Goal: Task Accomplishment & Management: Manage account settings

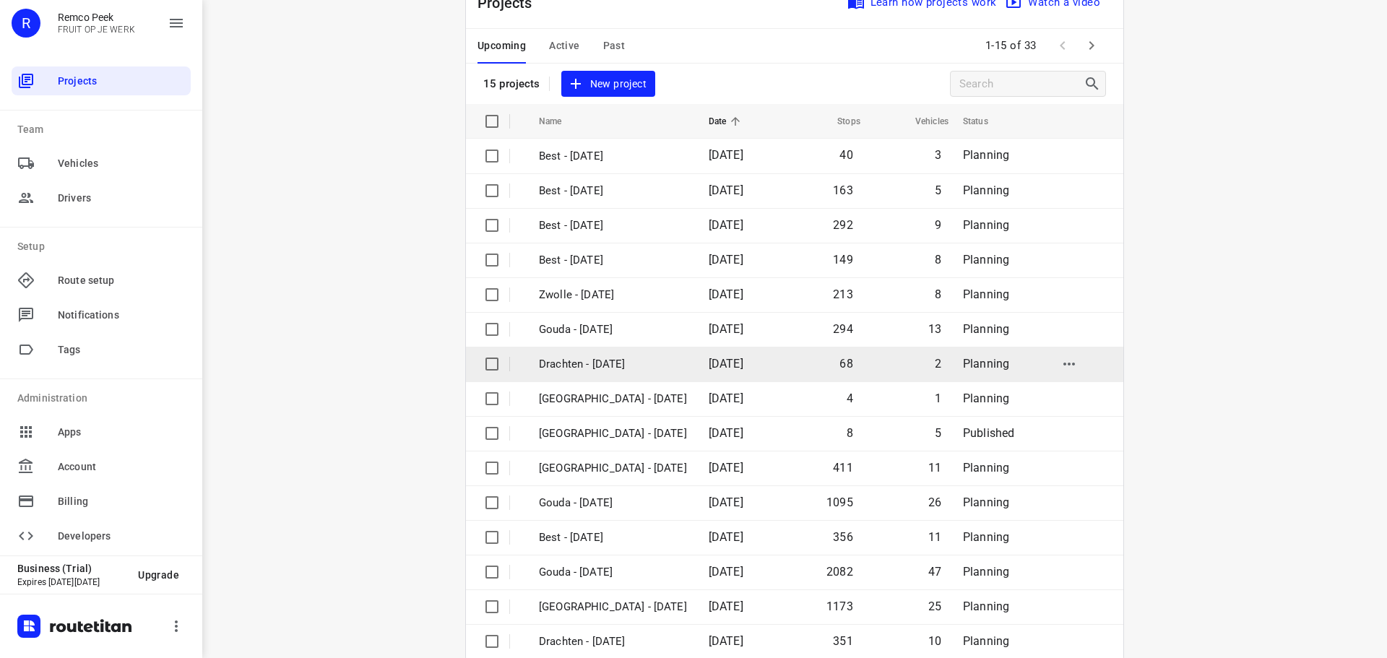
scroll to position [72, 0]
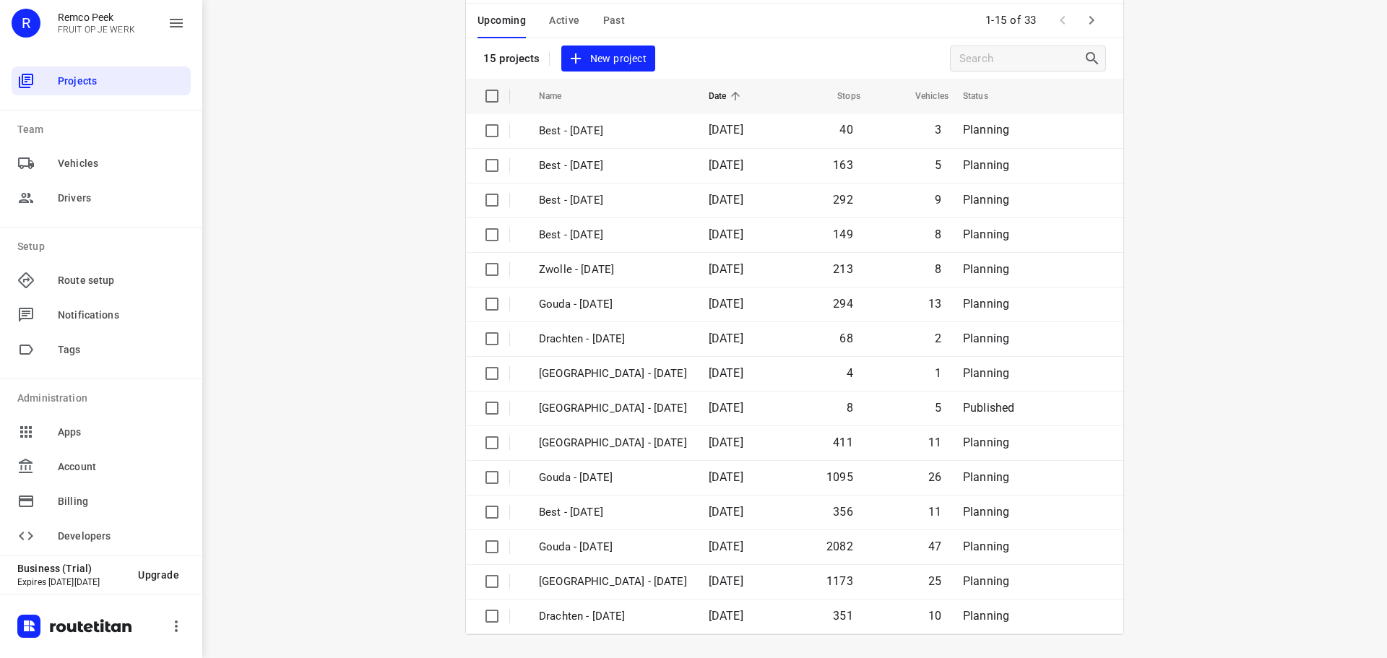
click at [1086, 13] on icon "button" at bounding box center [1091, 20] width 17 height 17
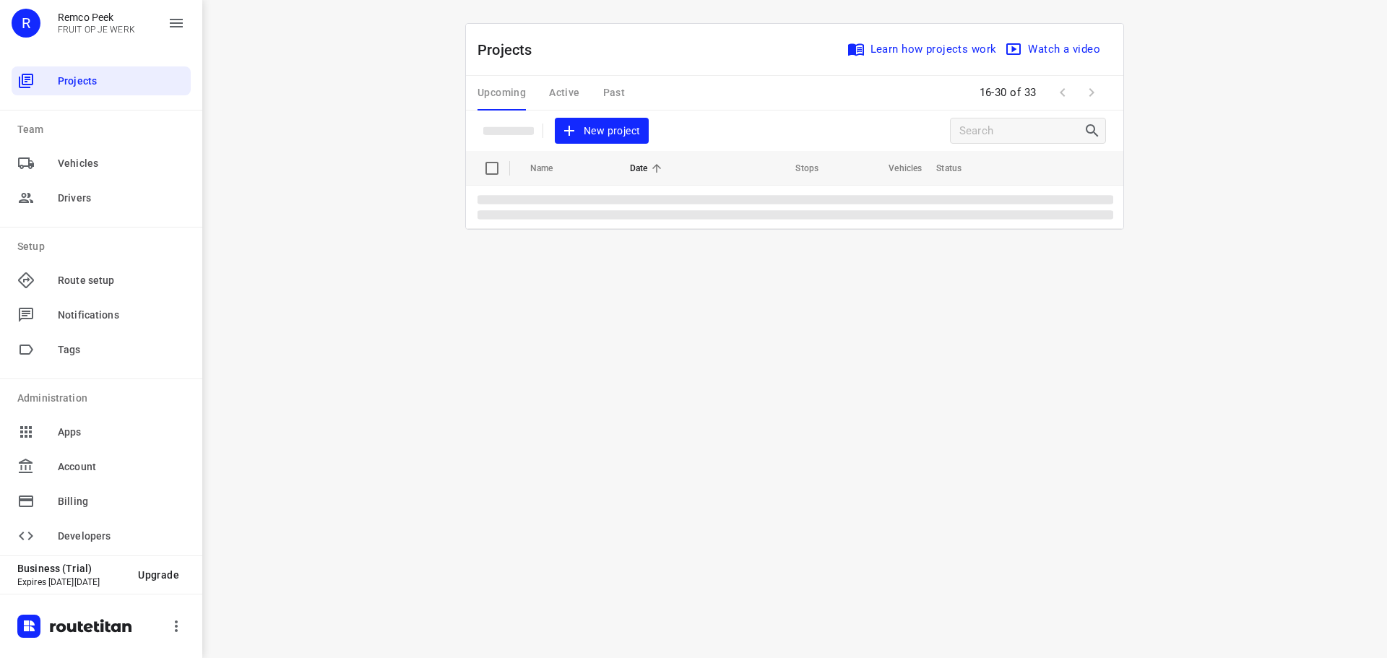
scroll to position [0, 0]
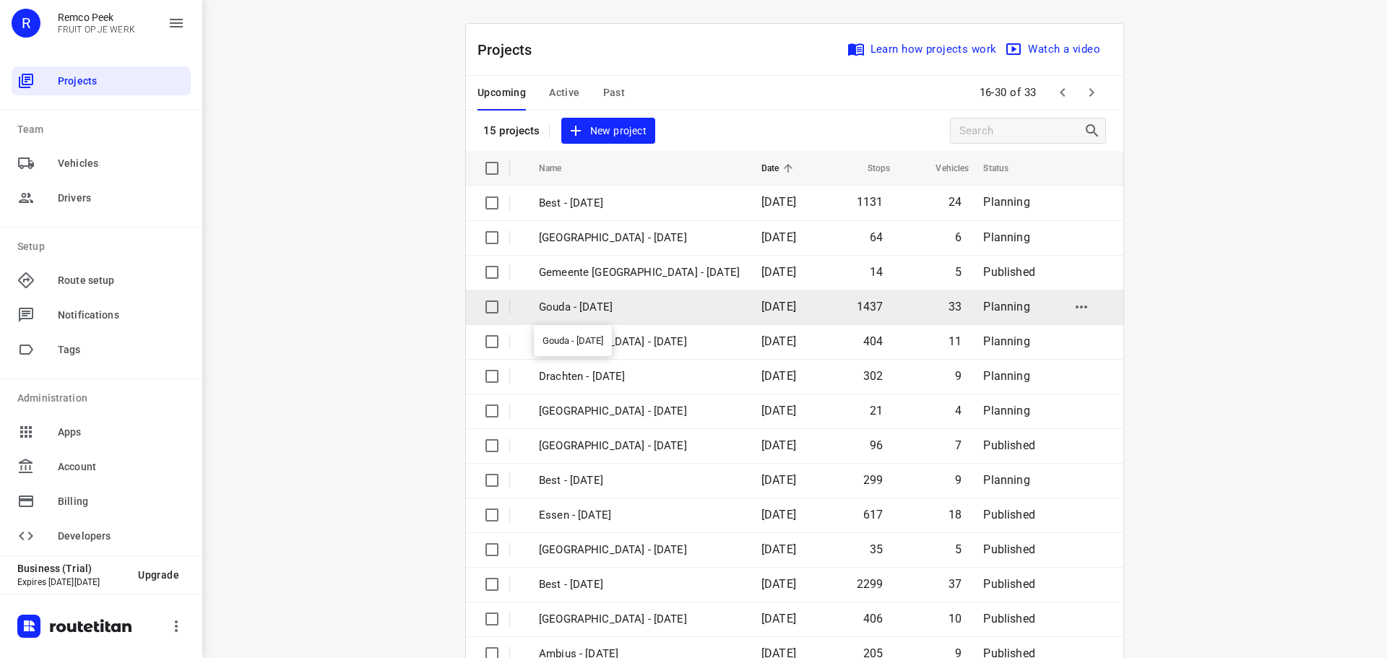
click at [660, 314] on p "Gouda - [DATE]" at bounding box center [639, 307] width 201 height 17
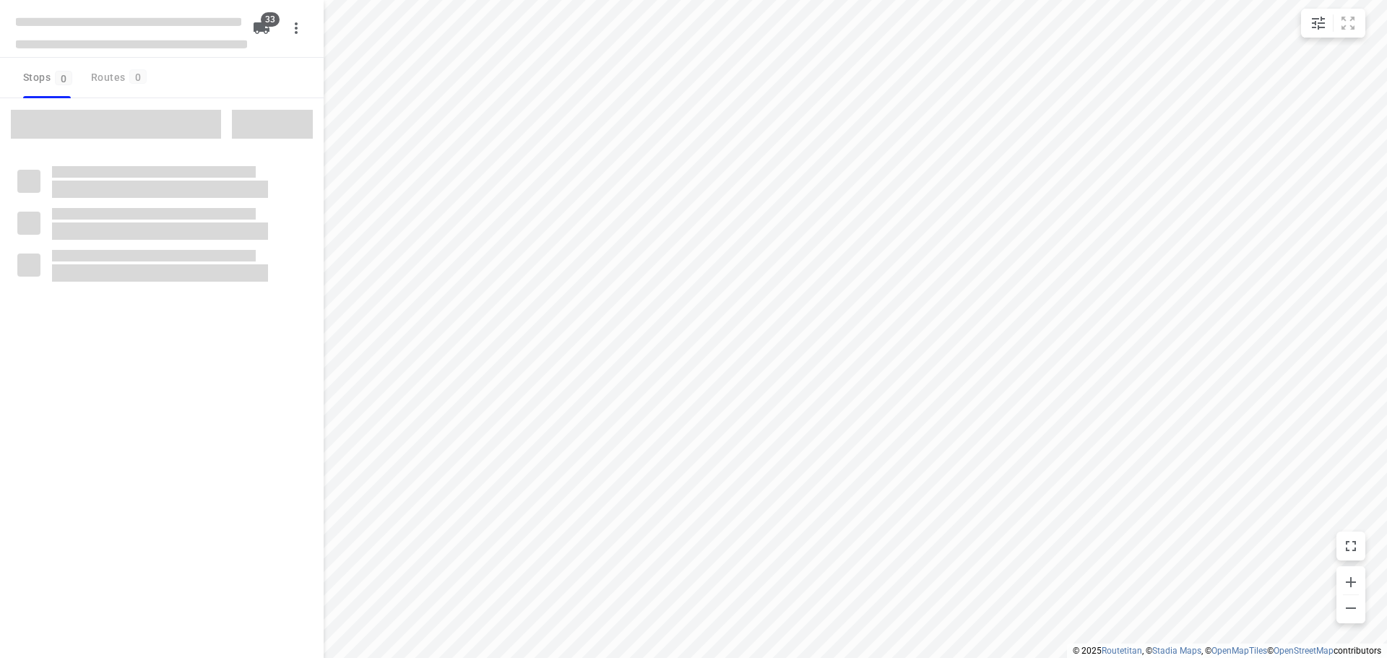
checkbox input "true"
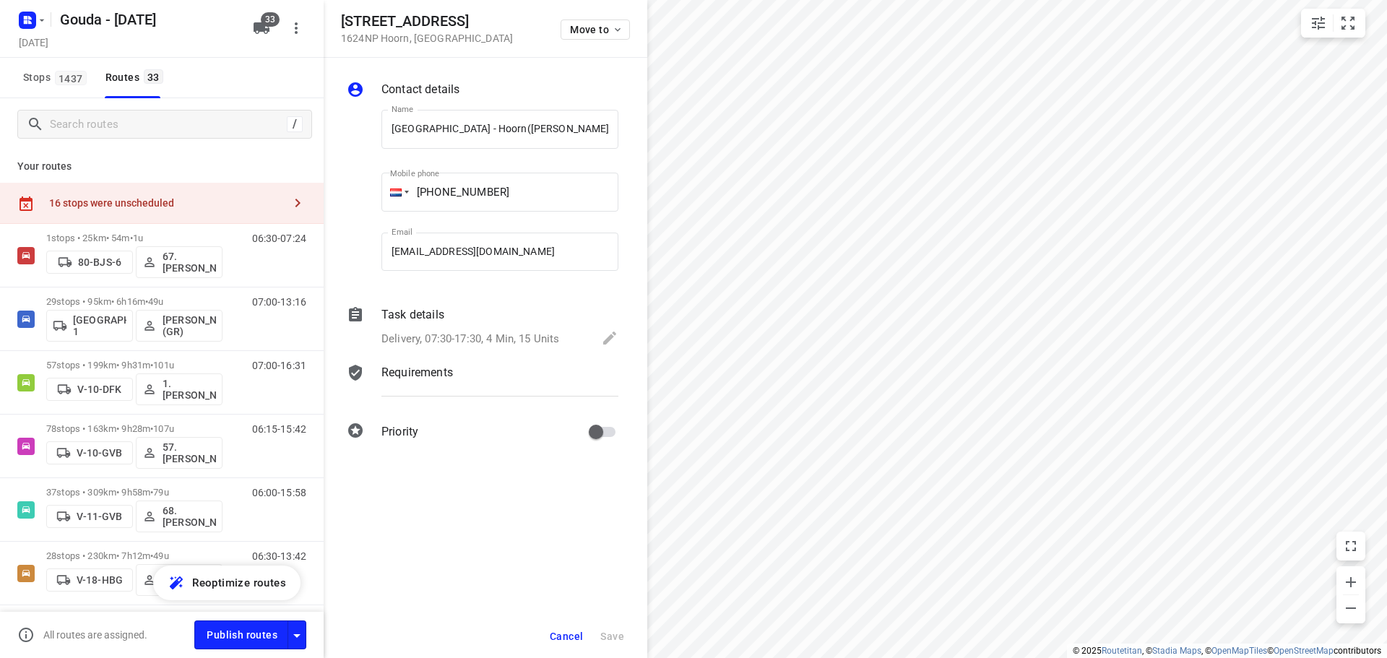
click at [527, 339] on p "Delivery, 07:30-17:30, 4 Min, 15 Units" at bounding box center [470, 339] width 178 height 17
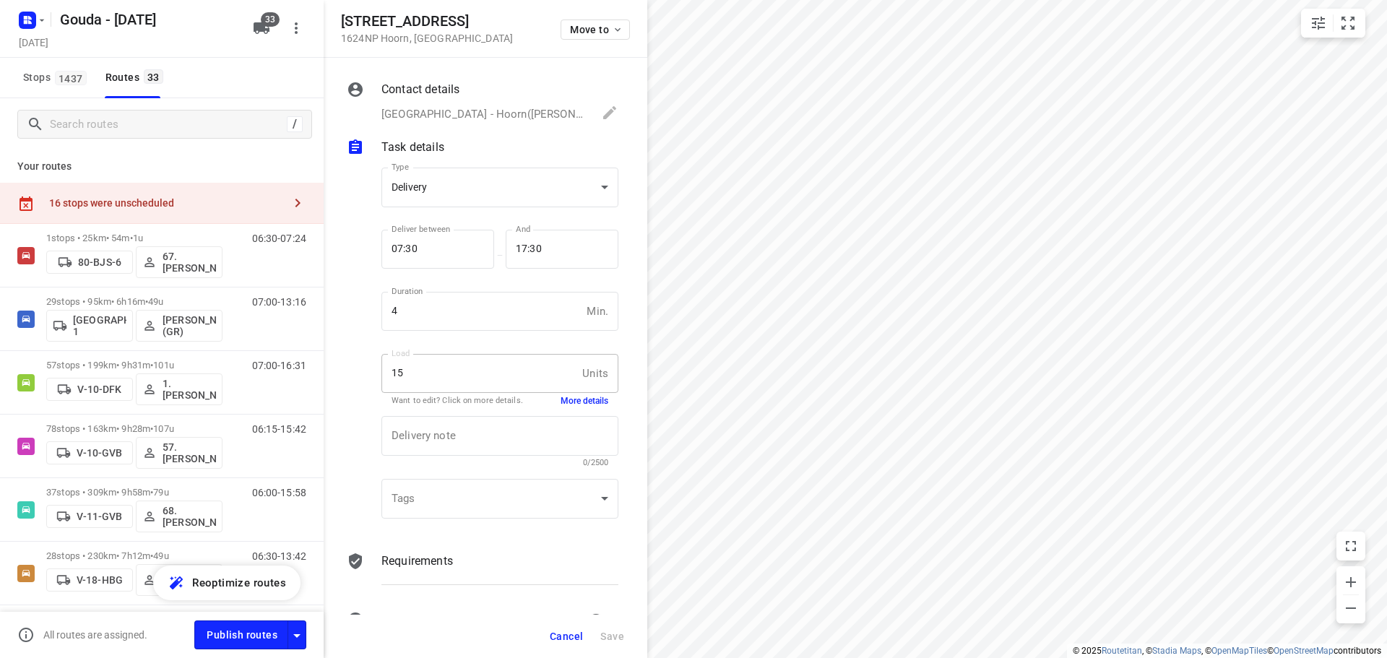
click at [560, 399] on button "More details" at bounding box center [584, 401] width 48 height 12
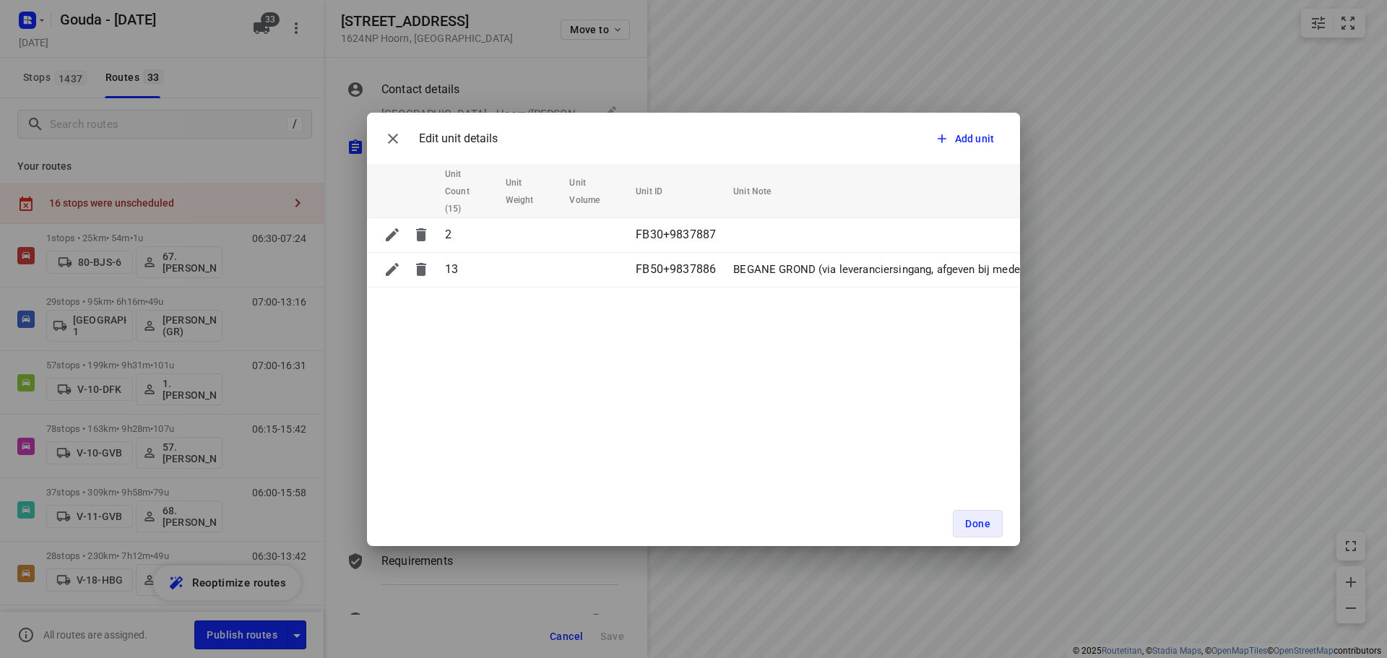
drag, startPoint x: 893, startPoint y: 292, endPoint x: 1080, endPoint y: 311, distance: 187.3
click at [1080, 311] on div "Edit unit details Add unit Unit Count (15) Unit Weight Unit Volume Unit ID Unit…" at bounding box center [693, 329] width 1387 height 658
drag, startPoint x: 982, startPoint y: 532, endPoint x: 1359, endPoint y: 521, distance: 377.2
click at [986, 531] on button "Done" at bounding box center [978, 523] width 50 height 27
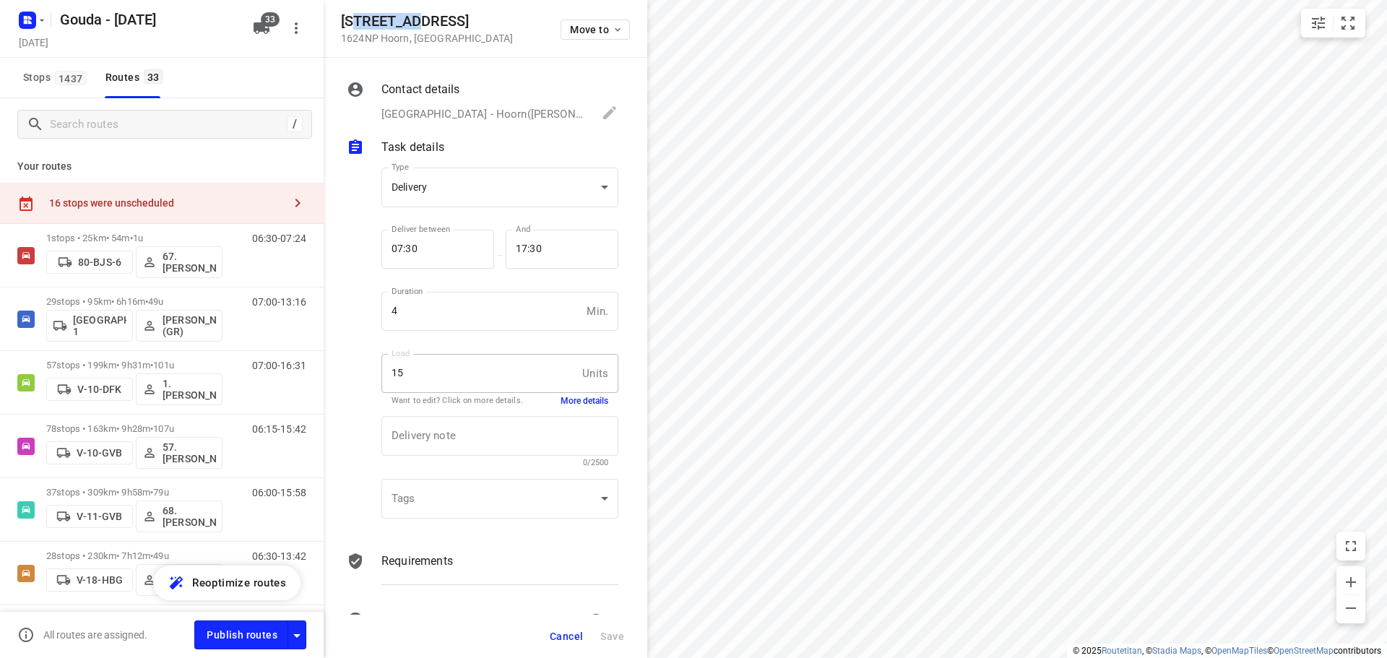
drag, startPoint x: 359, startPoint y: 24, endPoint x: 417, endPoint y: 20, distance: 57.9
click at [417, 20] on h5 "Maelsonstraat 24" at bounding box center [427, 21] width 172 height 17
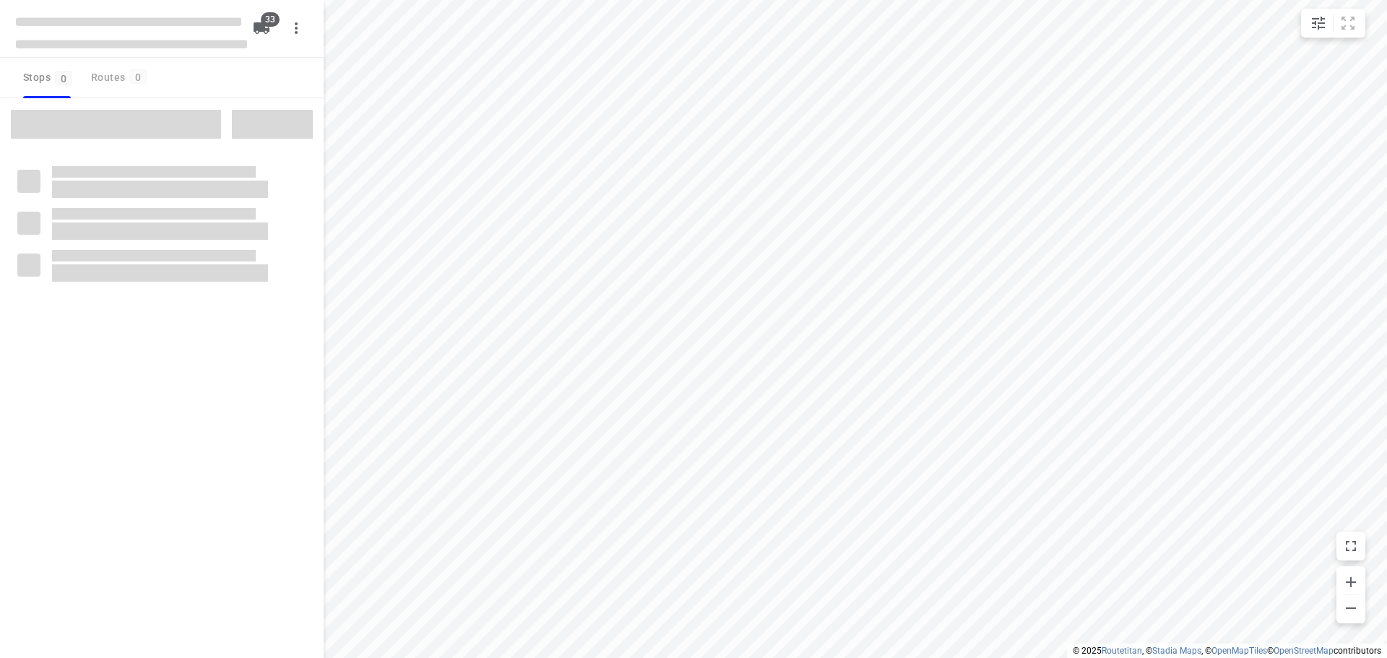
click at [1061, 258] on html "i © 2025 Routetitan , © Stadia Maps , © OpenMapTiles © OpenStreetMap contributo…" at bounding box center [693, 329] width 1387 height 658
checkbox input "true"
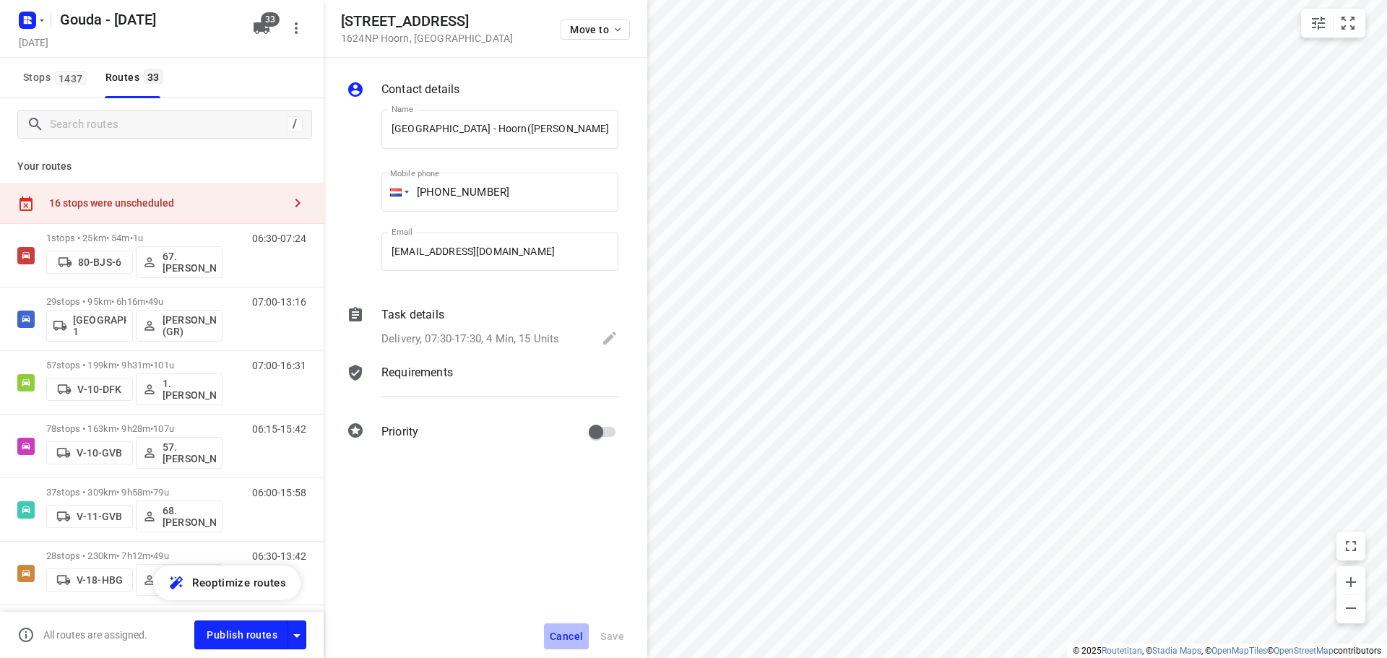
click at [552, 632] on span "Cancel" at bounding box center [566, 636] width 33 height 12
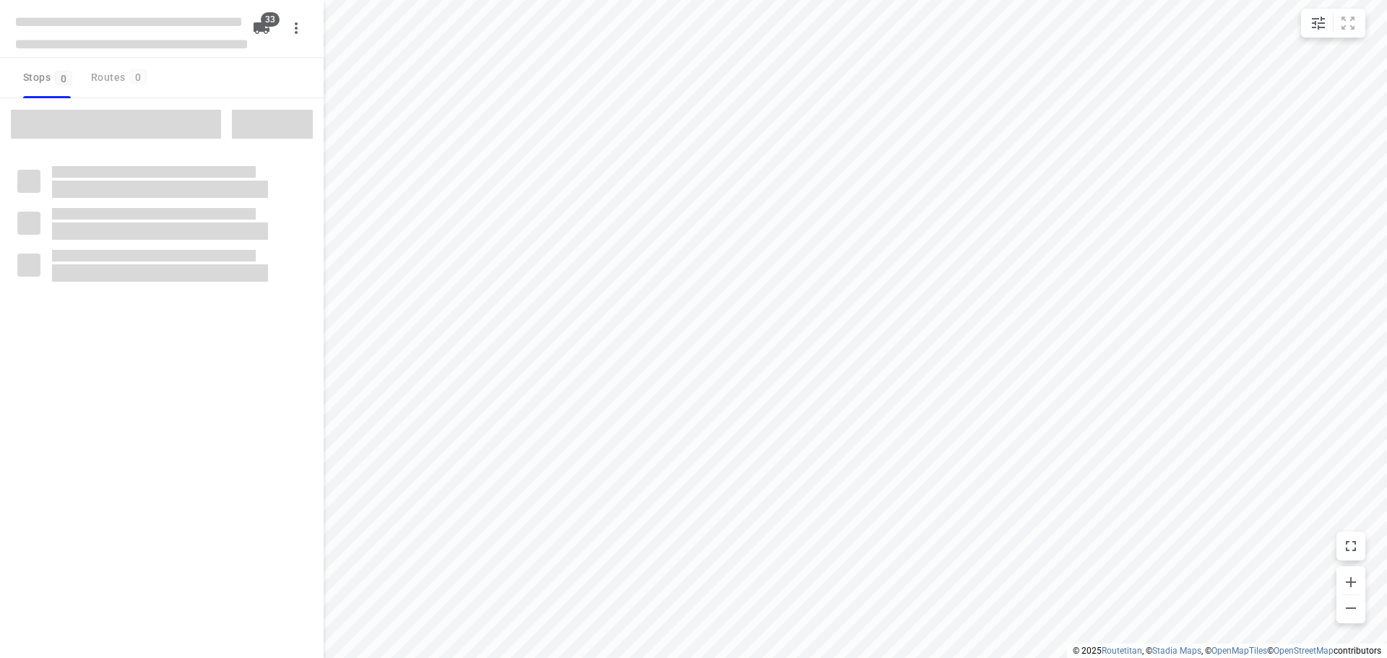
checkbox input "true"
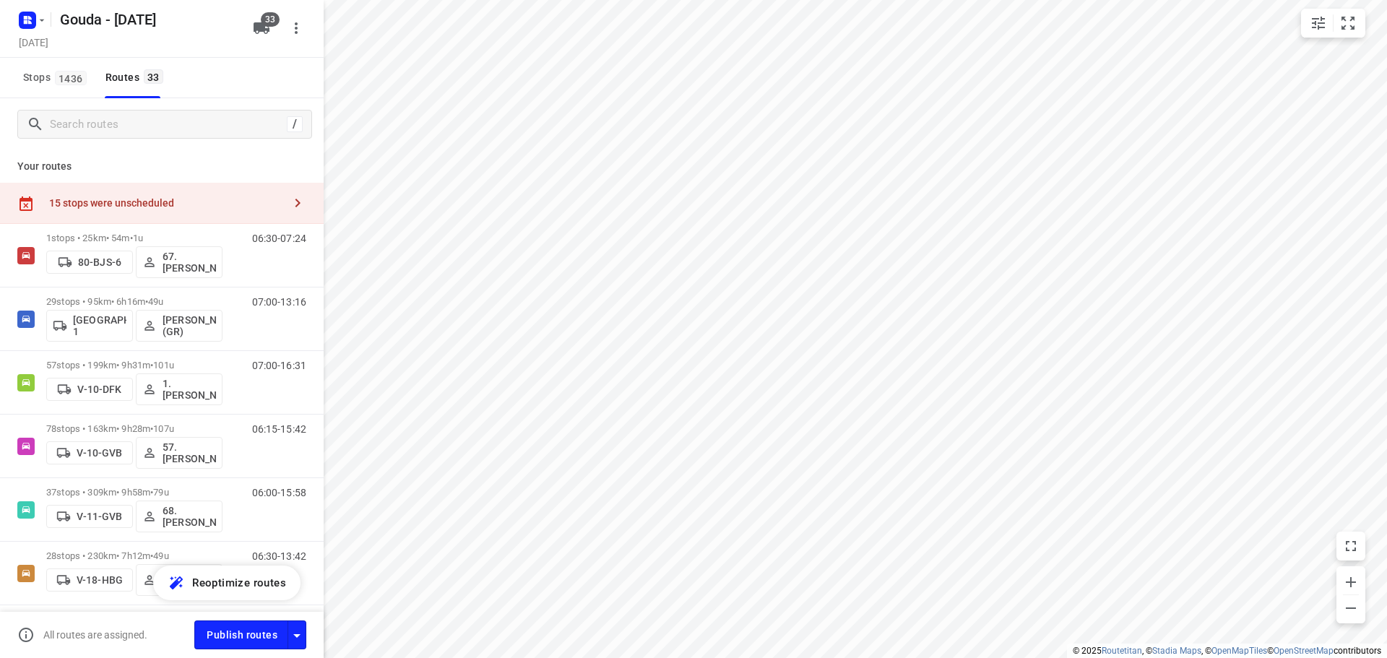
click at [188, 193] on div "15 stops were unscheduled" at bounding box center [162, 203] width 324 height 41
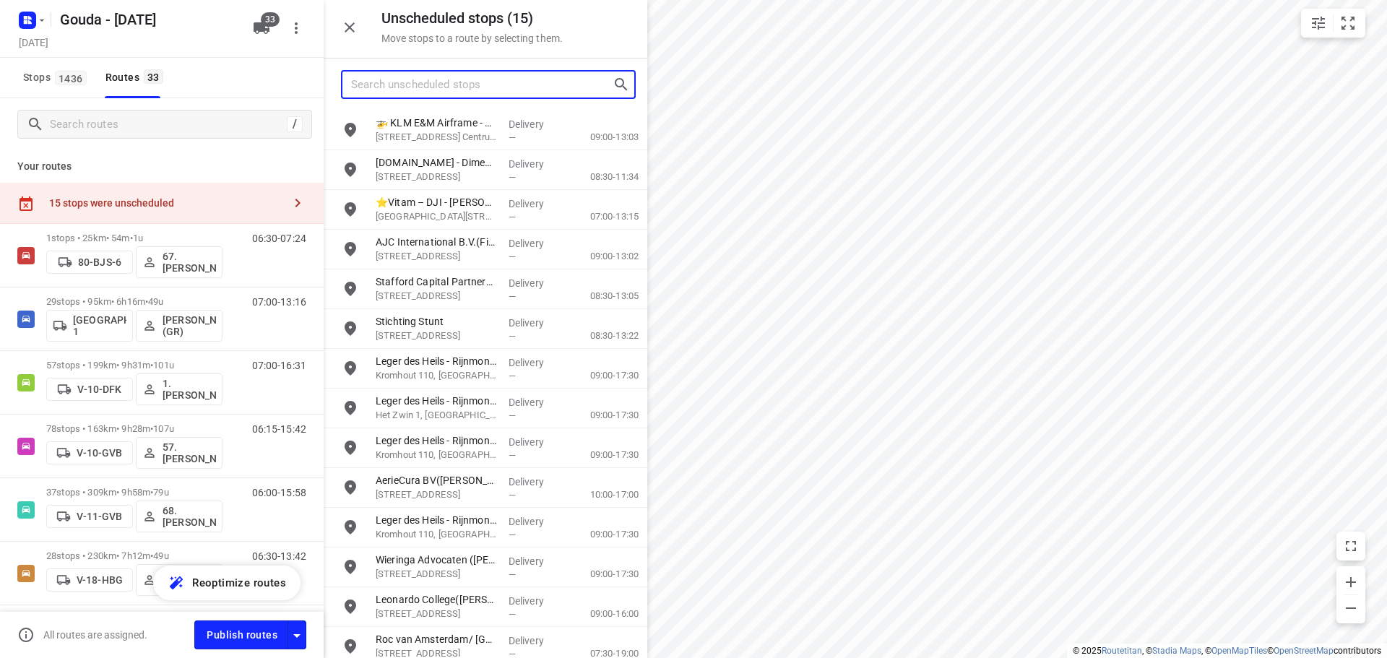
click at [414, 77] on input "Search unscheduled stops" at bounding box center [481, 85] width 261 height 22
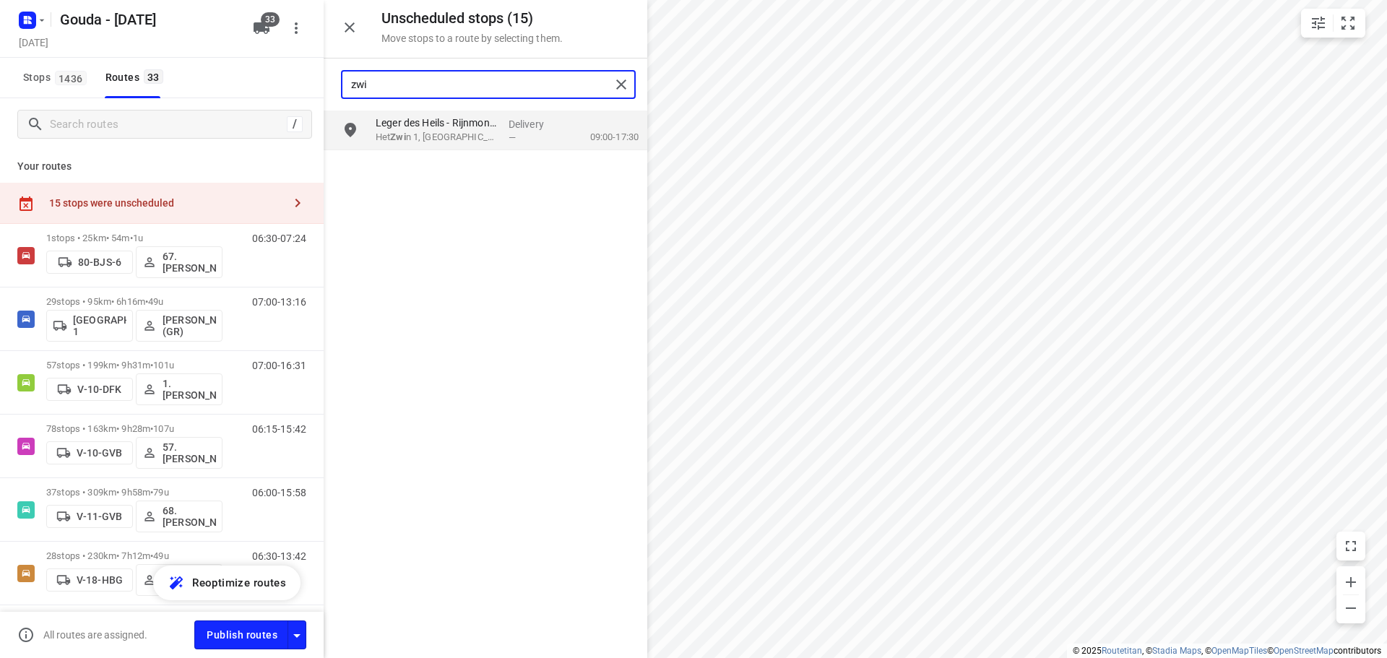
type input "zwin"
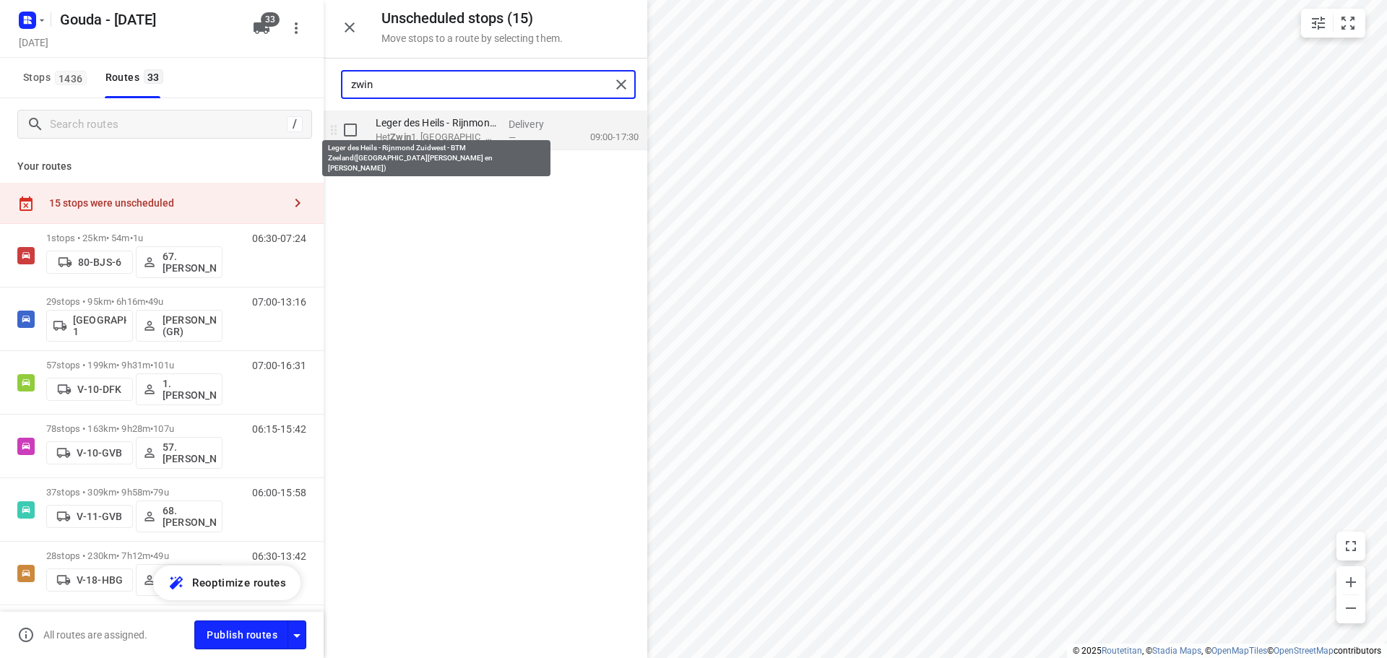
click at [454, 126] on p "Leger des Heils - Rijnmond Zuidwest - BTM Zeeland(Esmeralda, Willemieke en Soph…" at bounding box center [436, 123] width 121 height 14
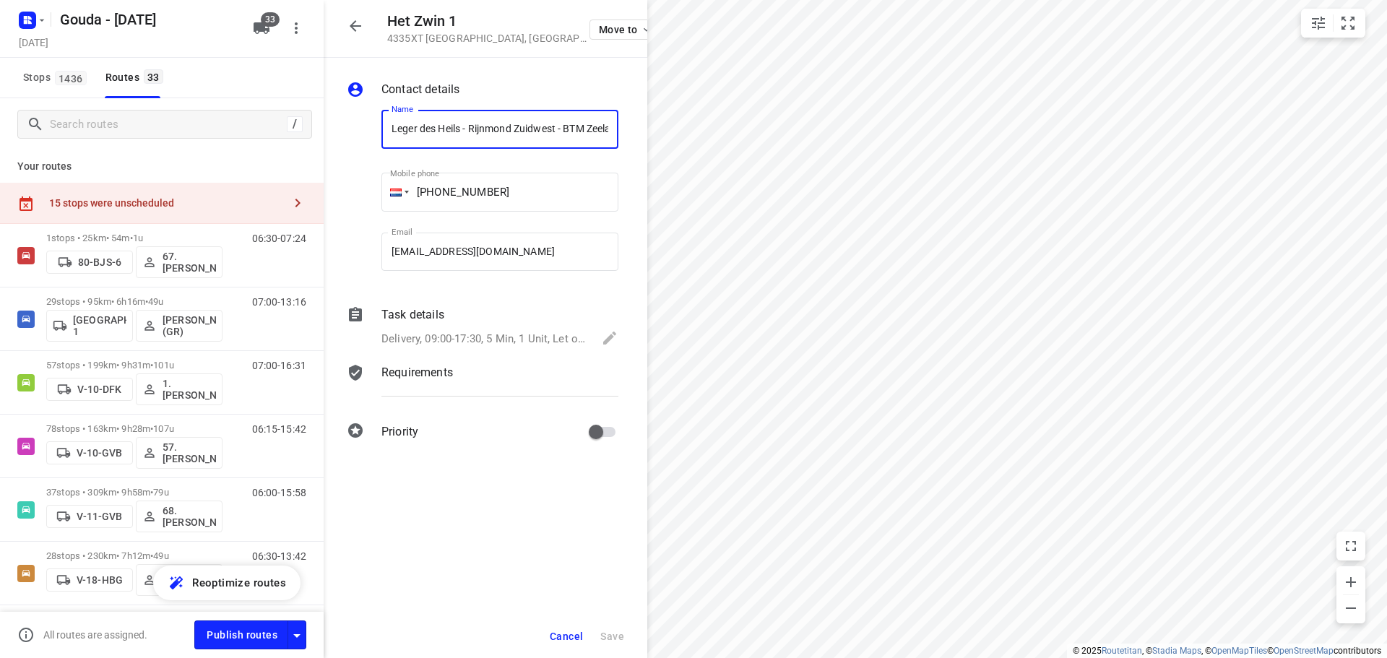
scroll to position [0, 177]
click at [508, 329] on div "Delivery, 09:00-17:30, 5 Min, 1 Unit, Let op! Klant is verhuisd naar een nieuw …" at bounding box center [499, 339] width 237 height 20
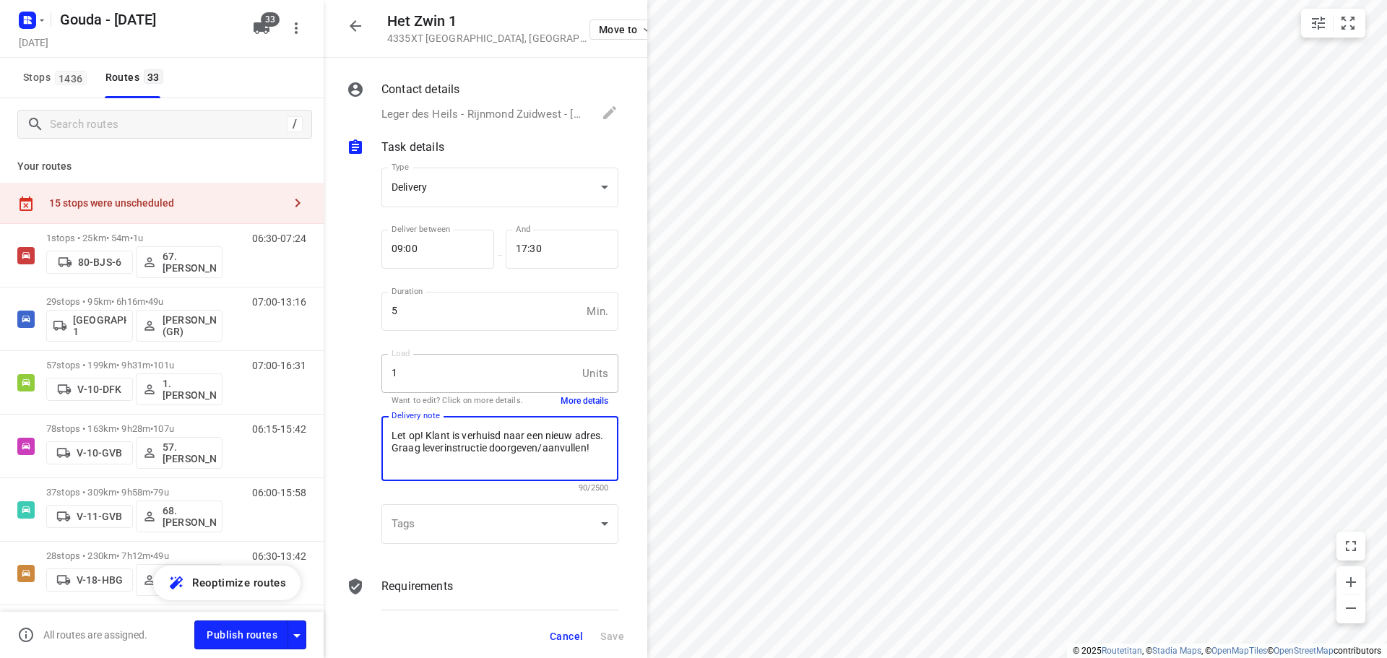
drag, startPoint x: 518, startPoint y: 446, endPoint x: 360, endPoint y: 435, distance: 158.6
click at [360, 435] on div "Type Delivery delivery Type Deliver between 09:00 Deliver between — And 17:30 A…" at bounding box center [482, 358] width 277 height 404
click at [360, 435] on div at bounding box center [361, 358] width 35 height 404
drag, startPoint x: 507, startPoint y: 461, endPoint x: 392, endPoint y: 420, distance: 122.0
click at [392, 420] on div "Let op! Klant is verhuisd naar een nieuw adres. Graag leverinstructie doorgeven…" at bounding box center [499, 448] width 237 height 65
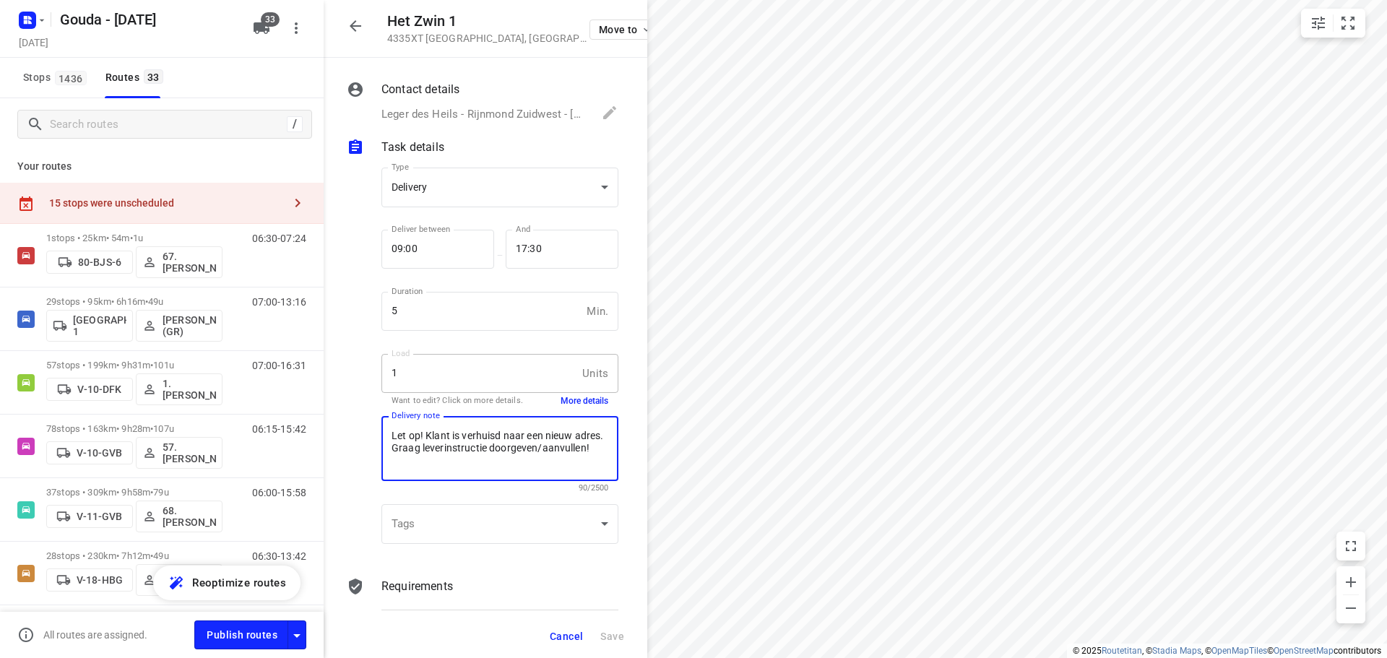
click at [391, 420] on div "Let op! Klant is verhuisd naar een nieuw adres. Graag leverinstructie doorgeven…" at bounding box center [499, 448] width 237 height 65
click at [349, 29] on icon "button" at bounding box center [355, 25] width 17 height 17
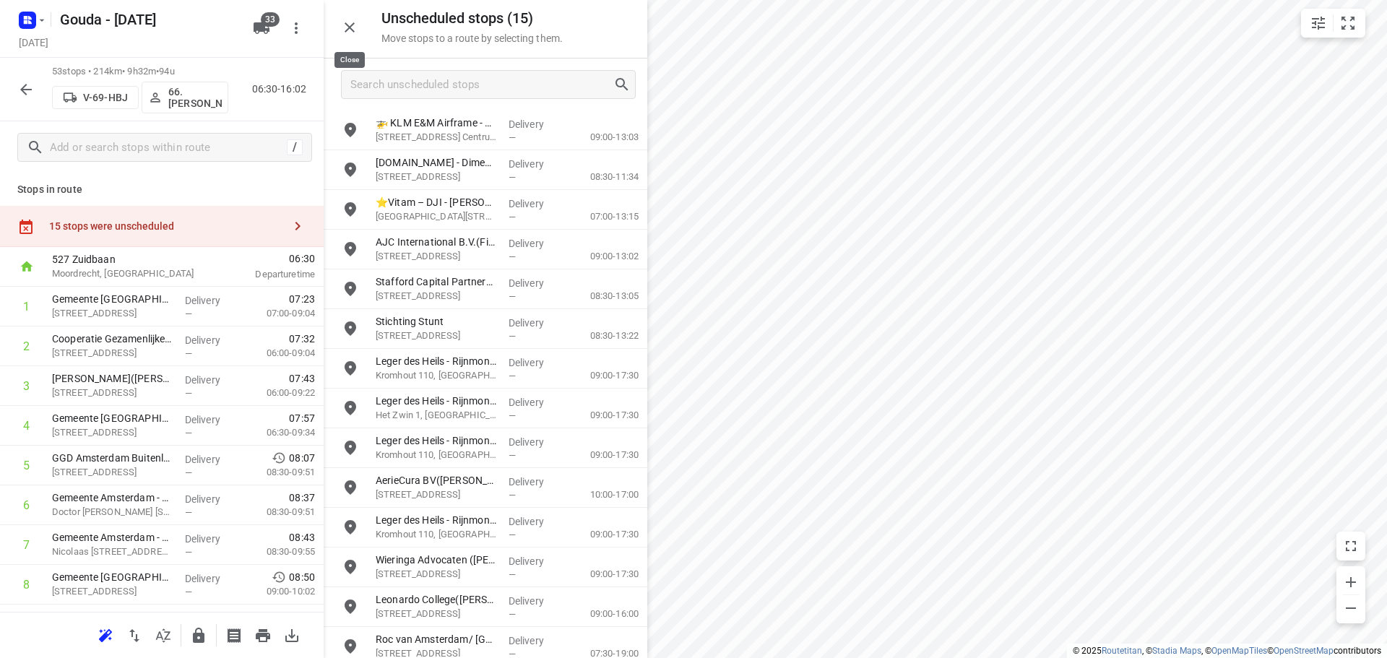
click at [364, 35] on div "Unscheduled stops ( 15 ) Move stops to a route by selecting them." at bounding box center [486, 29] width 324 height 58
click at [20, 92] on icon "button" at bounding box center [25, 89] width 17 height 17
click at [441, 92] on input "Search unscheduled stops" at bounding box center [481, 85] width 261 height 22
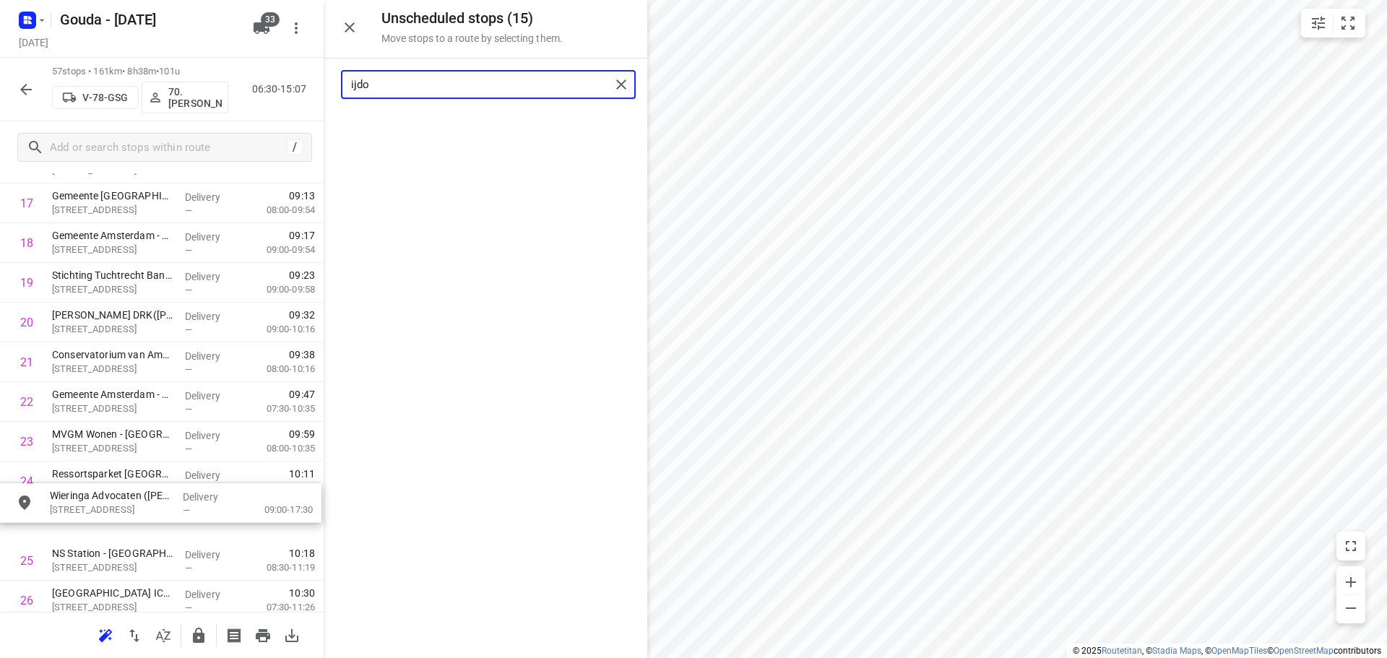
scroll to position [745, 0]
drag, startPoint x: 508, startPoint y: 129, endPoint x: 178, endPoint y: 503, distance: 498.4
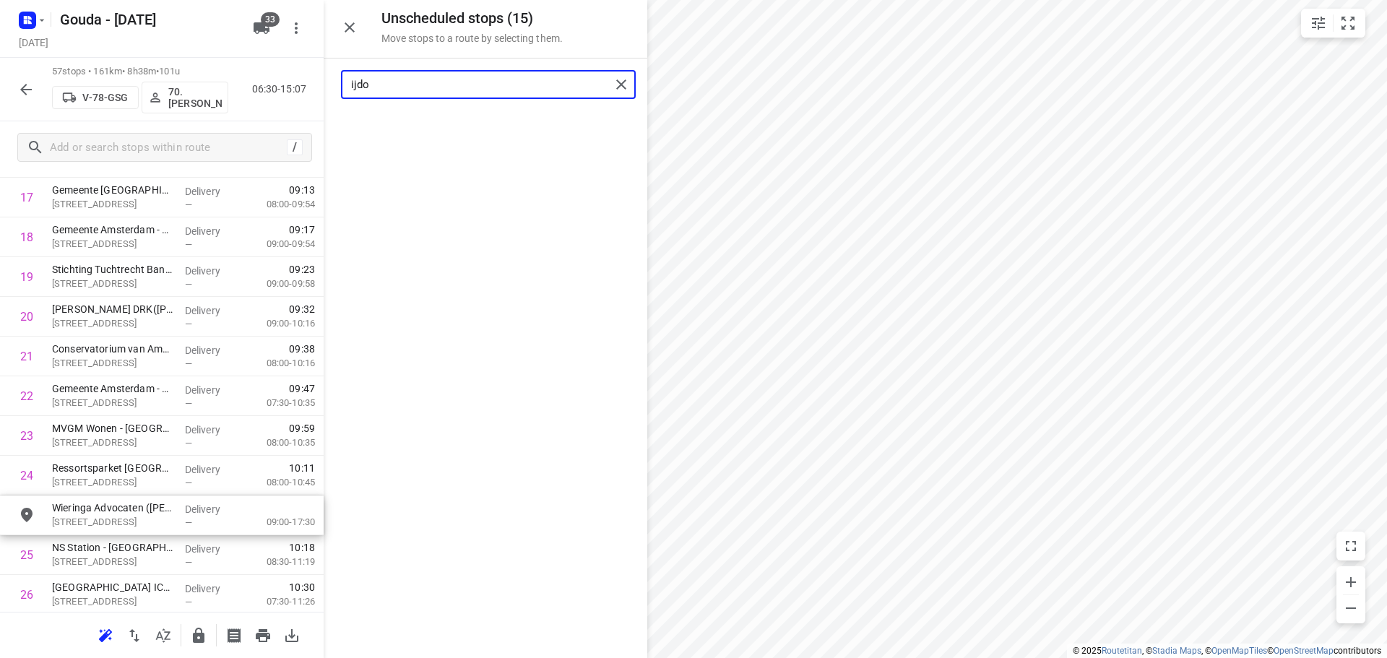
type input "ijdo"
drag, startPoint x: 472, startPoint y: 87, endPoint x: 201, endPoint y: 64, distance: 271.9
click at [201, 64] on div "Unscheduled stops ( 14 ) Move stops to a route by selecting them. ijdo No stops…" at bounding box center [162, 329] width 324 height 658
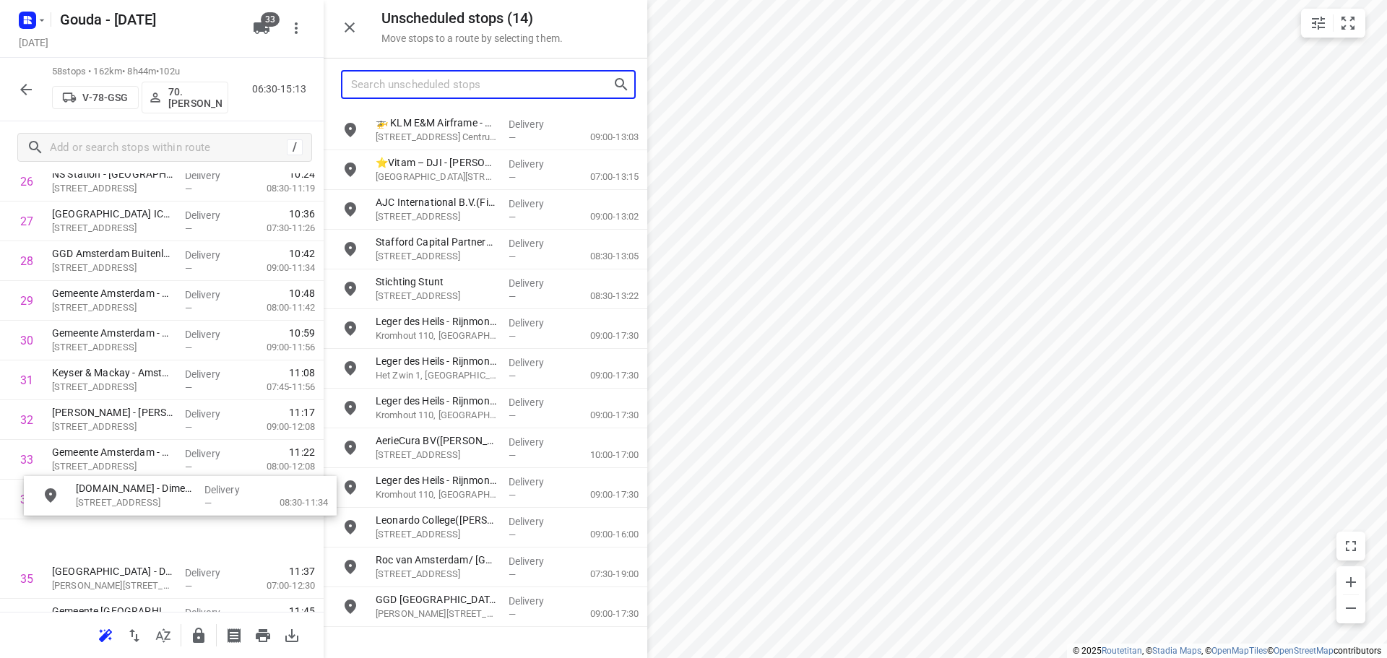
scroll to position [1144, 0]
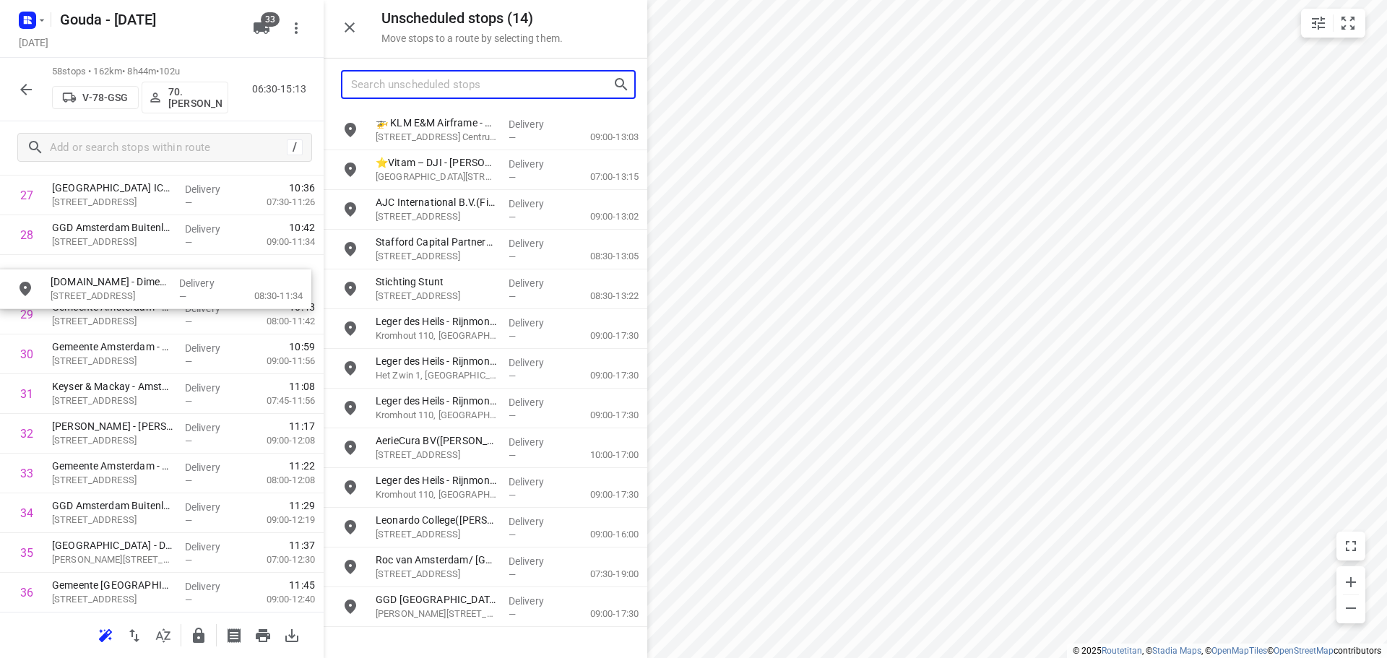
drag, startPoint x: 455, startPoint y: 179, endPoint x: 127, endPoint y: 316, distance: 355.4
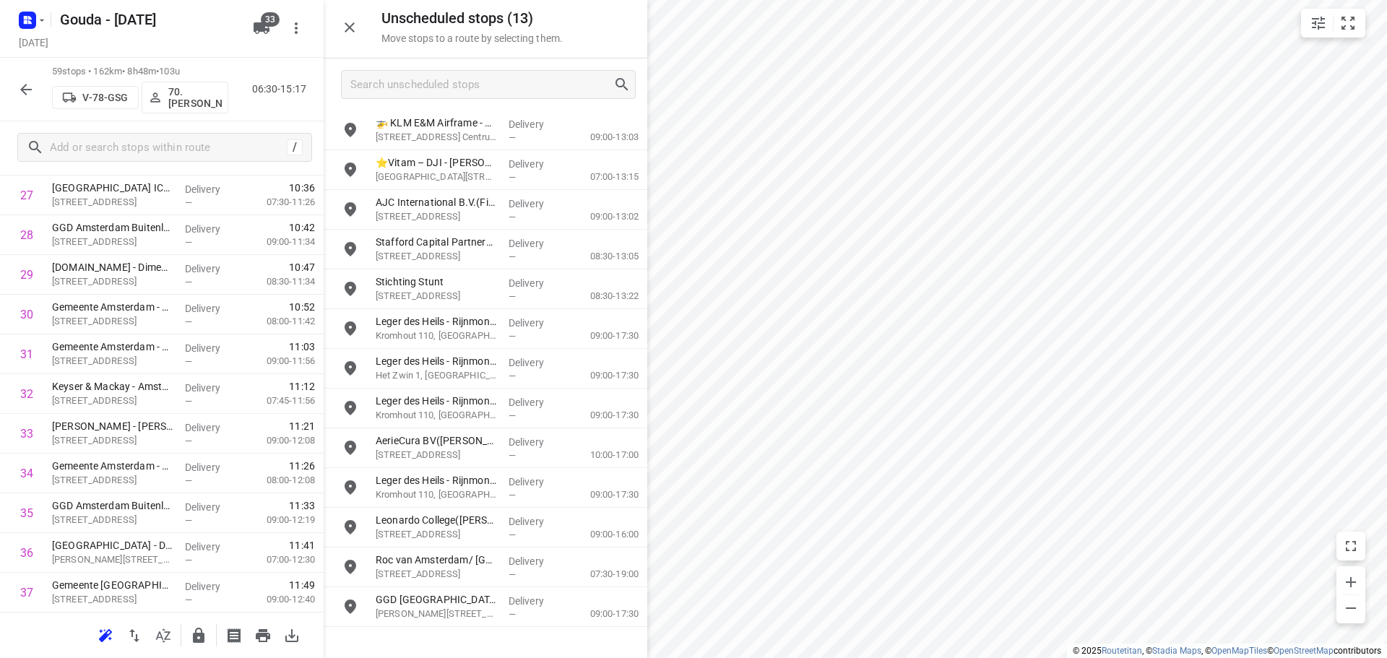
click at [16, 87] on button "button" at bounding box center [26, 89] width 29 height 29
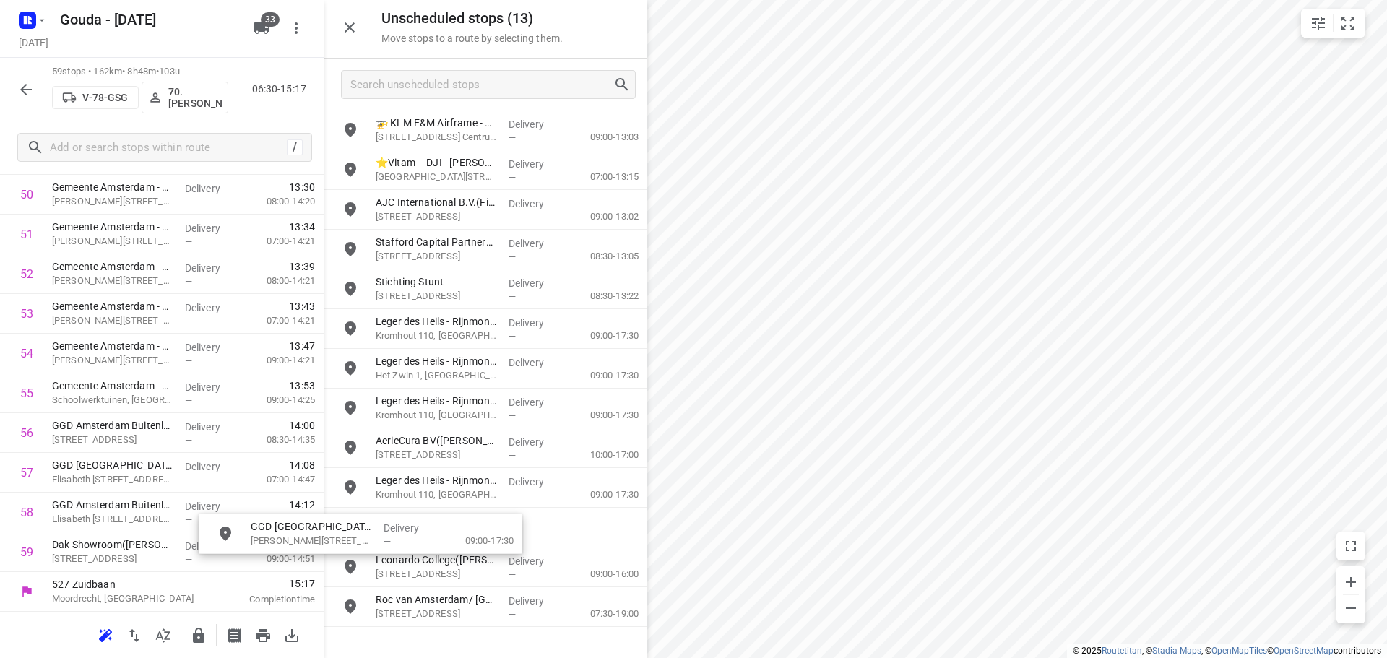
scroll to position [2061, 0]
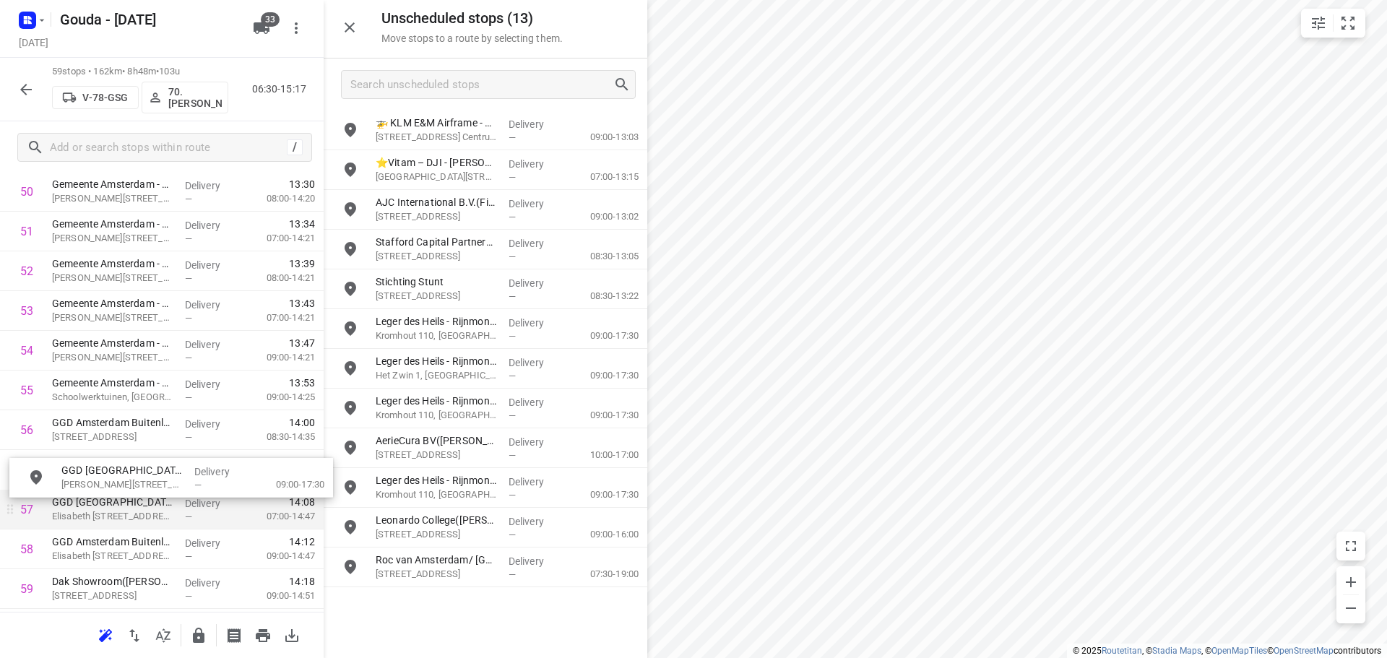
drag, startPoint x: 474, startPoint y: 610, endPoint x: 260, endPoint y: 490, distance: 245.1
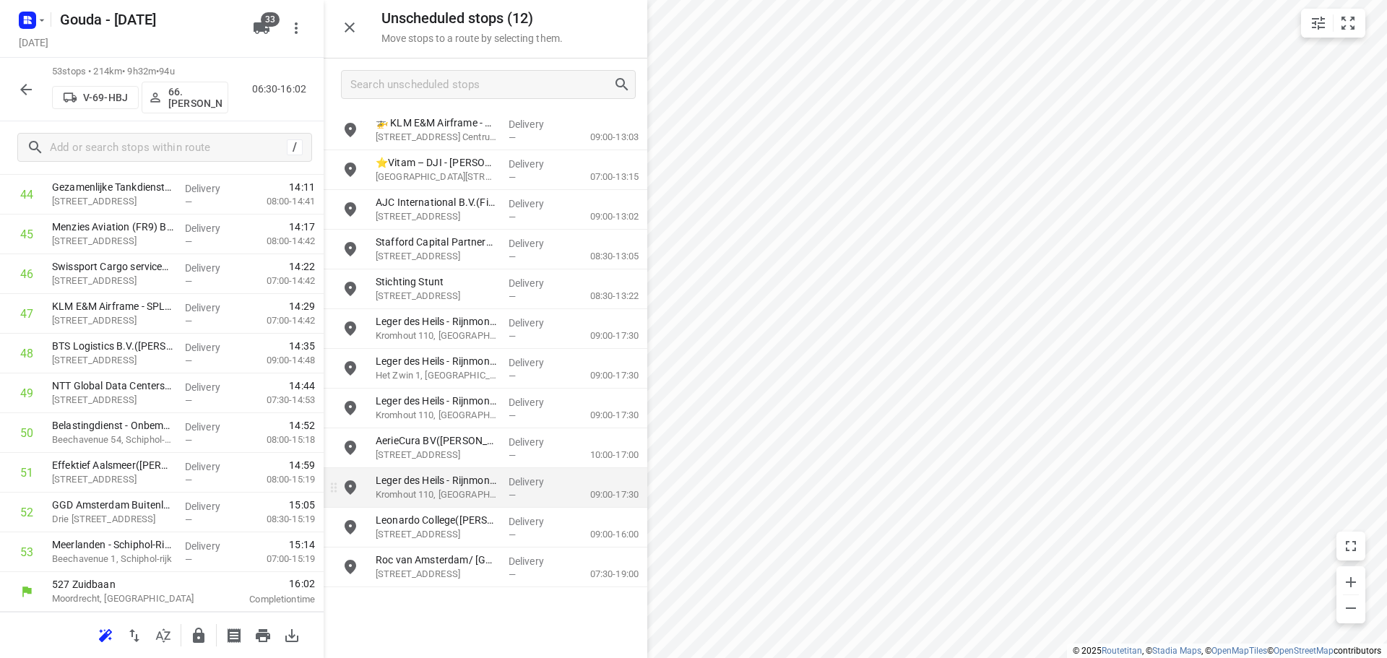
scroll to position [1820, 0]
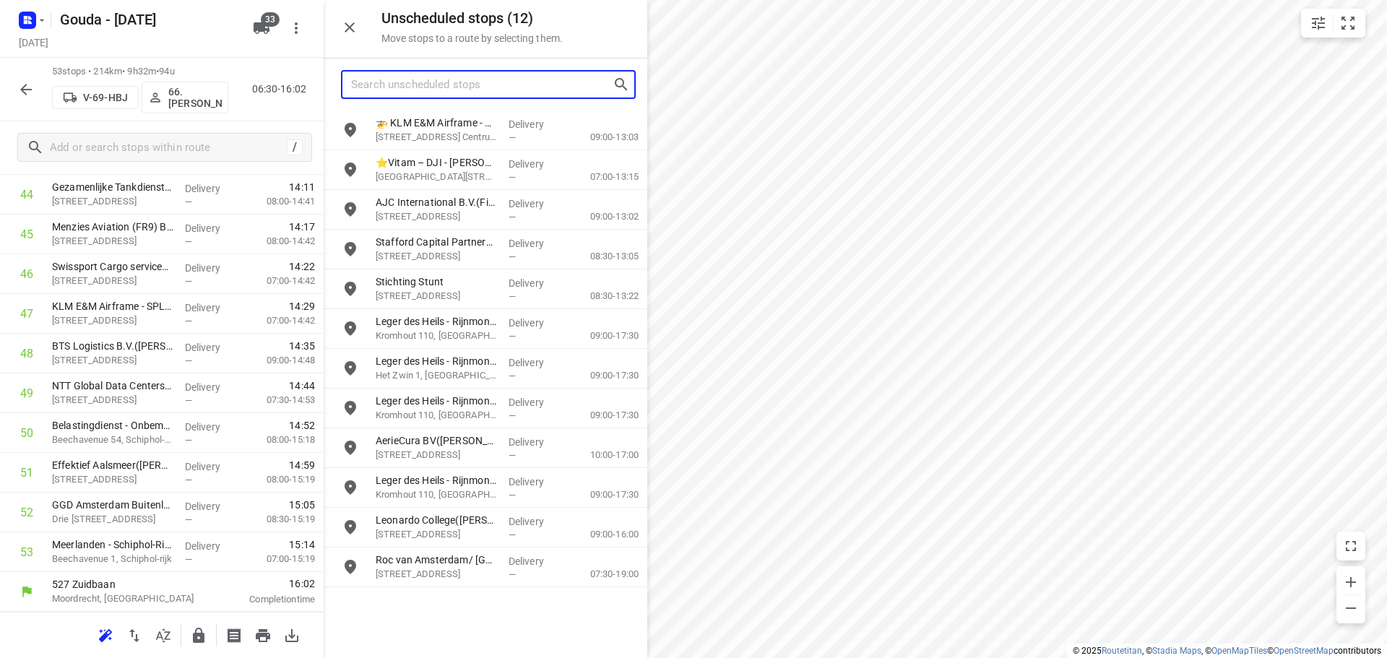
click at [411, 84] on input "Search unscheduled stops" at bounding box center [481, 85] width 261 height 22
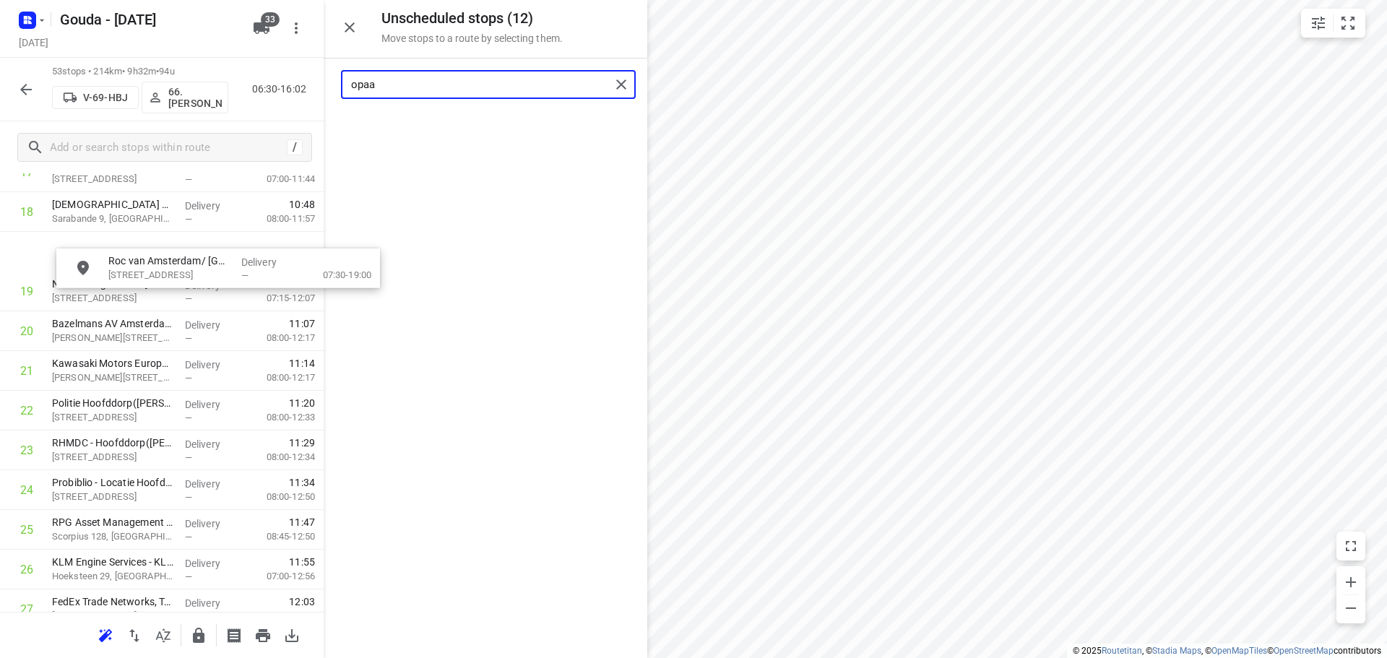
scroll to position [761, 0]
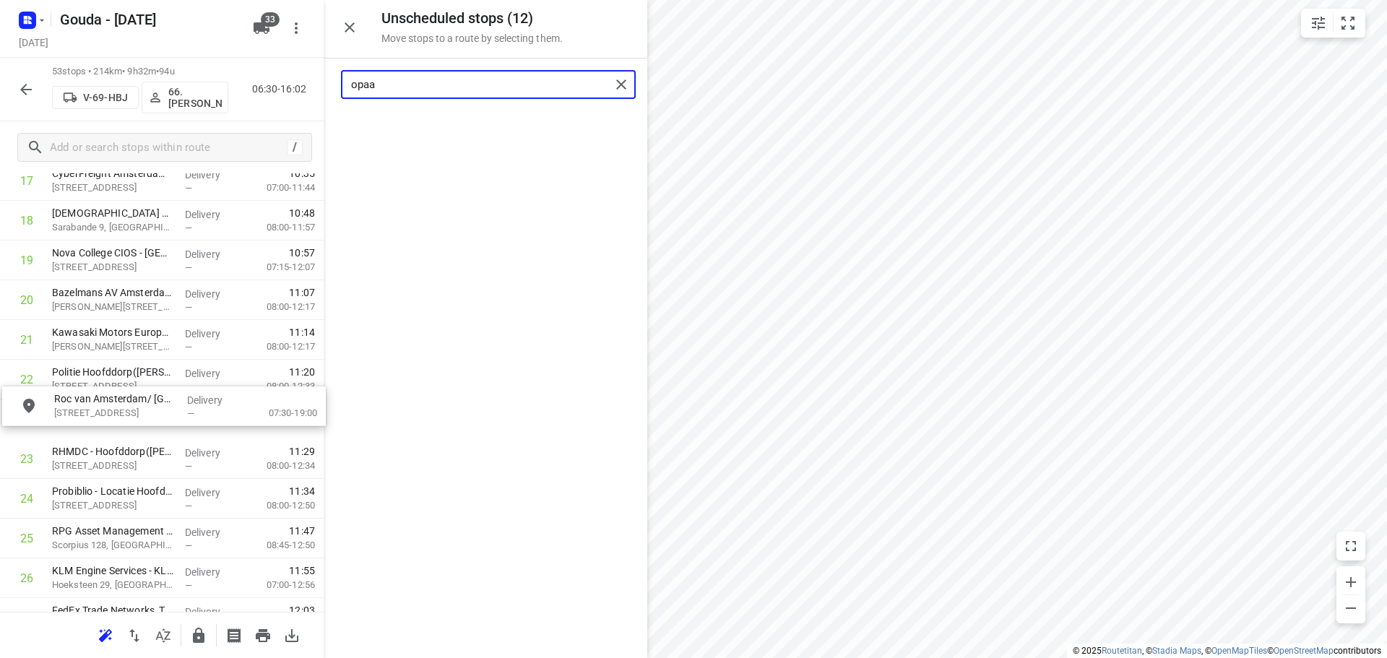
drag, startPoint x: 449, startPoint y: 127, endPoint x: 126, endPoint y: 408, distance: 427.9
type input "opaa"
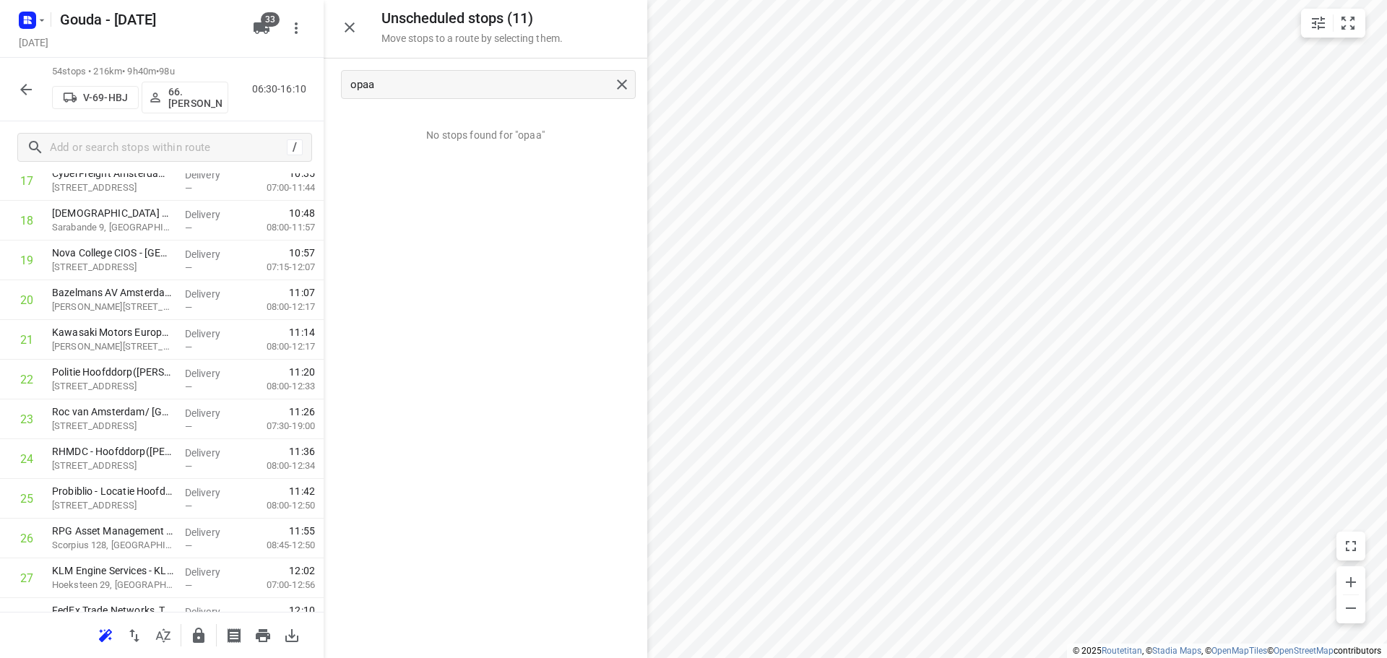
click at [18, 98] on button "button" at bounding box center [26, 89] width 29 height 29
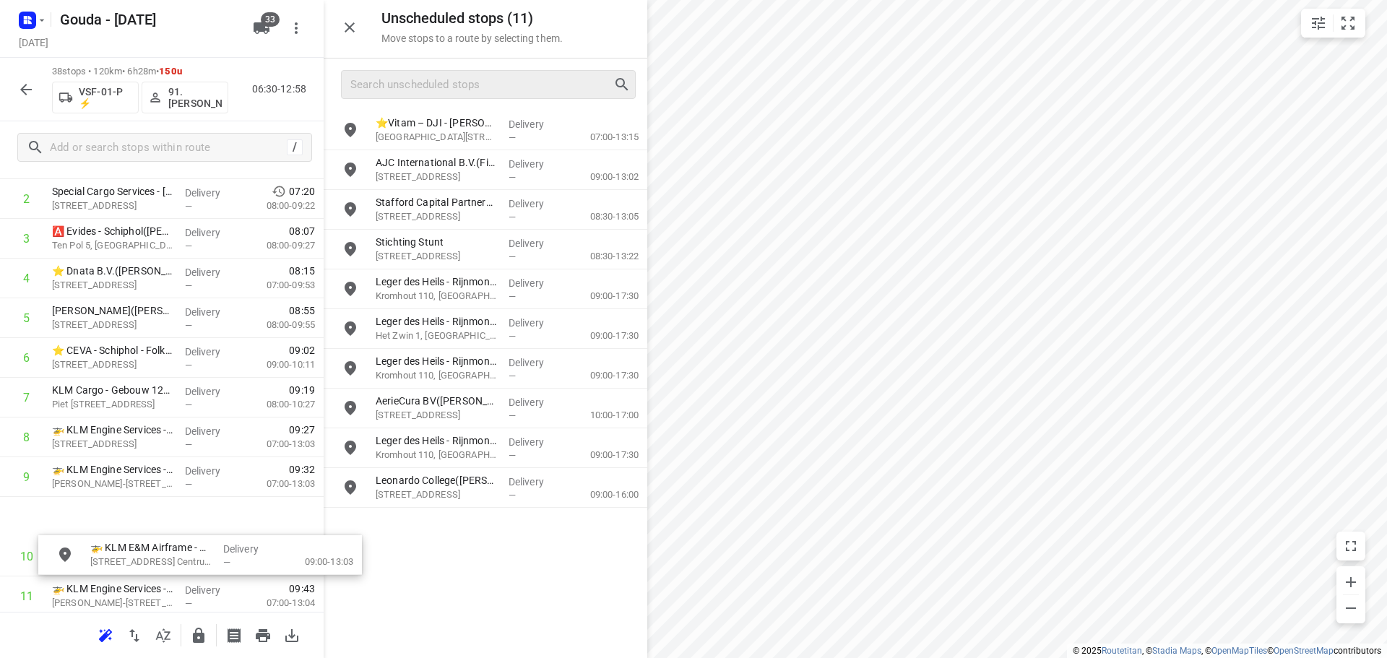
scroll to position [149, 0]
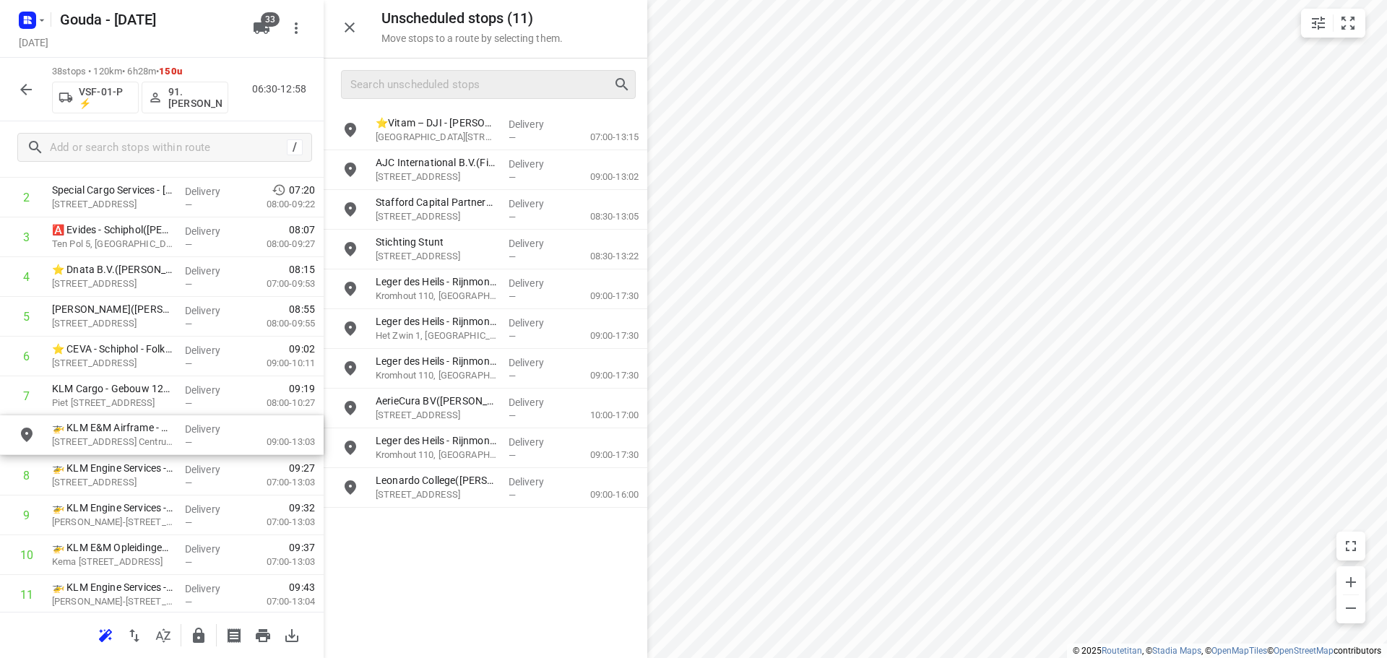
drag, startPoint x: 461, startPoint y: 135, endPoint x: 138, endPoint y: 443, distance: 447.0
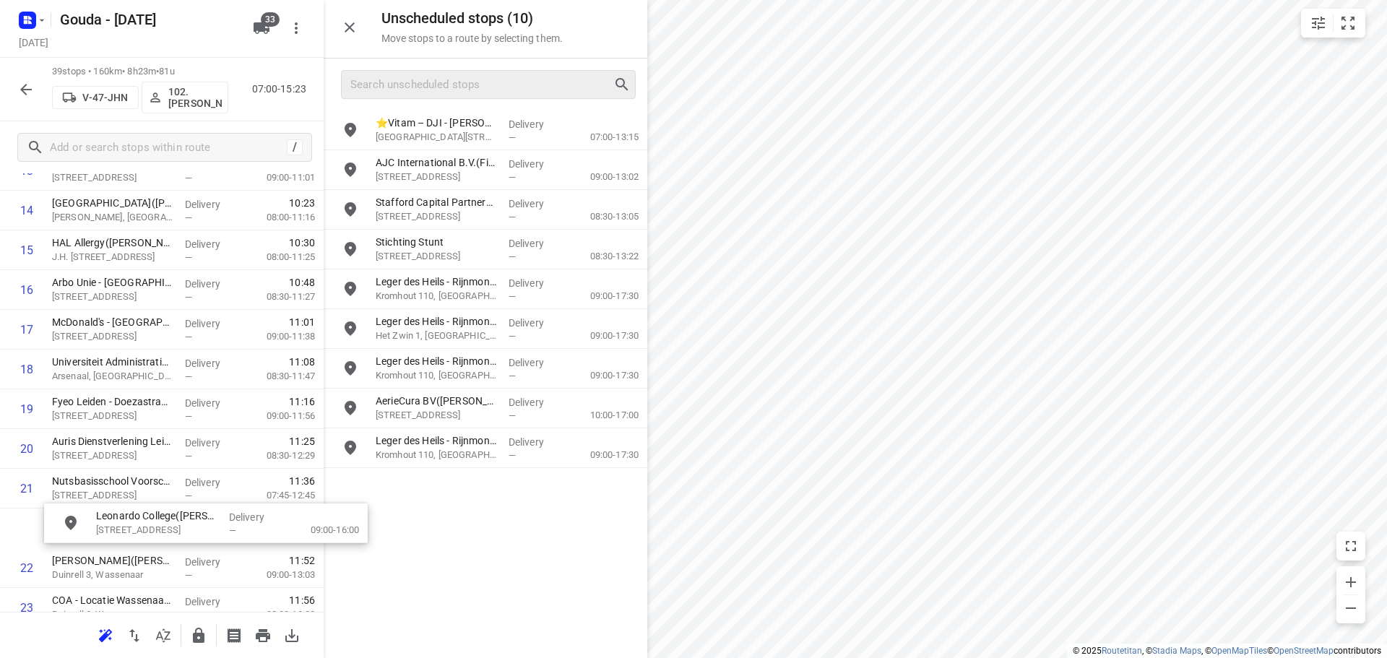
scroll to position [612, 0]
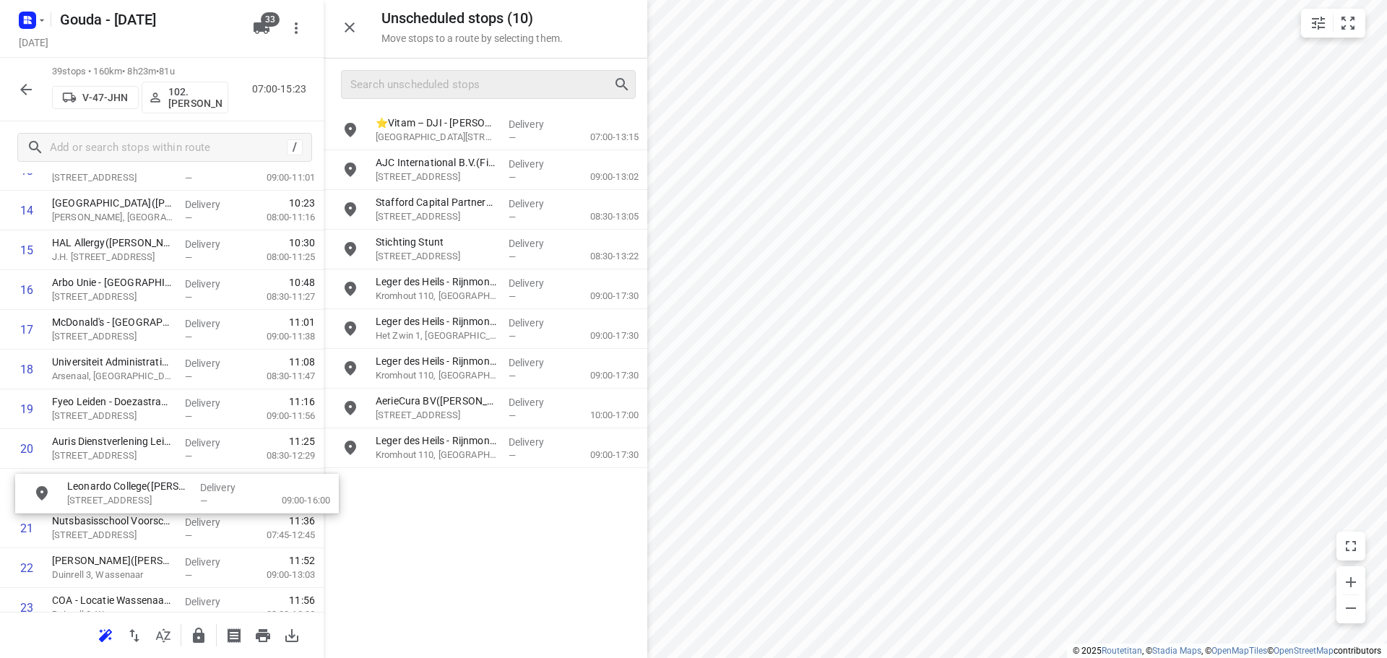
drag, startPoint x: 444, startPoint y: 496, endPoint x: 131, endPoint y: 503, distance: 312.8
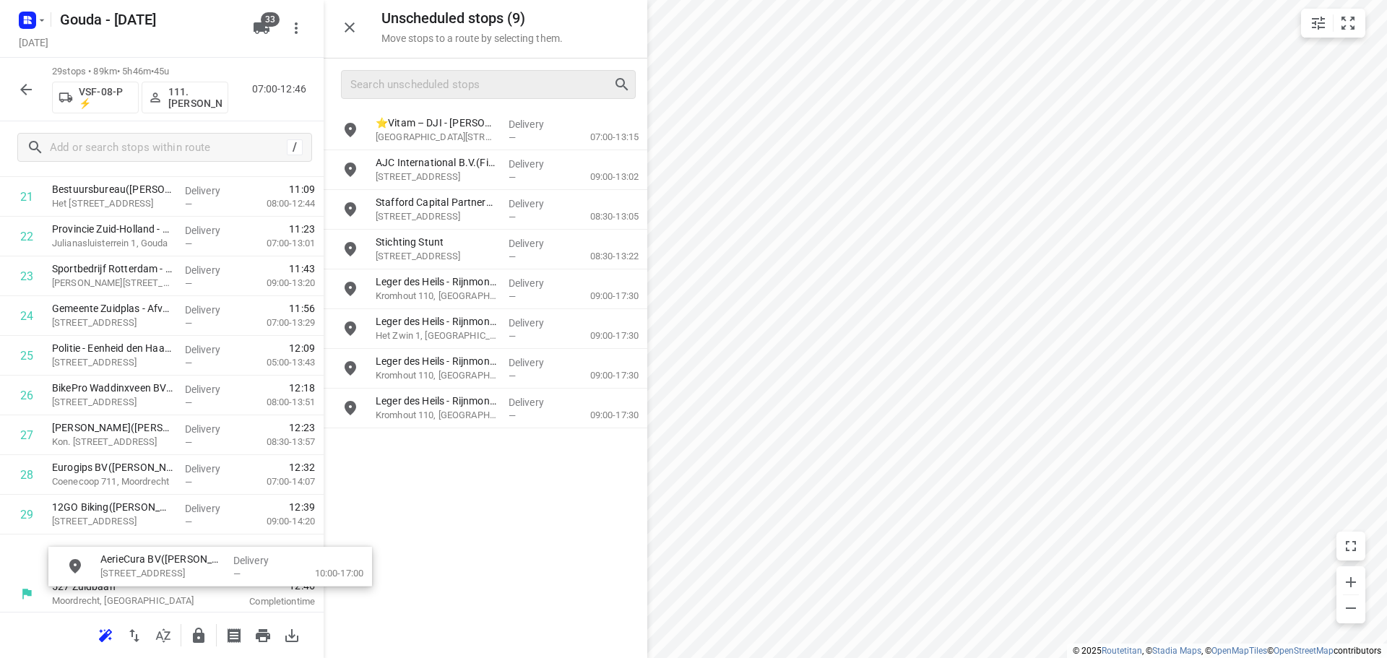
scroll to position [916, 0]
drag, startPoint x: 479, startPoint y: 420, endPoint x: 157, endPoint y: 563, distance: 352.1
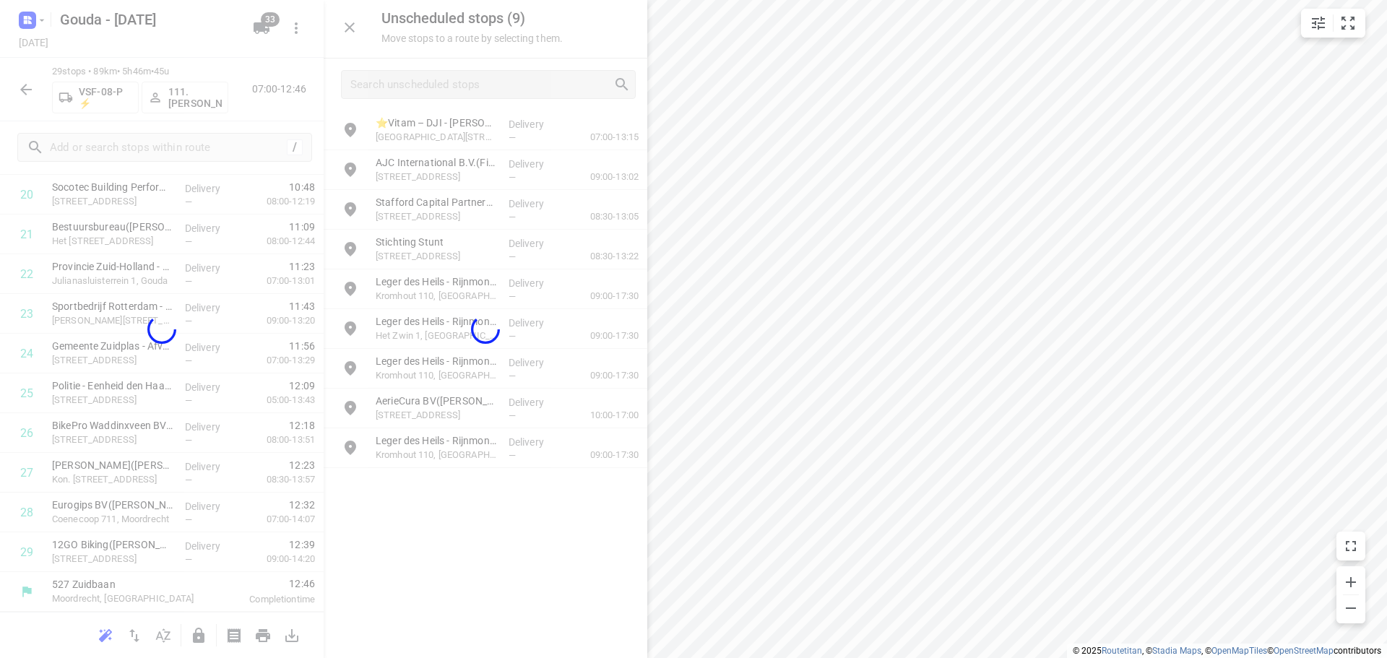
scroll to position [867, 0]
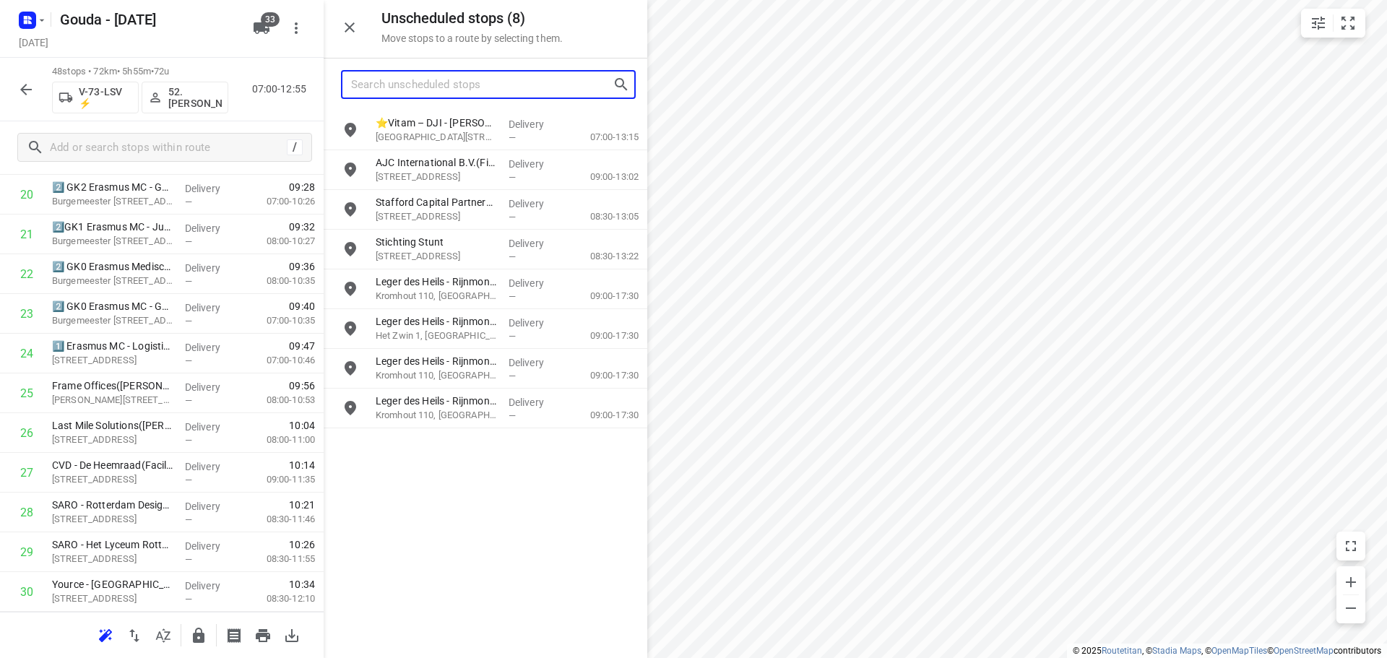
click at [510, 77] on input "Search unscheduled stops" at bounding box center [481, 85] width 261 height 22
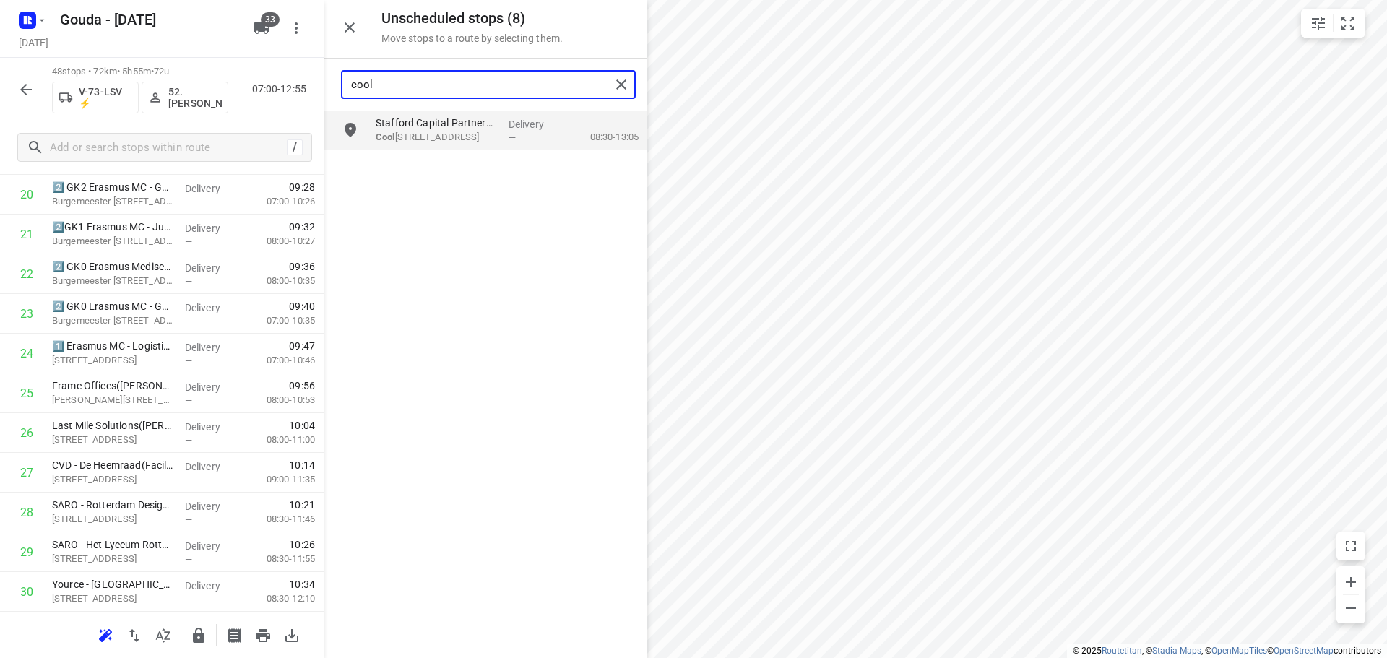
type input "cool"
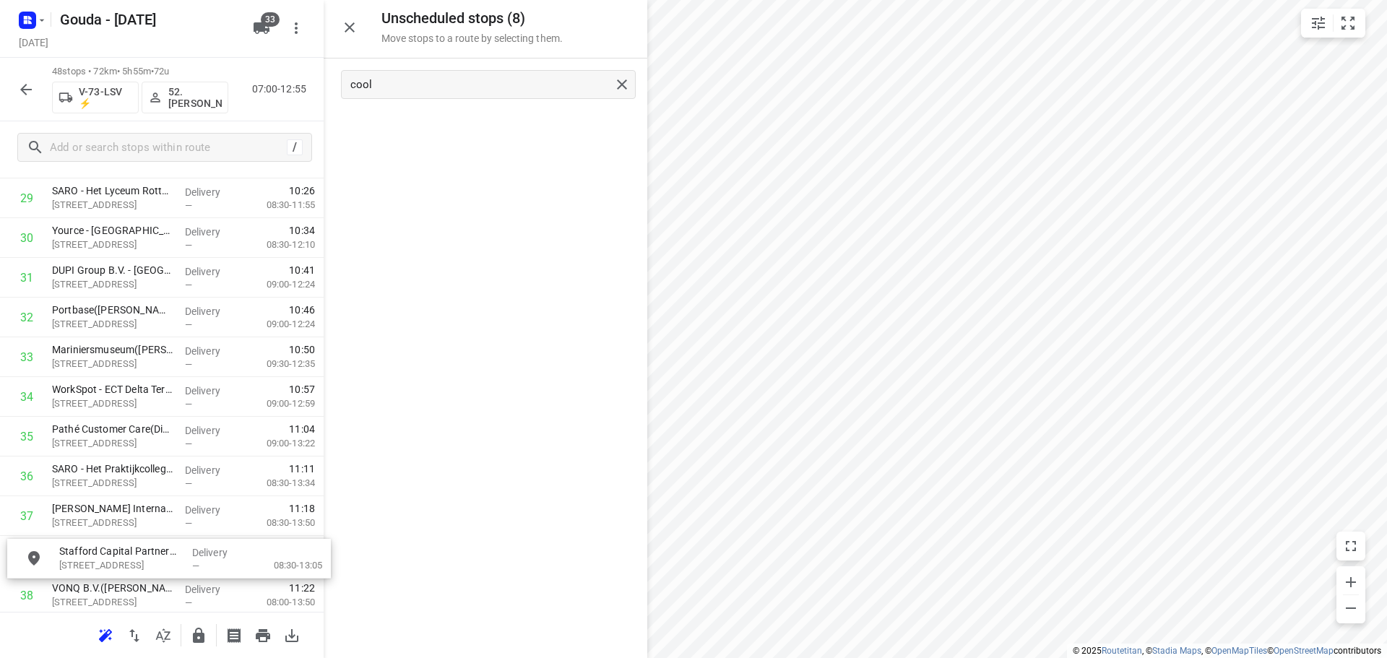
scroll to position [1228, 0]
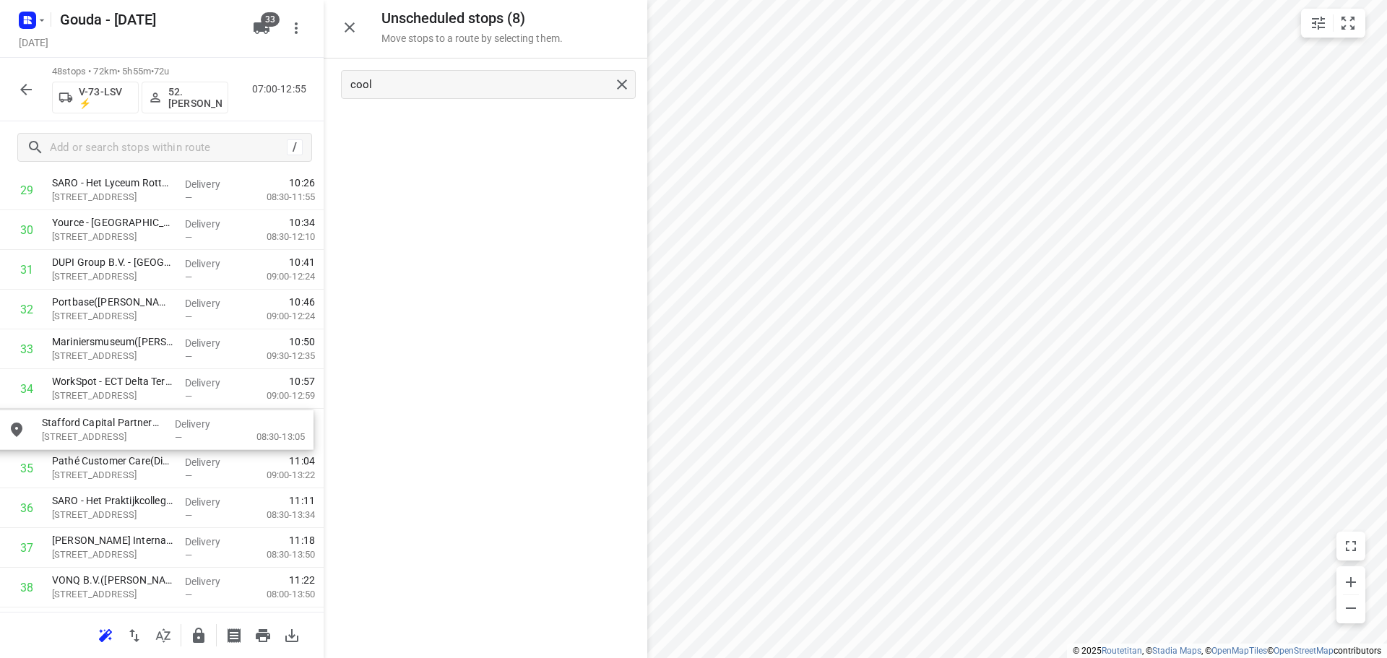
drag, startPoint x: 485, startPoint y: 136, endPoint x: 145, endPoint y: 435, distance: 452.8
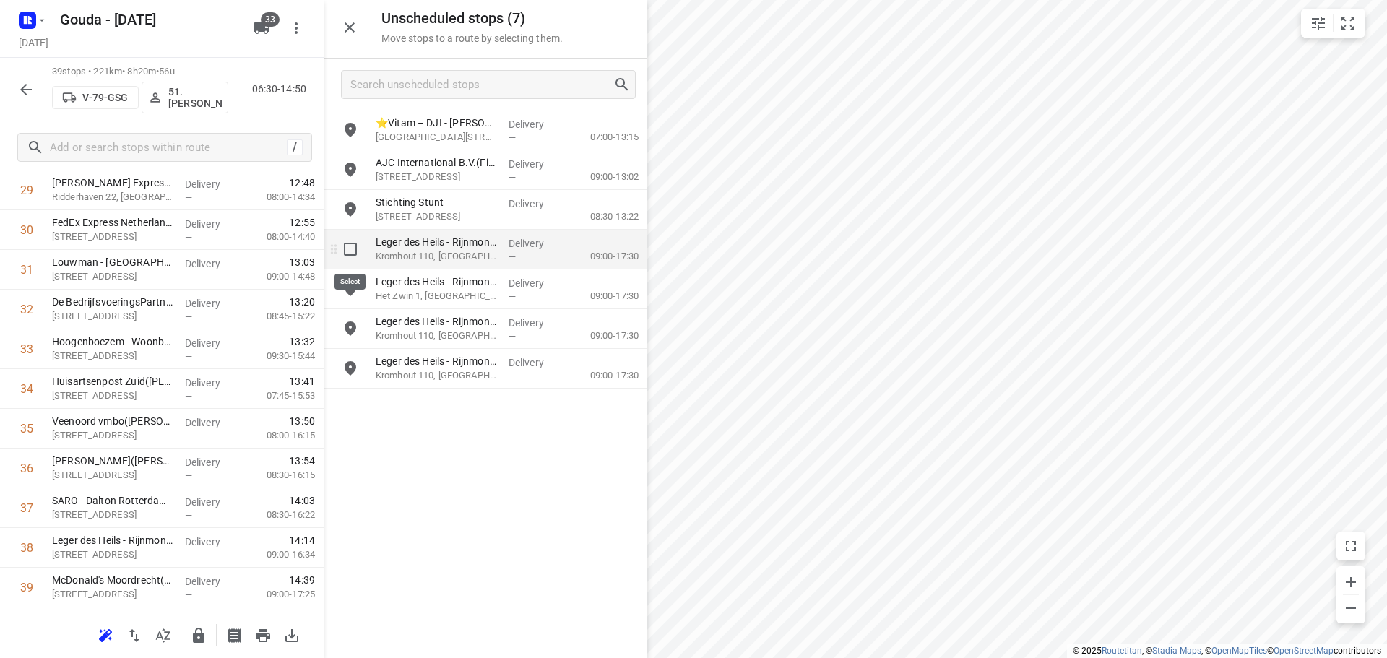
click at [350, 242] on input "grid" at bounding box center [350, 249] width 29 height 29
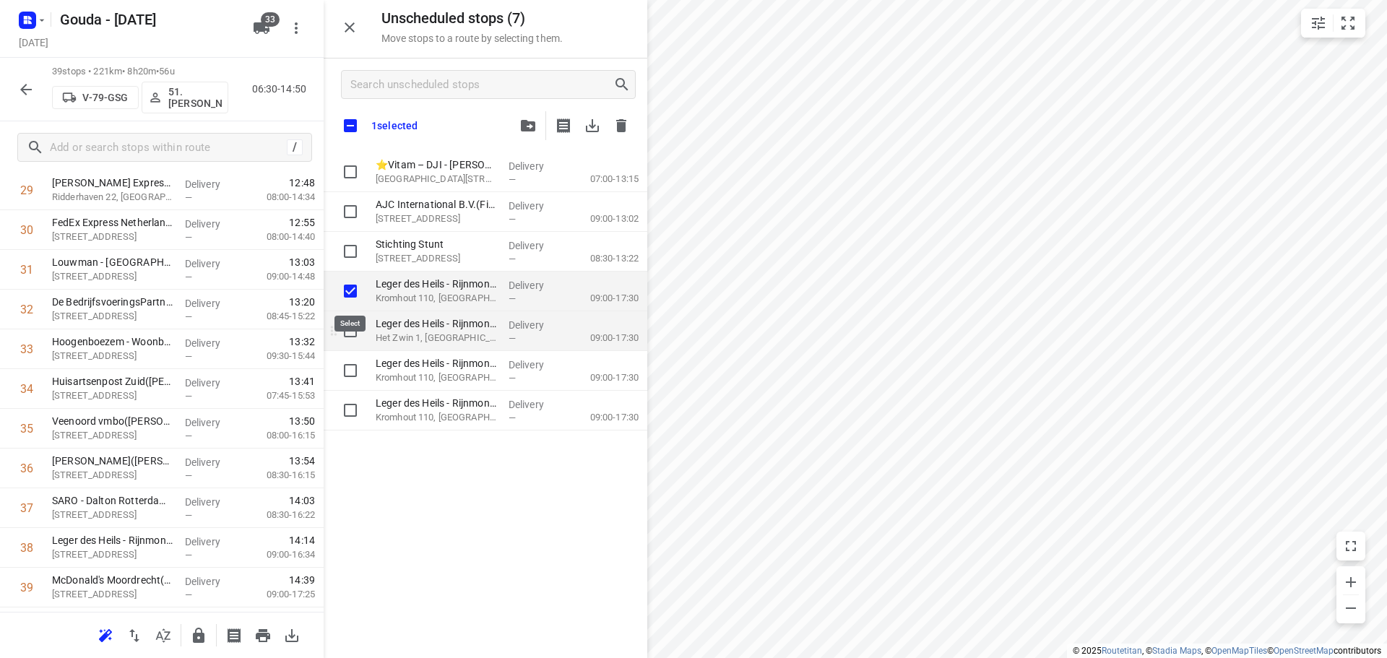
checkbox input "true"
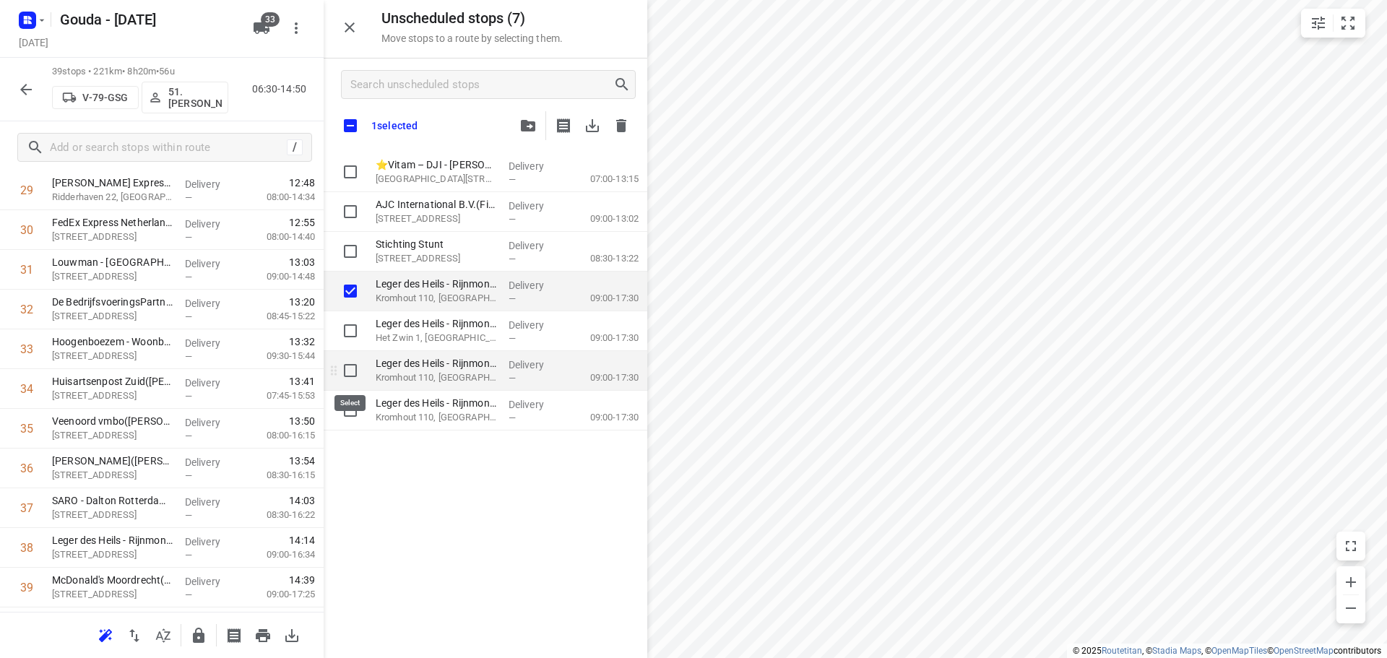
click at [344, 371] on input "grid" at bounding box center [350, 370] width 29 height 29
checkbox input "true"
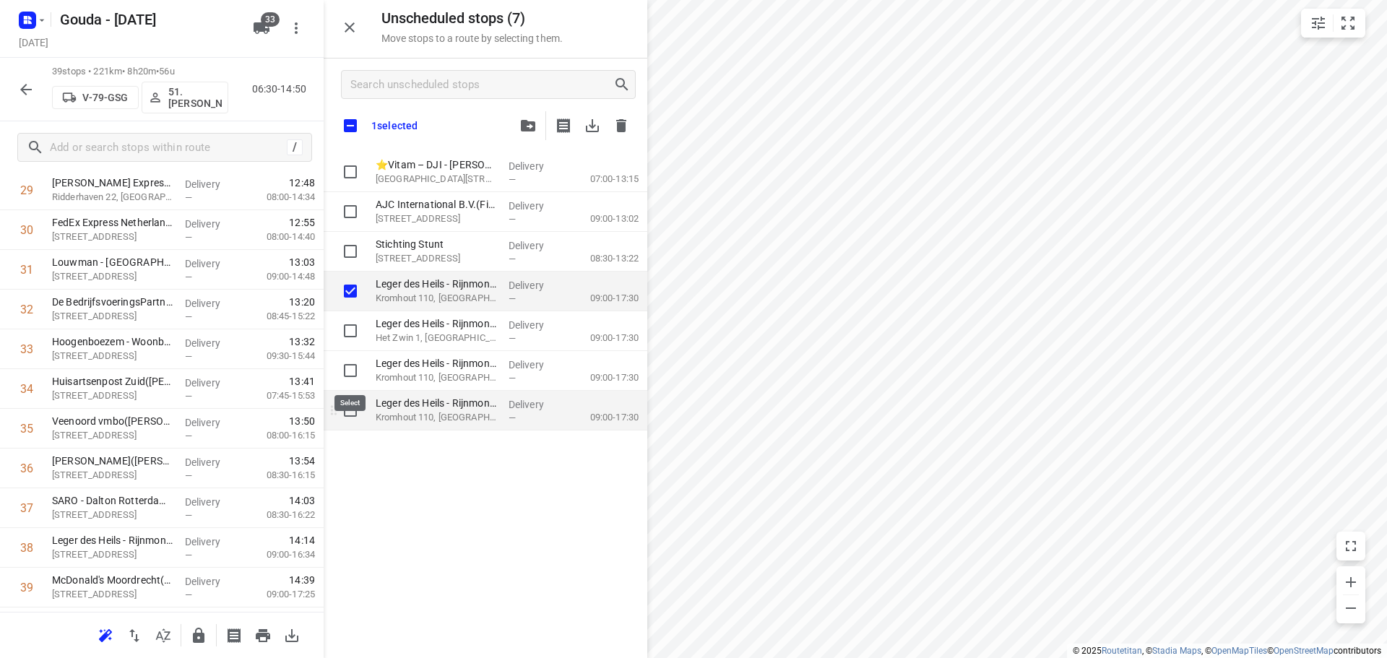
checkbox input "true"
click at [347, 409] on input "grid" at bounding box center [350, 410] width 29 height 29
checkbox input "true"
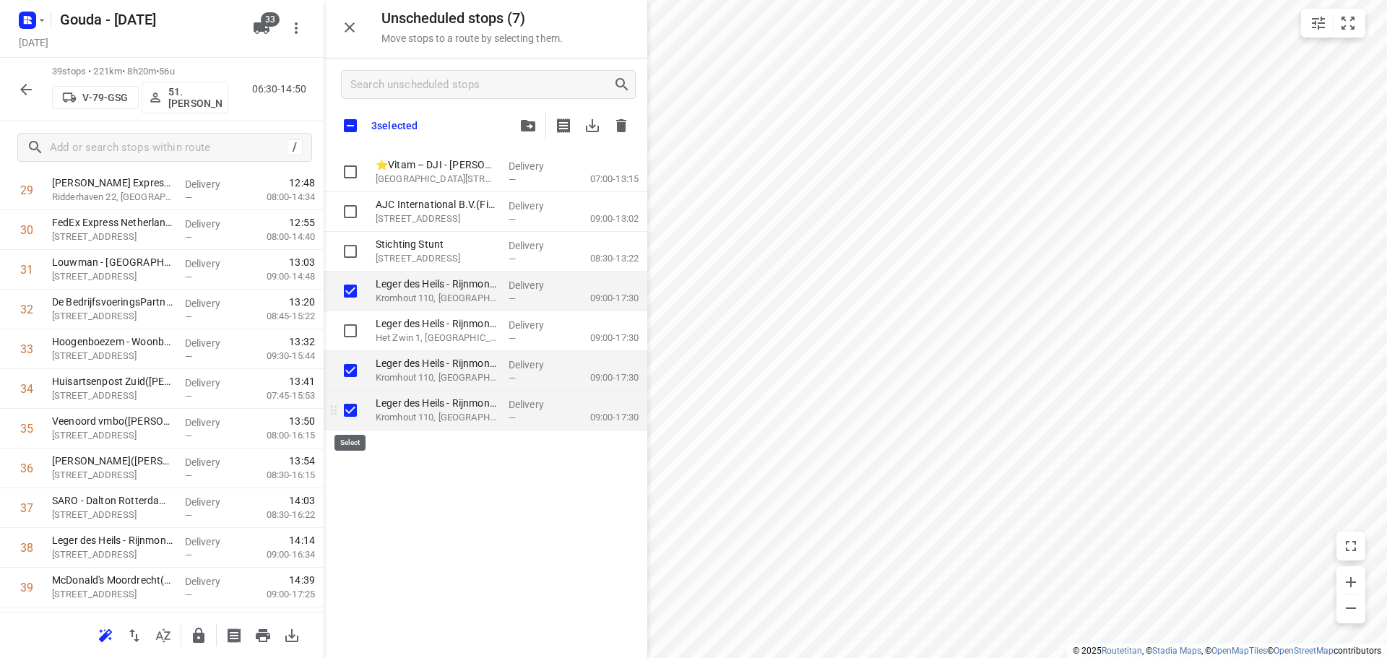
checkbox input "true"
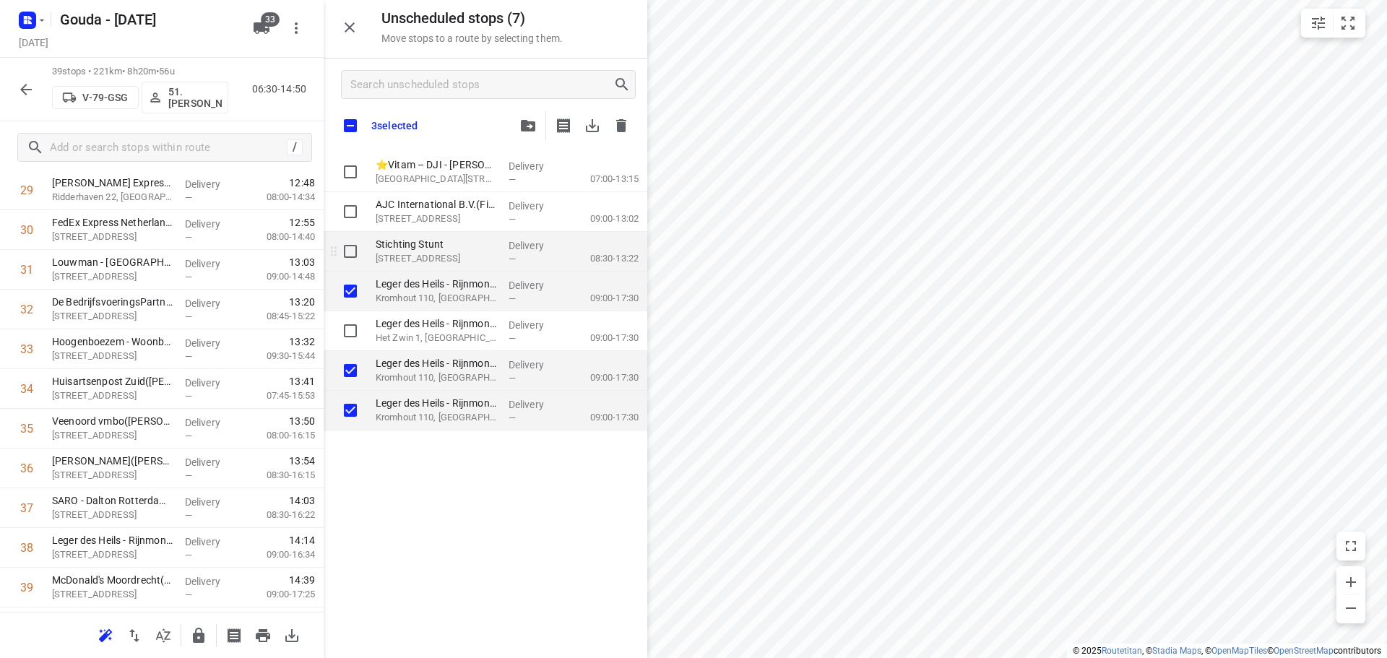
checkbox input "true"
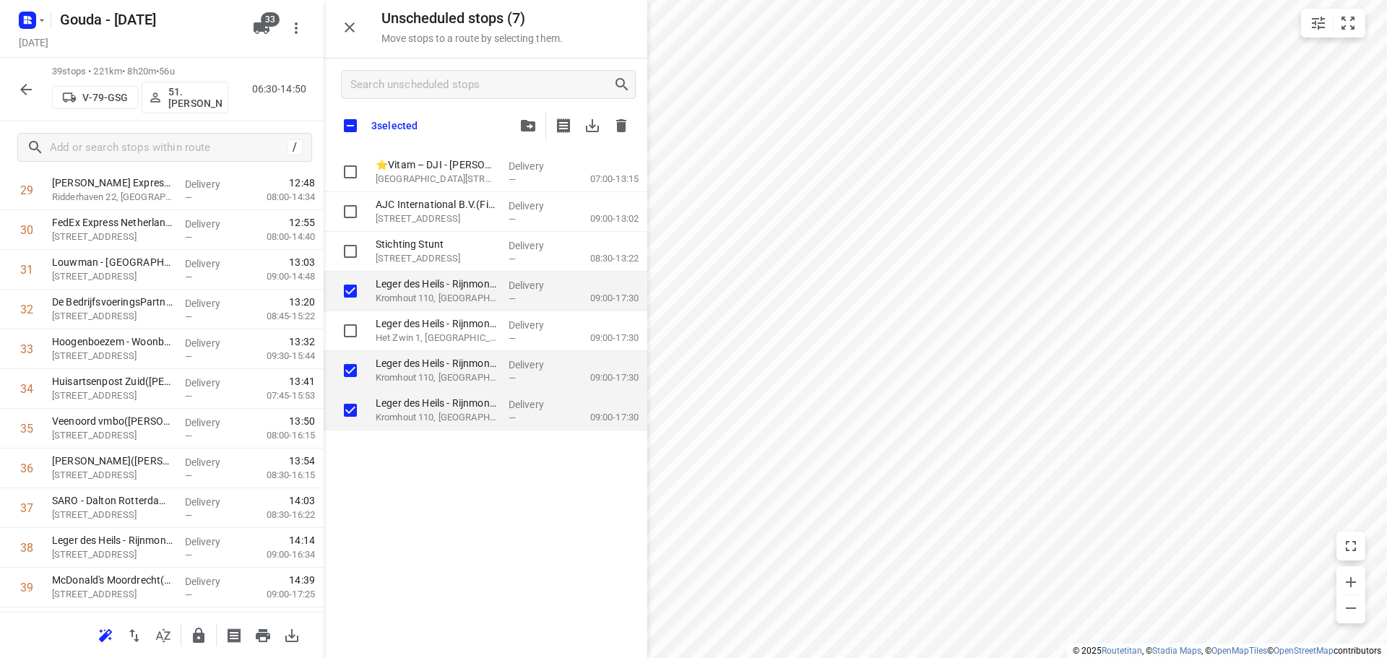
checkbox input "true"
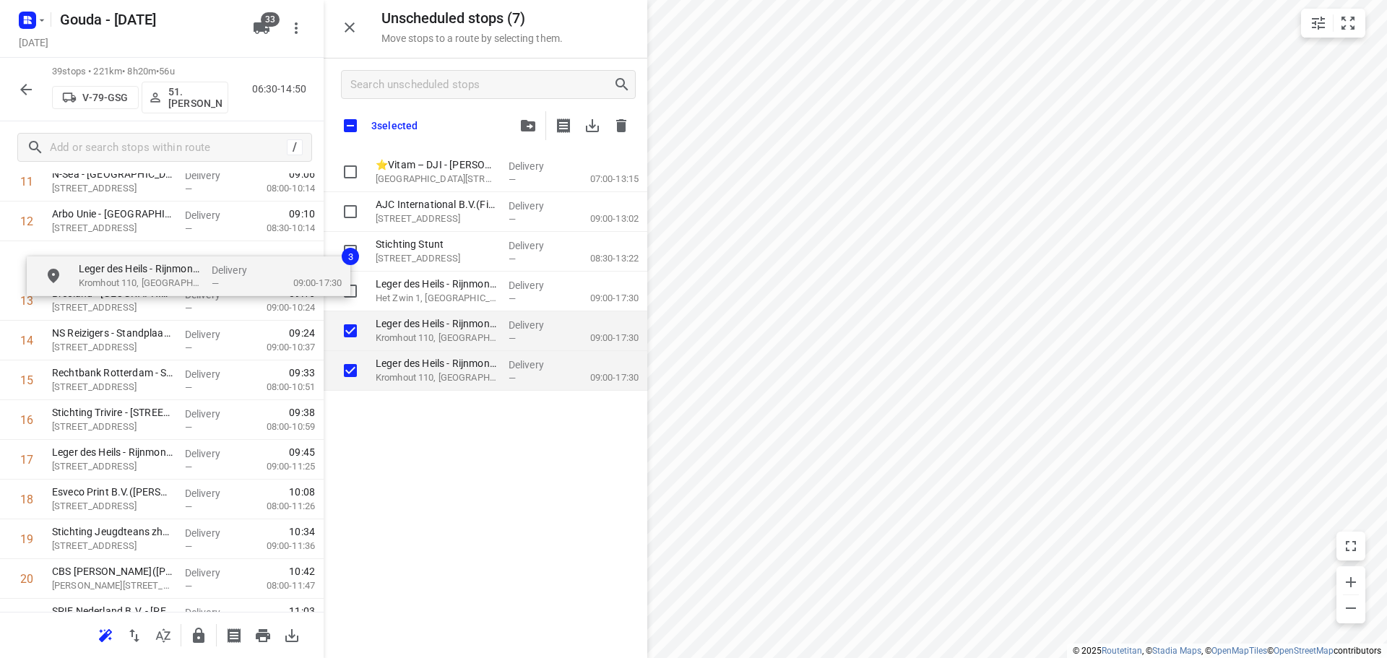
scroll to position [520, 0]
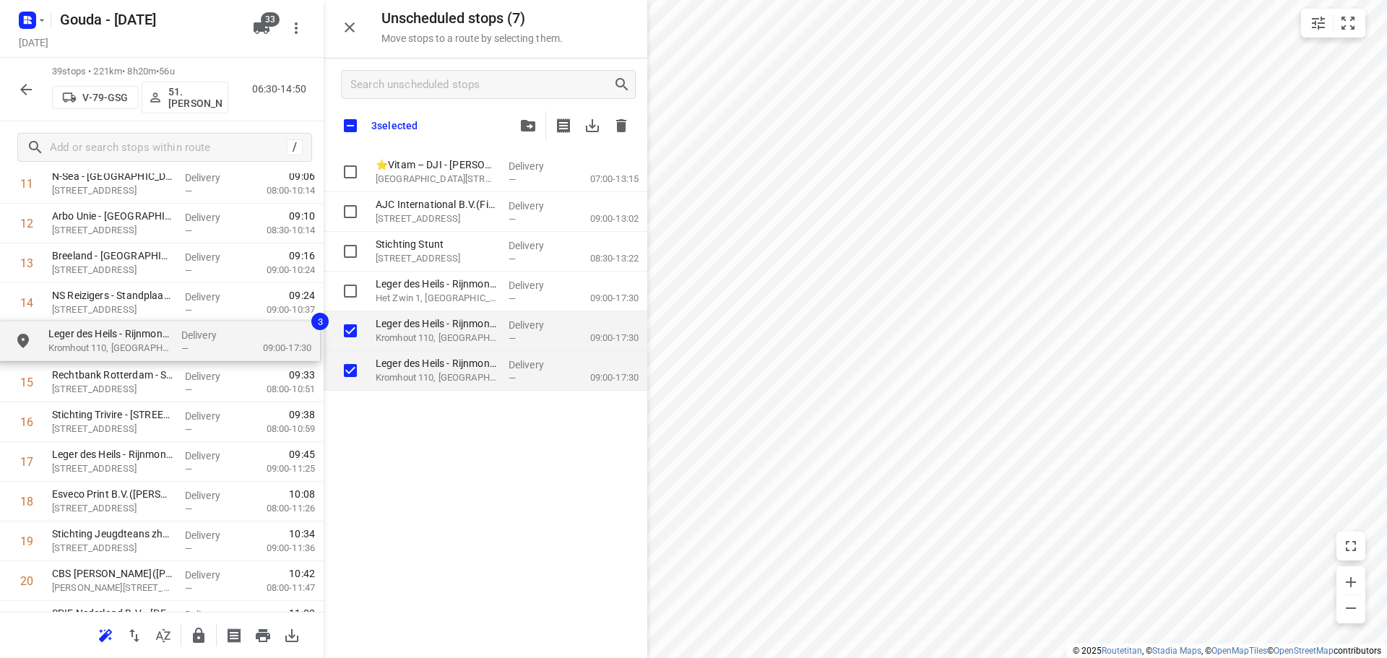
drag, startPoint x: 426, startPoint y: 295, endPoint x: 91, endPoint y: 356, distance: 340.5
checkbox input "true"
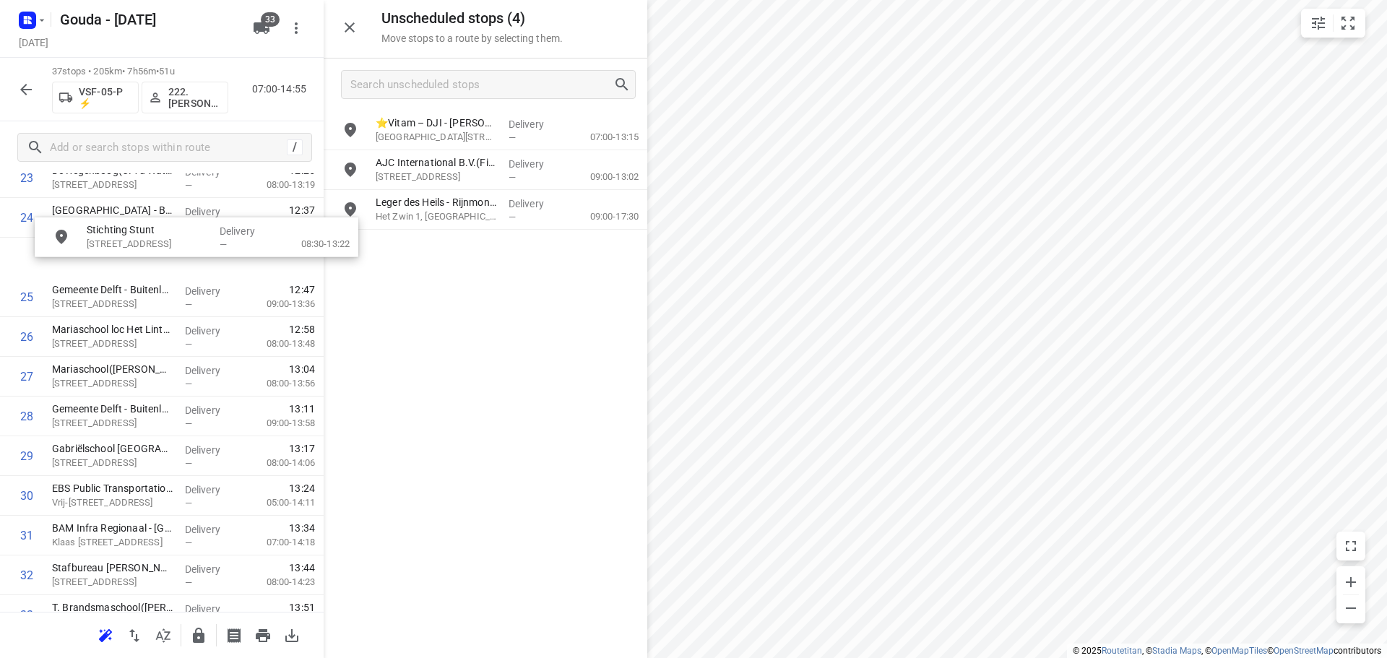
scroll to position [1002, 0]
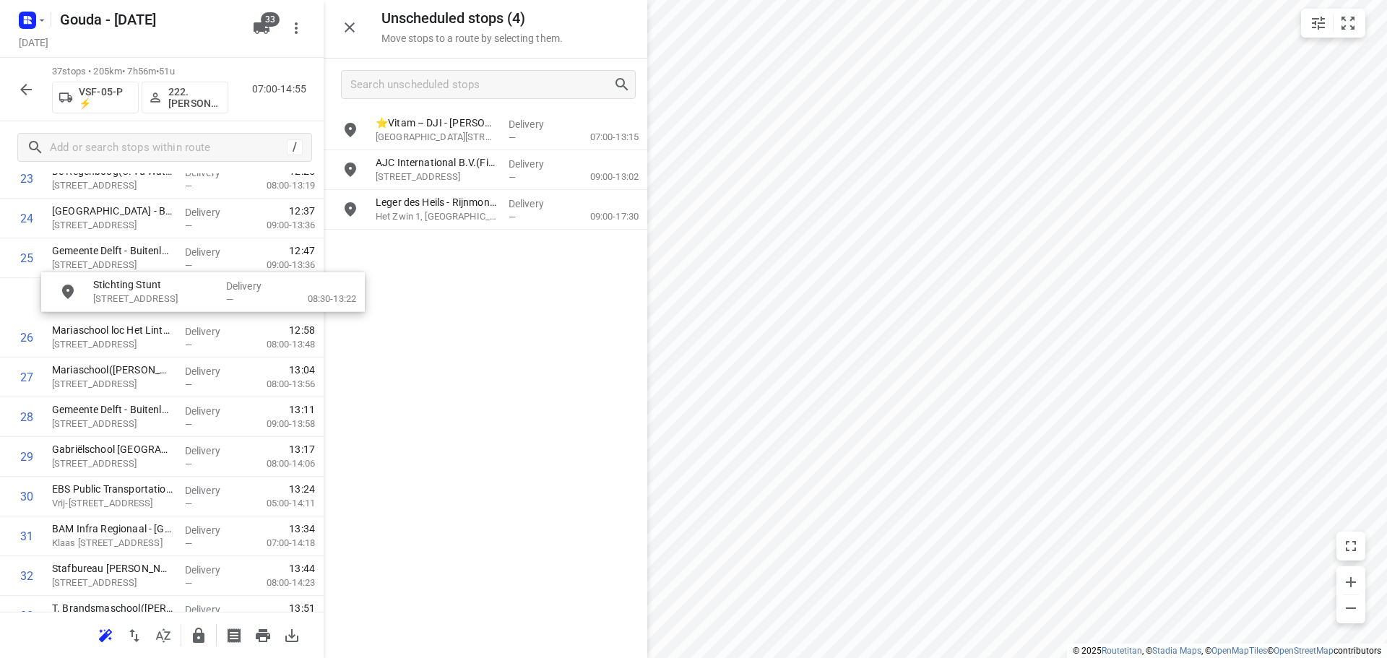
drag, startPoint x: 461, startPoint y: 217, endPoint x: 165, endPoint y: 305, distance: 309.8
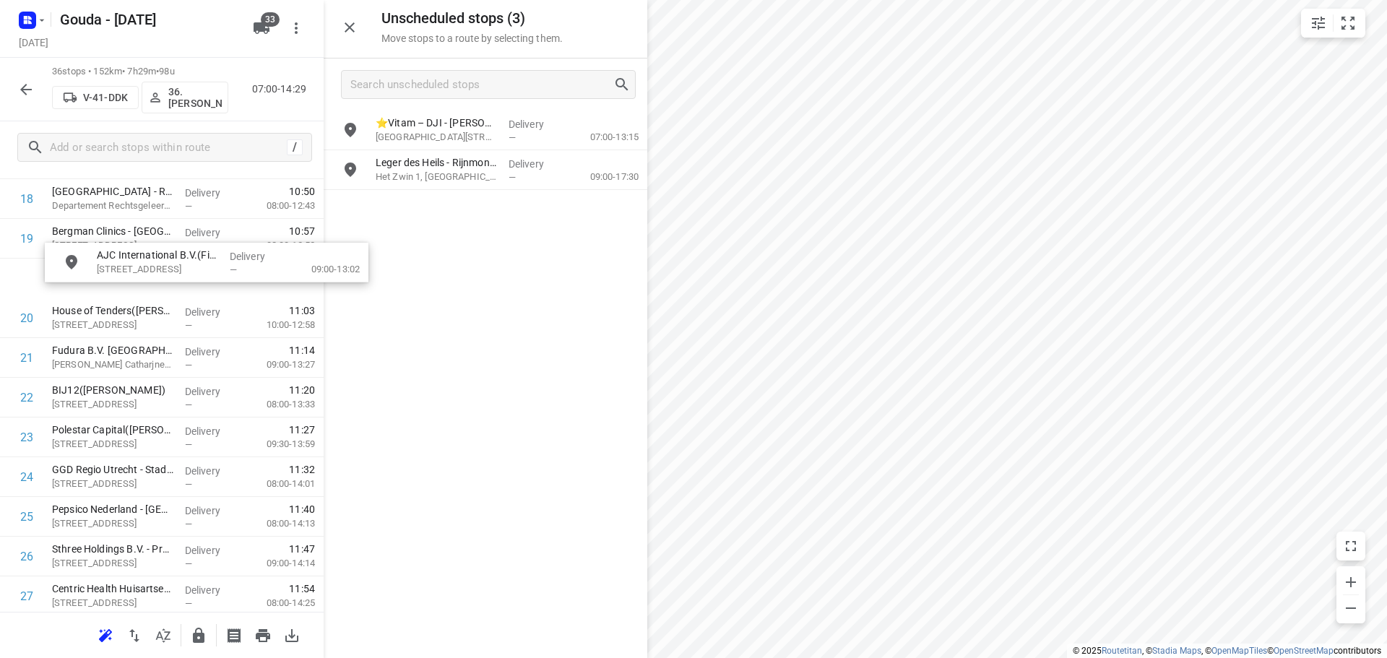
scroll to position [779, 0]
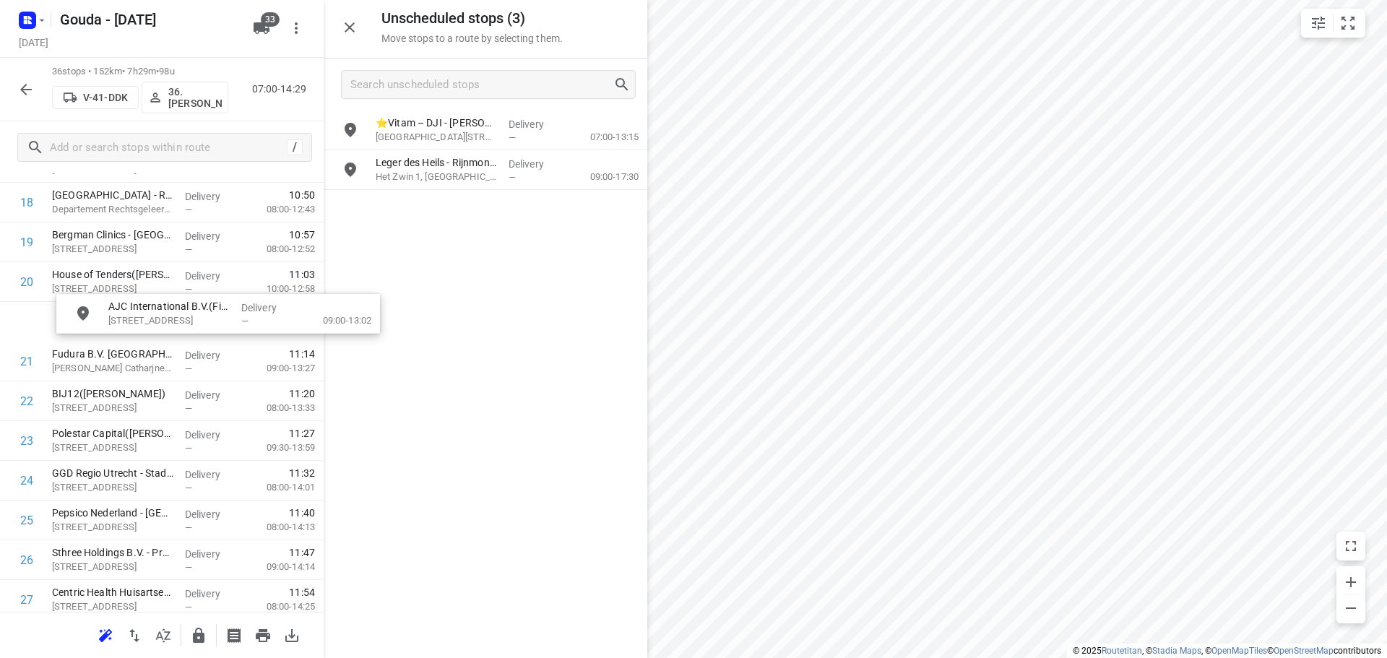
drag, startPoint x: 443, startPoint y: 183, endPoint x: 137, endPoint y: 335, distance: 341.4
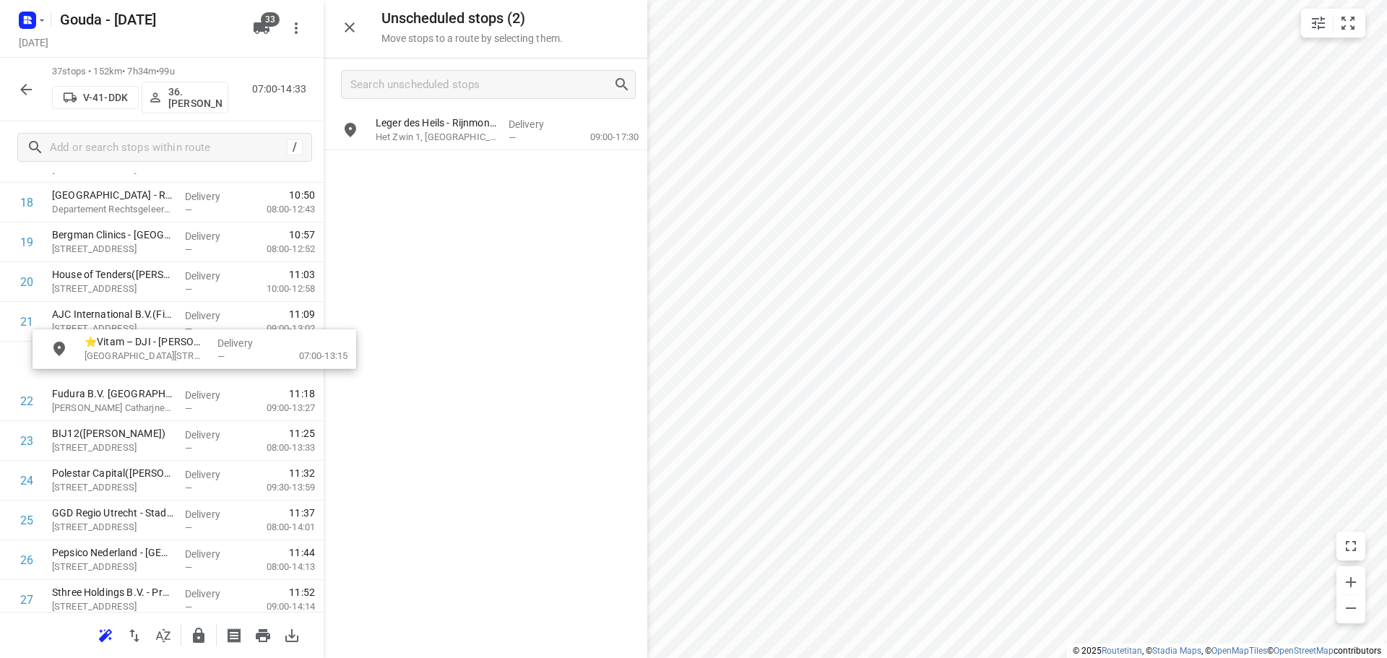
drag, startPoint x: 479, startPoint y: 134, endPoint x: 178, endPoint y: 363, distance: 377.7
click at [344, 30] on icon "button" at bounding box center [349, 27] width 17 height 17
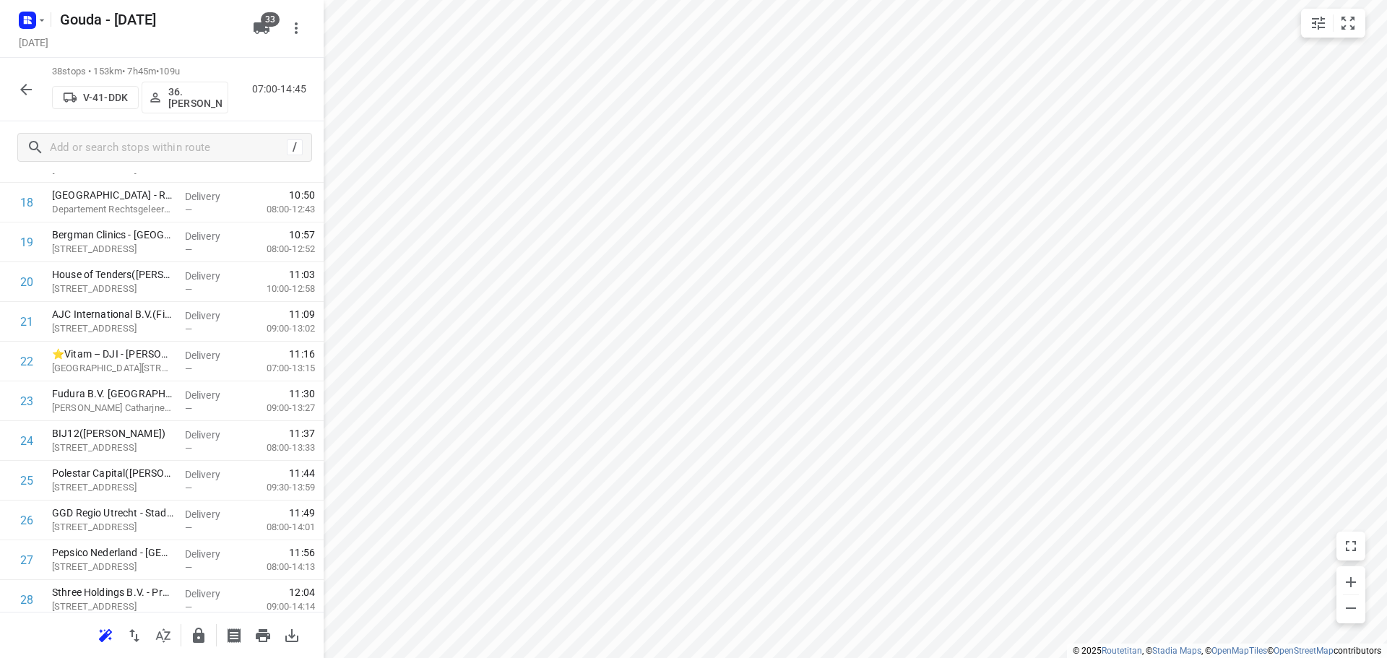
click at [19, 79] on button "button" at bounding box center [26, 89] width 29 height 29
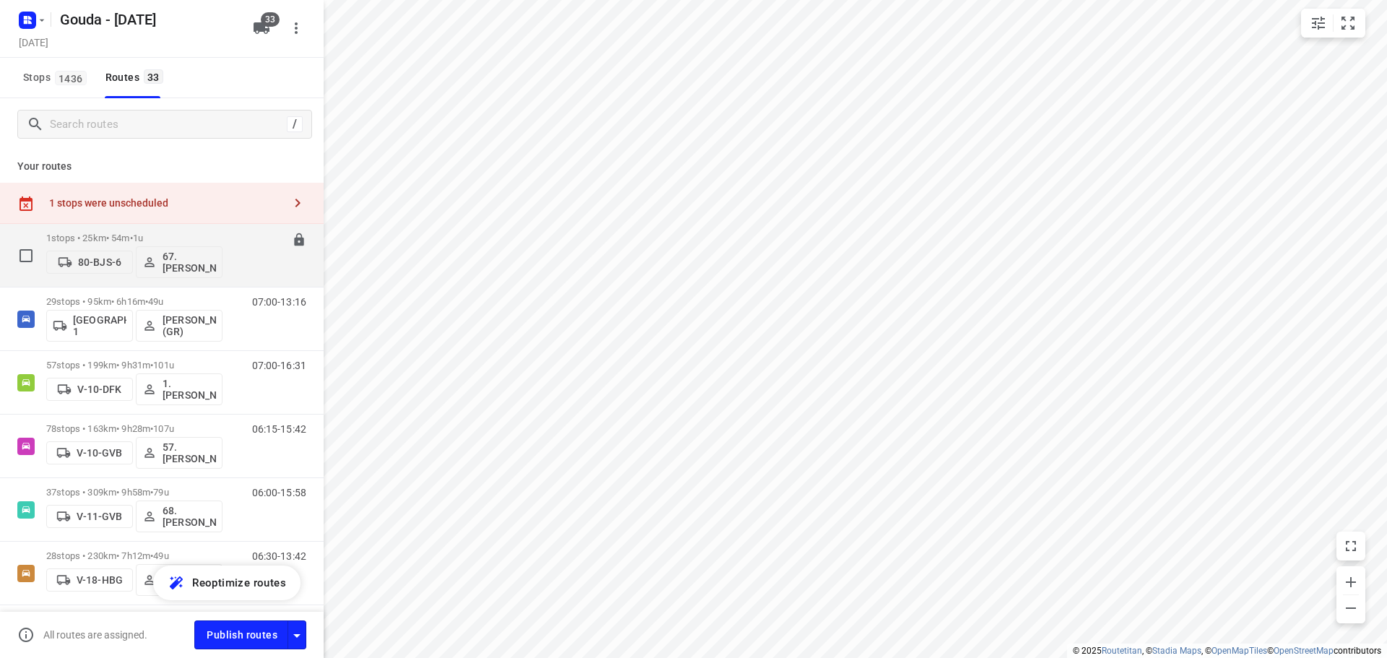
click at [133, 238] on span "•" at bounding box center [131, 238] width 3 height 11
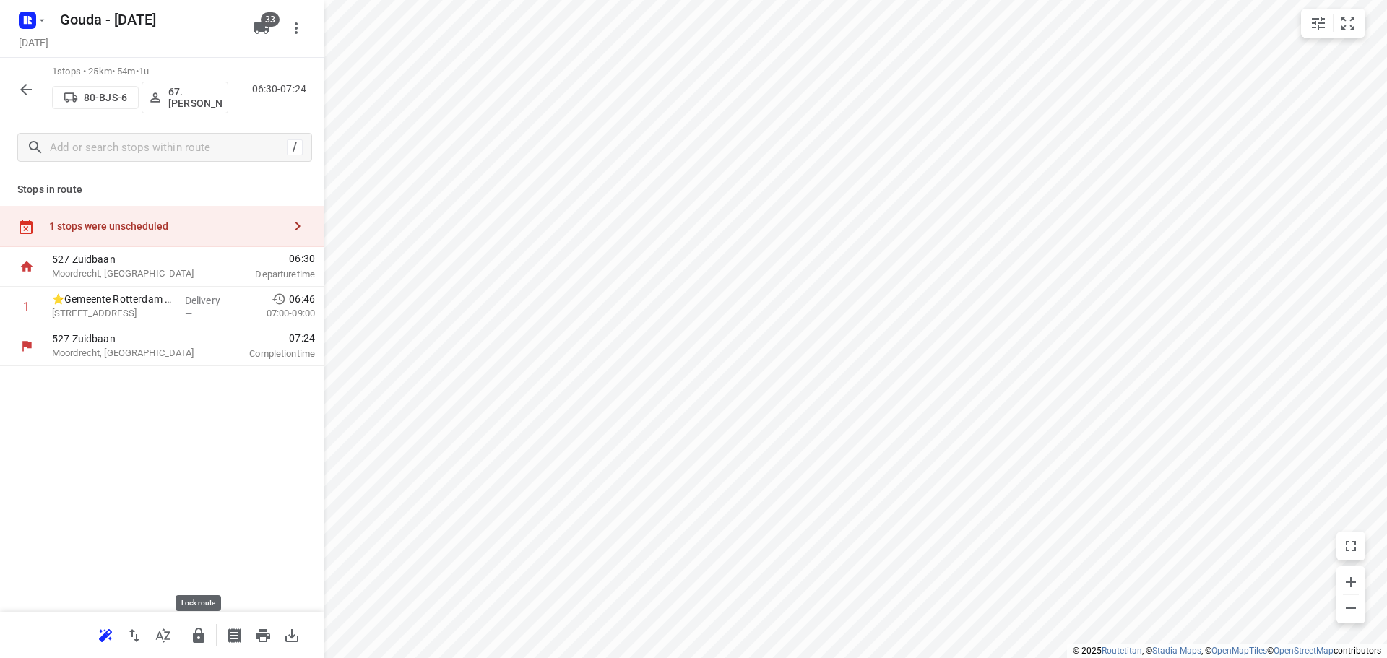
click at [210, 633] on button "button" at bounding box center [198, 635] width 29 height 29
click at [33, 86] on icon "button" at bounding box center [25, 89] width 17 height 17
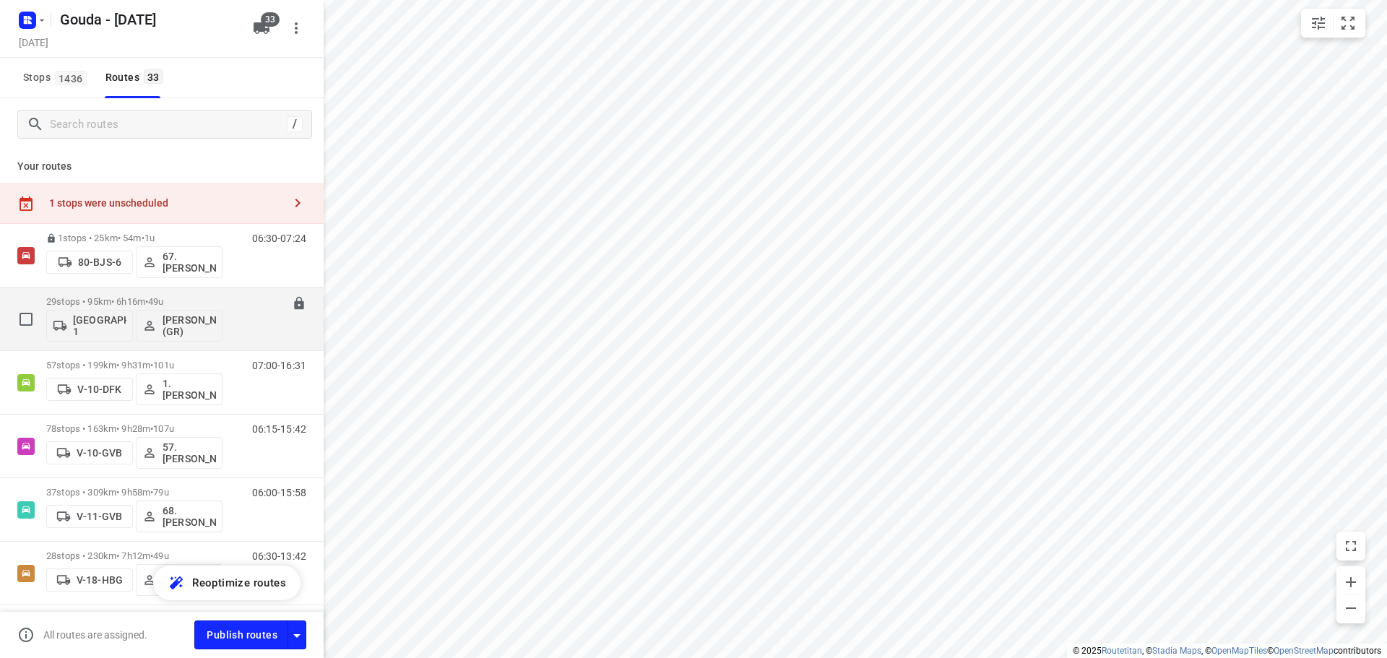
click at [213, 305] on p "29 stops • 95km • 6h16m • 49u" at bounding box center [134, 301] width 176 height 11
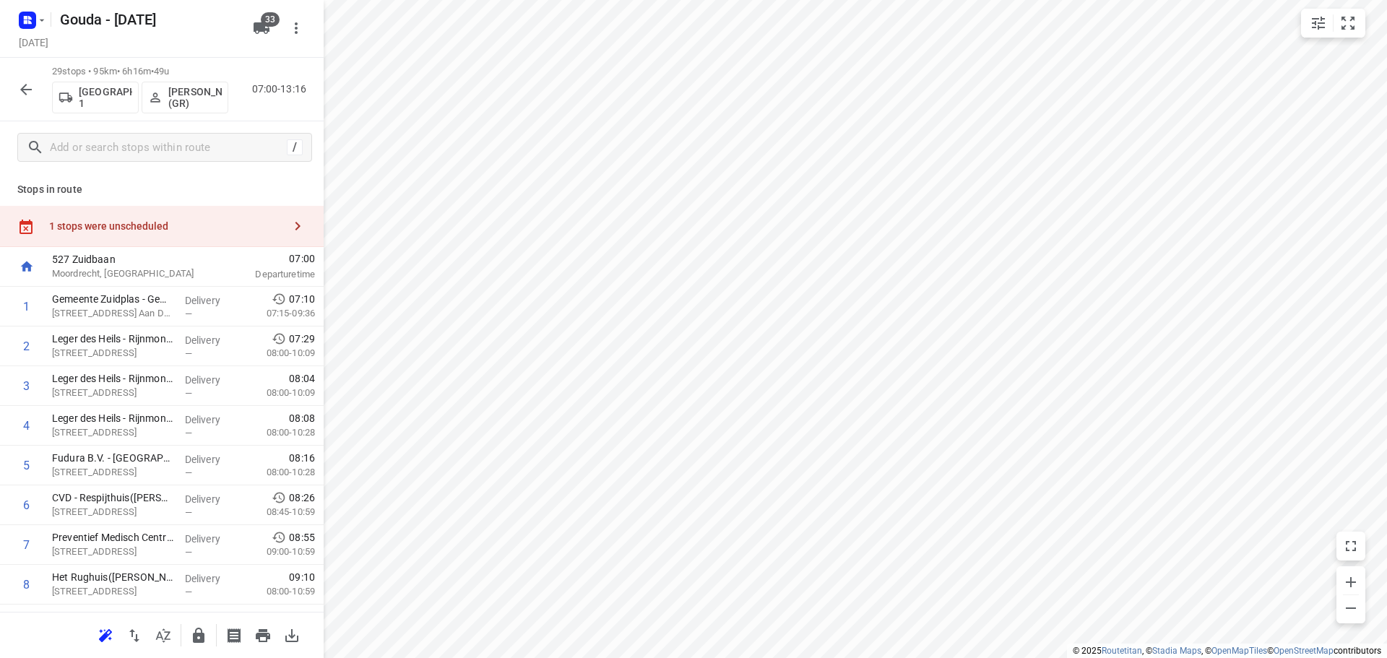
click at [35, 89] on button "button" at bounding box center [26, 89] width 29 height 29
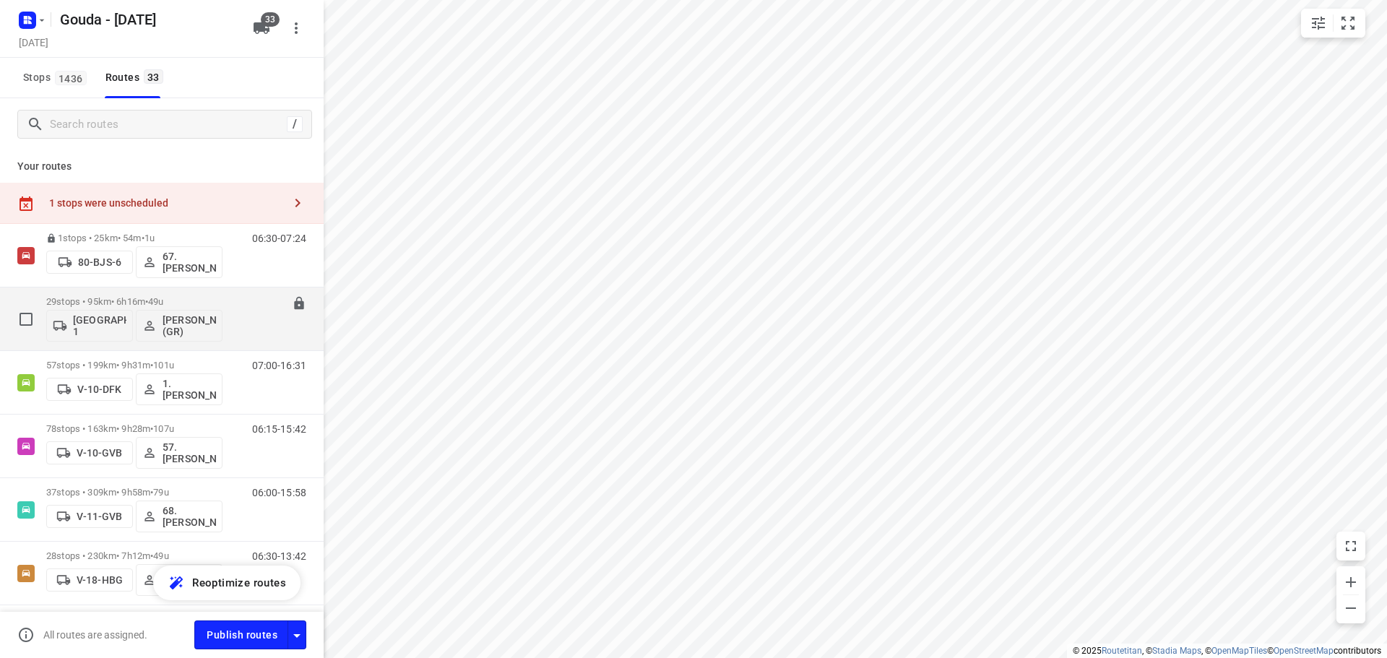
click at [221, 300] on p "29 stops • 95km • 6h16m • 49u" at bounding box center [134, 301] width 176 height 11
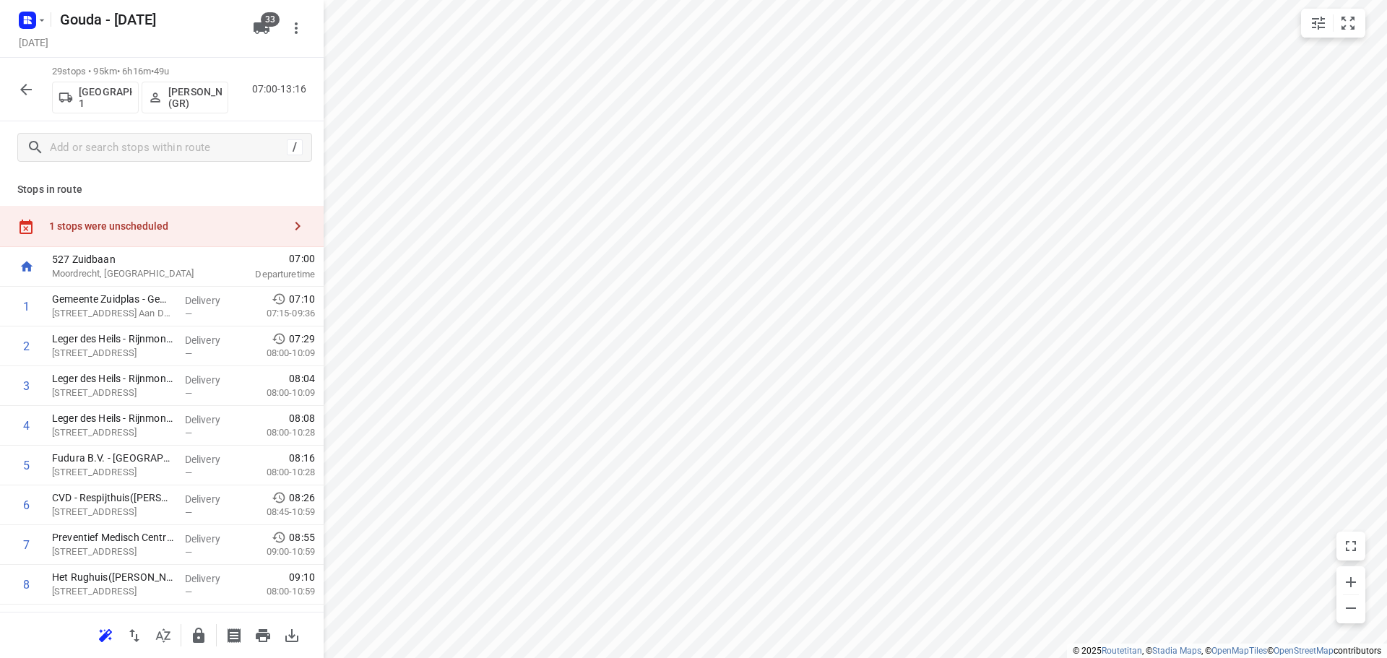
click at [155, 640] on icon "button" at bounding box center [163, 635] width 17 height 17
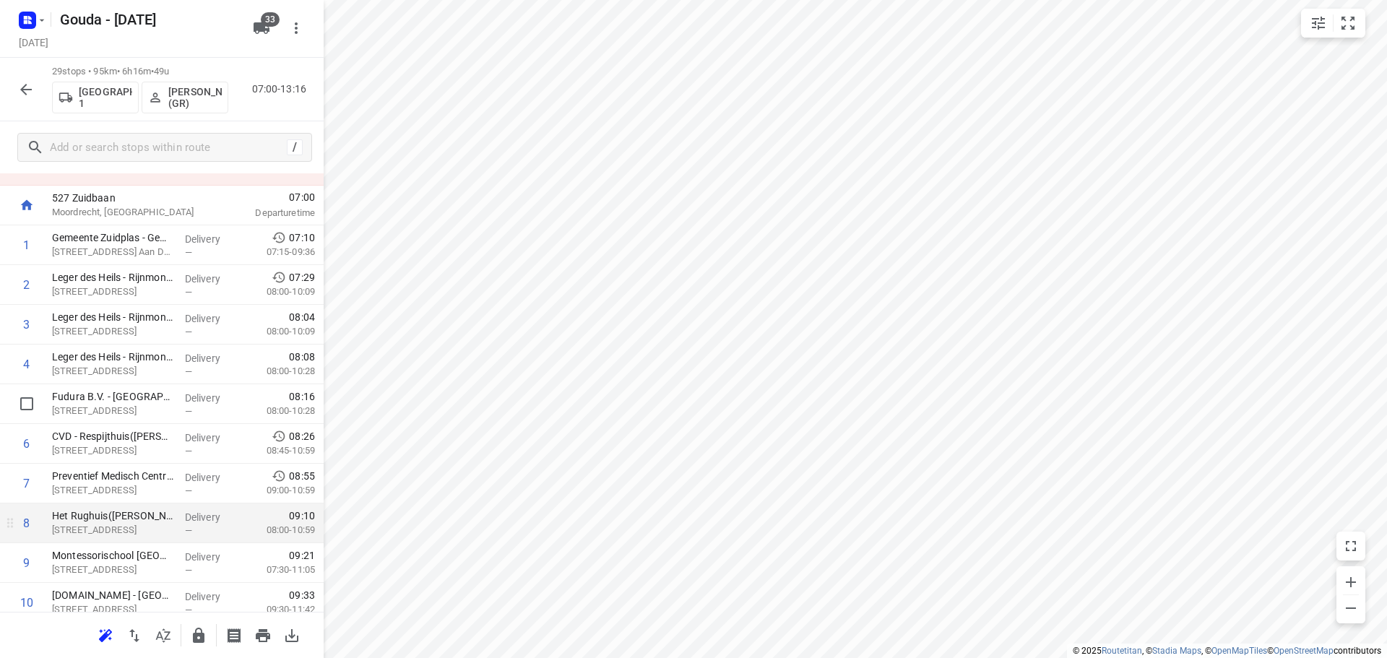
scroll to position [144, 0]
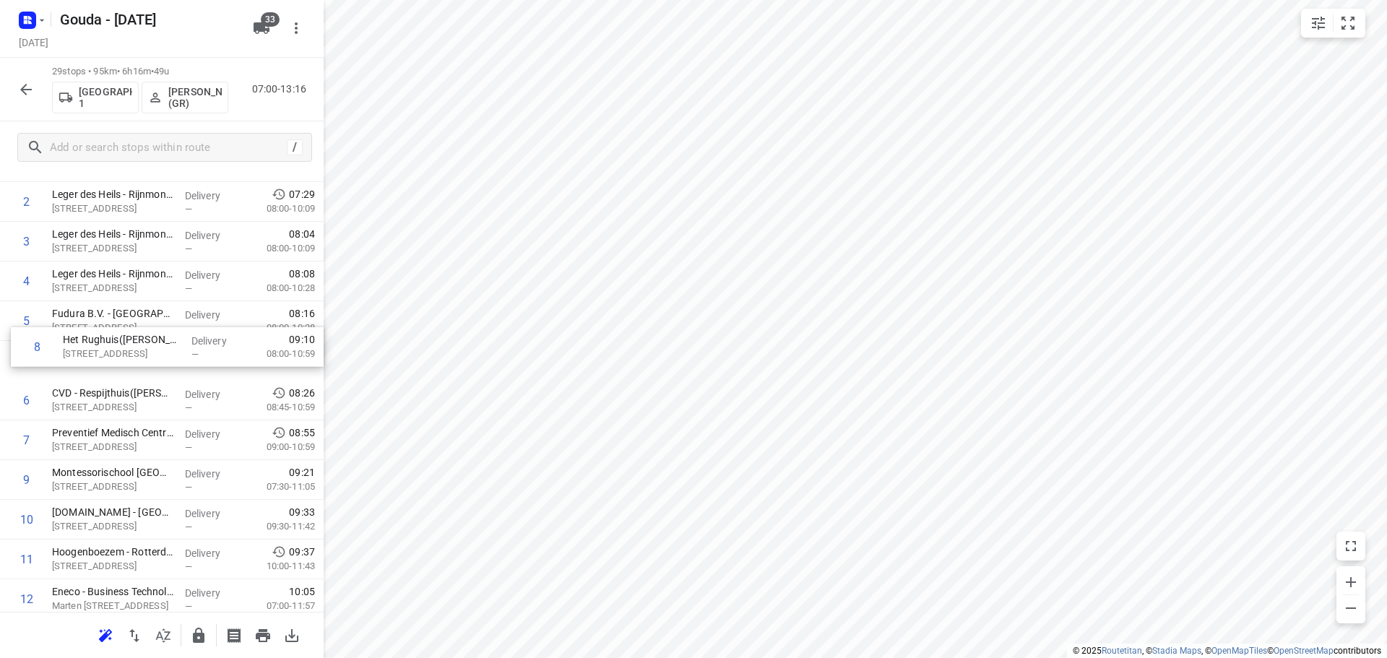
drag, startPoint x: 147, startPoint y: 450, endPoint x: 182, endPoint y: 355, distance: 101.0
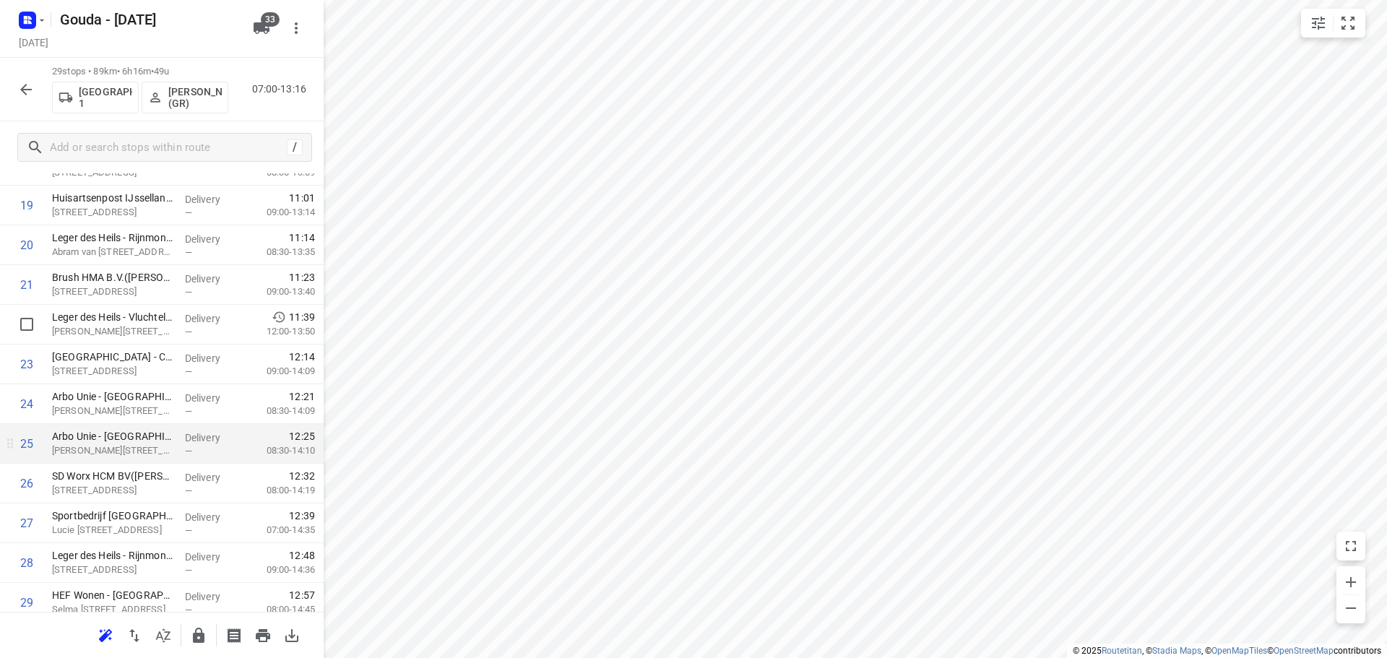
scroll to position [867, 0]
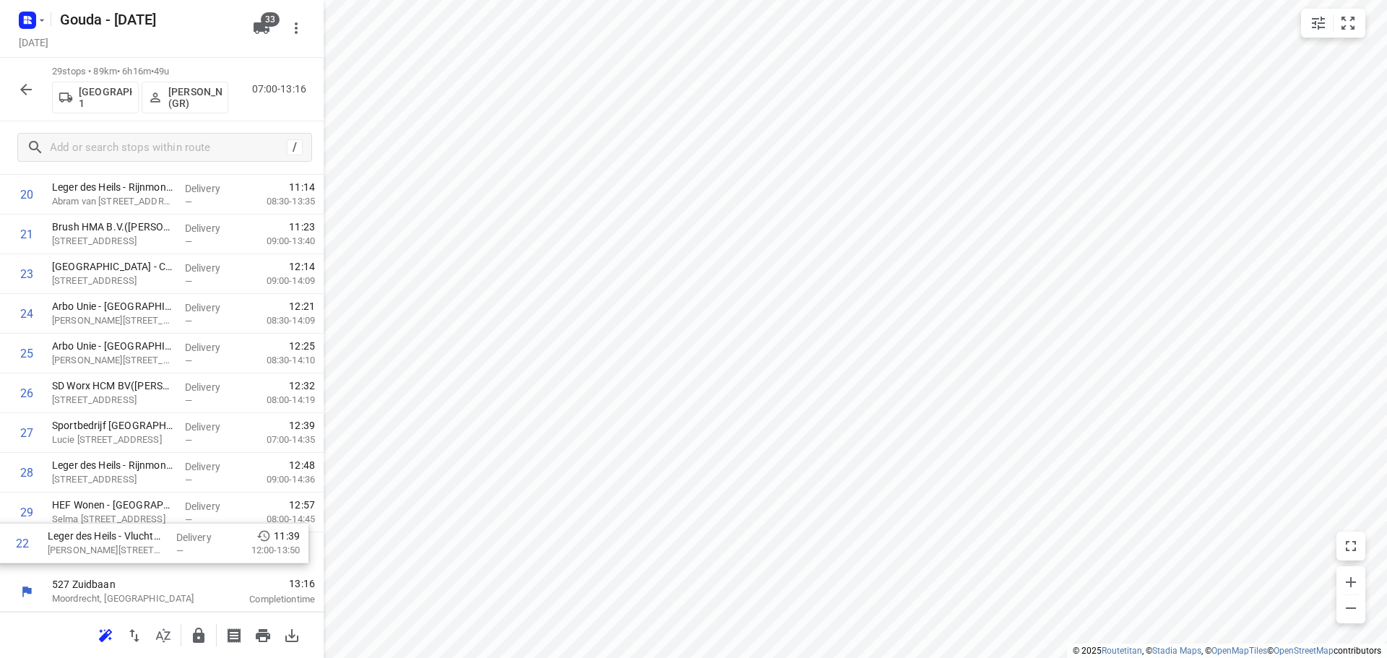
drag, startPoint x: 131, startPoint y: 282, endPoint x: 127, endPoint y: 566, distance: 284.6
click at [196, 628] on icon "button" at bounding box center [198, 635] width 17 height 17
click at [28, 85] on icon "button" at bounding box center [25, 89] width 17 height 17
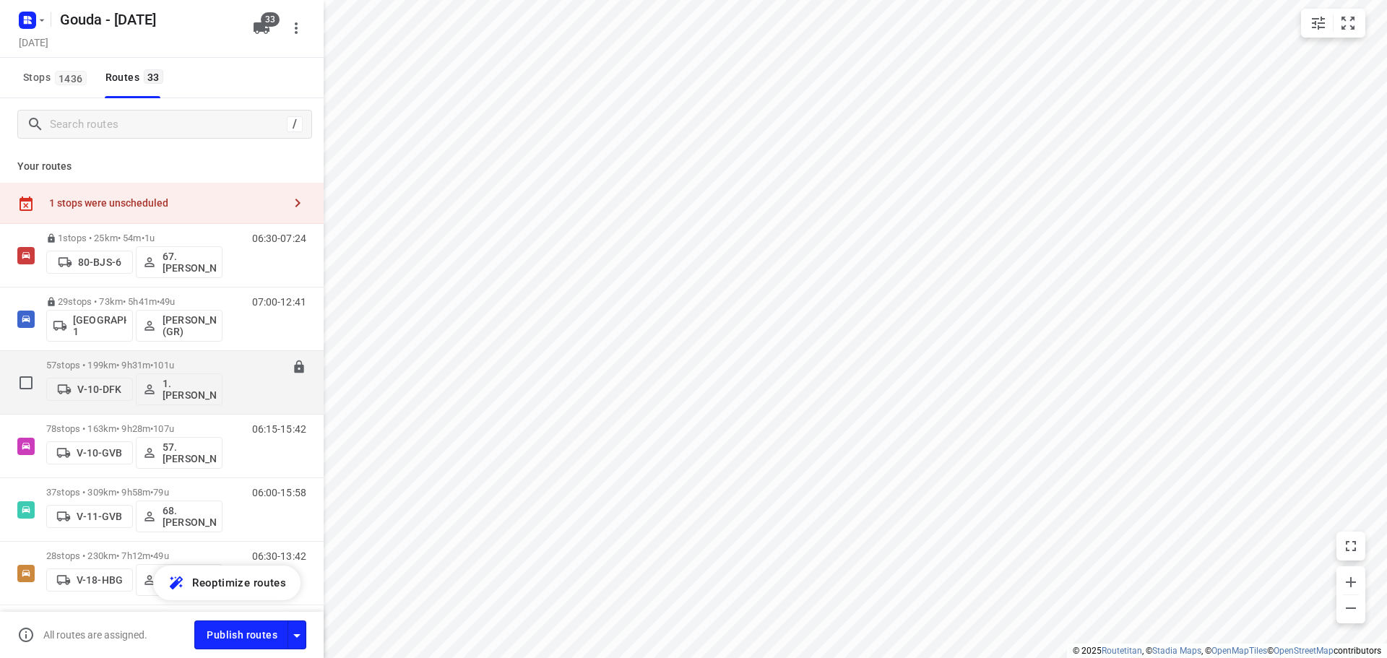
click at [168, 365] on span "101u" at bounding box center [163, 365] width 21 height 11
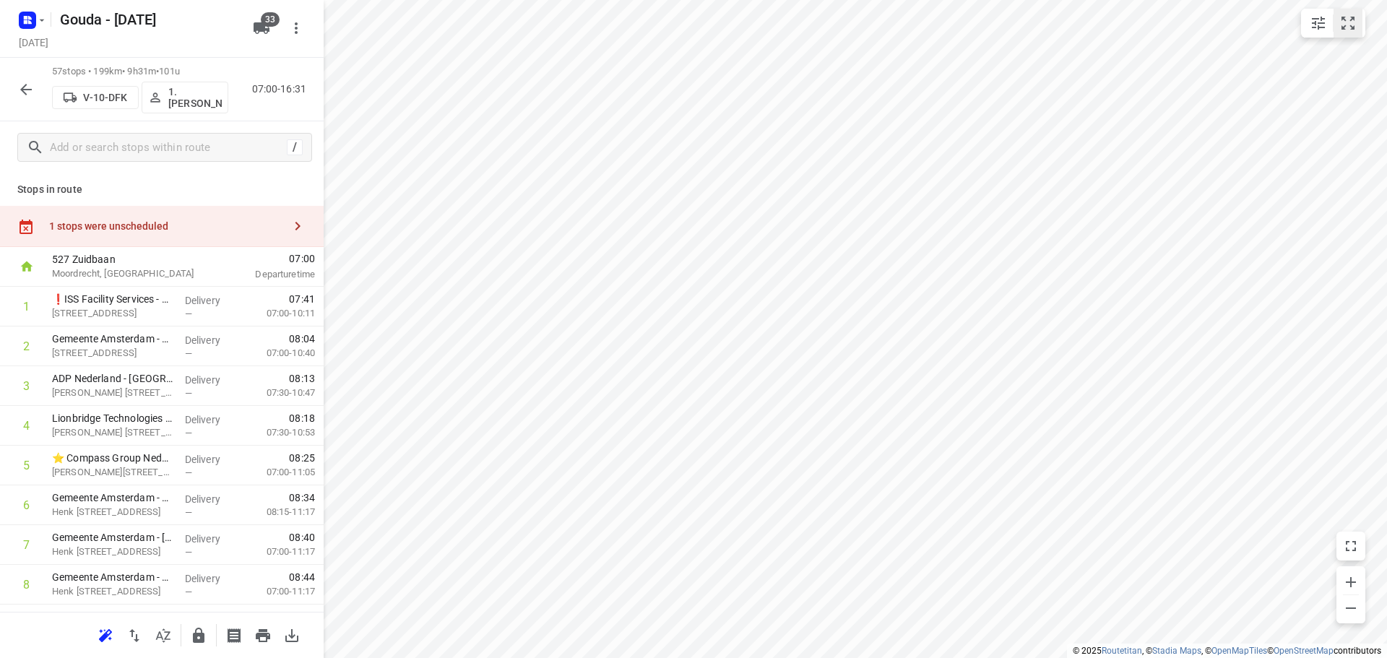
click at [1343, 22] on icon "small contained button group" at bounding box center [1347, 22] width 17 height 17
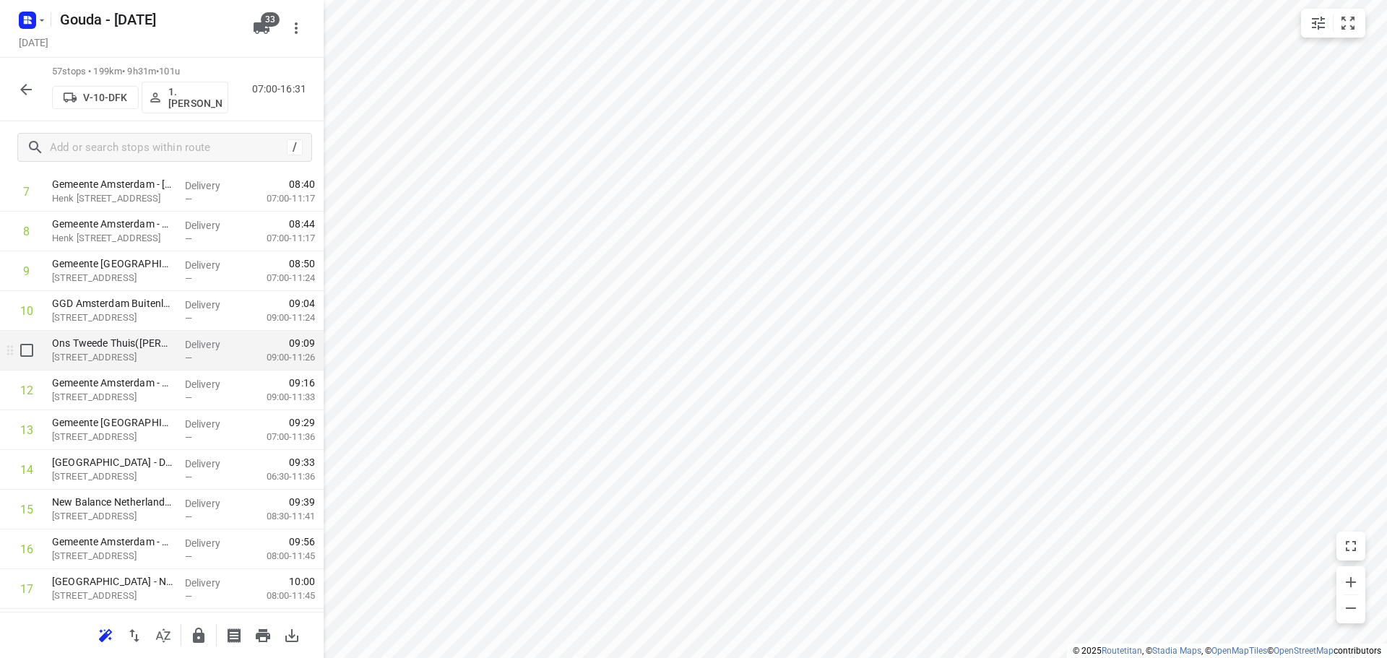
scroll to position [433, 0]
click at [28, 350] on input "checkbox" at bounding box center [26, 349] width 29 height 29
checkbox input "true"
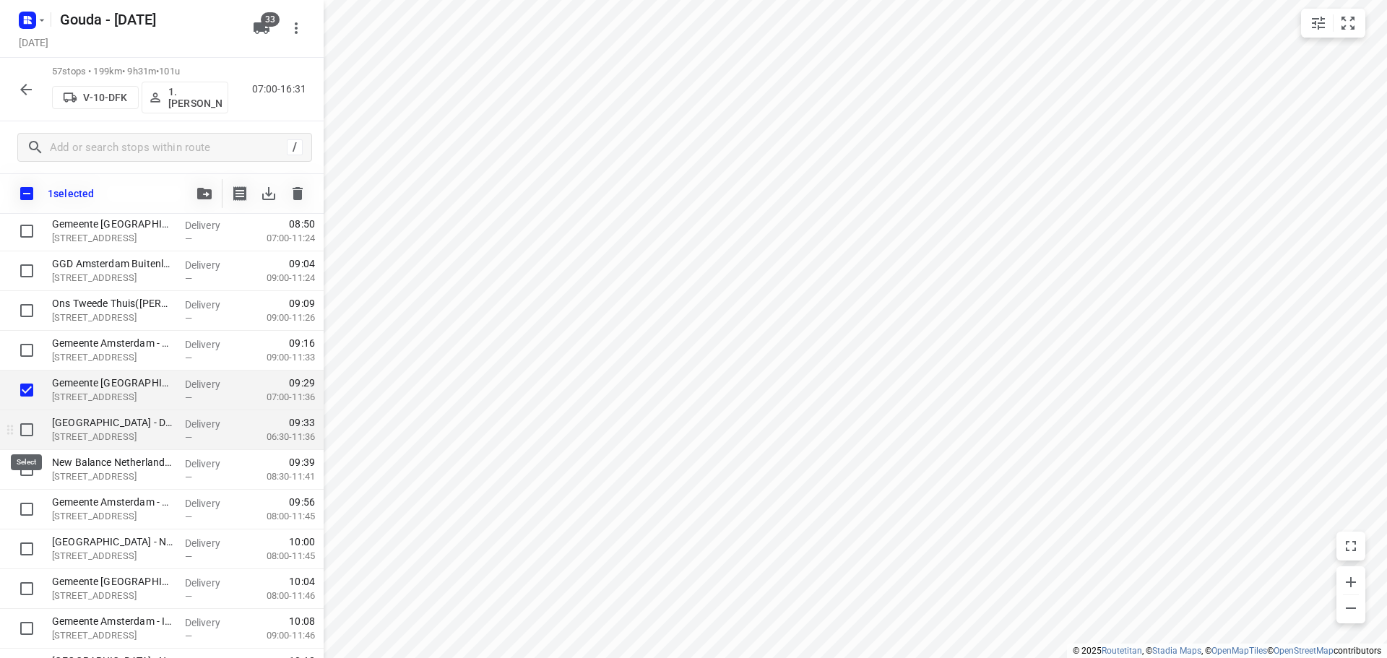
click at [26, 441] on input "checkbox" at bounding box center [26, 429] width 29 height 29
checkbox input "true"
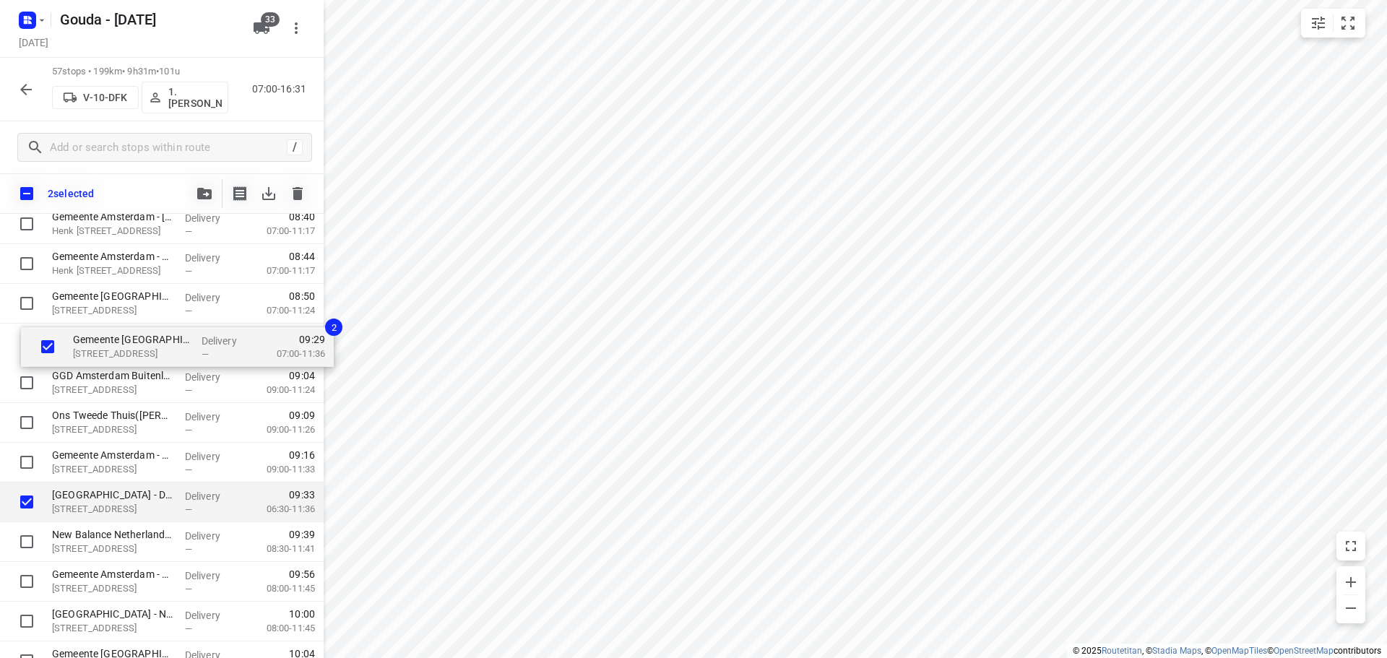
drag, startPoint x: 89, startPoint y: 461, endPoint x: 104, endPoint y: 335, distance: 126.6
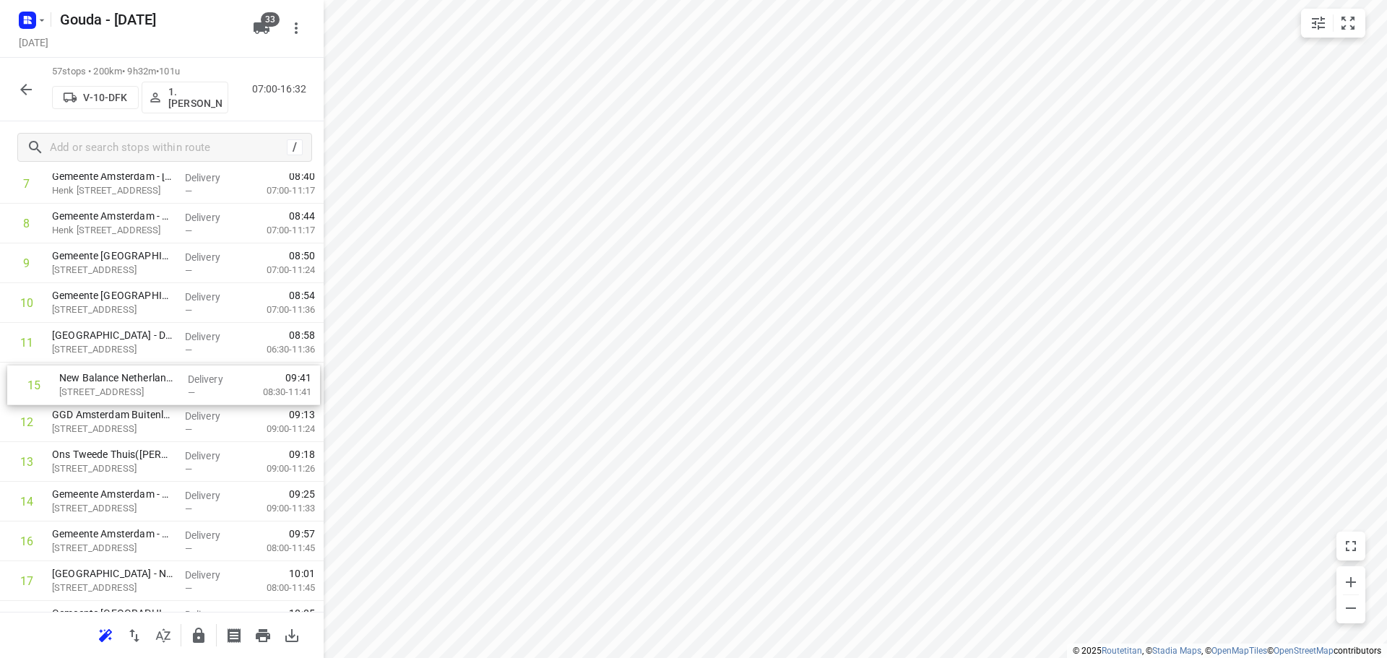
drag, startPoint x: 100, startPoint y: 495, endPoint x: 108, endPoint y: 372, distance: 123.7
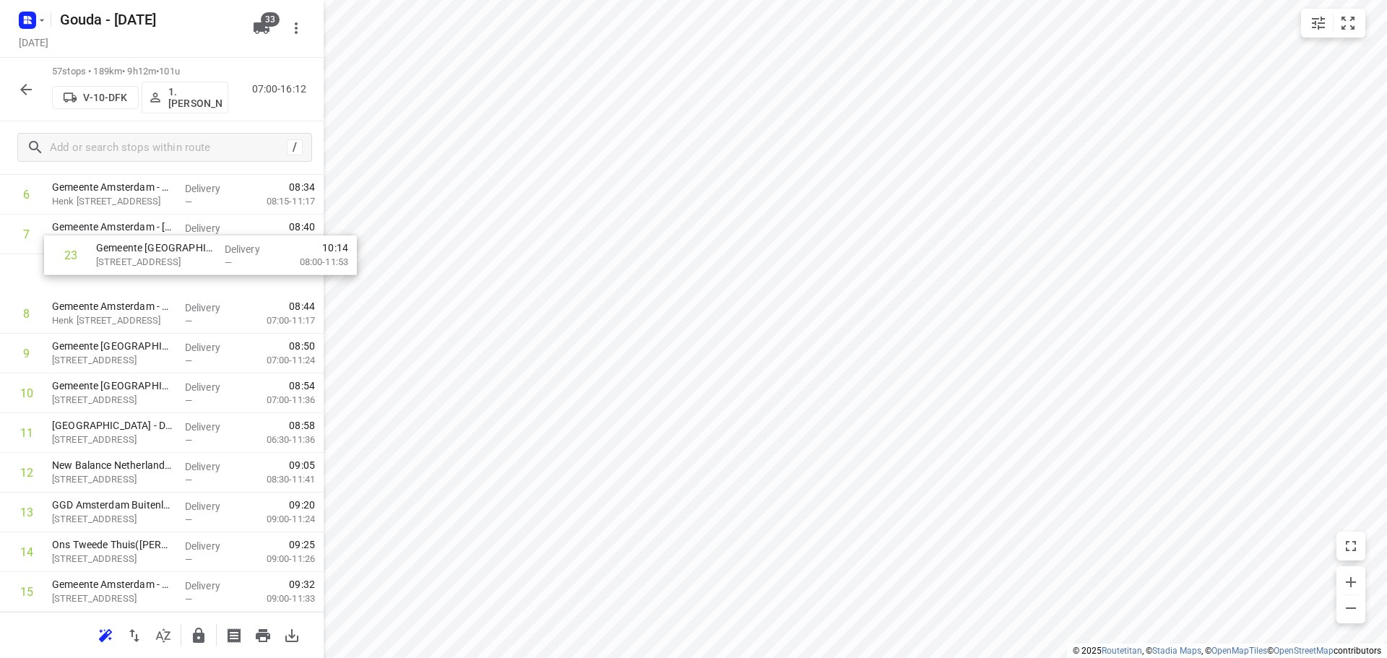
scroll to position [308, 0]
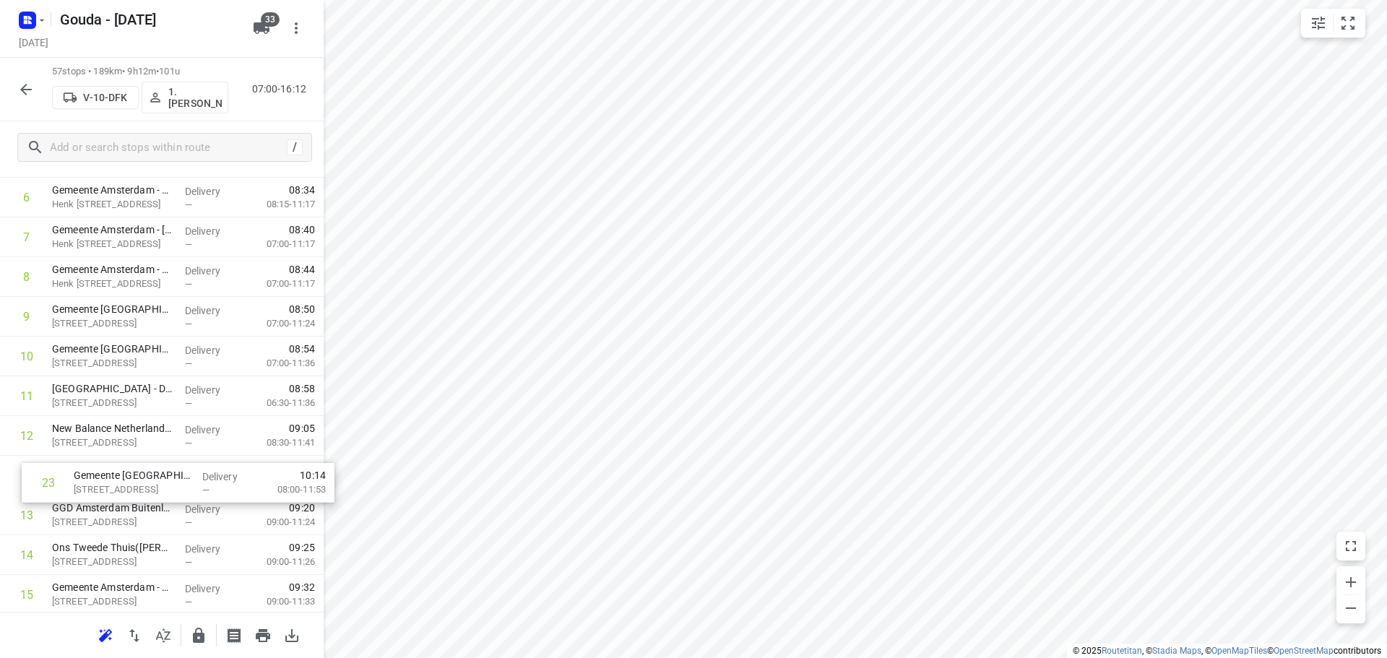
drag, startPoint x: 104, startPoint y: 474, endPoint x: 124, endPoint y: 483, distance: 22.0
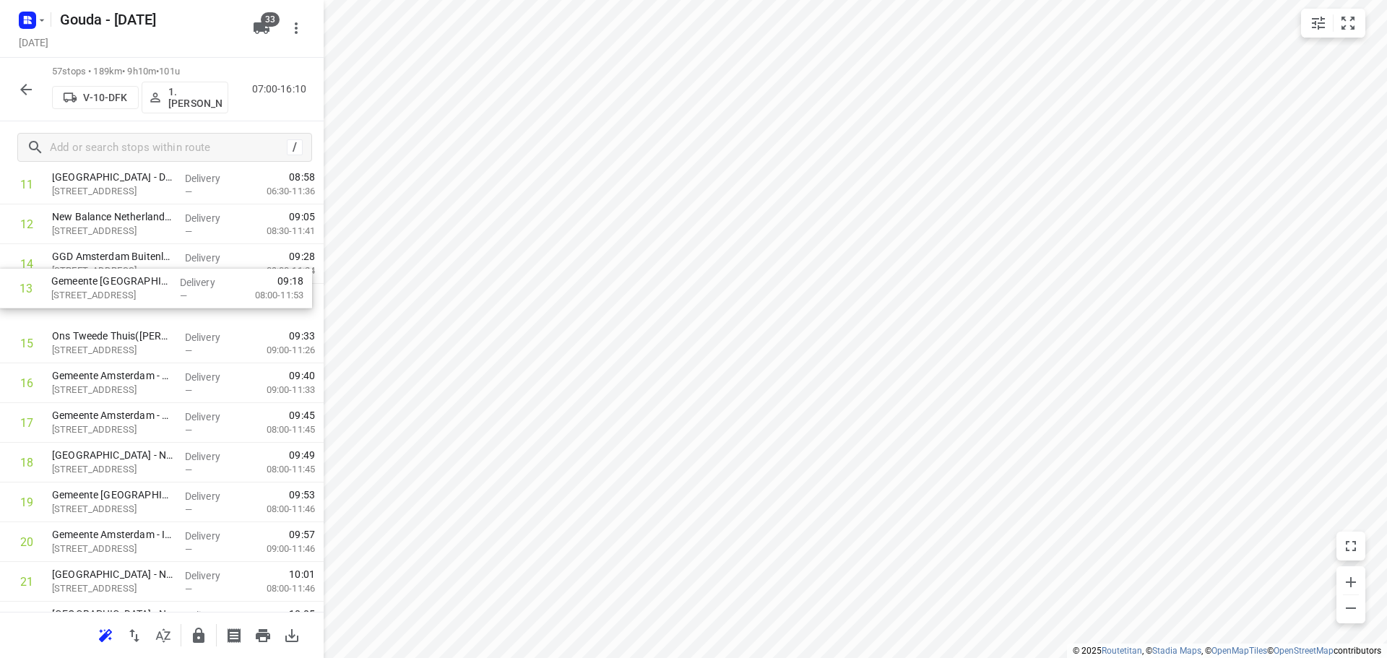
scroll to position [519, 0]
drag, startPoint x: 144, startPoint y: 260, endPoint x: 151, endPoint y: 381, distance: 121.5
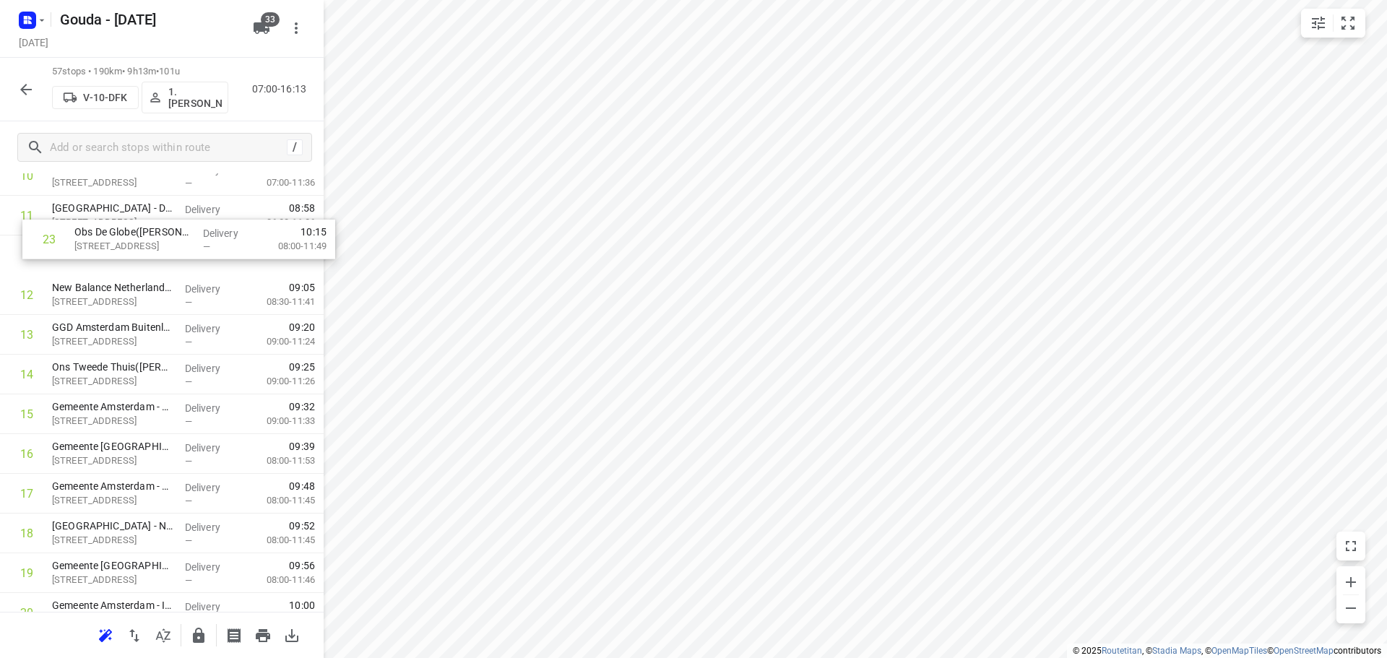
scroll to position [487, 0]
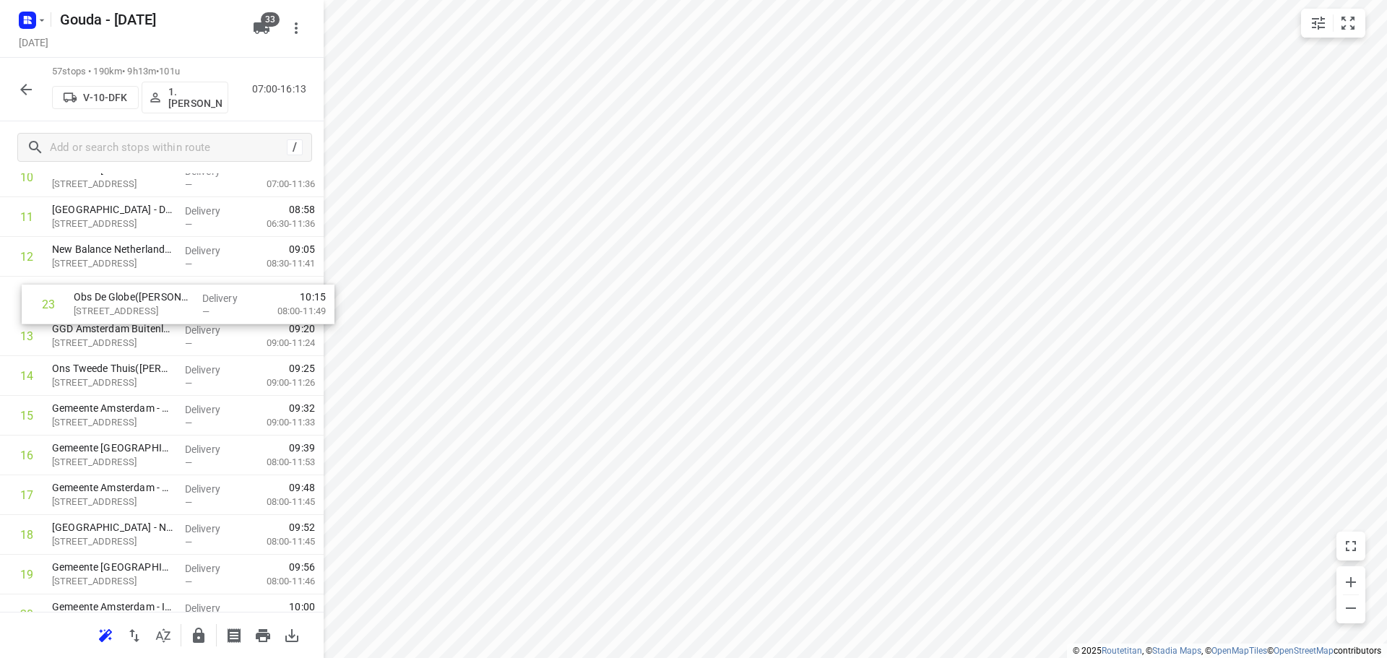
drag, startPoint x: 120, startPoint y: 448, endPoint x: 142, endPoint y: 303, distance: 146.8
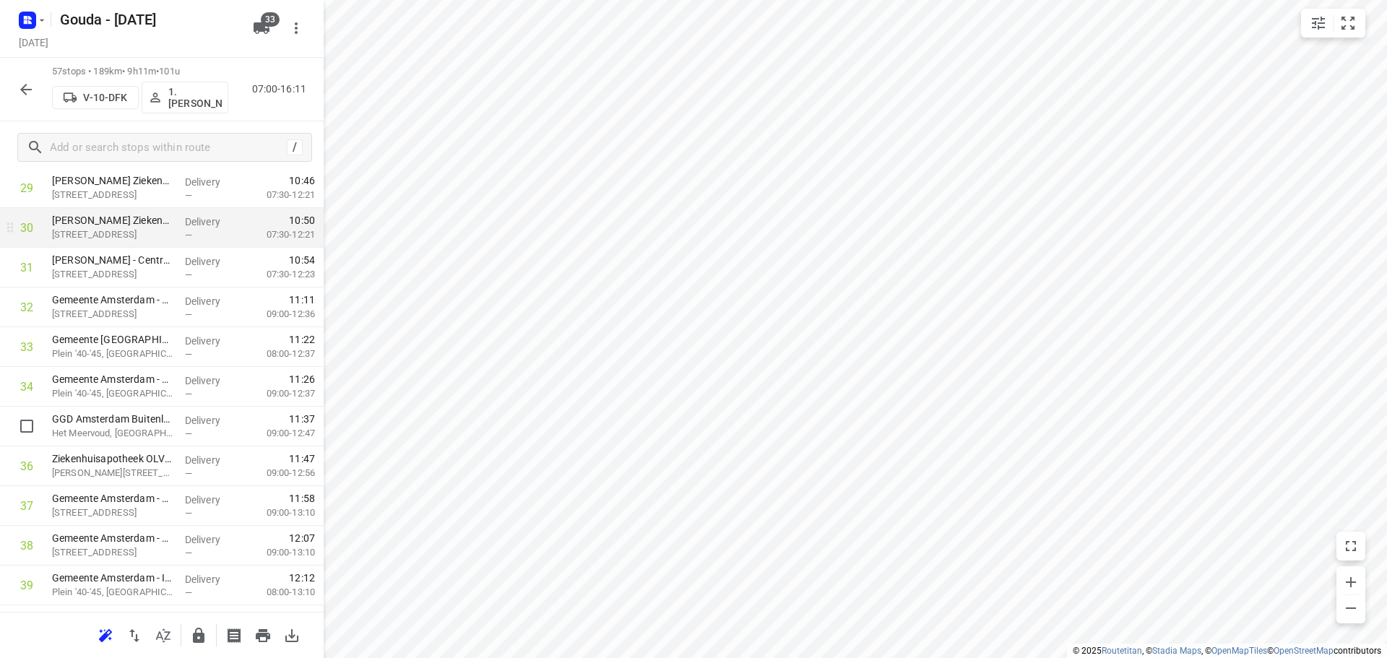
scroll to position [1209, 0]
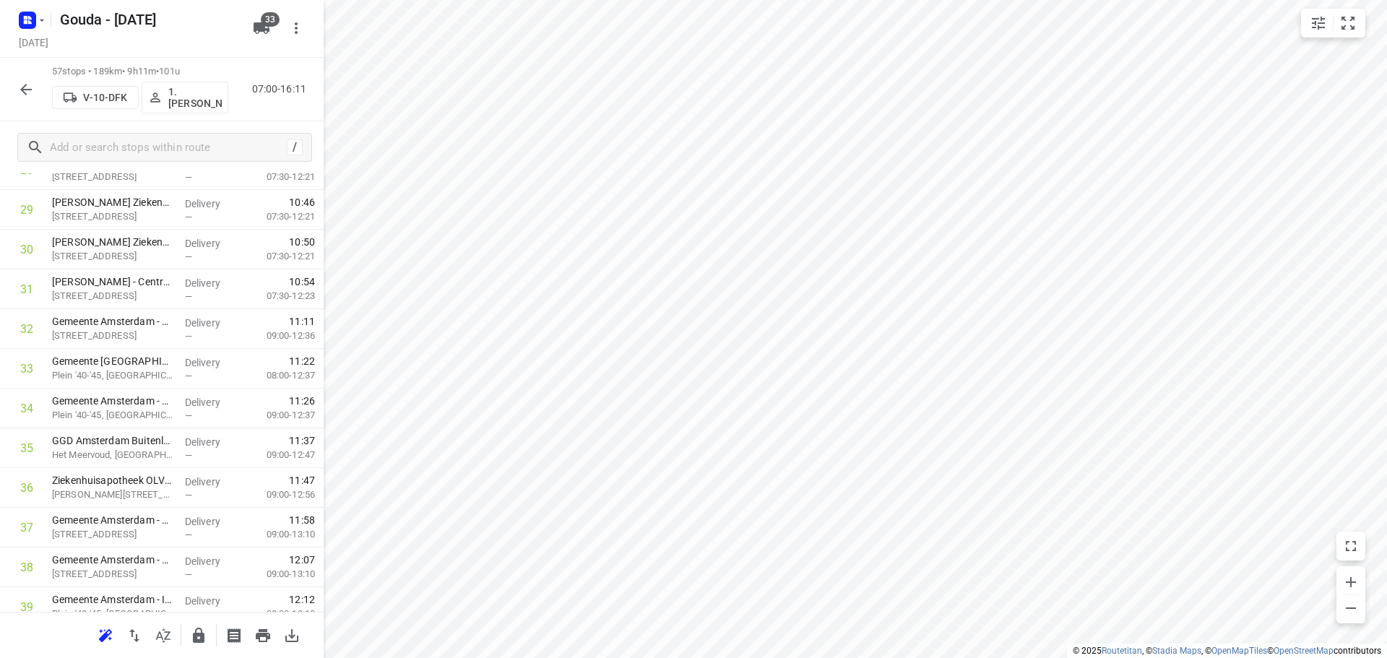
click at [982, 0] on html "i © 2025 Routetitan , © Stadia Maps , © OpenMapTiles © OpenStreetMap contributo…" at bounding box center [693, 329] width 1387 height 658
click at [22, 90] on icon "button" at bounding box center [26, 90] width 12 height 12
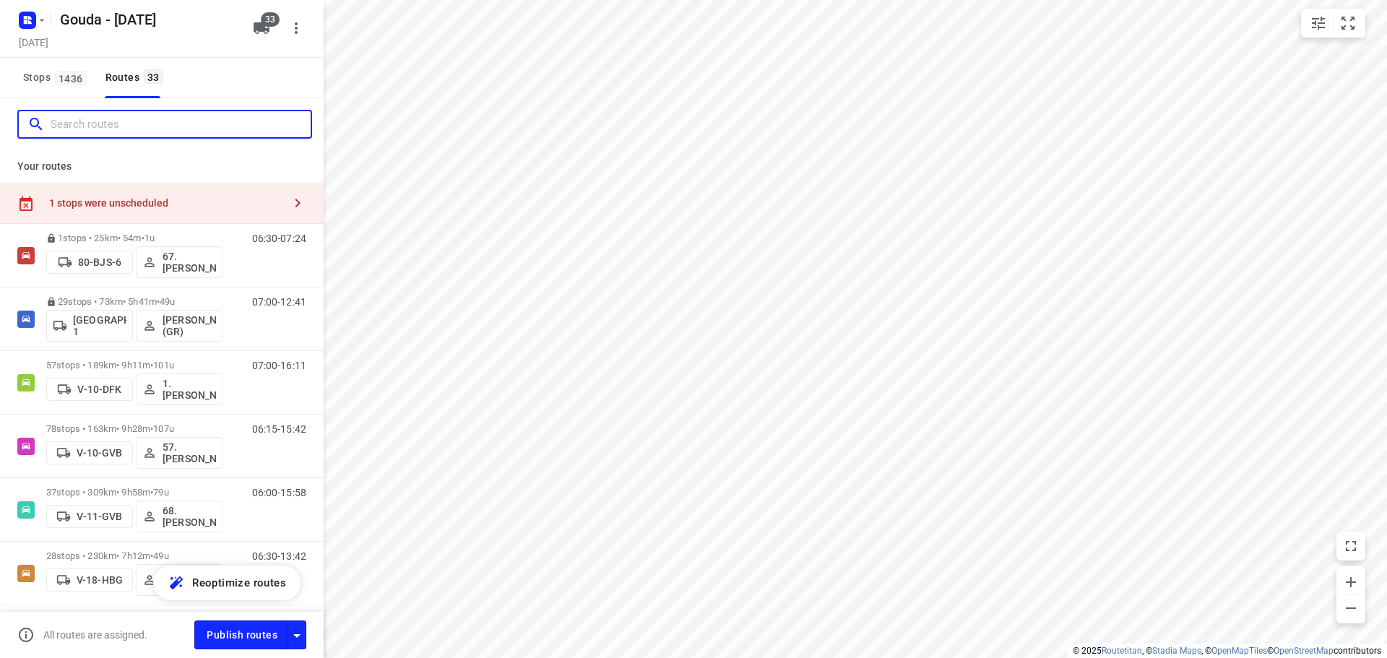
click at [73, 118] on input "Search routes" at bounding box center [181, 124] width 260 height 22
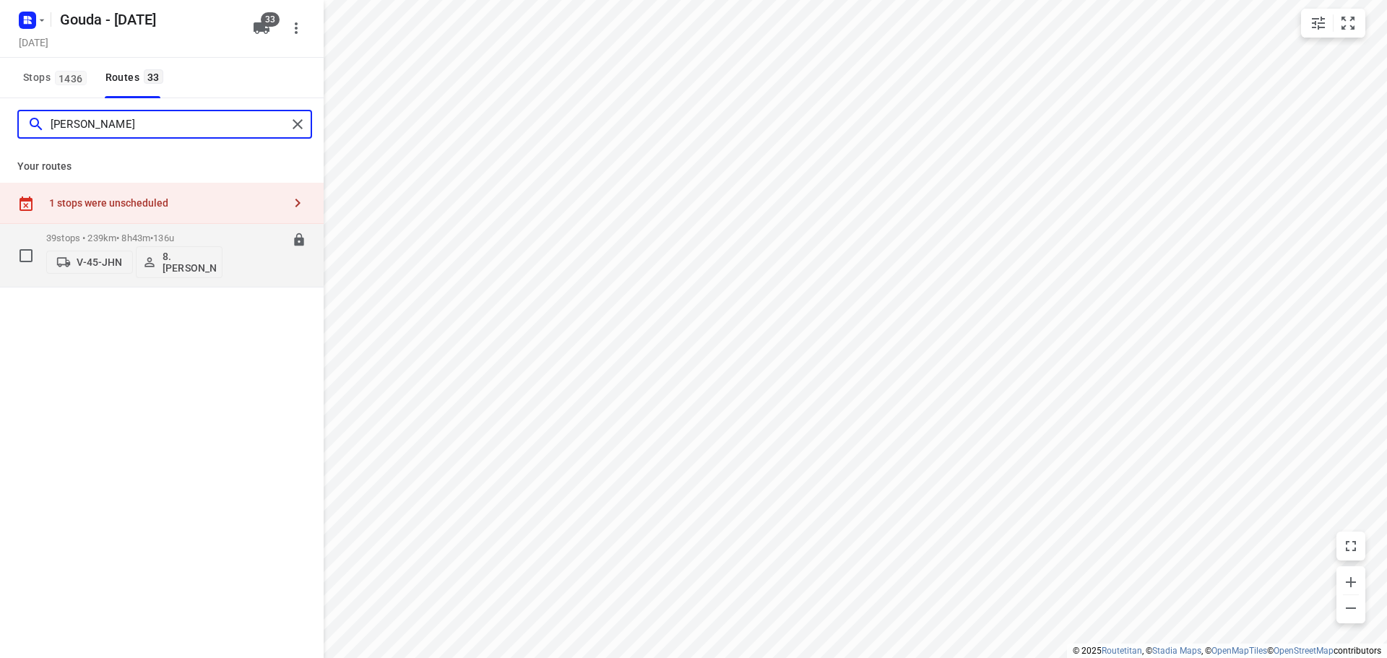
type input "brian"
click at [230, 233] on div "39 stops • 239km • 8h43m • 136u V-45-JHN 8. Brian de Jong 06:30-15:12" at bounding box center [184, 255] width 277 height 60
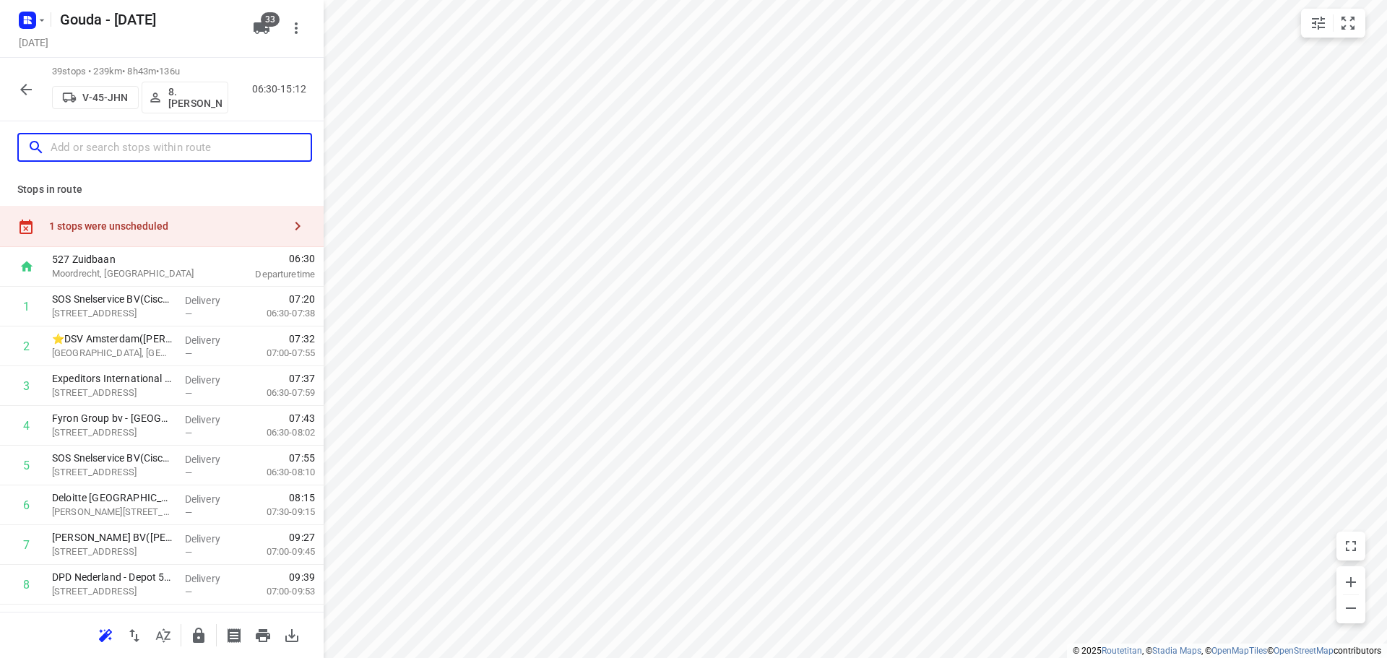
click at [129, 152] on input "text" at bounding box center [181, 147] width 260 height 22
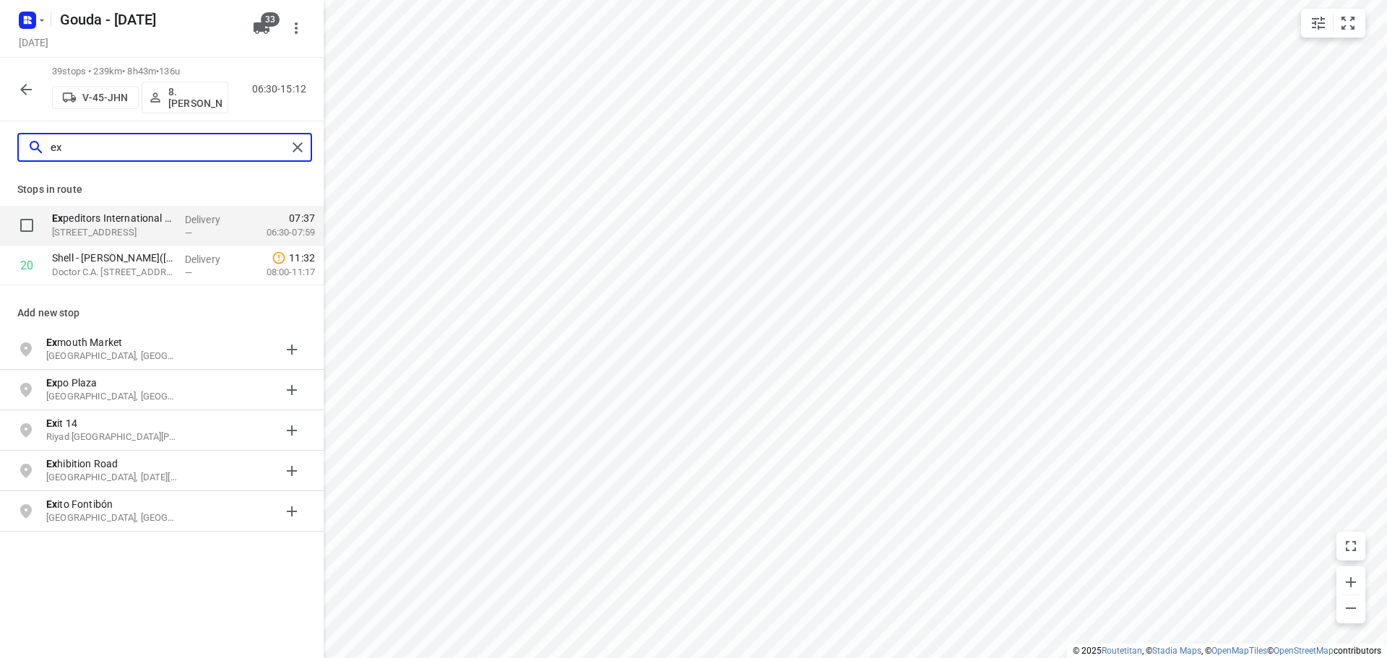
type input "ex"
click at [27, 217] on input "checkbox" at bounding box center [26, 225] width 29 height 29
checkbox input "true"
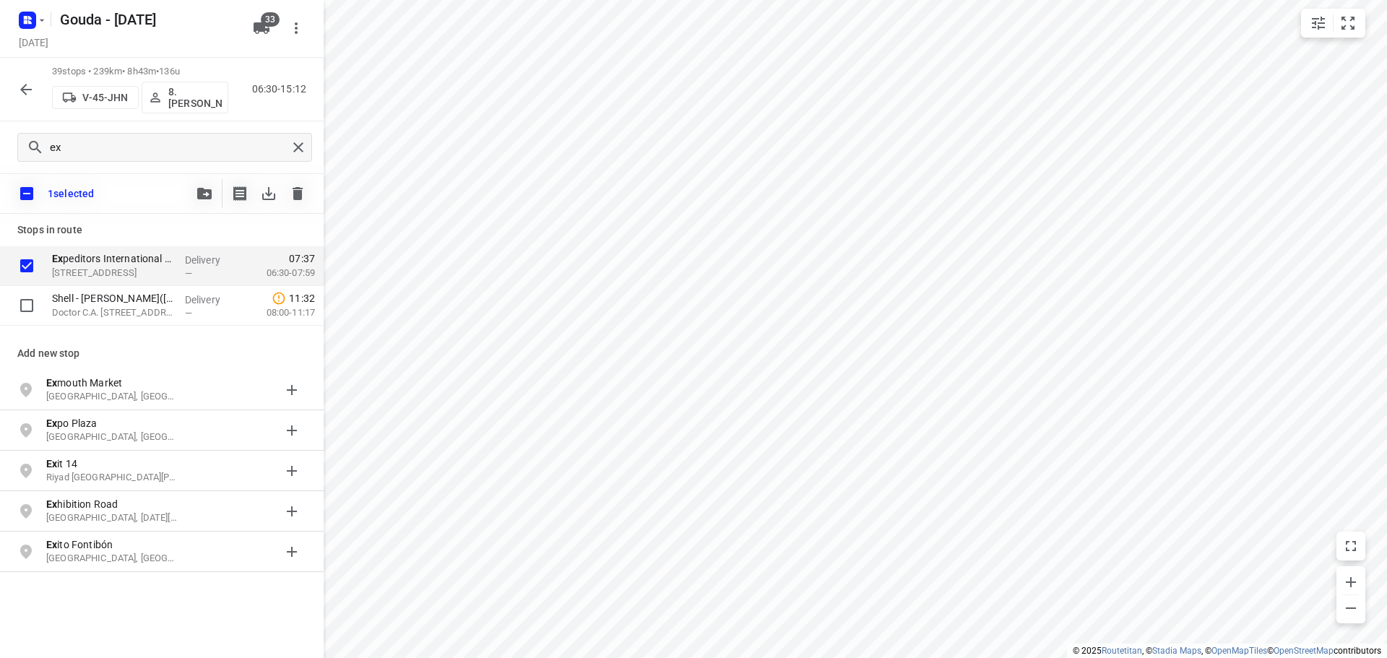
click at [221, 190] on div at bounding box center [251, 193] width 122 height 29
click at [209, 190] on icon "button" at bounding box center [204, 194] width 14 height 12
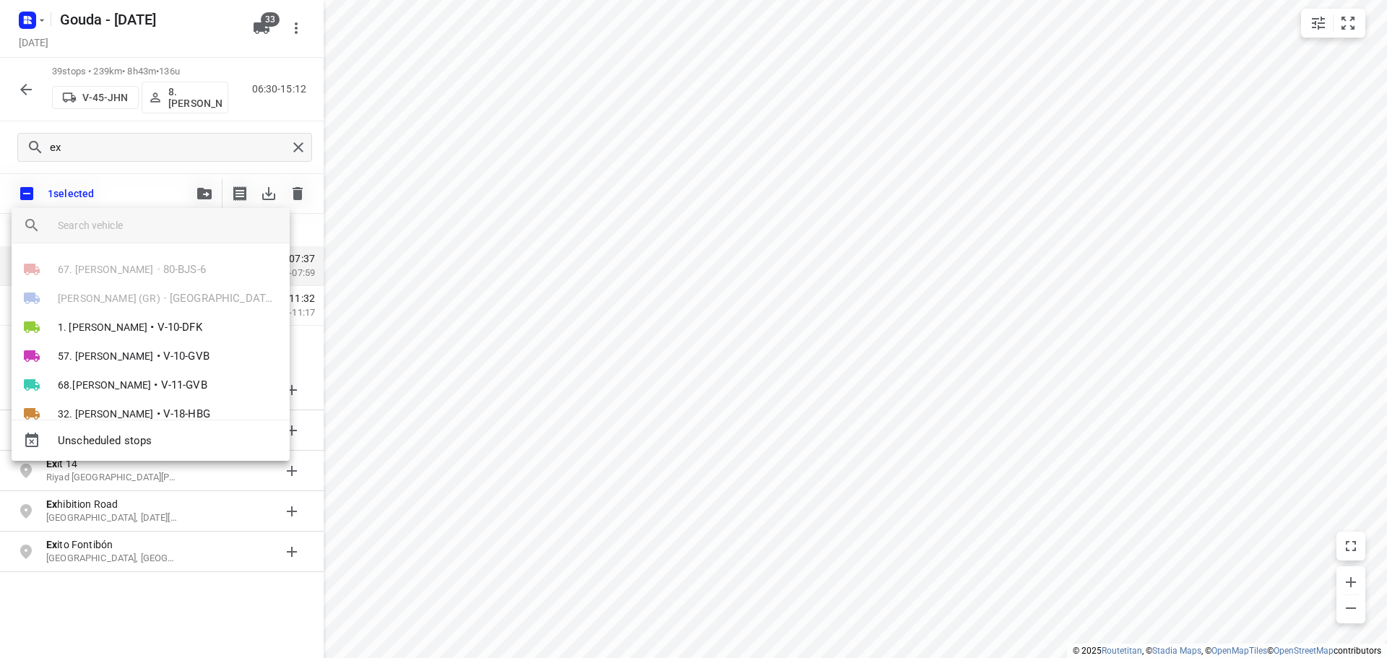
click at [134, 235] on div at bounding box center [174, 225] width 232 height 35
click at [146, 449] on div "Unscheduled stops" at bounding box center [151, 440] width 278 height 29
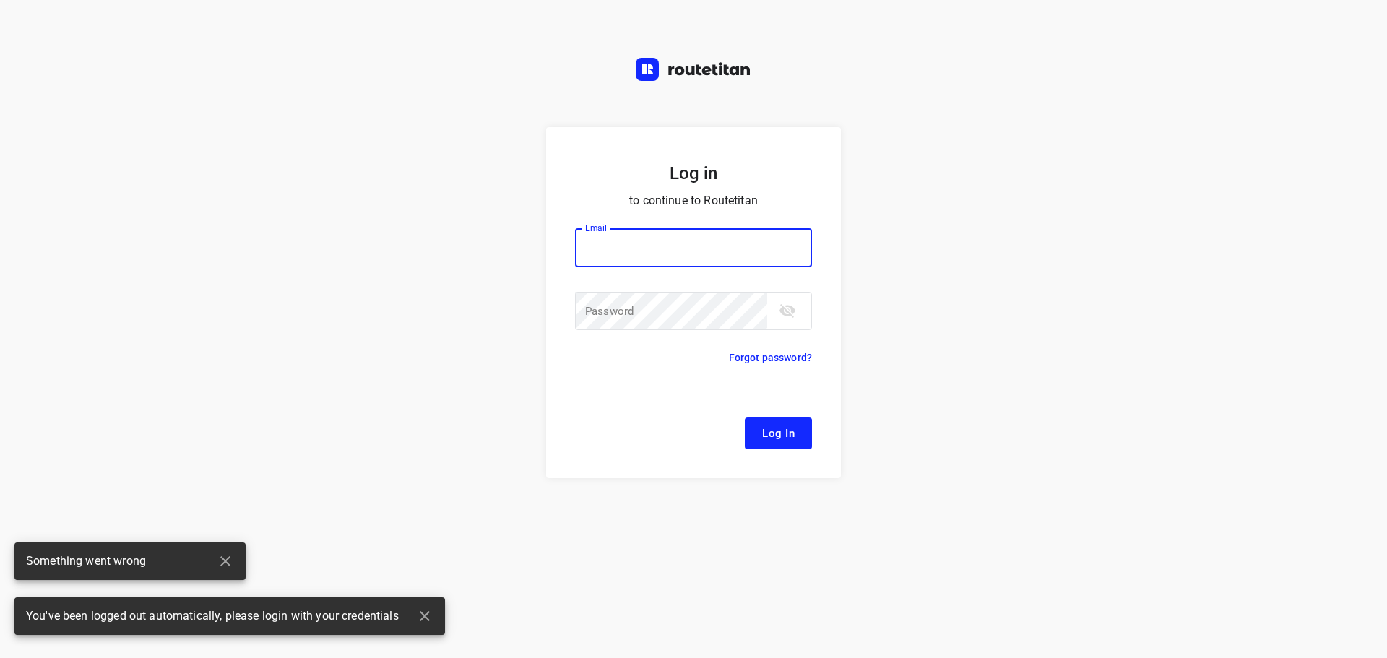
click at [701, 247] on input "email" at bounding box center [693, 247] width 237 height 39
type input "remco@fruitopjewerk.nl"
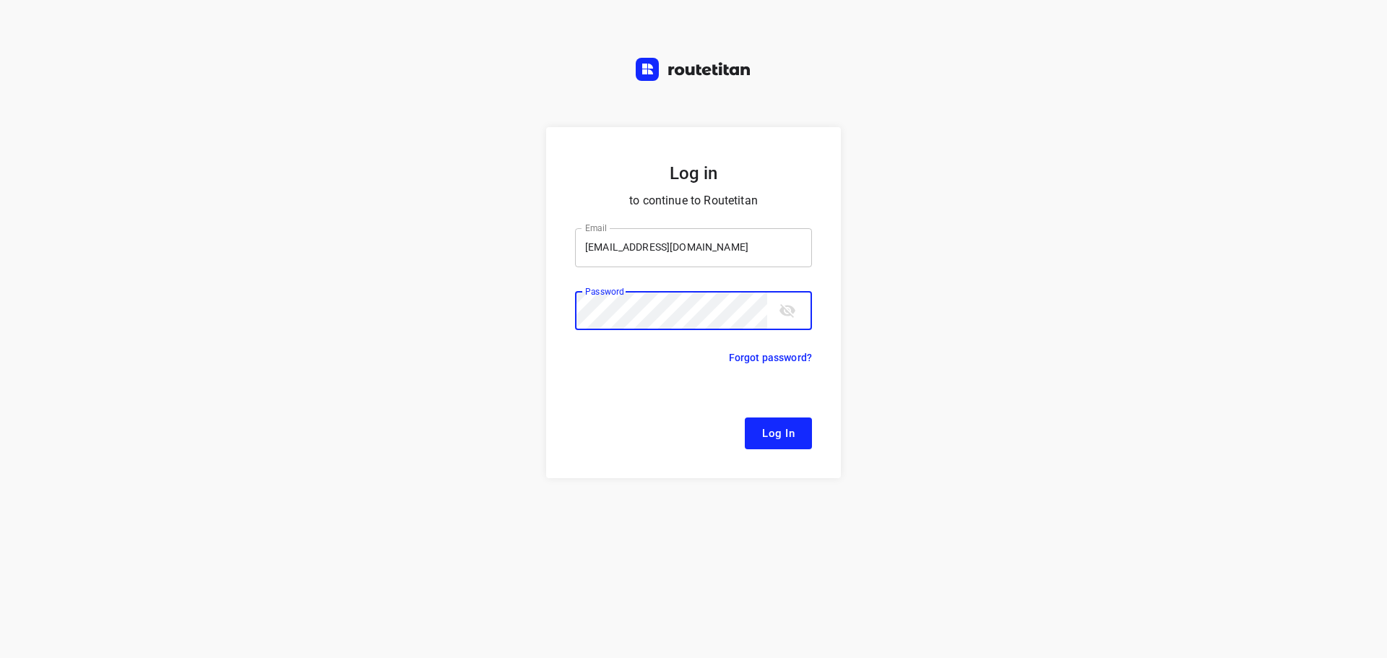
click at [745, 417] on button "Log In" at bounding box center [778, 433] width 67 height 32
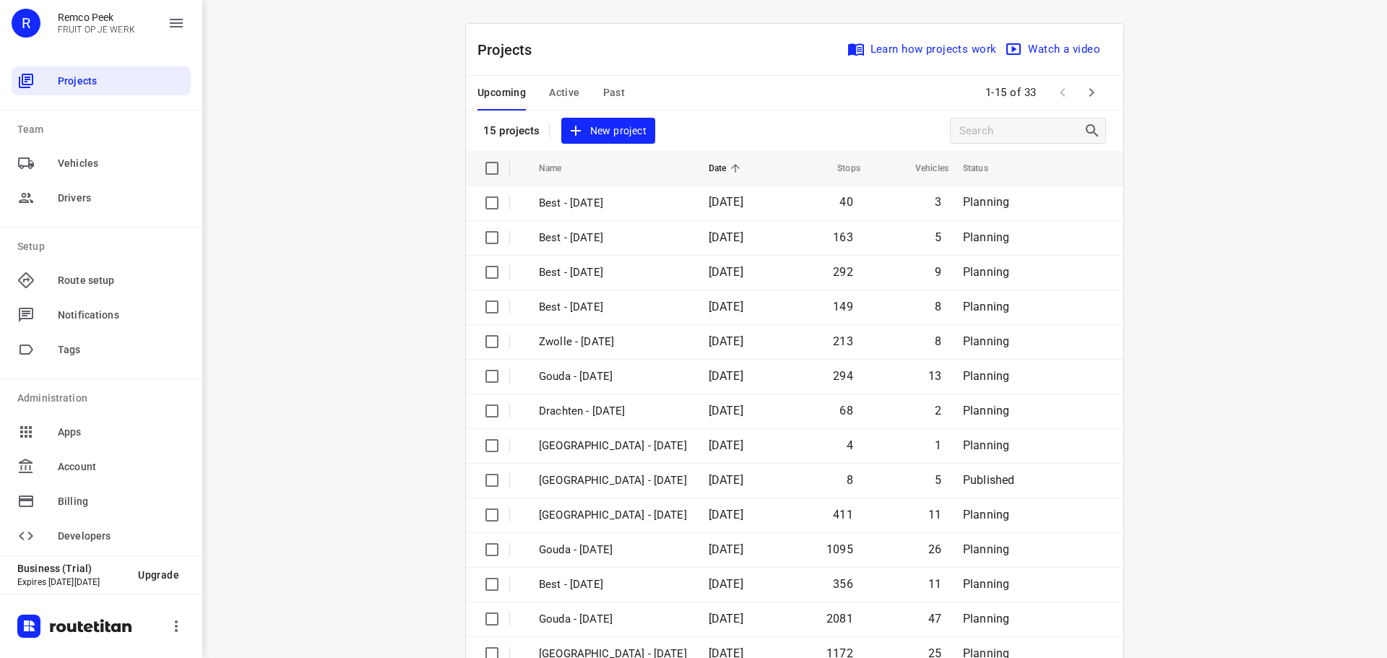
click at [347, 94] on div "i © 2025 Routetitan , © Stadia Maps , © OpenMapTiles © OpenStreetMap contributo…" at bounding box center [794, 329] width 1184 height 658
click at [563, 97] on span "Active" at bounding box center [564, 93] width 30 height 18
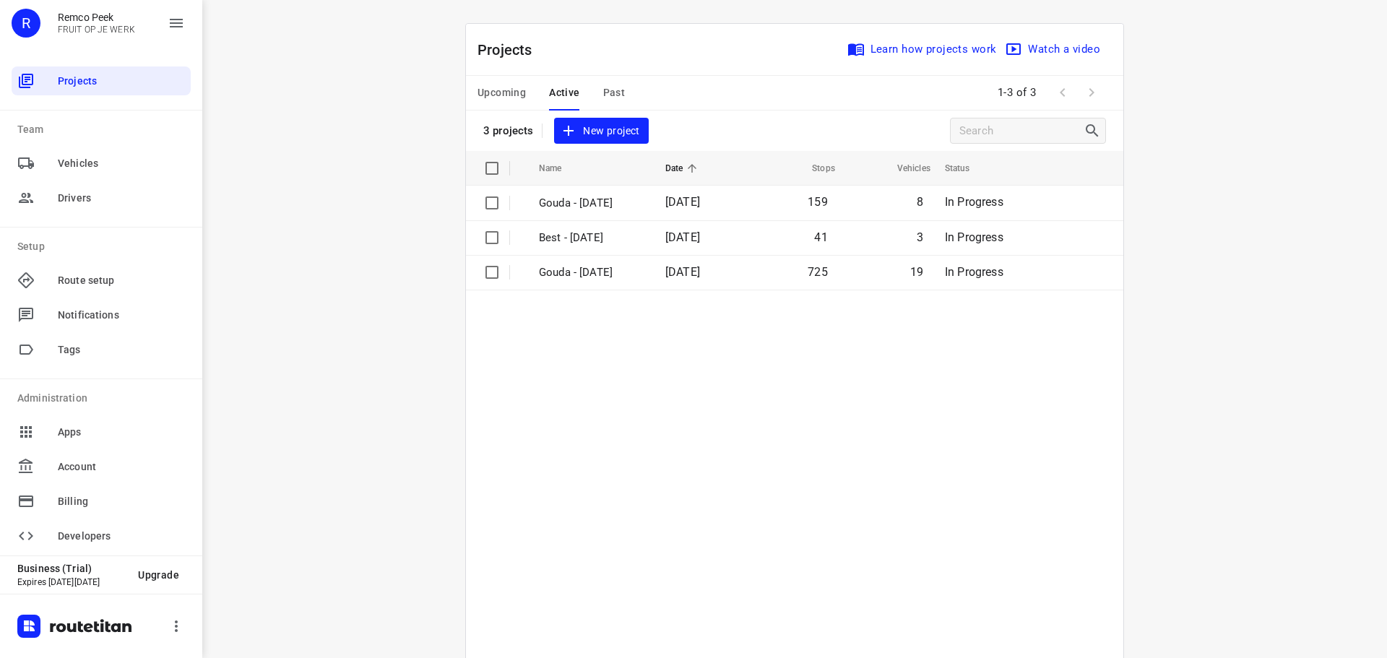
click at [519, 84] on span "Upcoming" at bounding box center [501, 93] width 48 height 18
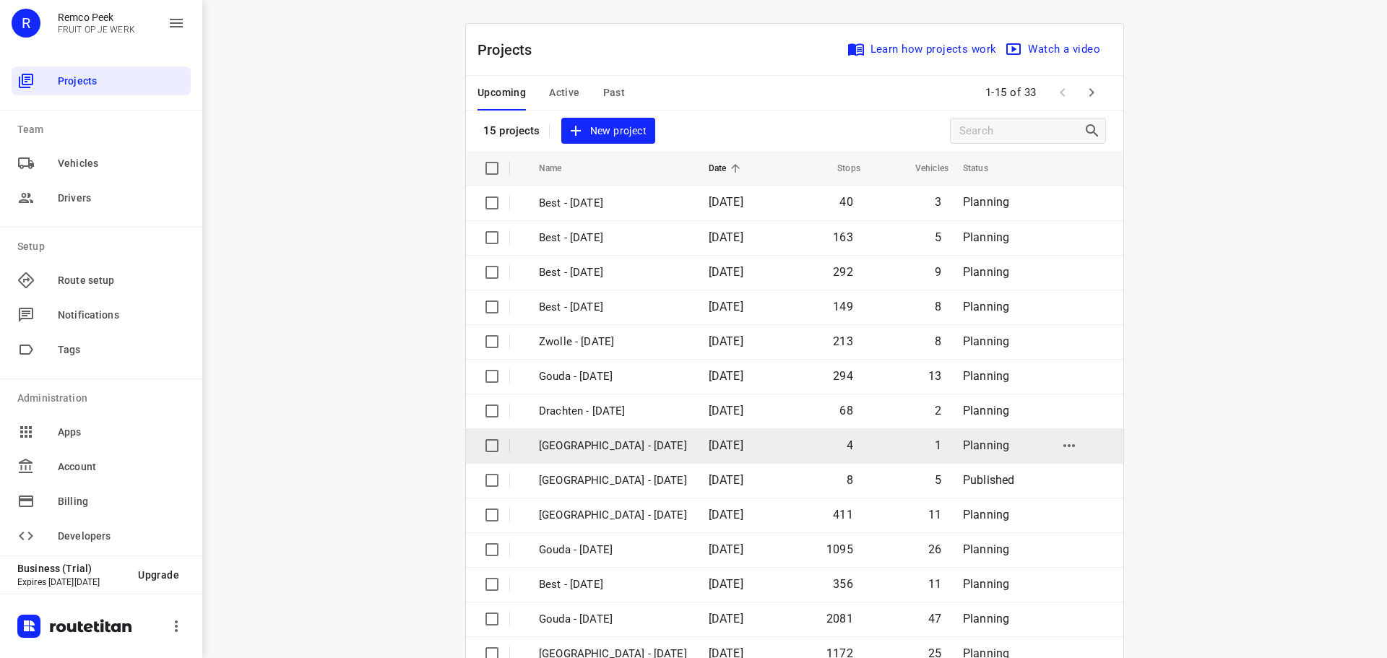
scroll to position [72, 0]
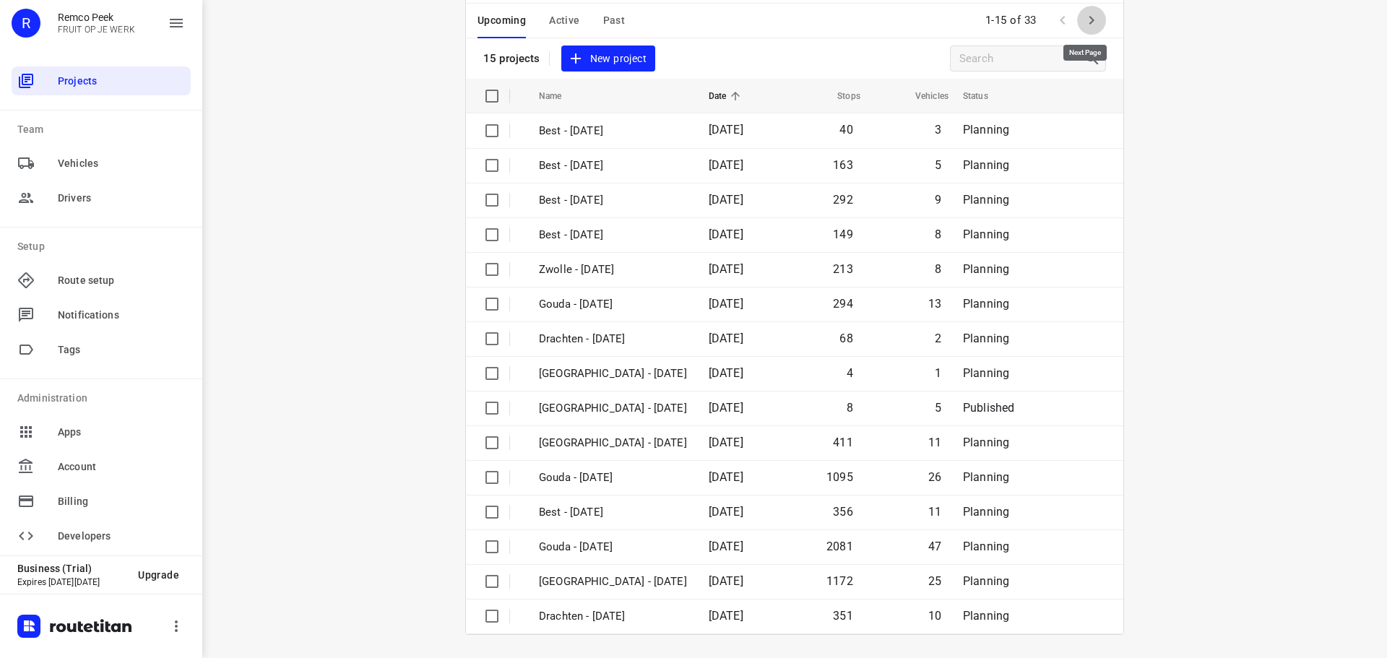
click at [1087, 14] on icon "button" at bounding box center [1091, 20] width 17 height 17
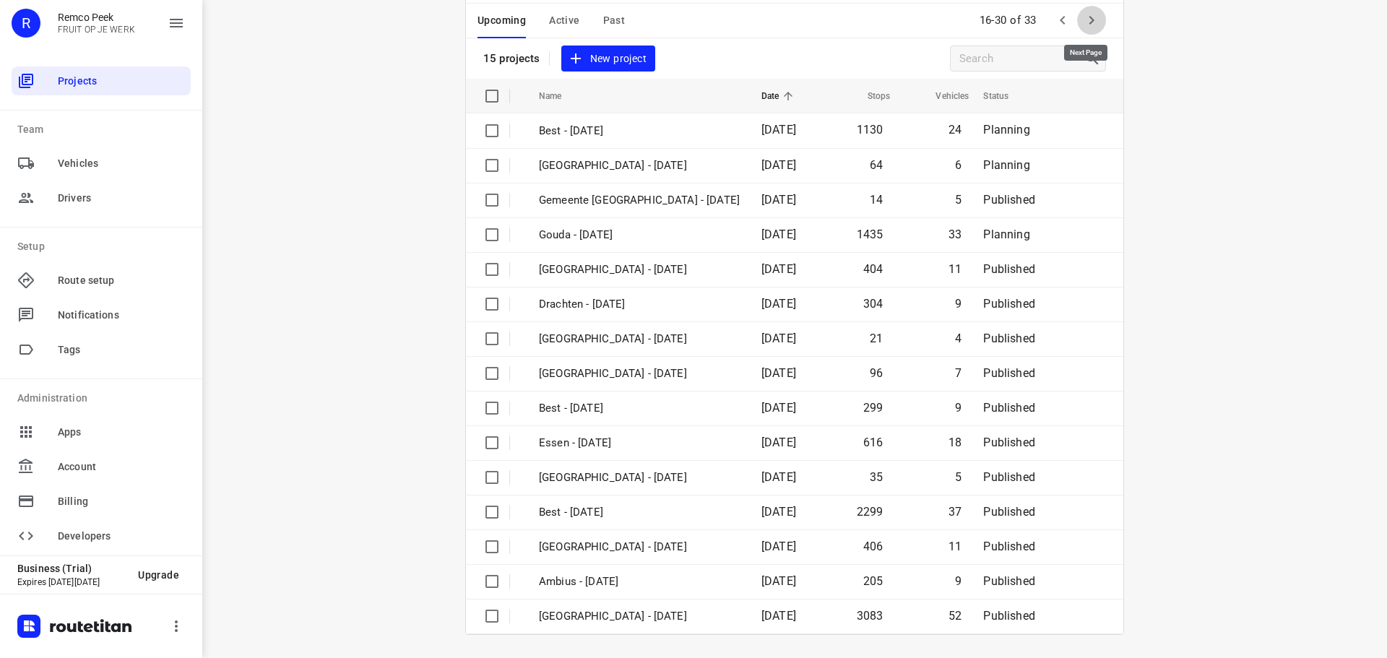
click at [1085, 25] on icon "button" at bounding box center [1091, 20] width 17 height 17
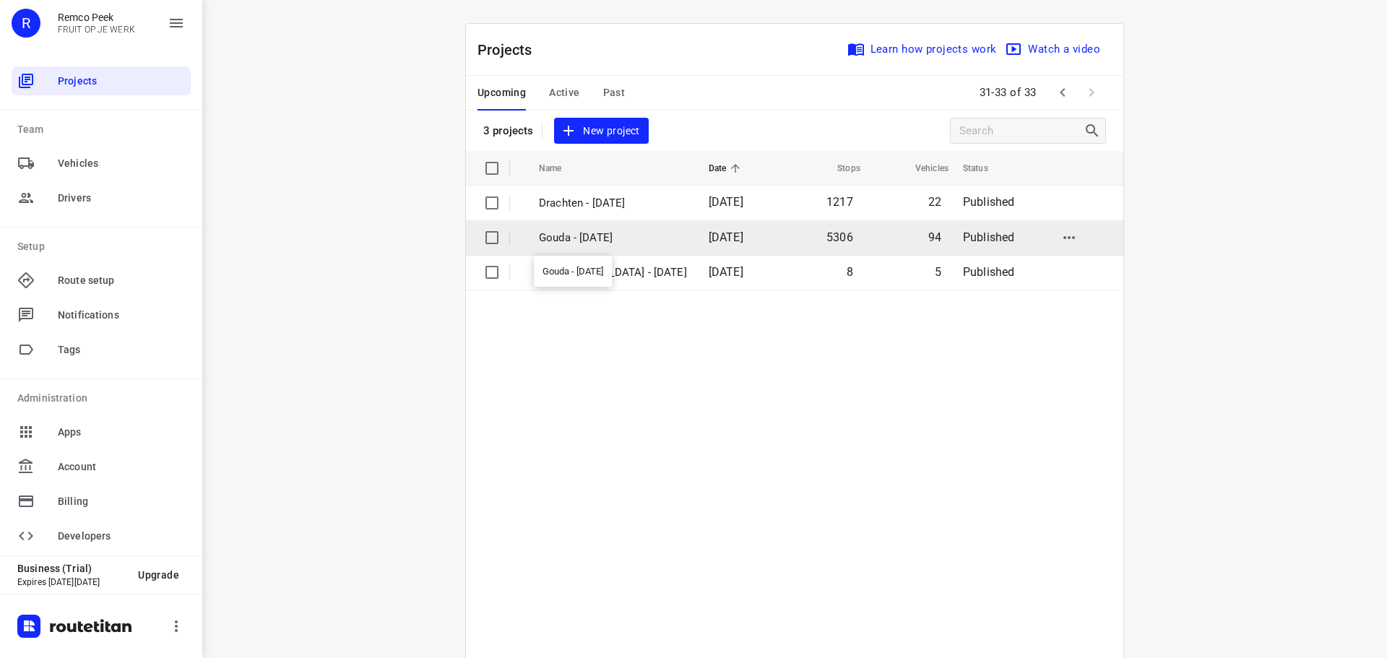
click at [590, 240] on p "Gouda - Monday" at bounding box center [613, 238] width 148 height 17
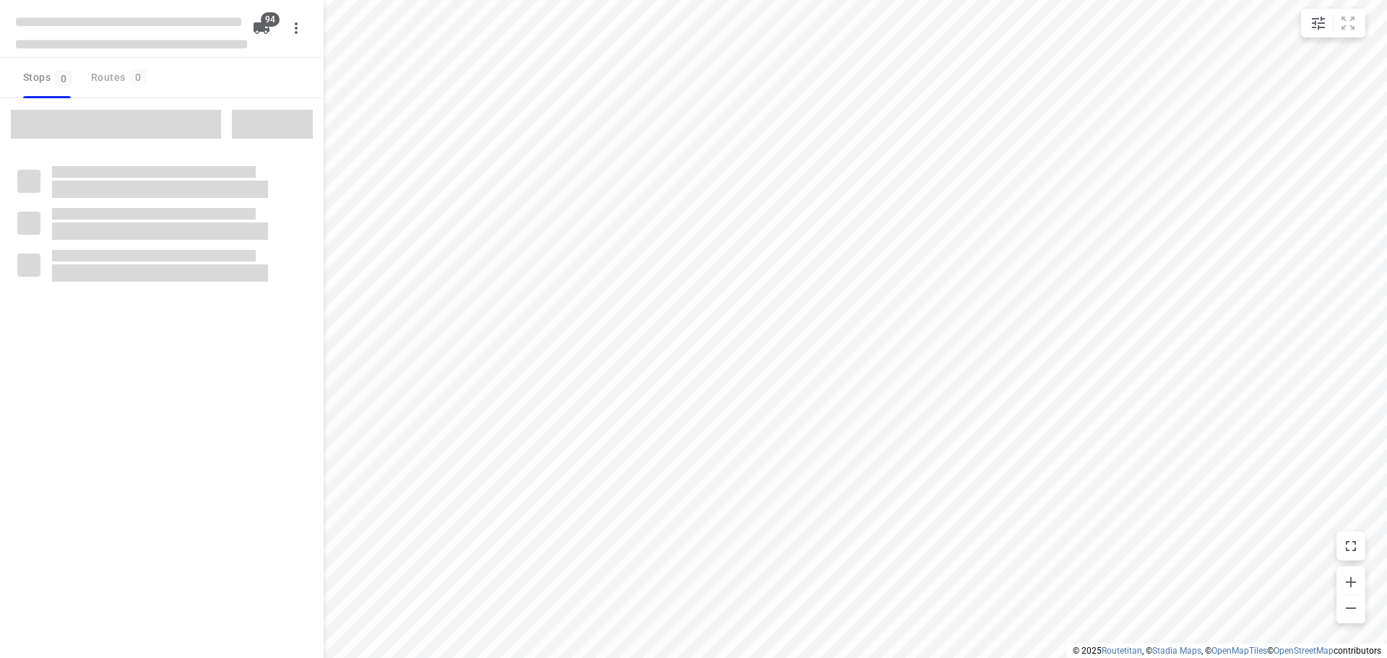
checkbox input "true"
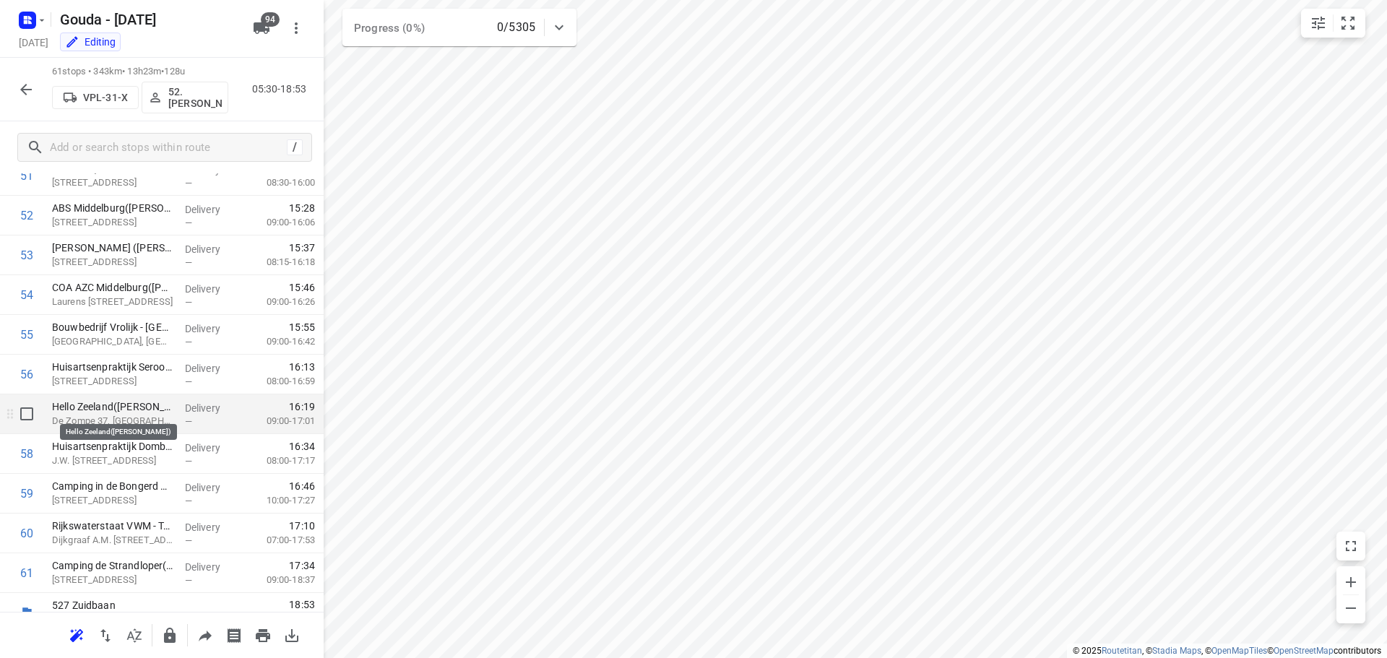
scroll to position [2138, 0]
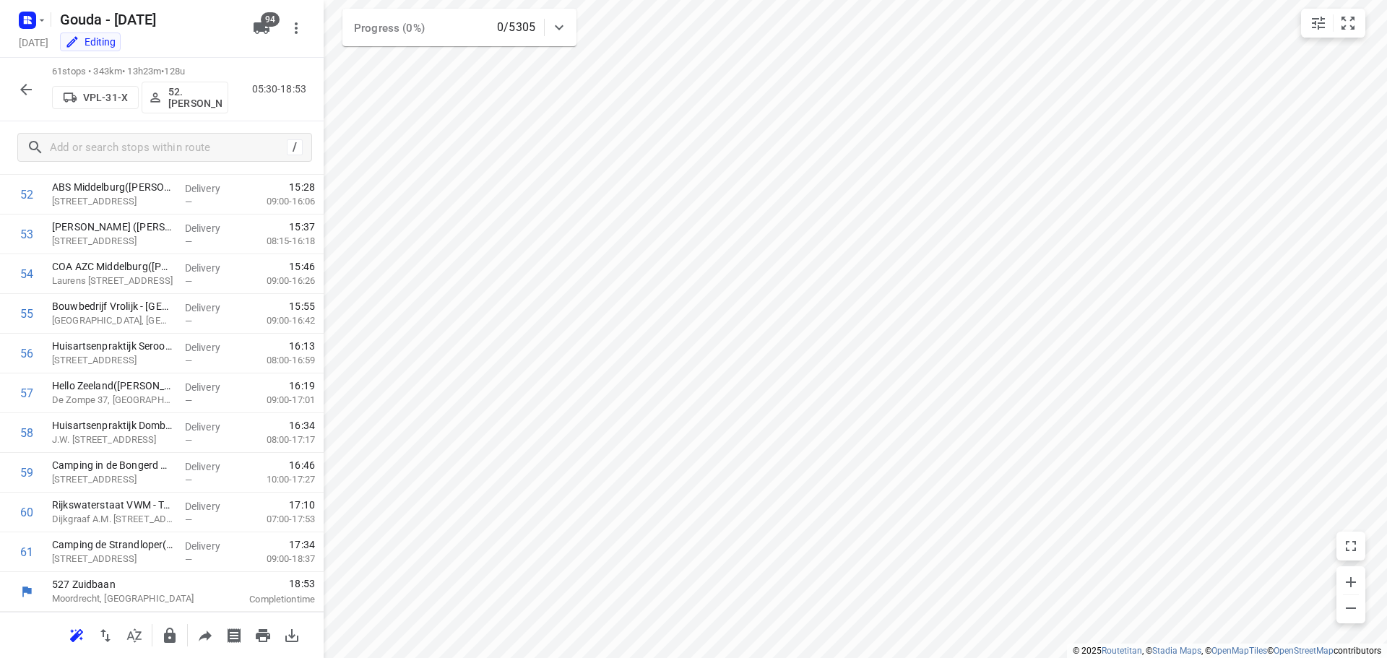
click at [27, 88] on icon "button" at bounding box center [25, 89] width 17 height 17
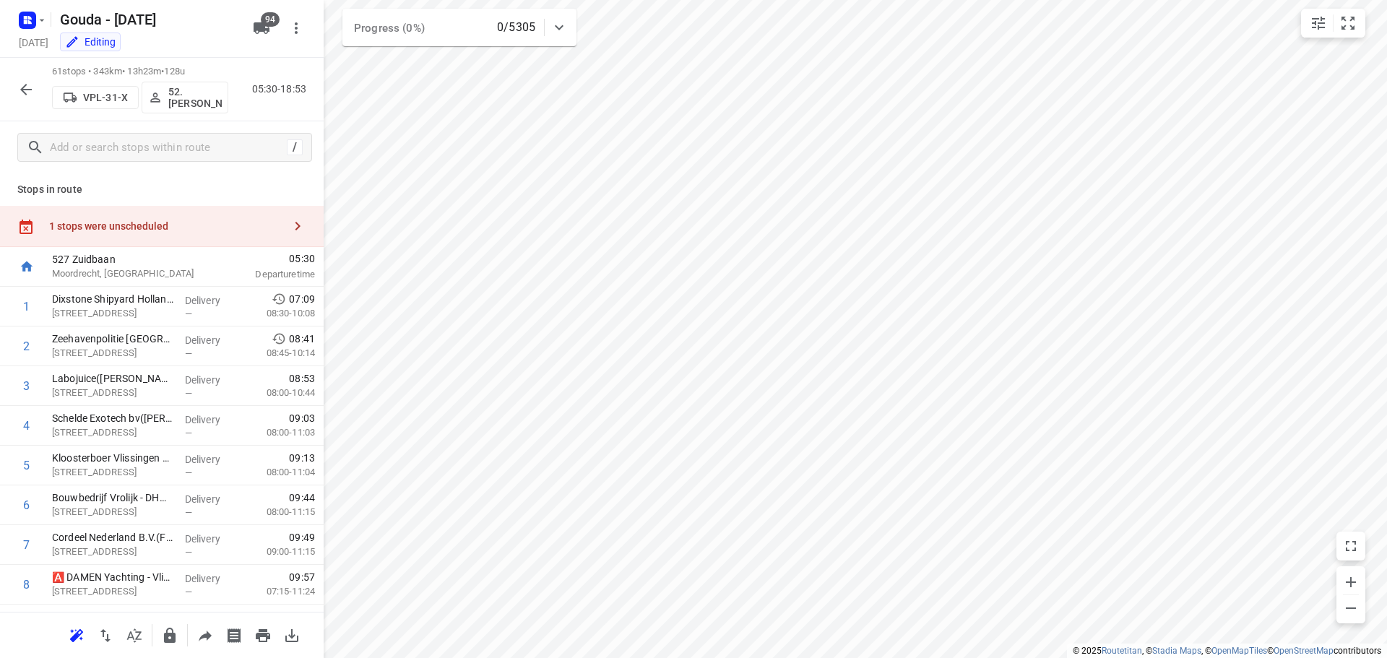
click at [122, 209] on div "1 stops were unscheduled" at bounding box center [162, 226] width 324 height 41
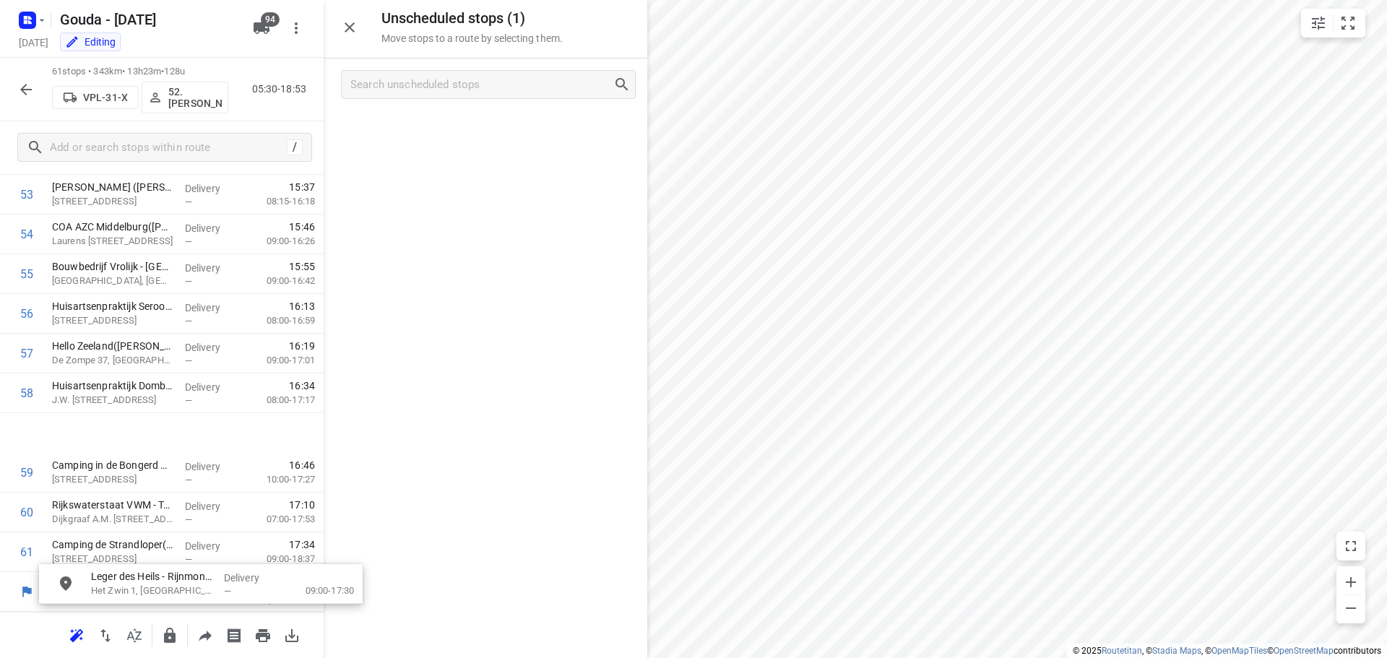
scroll to position [2188, 0]
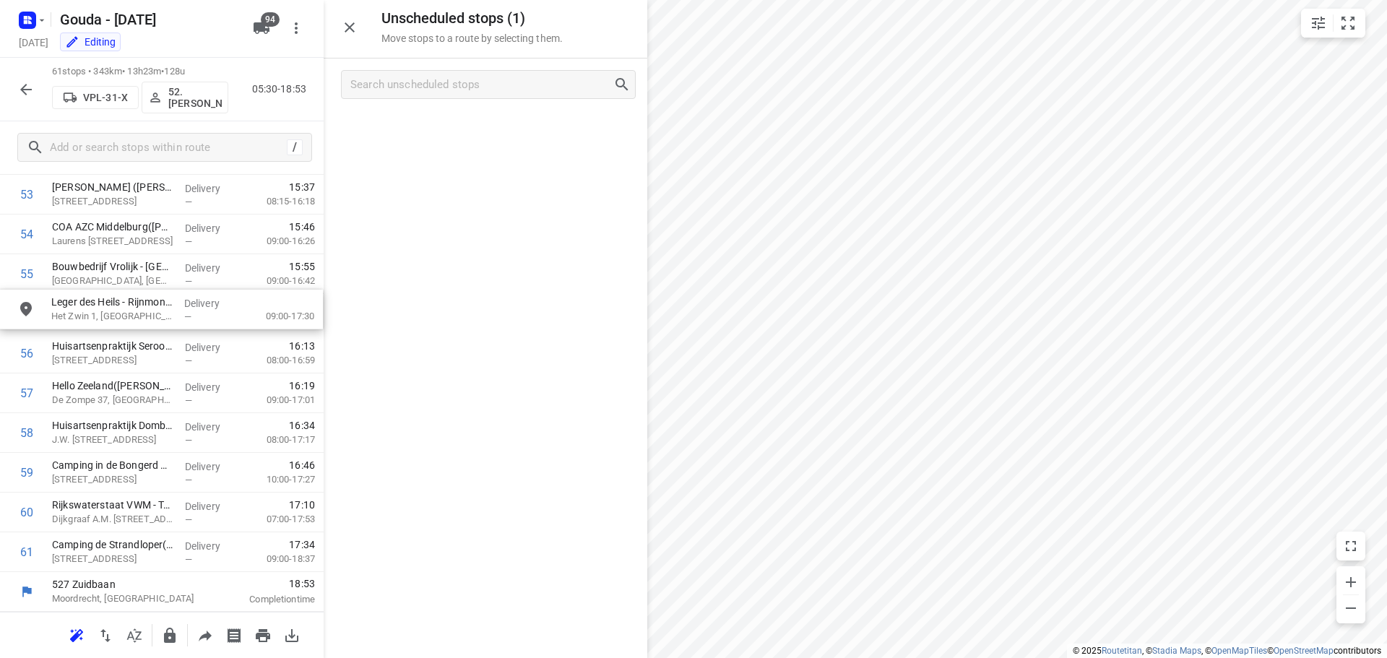
drag, startPoint x: 441, startPoint y: 138, endPoint x: 116, endPoint y: 321, distance: 373.2
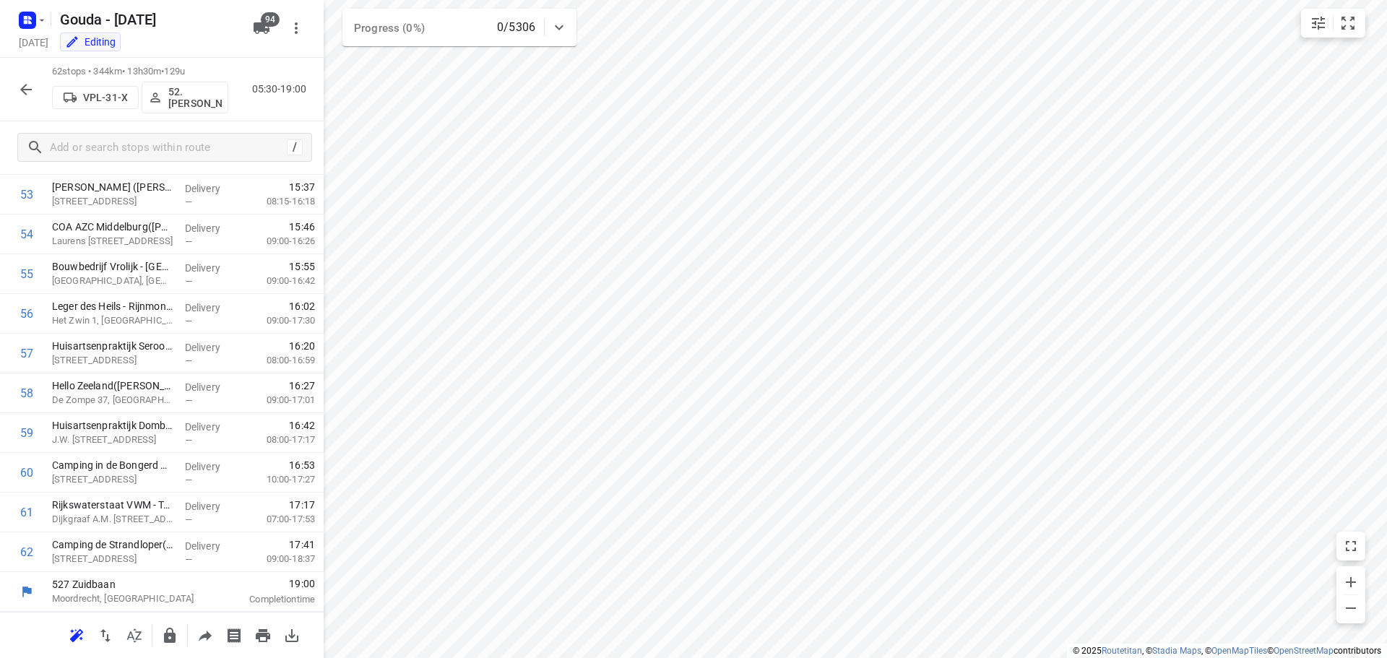
scroll to position [2136, 0]
click at [144, 332] on div "Leger des Heils - Rijnmond Zuidwest - BTM Zeeland(Esmeralda, Willemieke en Soph…" at bounding box center [112, 314] width 133 height 40
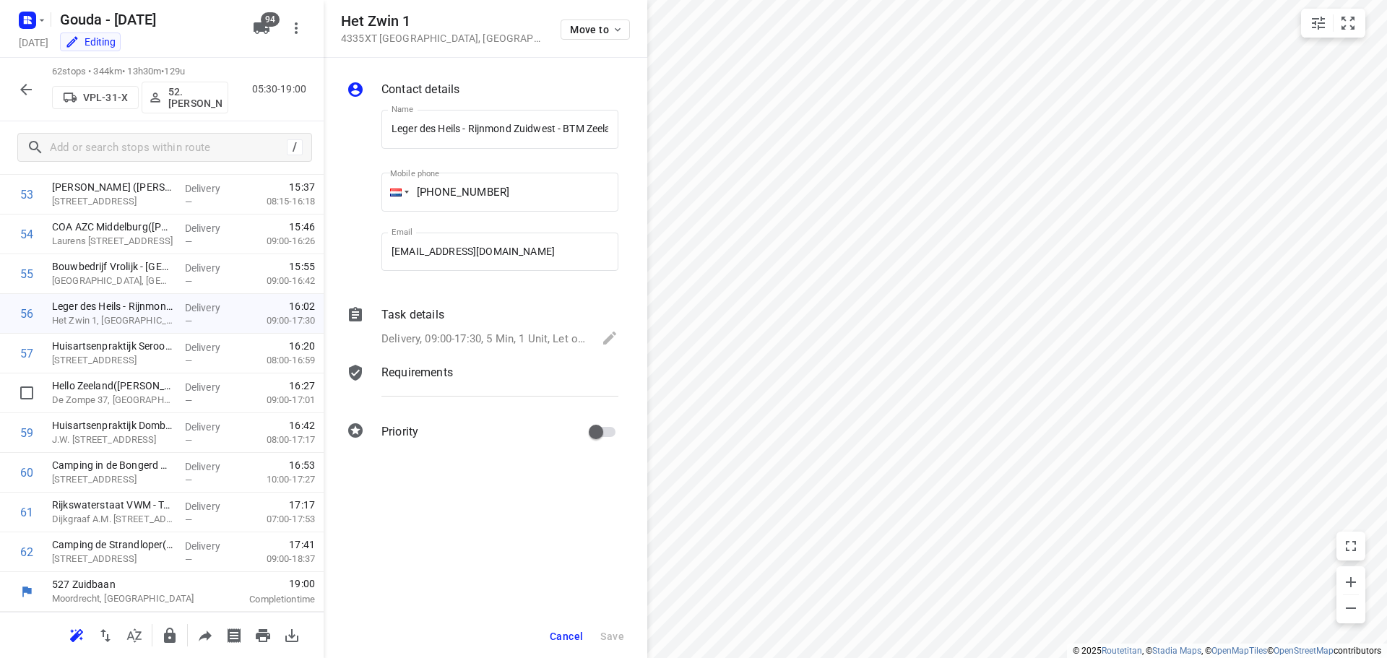
scroll to position [0, 177]
click at [549, 347] on p "Delivery, 09:00-17:30, 5 Min, 1 Unit, Let op! Klant is verhuisd naar een nieuw …" at bounding box center [484, 339] width 206 height 17
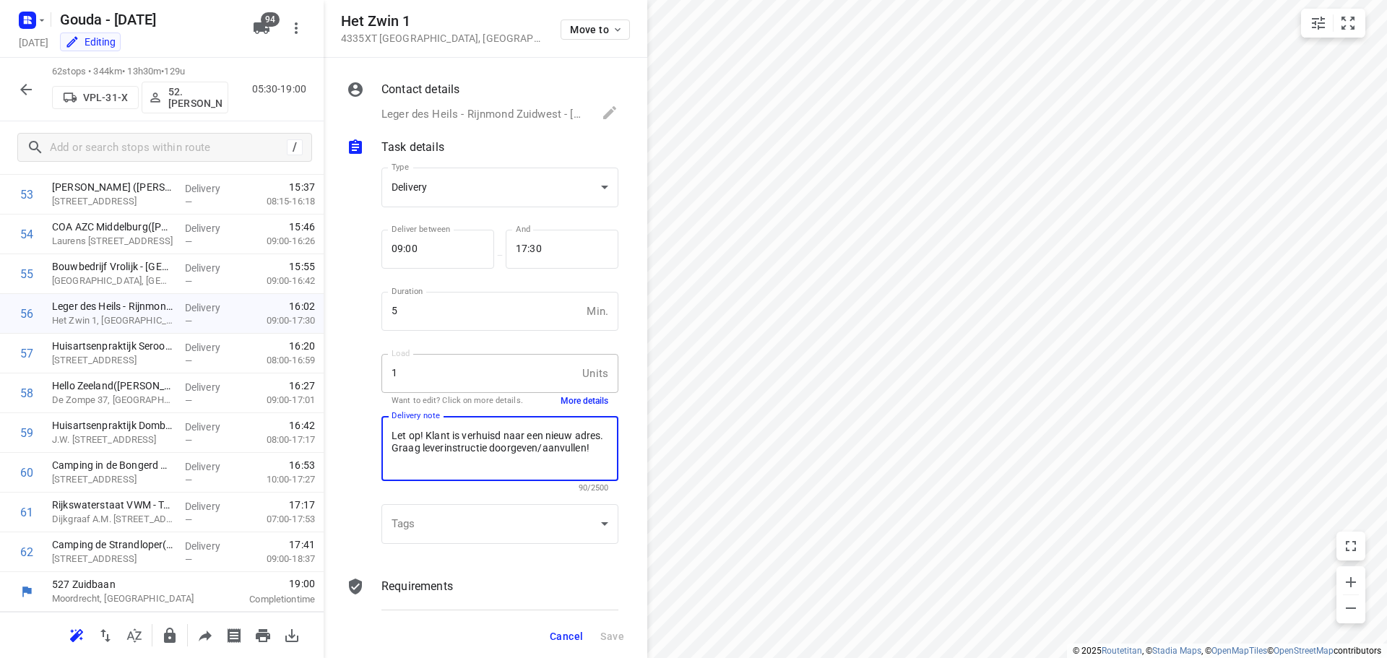
click at [557, 451] on textarea "Let op! Klant is verhuisd naar een nieuw adres. Graag leverinstructie doorgeven…" at bounding box center [499, 449] width 217 height 38
click at [577, 396] on button "More details" at bounding box center [584, 401] width 48 height 12
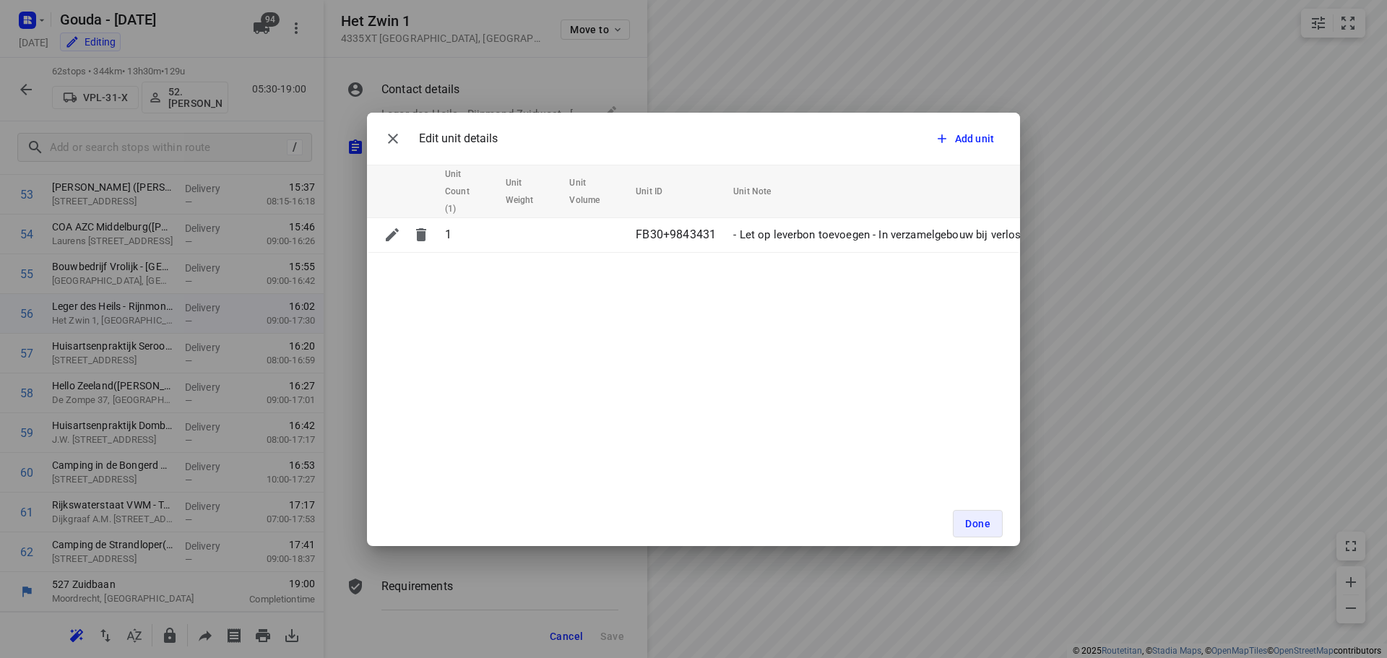
drag, startPoint x: 988, startPoint y: 521, endPoint x: 945, endPoint y: 492, distance: 51.9
click at [989, 522] on span "Done" at bounding box center [977, 524] width 25 height 12
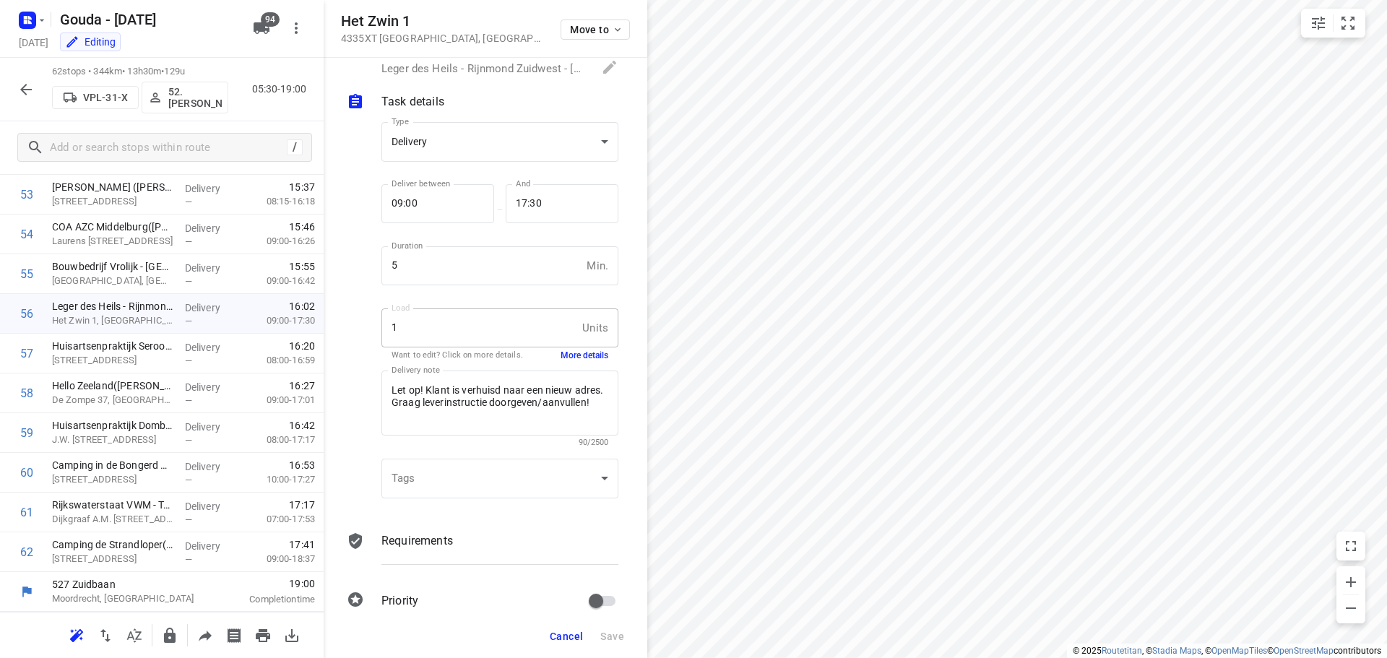
scroll to position [69, 0]
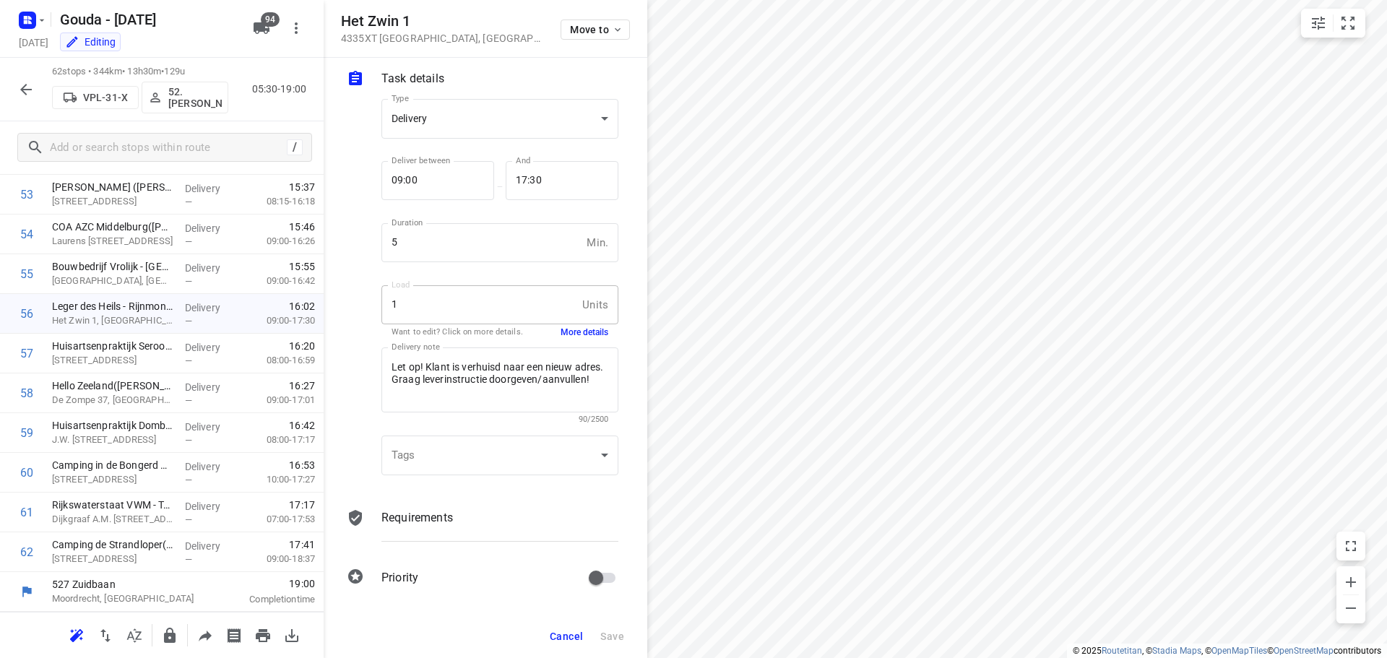
click at [576, 639] on span "Cancel" at bounding box center [566, 636] width 33 height 12
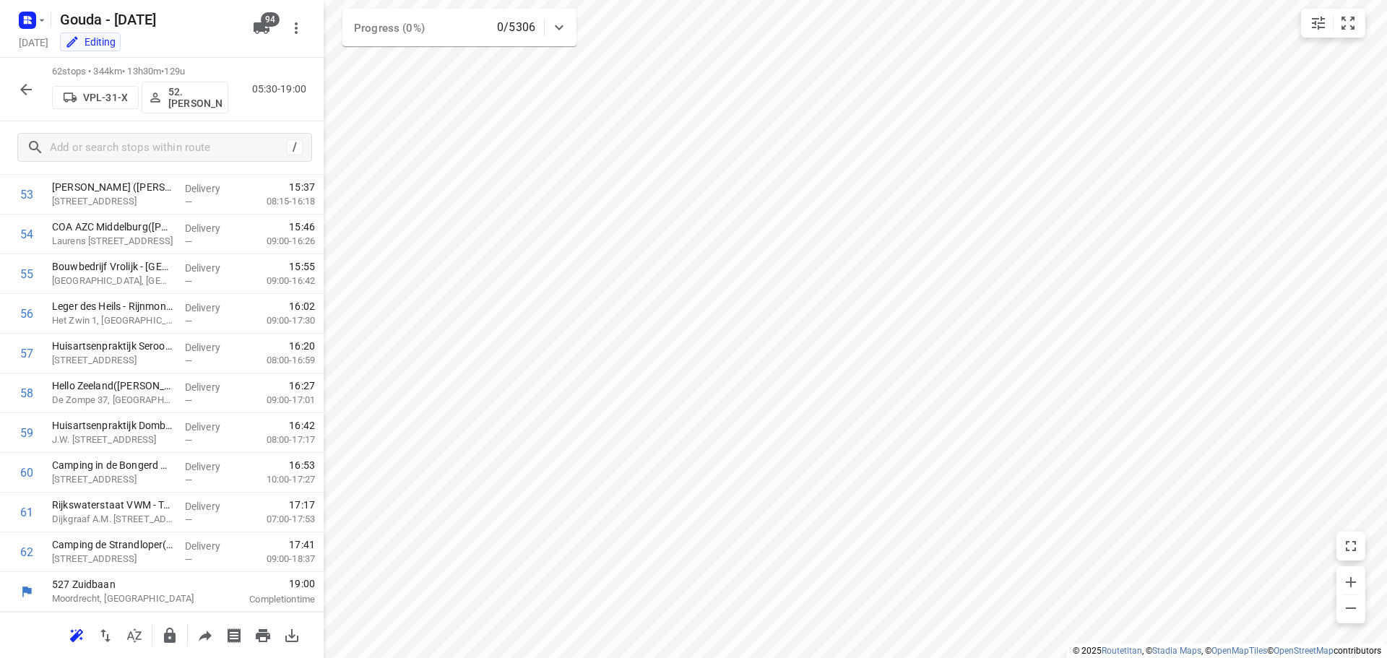
click at [28, 102] on button "button" at bounding box center [26, 89] width 29 height 29
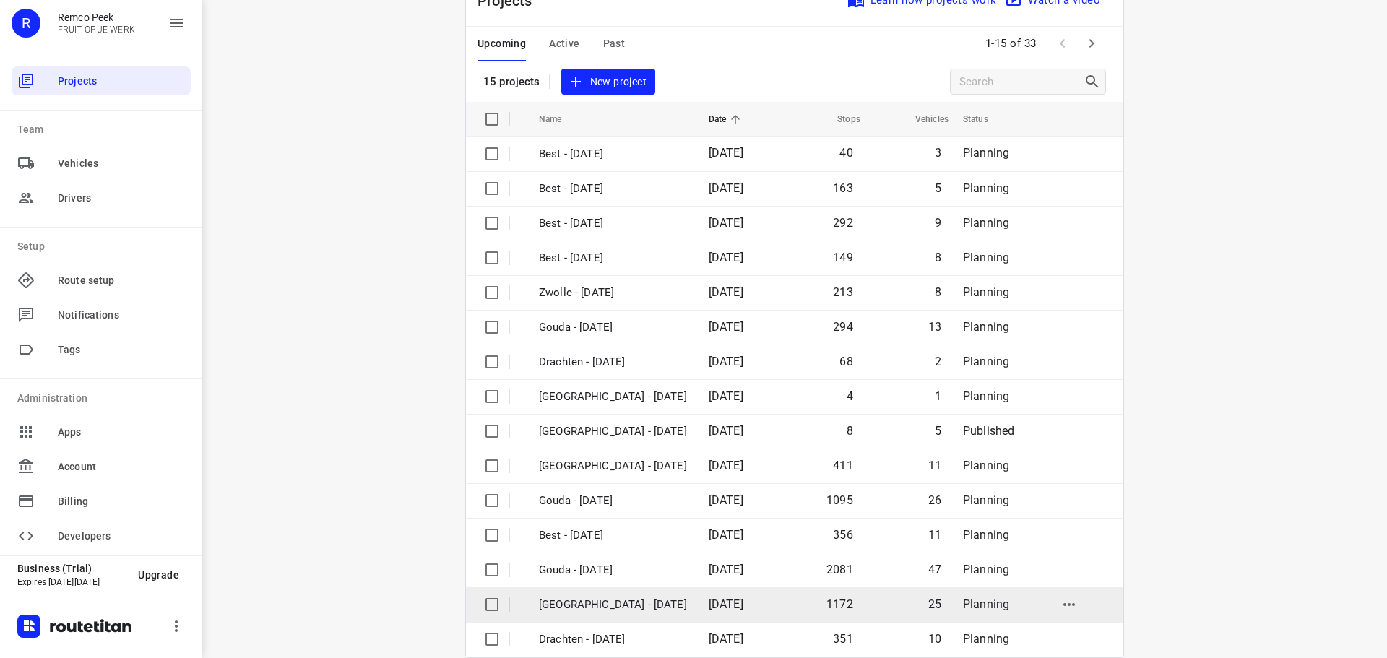
scroll to position [72, 0]
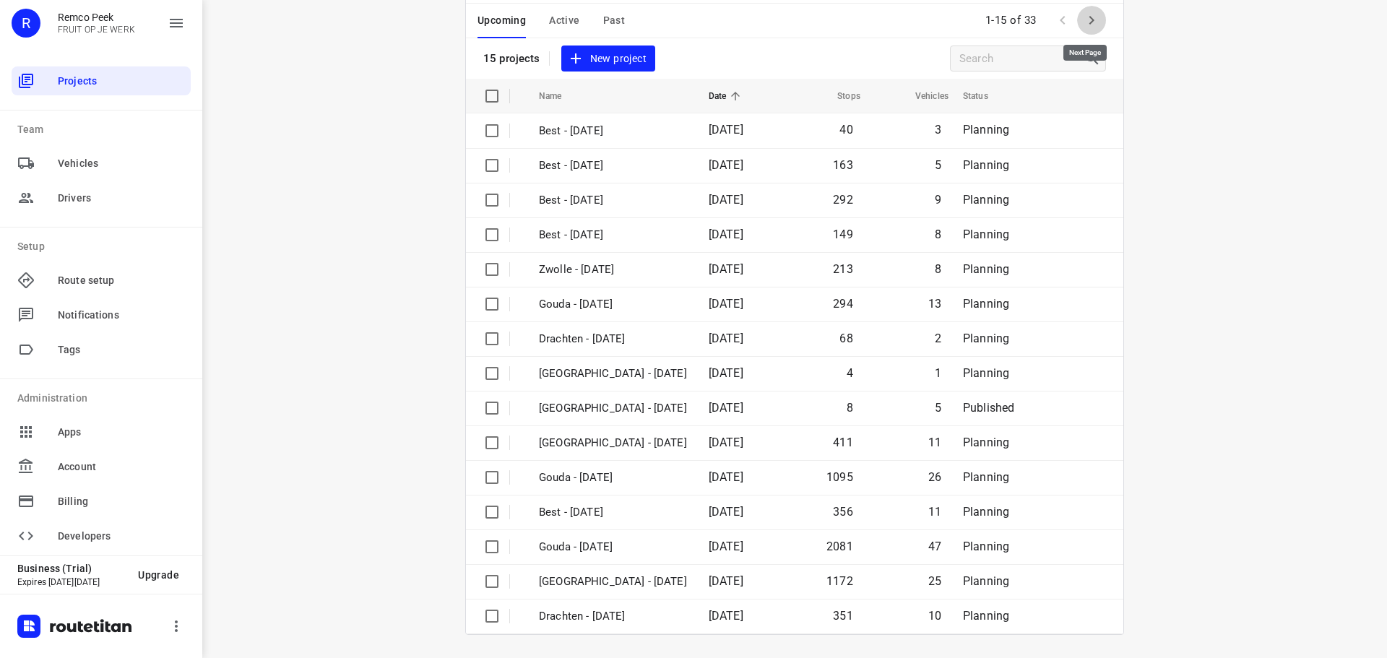
click at [1089, 17] on icon "button" at bounding box center [1091, 20] width 5 height 9
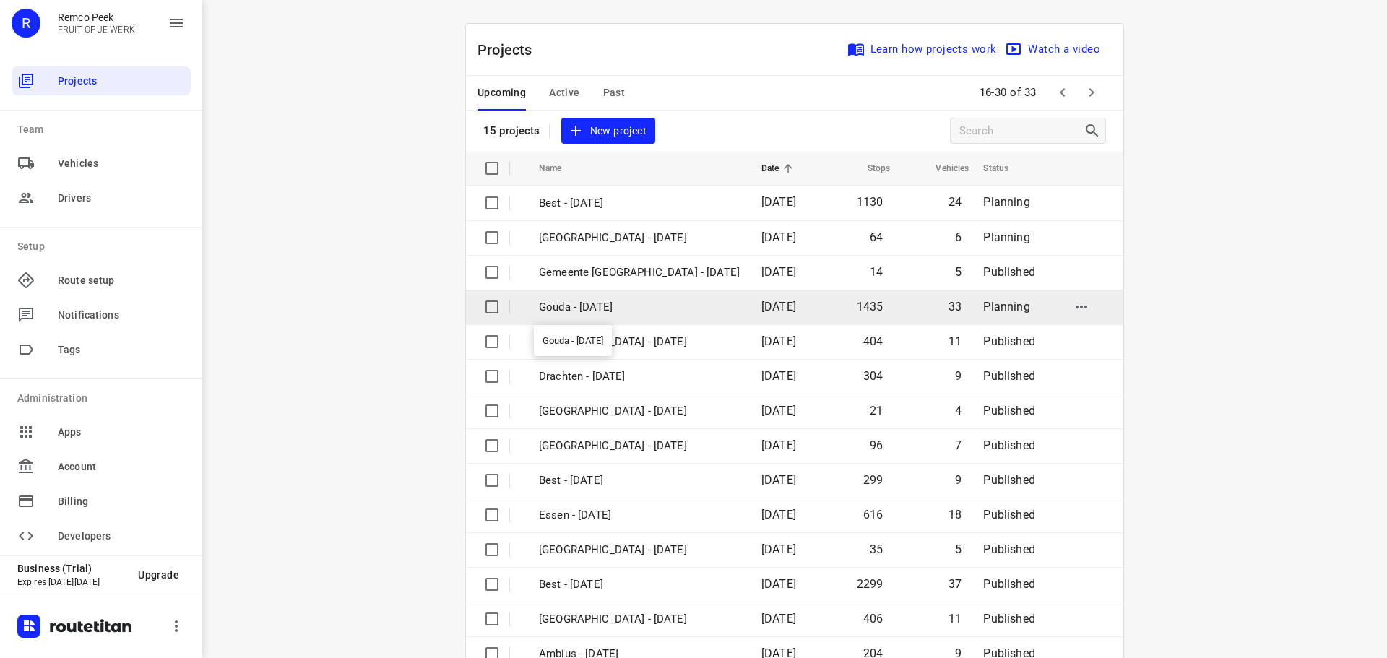
click at [617, 304] on p "Gouda - Tuesday" at bounding box center [639, 307] width 201 height 17
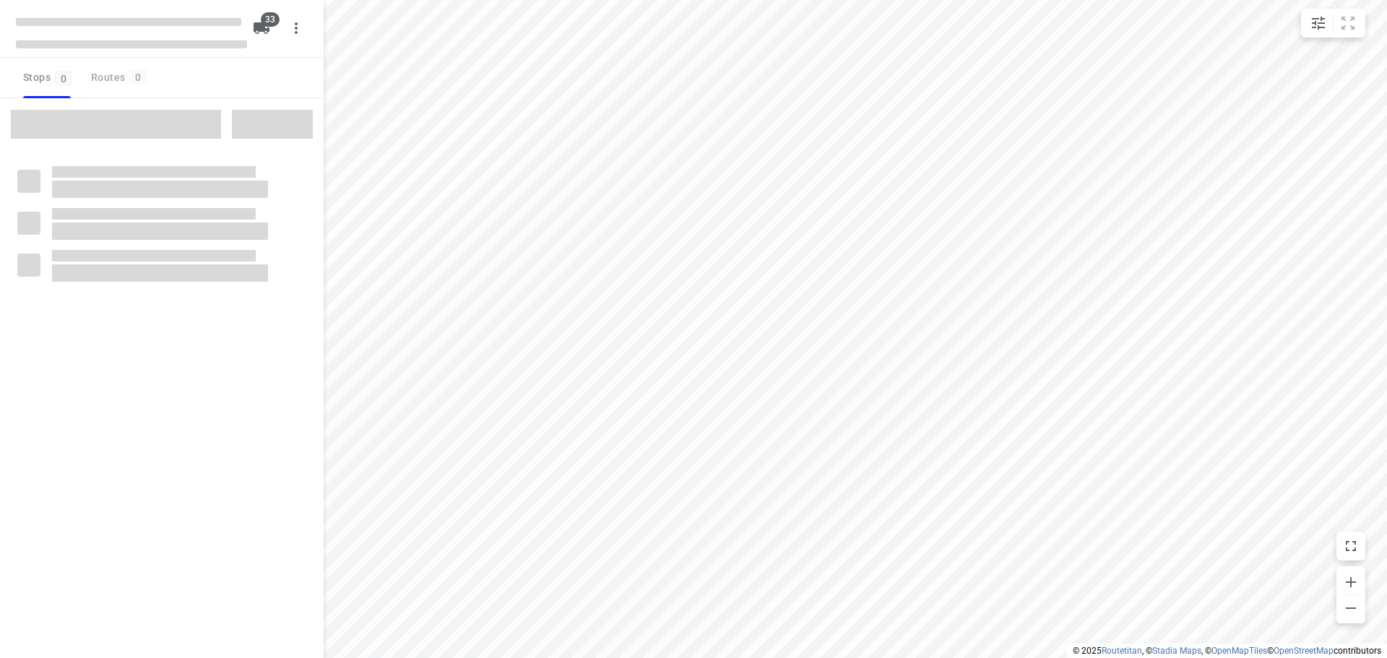
checkbox input "true"
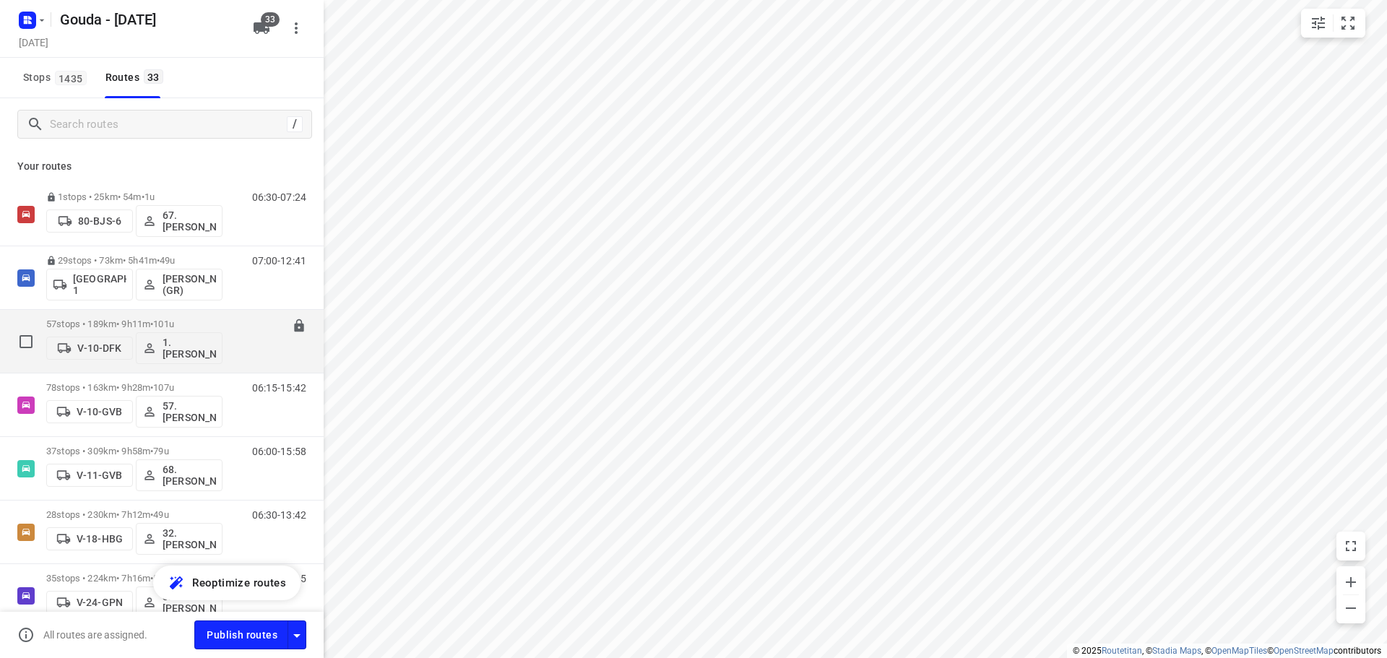
click at [234, 326] on div "07:00-16:11" at bounding box center [270, 344] width 72 height 53
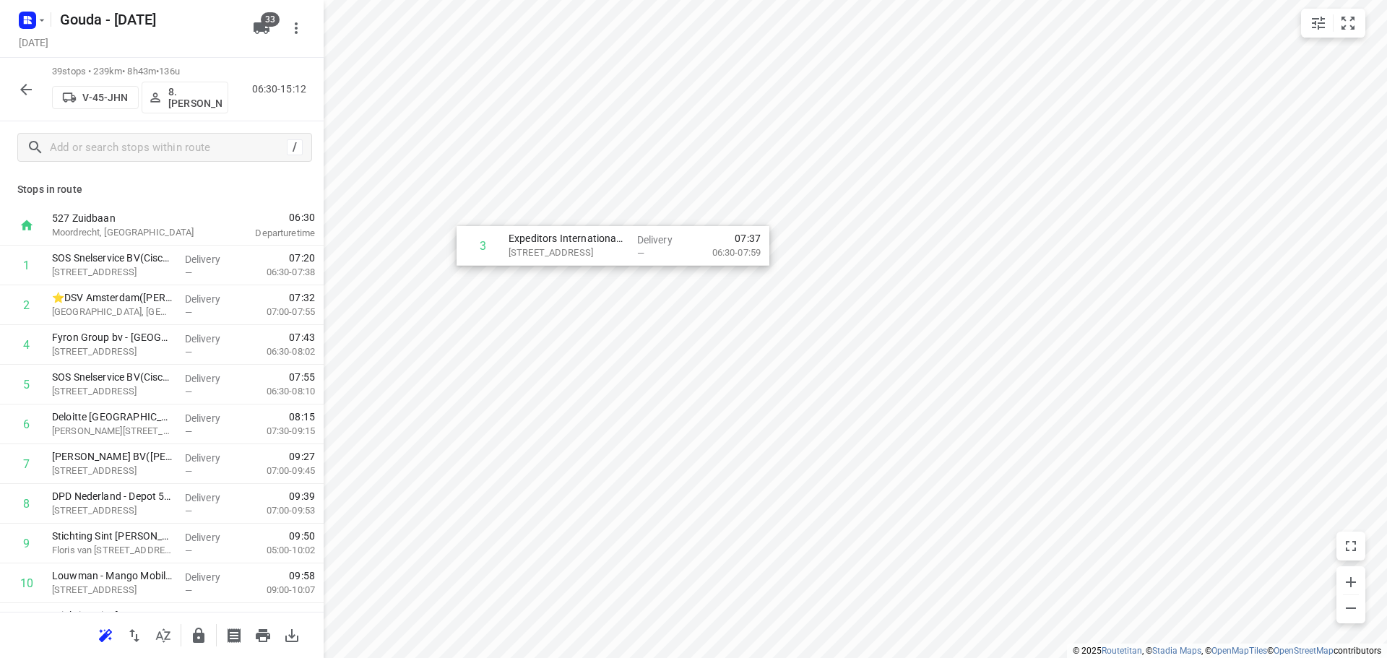
click at [558, 245] on div "i © 2025 Routetitan , © Stadia Maps , © OpenMapTiles © OpenStreetMap contributo…" at bounding box center [693, 329] width 1387 height 658
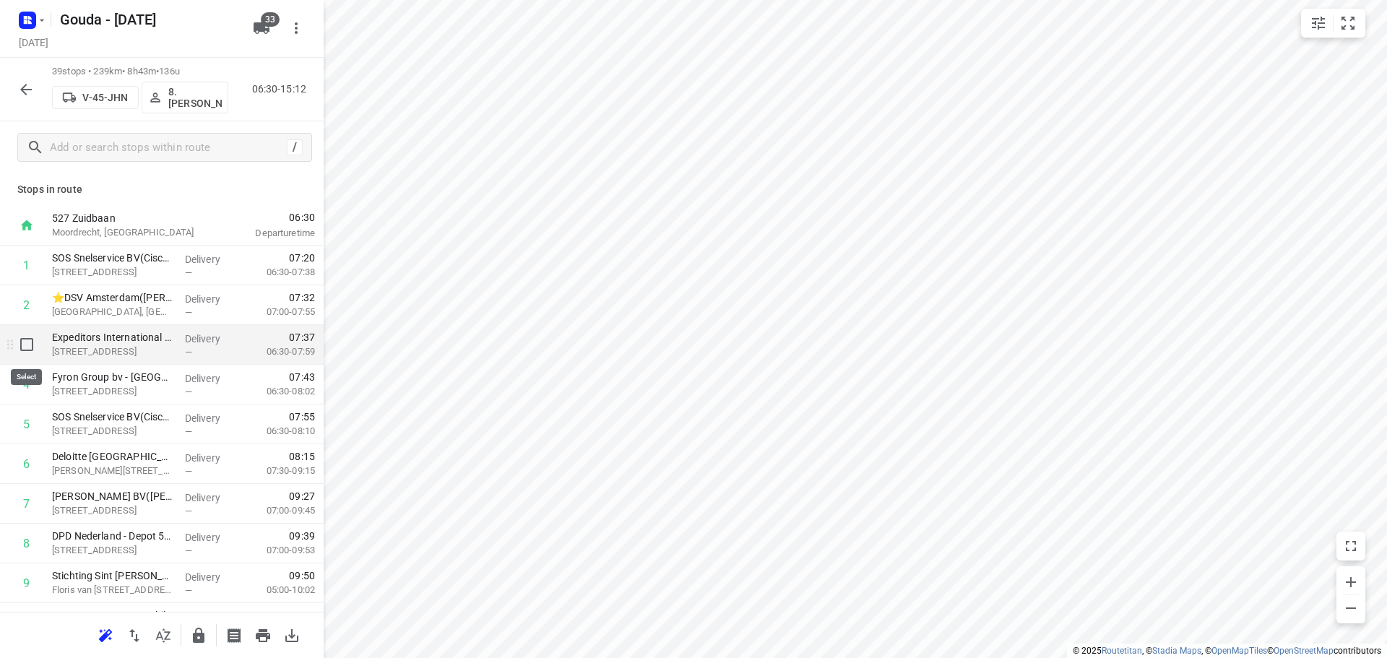
click at [24, 347] on input "checkbox" at bounding box center [26, 344] width 29 height 29
checkbox input "true"
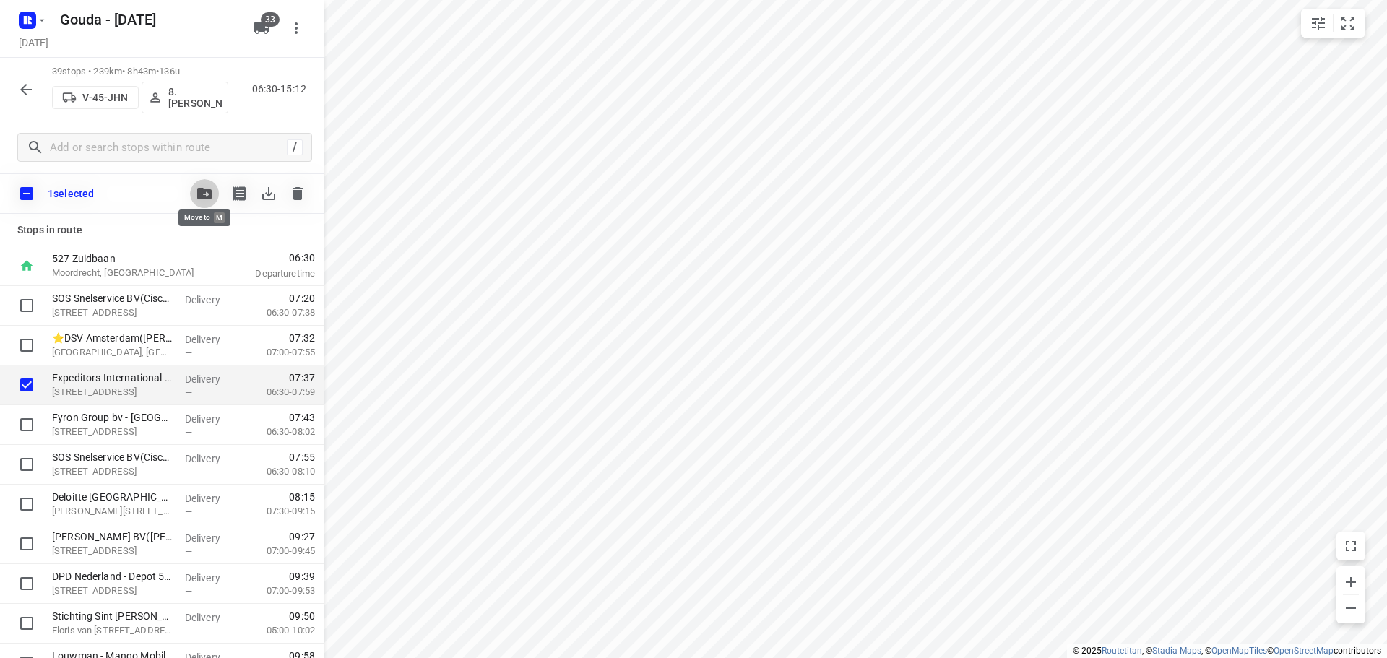
click at [203, 201] on button "button" at bounding box center [204, 193] width 29 height 29
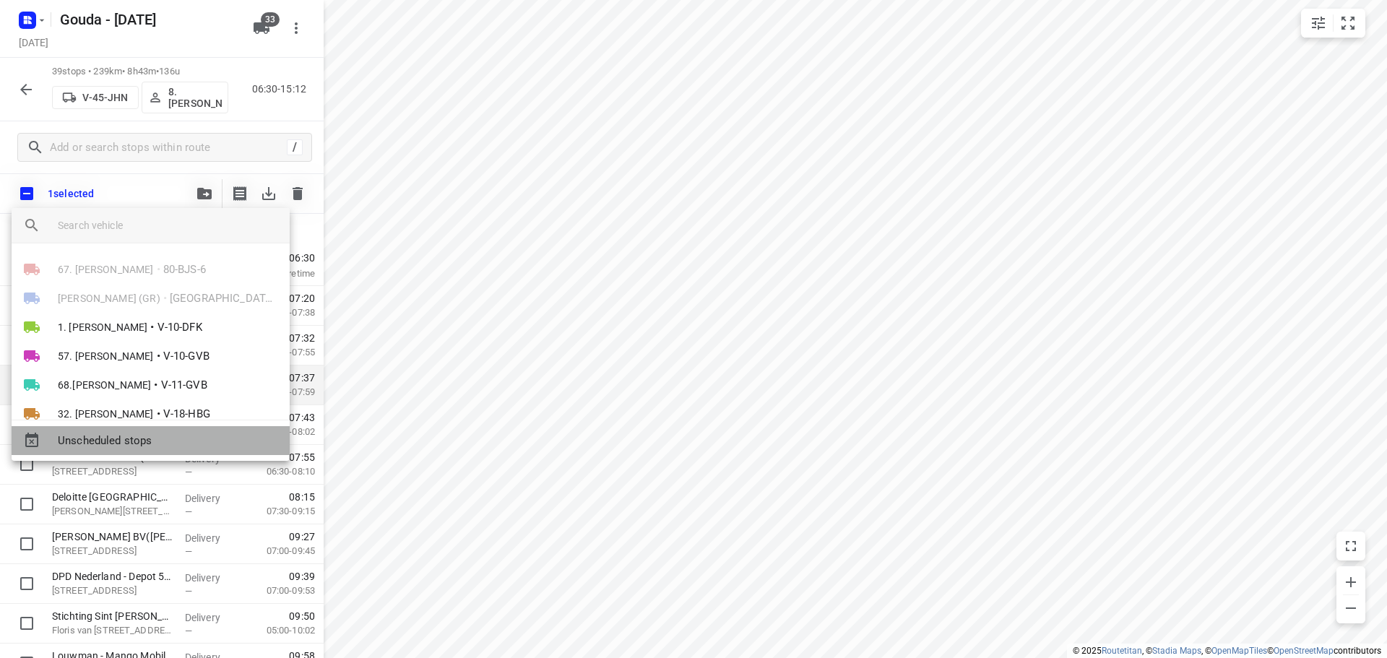
click at [140, 444] on span "Unscheduled stops" at bounding box center [168, 441] width 220 height 17
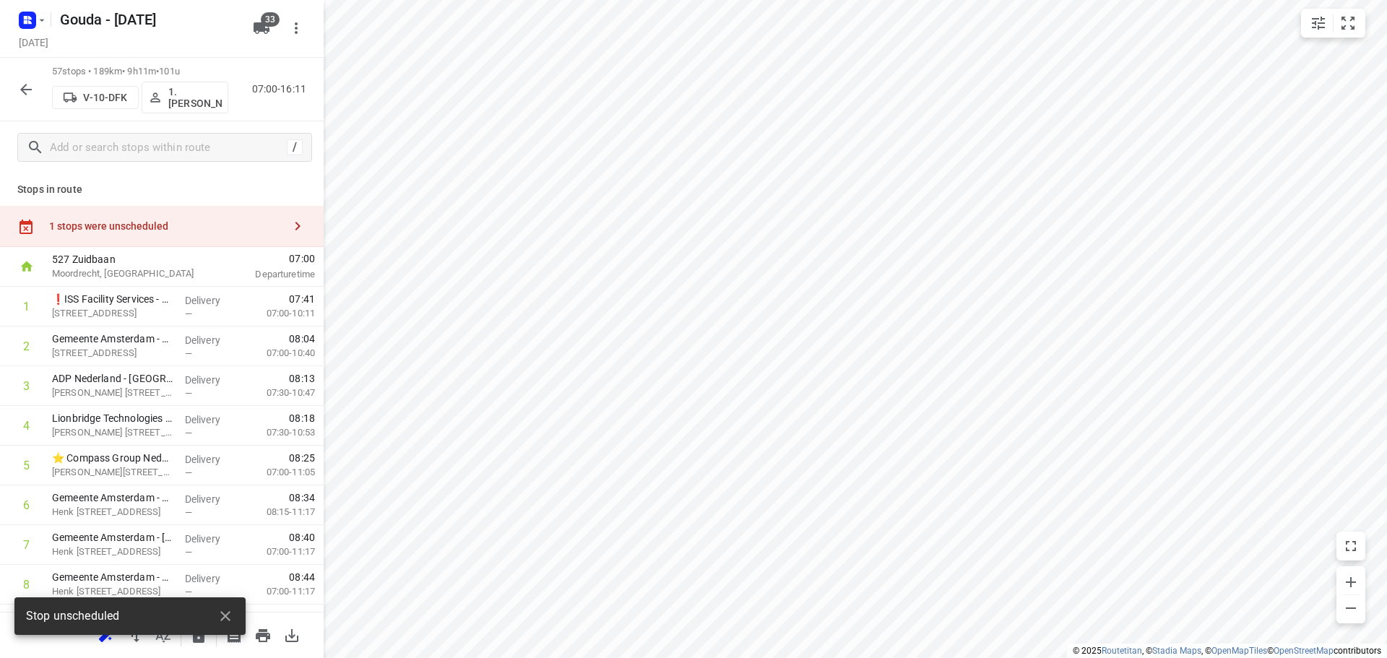
click at [176, 238] on div "1 stops were unscheduled" at bounding box center [162, 226] width 324 height 41
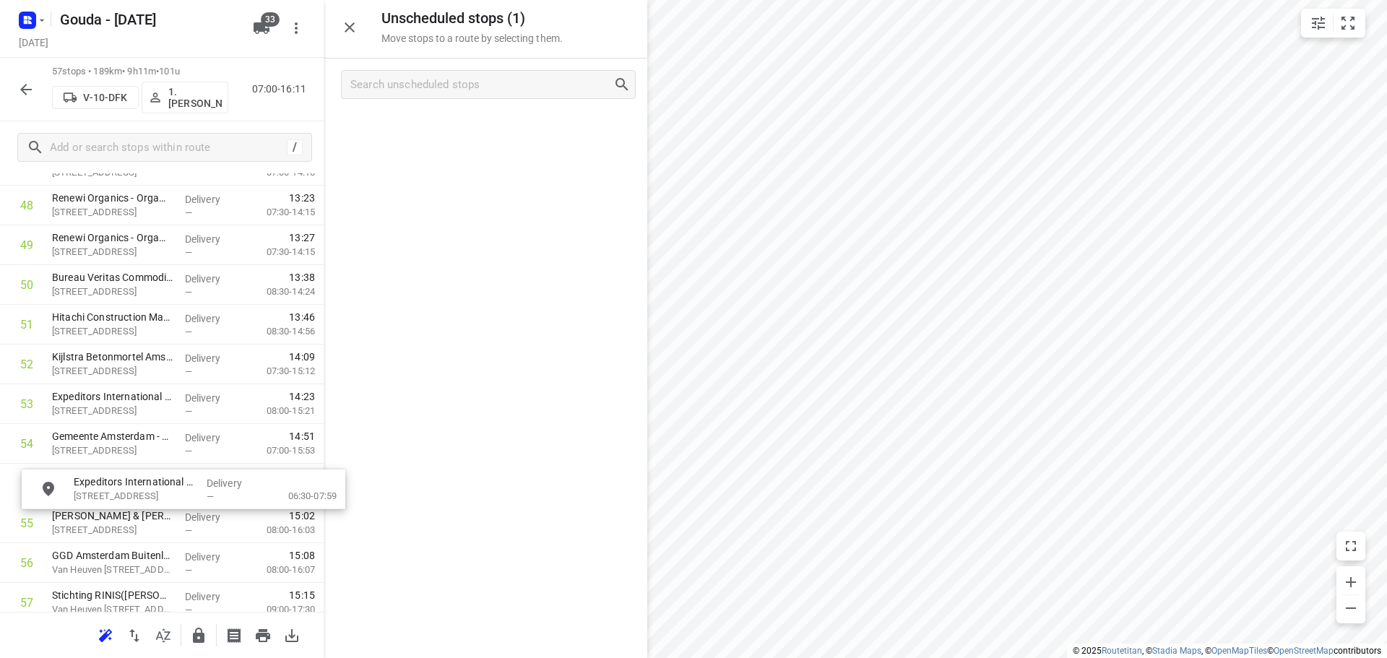
scroll to position [1971, 0]
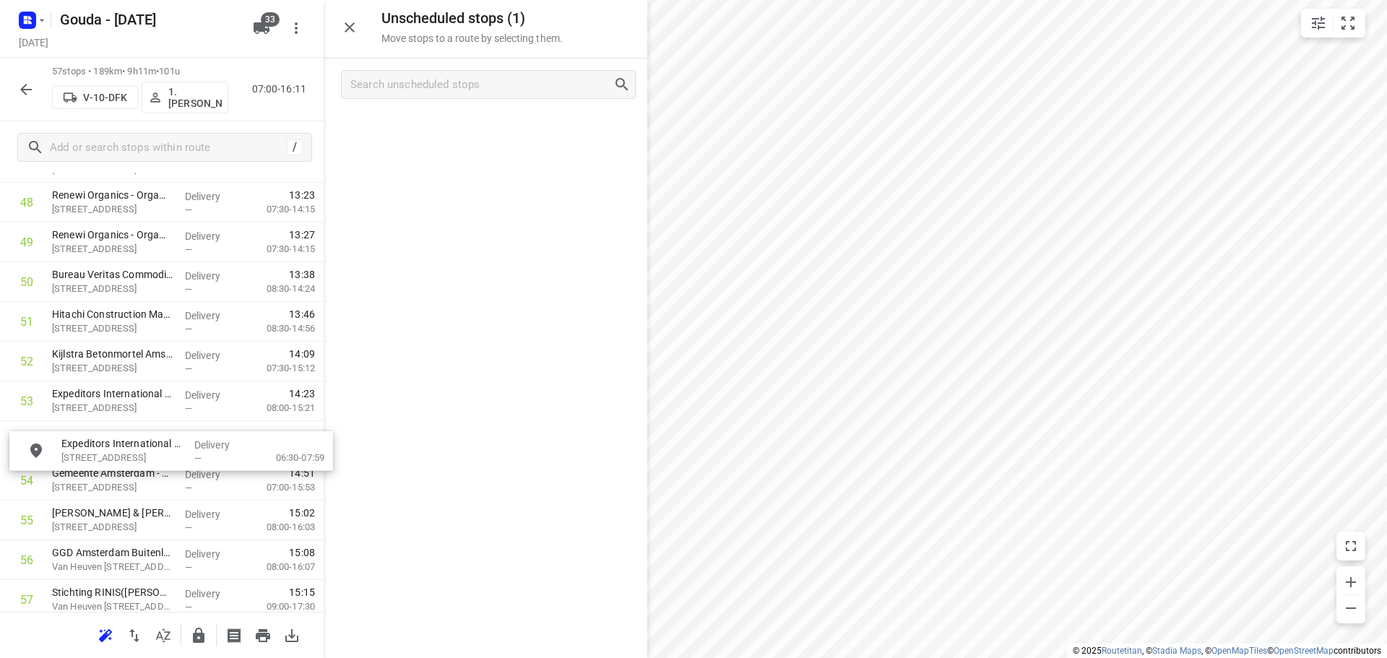
drag, startPoint x: 416, startPoint y: 136, endPoint x: 102, endPoint y: 460, distance: 451.5
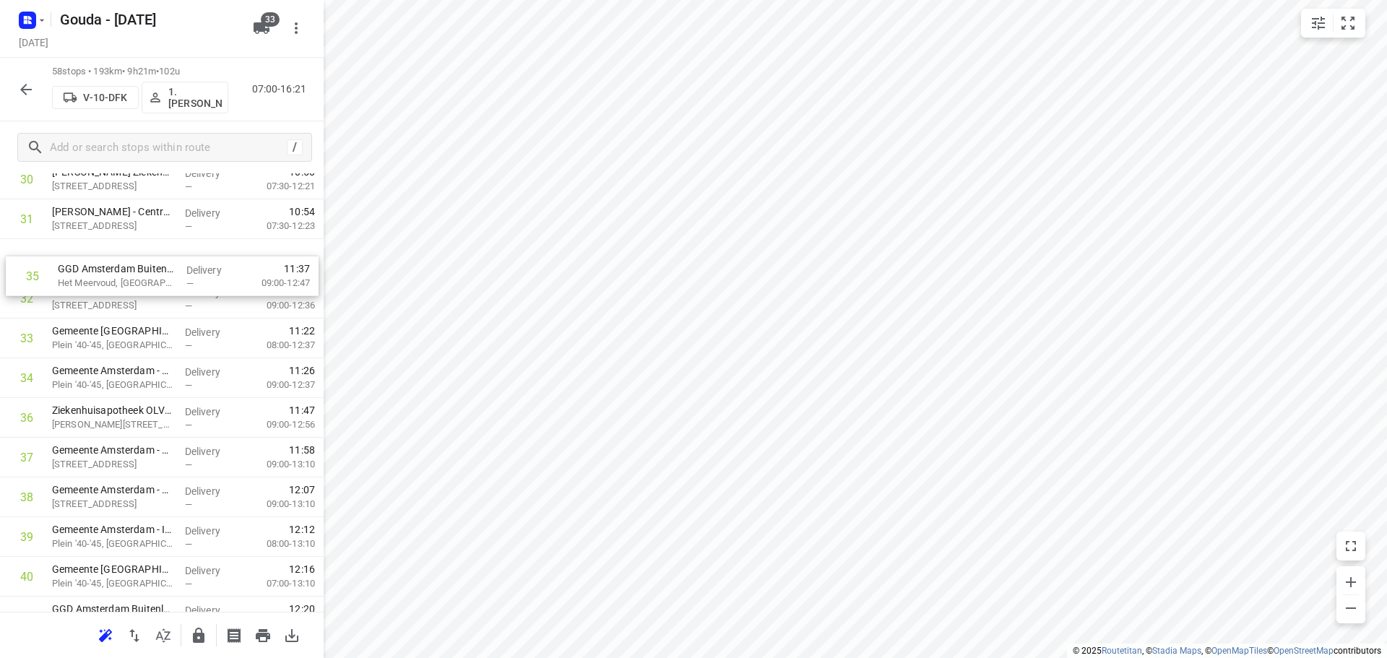
scroll to position [1238, 0]
drag, startPoint x: 113, startPoint y: 314, endPoint x: 114, endPoint y: 292, distance: 22.4
click at [114, 292] on div "1 ❗ISS Facility Services - Kite Pharma EU B.V.(Ahmed Emam) Tufsteen 1a, Hoofddo…" at bounding box center [162, 160] width 324 height 2304
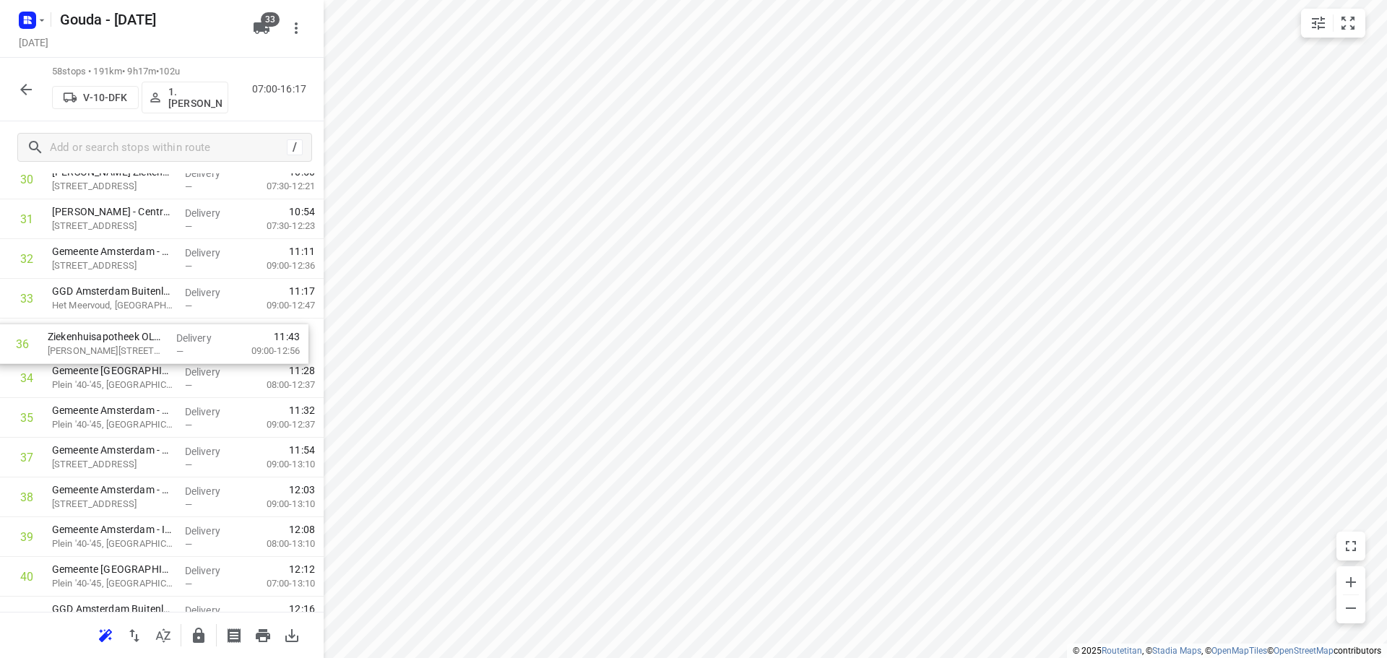
drag, startPoint x: 144, startPoint y: 415, endPoint x: 140, endPoint y: 330, distance: 84.6
click at [140, 330] on div "1 ❗ISS Facility Services - Kite Pharma EU B.V.(Ahmed Emam) Tufsteen 1a, Hoofddo…" at bounding box center [162, 160] width 324 height 2304
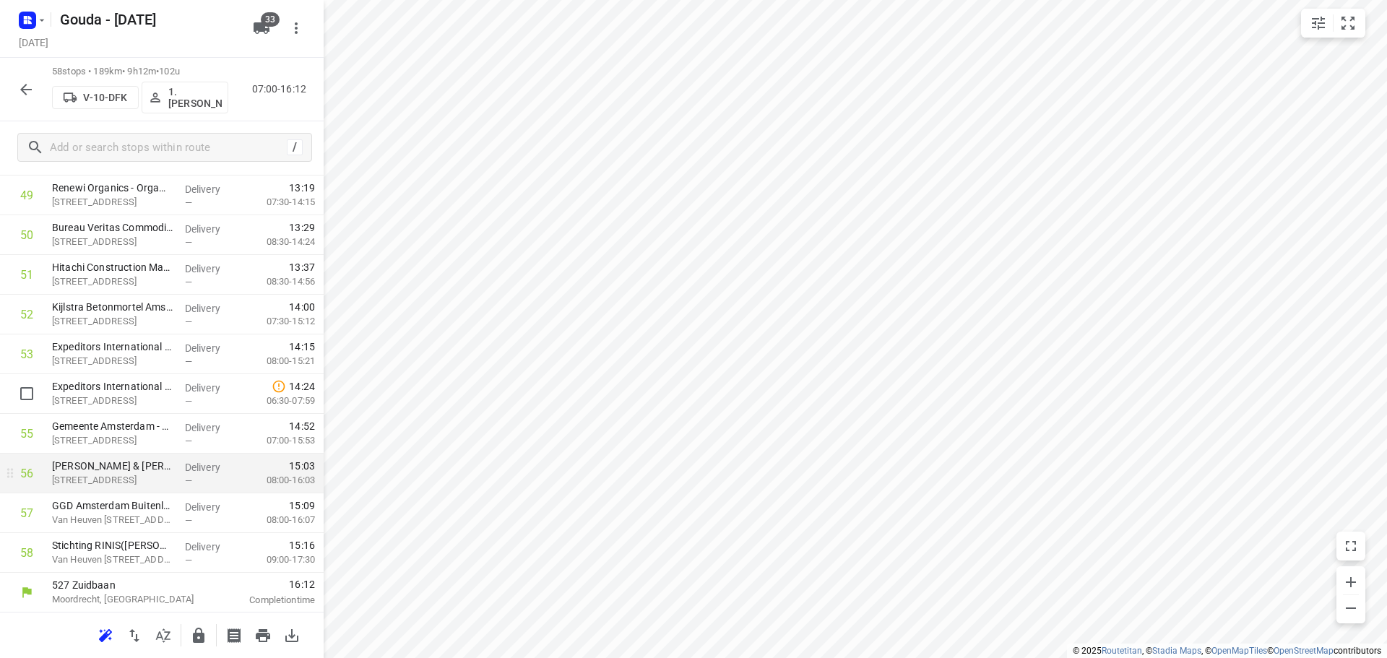
scroll to position [1977, 0]
click at [194, 634] on icon "button" at bounding box center [199, 635] width 12 height 15
click at [12, 91] on button "button" at bounding box center [26, 89] width 29 height 29
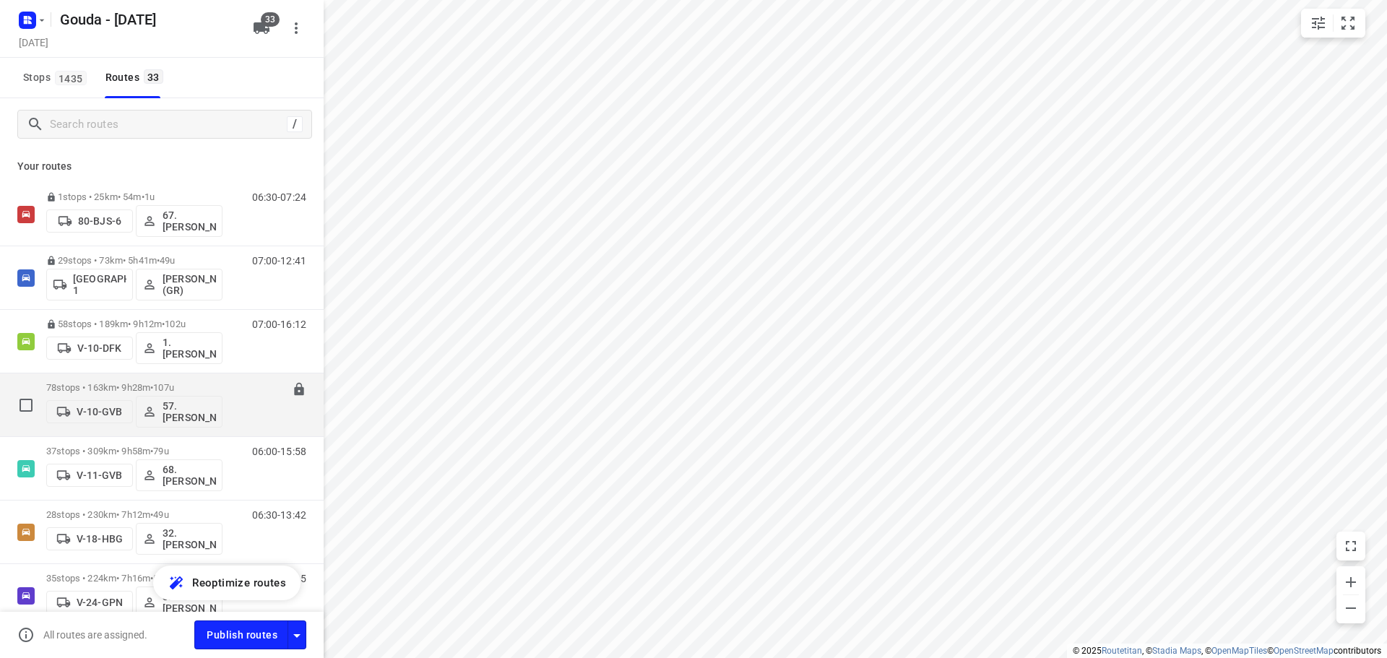
click at [174, 381] on div "78 stops • 163km • 9h28m • 107u V-10-GVB 57. Patrick van Hoorn" at bounding box center [134, 405] width 176 height 60
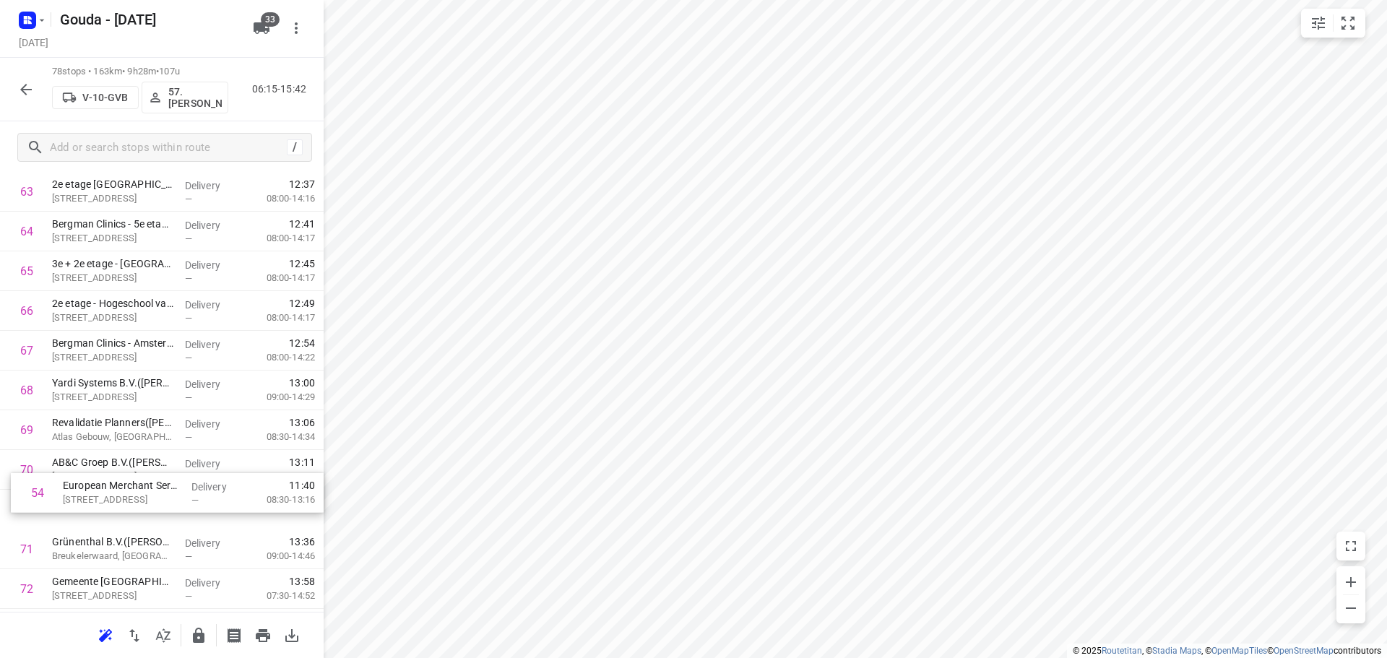
scroll to position [2497, 0]
drag, startPoint x: 151, startPoint y: 269, endPoint x: 162, endPoint y: 389, distance: 121.1
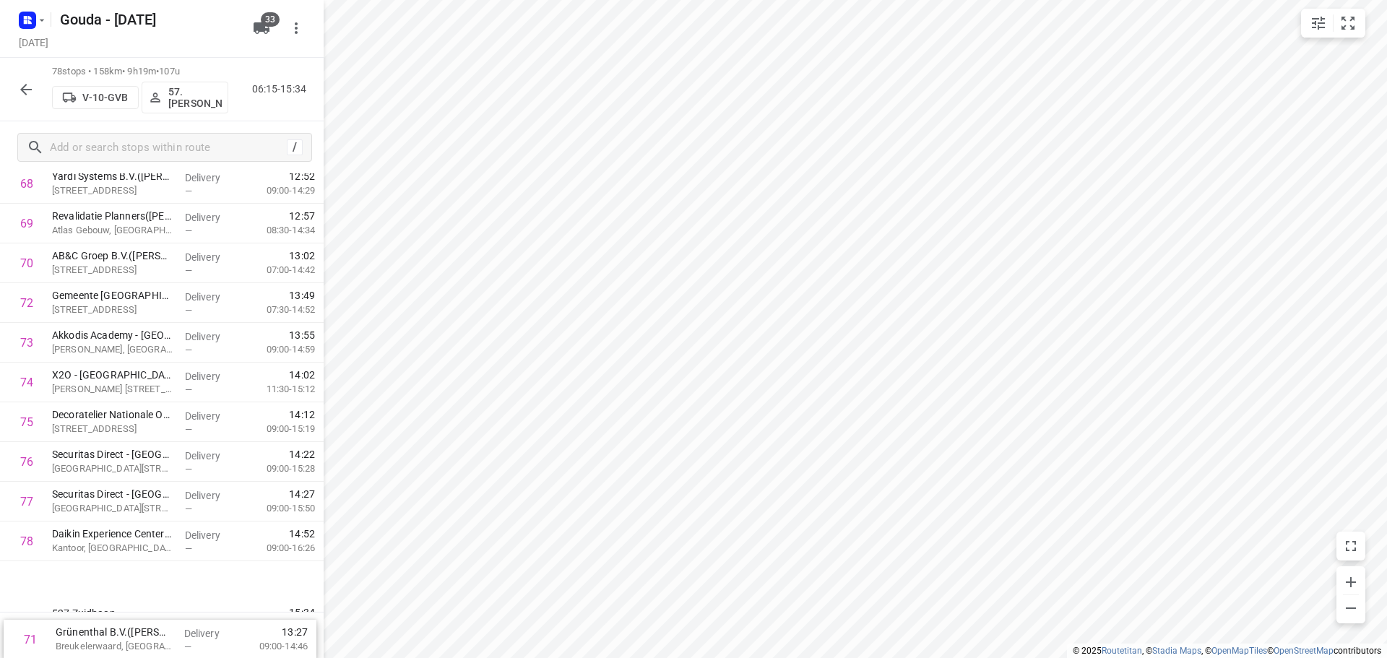
scroll to position [2772, 0]
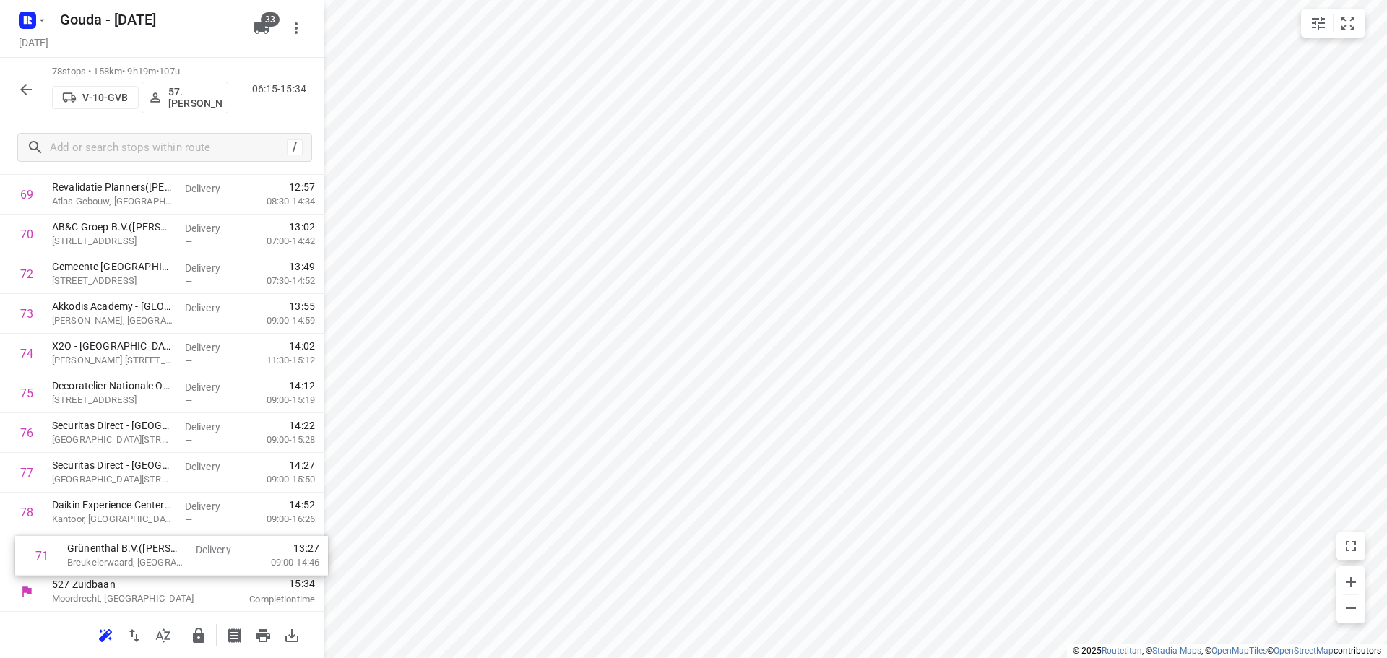
drag, startPoint x: 145, startPoint y: 412, endPoint x: 160, endPoint y: 570, distance: 158.2
click at [201, 631] on icon "button" at bounding box center [199, 635] width 12 height 15
click at [22, 92] on icon "button" at bounding box center [25, 89] width 17 height 17
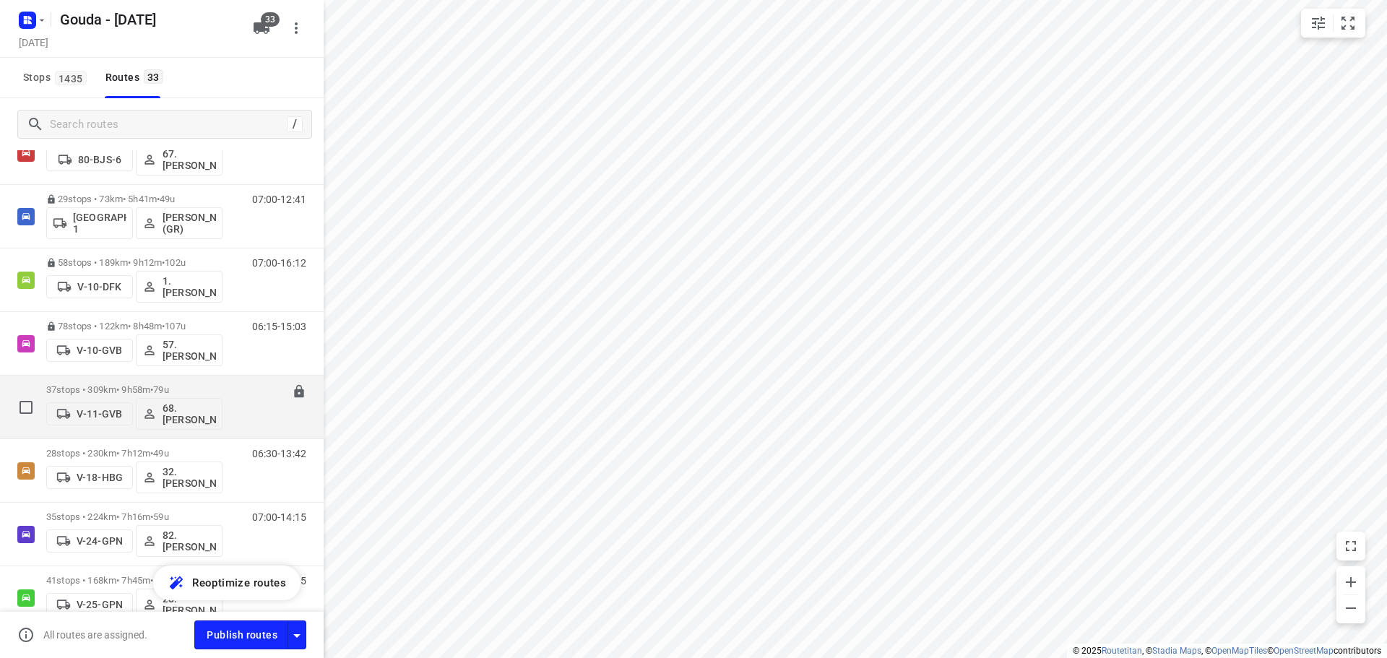
scroll to position [72, 0]
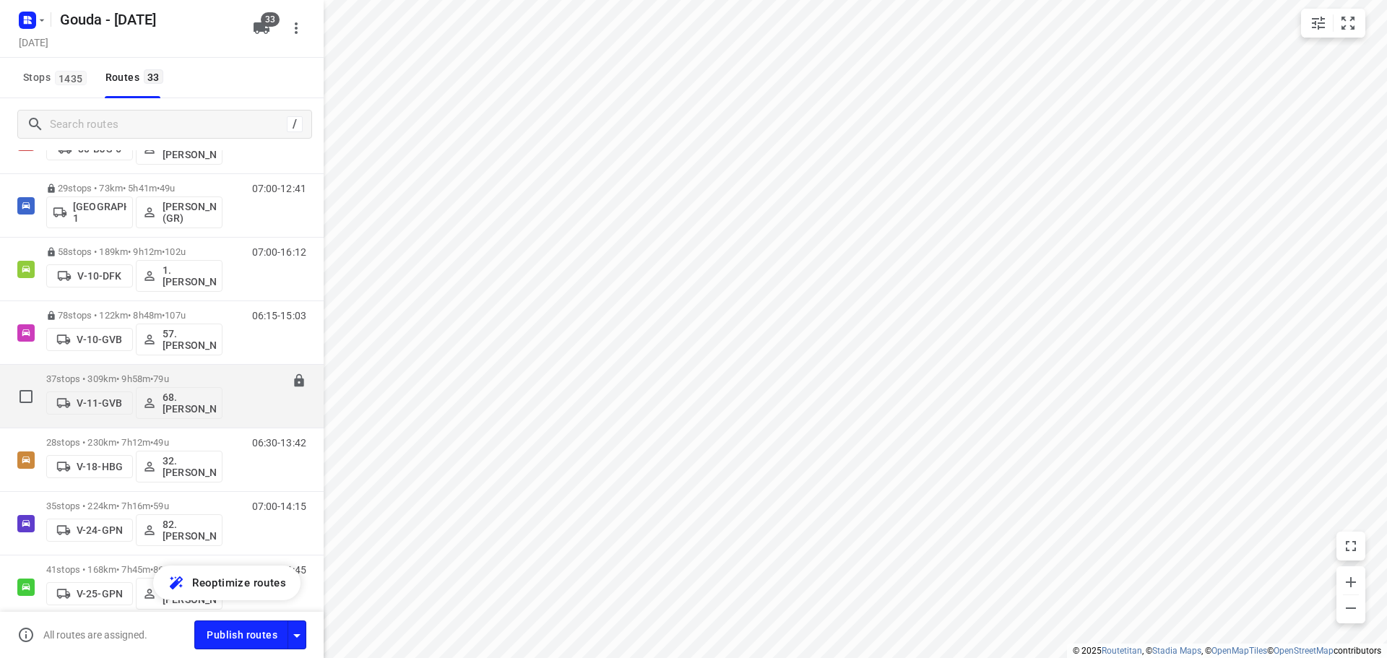
click at [153, 378] on span "•" at bounding box center [151, 378] width 3 height 11
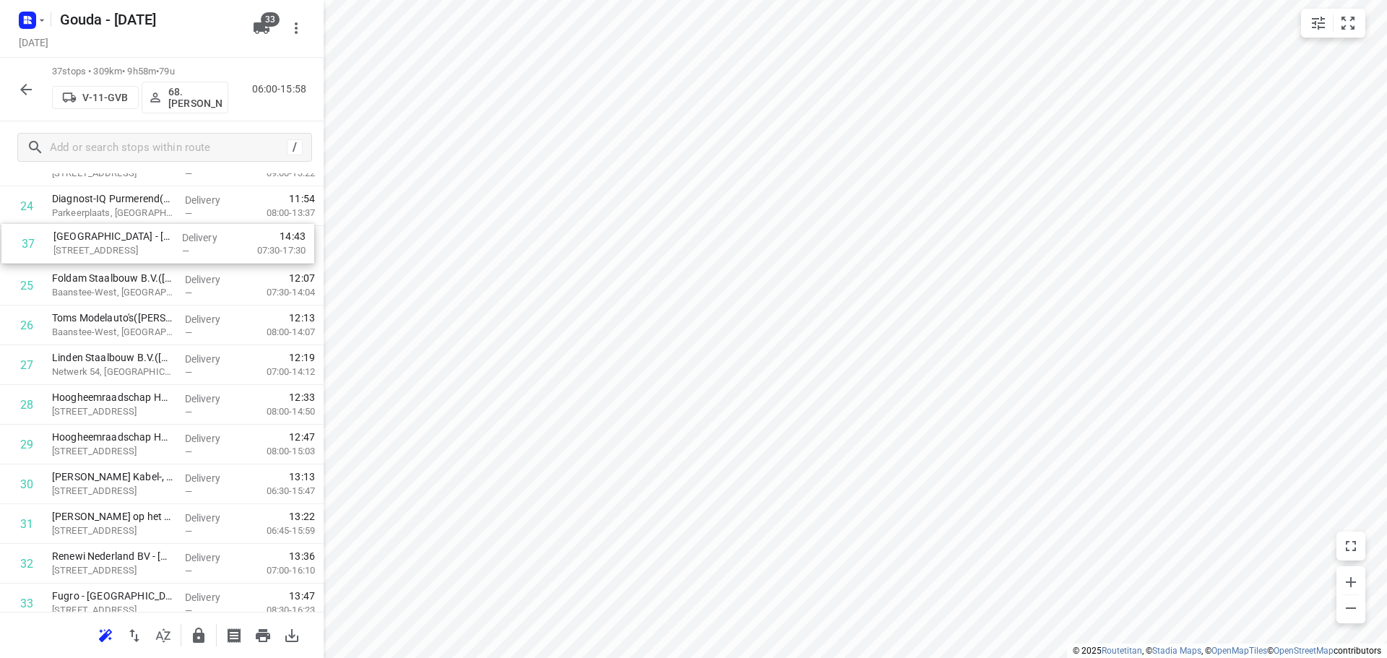
scroll to position [964, 0]
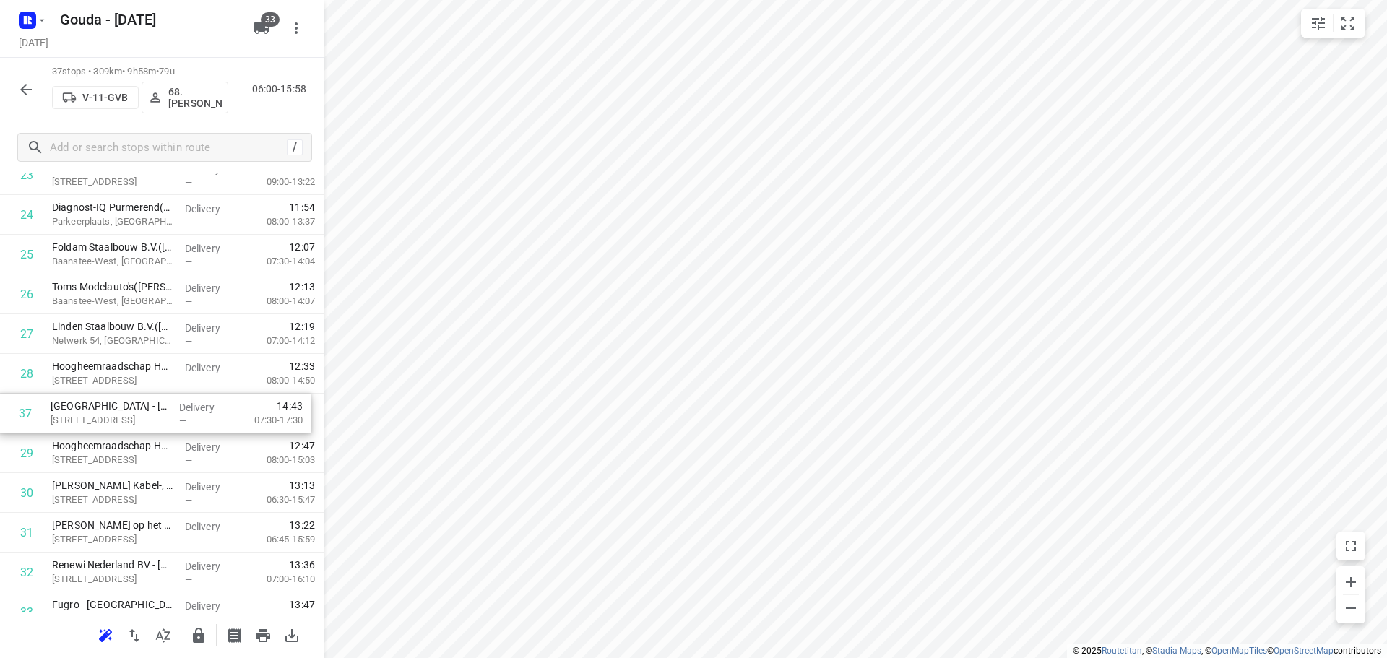
drag, startPoint x: 161, startPoint y: 539, endPoint x: 160, endPoint y: 388, distance: 151.7
click at [160, 388] on div "1 1️⃣ P&O Ferrymasters Ltd. - Velsen-Noord (Jolijn Glas) Wenckebachstraat 1, Ve…" at bounding box center [162, 16] width 324 height 1470
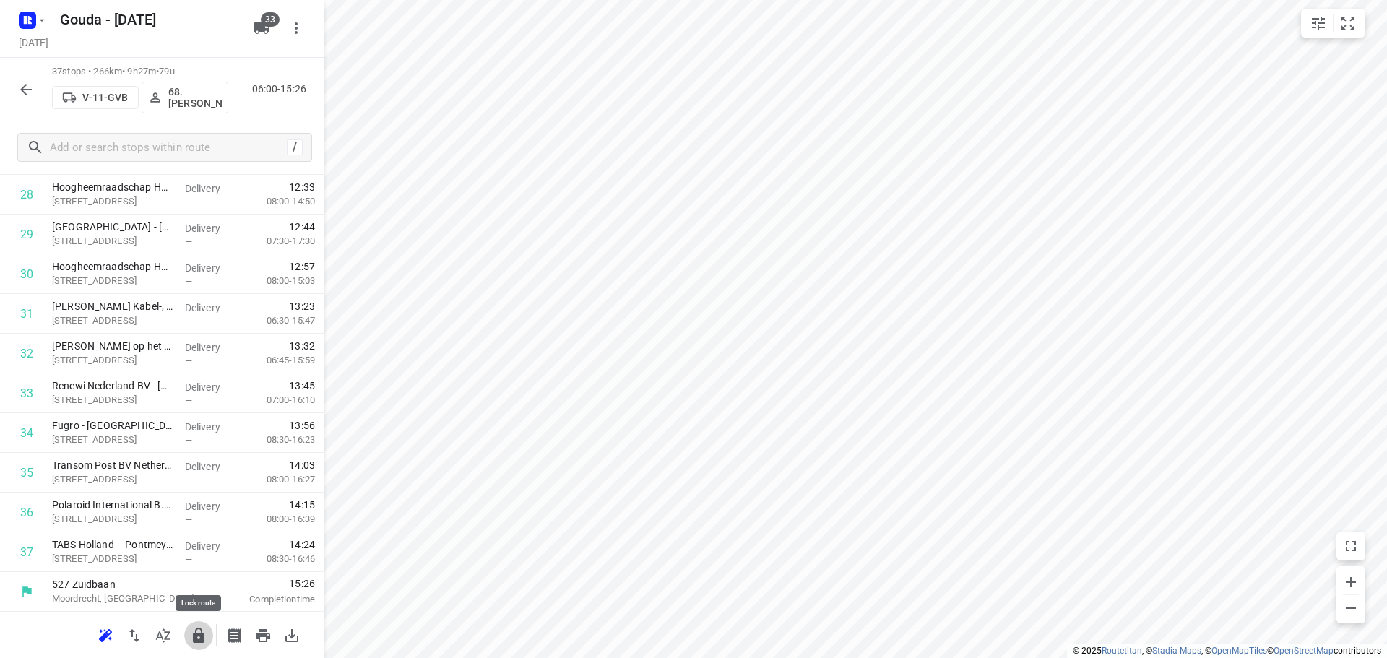
click at [200, 636] on icon "button" at bounding box center [199, 635] width 12 height 15
click at [29, 97] on icon "button" at bounding box center [25, 89] width 17 height 17
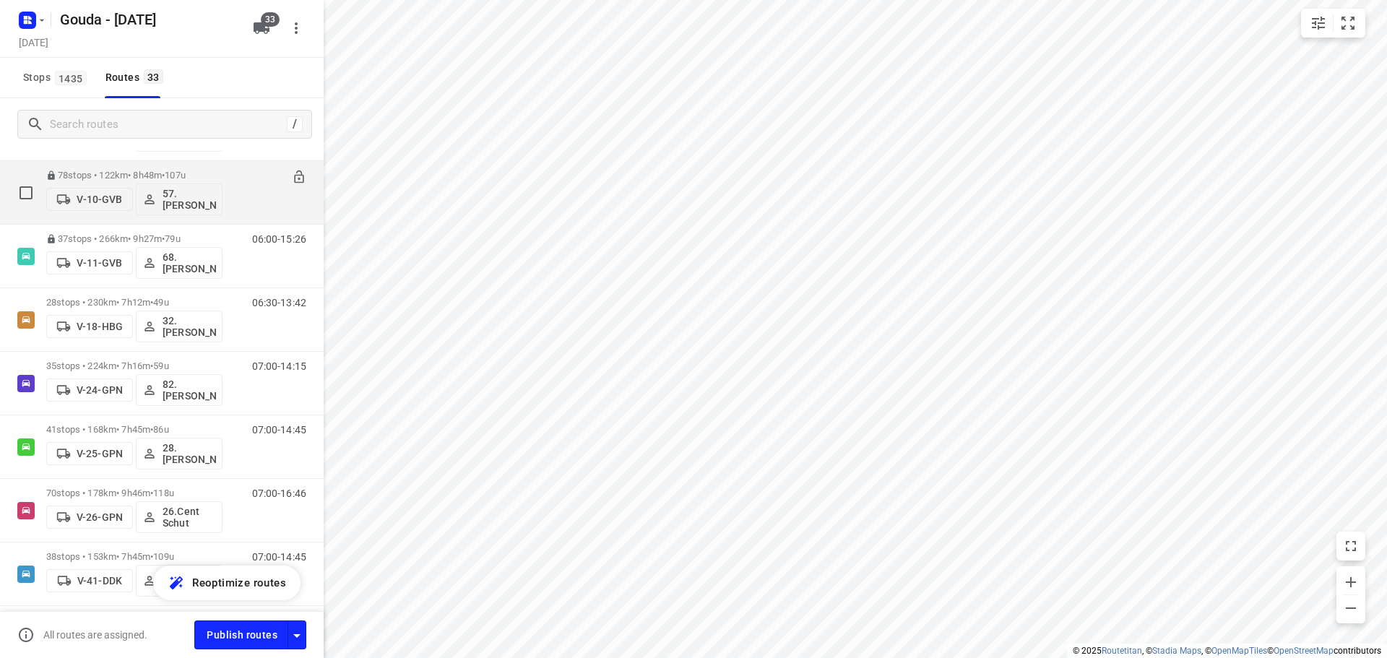
scroll to position [217, 0]
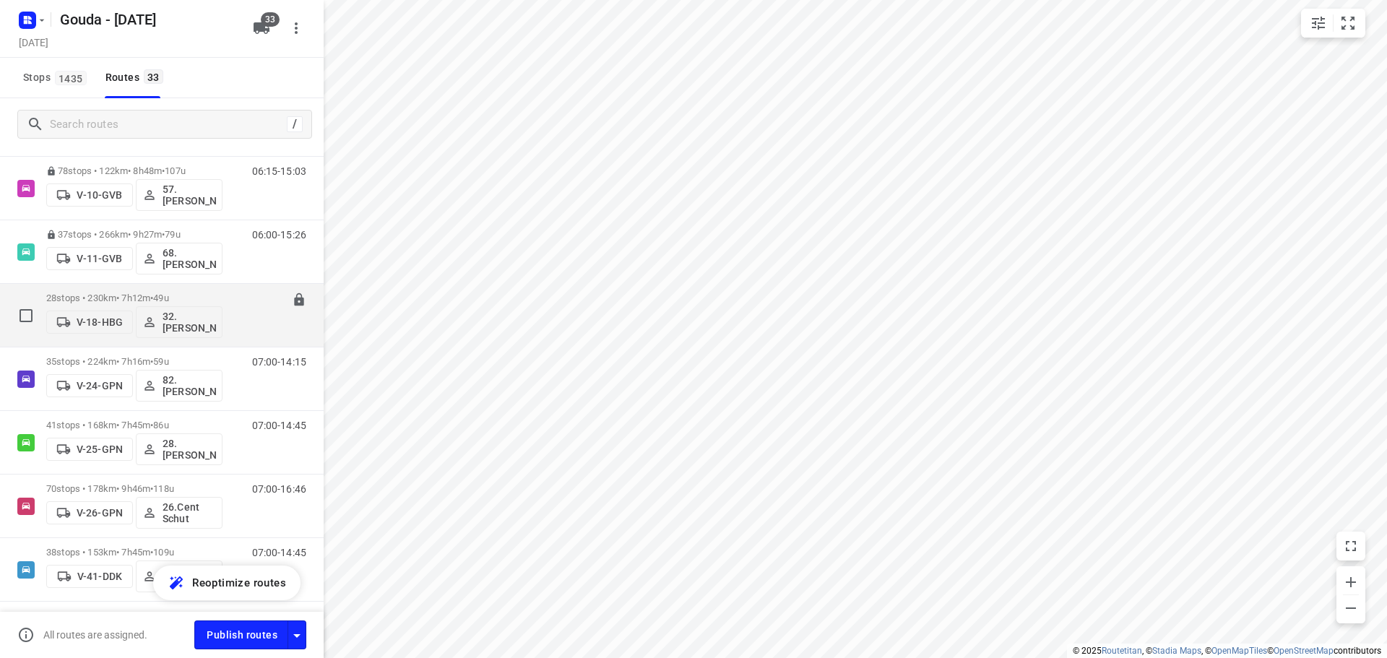
click at [157, 287] on div "28 stops • 230km • 7h12m • 49u V-18-HBG 32. Jannie Verschoor" at bounding box center [134, 315] width 176 height 60
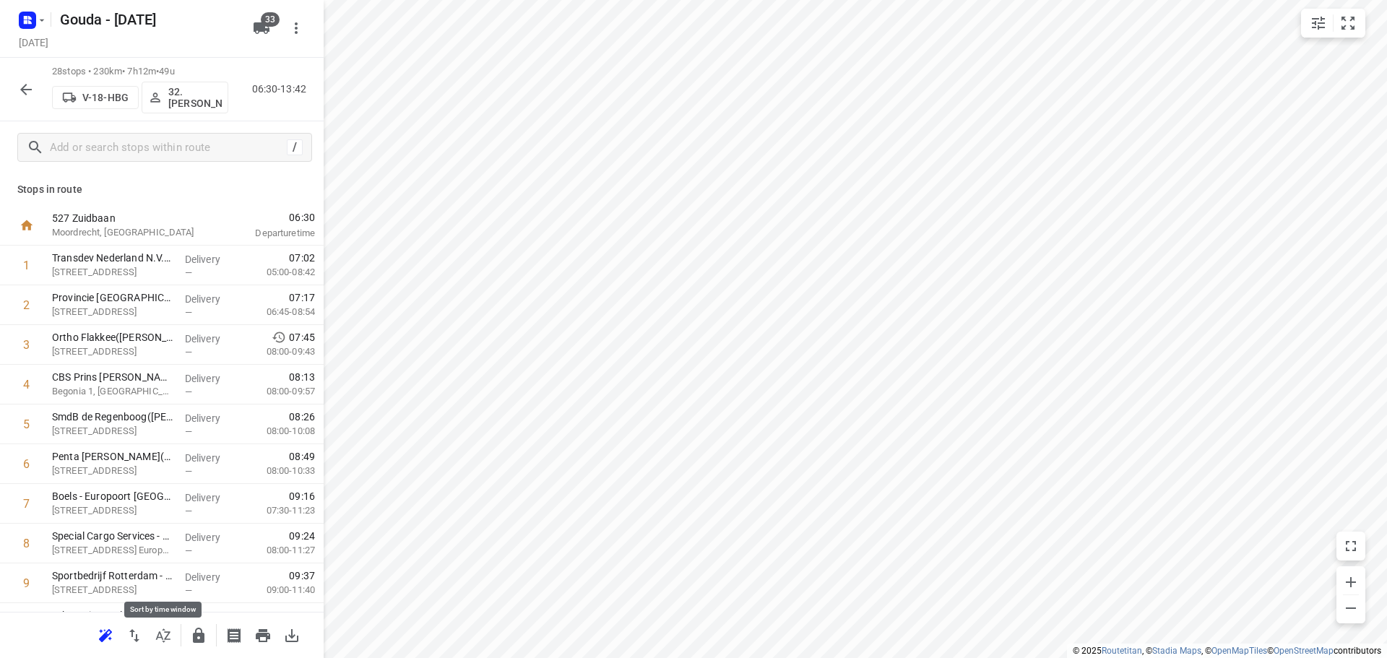
click at [164, 641] on icon "button" at bounding box center [163, 635] width 14 height 14
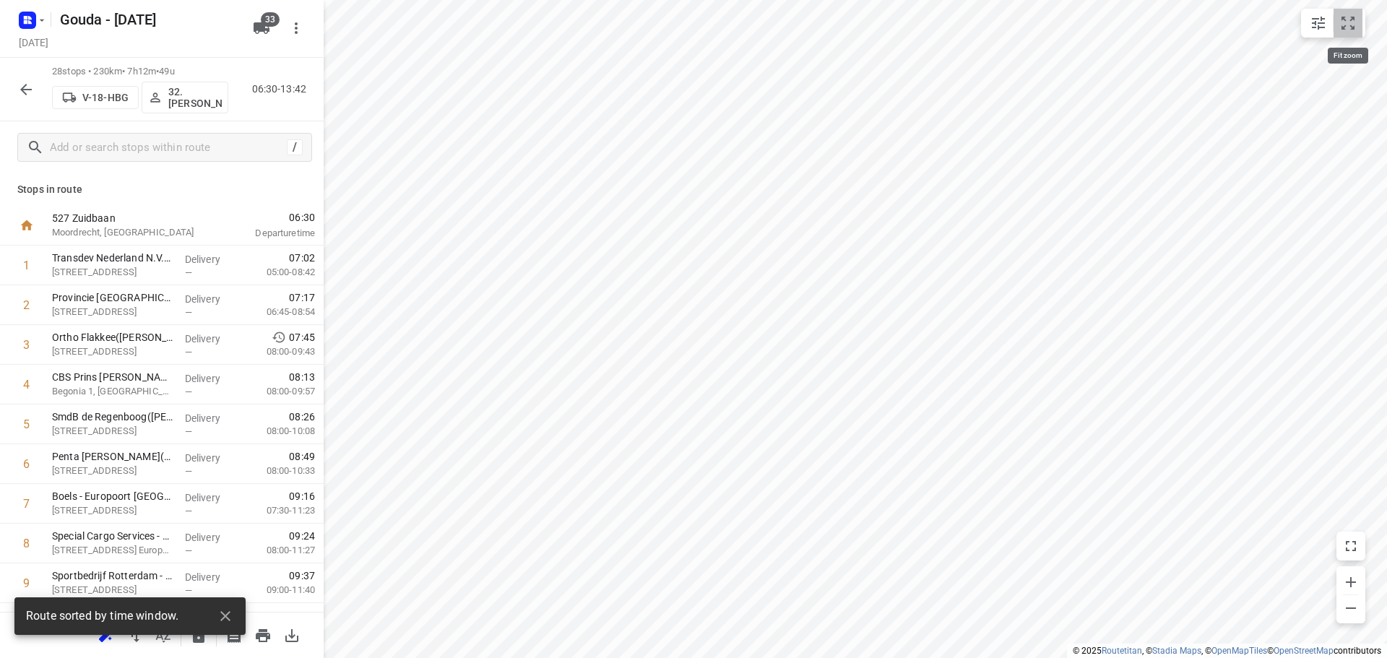
click at [1345, 22] on icon "small contained button group" at bounding box center [1347, 22] width 17 height 17
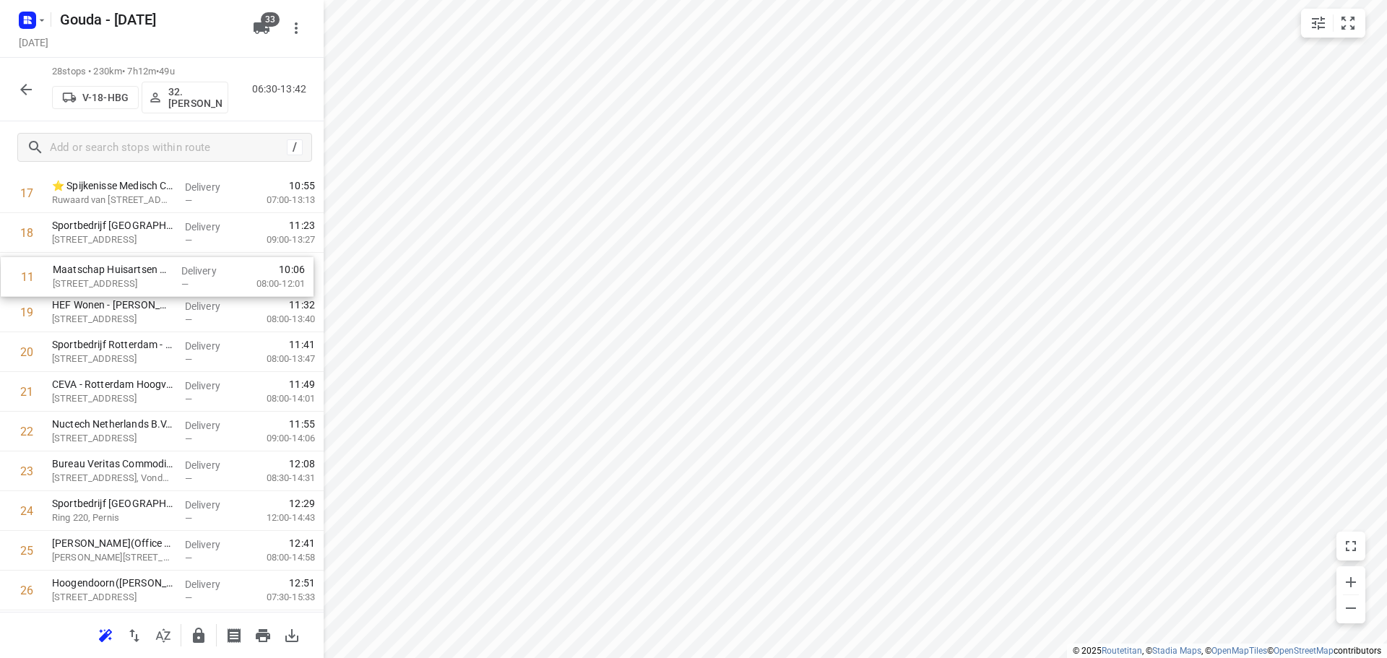
scroll to position [663, 0]
drag, startPoint x: 144, startPoint y: 379, endPoint x: 144, endPoint y: 286, distance: 93.2
click at [144, 286] on div "1 Transdev Nederland N.V.- Connexxion Openbaar Vervoer - HW GO(Patrick Sekreve)…" at bounding box center [162, 139] width 324 height 1112
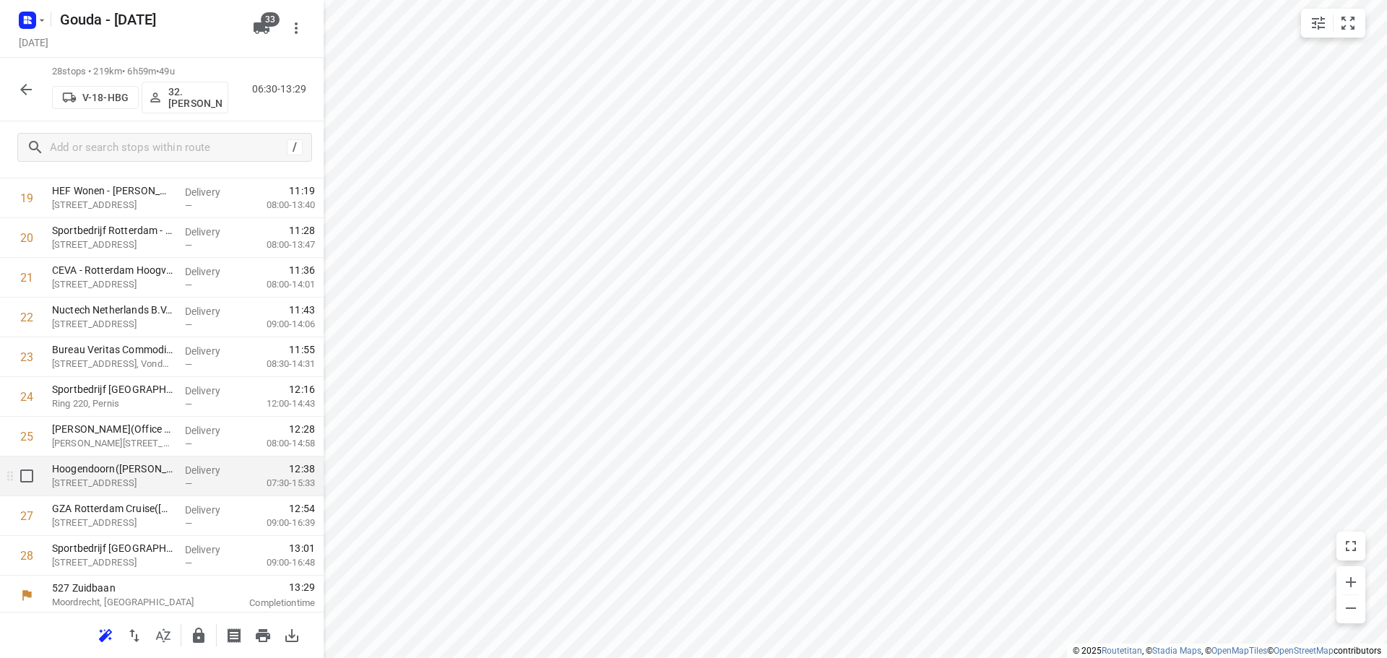
scroll to position [786, 0]
click at [196, 631] on icon "button" at bounding box center [199, 635] width 12 height 15
click at [25, 86] on icon "button" at bounding box center [26, 90] width 12 height 12
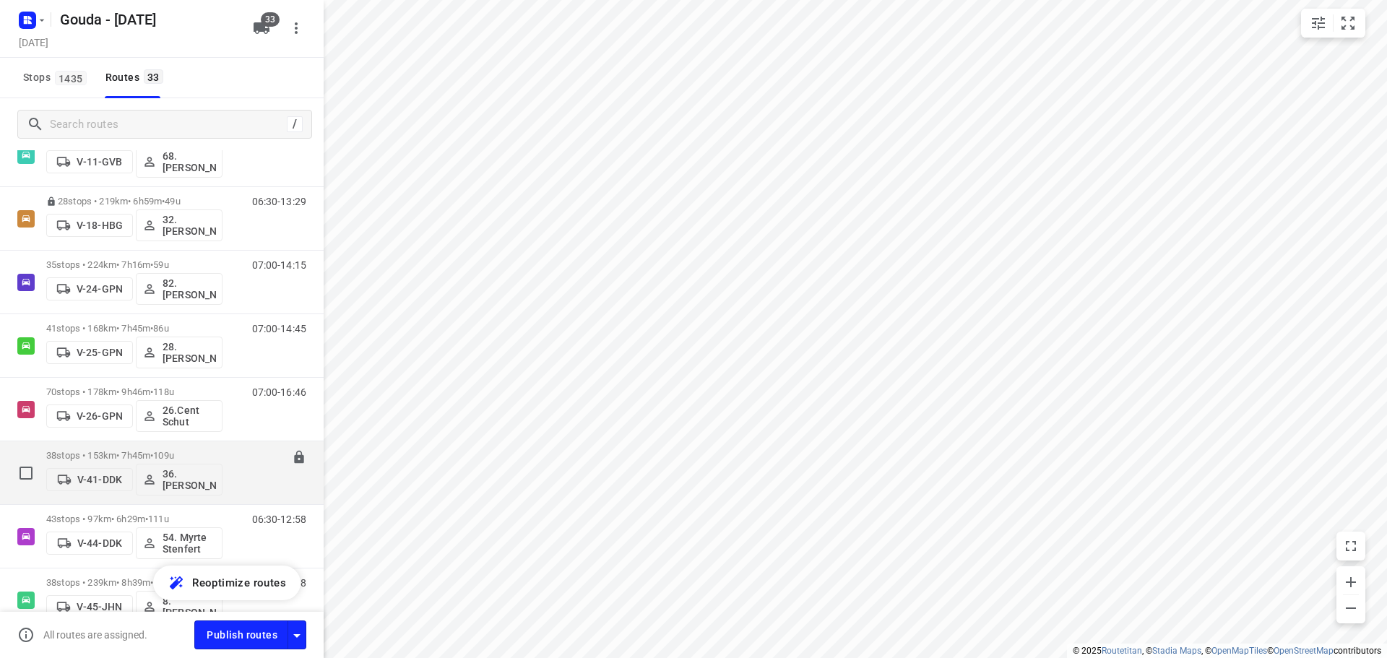
scroll to position [209, 0]
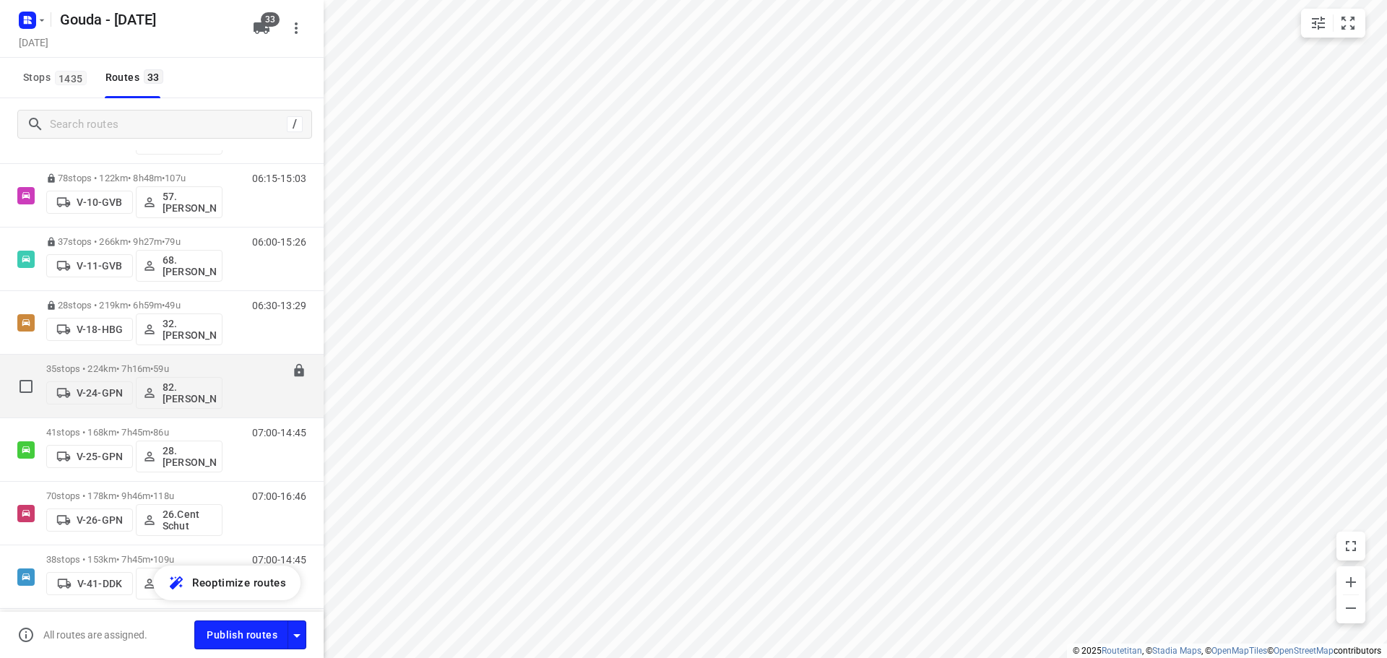
click at [175, 361] on div "35 stops • 224km • 7h16m • 59u V-24-GPN 82. Wim Dekker" at bounding box center [134, 386] width 176 height 60
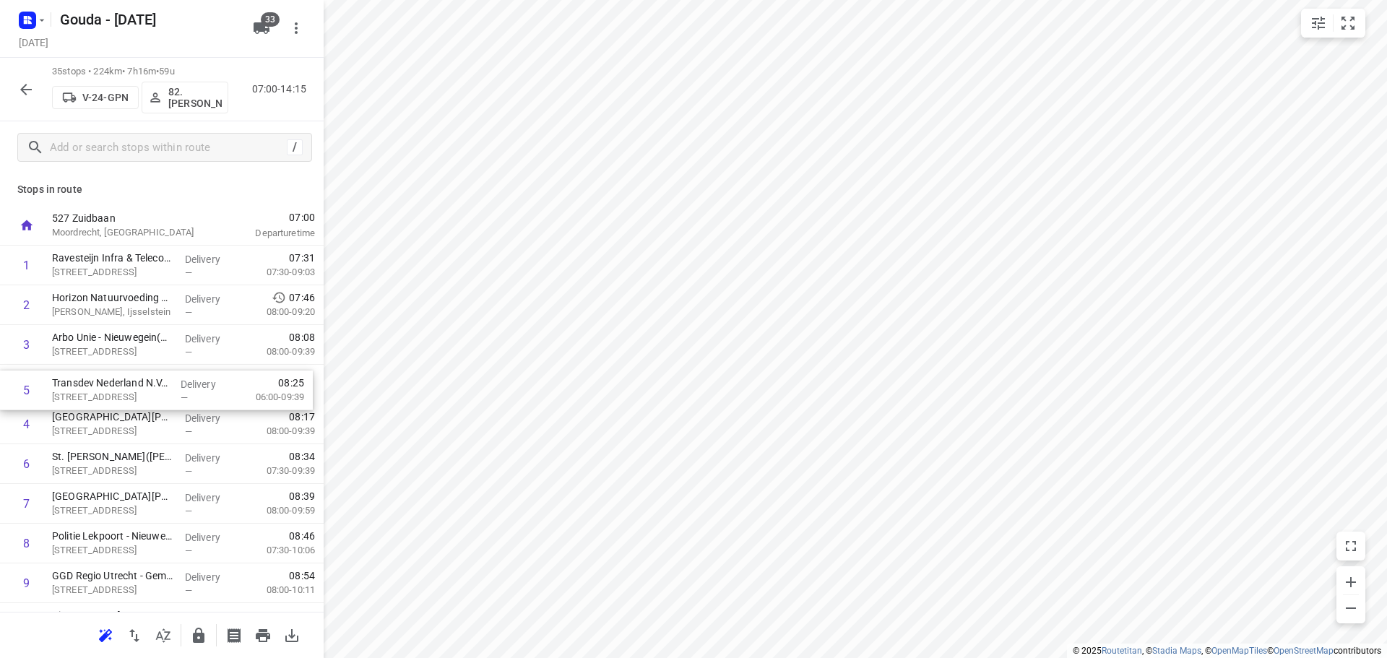
drag, startPoint x: 144, startPoint y: 430, endPoint x: 144, endPoint y: 391, distance: 39.7
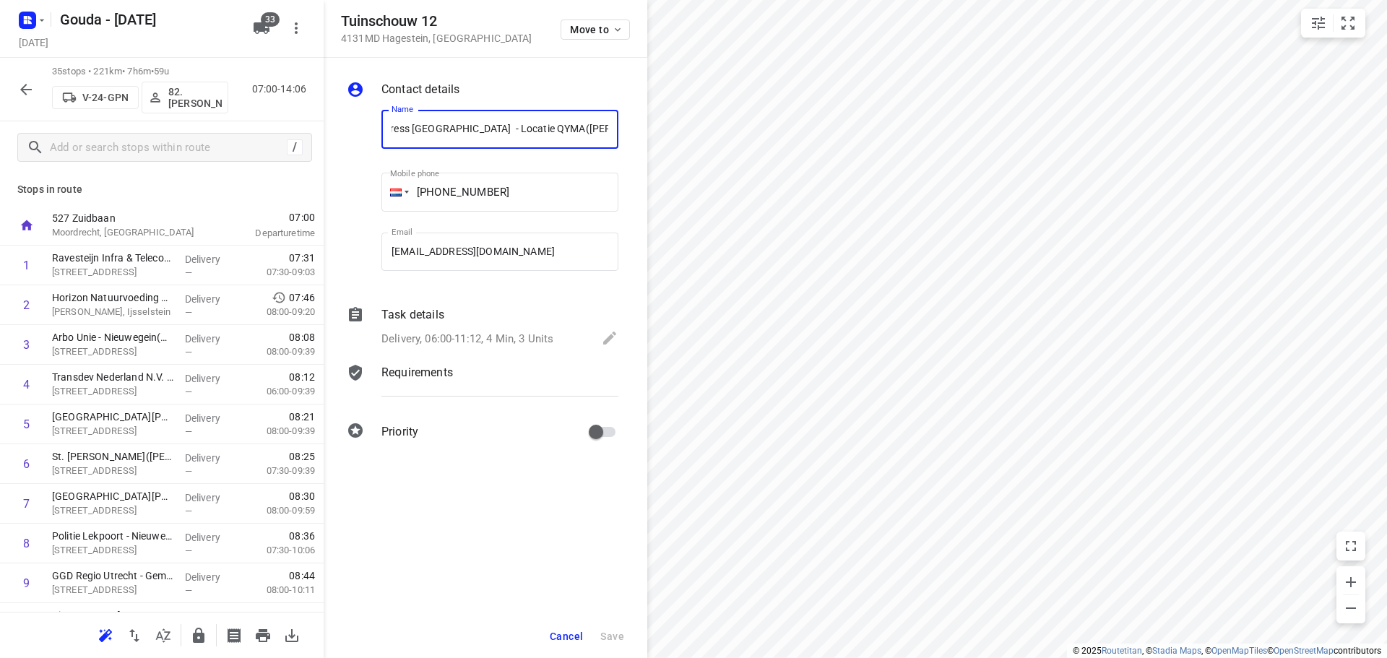
scroll to position [0, 0]
drag, startPoint x: 576, startPoint y: 641, endPoint x: 605, endPoint y: 628, distance: 31.7
click at [576, 641] on span "Cancel" at bounding box center [566, 636] width 33 height 12
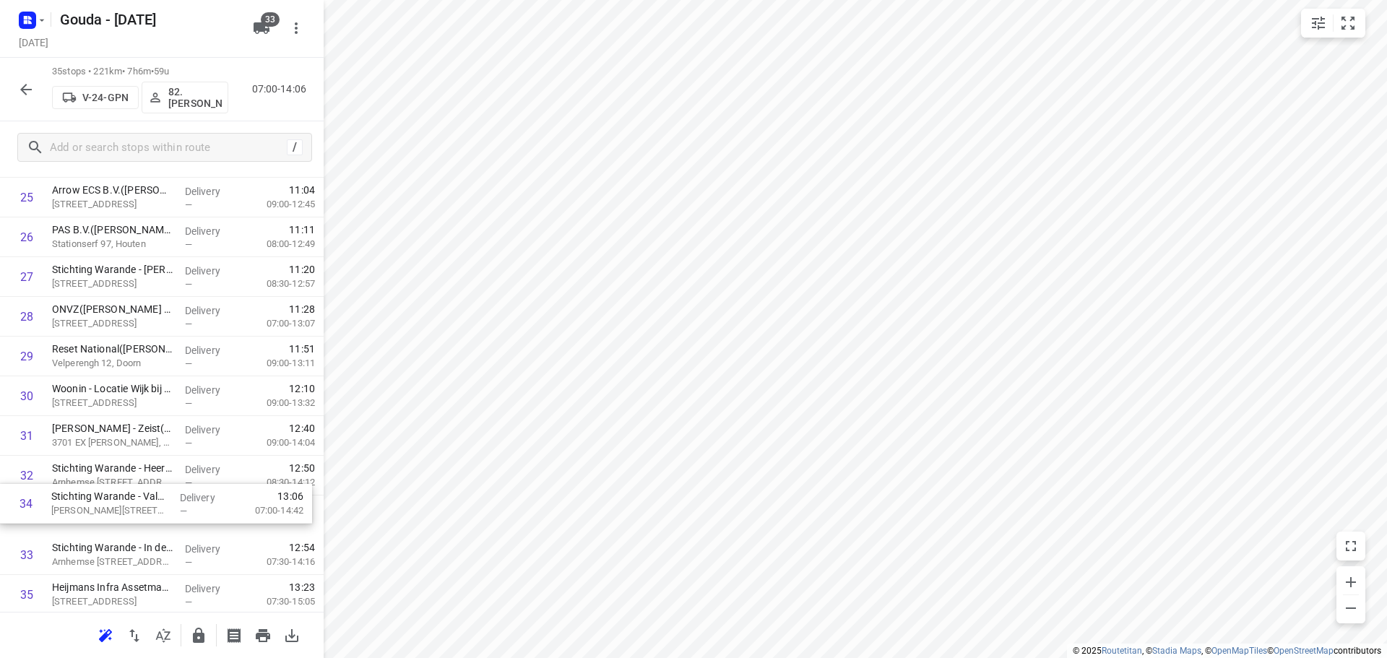
scroll to position [1025, 0]
drag, startPoint x: 117, startPoint y: 567, endPoint x: 123, endPoint y: 454, distance: 113.5
click at [196, 633] on icon "button" at bounding box center [199, 635] width 12 height 15
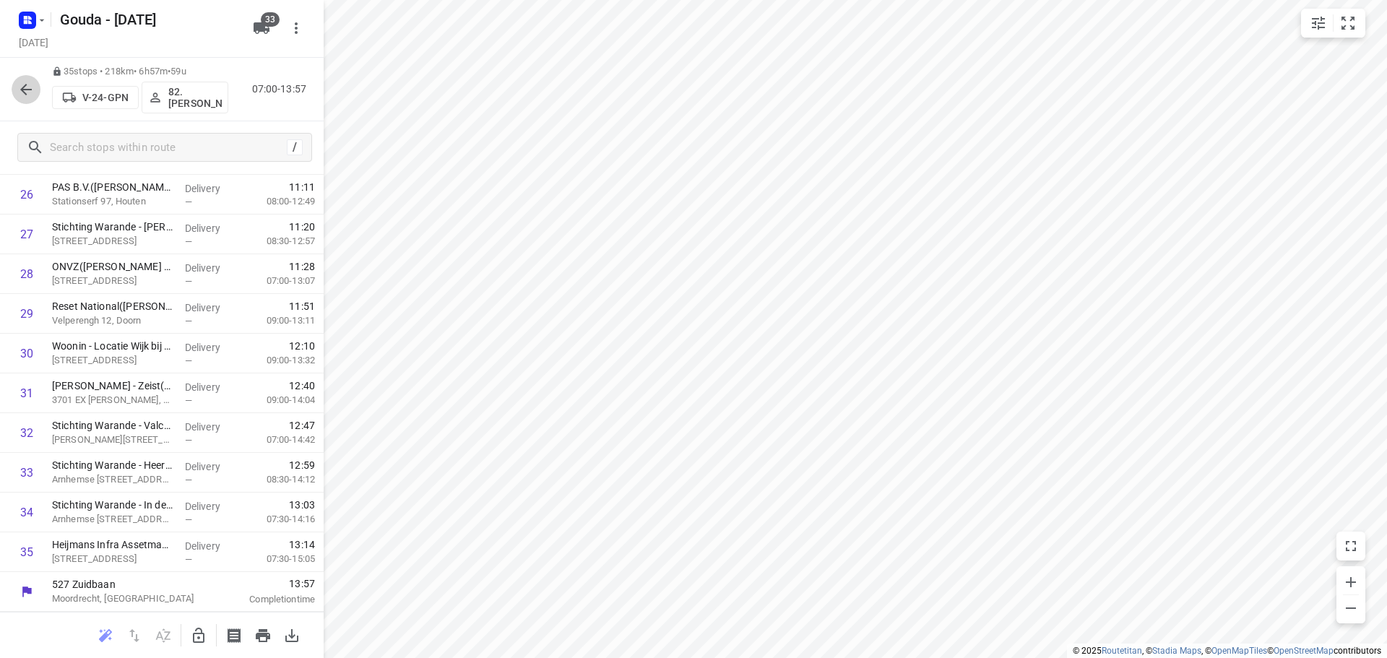
click at [19, 87] on icon "button" at bounding box center [25, 89] width 17 height 17
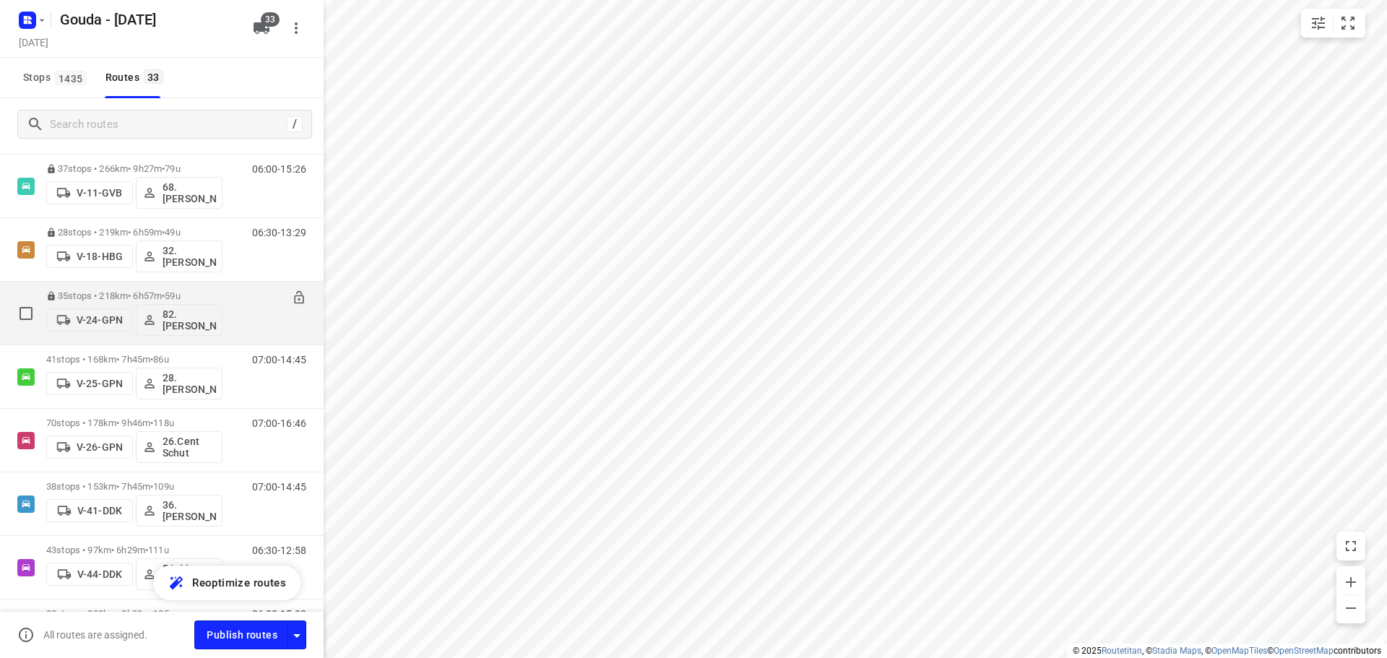
scroll to position [289, 0]
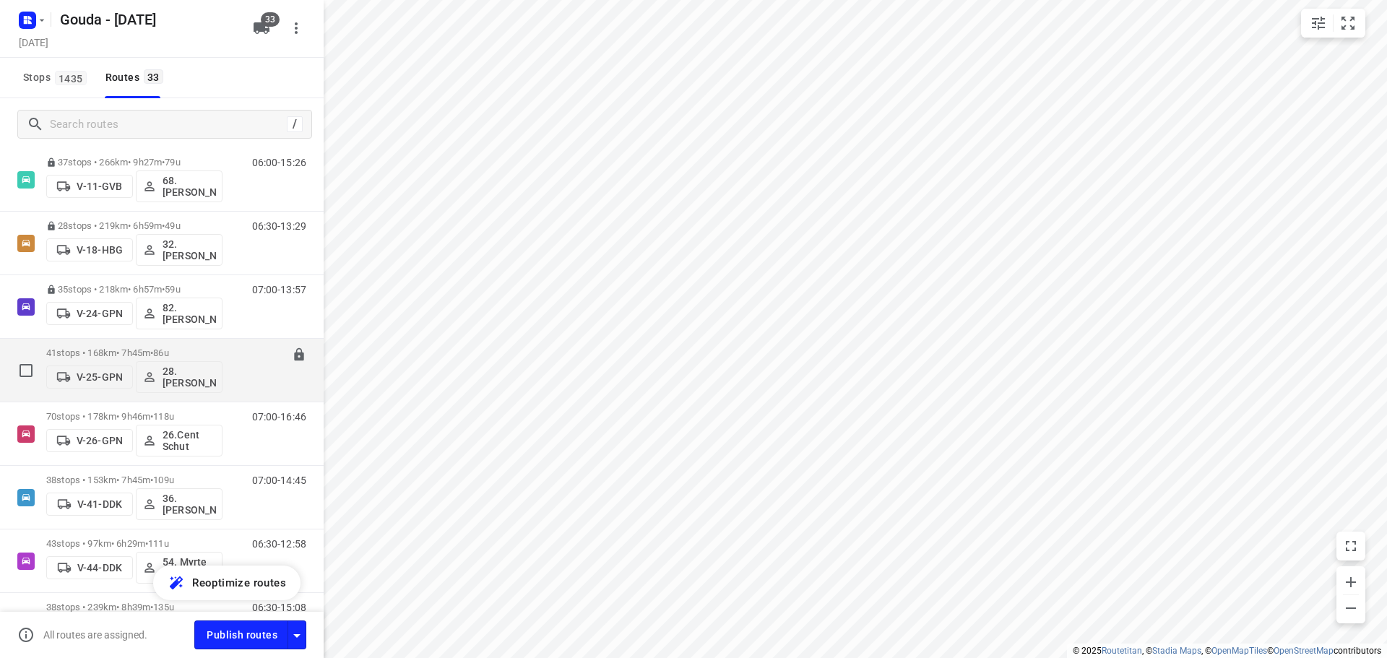
click at [162, 341] on div "41 stops • 168km • 7h45m • 86u V-25-GPN 28.Tomas Vukovic" at bounding box center [134, 370] width 176 height 60
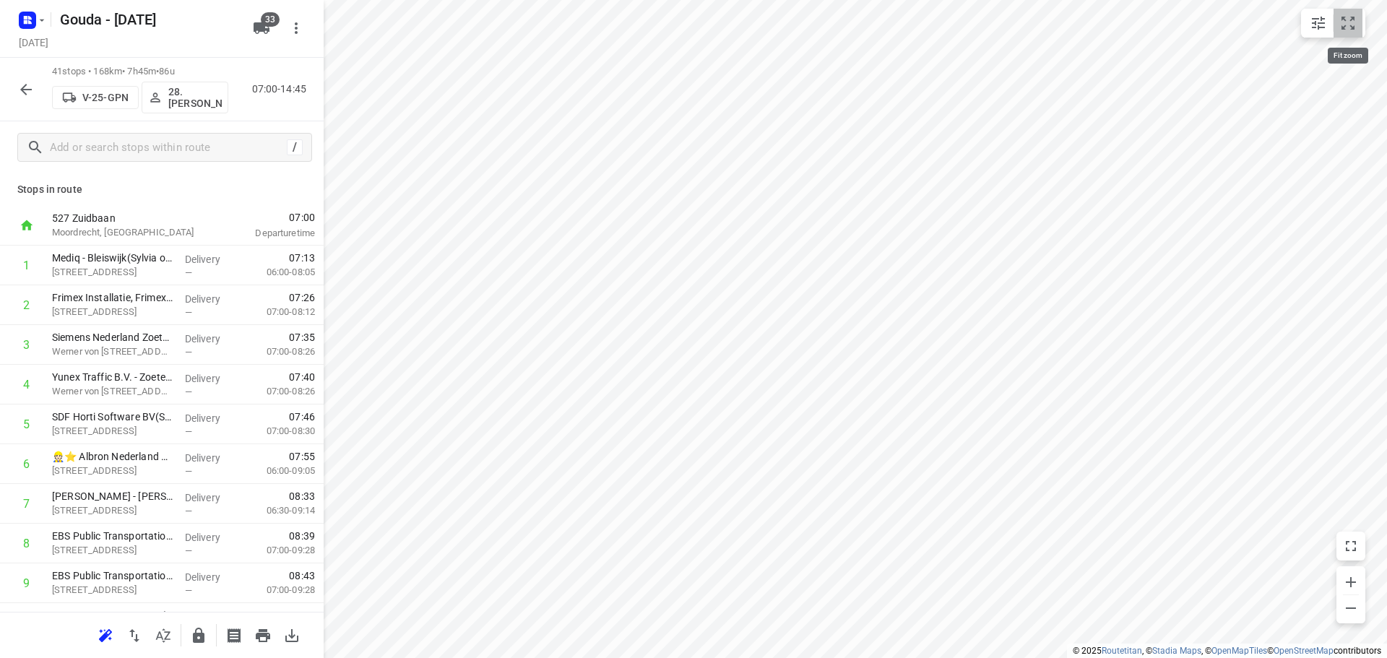
click at [1344, 14] on button "small contained button group" at bounding box center [1347, 23] width 29 height 29
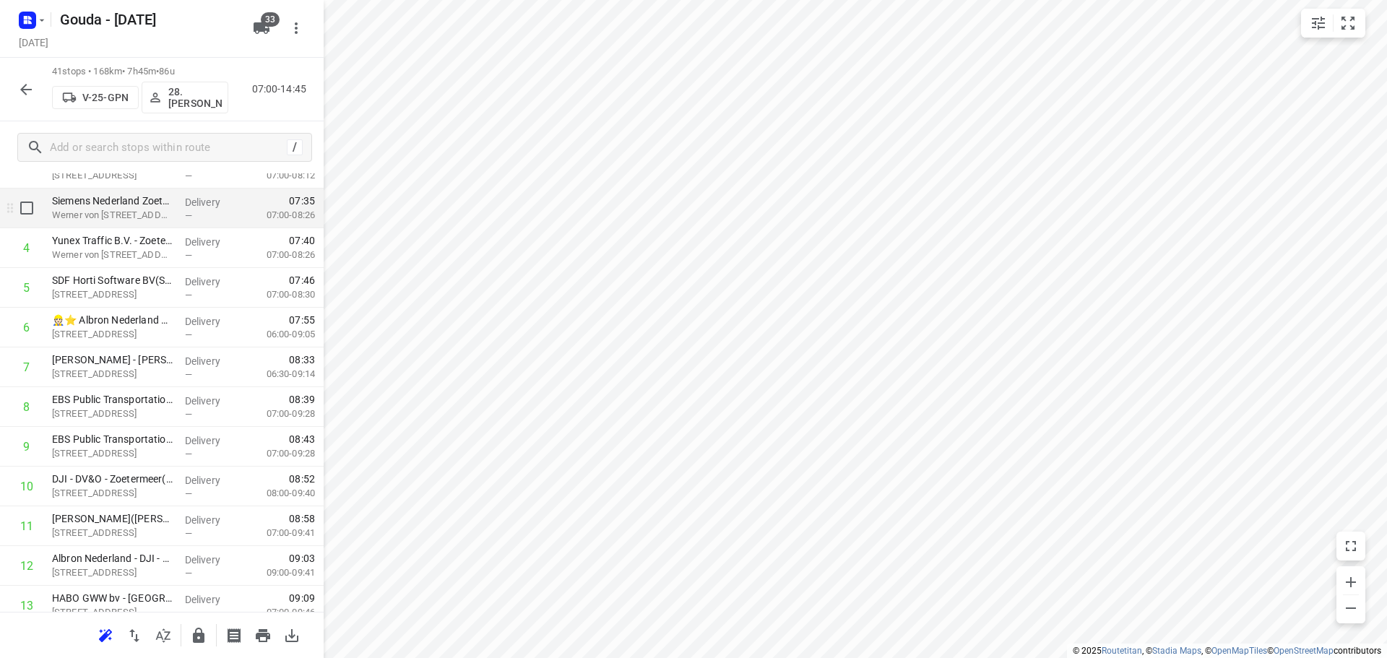
scroll to position [144, 0]
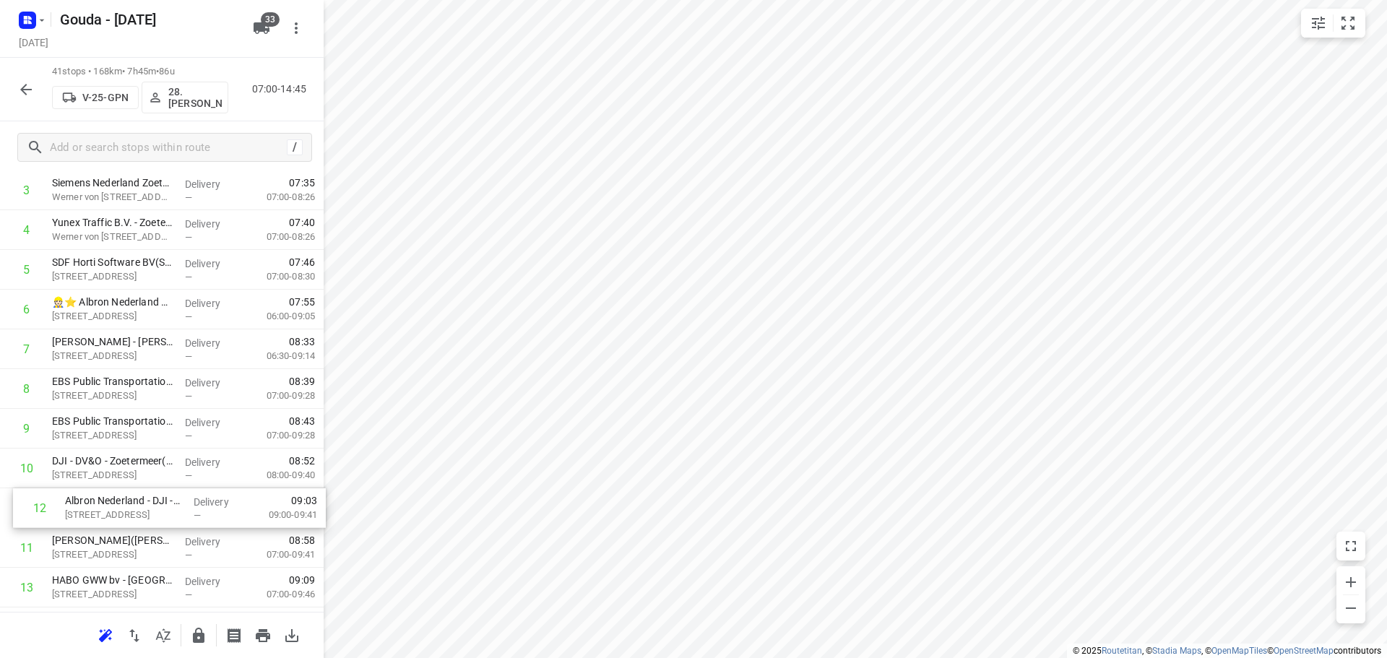
drag, startPoint x: 161, startPoint y: 524, endPoint x: 165, endPoint y: 506, distance: 19.1
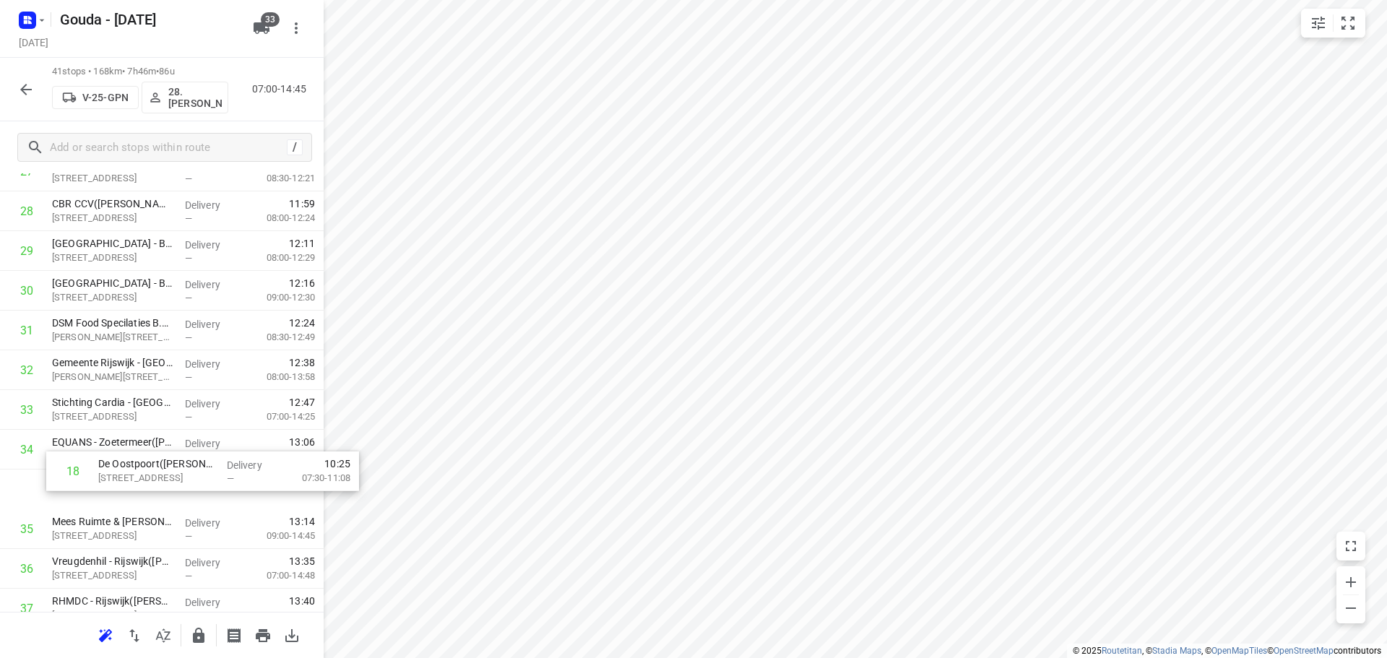
scroll to position [1090, 0]
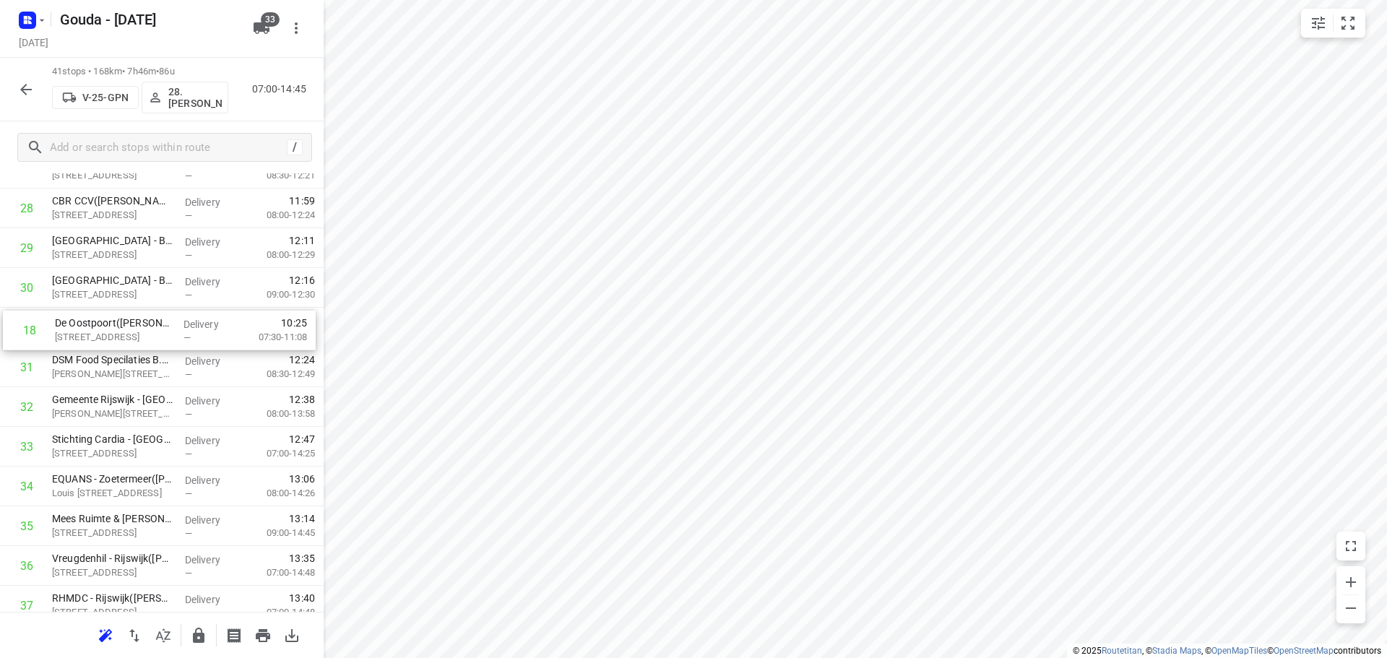
drag, startPoint x: 110, startPoint y: 356, endPoint x: 113, endPoint y: 344, distance: 11.9
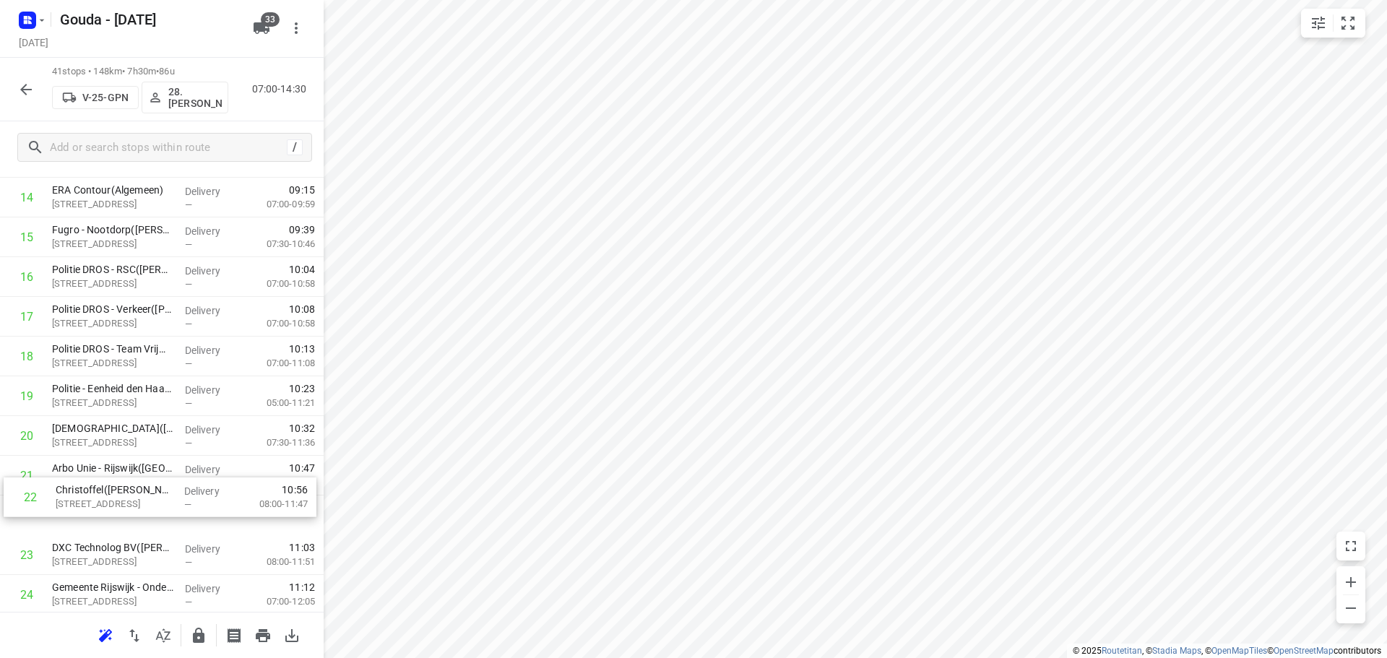
scroll to position [586, 0]
drag, startPoint x: 145, startPoint y: 510, endPoint x: 149, endPoint y: 470, distance: 39.9
click at [149, 470] on div "1 Mediq - Bleiswijk(Sylvia of Leny) Brandpuntlaan-Zuid 14, Bleiswijk Delivery —…" at bounding box center [162, 473] width 324 height 1629
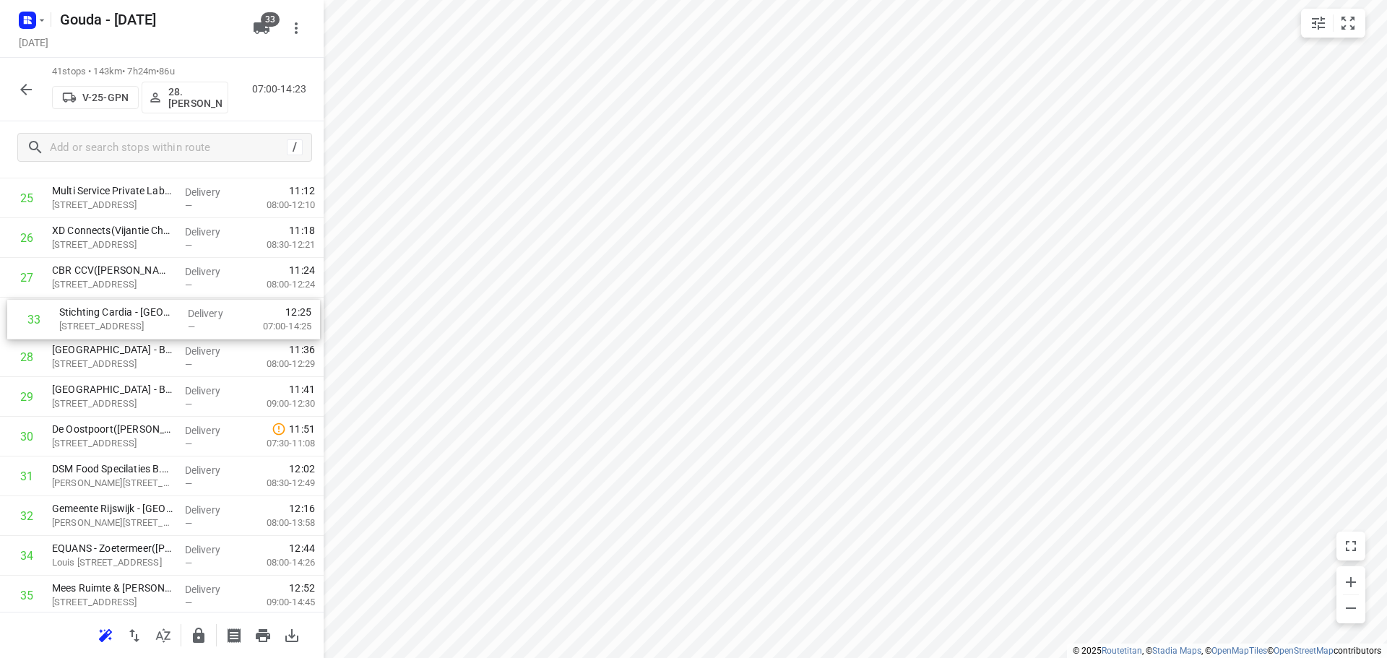
drag, startPoint x: 135, startPoint y: 526, endPoint x: 142, endPoint y: 324, distance: 201.6
click at [142, 324] on div "1 Mediq - Bleiswijk(Sylvia of Leny) Brandpuntlaan-Zuid 14, Bleiswijk Delivery —…" at bounding box center [162, 39] width 324 height 1629
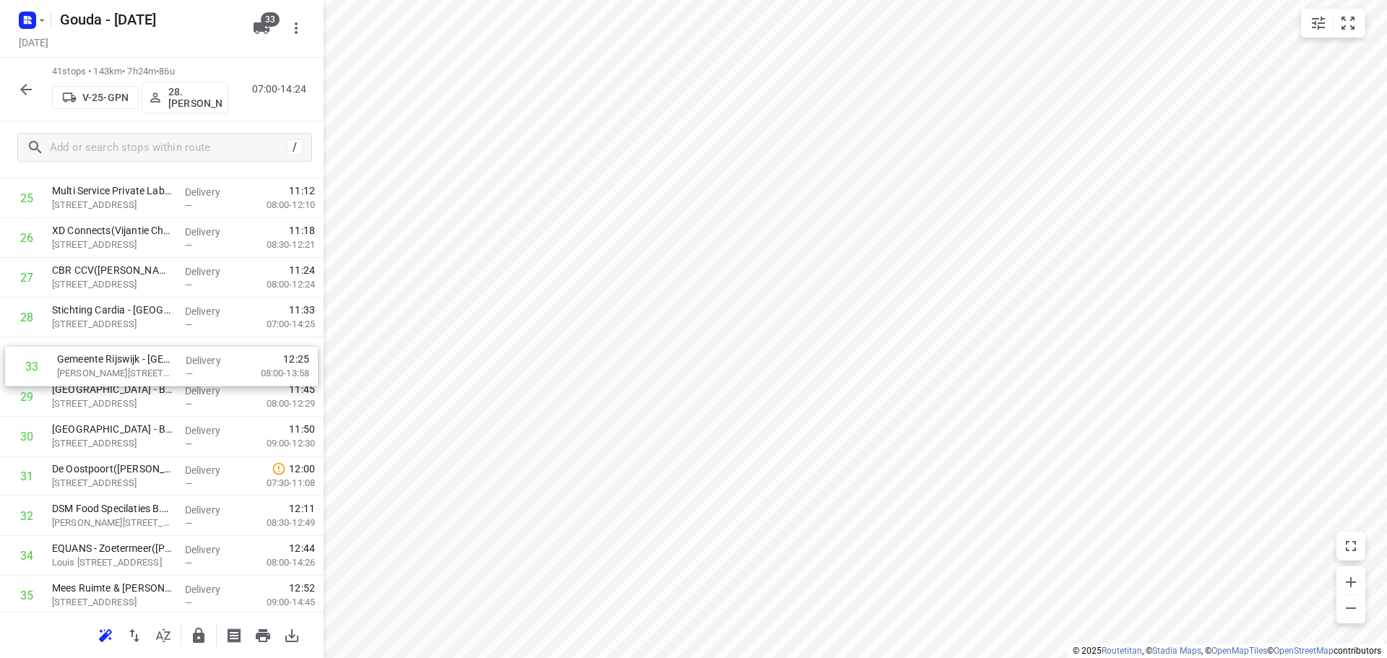
drag, startPoint x: 147, startPoint y: 512, endPoint x: 152, endPoint y: 345, distance: 166.9
click at [152, 345] on div "1 Mediq - Bleiswijk(Sylvia of Leny) Brandpuntlaan-Zuid 14, Bleiswijk Delivery —…" at bounding box center [162, 39] width 324 height 1629
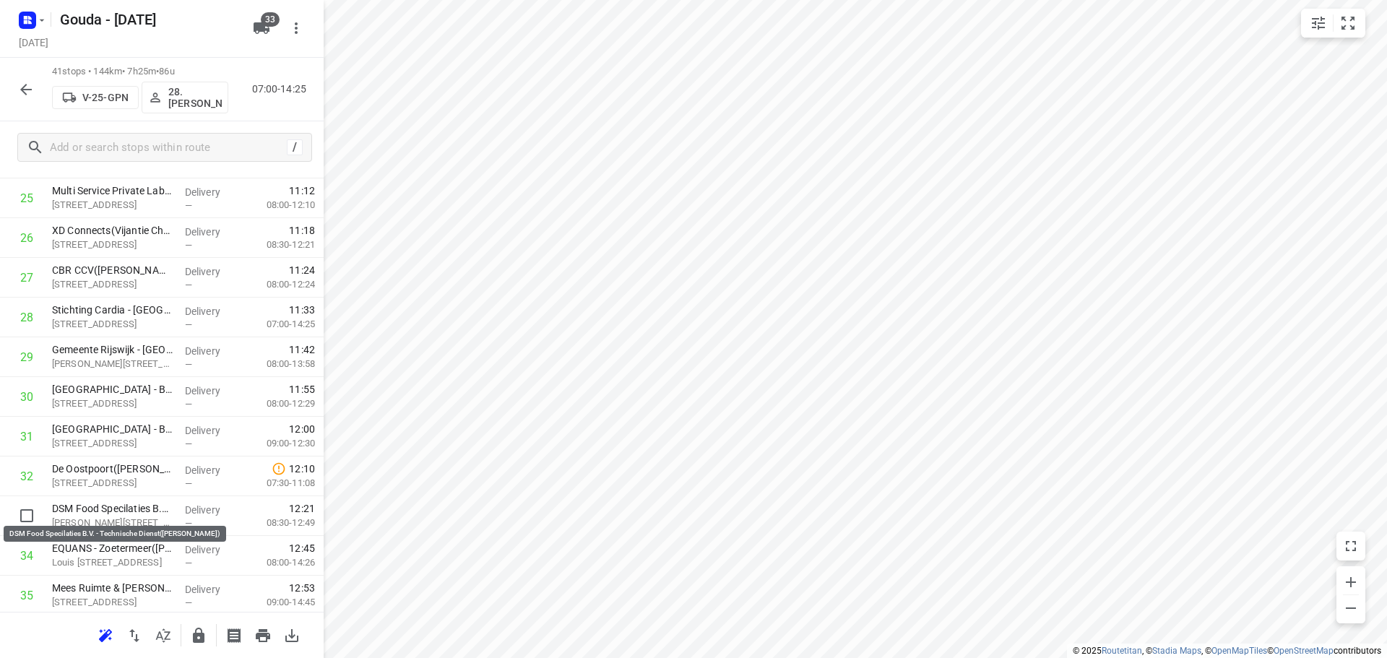
scroll to position [1023, 0]
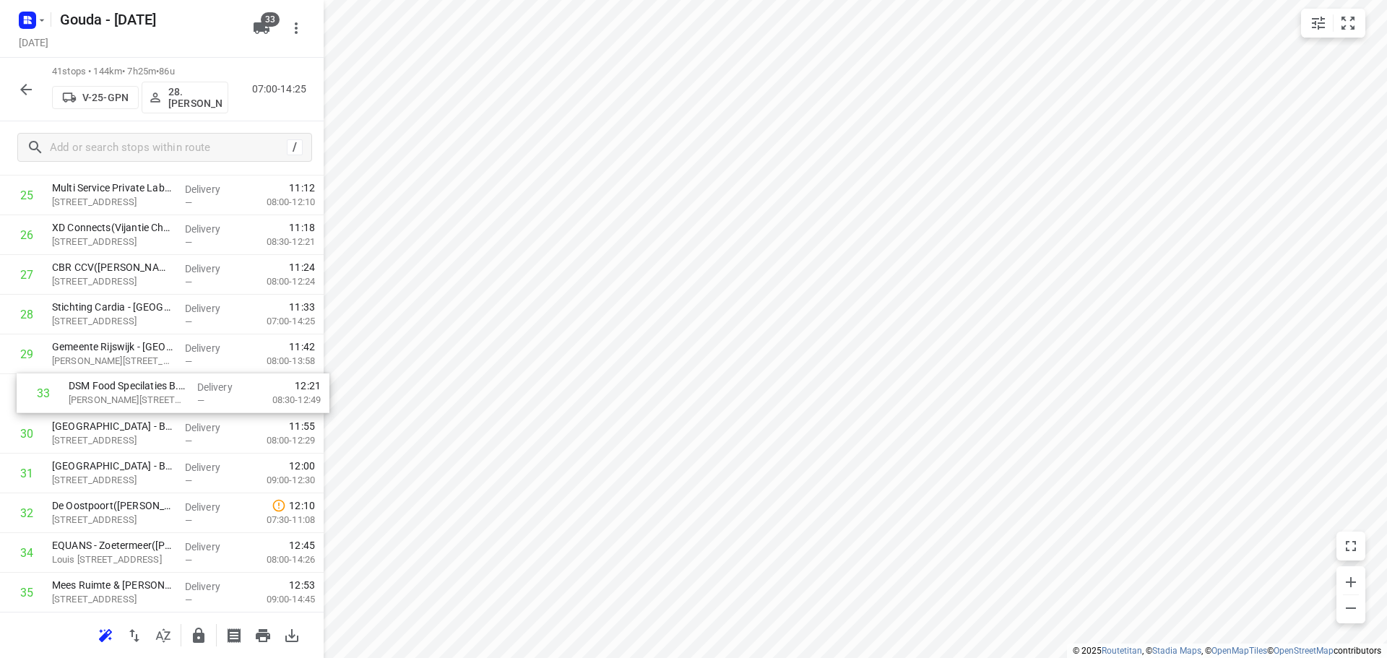
drag, startPoint x: 118, startPoint y: 513, endPoint x: 134, endPoint y: 383, distance: 131.0
click at [134, 383] on div "1 Mediq - Bleiswijk(Sylvia of Leny) Brandpuntlaan-Zuid 14, Bleiswijk Delivery —…" at bounding box center [162, 36] width 324 height 1629
drag, startPoint x: 155, startPoint y: 468, endPoint x: 157, endPoint y: 425, distance: 42.7
click at [157, 425] on div "1 Mediq - Bleiswijk(Sylvia of Leny) Brandpuntlaan-Zuid 14, Bleiswijk Delivery —…" at bounding box center [162, 36] width 324 height 1629
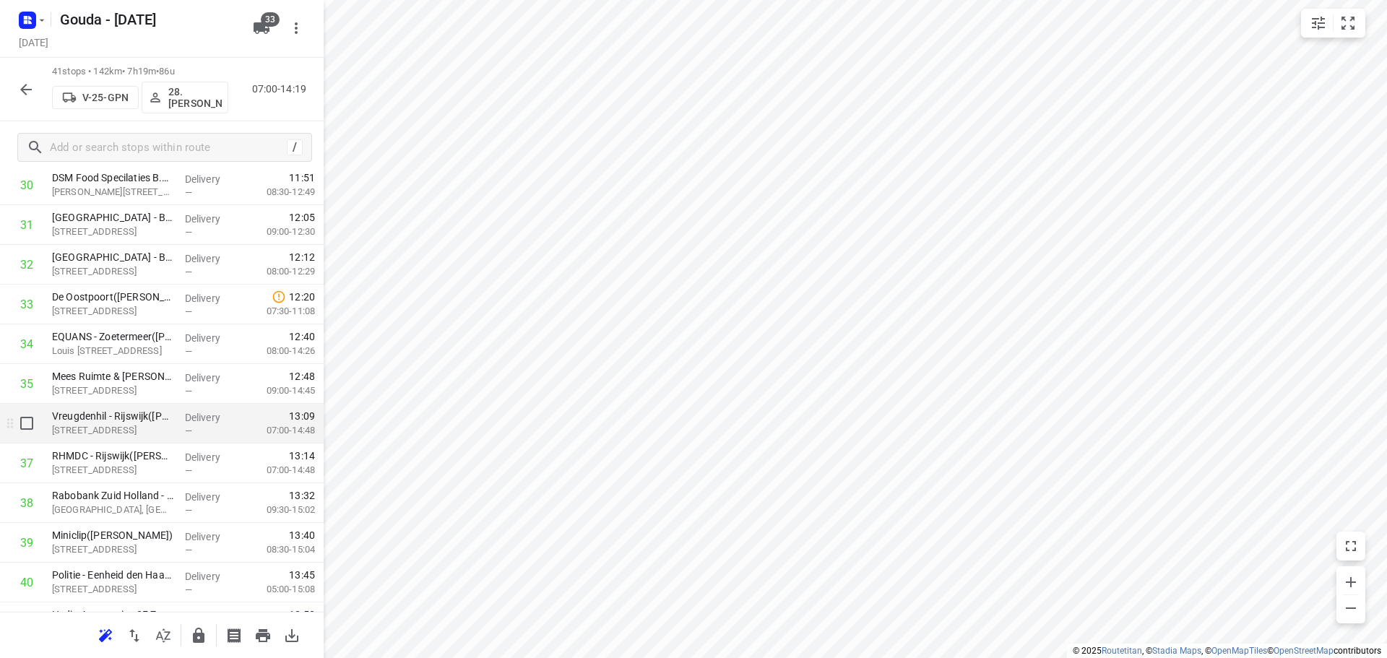
scroll to position [1158, 0]
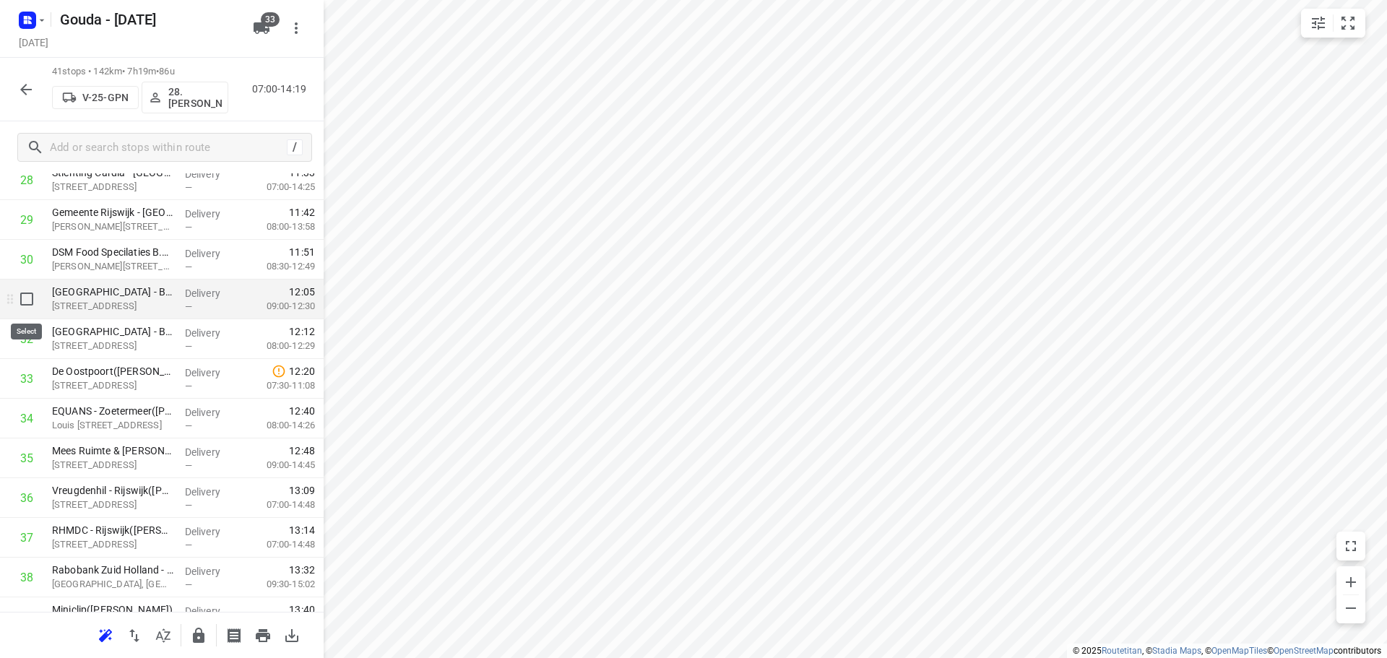
drag, startPoint x: 25, startPoint y: 300, endPoint x: 22, endPoint y: 325, distance: 25.5
click at [25, 300] on input "checkbox" at bounding box center [26, 299] width 29 height 29
checkbox input "true"
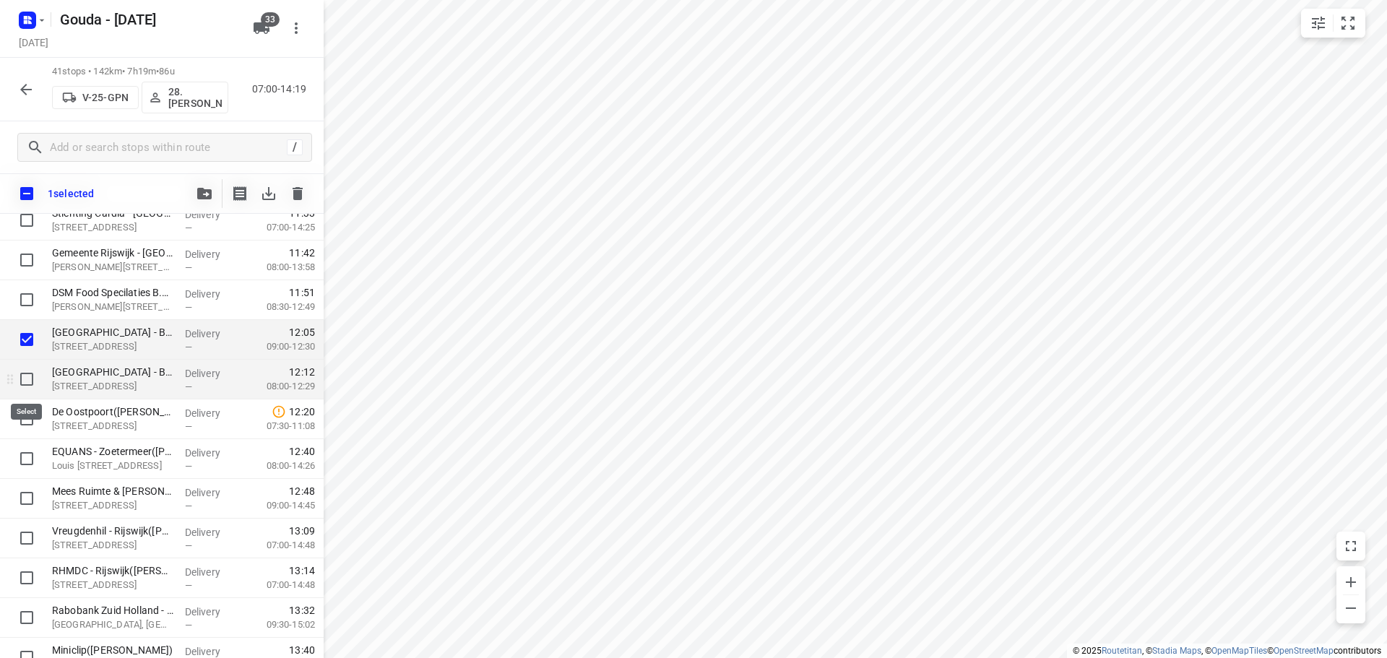
click at [27, 366] on input "checkbox" at bounding box center [26, 379] width 29 height 29
checkbox input "true"
click at [22, 420] on input "checkbox" at bounding box center [26, 418] width 29 height 29
checkbox input "true"
click at [199, 196] on icon "button" at bounding box center [204, 194] width 14 height 12
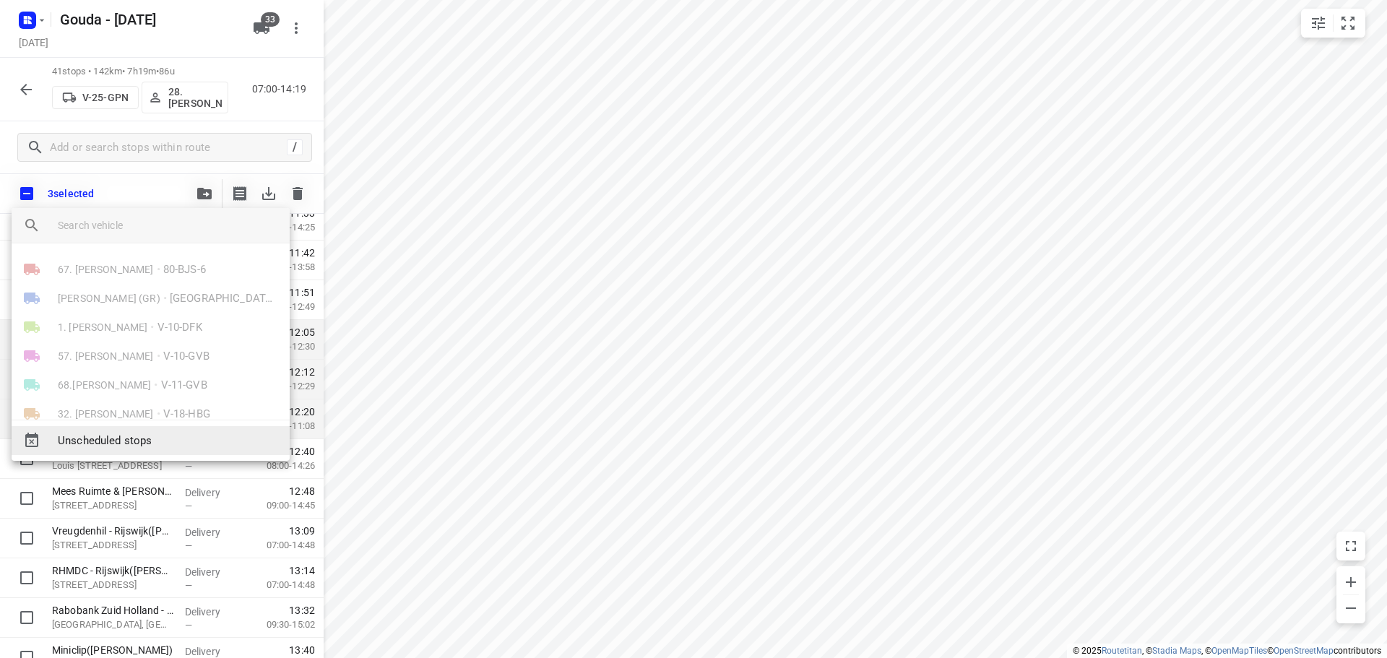
click at [163, 450] on div "Unscheduled stops" at bounding box center [151, 440] width 278 height 29
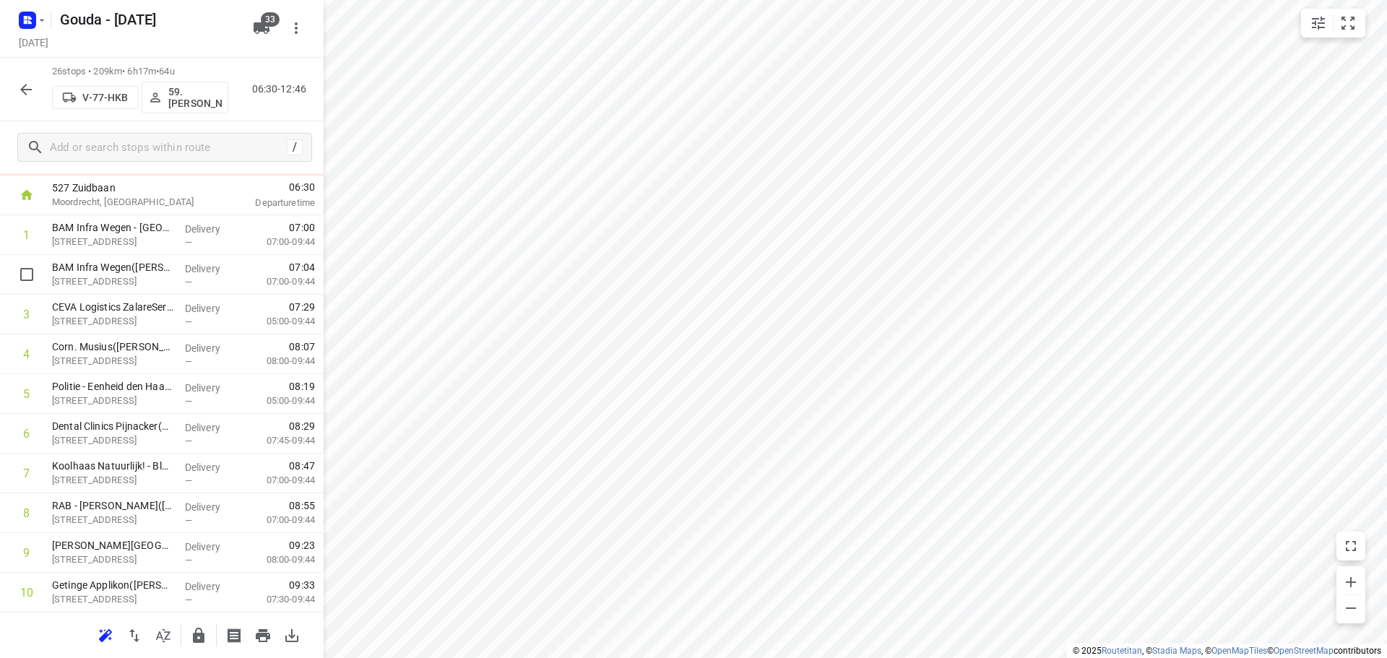
scroll to position [0, 0]
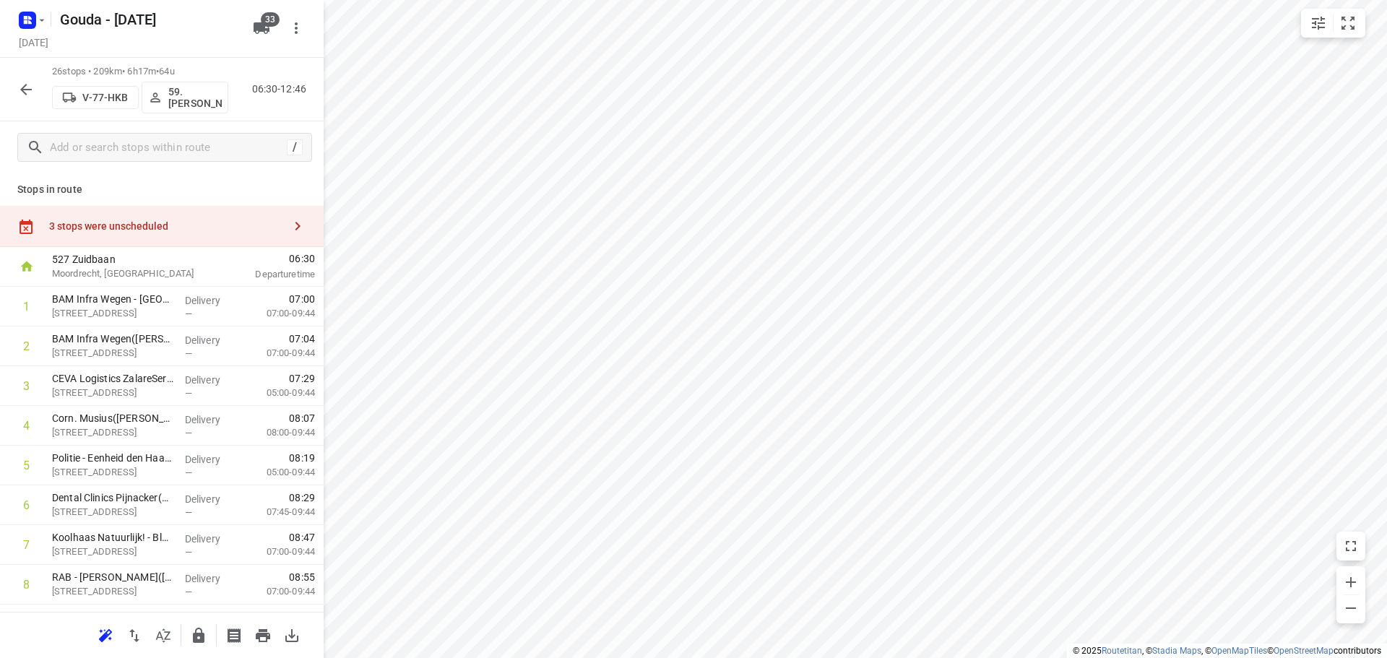
click at [158, 214] on div "3 stops were unscheduled" at bounding box center [162, 226] width 324 height 41
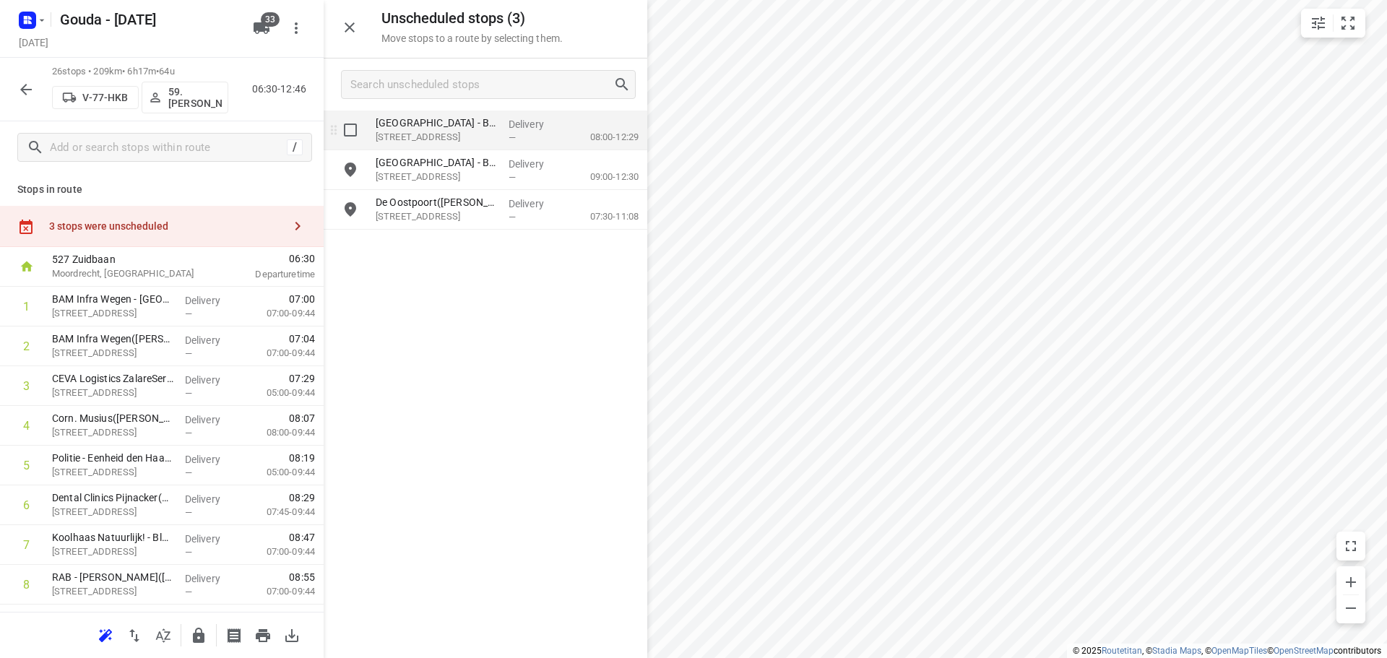
click at [356, 124] on input "grid" at bounding box center [350, 130] width 29 height 29
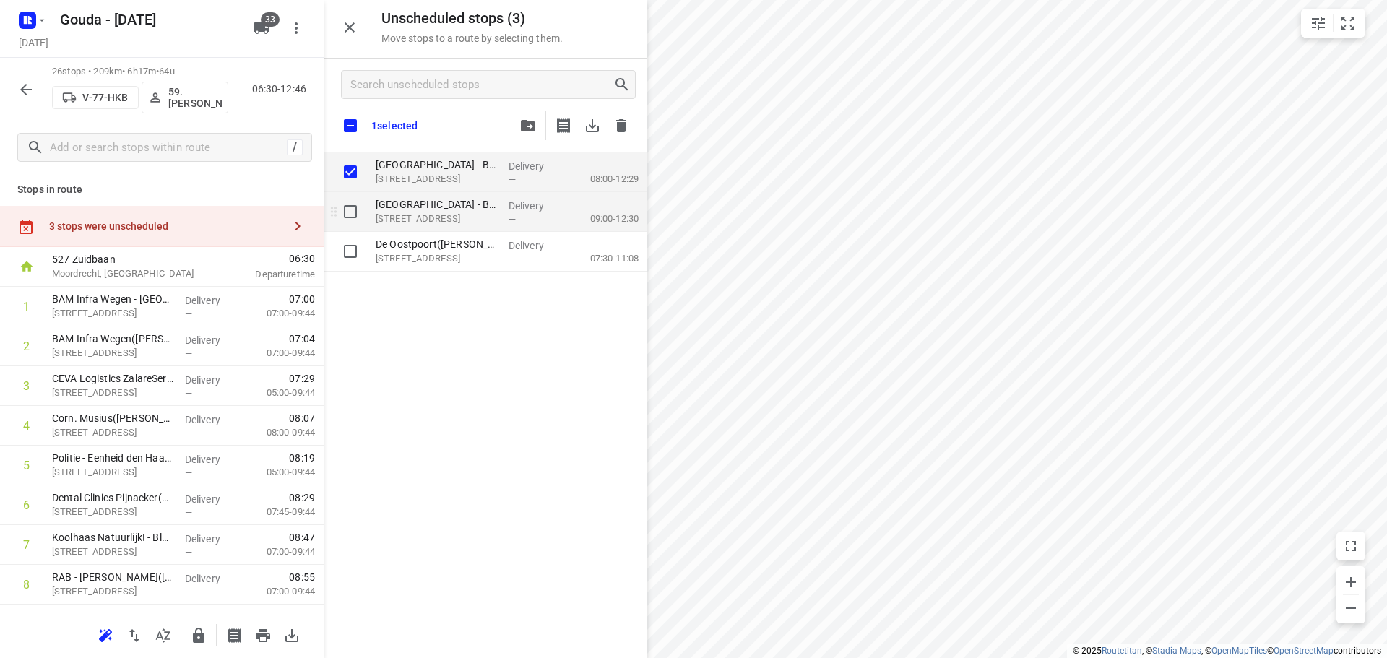
checkbox input "true"
click at [351, 216] on input "grid" at bounding box center [350, 211] width 29 height 29
checkbox input "true"
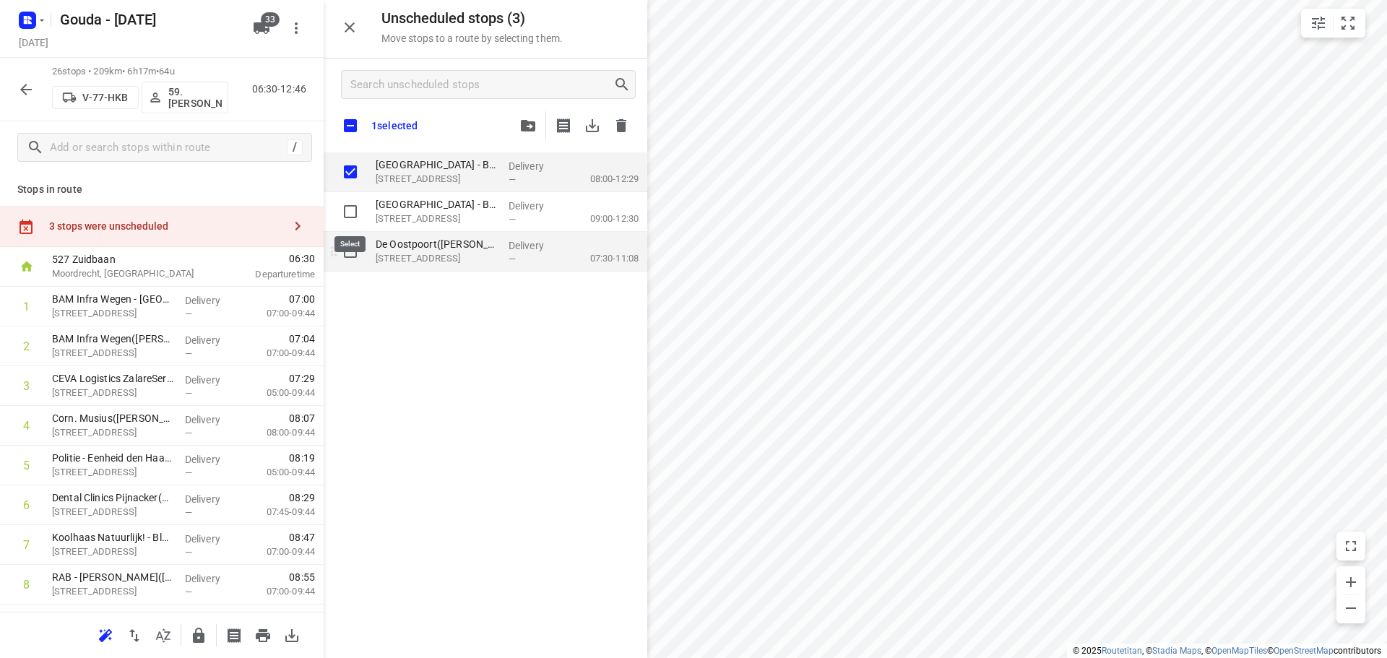
checkbox input "true"
click at [349, 254] on input "grid" at bounding box center [350, 251] width 29 height 29
checkbox input "true"
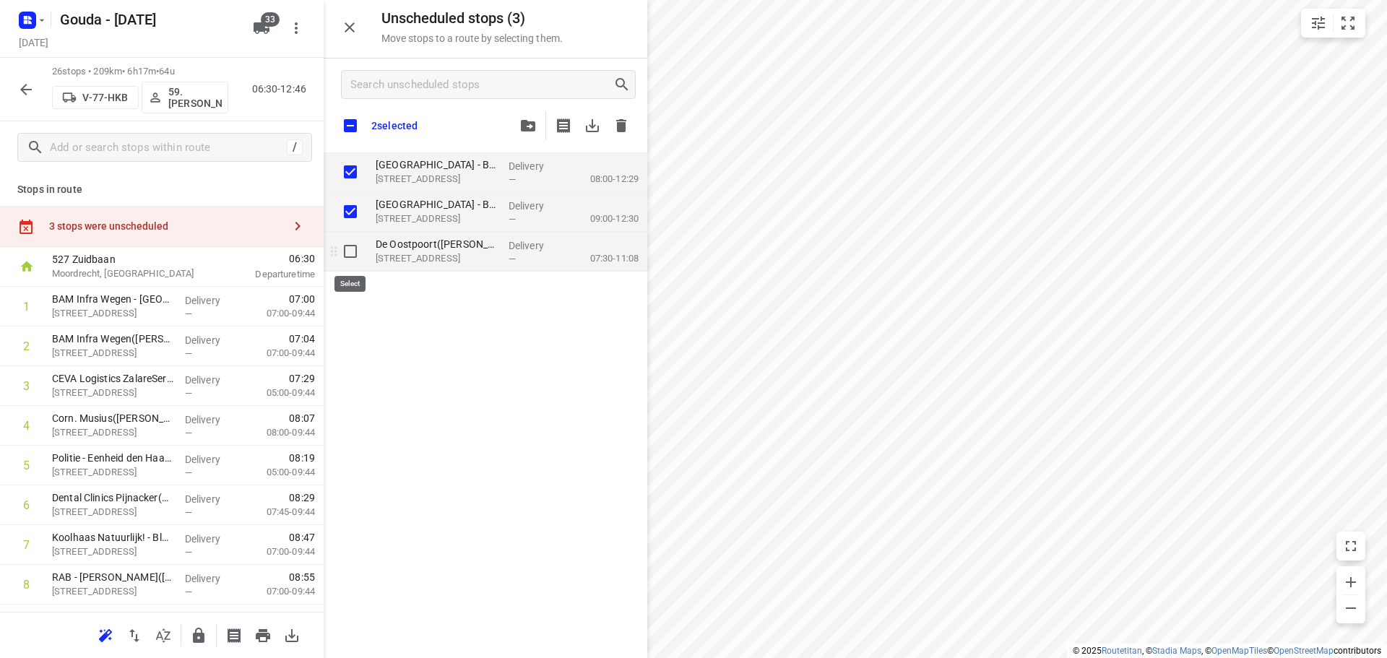
checkbox input "true"
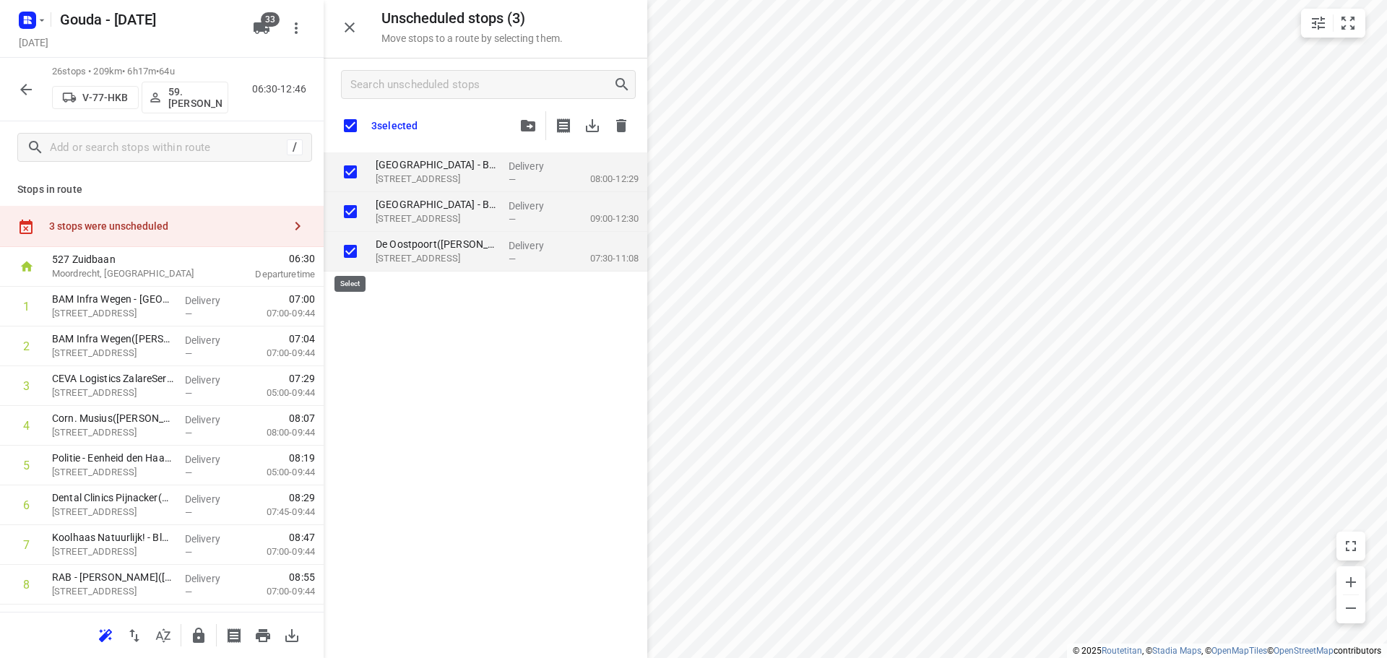
checkbox input "true"
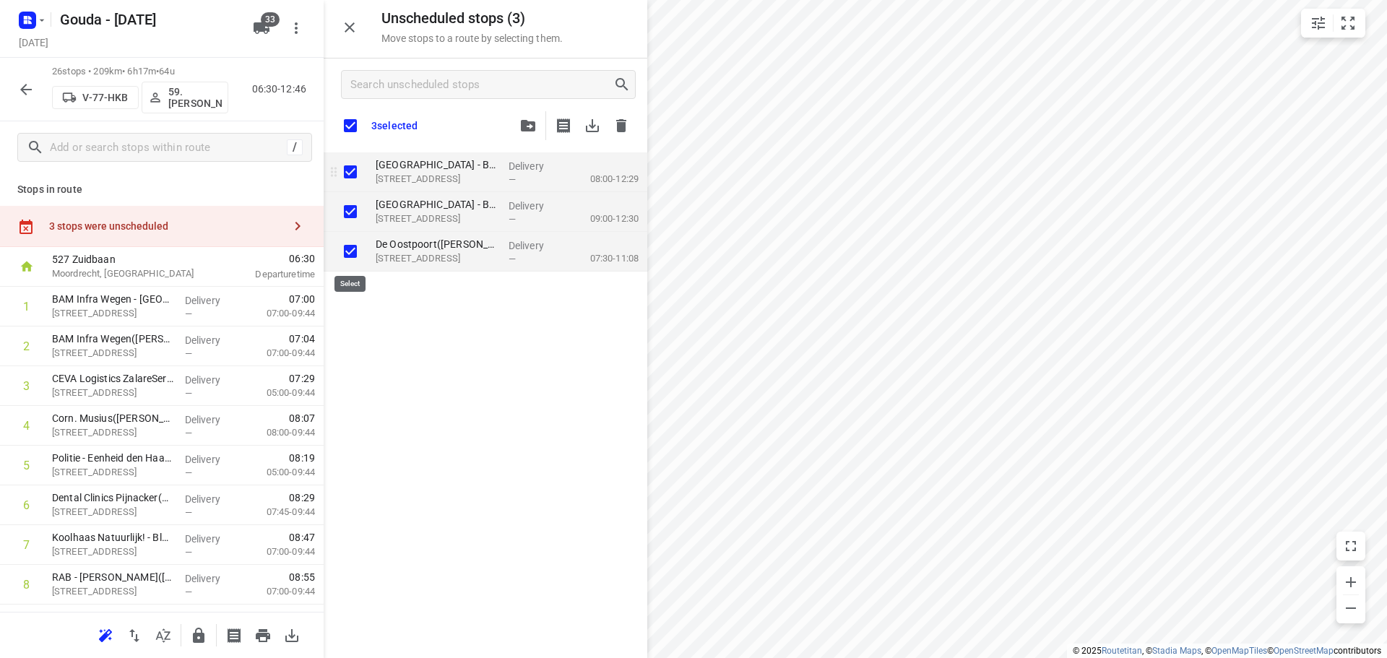
checkbox input "true"
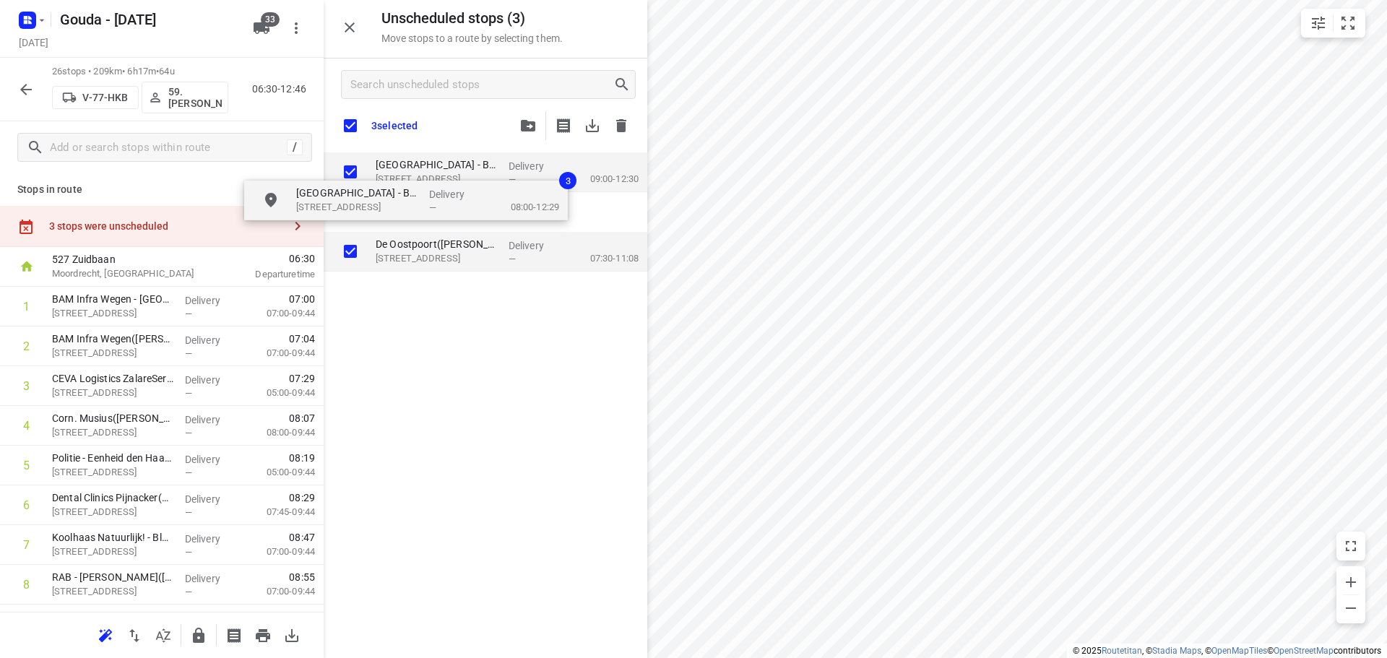
checkbox input "true"
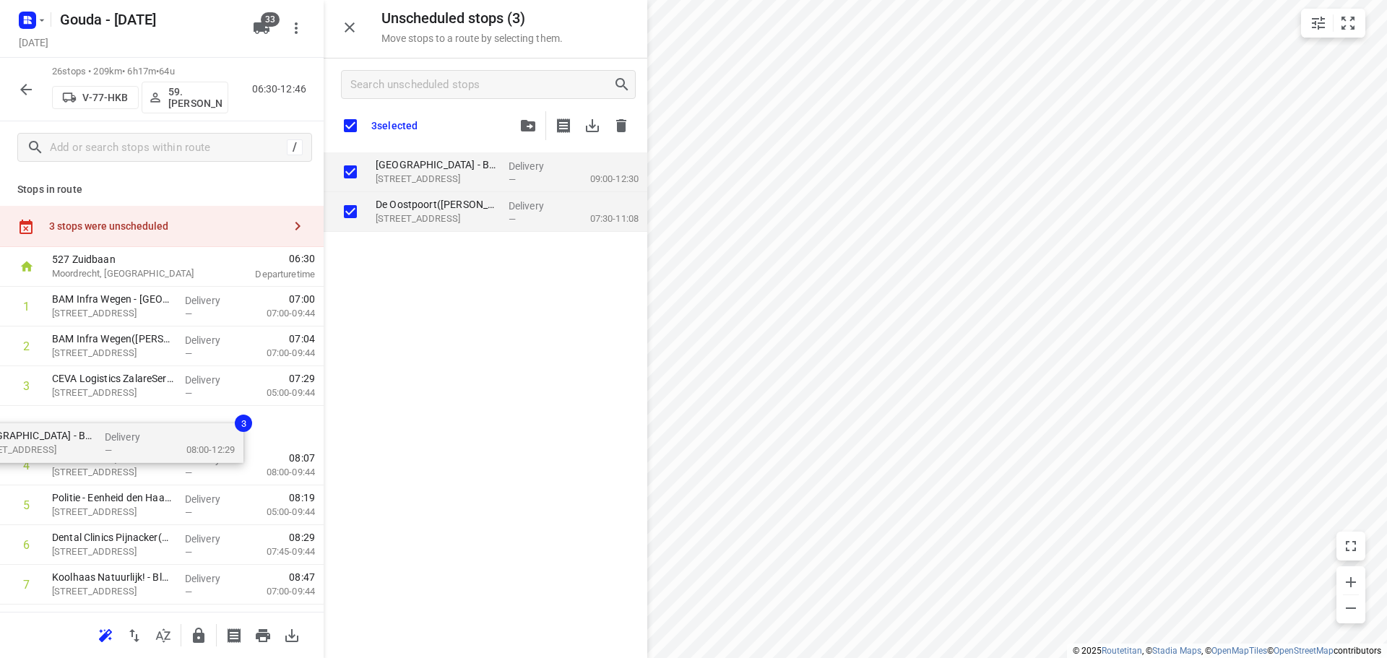
drag, startPoint x: 461, startPoint y: 212, endPoint x: 136, endPoint y: 455, distance: 405.0
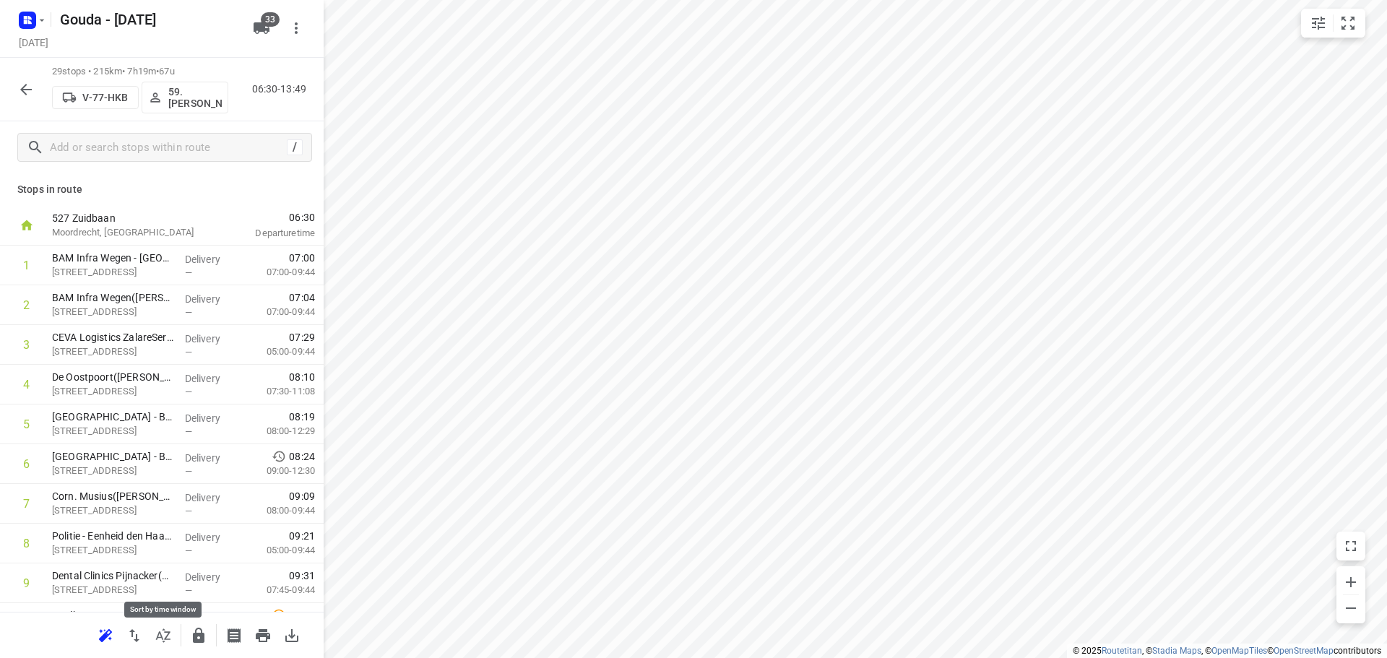
click at [162, 629] on icon "button" at bounding box center [163, 635] width 17 height 17
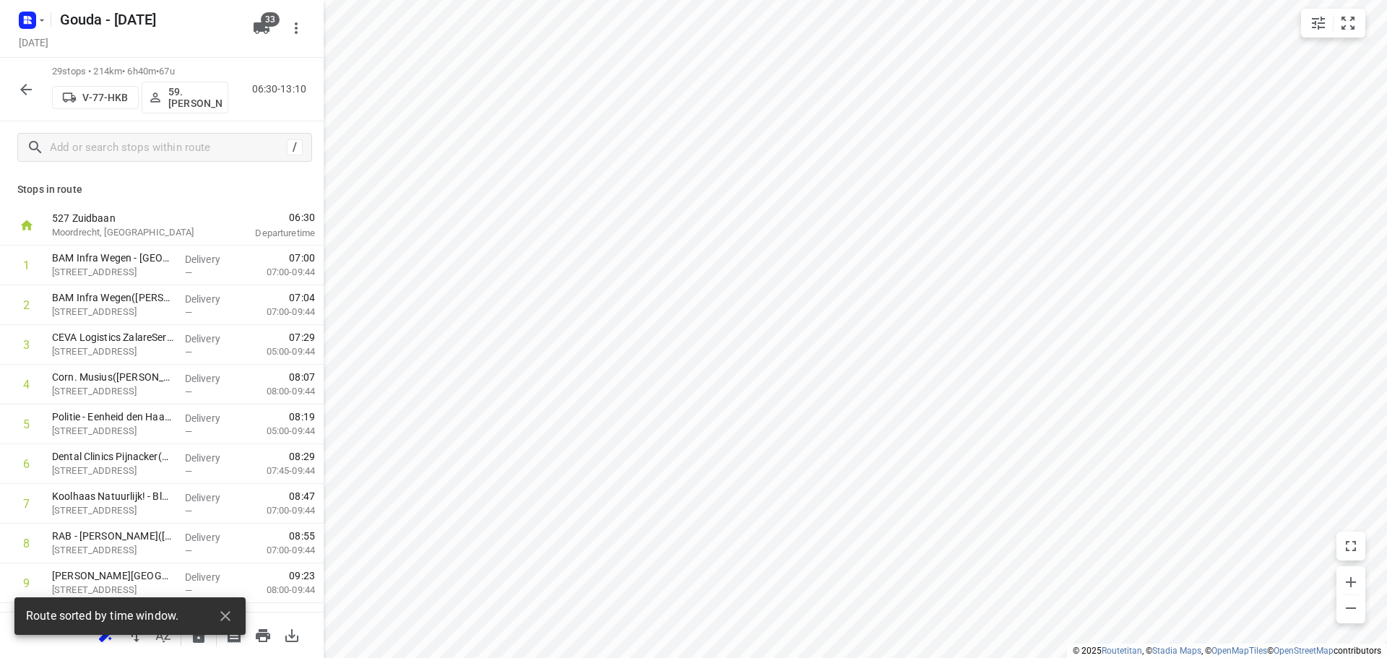
click at [31, 85] on icon "button" at bounding box center [25, 89] width 17 height 17
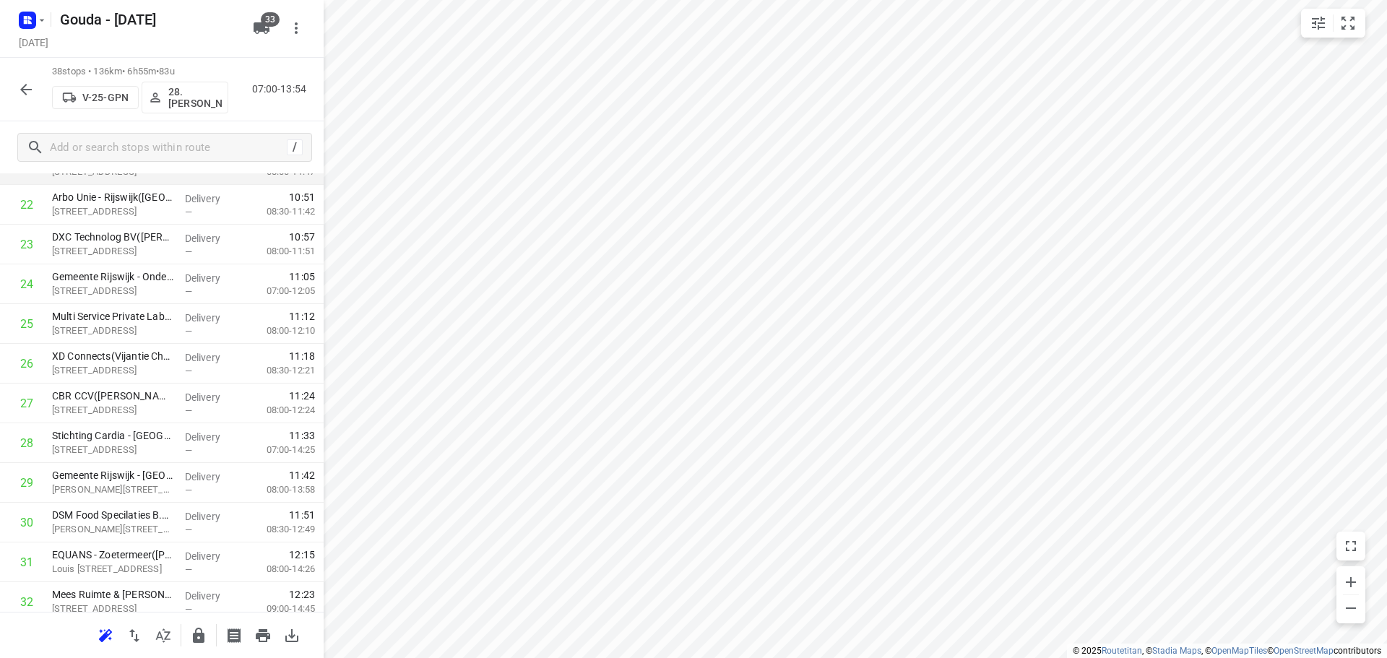
scroll to position [966, 0]
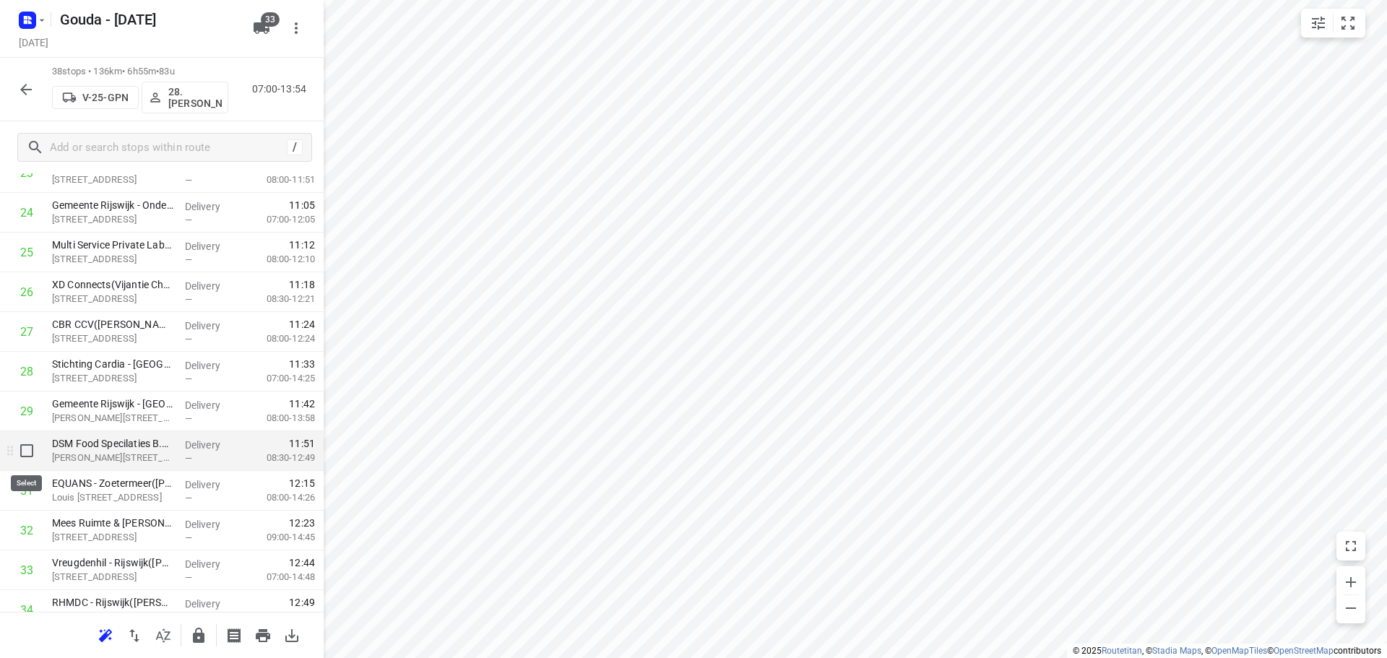
click at [19, 449] on input "checkbox" at bounding box center [26, 450] width 29 height 29
checkbox input "true"
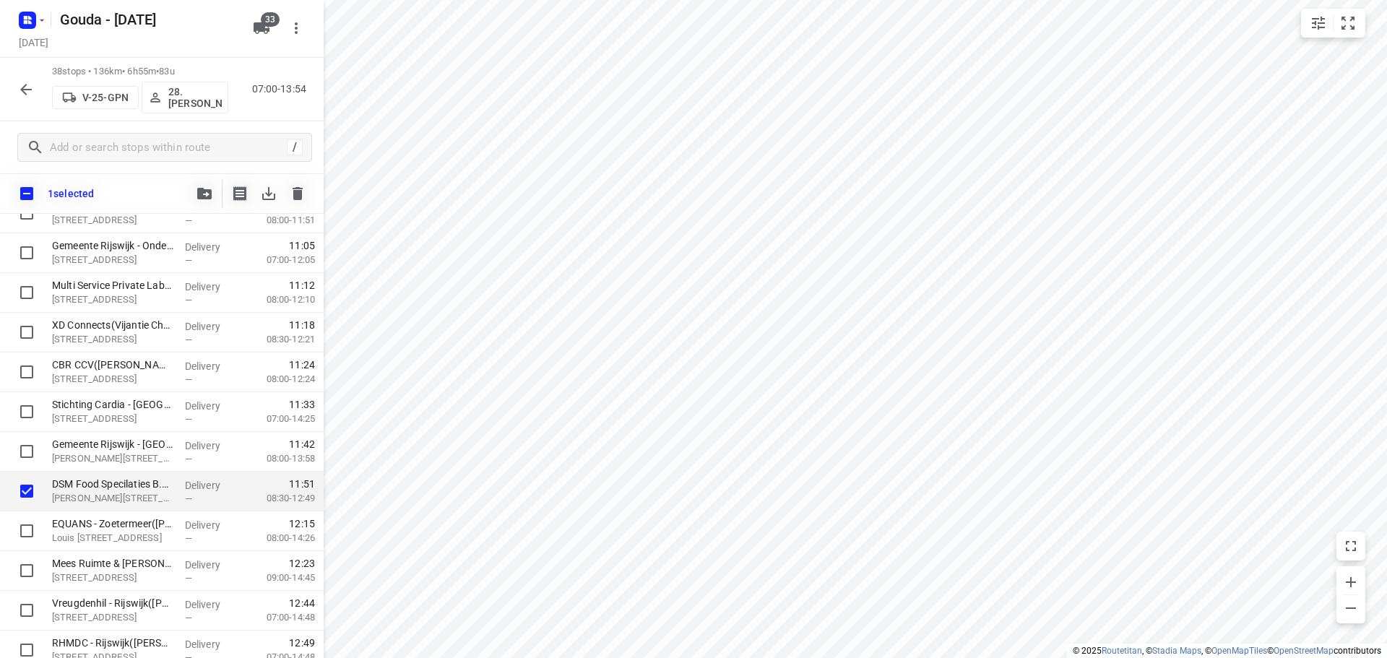
click at [204, 196] on icon "button" at bounding box center [204, 194] width 14 height 12
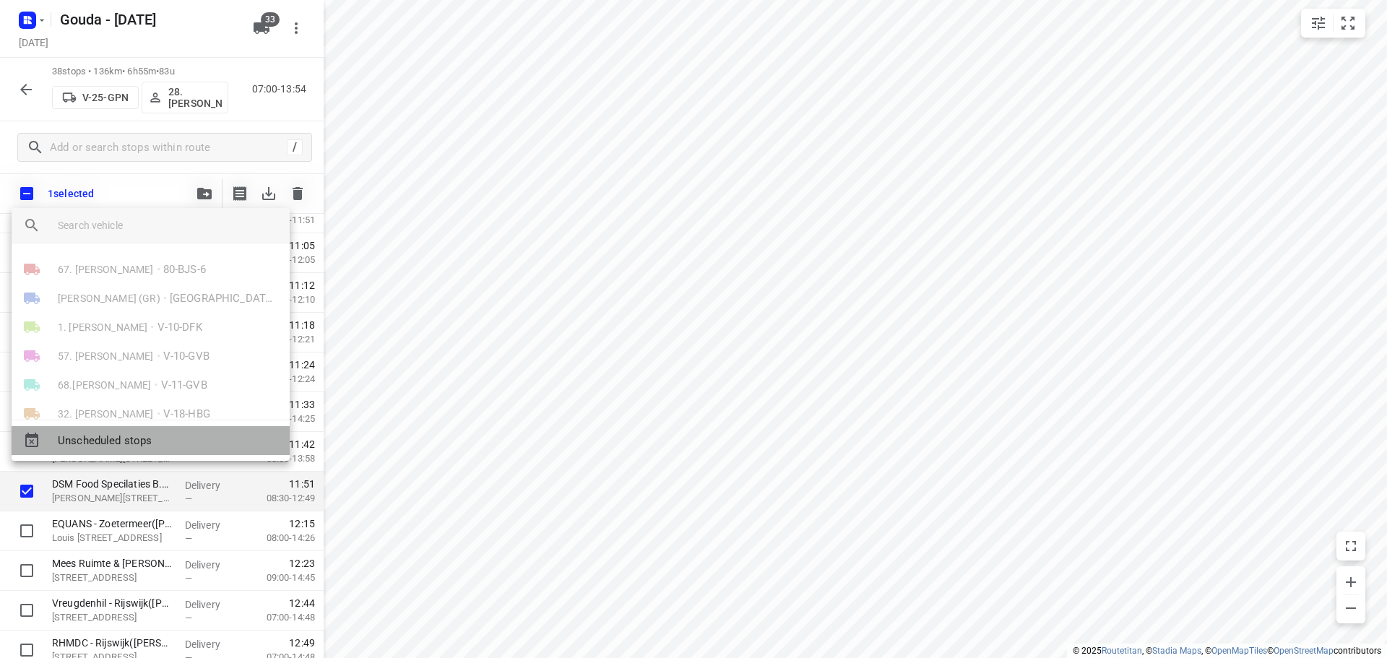
click at [172, 441] on span "Unscheduled stops" at bounding box center [168, 441] width 220 height 17
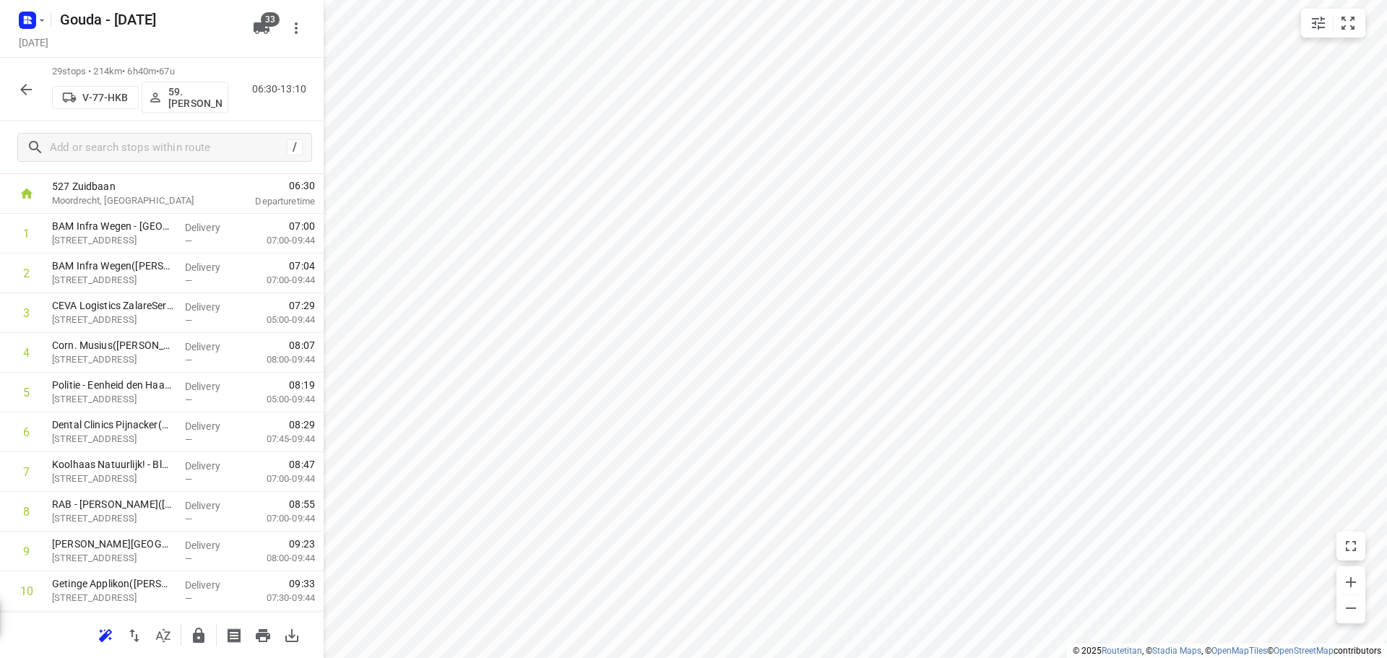
scroll to position [0, 0]
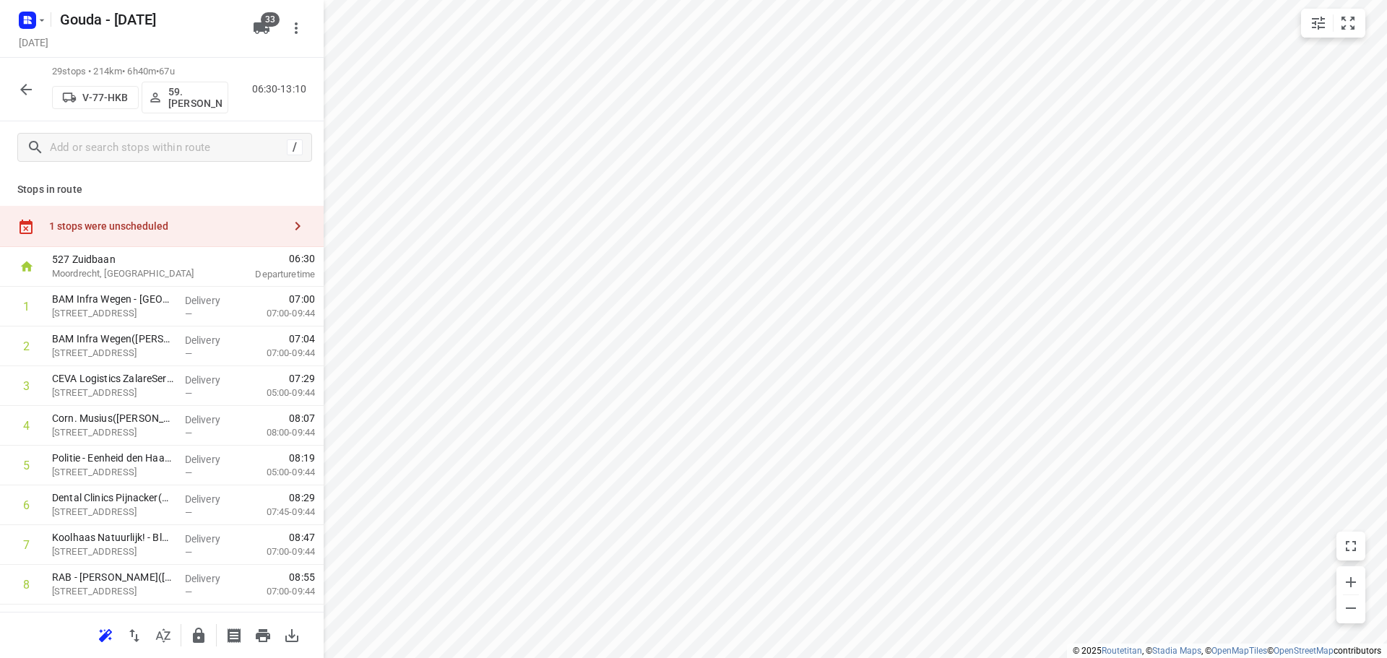
click at [141, 234] on div "1 stops were unscheduled" at bounding box center [162, 226] width 324 height 41
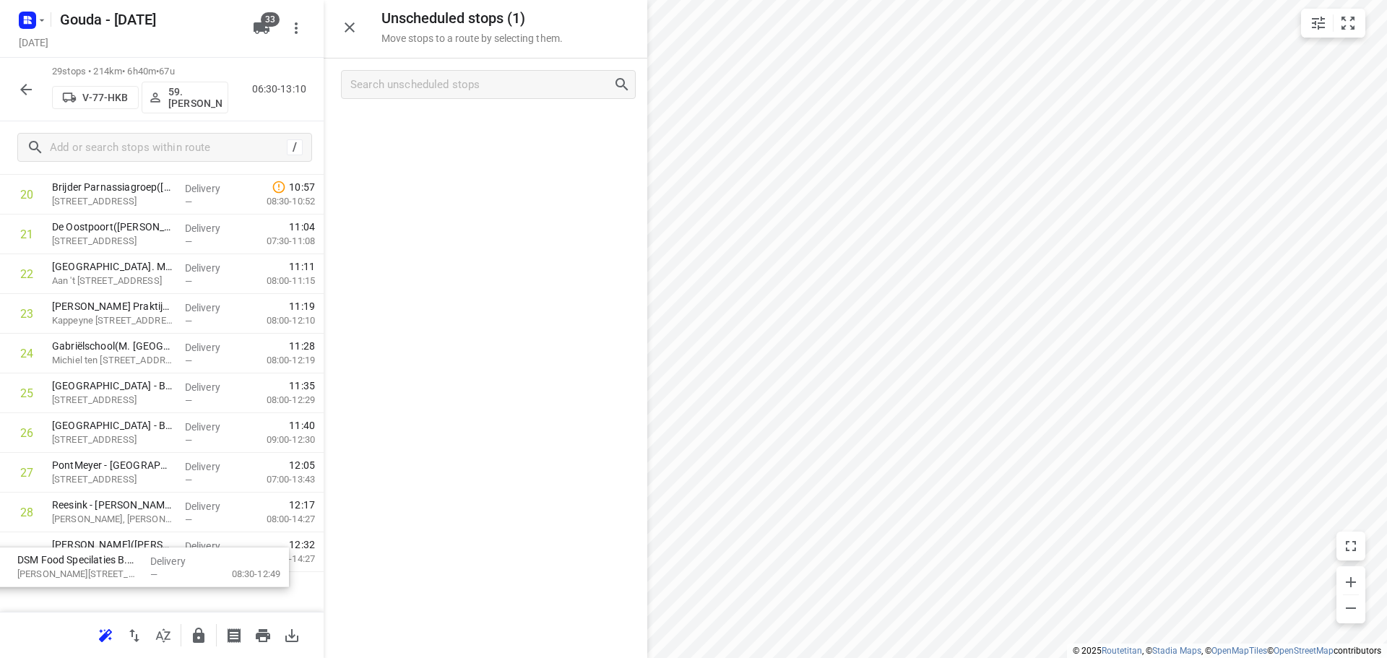
scroll to position [916, 0]
drag, startPoint x: 458, startPoint y: 123, endPoint x: 139, endPoint y: 347, distance: 389.5
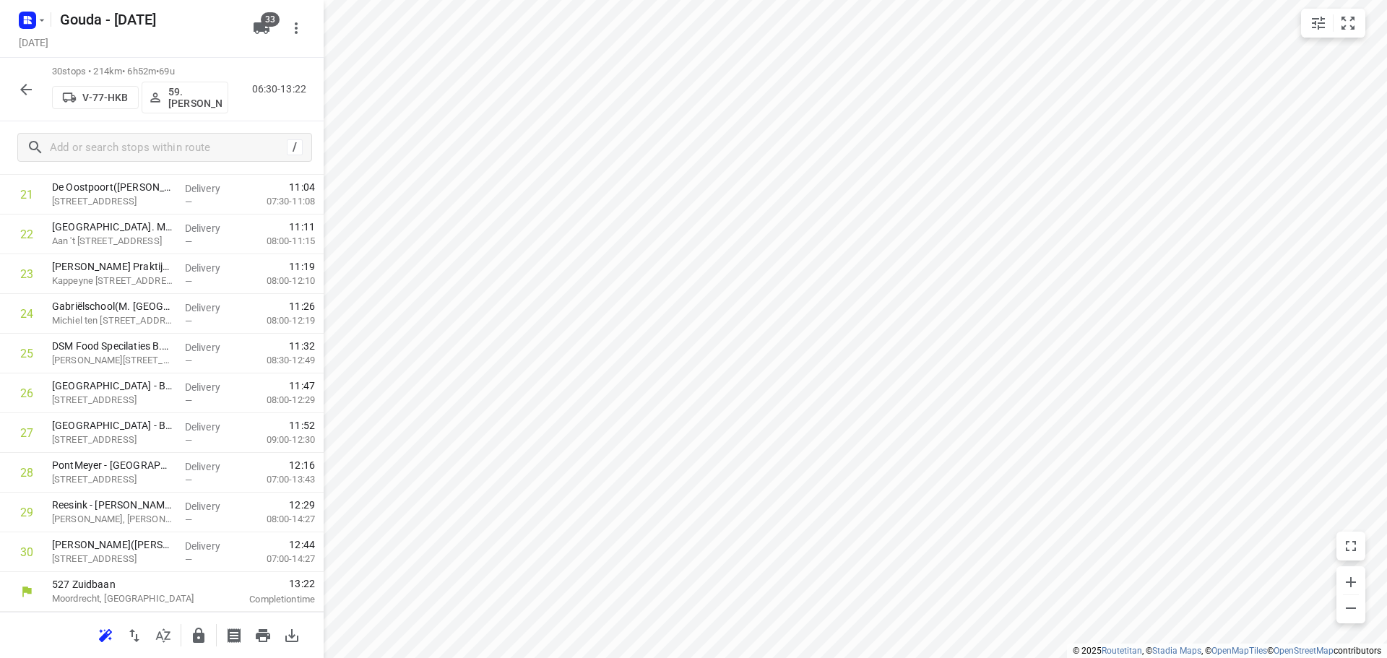
scroll to position [865, 0]
click at [32, 99] on button "button" at bounding box center [26, 89] width 29 height 29
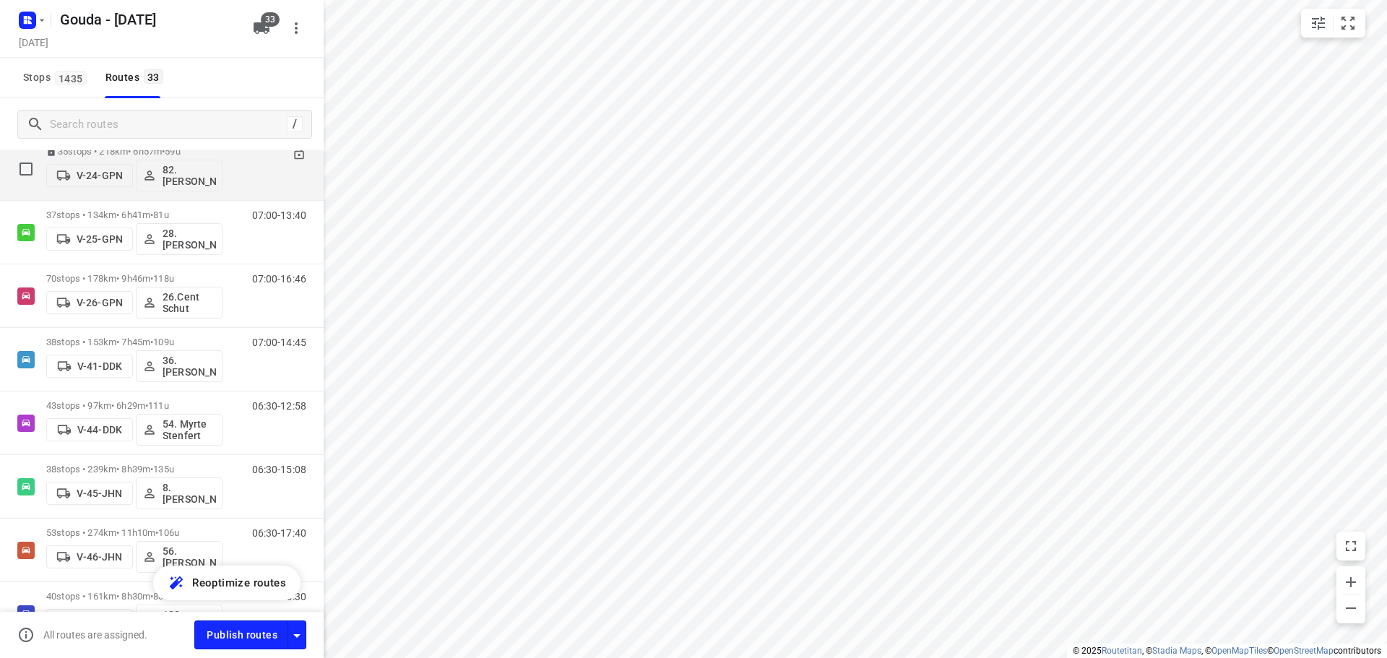
scroll to position [433, 0]
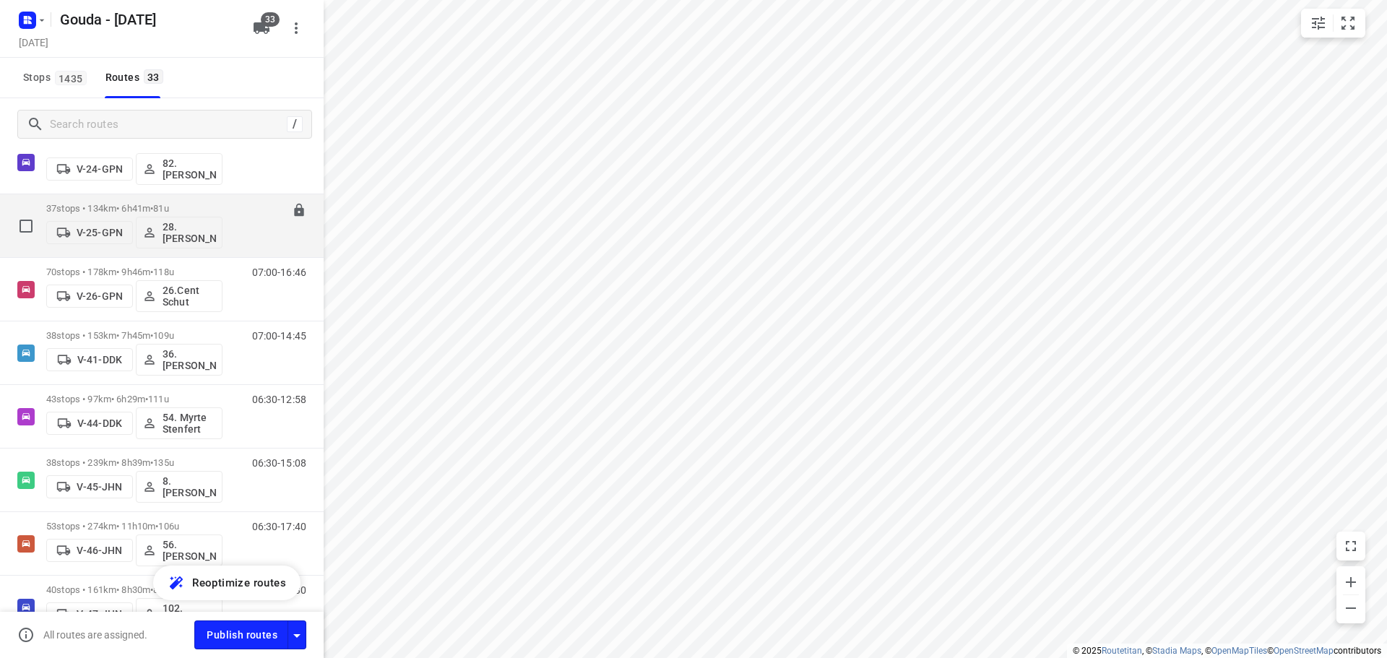
click at [193, 212] on p "37 stops • 134km • 6h41m • 81u" at bounding box center [134, 208] width 176 height 11
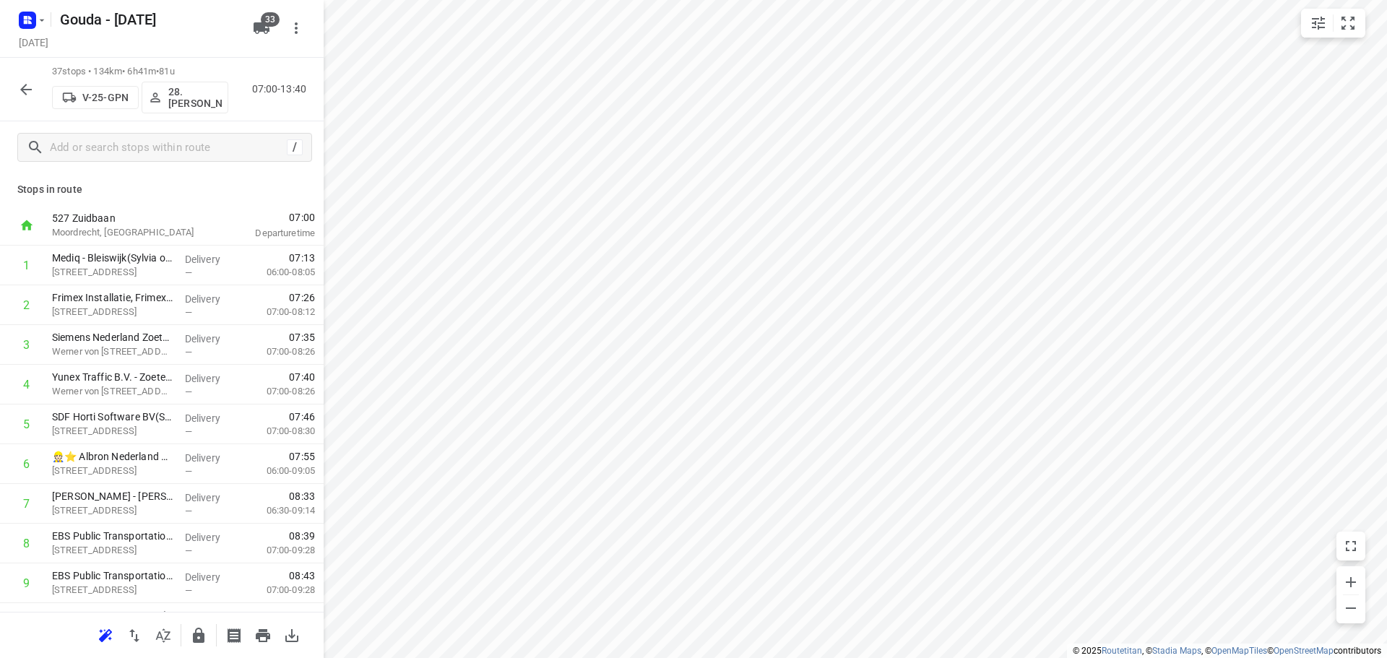
click at [186, 641] on button "button" at bounding box center [198, 635] width 29 height 29
click at [27, 95] on icon "button" at bounding box center [25, 89] width 17 height 17
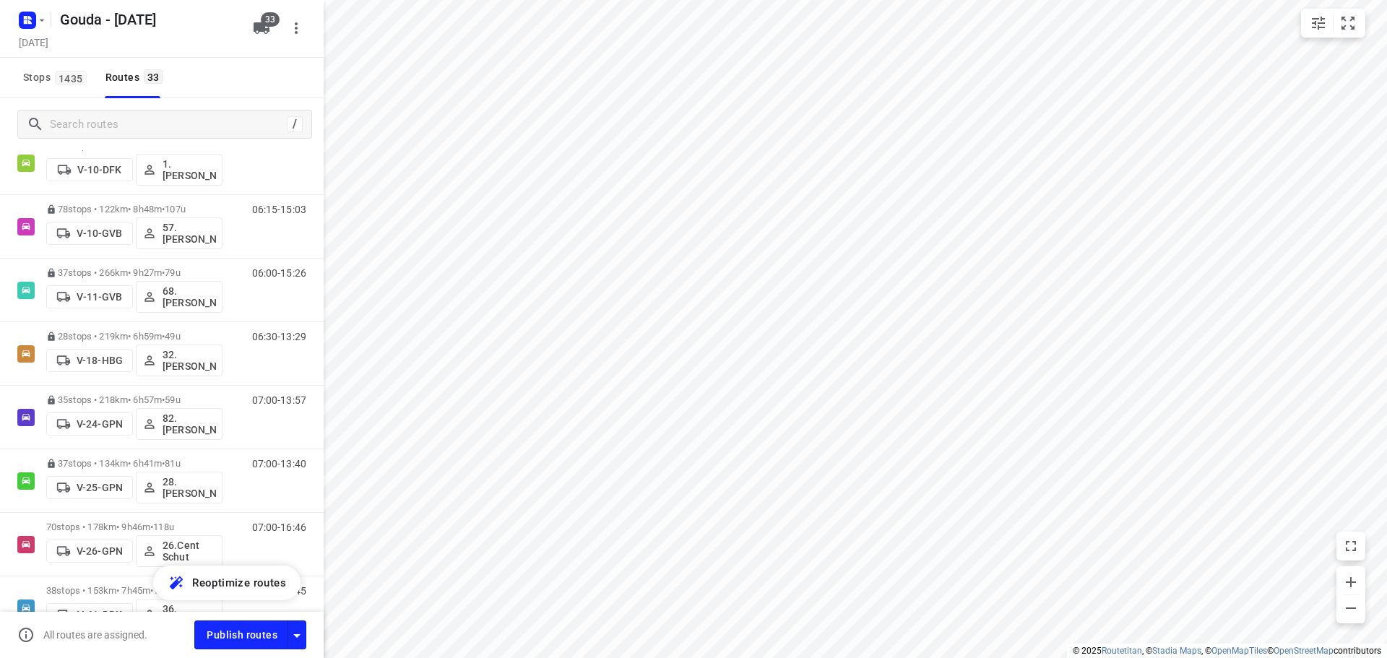
scroll to position [361, 0]
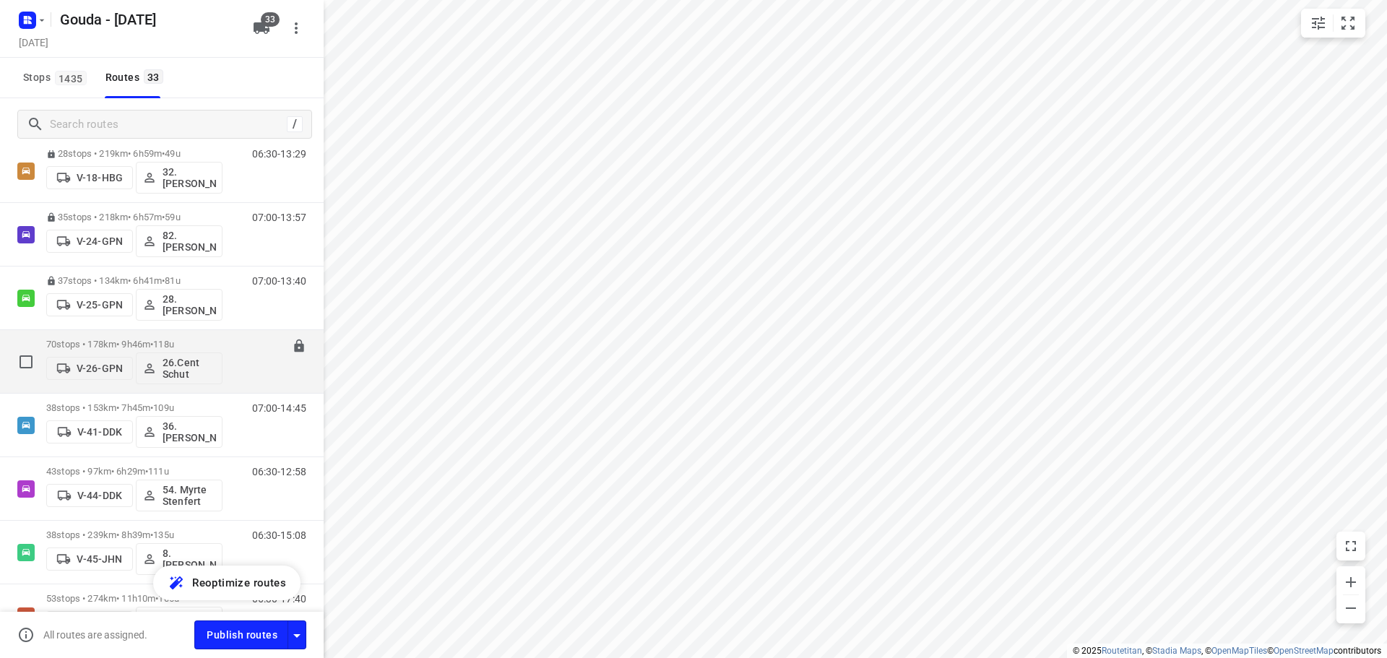
click at [196, 343] on p "70 stops • 178km • 9h46m • 118u" at bounding box center [134, 344] width 176 height 11
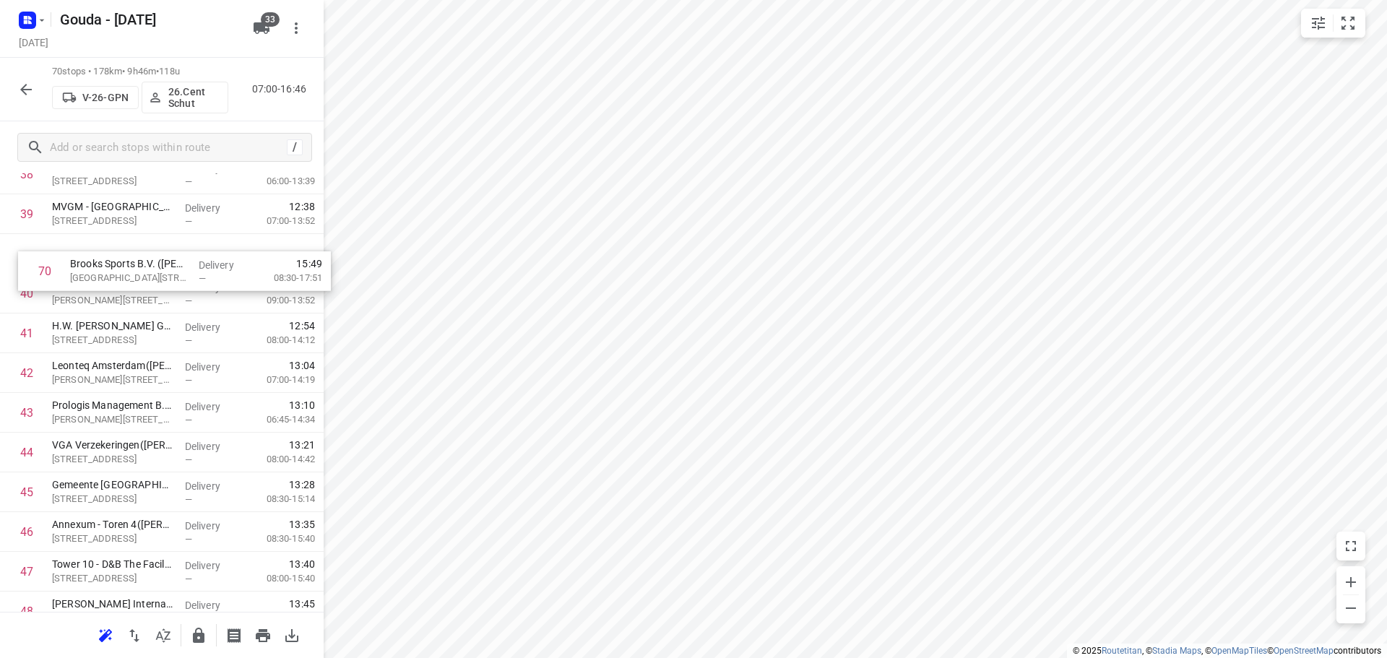
scroll to position [1555, 0]
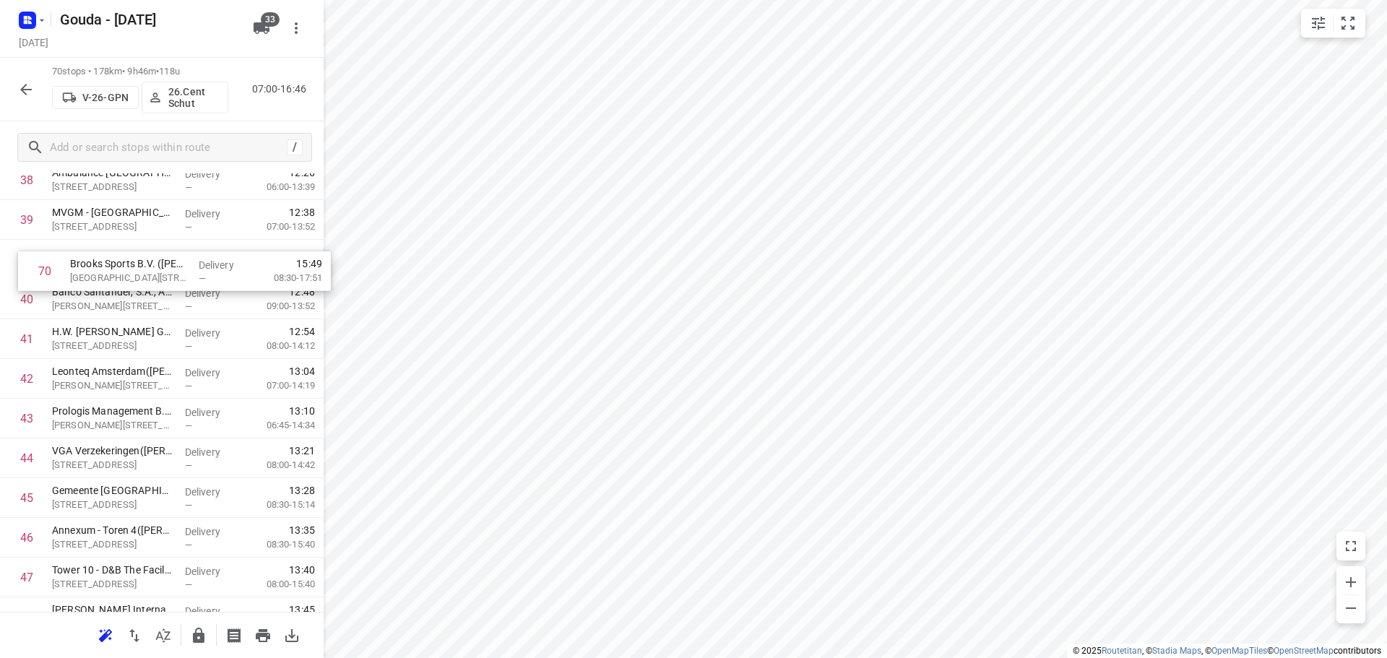
drag, startPoint x: 110, startPoint y: 568, endPoint x: 129, endPoint y: 282, distance: 287.3
click at [129, 282] on div "1 Amsterdam UMC locatie VUmc- Sectie Onderwijs - Medische Psychologie GEBOUW MF…" at bounding box center [162, 81] width 324 height 2780
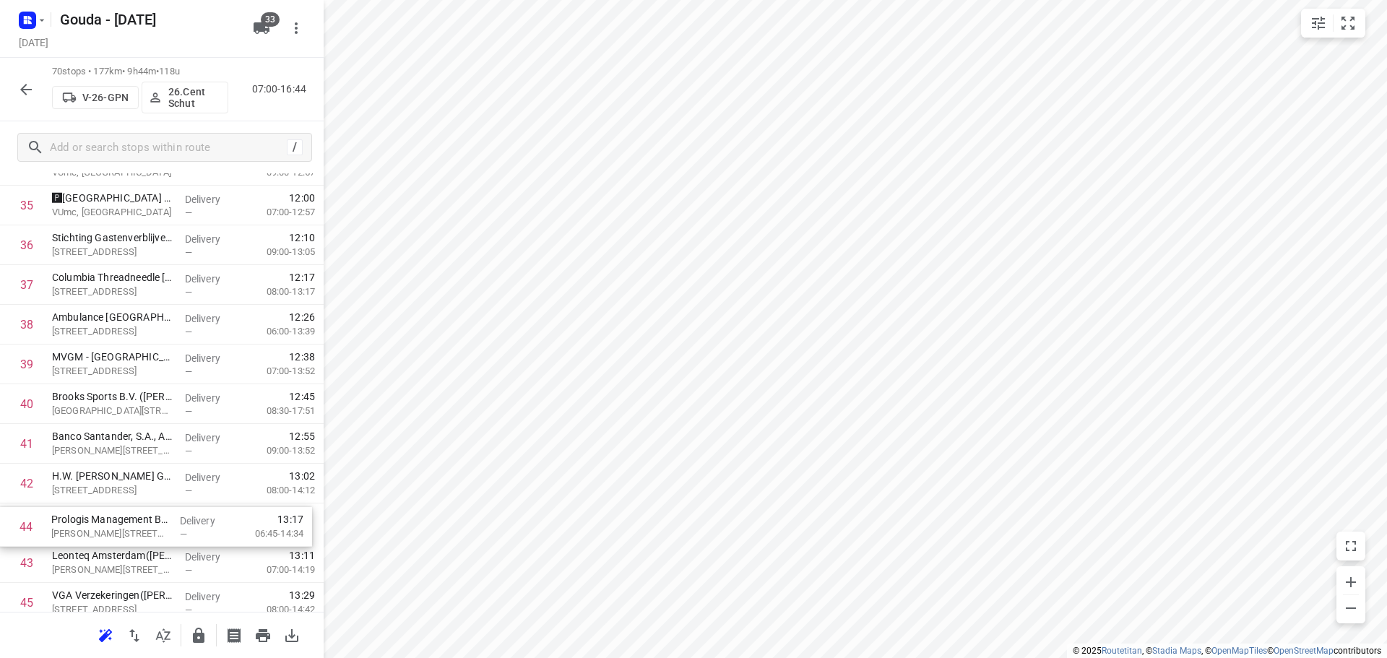
scroll to position [1420, 0]
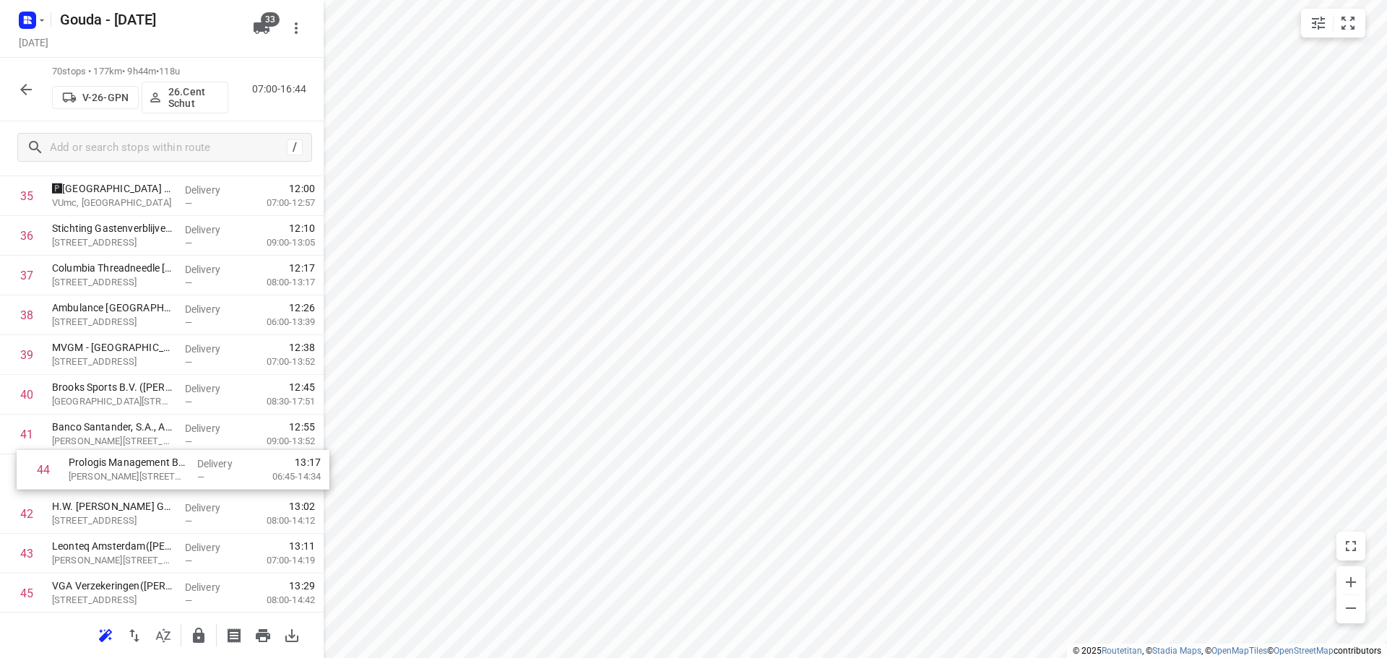
drag, startPoint x: 113, startPoint y: 571, endPoint x: 124, endPoint y: 469, distance: 102.5
click at [124, 469] on div "1 Amsterdam UMC locatie VUmc- Sectie Onderwijs - Medische Psychologie GEBOUW MF…" at bounding box center [162, 216] width 324 height 2780
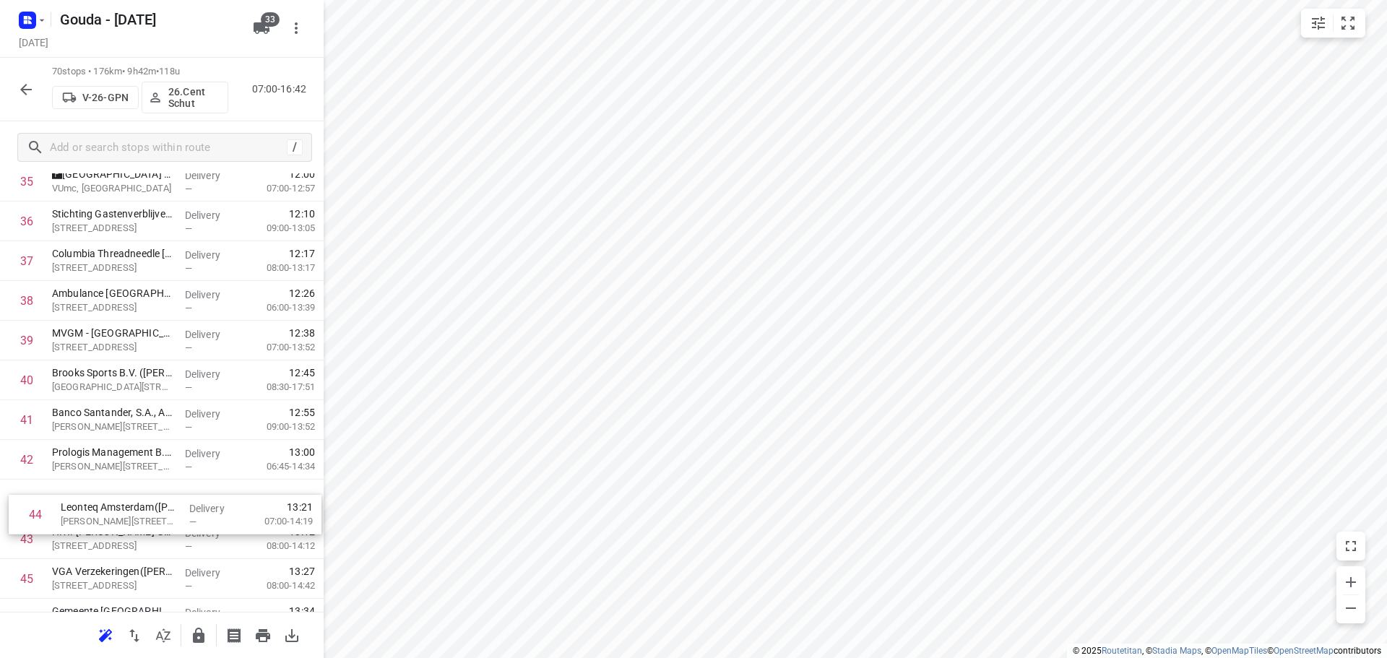
drag, startPoint x: 108, startPoint y: 558, endPoint x: 118, endPoint y: 499, distance: 59.4
click at [118, 500] on div "1 Amsterdam UMC locatie VUmc- Sectie Onderwijs - Medische Psychologie GEBOUW MF…" at bounding box center [162, 201] width 324 height 2780
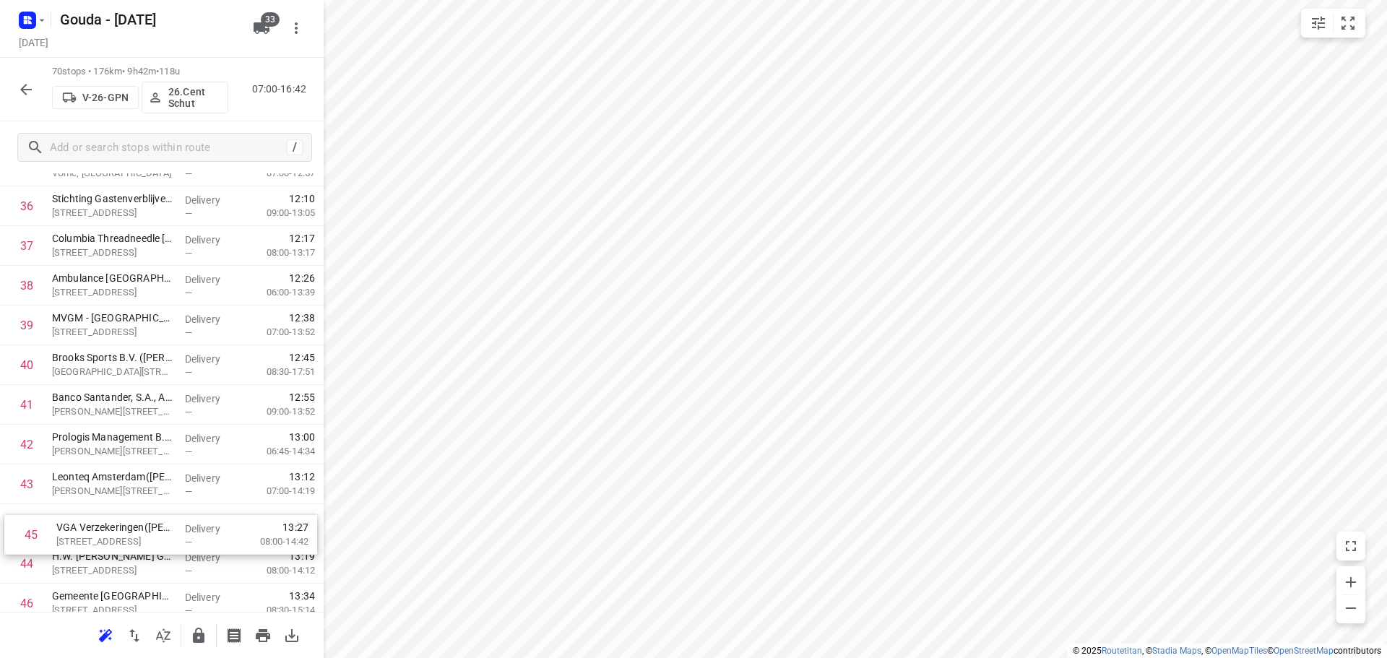
drag, startPoint x: 118, startPoint y: 586, endPoint x: 122, endPoint y: 532, distance: 53.6
click at [122, 532] on div "1 Amsterdam UMC locatie VUmc- Sectie Onderwijs - Medische Psychologie GEBOUW MF…" at bounding box center [162, 186] width 324 height 2780
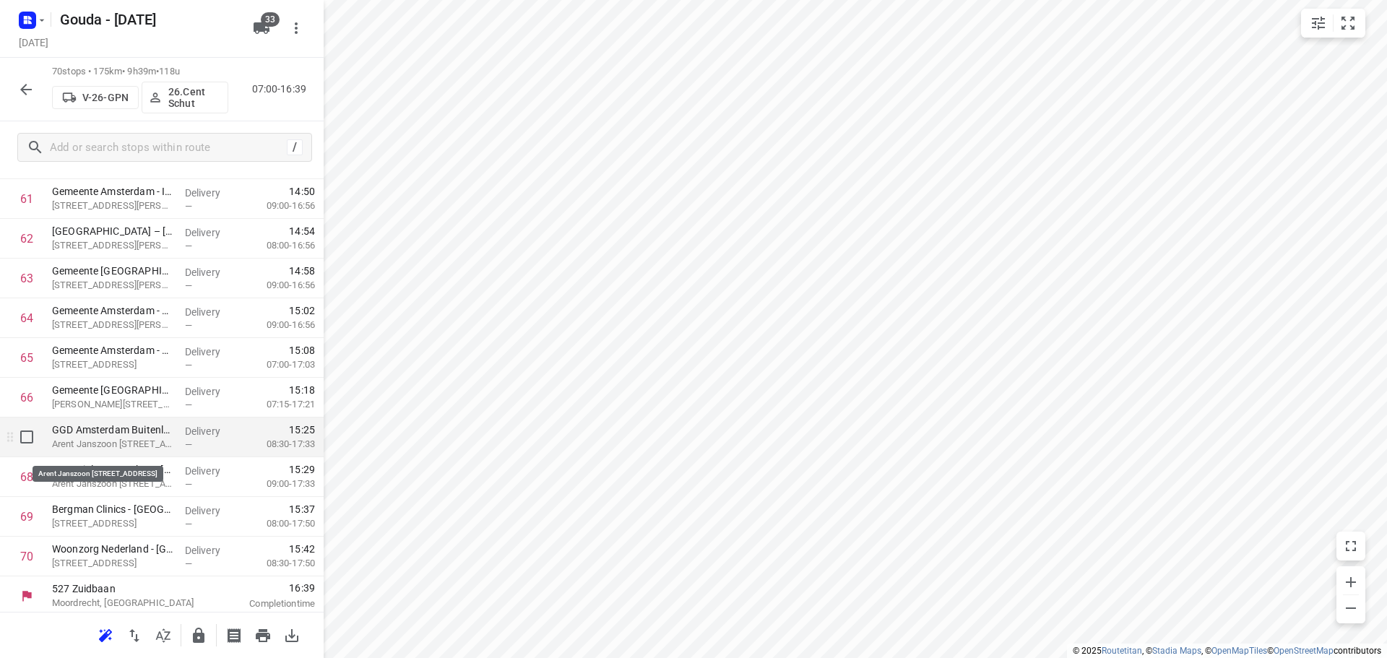
scroll to position [2454, 0]
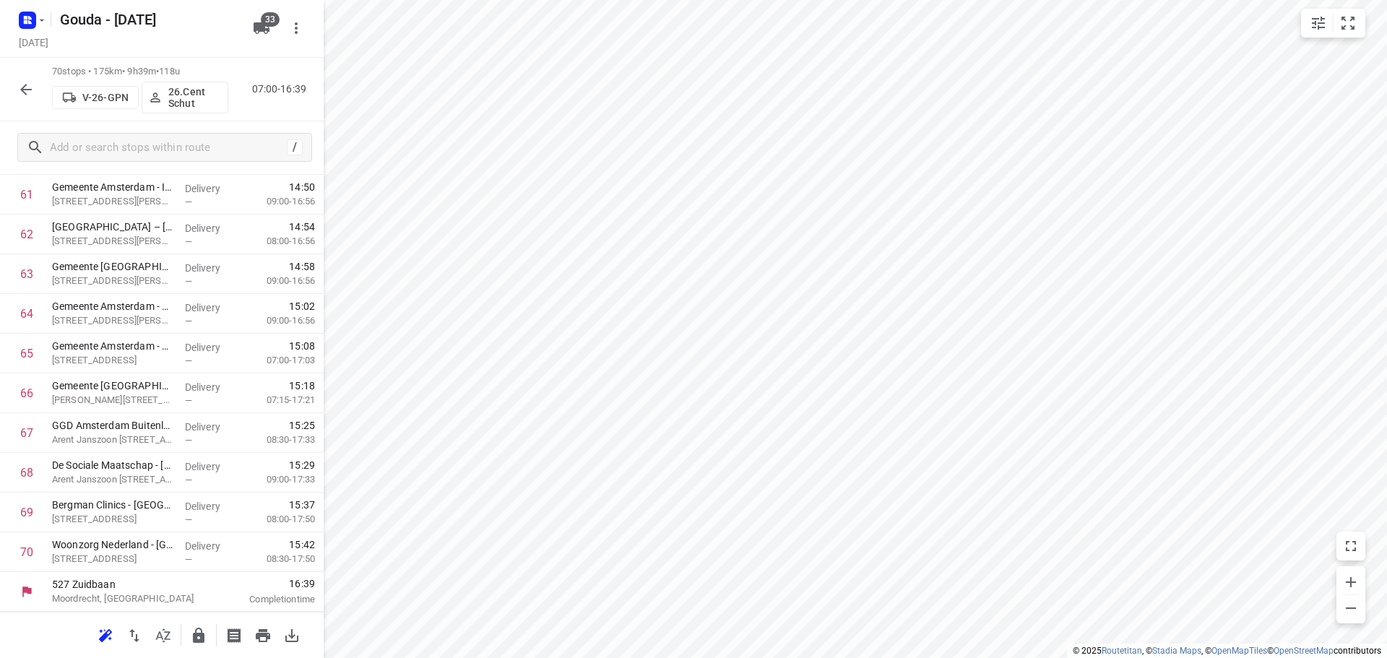
click at [198, 633] on icon "button" at bounding box center [199, 635] width 12 height 15
click at [40, 88] on button "button" at bounding box center [26, 89] width 29 height 29
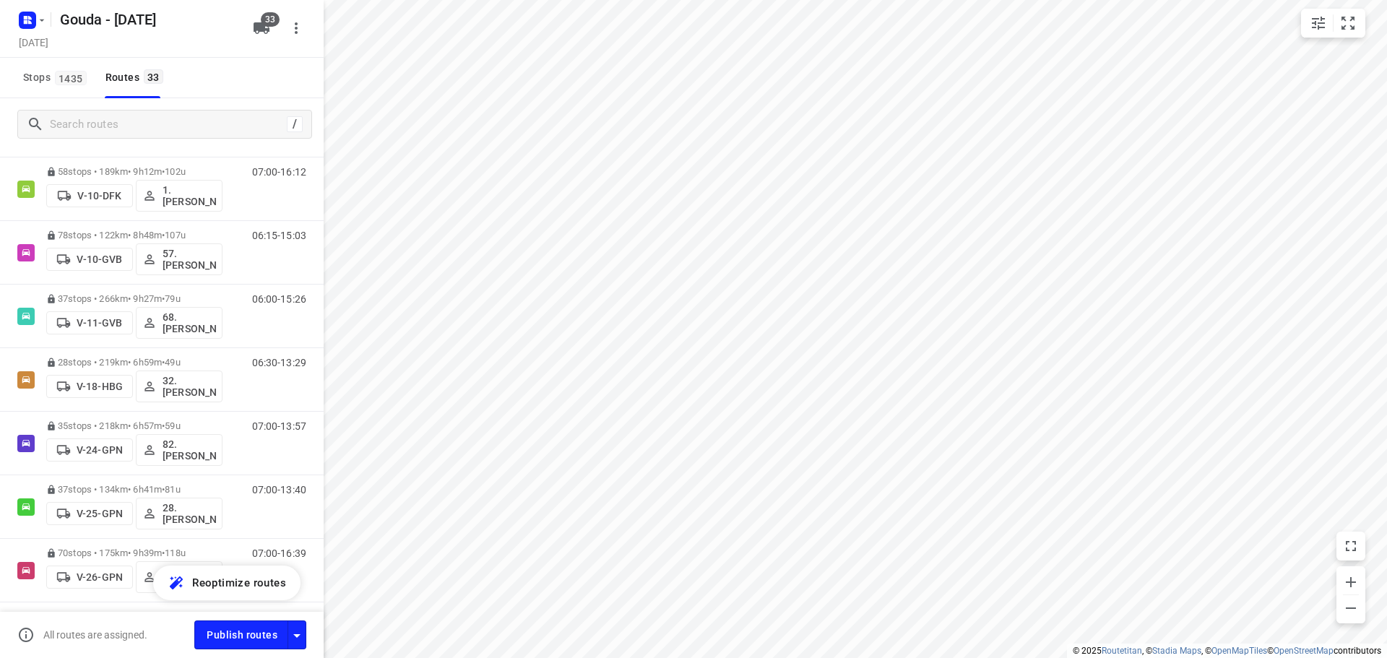
scroll to position [506, 0]
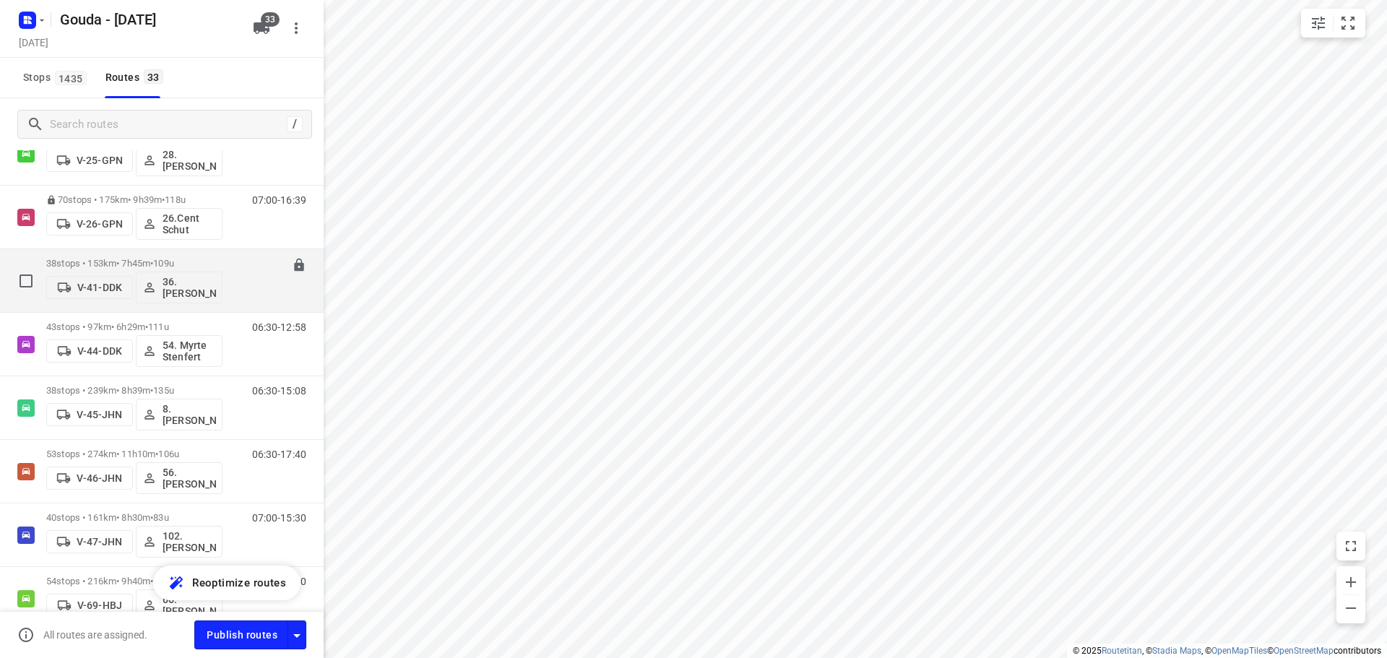
click at [192, 264] on p "38 stops • 153km • 7h45m • 109u" at bounding box center [134, 263] width 176 height 11
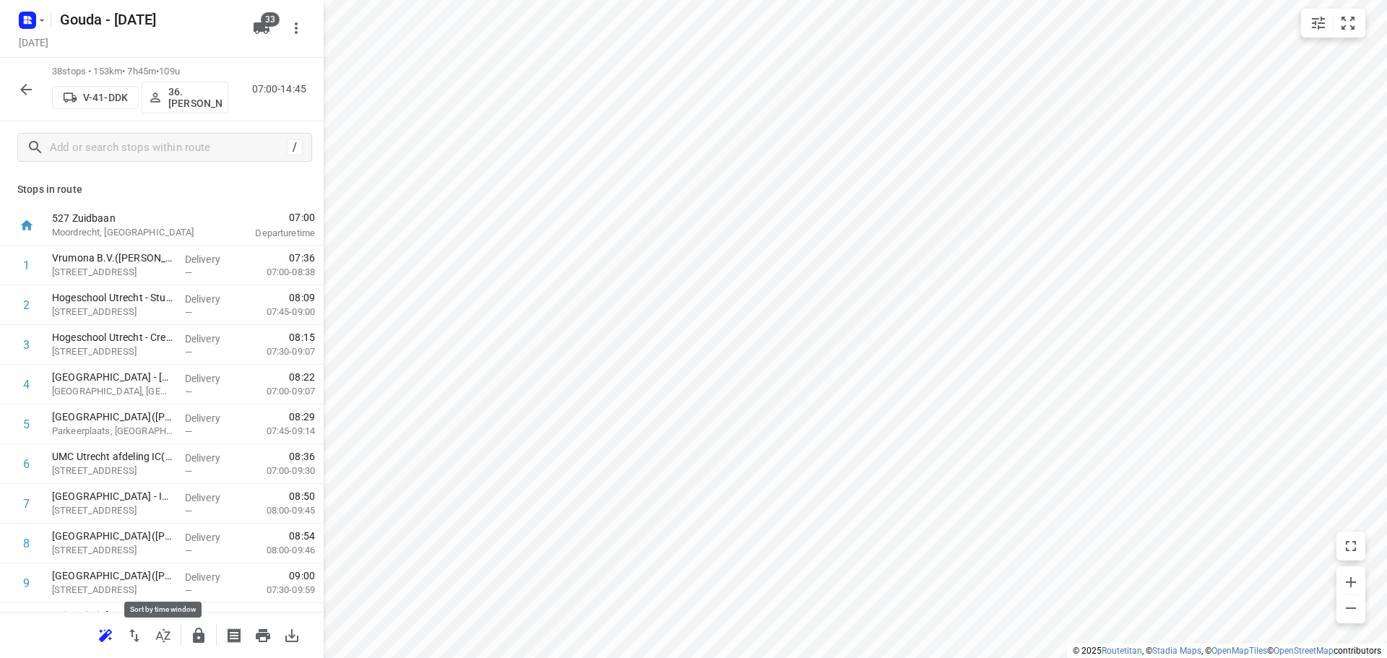
click at [167, 638] on icon "button" at bounding box center [163, 635] width 14 height 14
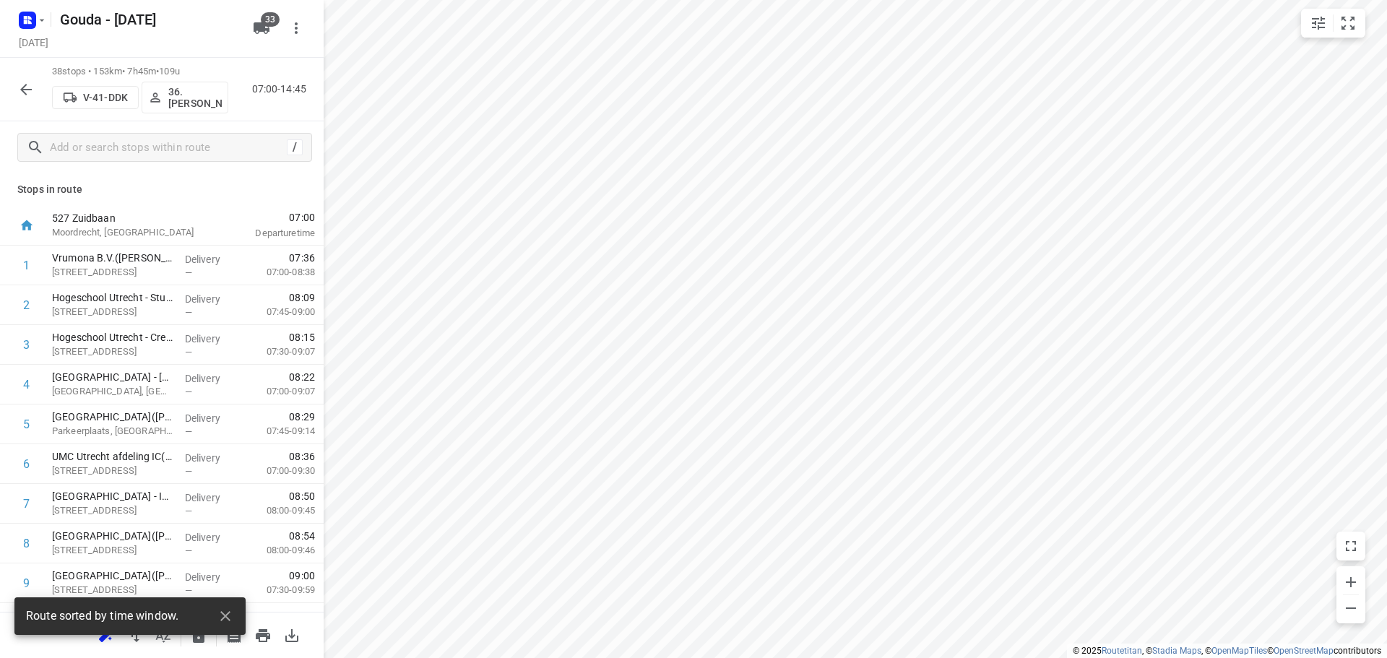
click at [1362, 10] on div "small contained button group" at bounding box center [1333, 23] width 64 height 29
click at [1353, 17] on icon "small contained button group" at bounding box center [1347, 23] width 13 height 13
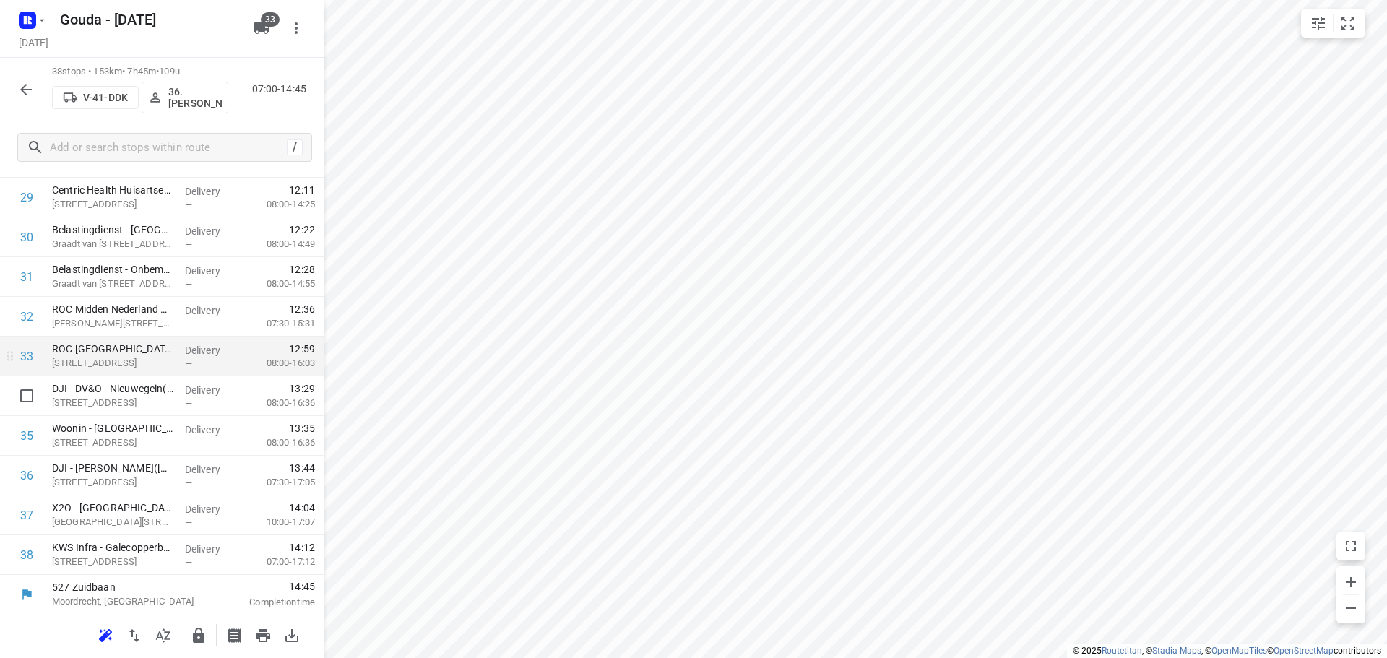
scroll to position [1183, 0]
click at [201, 628] on icon "button" at bounding box center [199, 635] width 12 height 15
click at [9, 92] on div "38 stops • 153km • 7h45m • 109u V-41-DDK 36. Jeffrey Persoon 07:00-14:45" at bounding box center [162, 90] width 324 height 64
click at [19, 90] on icon "button" at bounding box center [25, 89] width 17 height 17
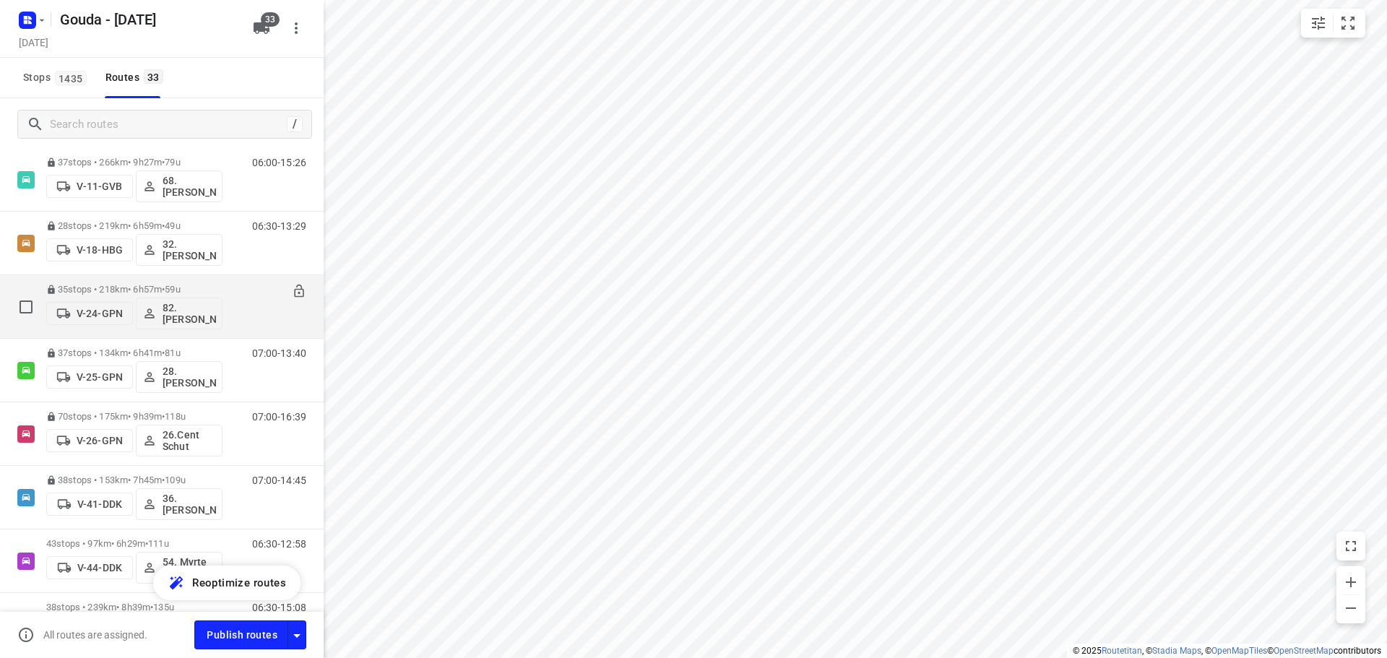
scroll to position [506, 0]
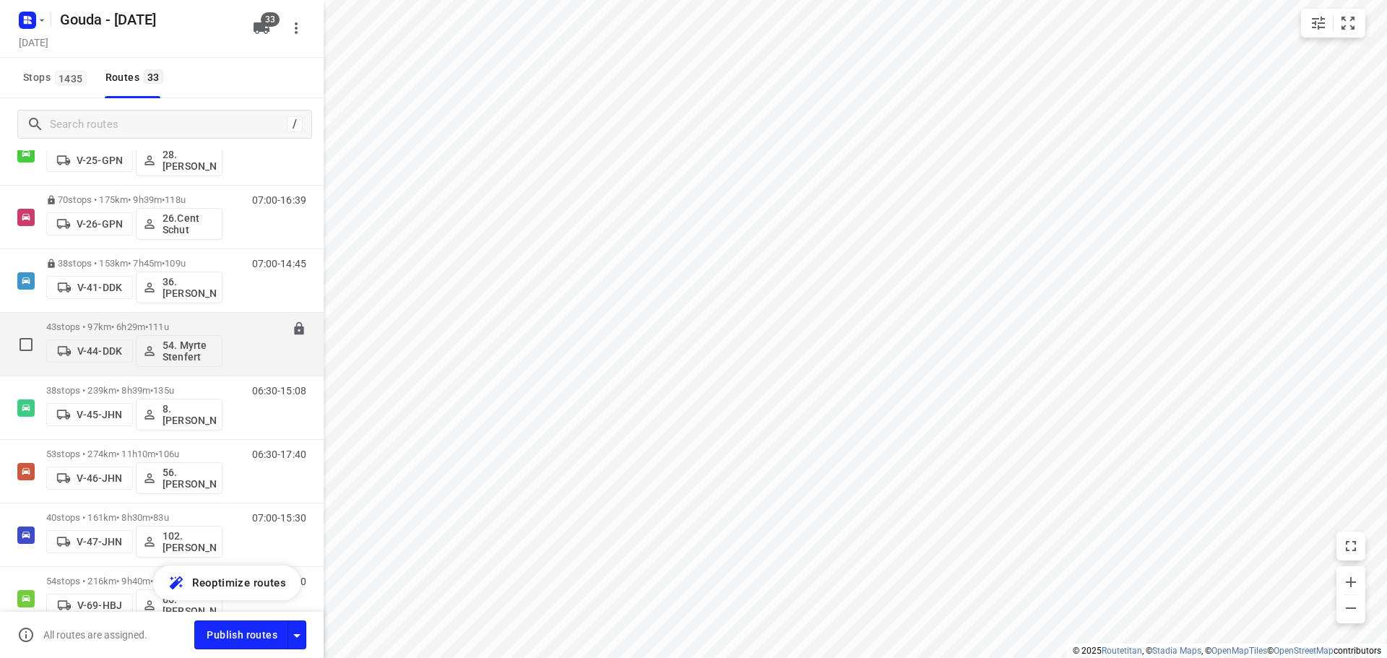
click at [169, 324] on span "111u" at bounding box center [158, 326] width 21 height 11
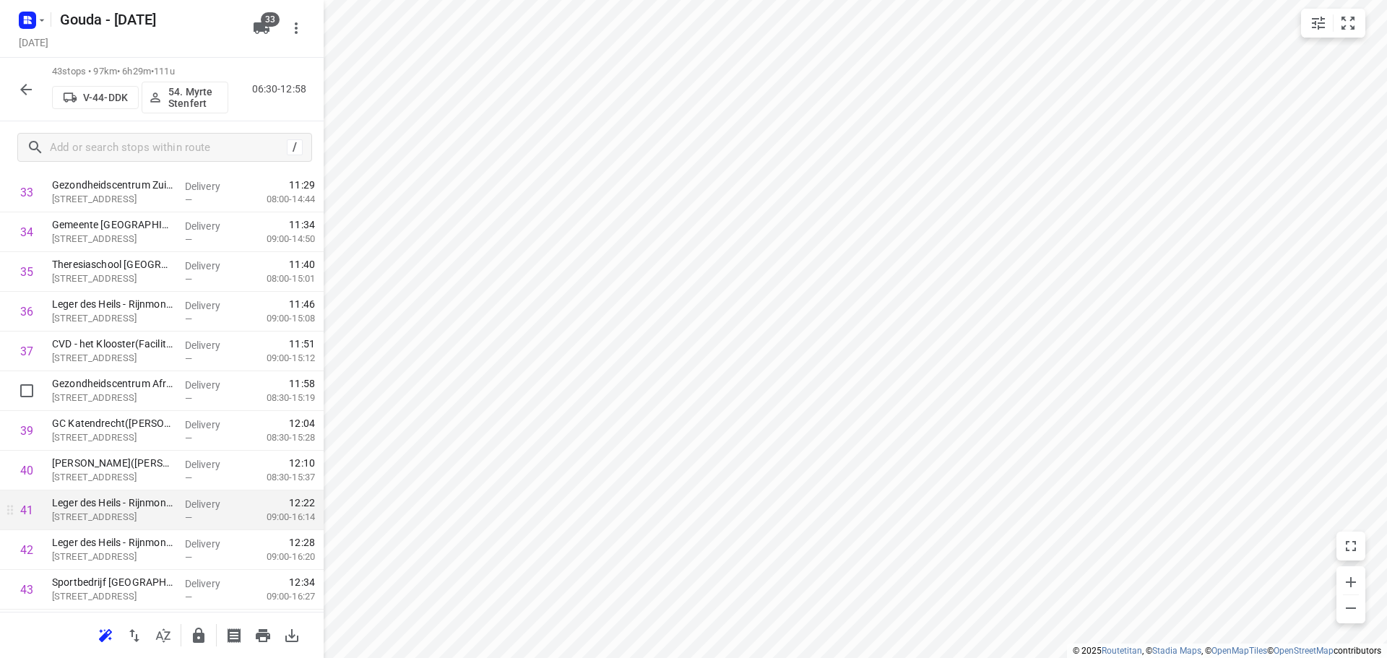
scroll to position [1382, 0]
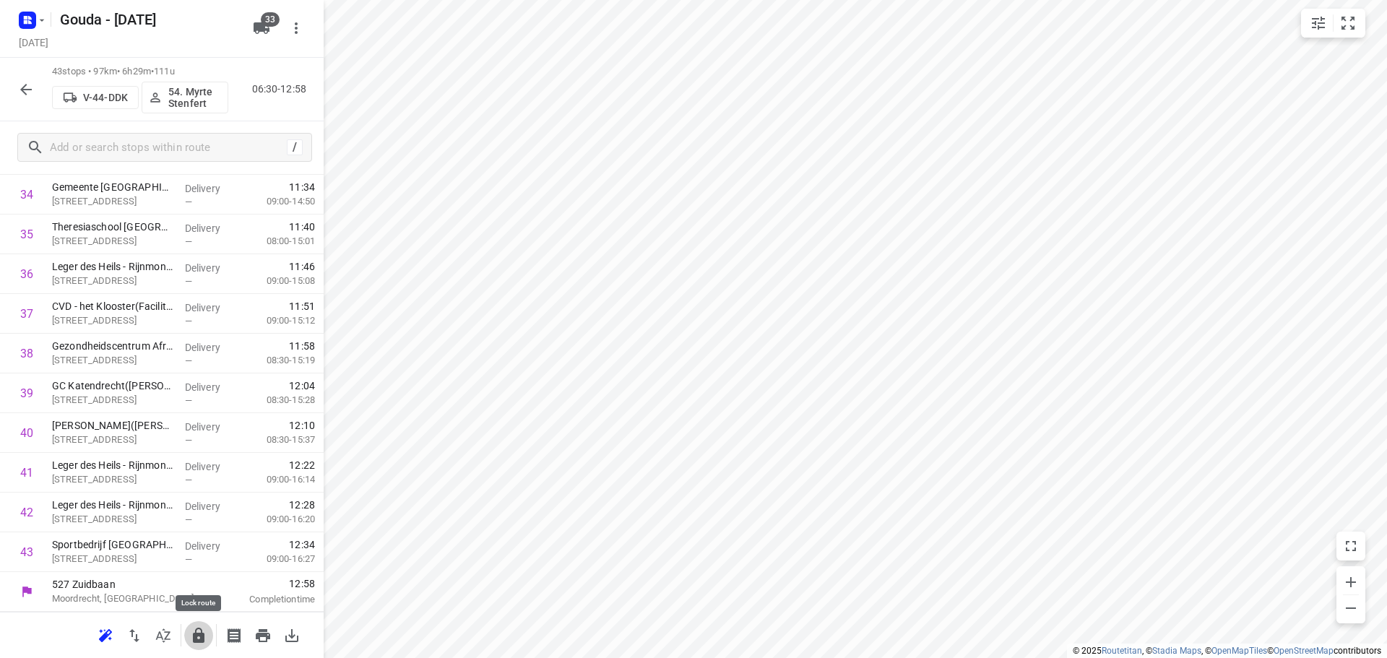
click at [204, 638] on icon "button" at bounding box center [199, 635] width 12 height 15
click at [25, 87] on icon "button" at bounding box center [25, 89] width 17 height 17
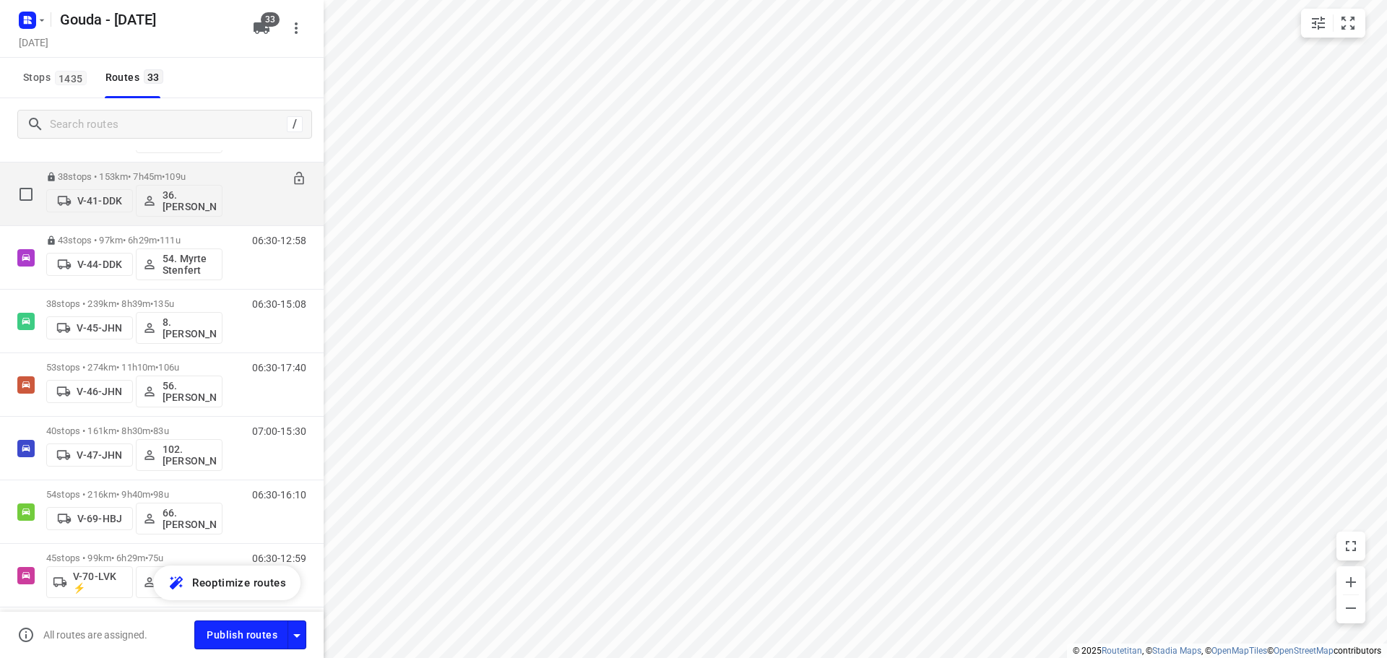
scroll to position [578, 0]
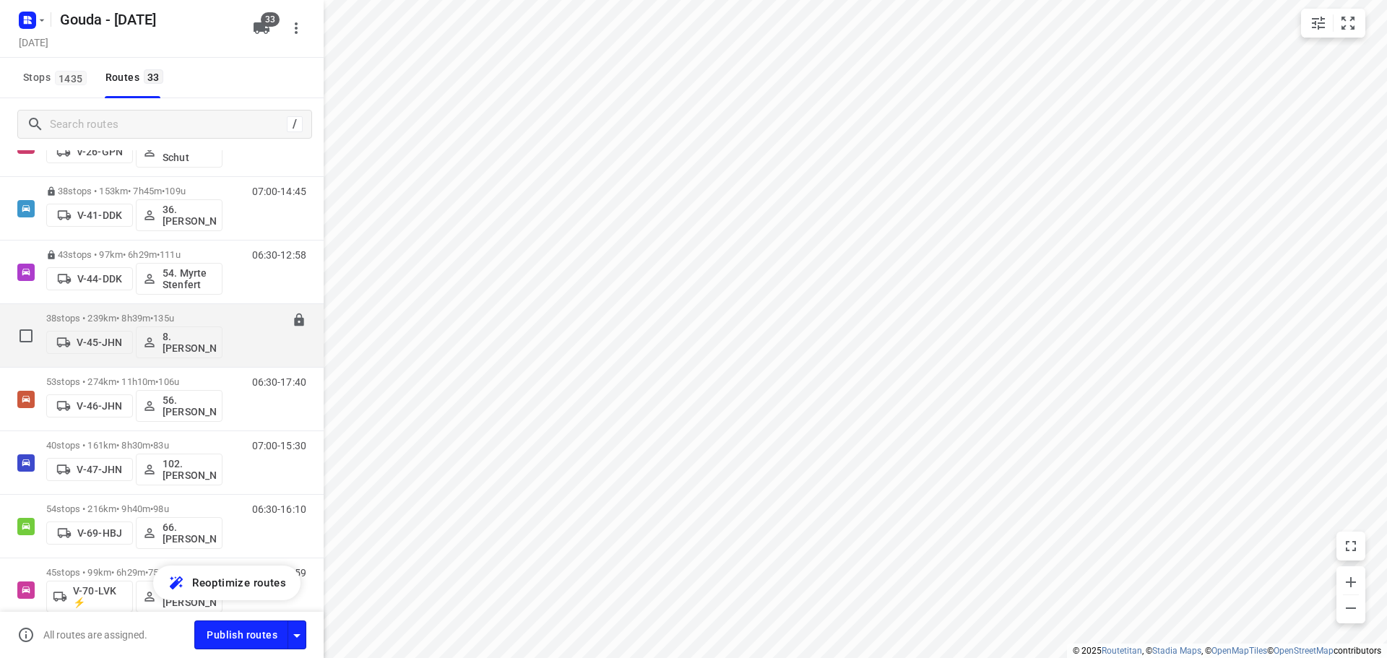
click at [158, 310] on div "38 stops • 239km • 8h39m • 135u V-45-JHN 8. Brian de Jong" at bounding box center [134, 335] width 176 height 60
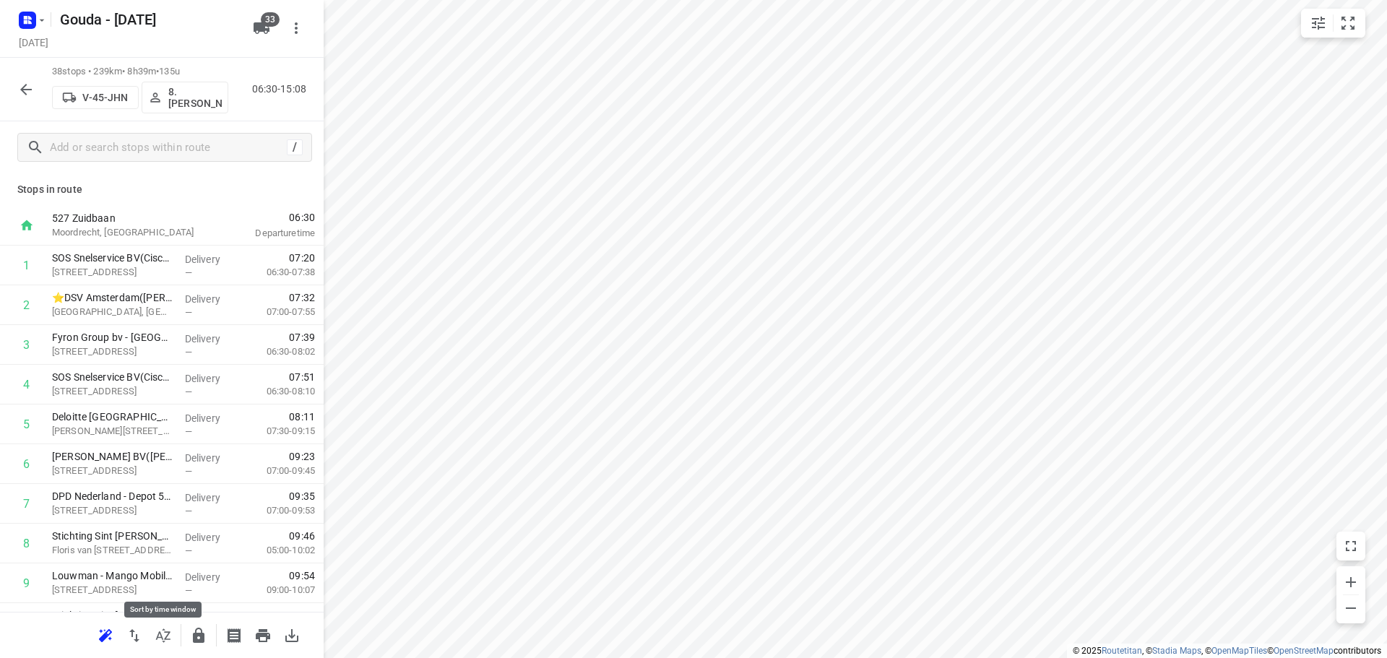
click at [169, 638] on icon "button" at bounding box center [163, 635] width 14 height 14
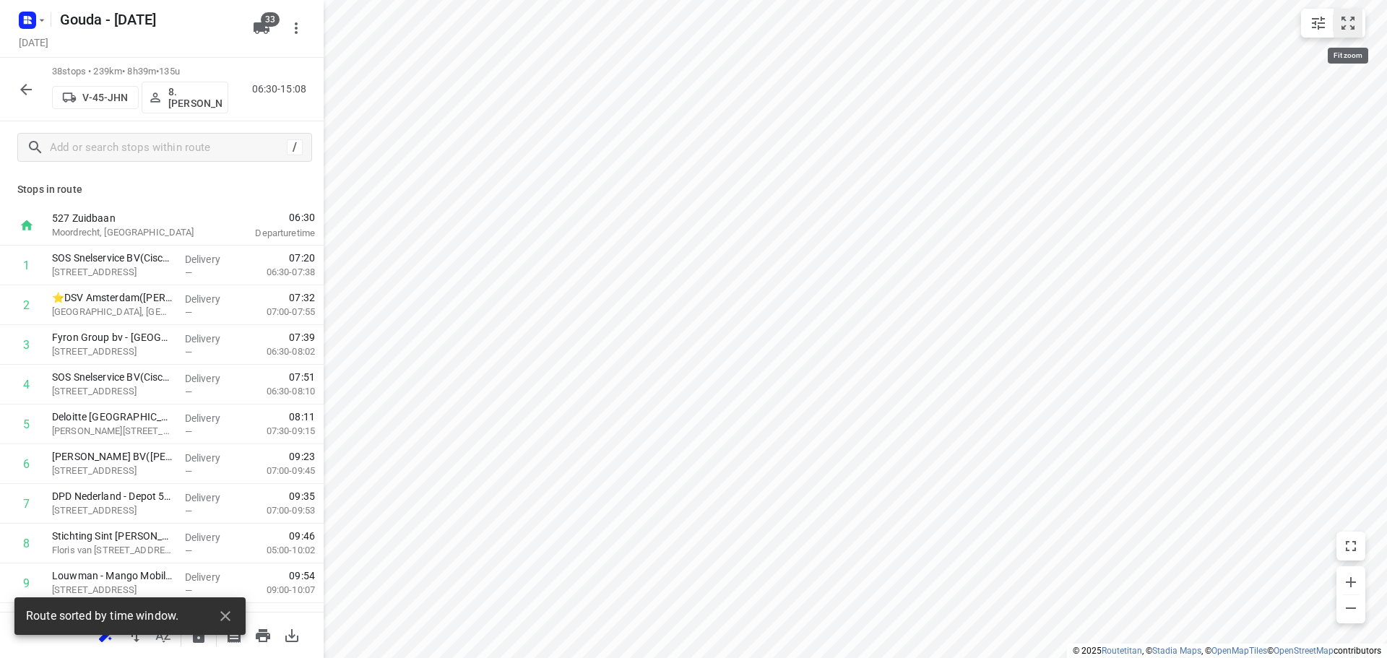
drag, startPoint x: 1348, startPoint y: 25, endPoint x: 1336, endPoint y: 33, distance: 14.0
click at [1348, 25] on icon "small contained button group" at bounding box center [1347, 22] width 17 height 17
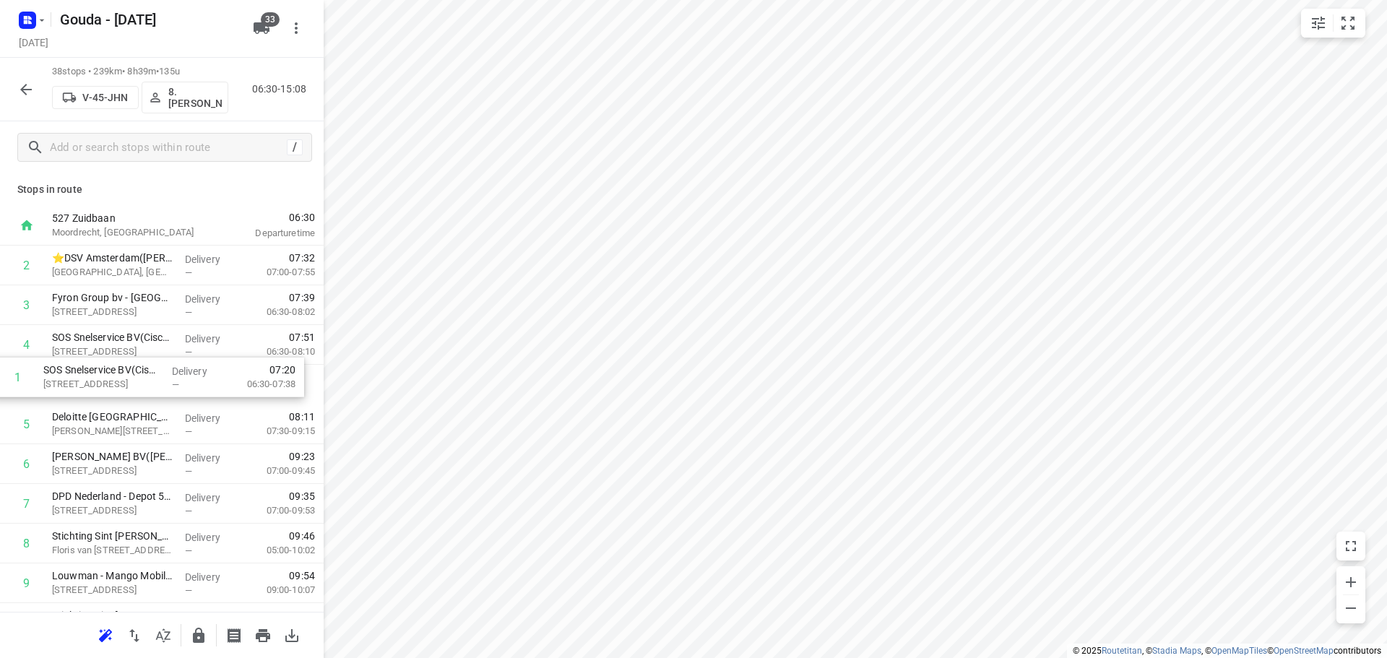
drag, startPoint x: 175, startPoint y: 277, endPoint x: 183, endPoint y: 403, distance: 126.7
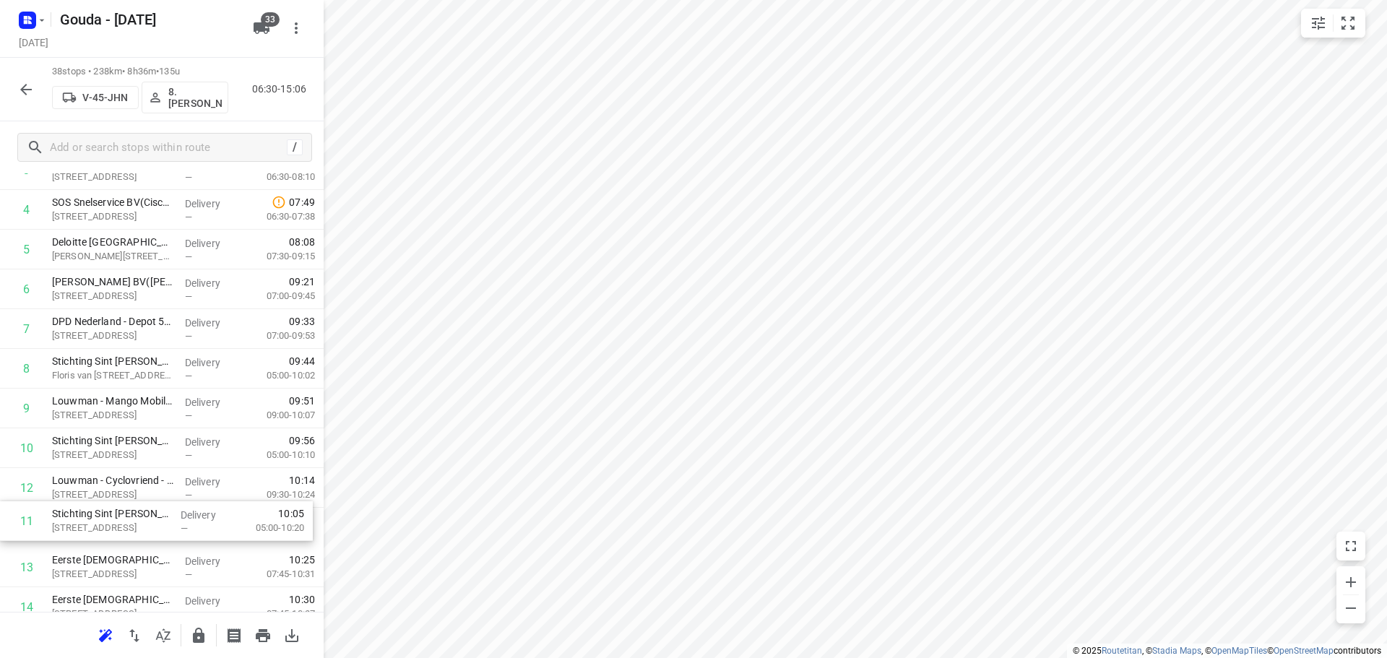
scroll to position [182, 0]
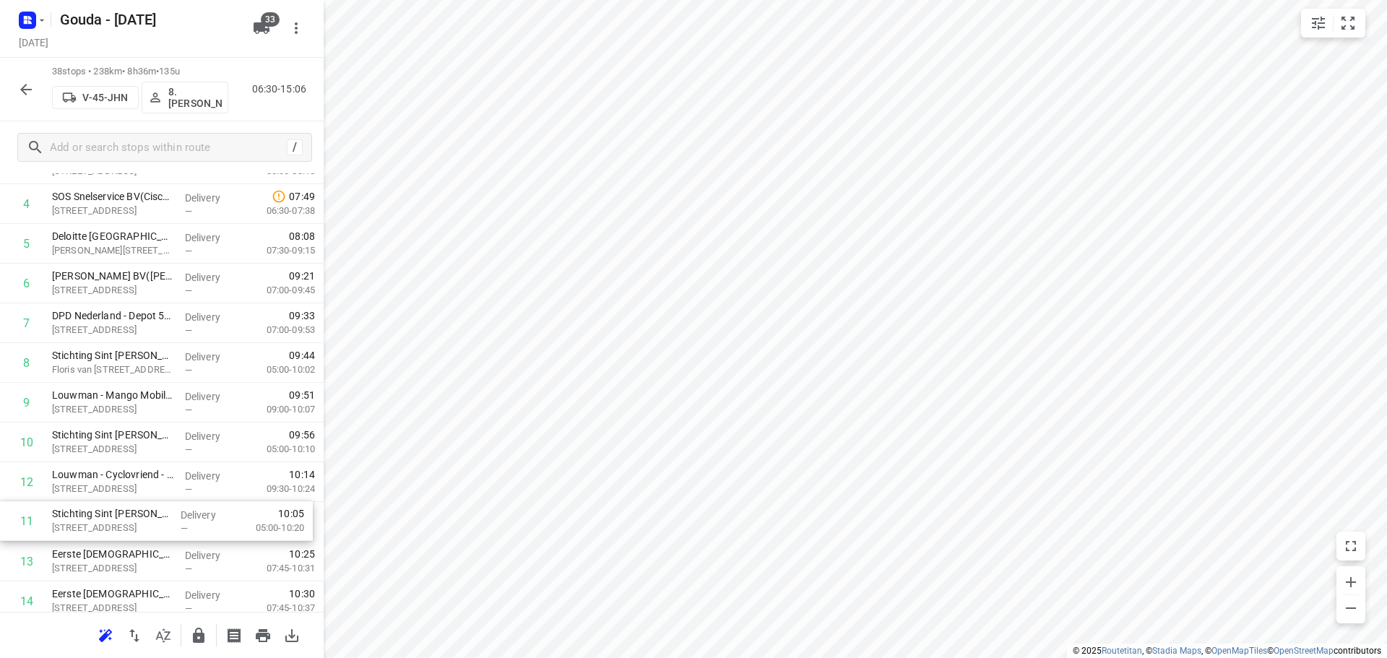
drag, startPoint x: 173, startPoint y: 474, endPoint x: 175, endPoint y: 433, distance: 41.2
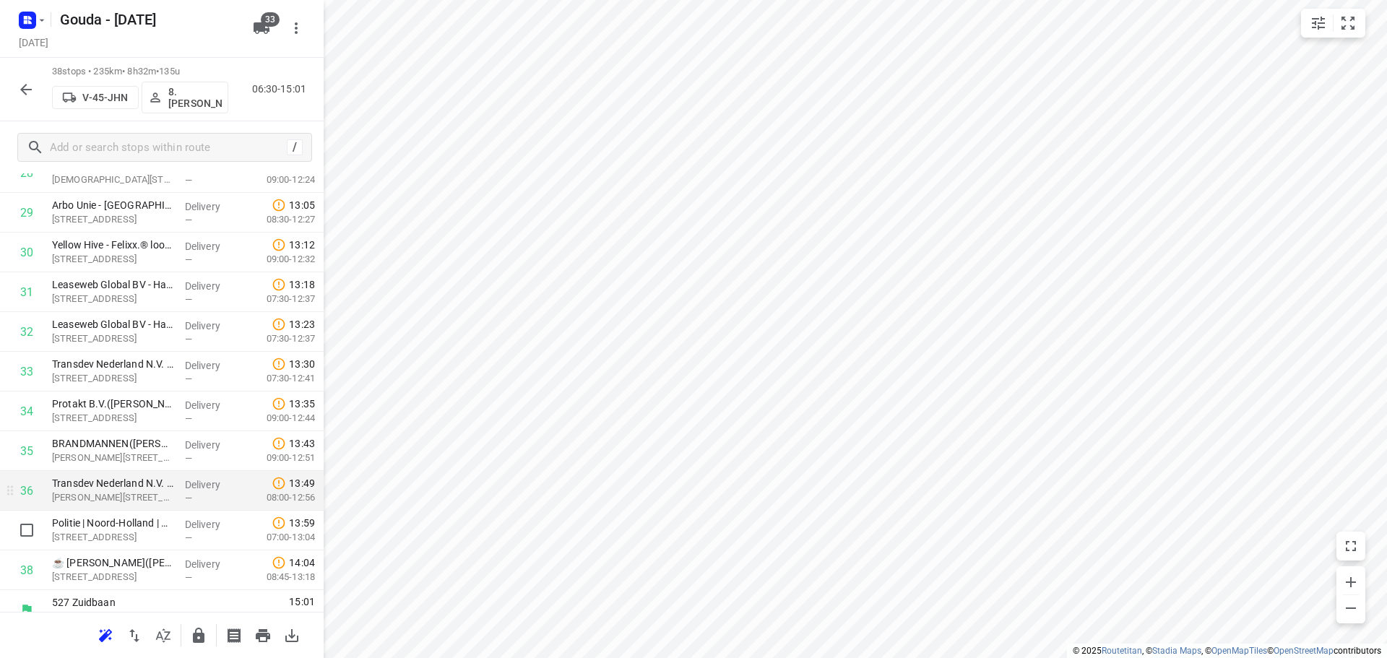
scroll to position [1183, 0]
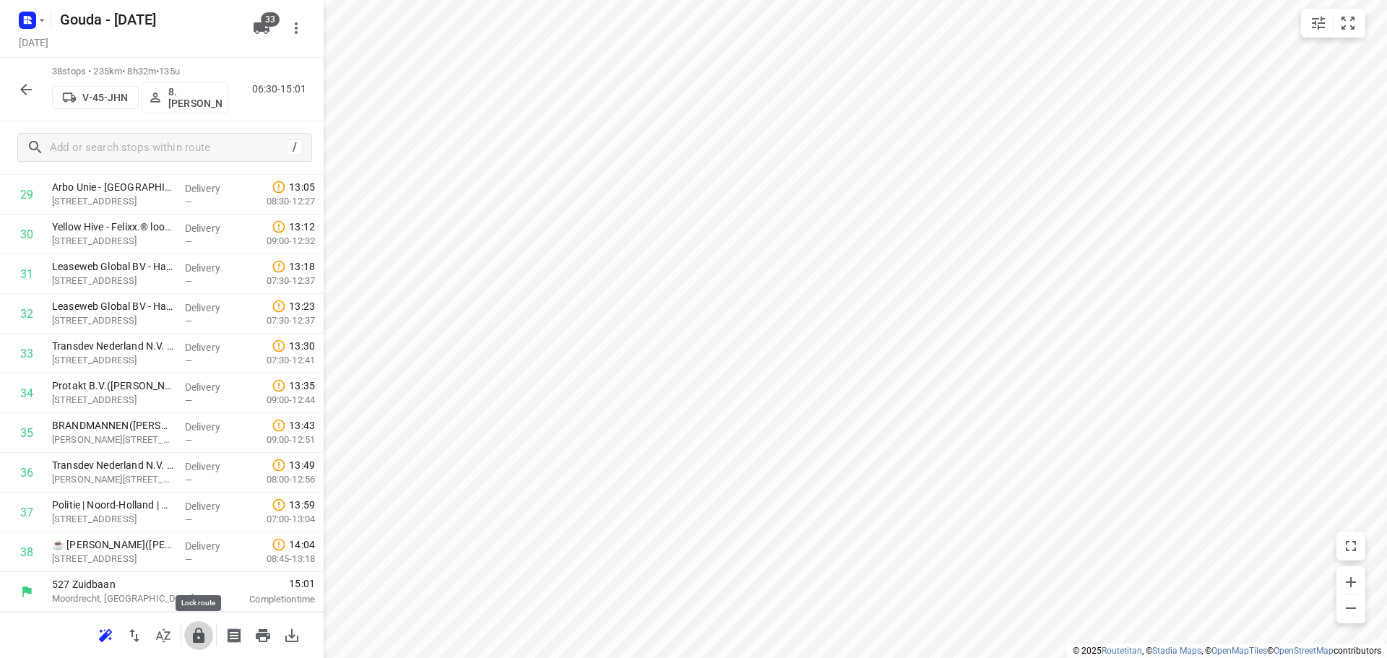
click at [207, 634] on icon "button" at bounding box center [198, 635] width 17 height 17
click at [16, 75] on div at bounding box center [26, 89] width 29 height 29
click at [17, 84] on button "button" at bounding box center [26, 89] width 29 height 29
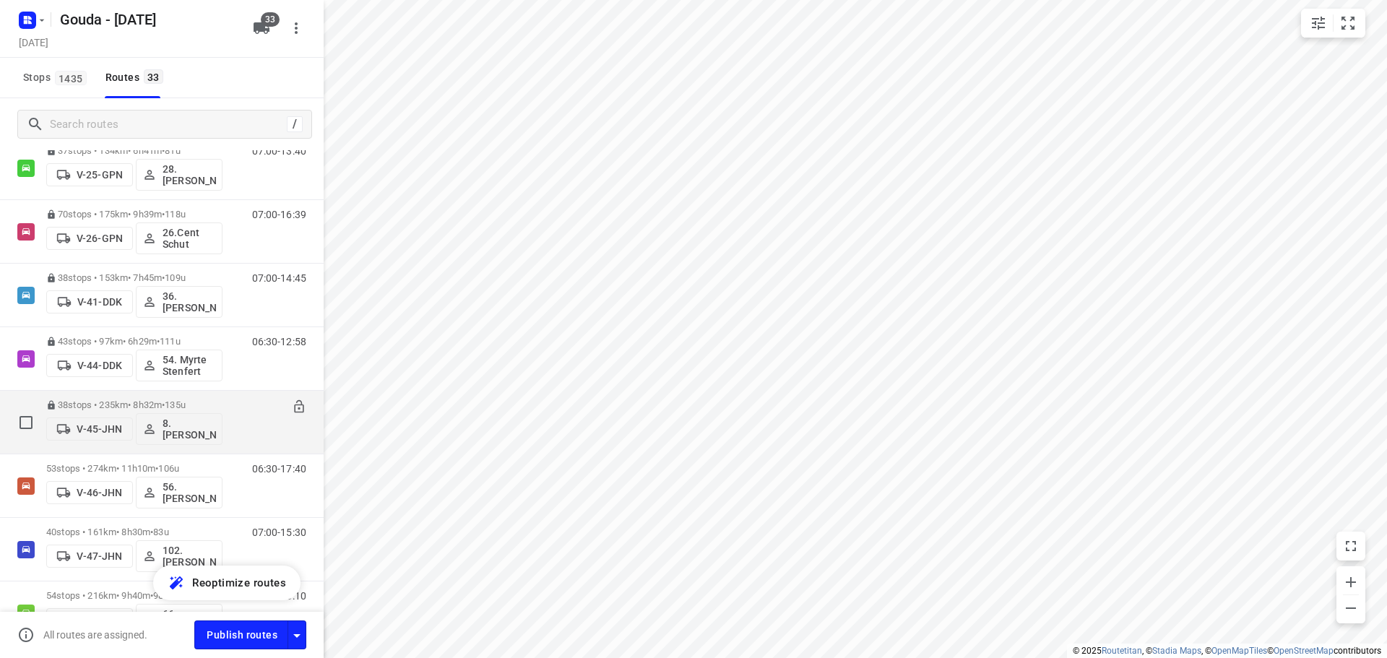
scroll to position [506, 0]
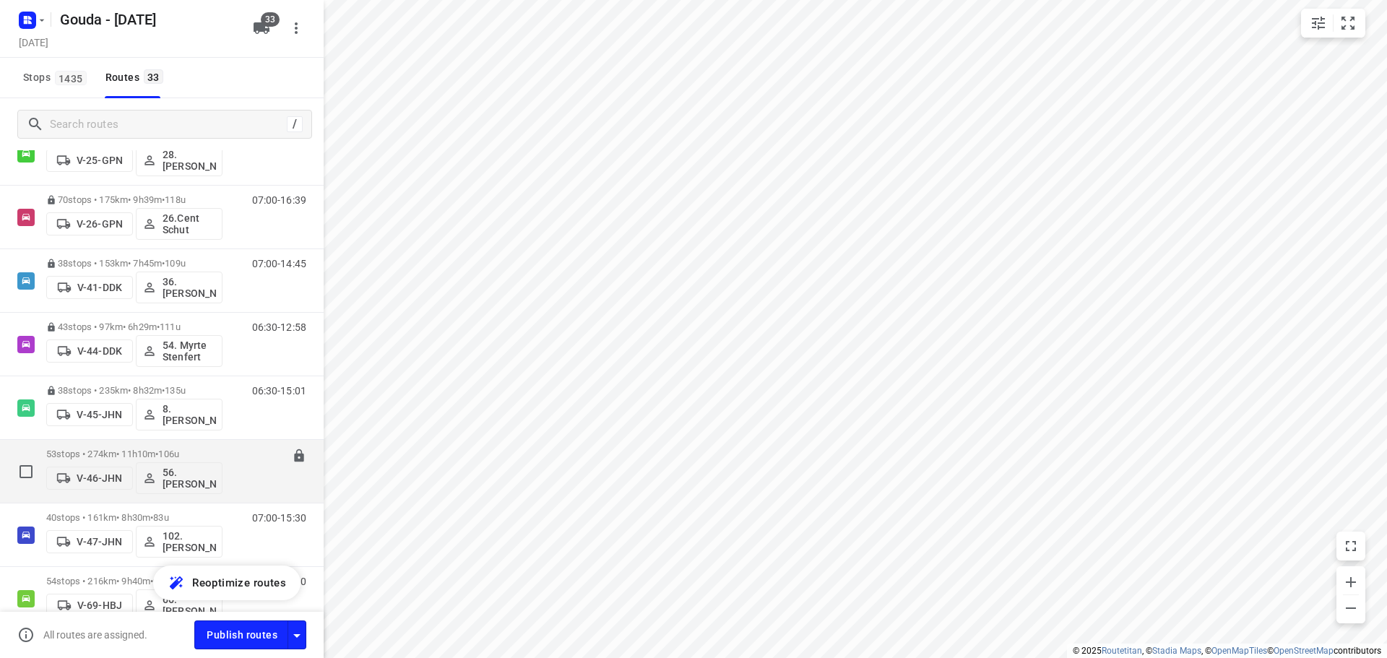
click at [234, 450] on div "06:30-17:40" at bounding box center [270, 474] width 72 height 53
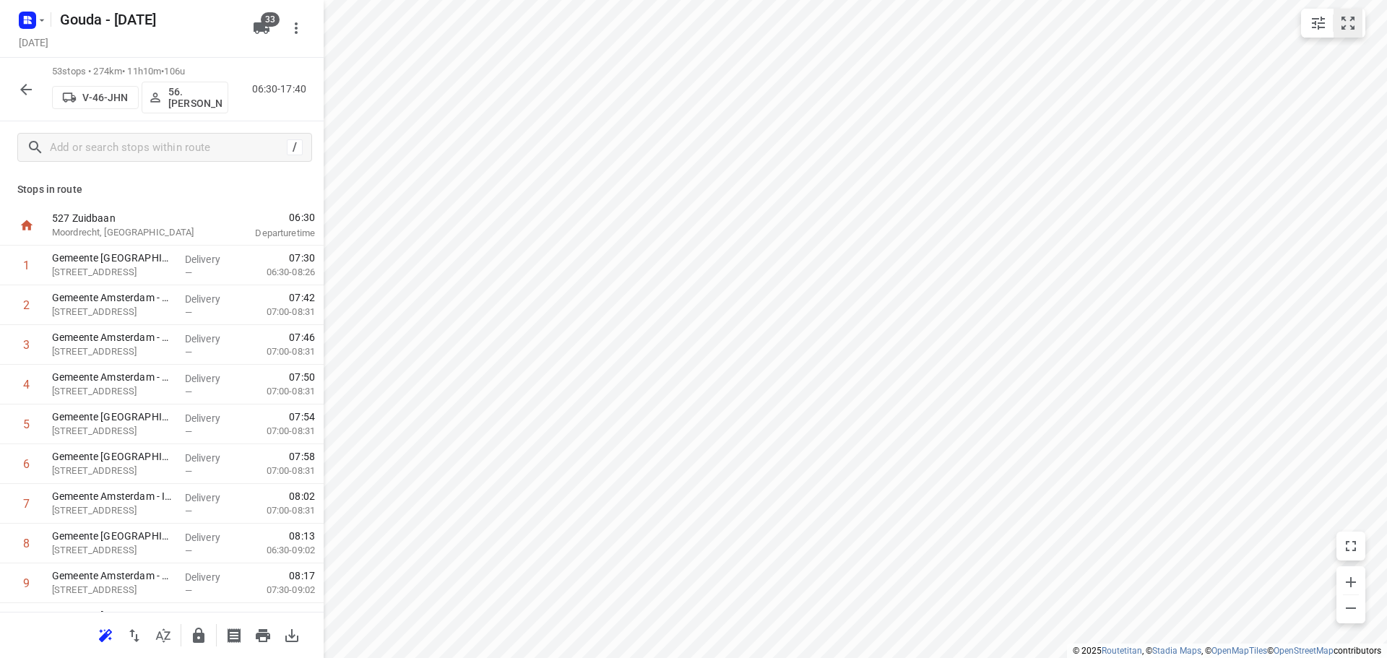
click at [1344, 24] on icon "small contained button group" at bounding box center [1347, 22] width 17 height 17
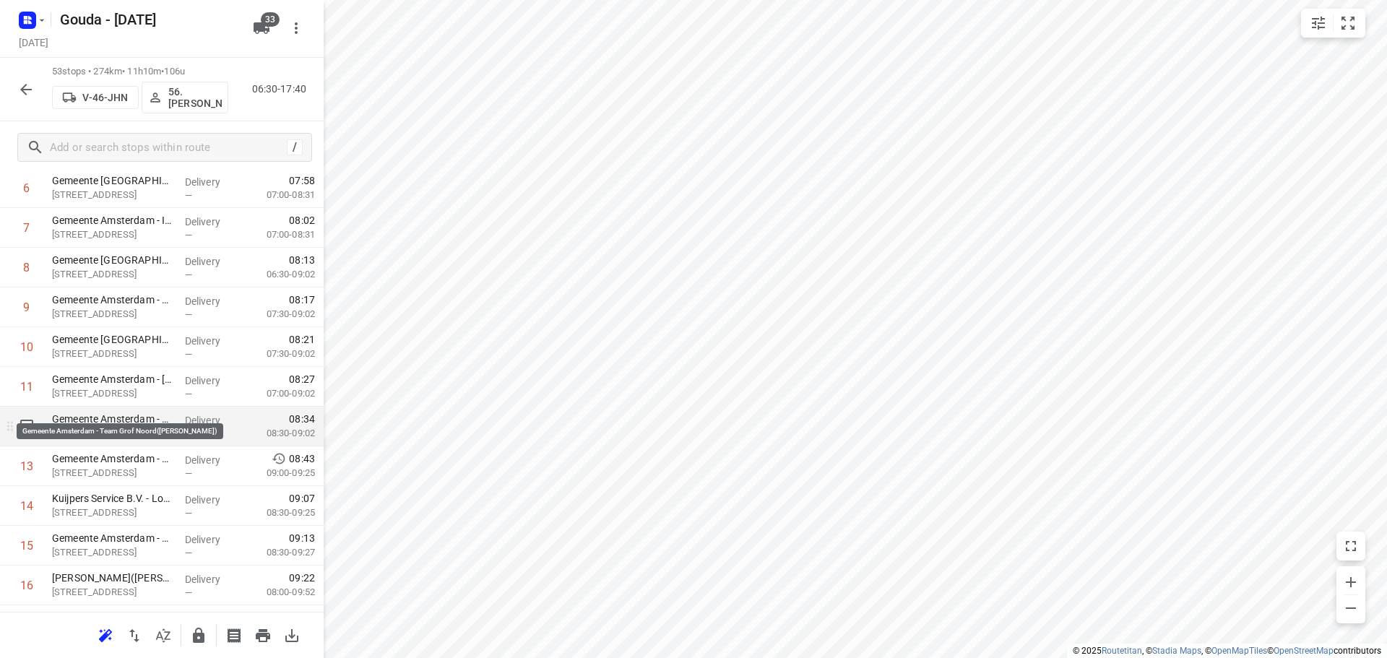
scroll to position [289, 0]
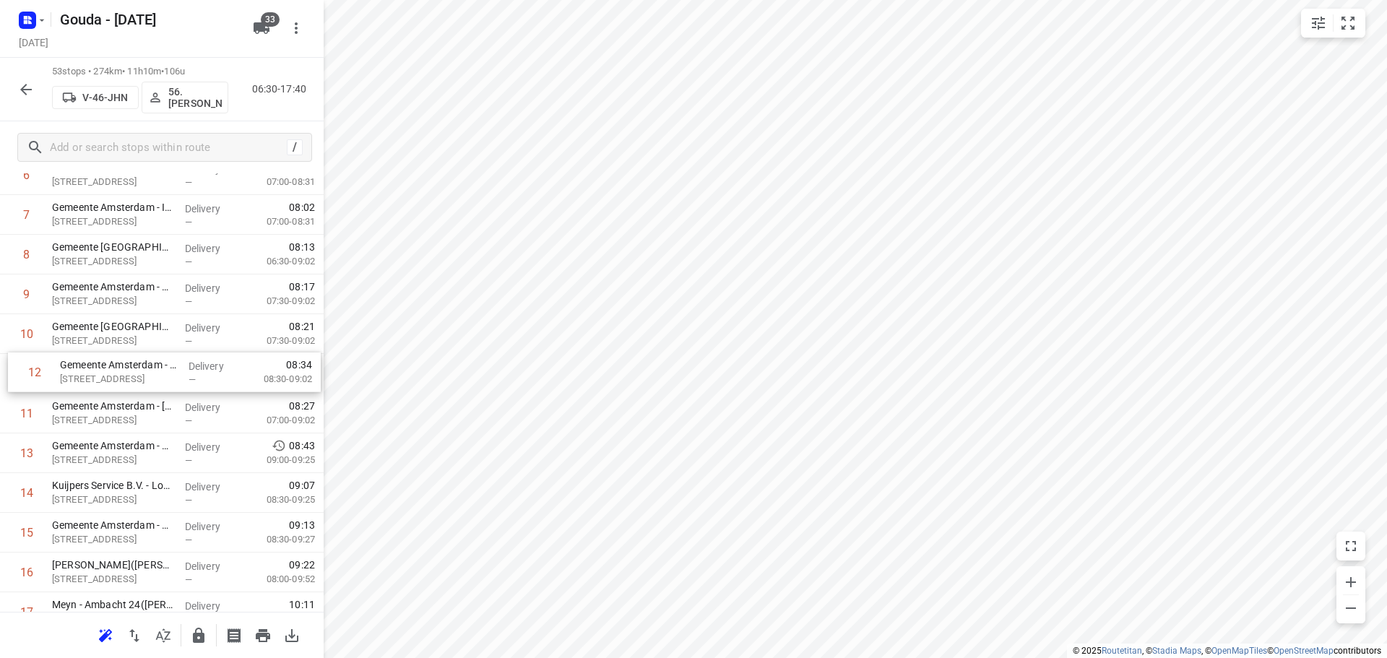
drag, startPoint x: 129, startPoint y: 416, endPoint x: 138, endPoint y: 364, distance: 52.7
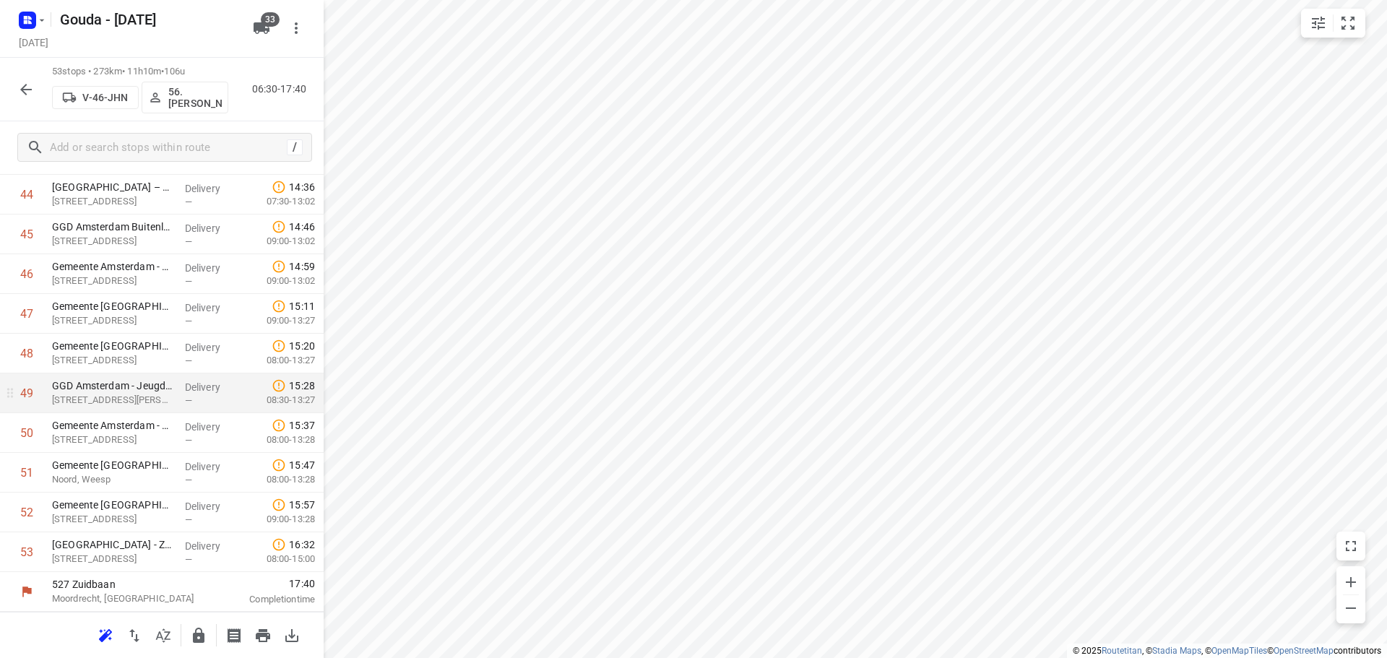
scroll to position [1143, 0]
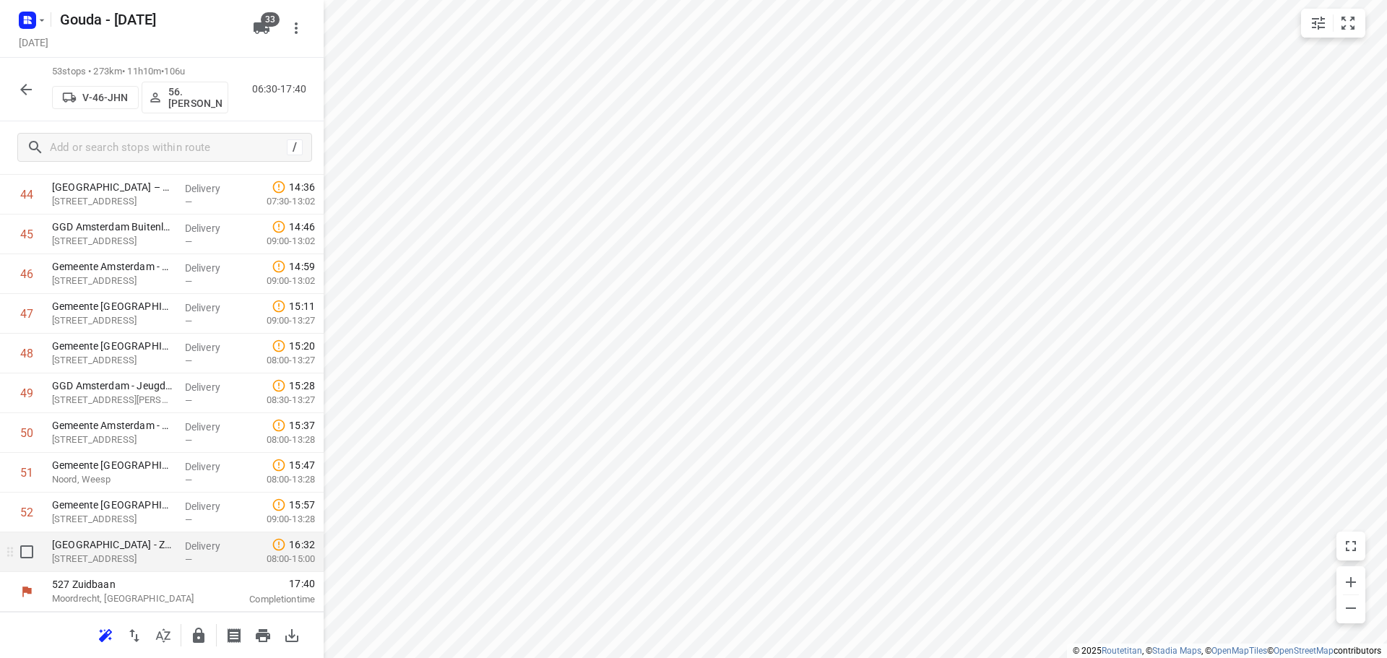
click at [35, 557] on input "checkbox" at bounding box center [26, 551] width 29 height 29
checkbox input "true"
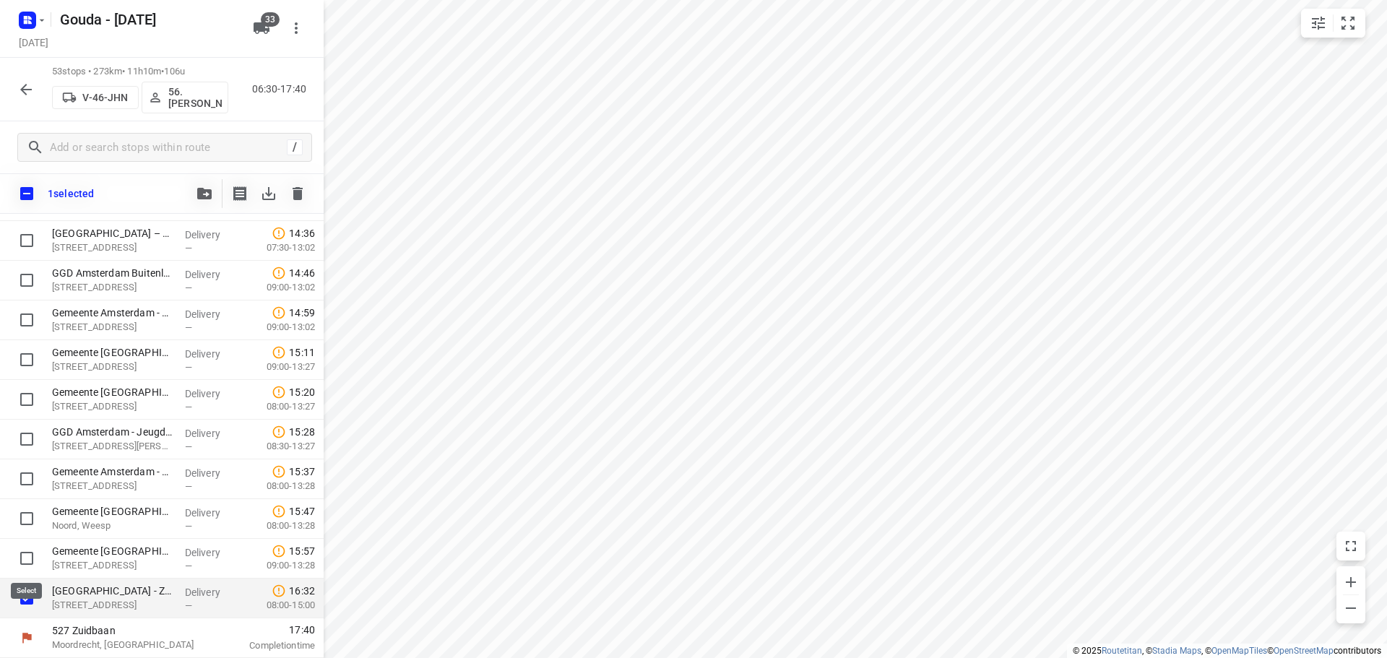
scroll to position [1773, 0]
click at [206, 173] on div "1 selected" at bounding box center [162, 193] width 324 height 40
click at [204, 188] on icon "button" at bounding box center [204, 194] width 14 height 12
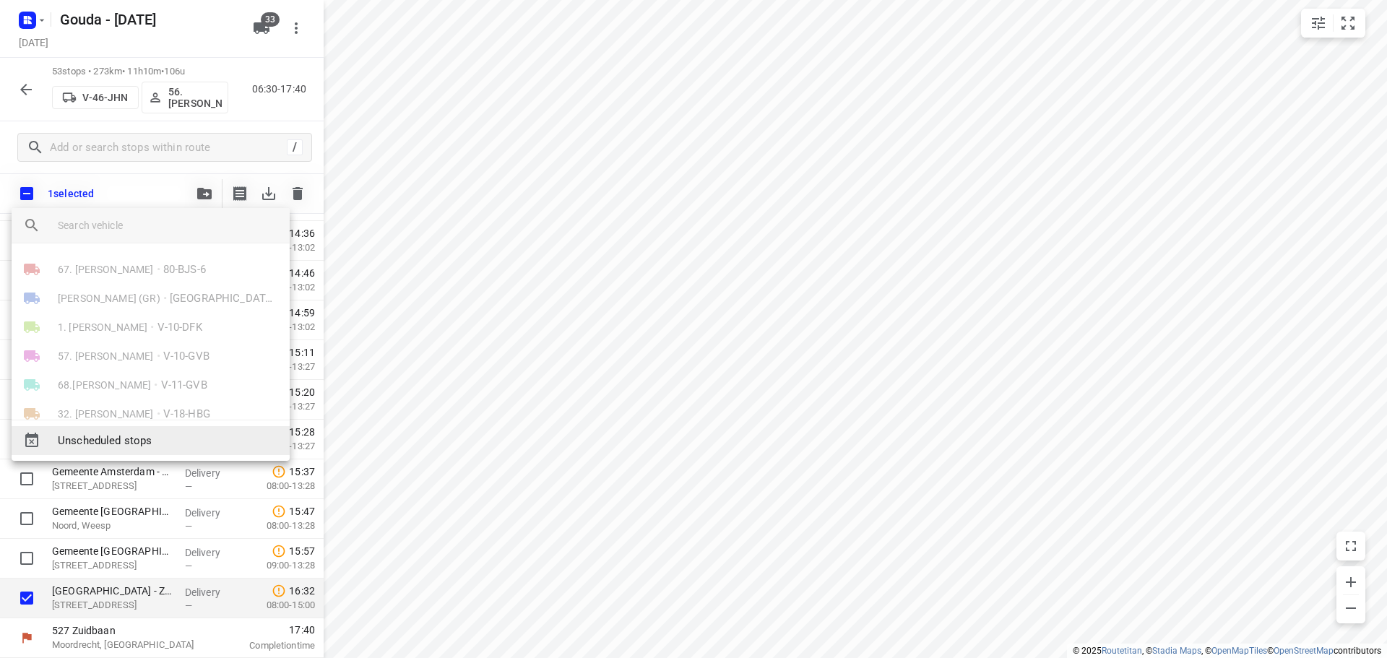
click at [178, 437] on span "Unscheduled stops" at bounding box center [168, 441] width 220 height 17
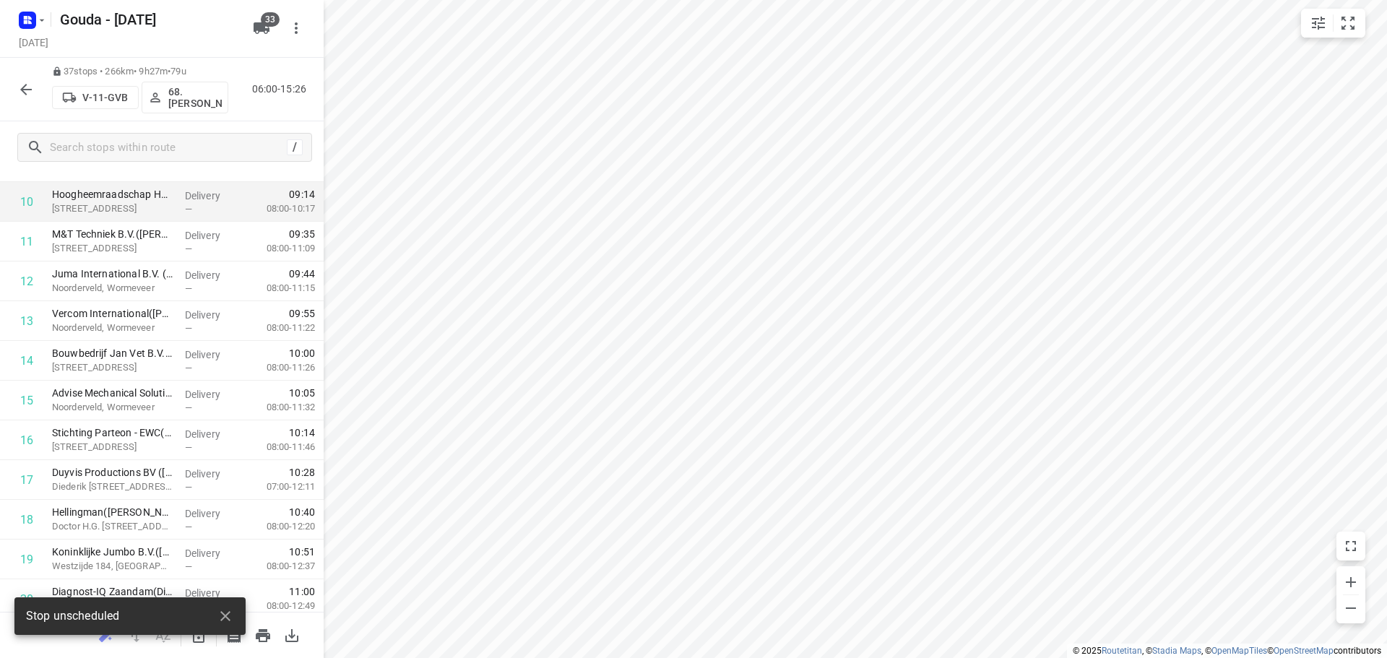
scroll to position [0, 0]
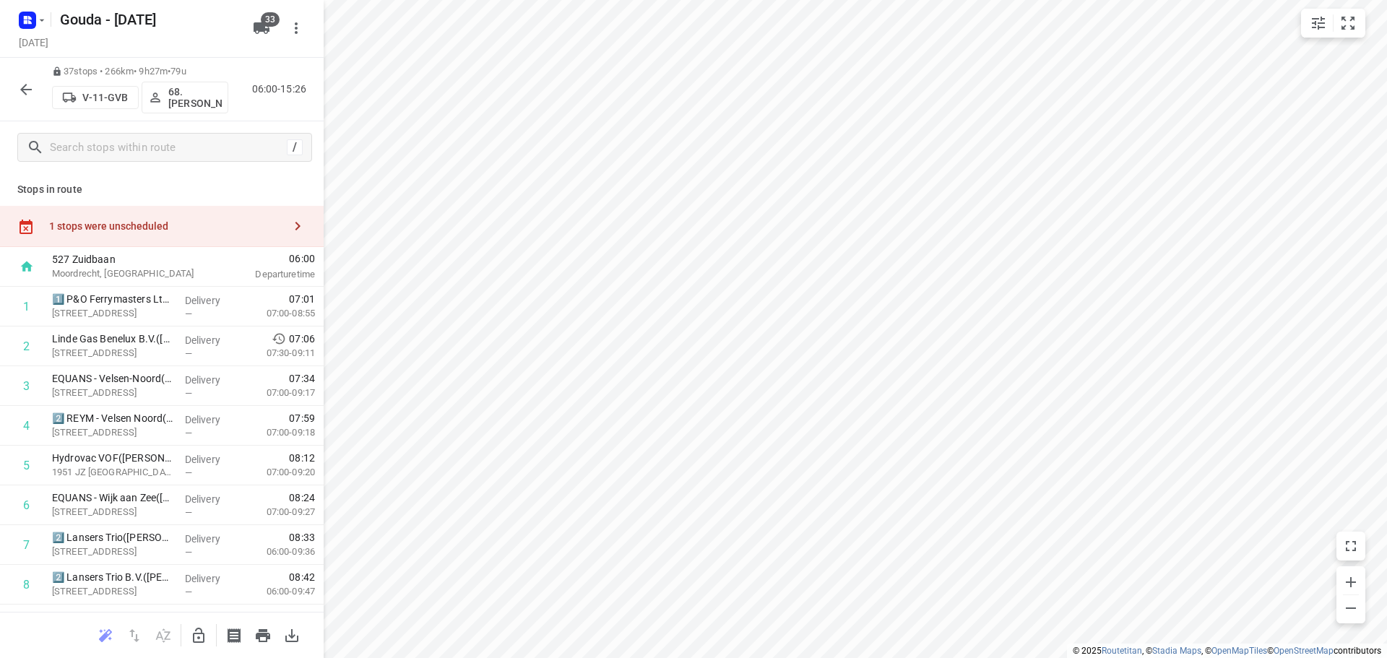
click at [168, 213] on div "1 stops were unscheduled" at bounding box center [162, 226] width 324 height 41
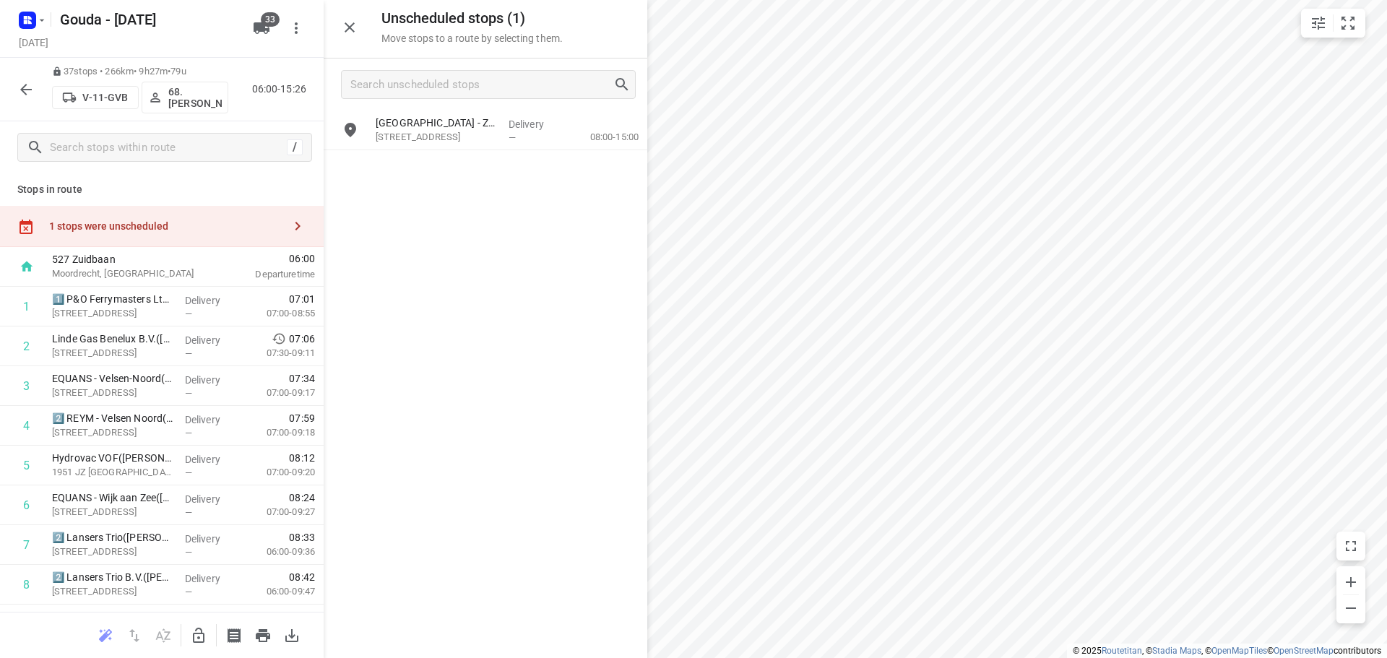
click at [201, 631] on icon "button" at bounding box center [199, 635] width 12 height 15
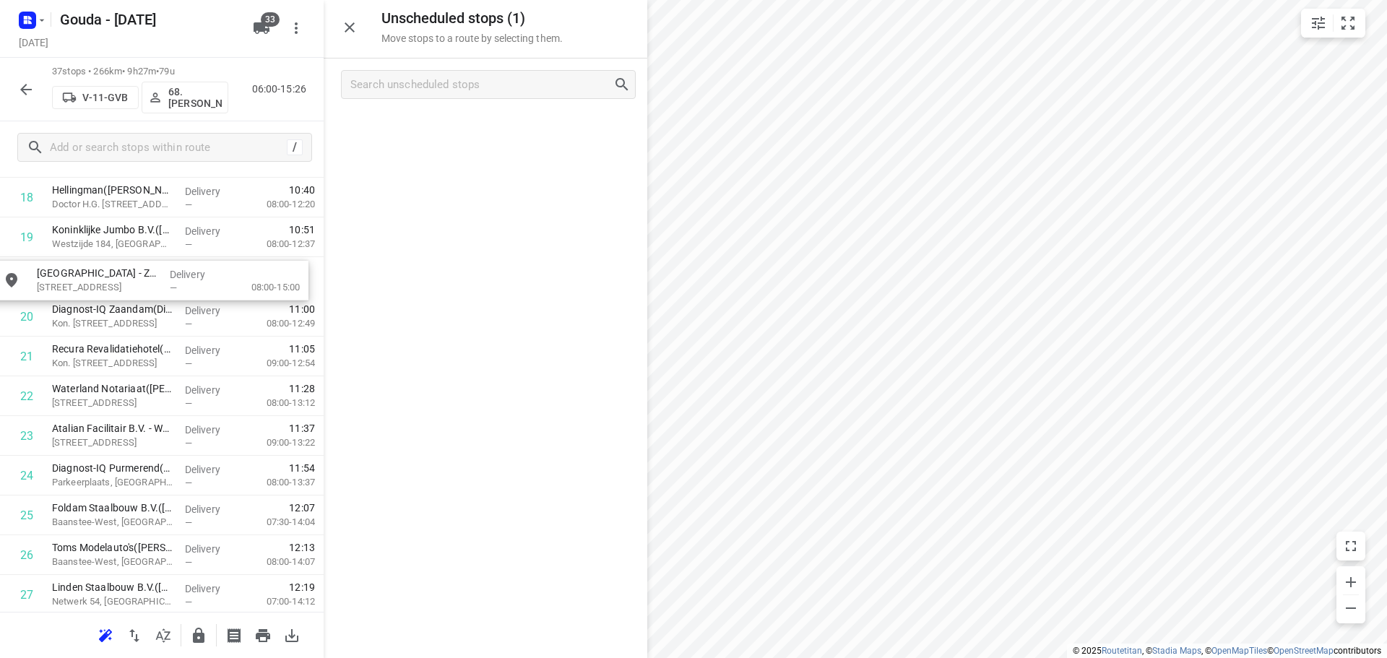
scroll to position [774, 0]
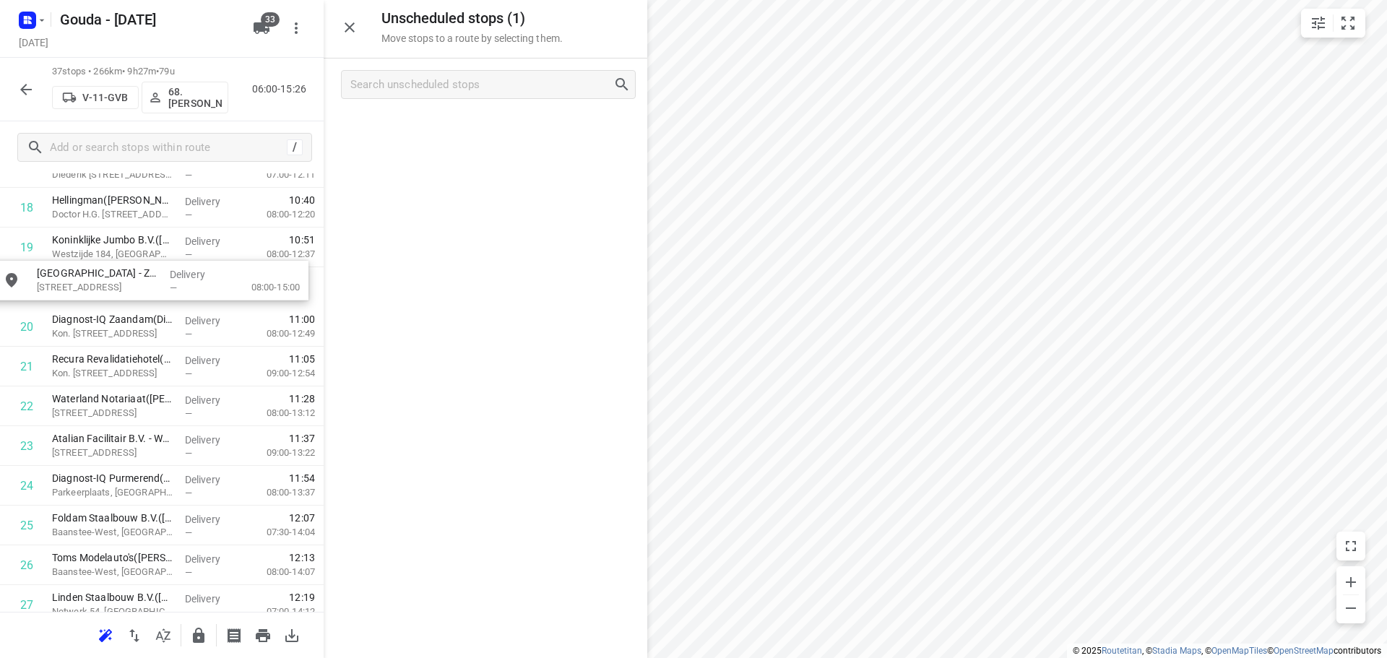
drag, startPoint x: 506, startPoint y: 134, endPoint x: 165, endPoint y: 290, distance: 374.6
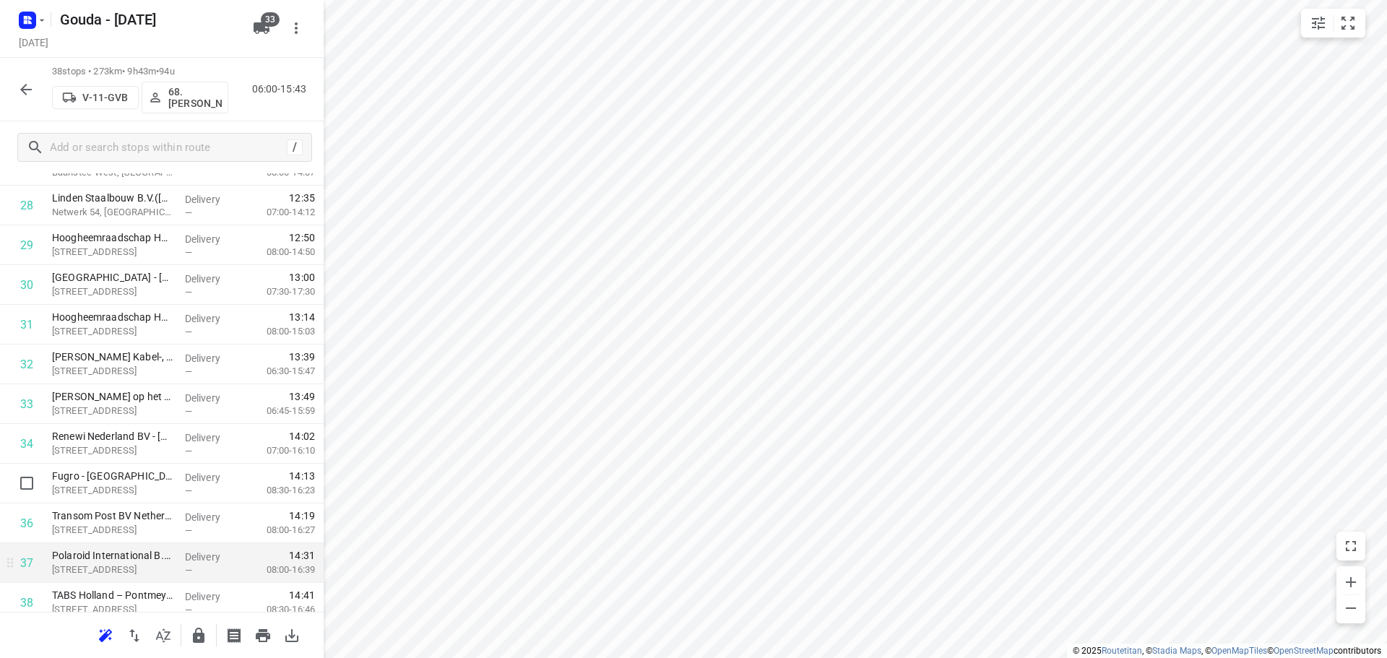
scroll to position [1183, 0]
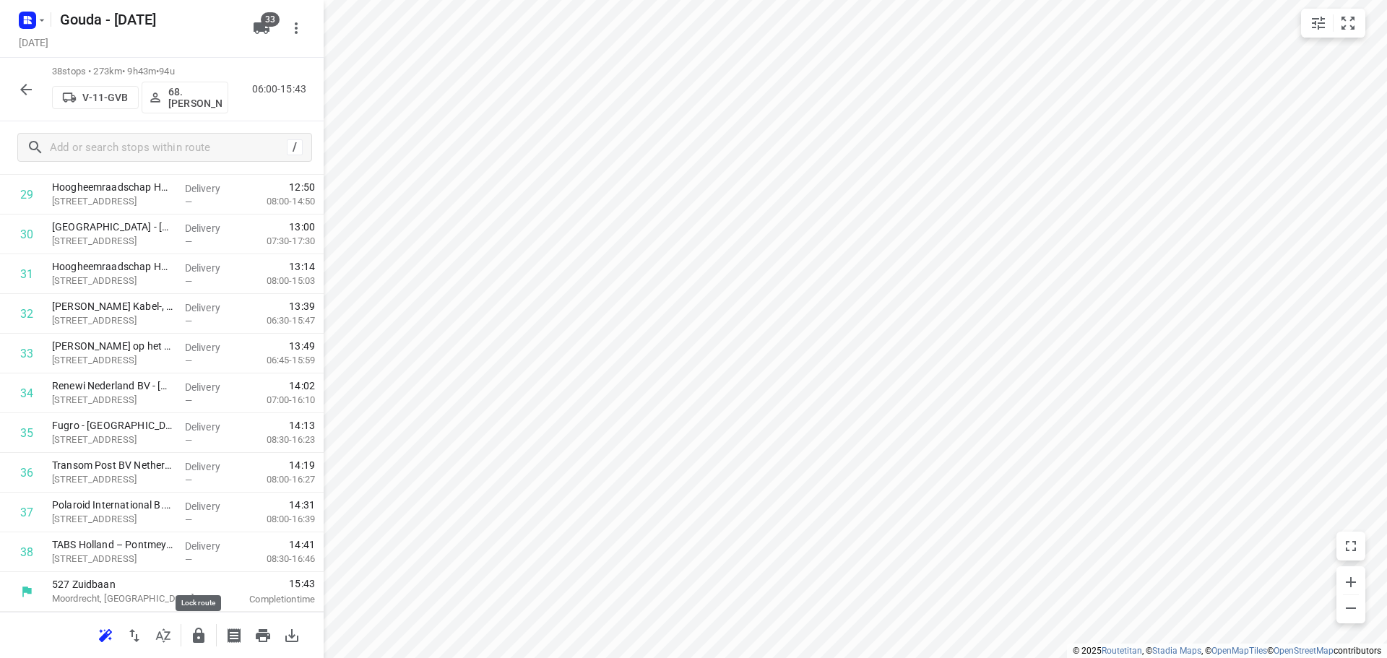
click at [205, 636] on icon "button" at bounding box center [198, 635] width 17 height 17
click at [27, 95] on icon "button" at bounding box center [25, 89] width 17 height 17
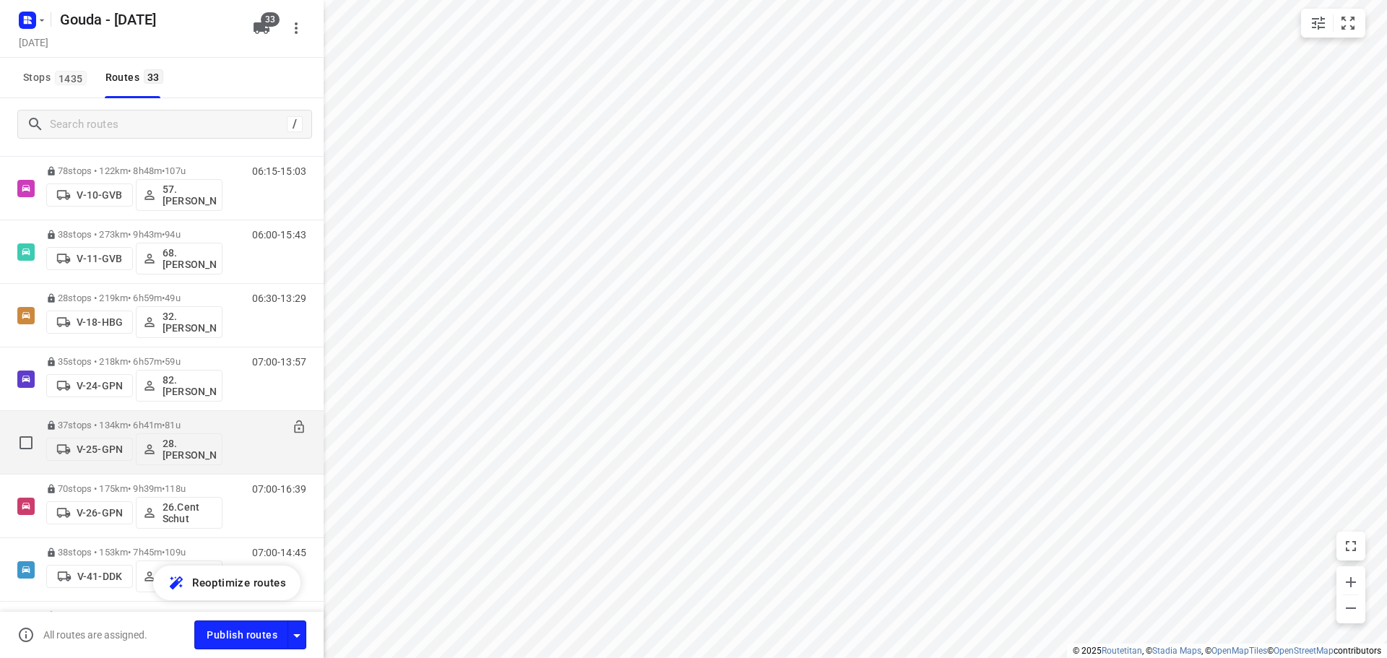
scroll to position [578, 0]
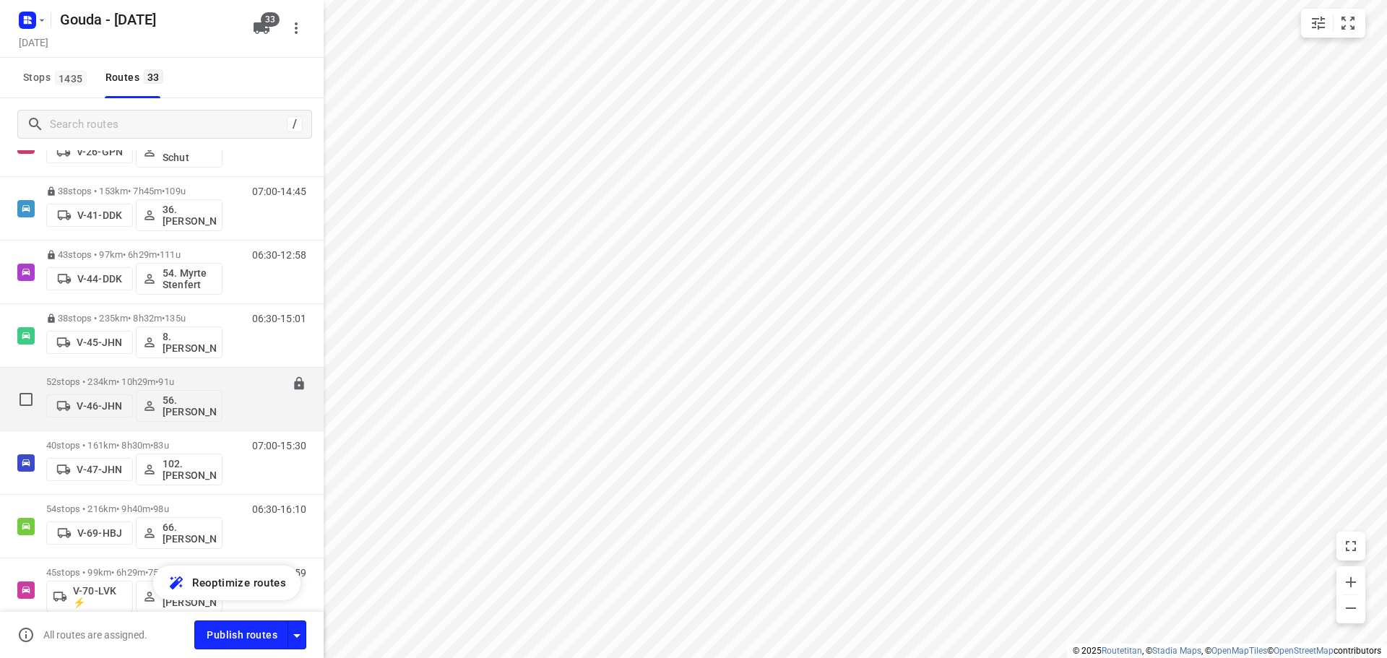
click at [155, 387] on div "V-46-JHN 56. Onno Hekking" at bounding box center [134, 404] width 176 height 35
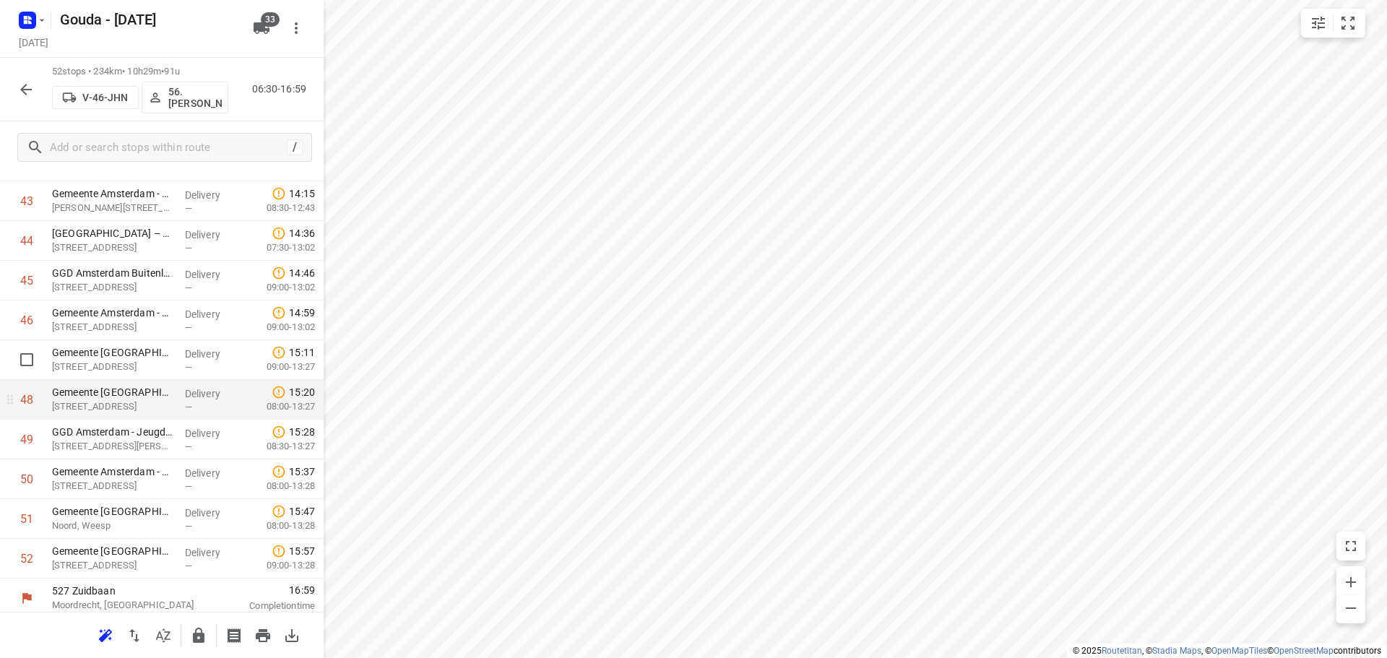
scroll to position [1739, 0]
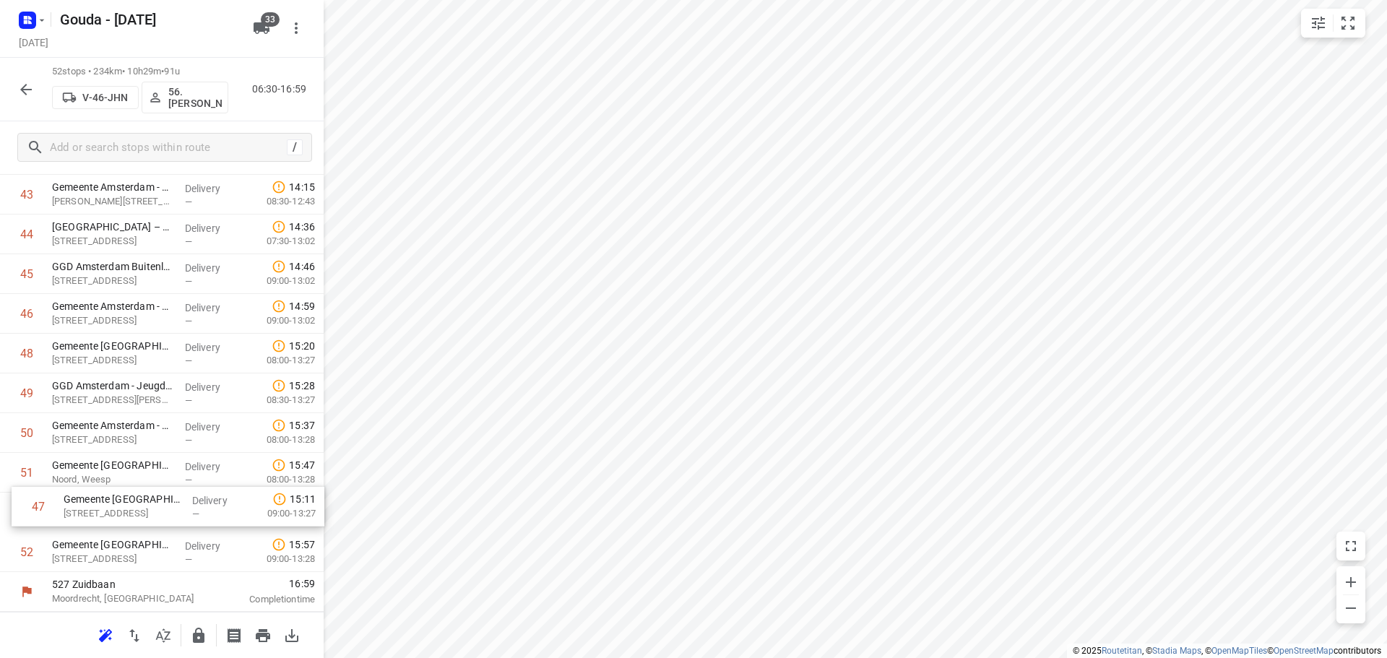
drag, startPoint x: 153, startPoint y: 347, endPoint x: 165, endPoint y: 506, distance: 159.3
click at [19, 519] on input "checkbox" at bounding box center [26, 512] width 29 height 29
checkbox input "true"
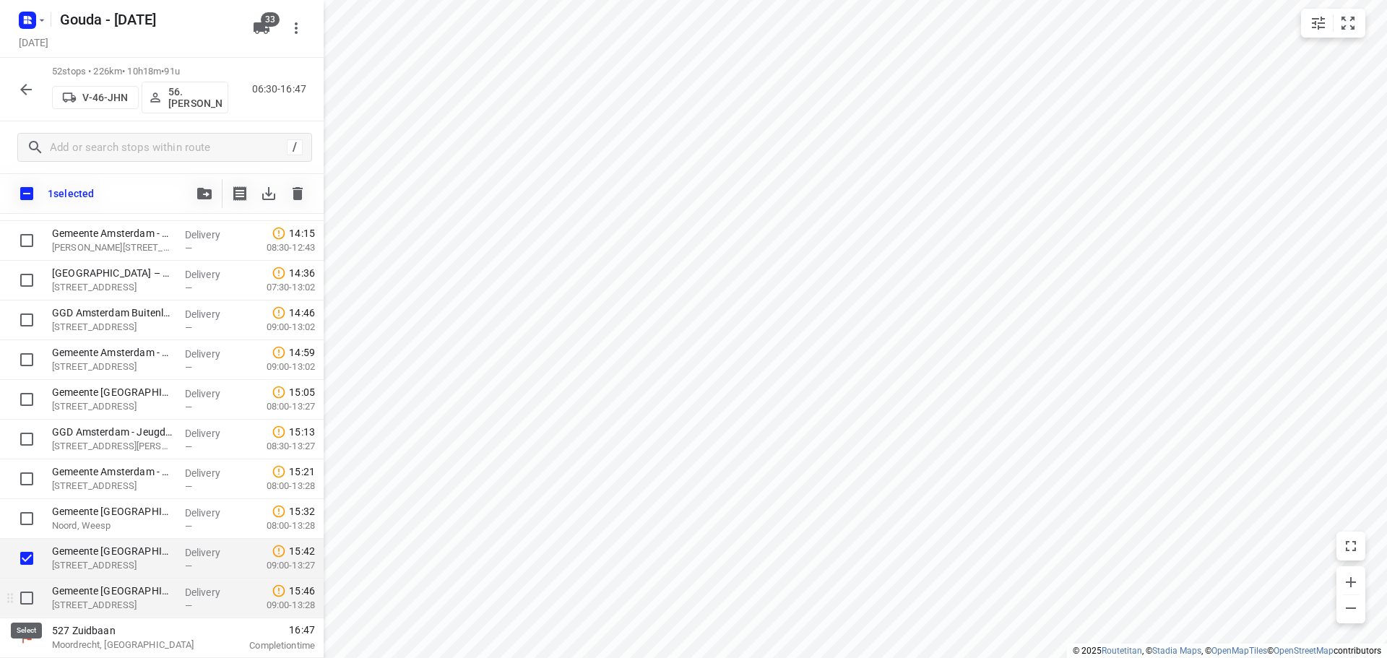
click at [26, 600] on input "checkbox" at bounding box center [26, 598] width 29 height 29
checkbox input "true"
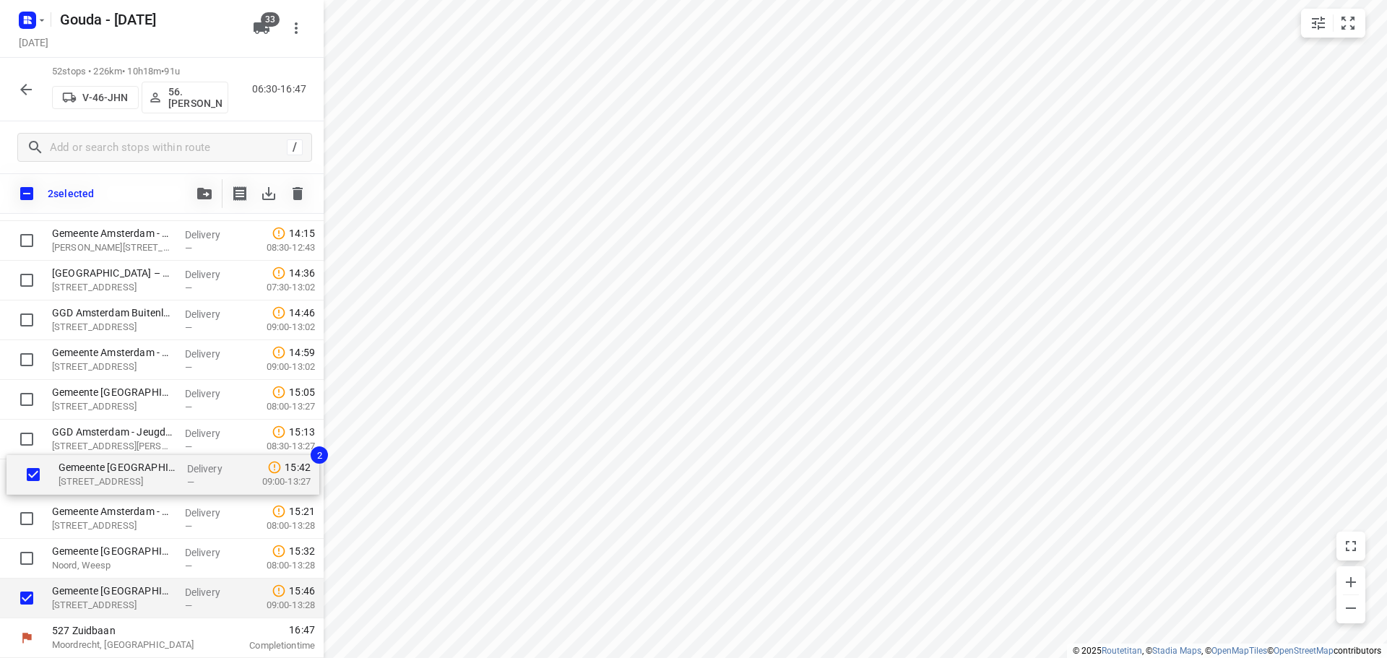
drag, startPoint x: 108, startPoint y: 558, endPoint x: 114, endPoint y: 465, distance: 93.4
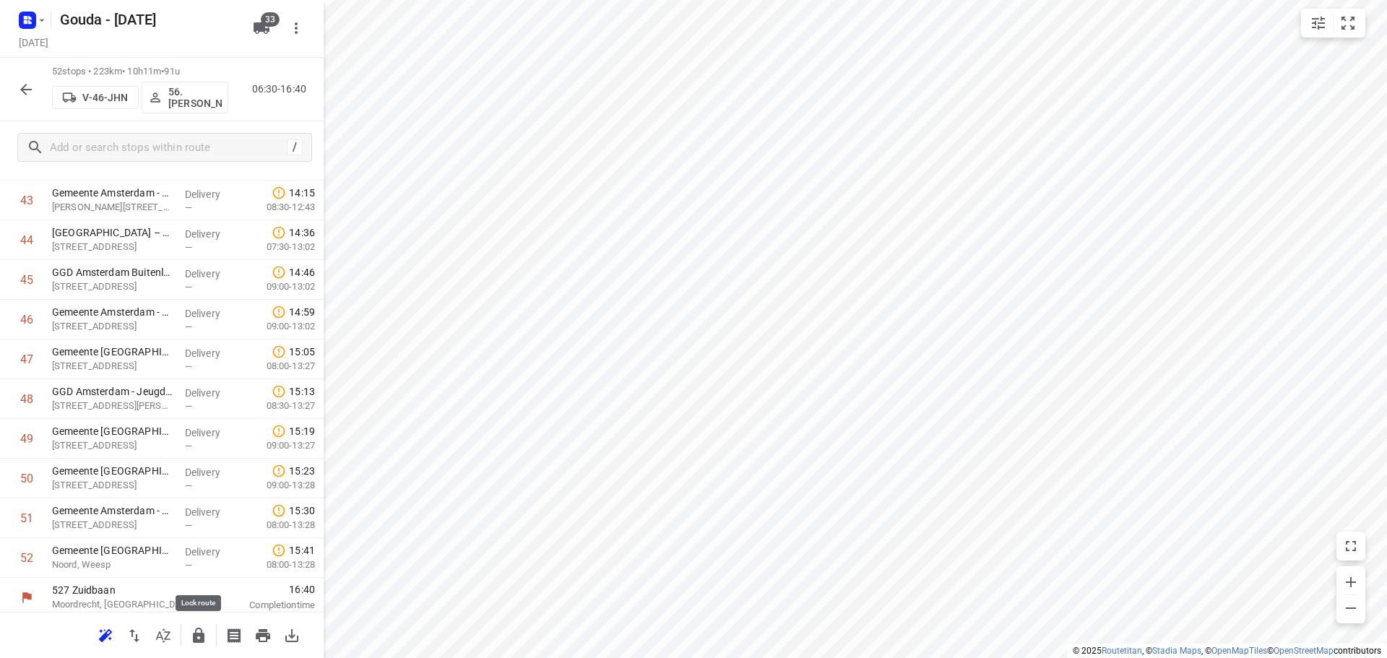
click at [196, 632] on icon "button" at bounding box center [198, 635] width 17 height 17
click at [45, 84] on div "52 stops • 223km • 10h11m • 91u V-46-JHN 56. Onno Hekking 06:30-16:40" at bounding box center [162, 90] width 324 height 64
click at [26, 89] on icon "button" at bounding box center [26, 90] width 12 height 12
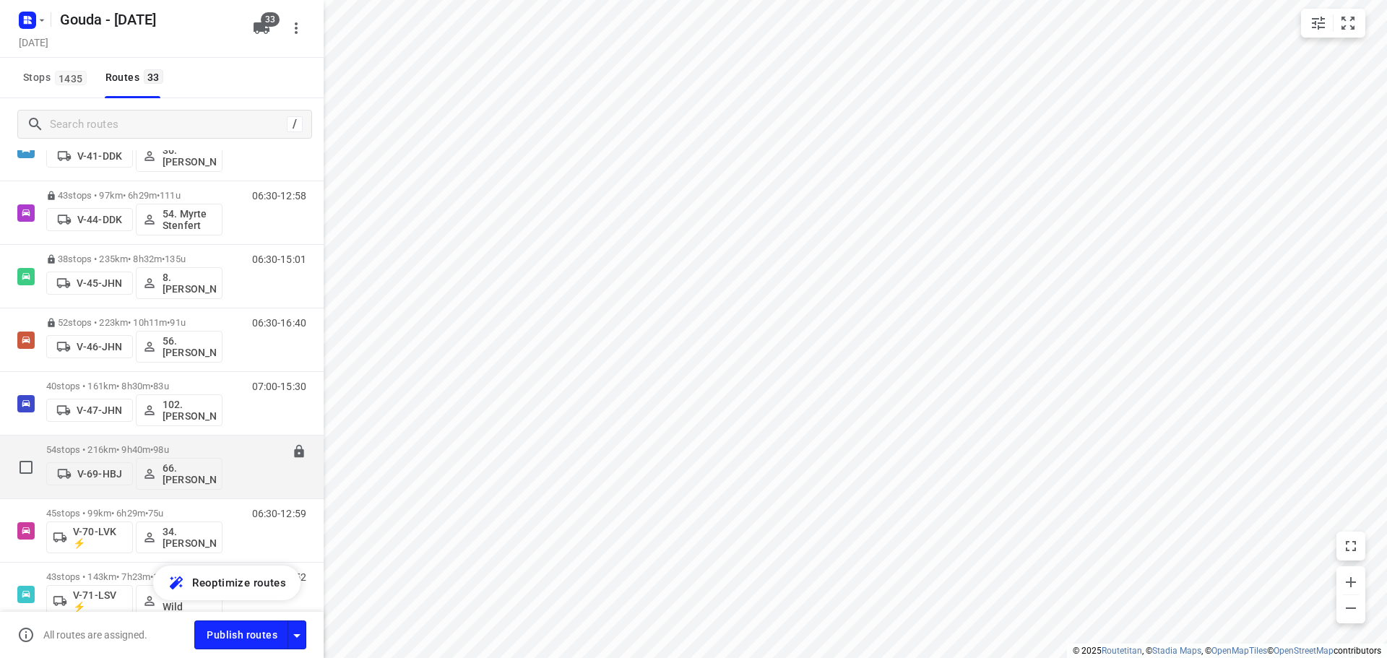
scroll to position [722, 0]
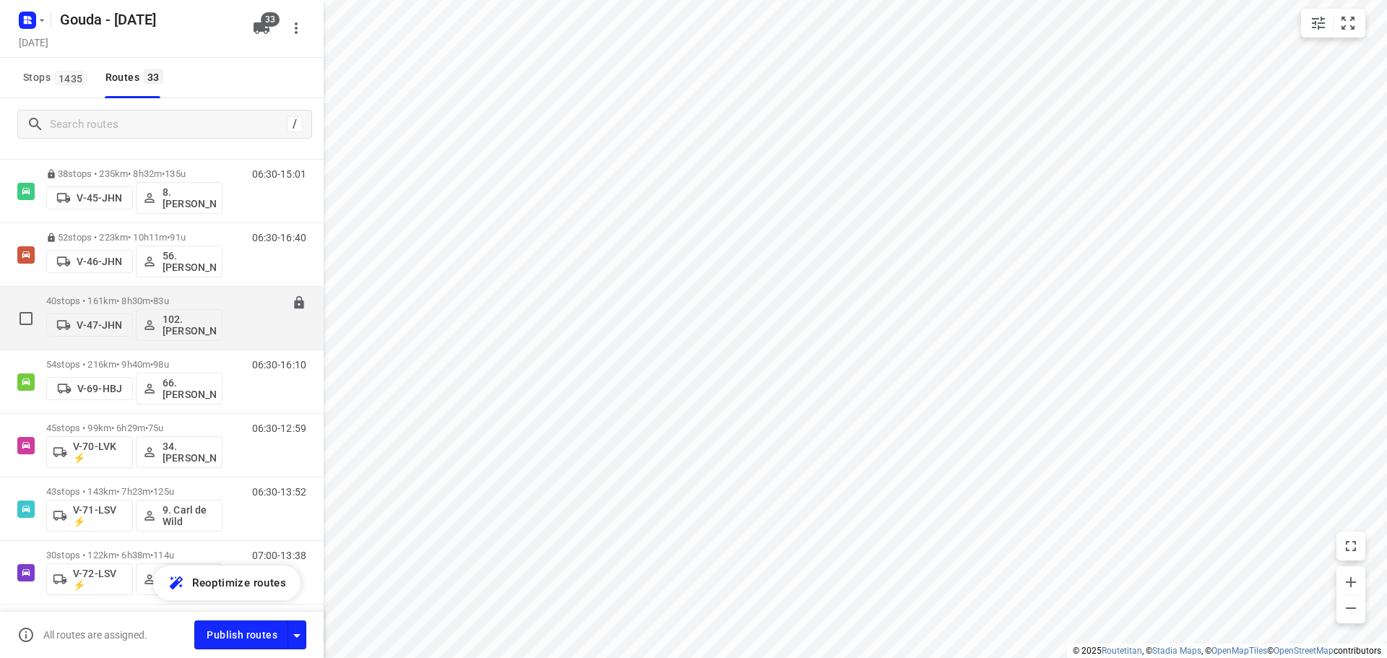
click at [195, 293] on div "40 stops • 161km • 8h30m • 83u V-47-JHN 102.Vincent Dekker" at bounding box center [134, 318] width 176 height 60
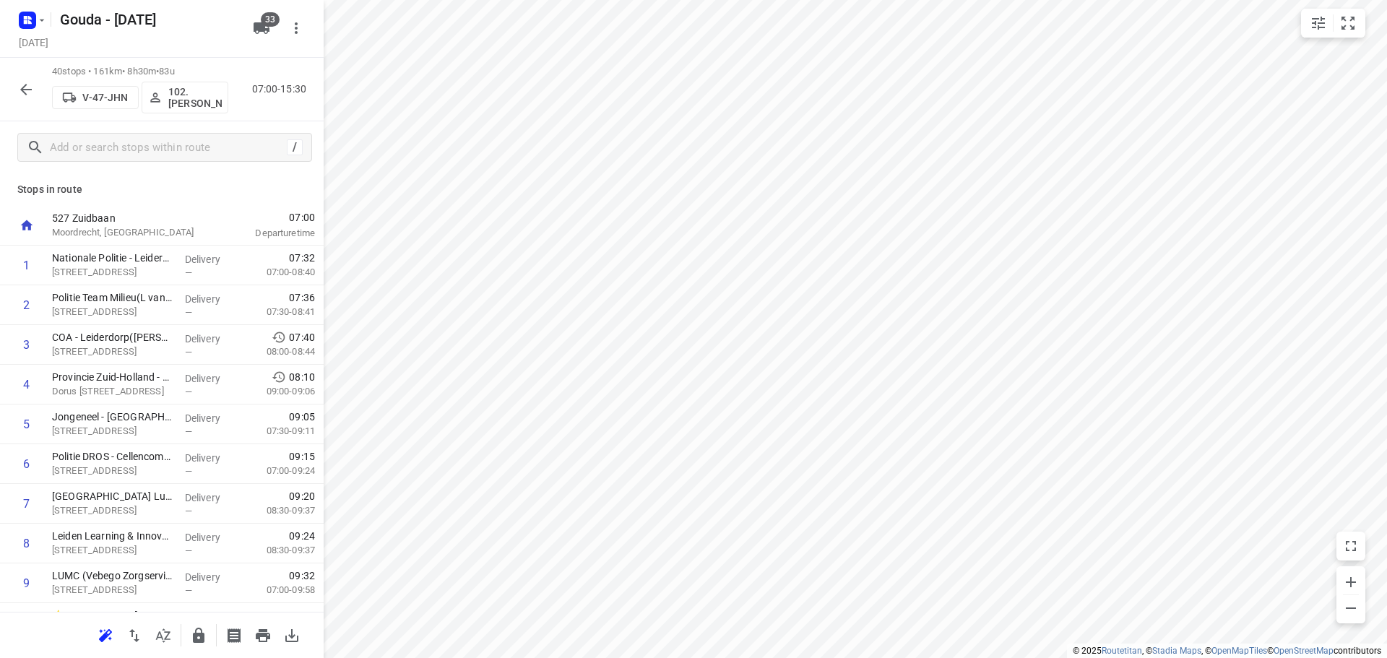
click at [1386, 70] on html "i © 2025 Routetitan , © Stadia Maps , © OpenMapTiles © OpenStreetMap contributo…" at bounding box center [693, 329] width 1387 height 658
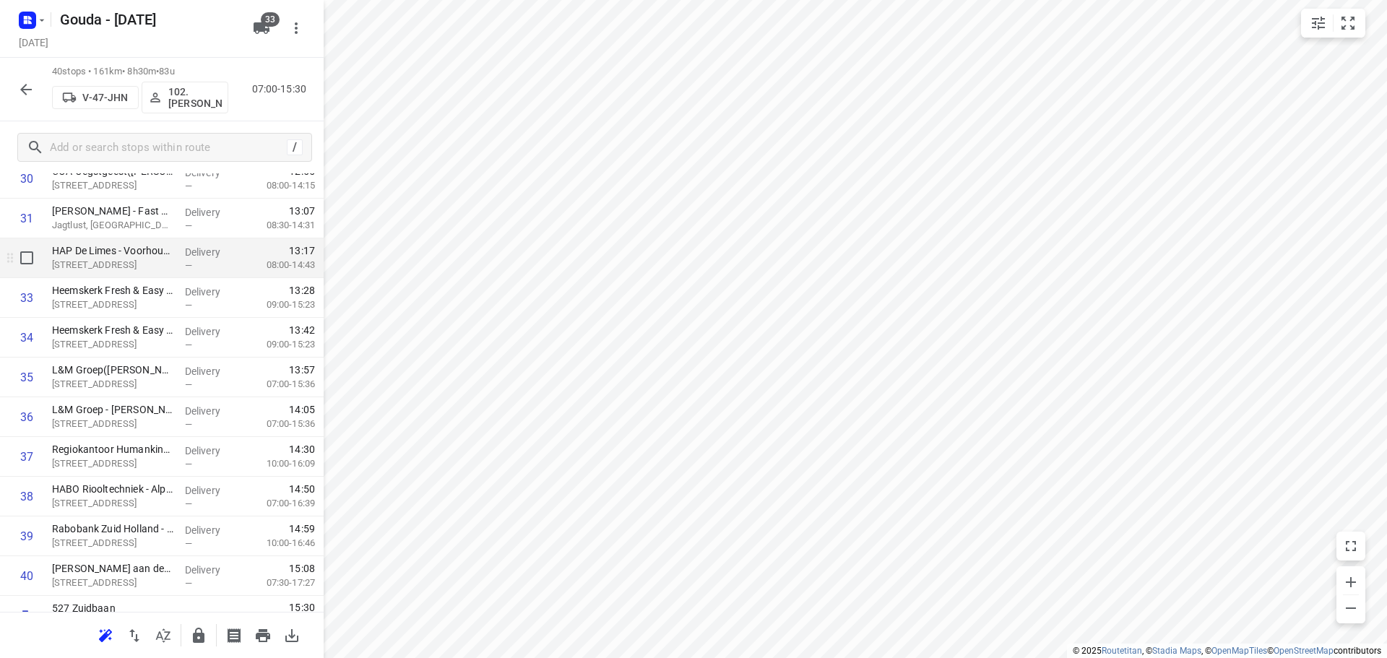
scroll to position [1262, 0]
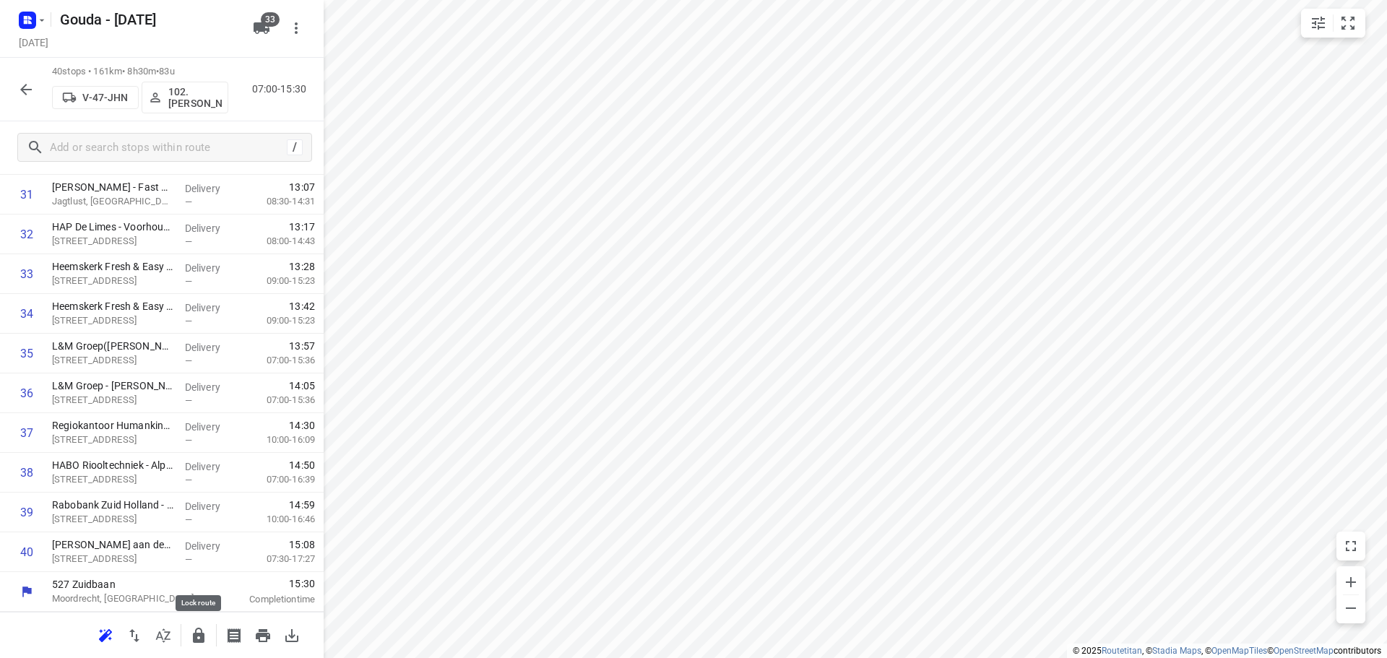
click at [196, 627] on icon "button" at bounding box center [198, 635] width 17 height 17
click at [15, 78] on div at bounding box center [26, 89] width 29 height 29
click at [19, 87] on icon "button" at bounding box center [25, 89] width 17 height 17
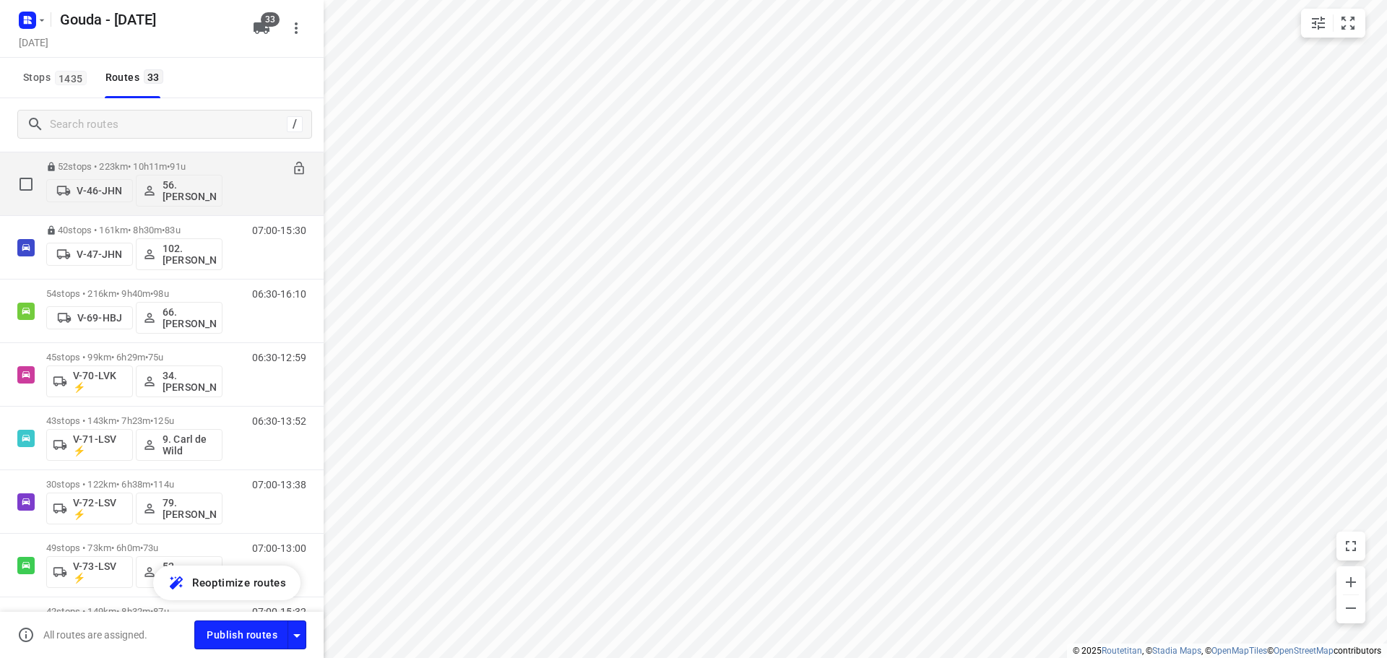
scroll to position [794, 0]
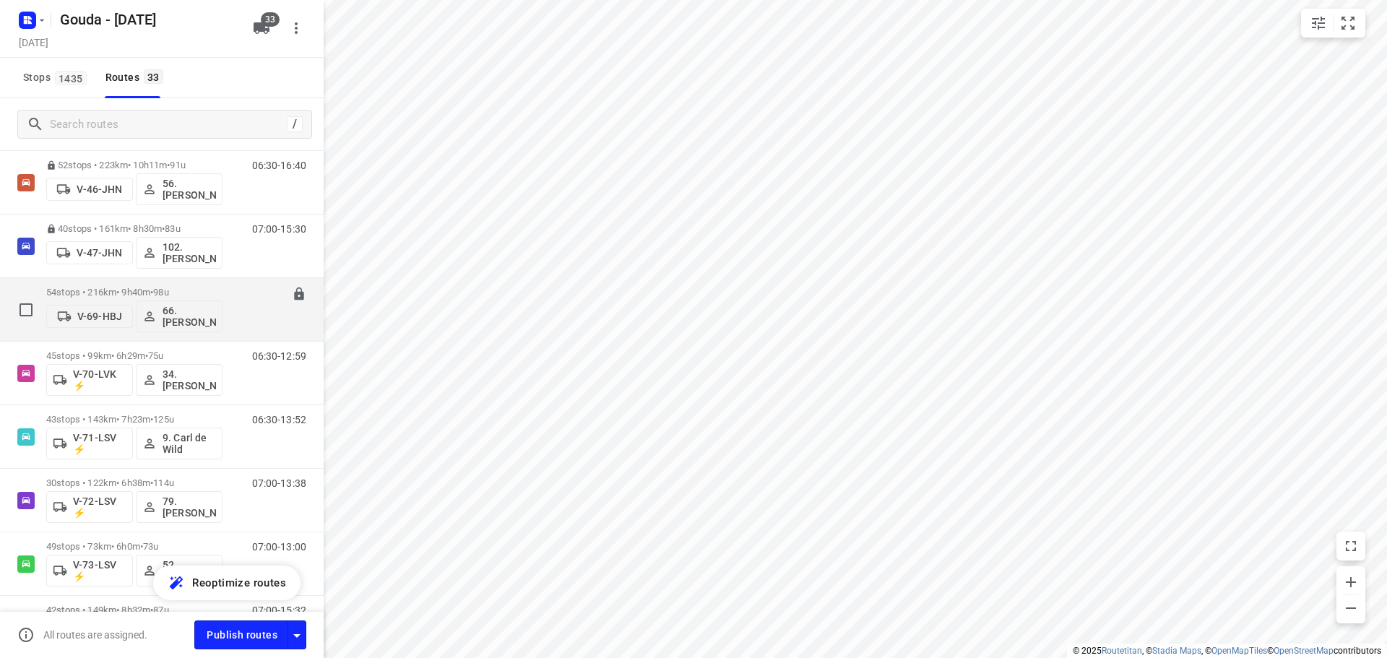
click at [162, 284] on div "54 stops • 216km • 9h40m • 98u V-69-HBJ 66. Rien Pfauth" at bounding box center [134, 309] width 176 height 60
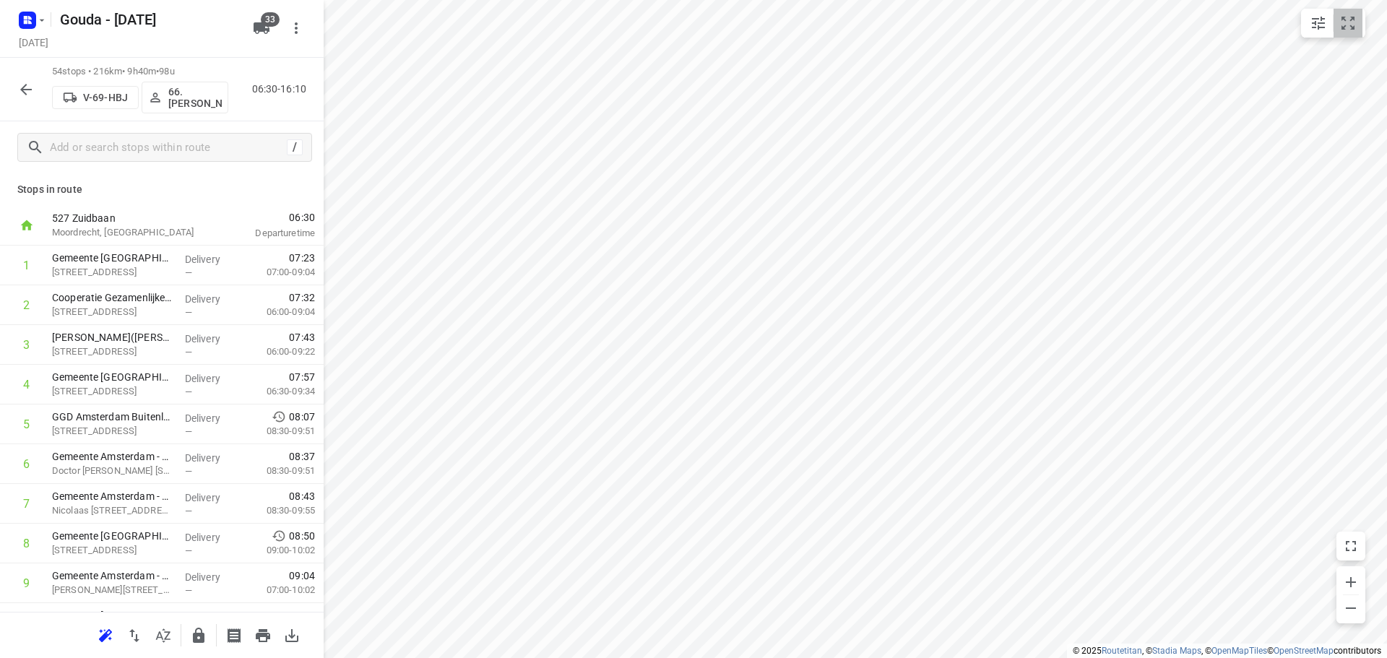
click at [1344, 32] on button "small contained button group" at bounding box center [1347, 23] width 29 height 29
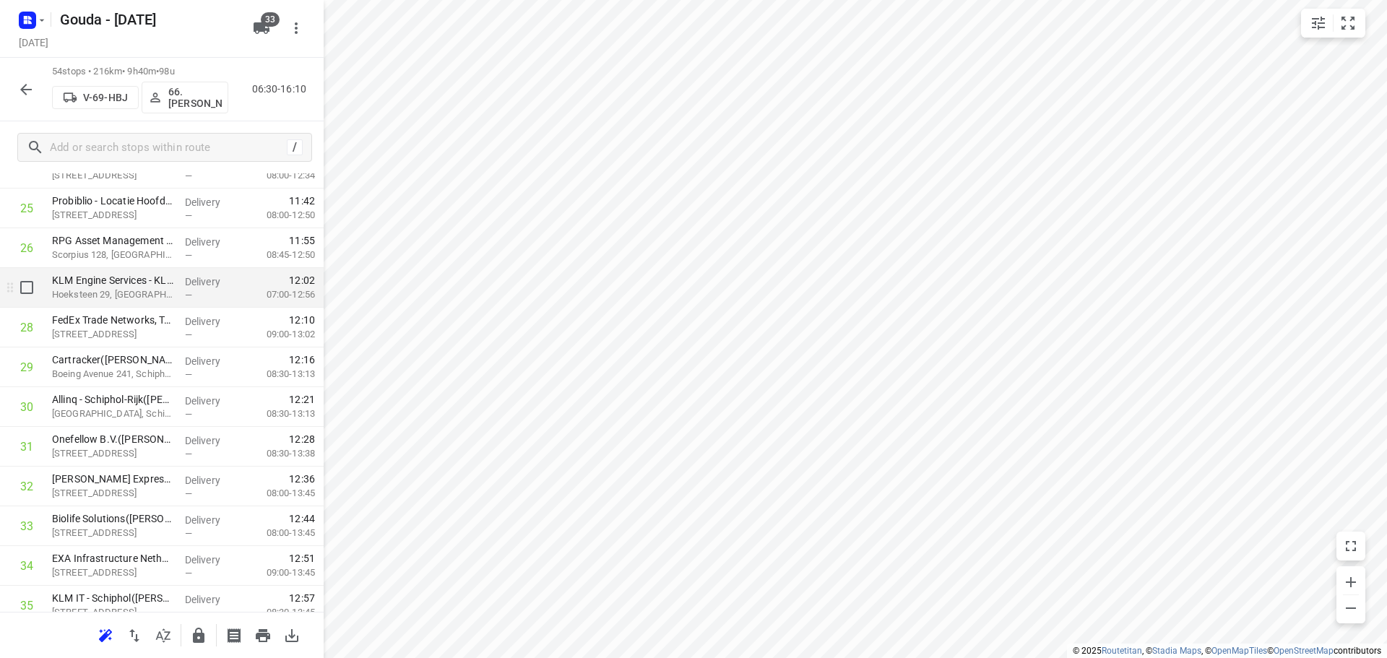
scroll to position [1011, 0]
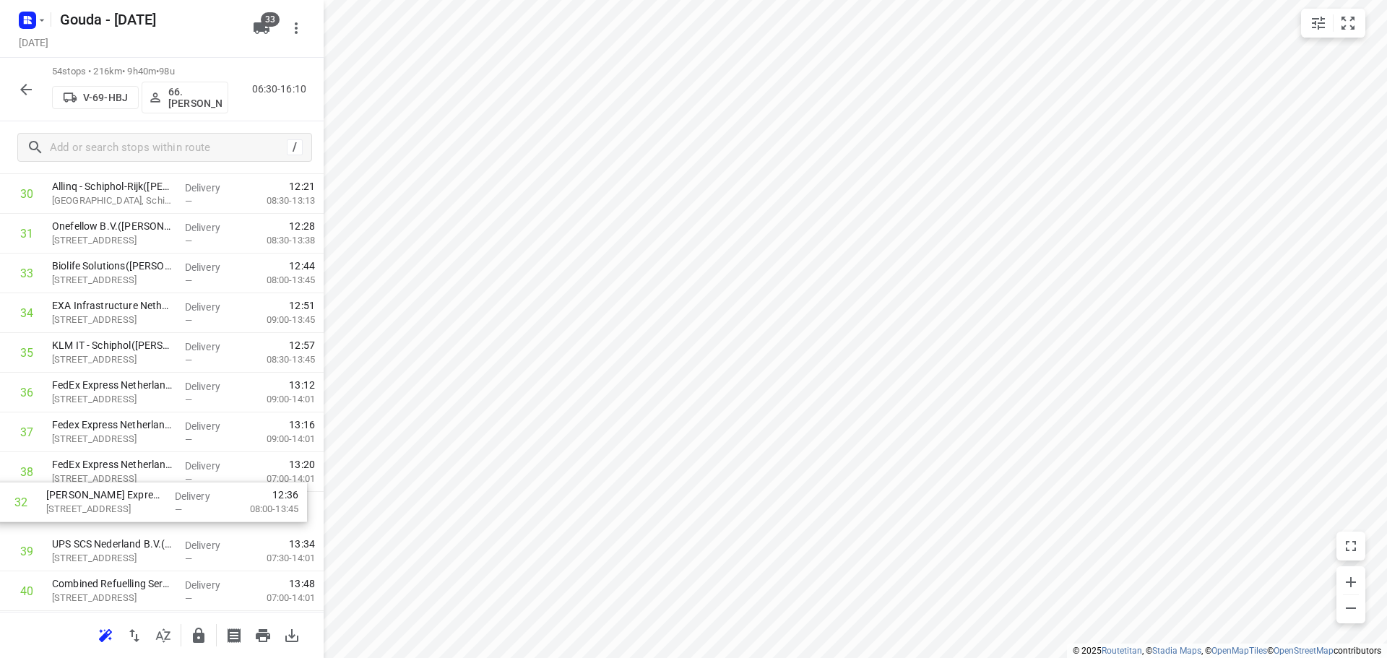
scroll to position [1228, 0]
drag, startPoint x: 134, startPoint y: 269, endPoint x: 129, endPoint y: 508, distance: 239.8
click at [129, 508] on div "1 Gemeente [GEOGRAPHIC_DATA] - Directie Afval en Grondstoffen - [GEOGRAPHIC_DAT…" at bounding box center [162, 90] width 324 height 2145
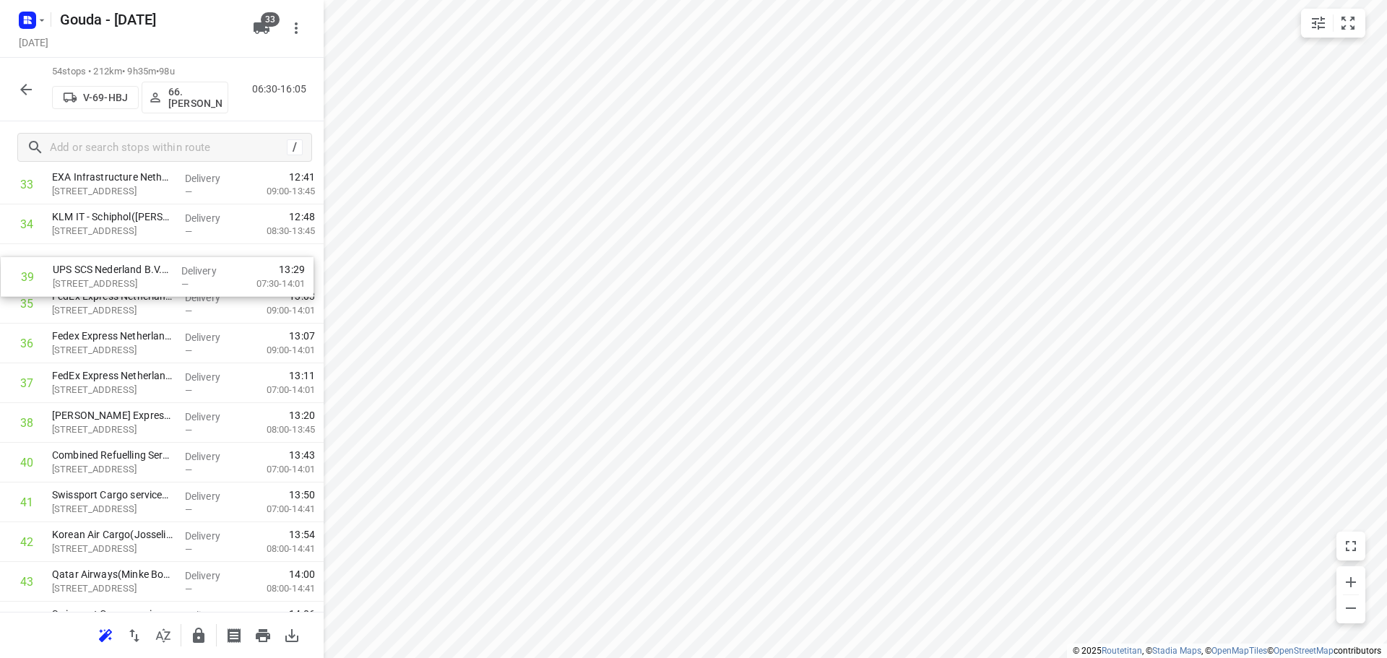
scroll to position [1344, 0]
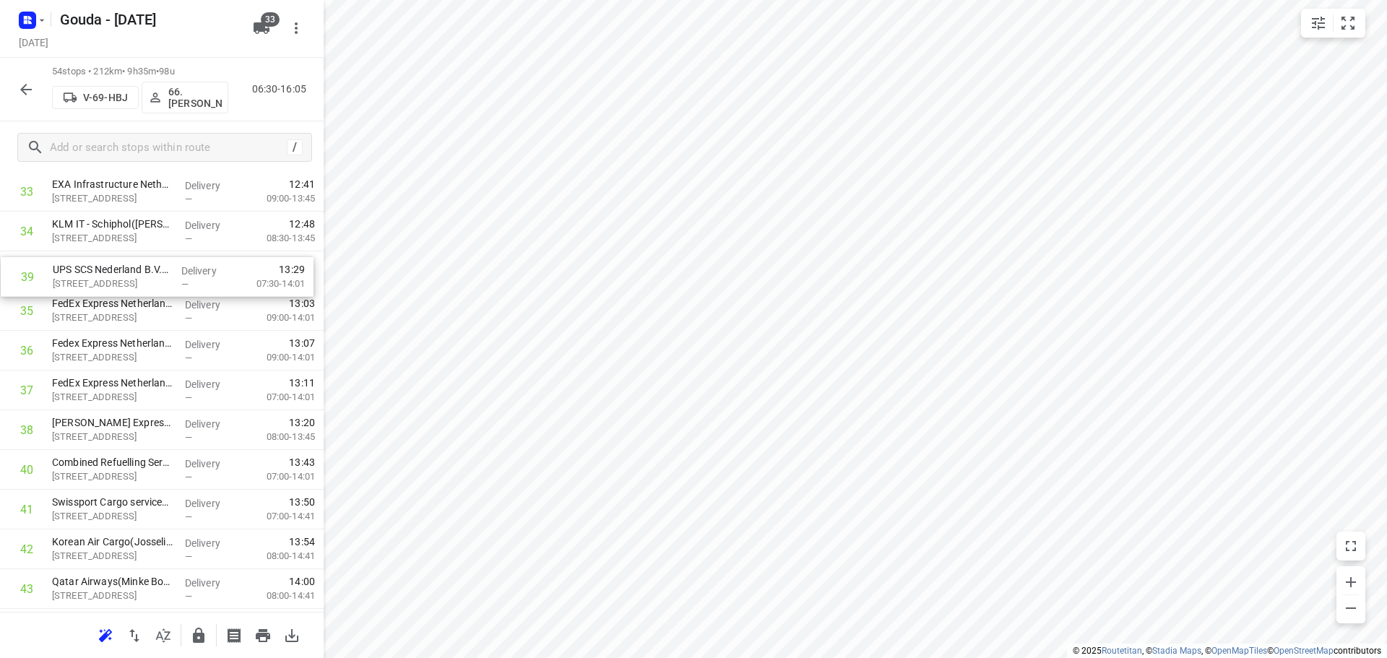
drag, startPoint x: 170, startPoint y: 331, endPoint x: 170, endPoint y: 287, distance: 44.1
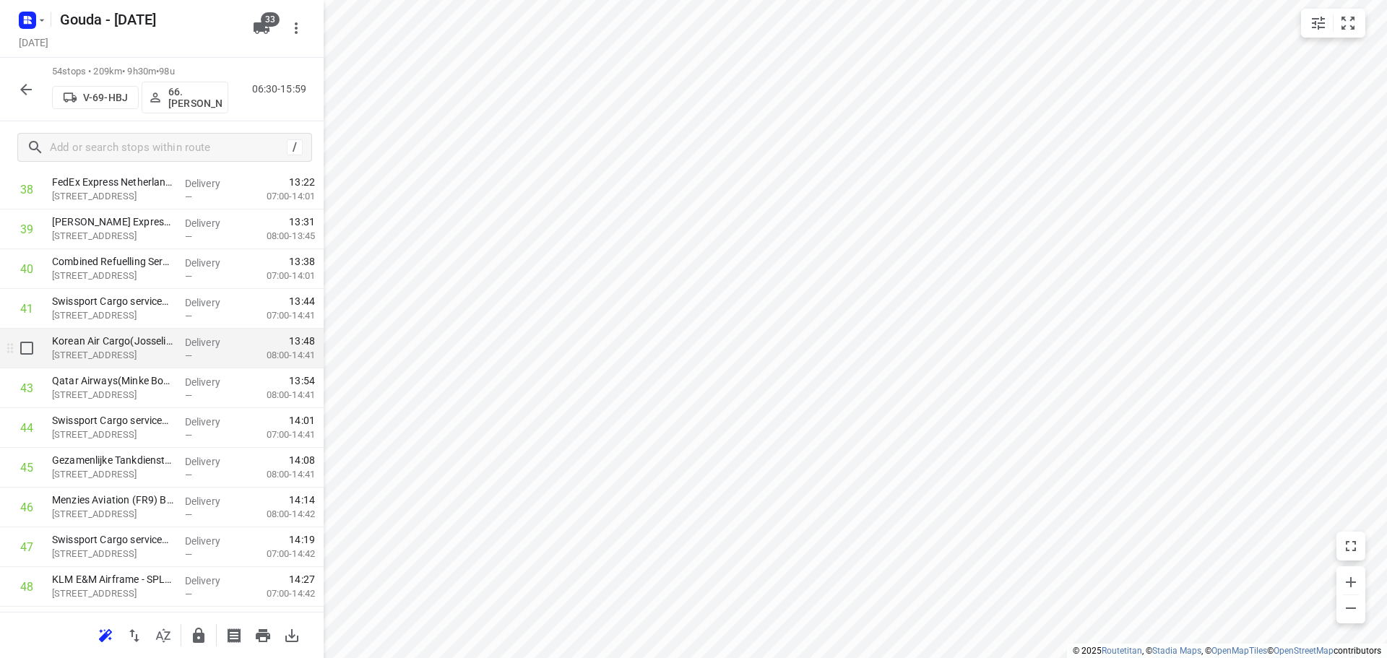
scroll to position [1561, 0]
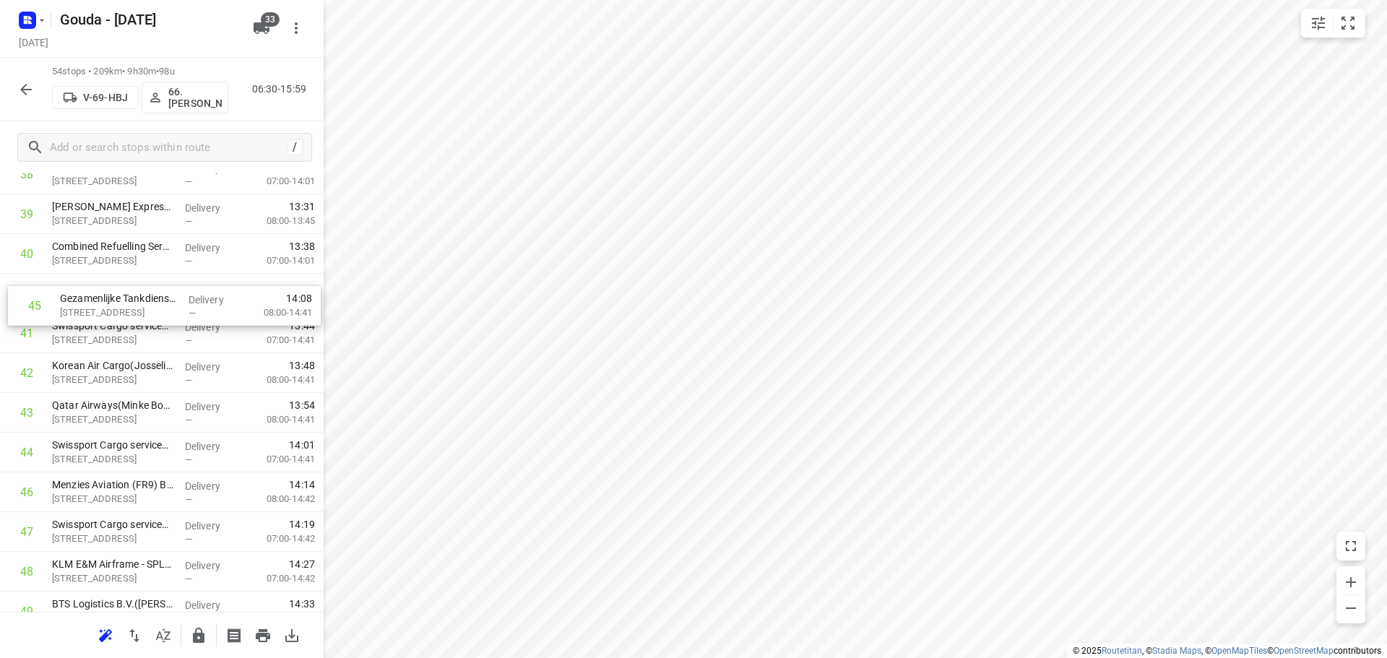
drag, startPoint x: 133, startPoint y: 456, endPoint x: 141, endPoint y: 306, distance: 150.4
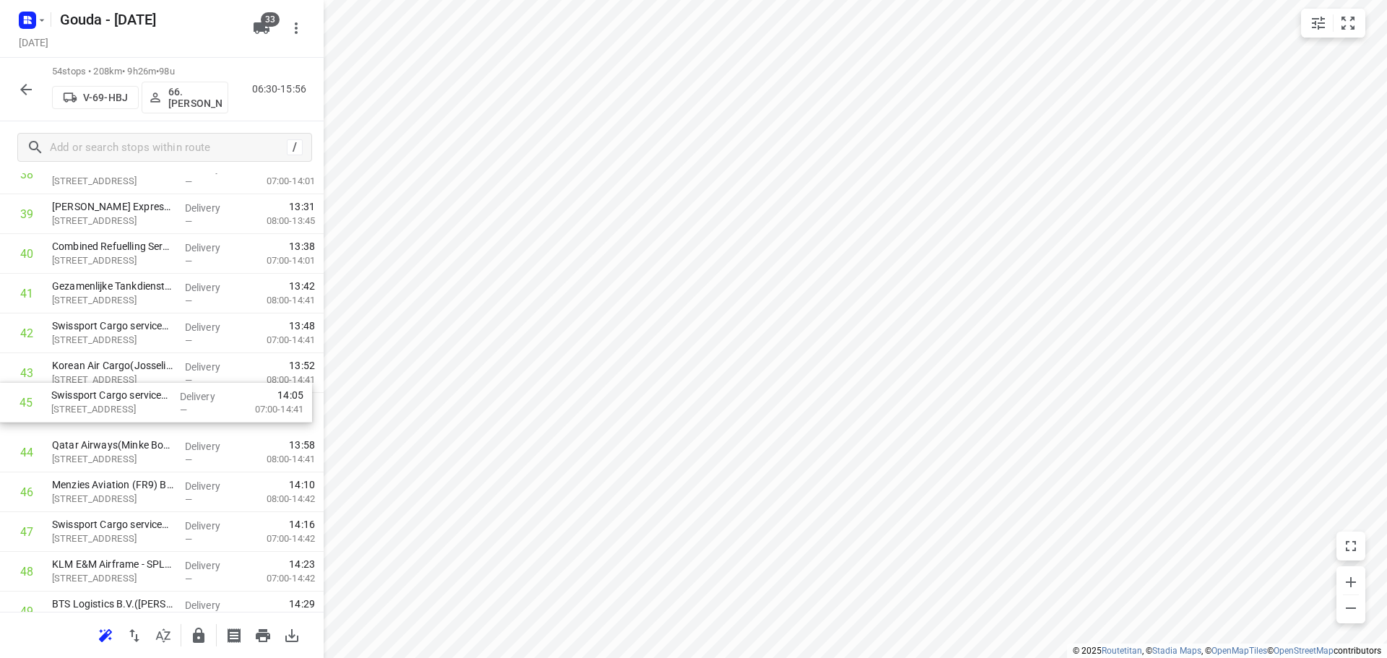
drag, startPoint x: 141, startPoint y: 457, endPoint x: 140, endPoint y: 402, distance: 55.6
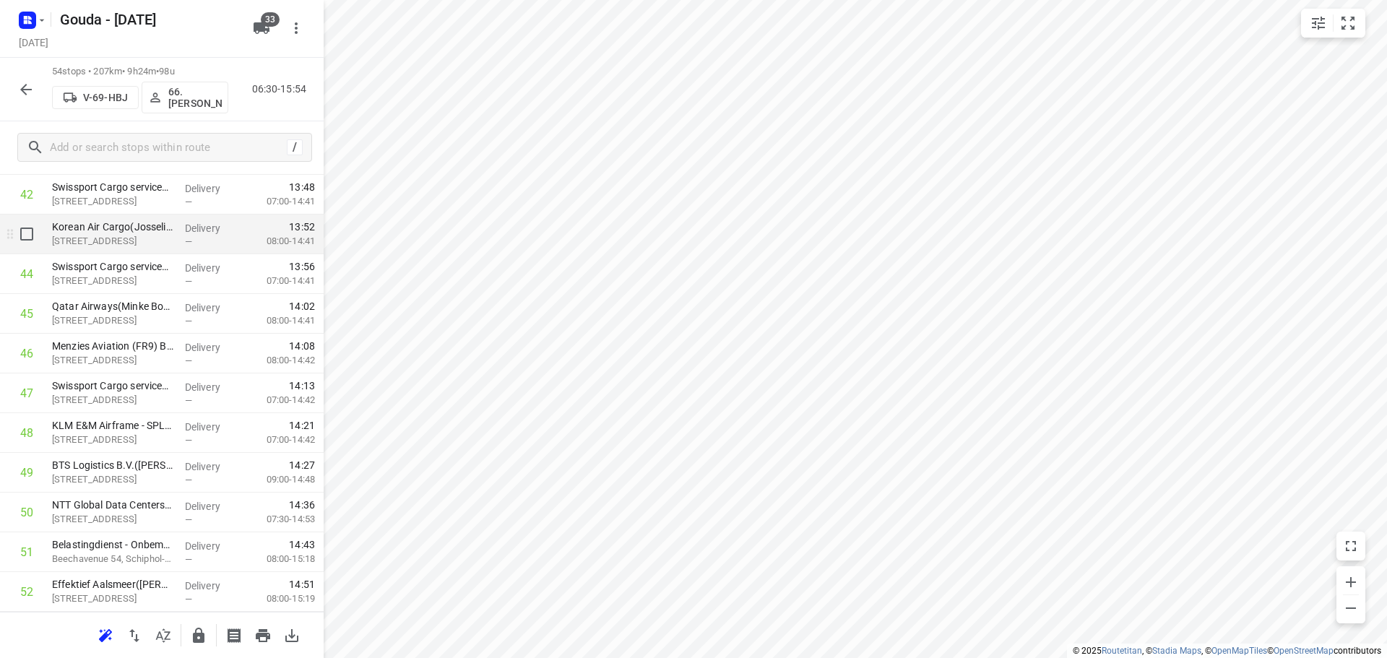
scroll to position [1705, 0]
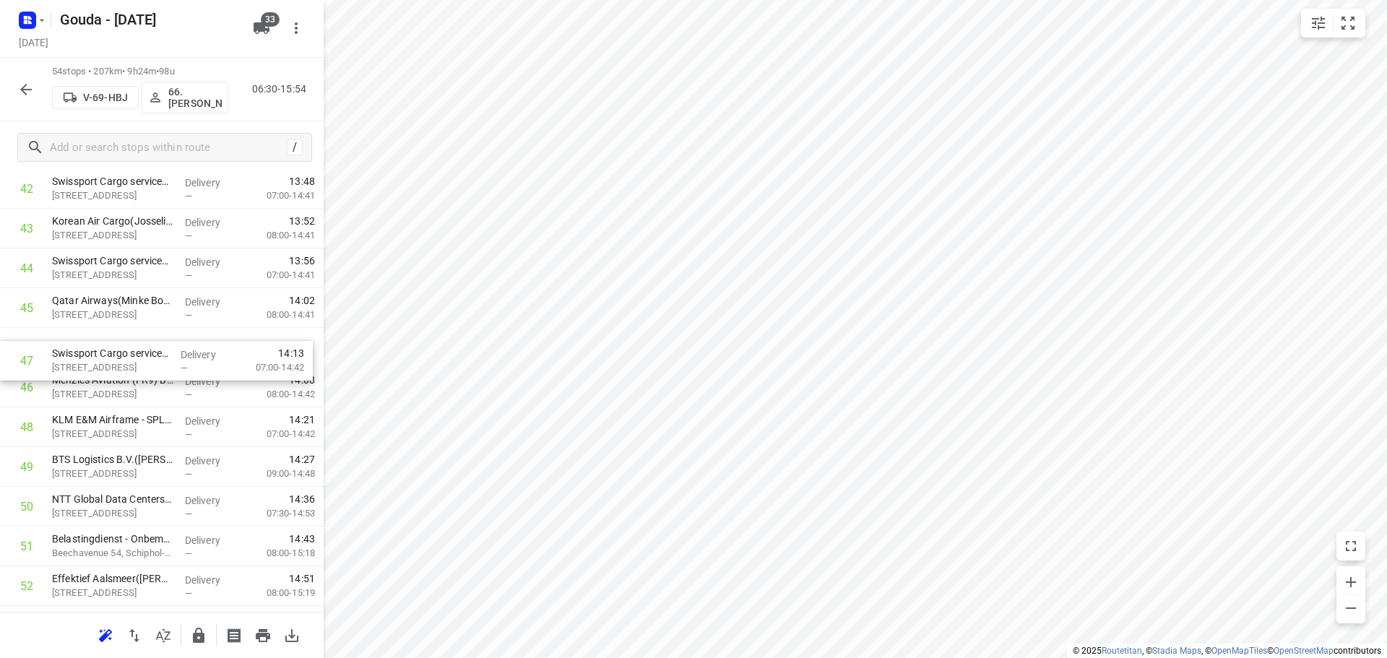
drag, startPoint x: 136, startPoint y: 396, endPoint x: 136, endPoint y: 346, distance: 50.6
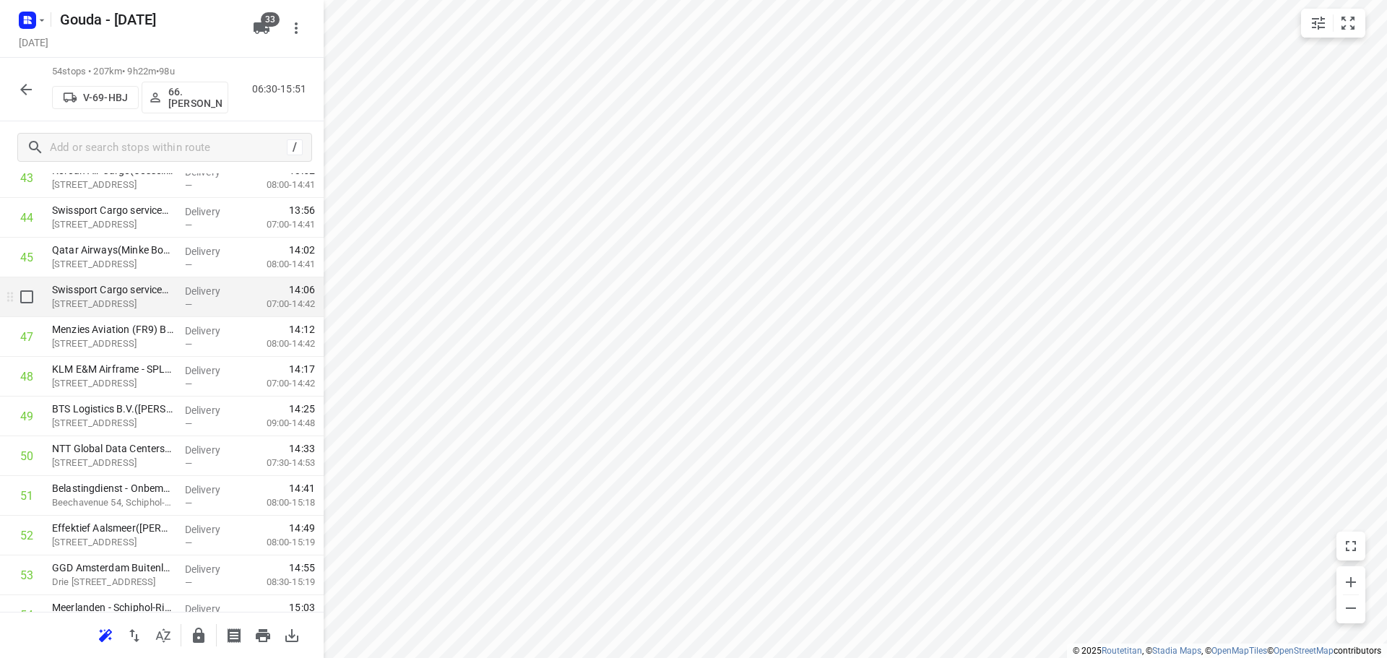
scroll to position [1819, 0]
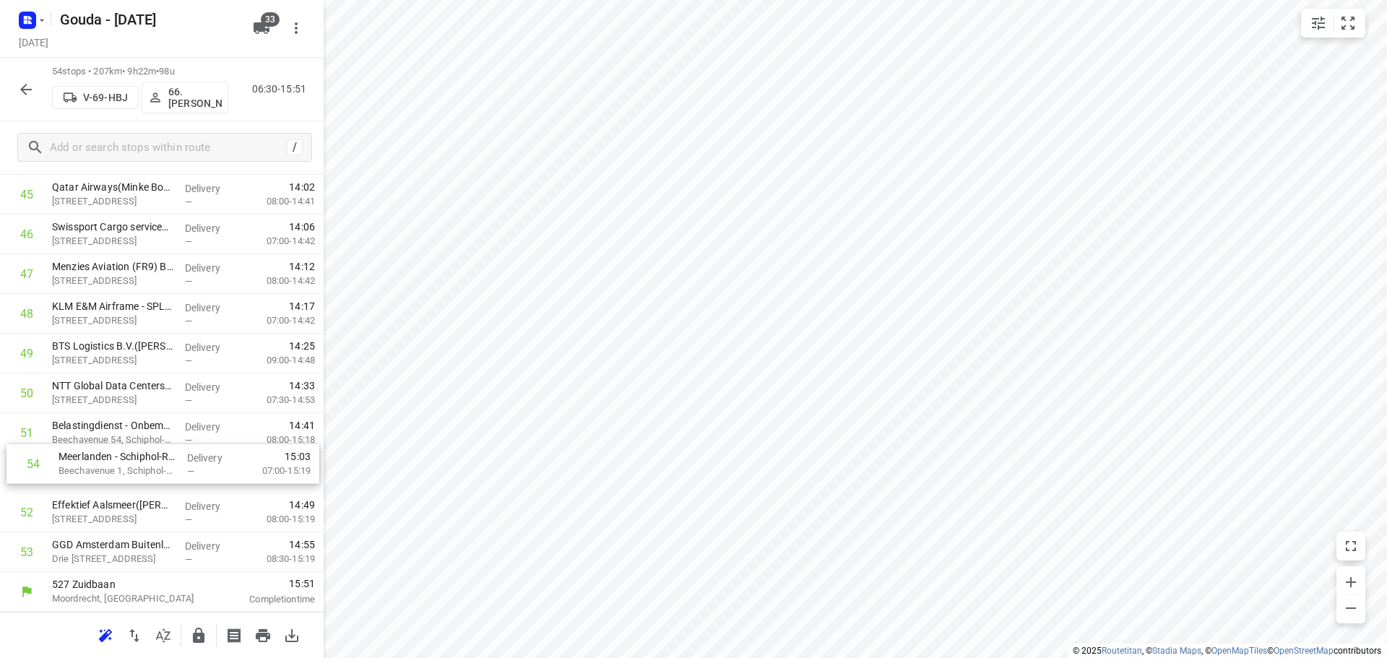
drag, startPoint x: 125, startPoint y: 560, endPoint x: 131, endPoint y: 466, distance: 94.8
click at [201, 641] on icon "button" at bounding box center [199, 635] width 12 height 15
click at [20, 93] on icon "button" at bounding box center [25, 89] width 17 height 17
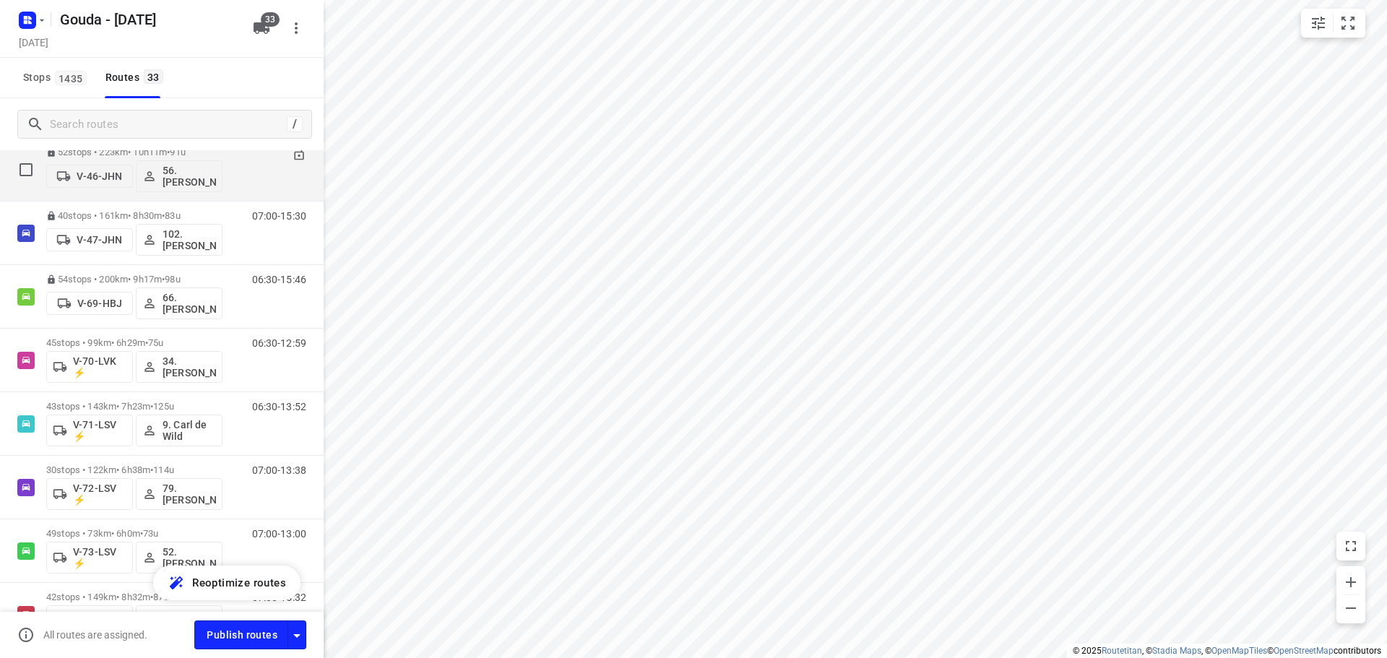
scroll to position [794, 0]
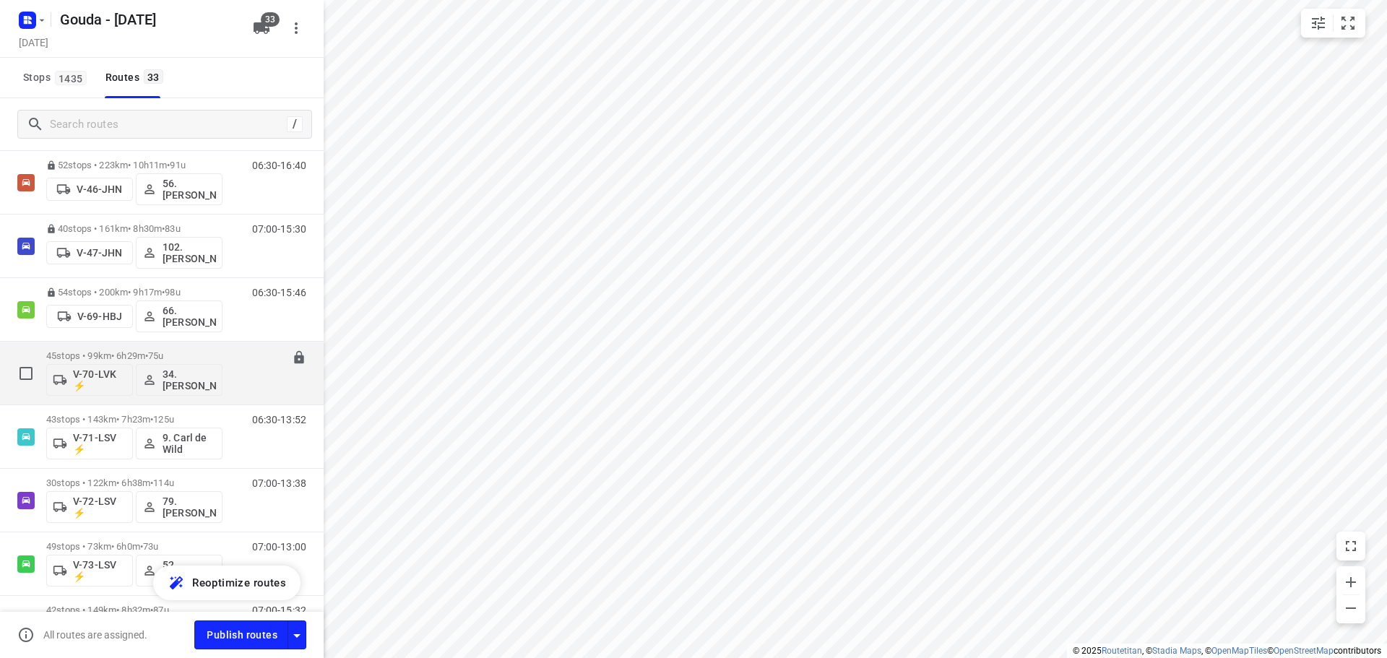
click at [222, 352] on div "45 stops • 99km • 6h29m • 75u V-70-LVK ⚡ 34.[PERSON_NAME] 06:30-12:59" at bounding box center [184, 373] width 277 height 60
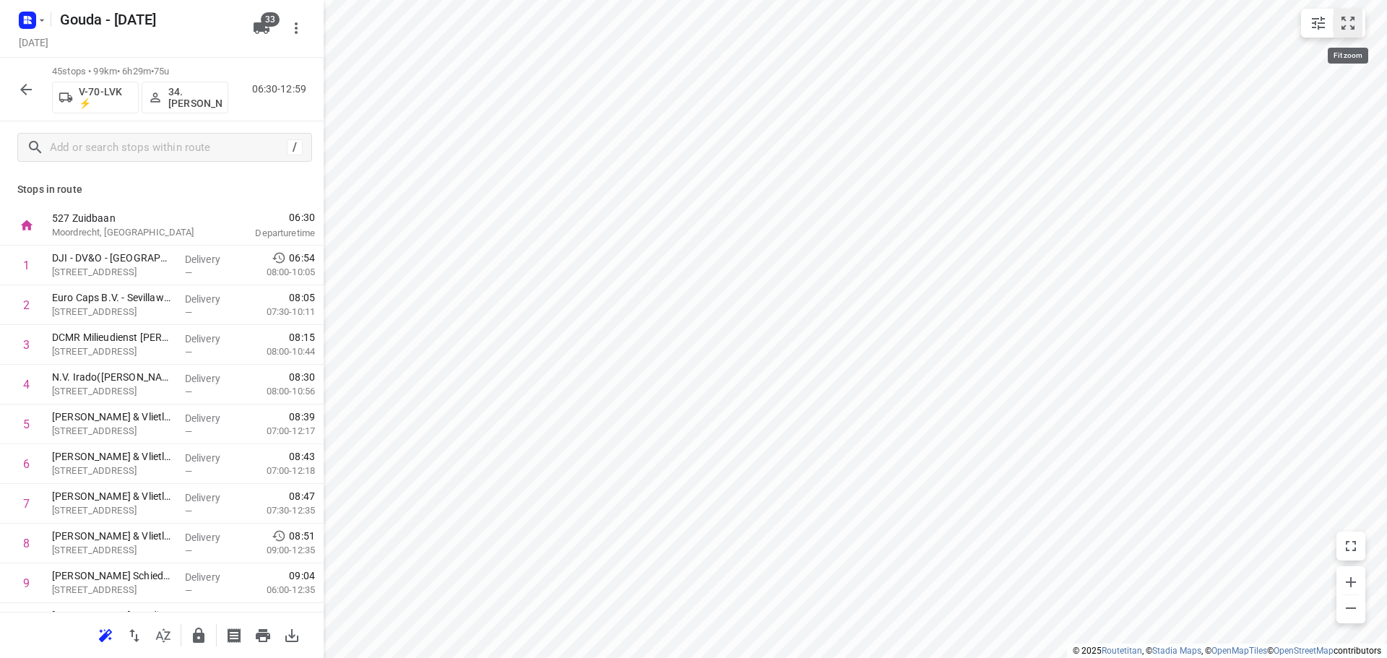
click at [1341, 22] on icon "small contained button group" at bounding box center [1347, 22] width 17 height 17
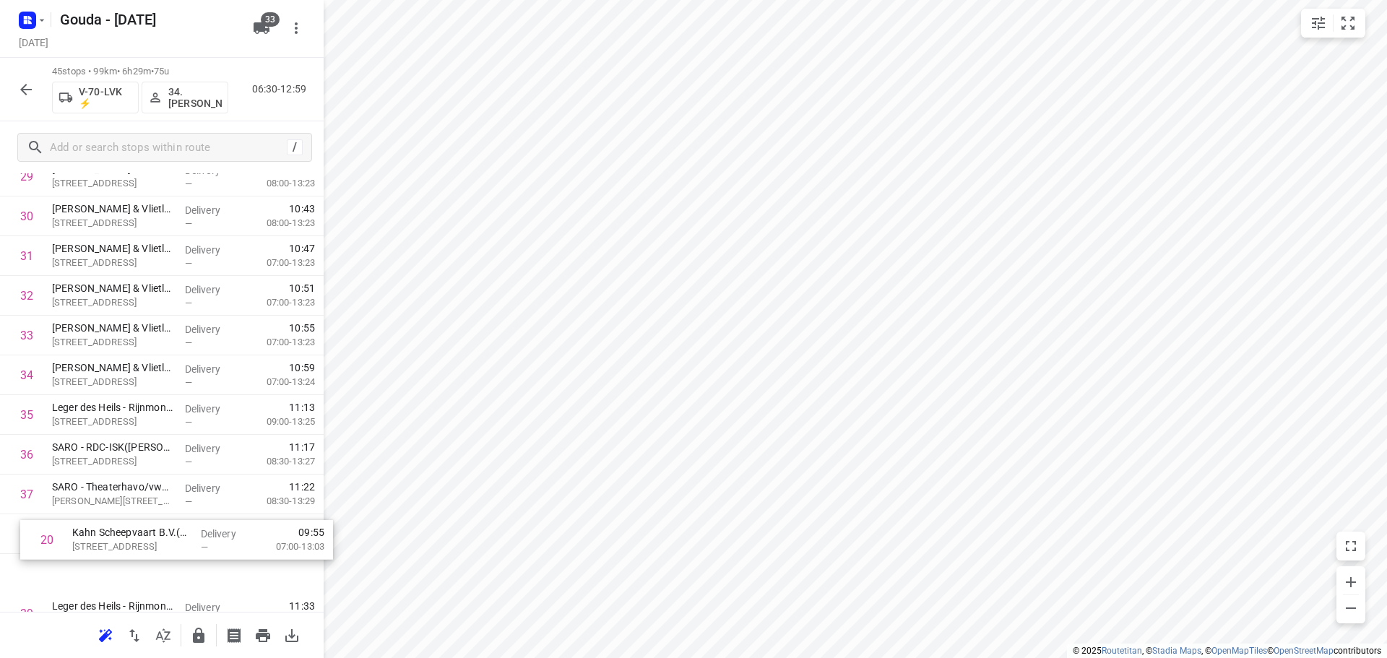
scroll to position [1207, 0]
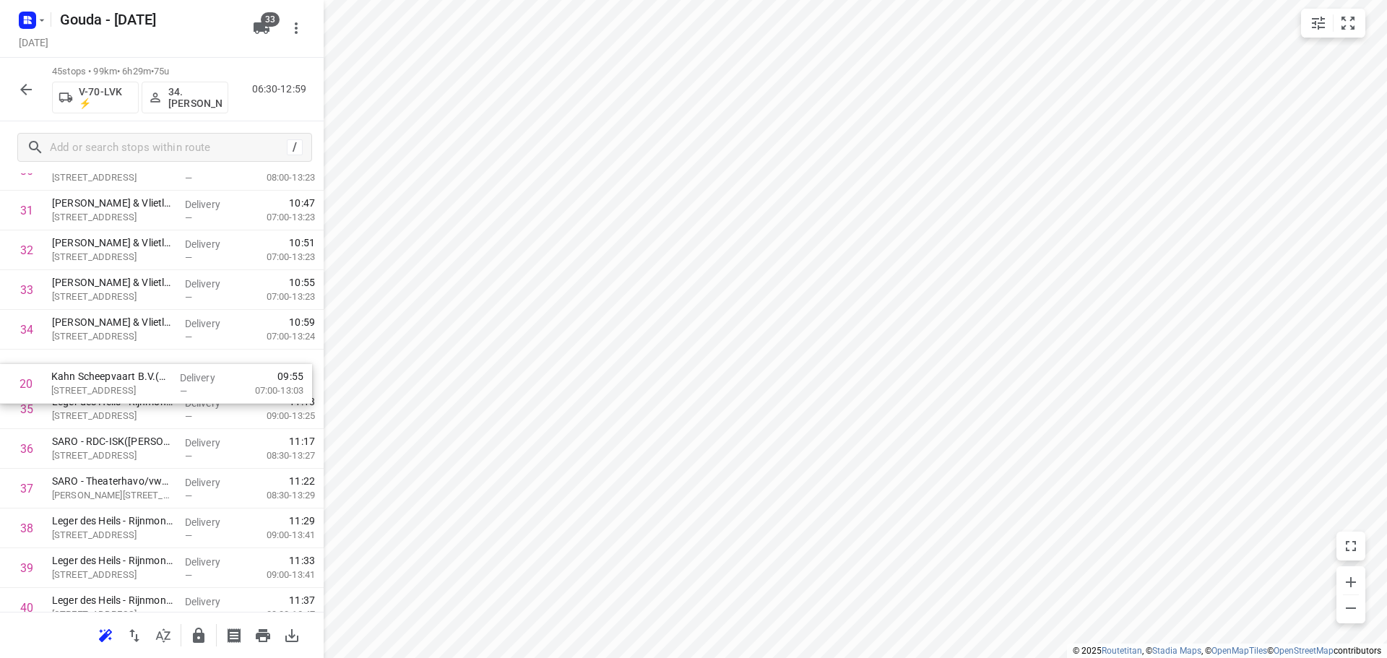
drag, startPoint x: 112, startPoint y: 367, endPoint x: 111, endPoint y: 389, distance: 22.4
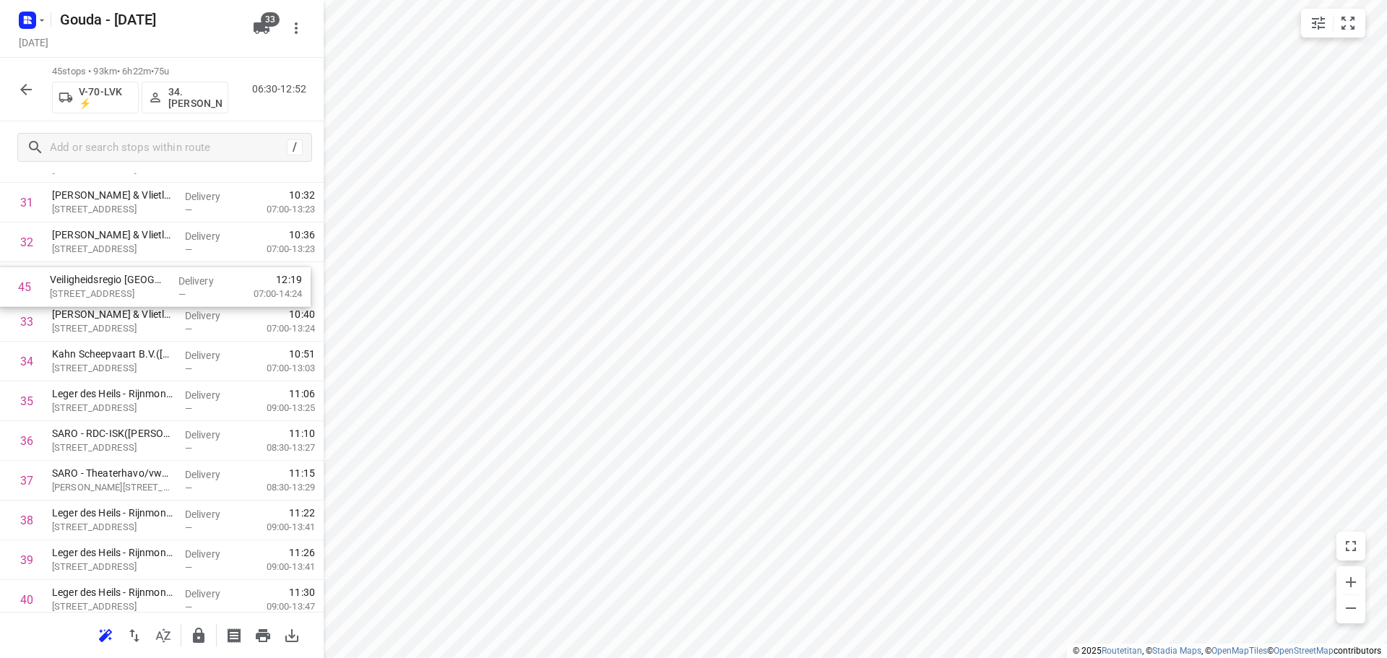
scroll to position [1251, 0]
drag, startPoint x: 121, startPoint y: 558, endPoint x: 119, endPoint y: 326, distance: 232.6
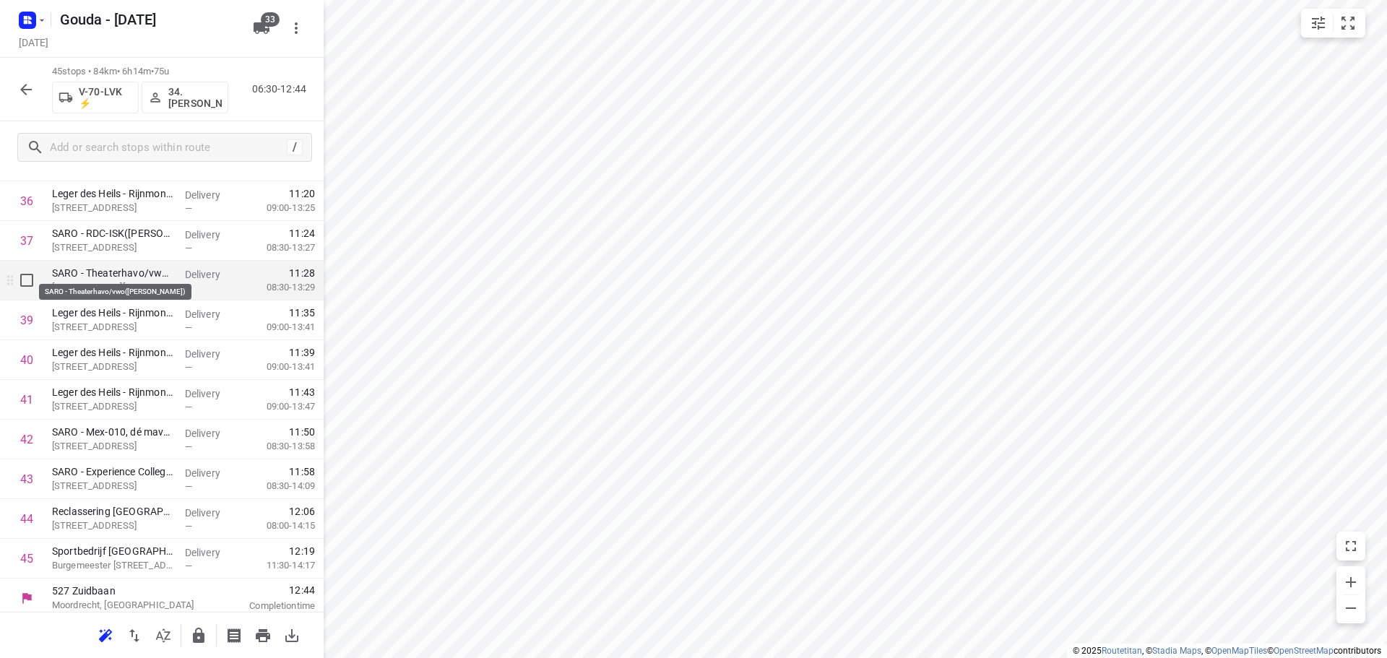
scroll to position [1461, 0]
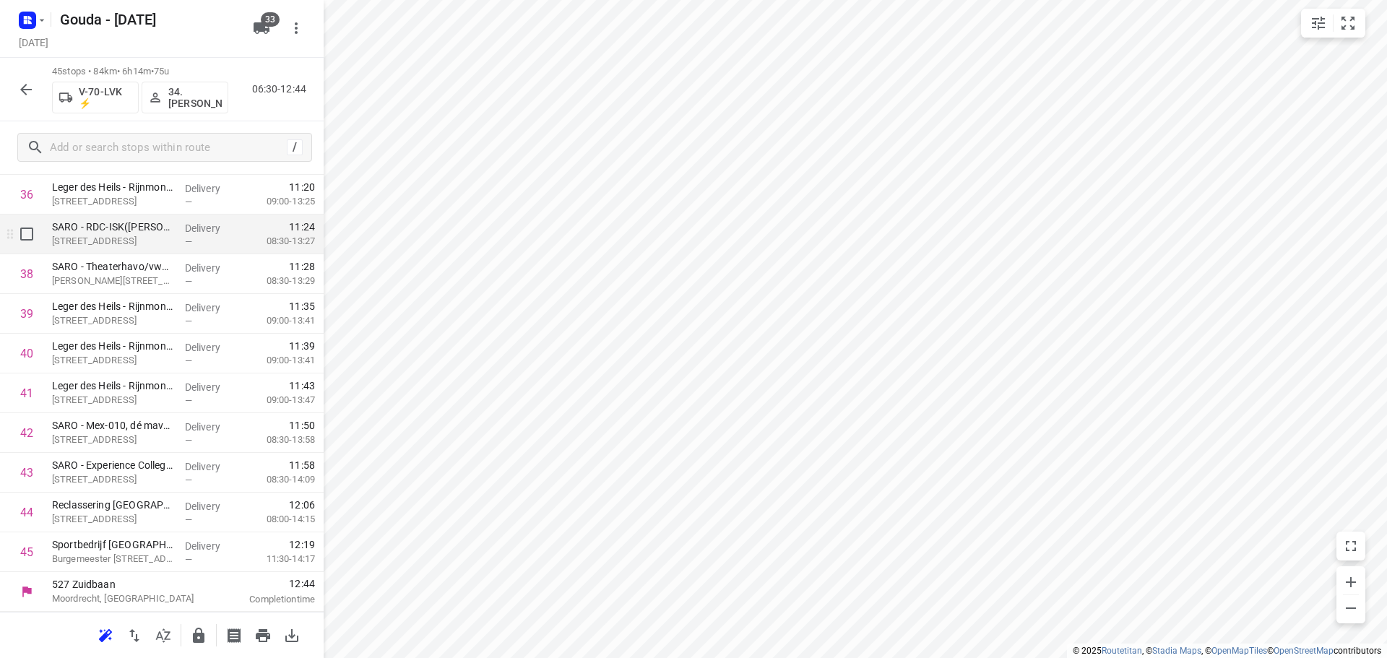
click at [35, 217] on div at bounding box center [23, 234] width 46 height 40
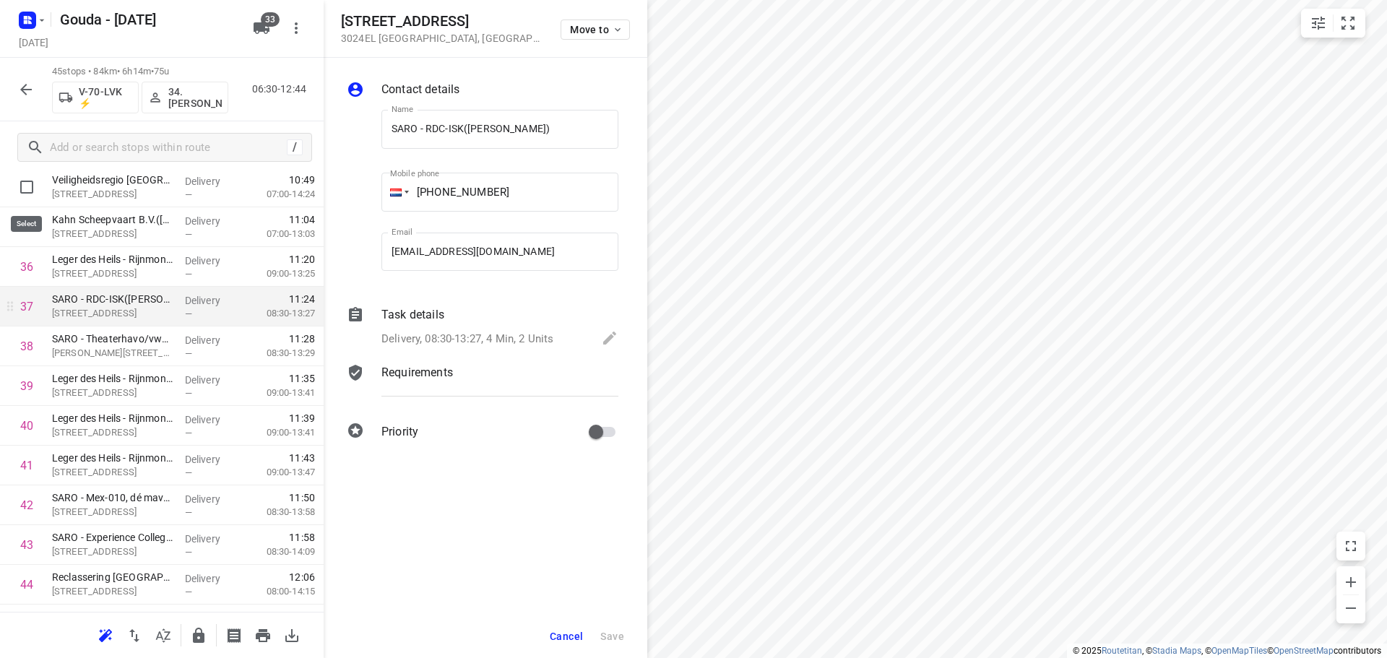
scroll to position [1317, 0]
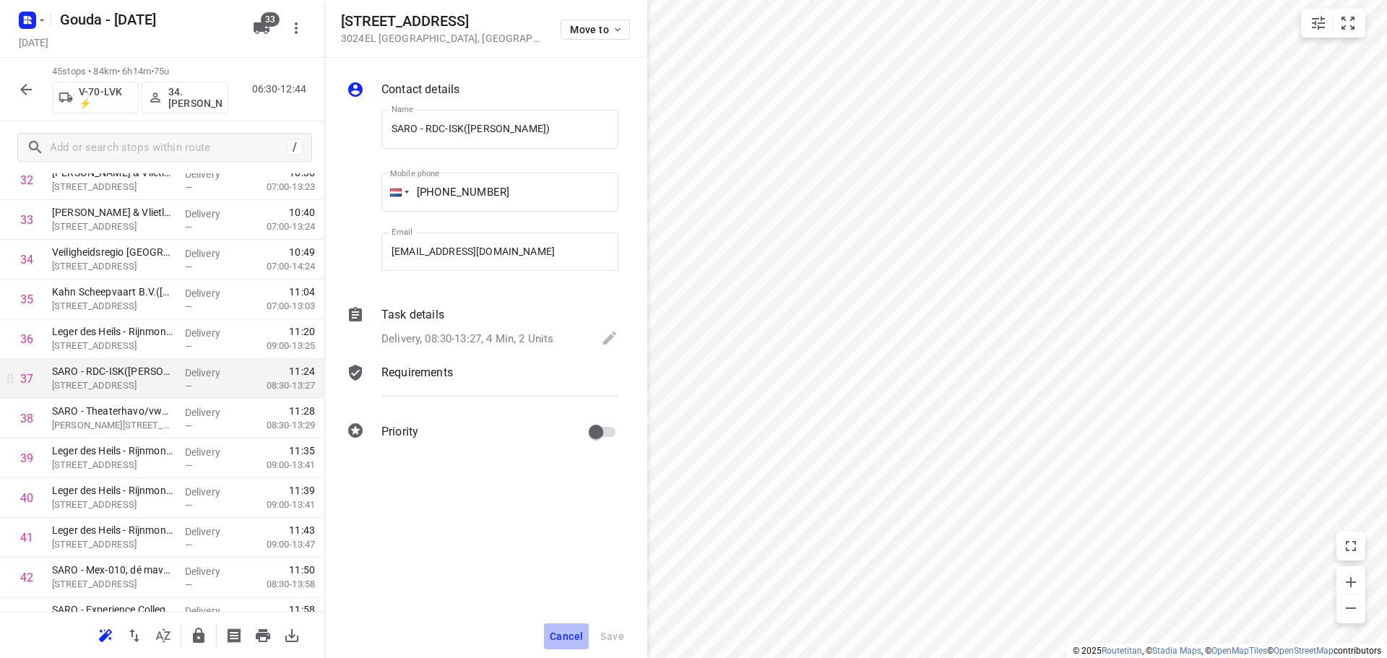
click at [559, 633] on span "Cancel" at bounding box center [566, 636] width 33 height 12
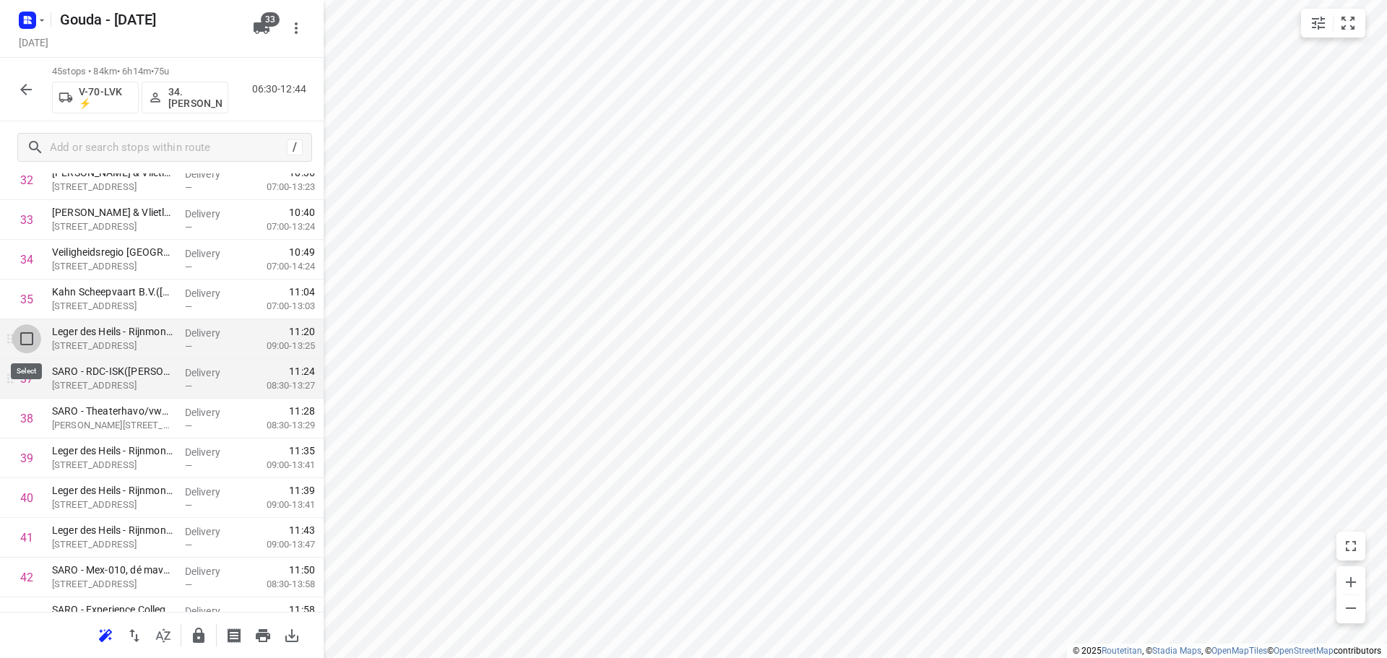
click at [33, 329] on input "checkbox" at bounding box center [26, 338] width 29 height 29
checkbox input "true"
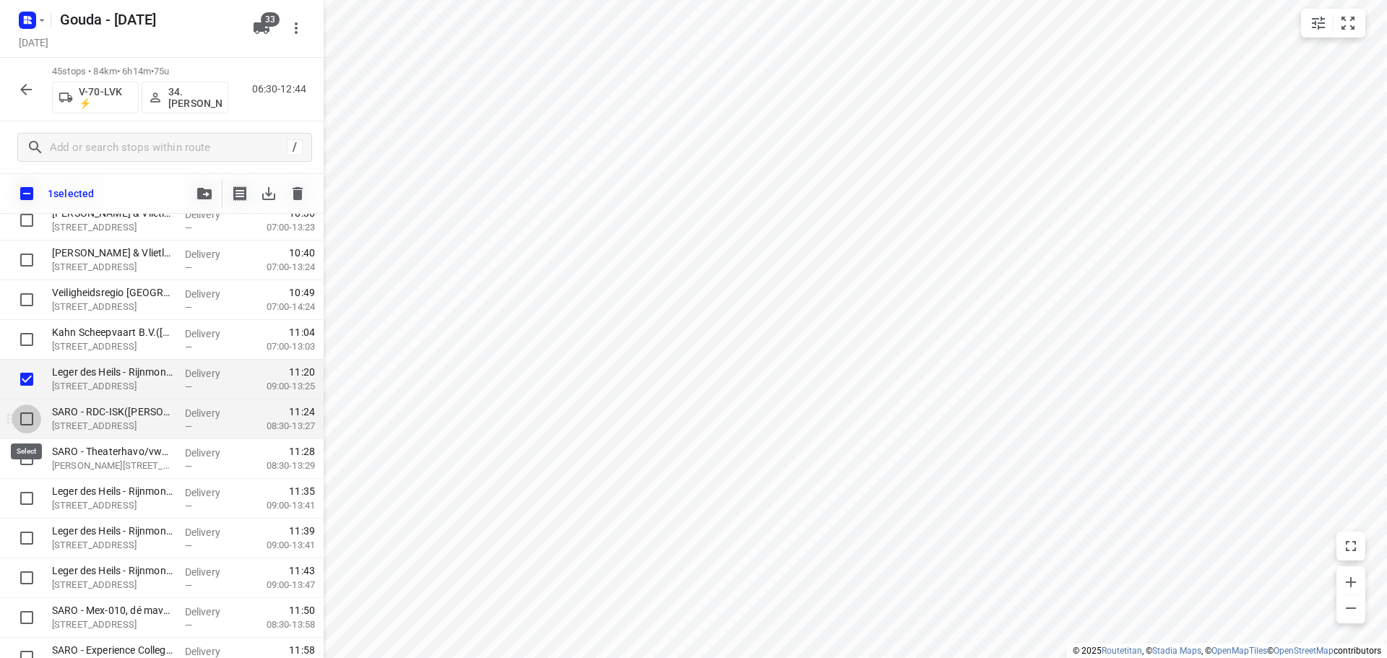
click at [17, 417] on input "checkbox" at bounding box center [26, 418] width 29 height 29
checkbox input "true"
click at [25, 466] on input "checkbox" at bounding box center [26, 458] width 29 height 29
checkbox input "true"
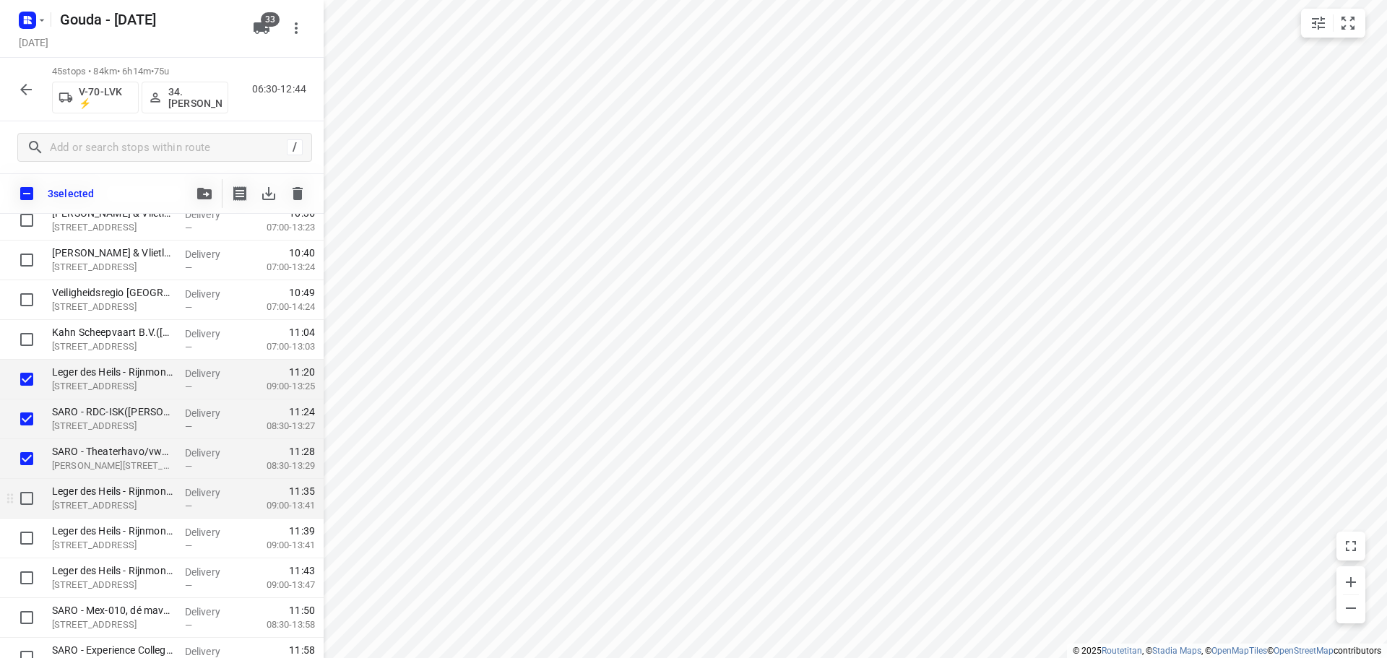
click at [25, 513] on div at bounding box center [23, 499] width 46 height 40
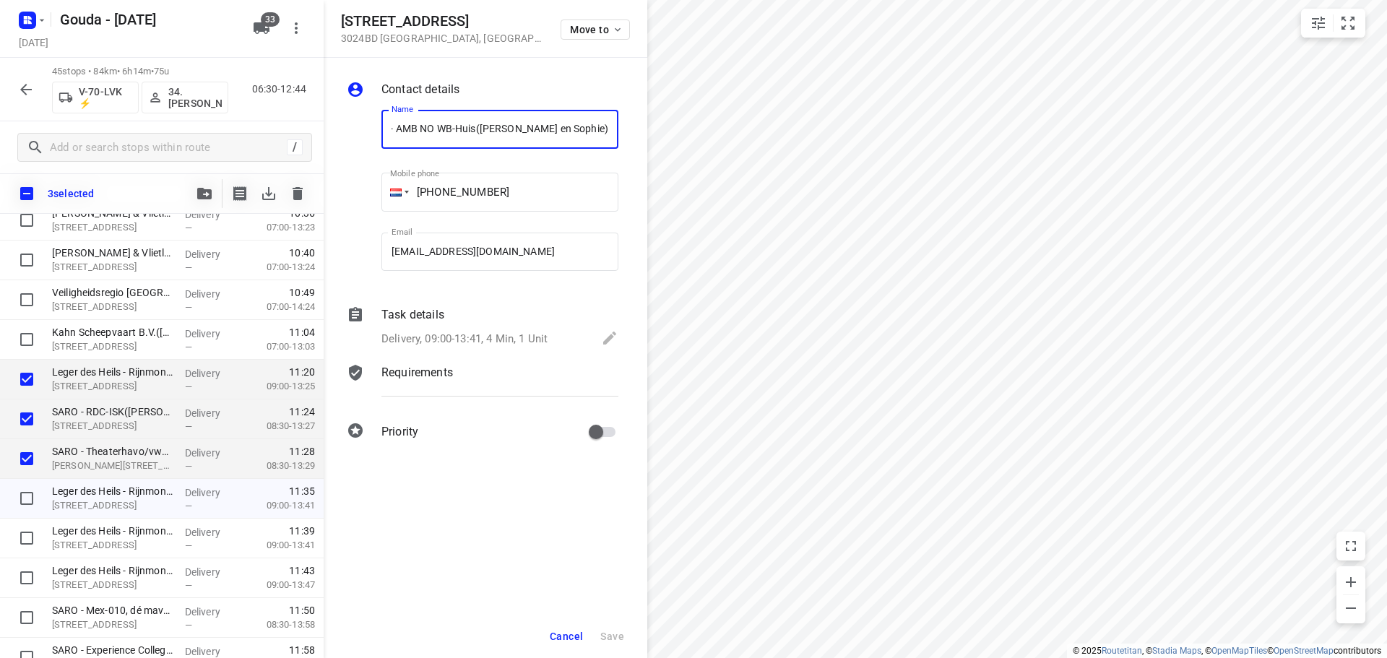
scroll to position [0, 0]
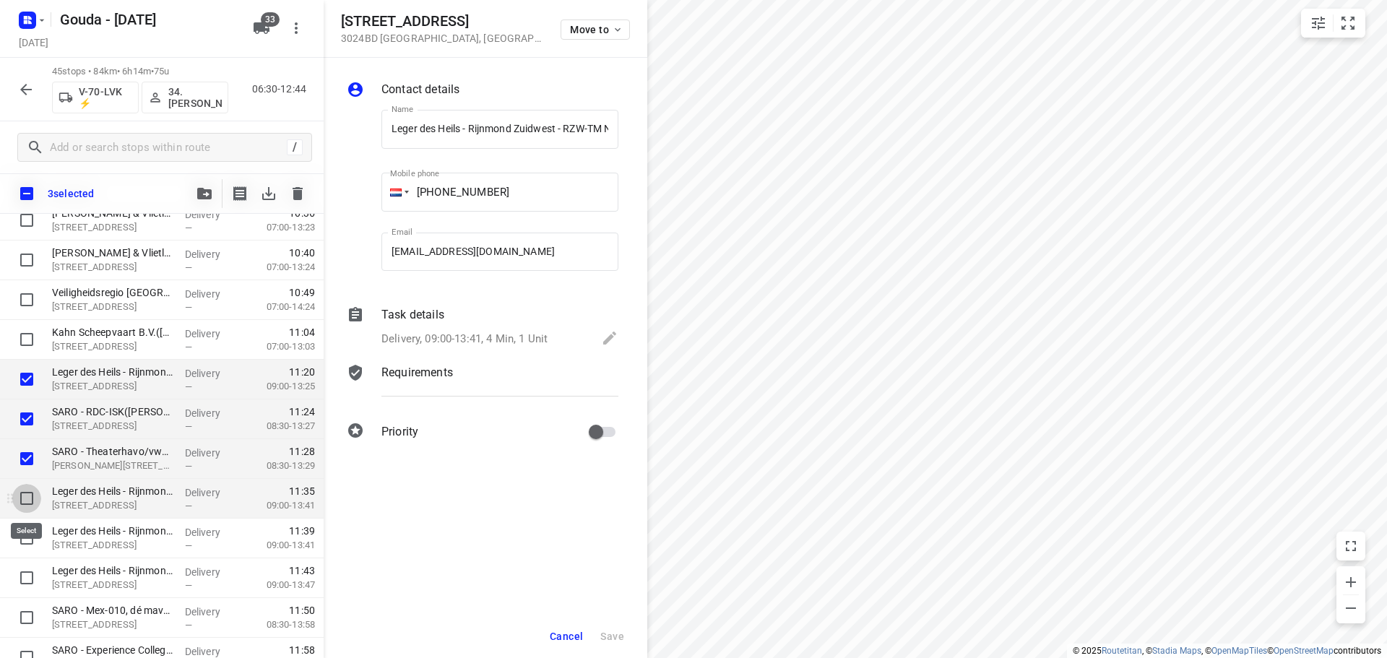
click at [27, 502] on input "checkbox" at bounding box center [26, 498] width 29 height 29
checkbox input "true"
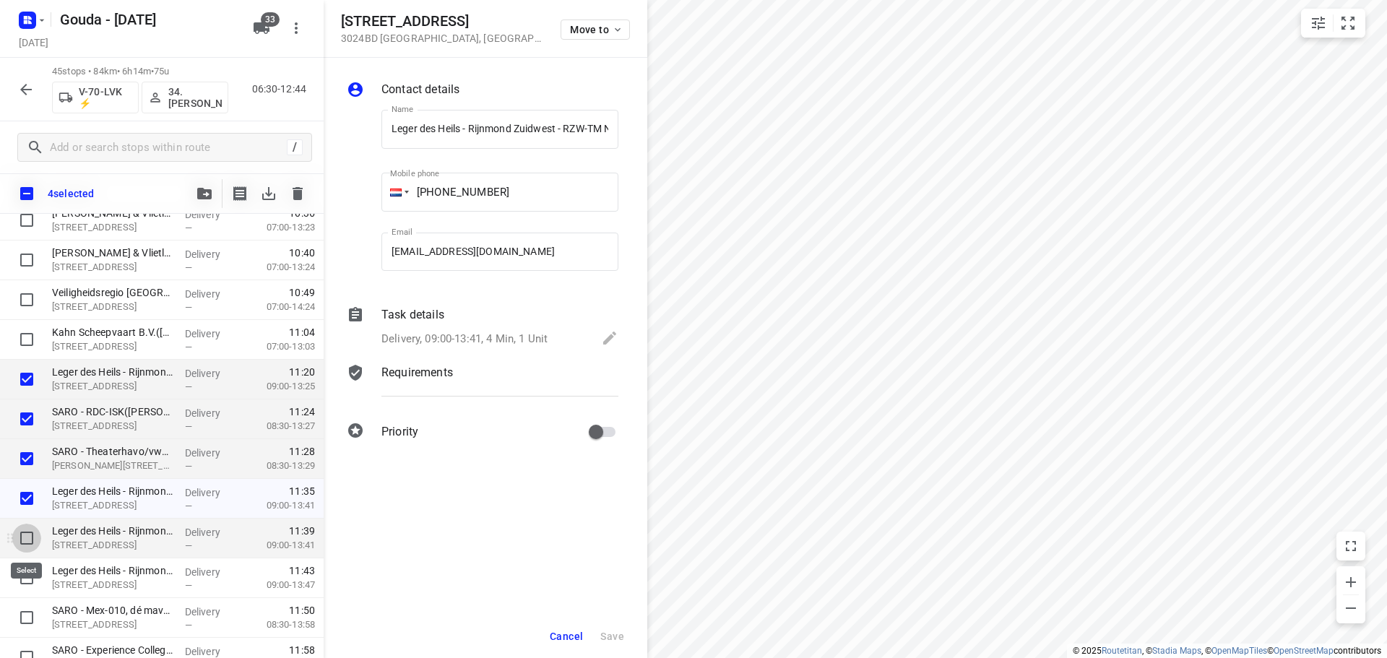
click at [25, 532] on input "checkbox" at bounding box center [26, 538] width 29 height 29
checkbox input "true"
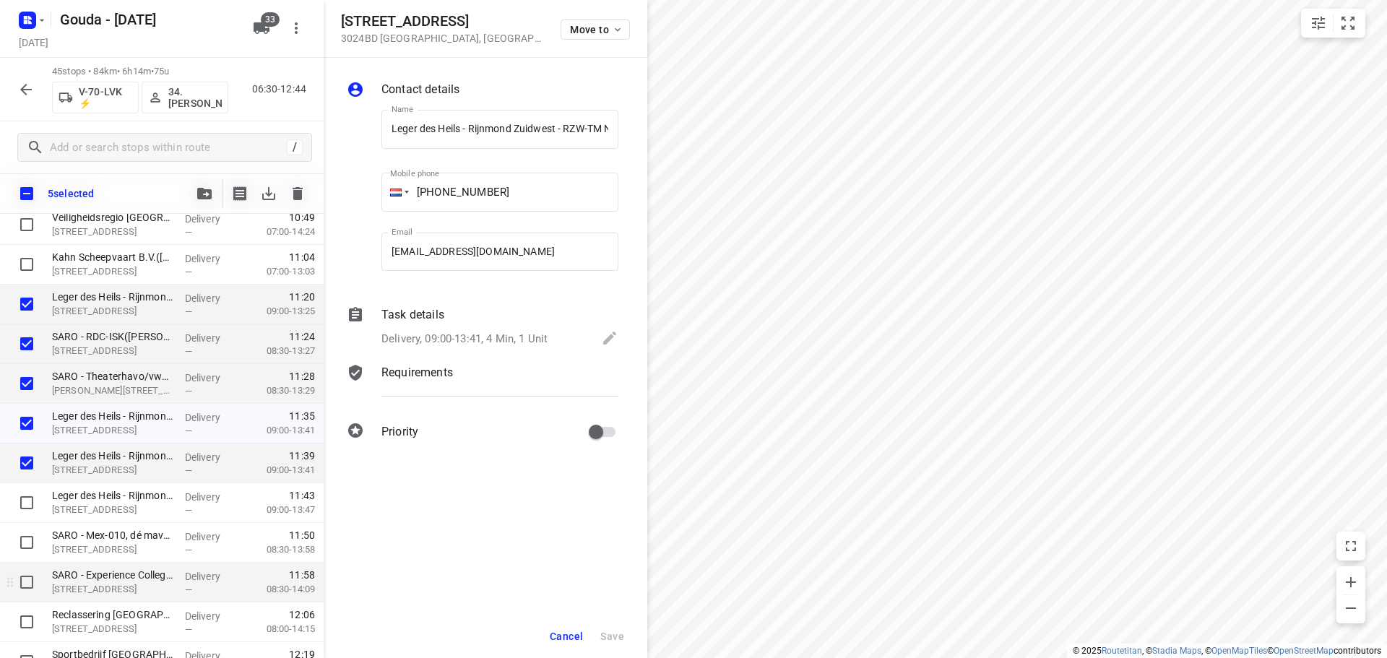
scroll to position [1455, 0]
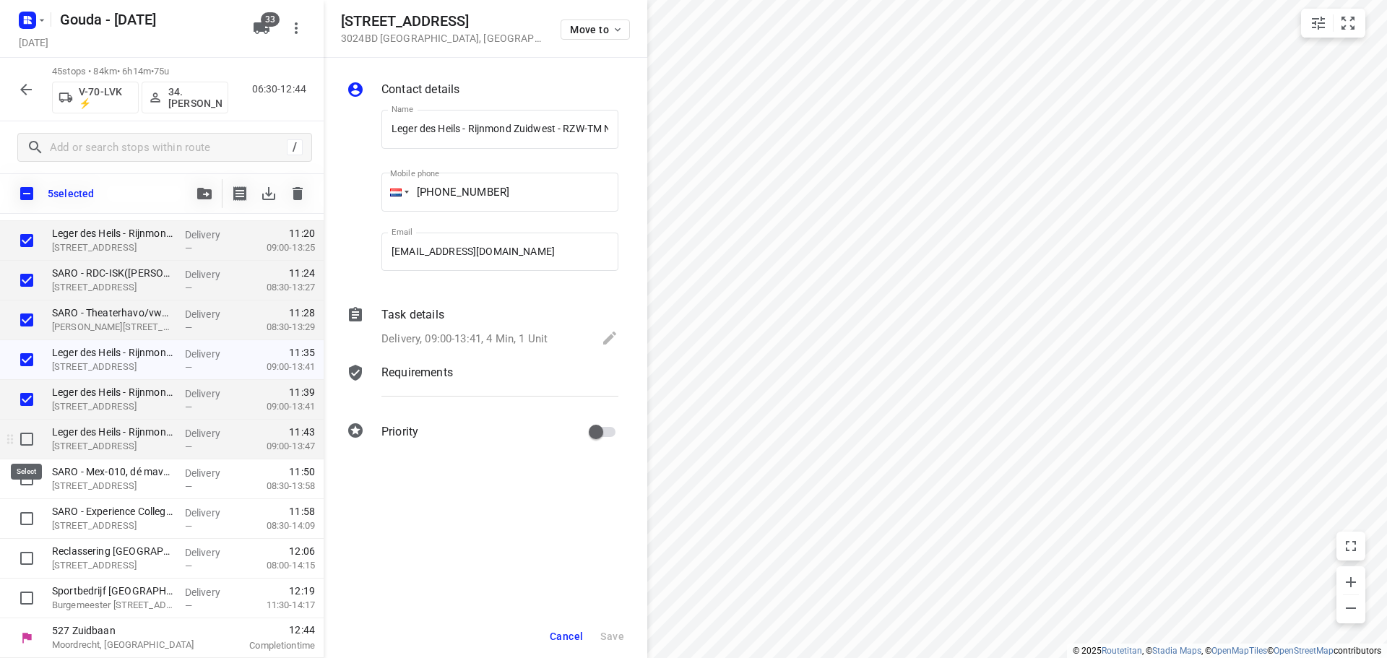
click at [30, 440] on input "checkbox" at bounding box center [26, 439] width 29 height 29
checkbox input "true"
drag, startPoint x: 576, startPoint y: 630, endPoint x: 621, endPoint y: 630, distance: 45.5
click at [576, 630] on span "Cancel" at bounding box center [566, 636] width 33 height 12
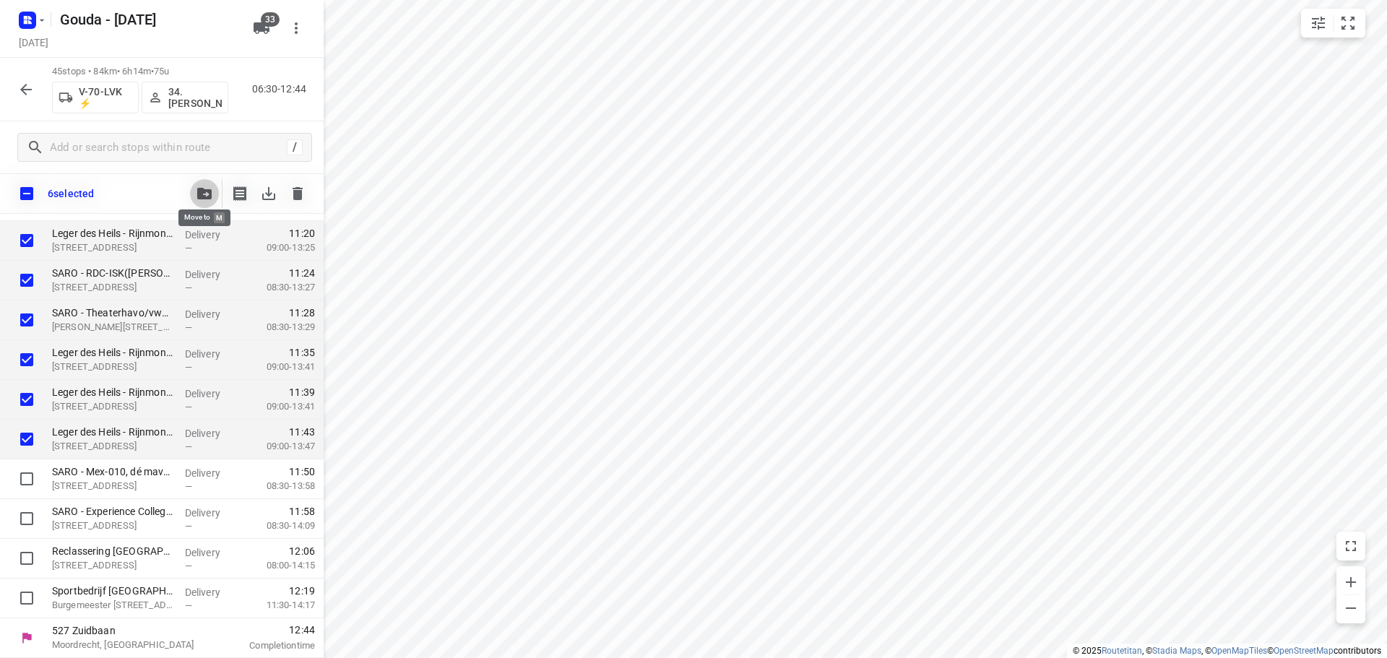
click at [198, 191] on icon "button" at bounding box center [204, 194] width 14 height 12
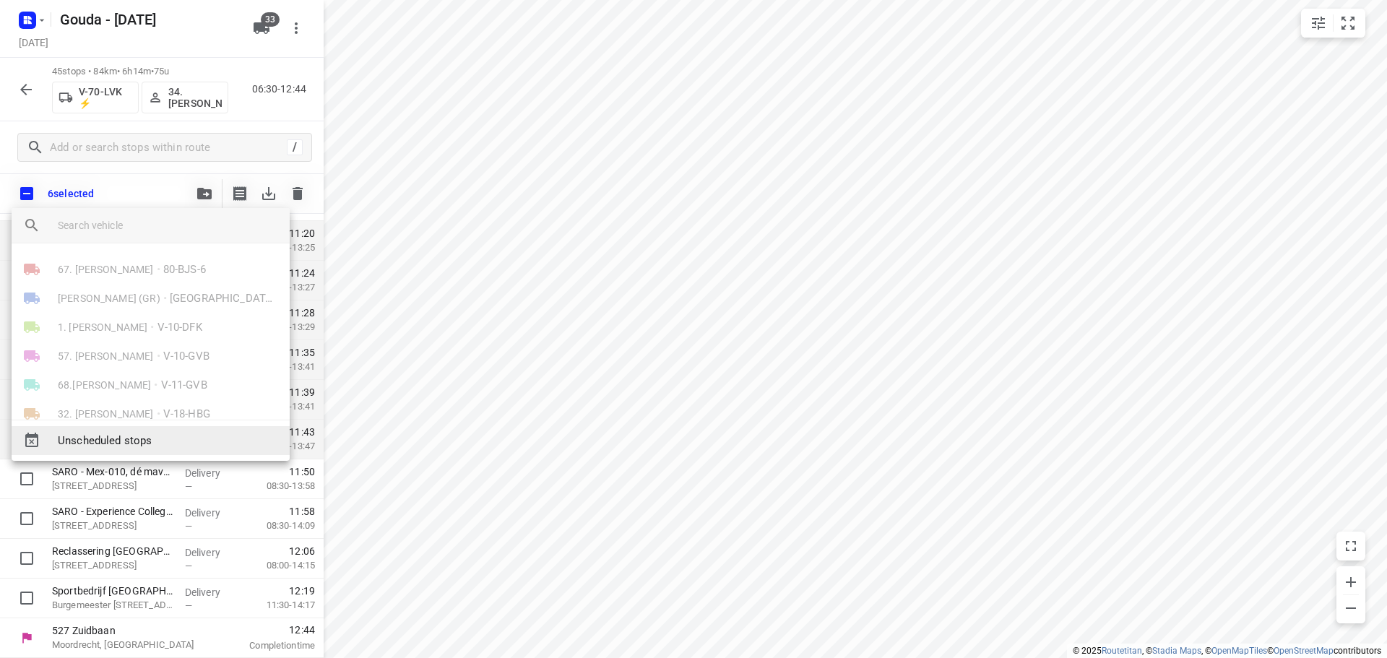
click at [136, 445] on span "Unscheduled stops" at bounding box center [168, 441] width 220 height 17
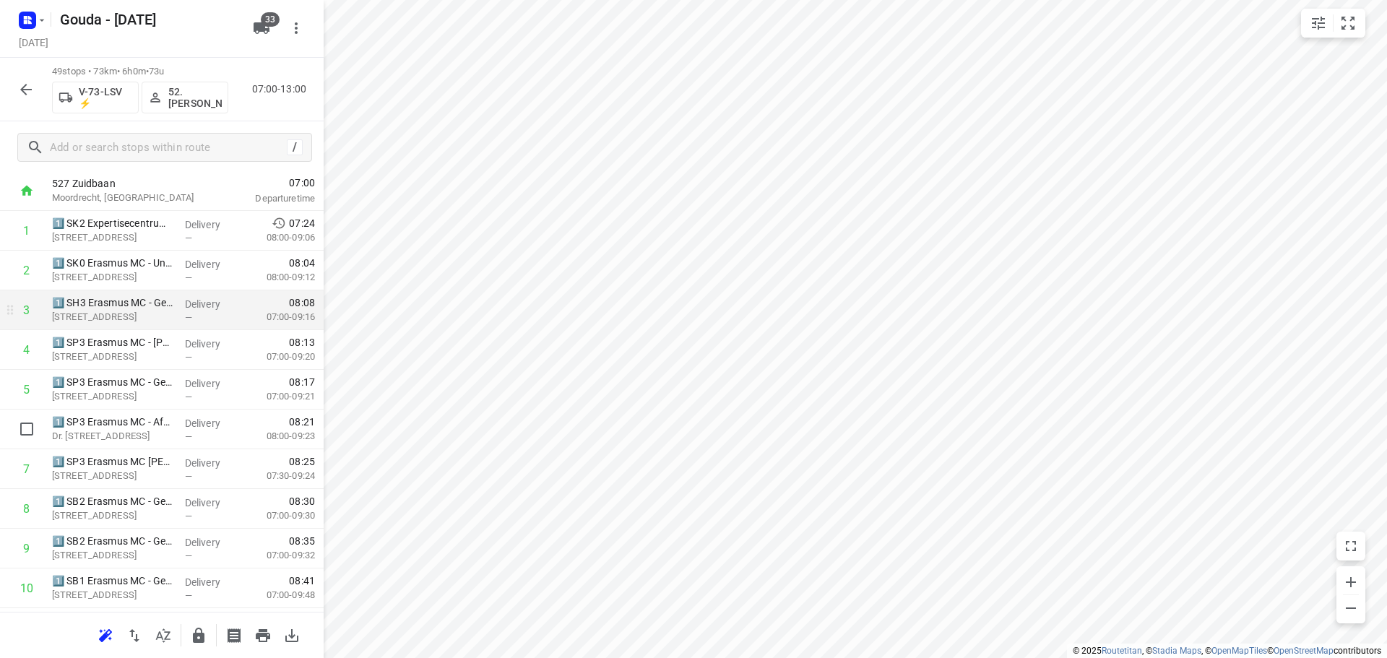
scroll to position [0, 0]
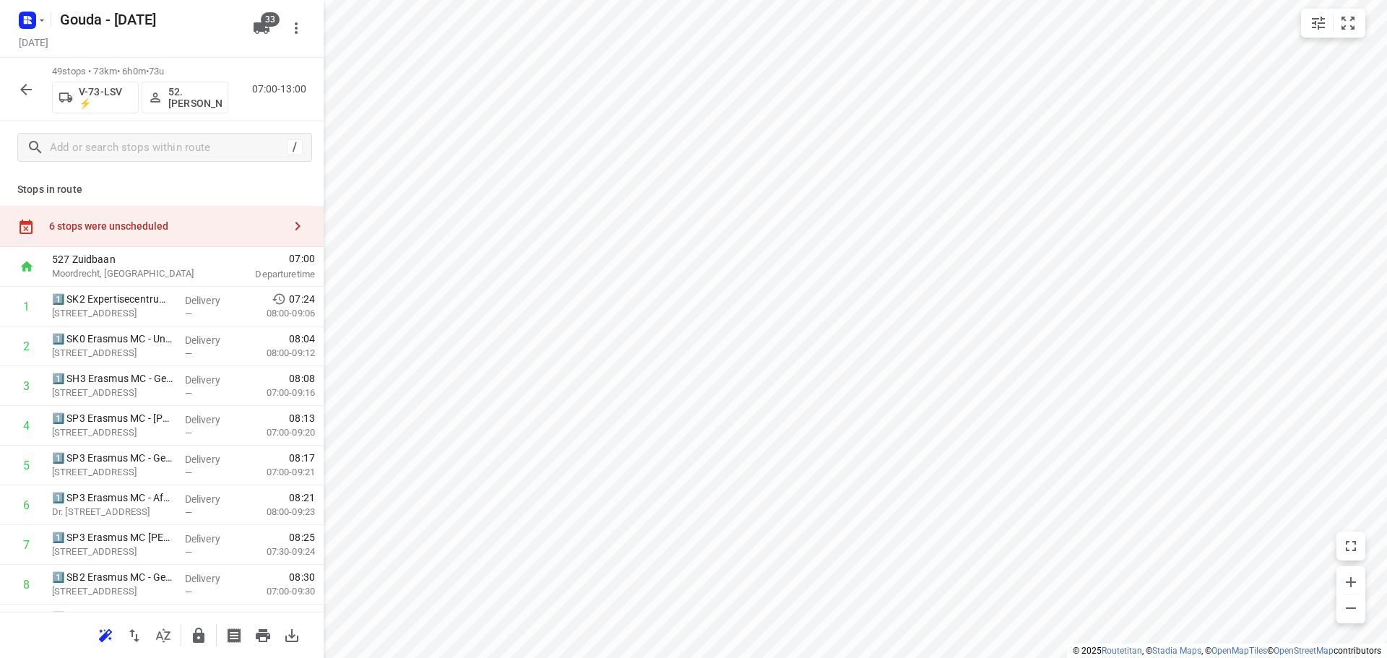
click at [116, 230] on div "6 stops were unscheduled" at bounding box center [166, 226] width 234 height 12
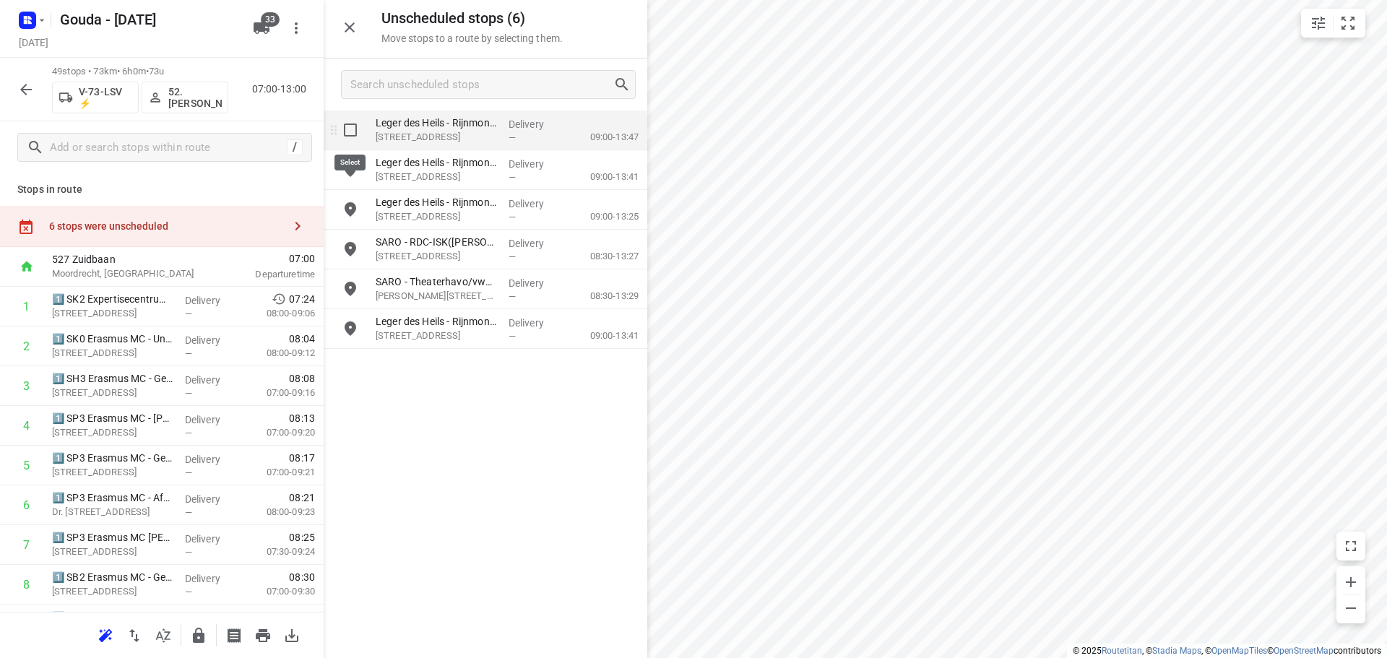
click at [355, 123] on input "grid" at bounding box center [350, 130] width 29 height 29
checkbox input "true"
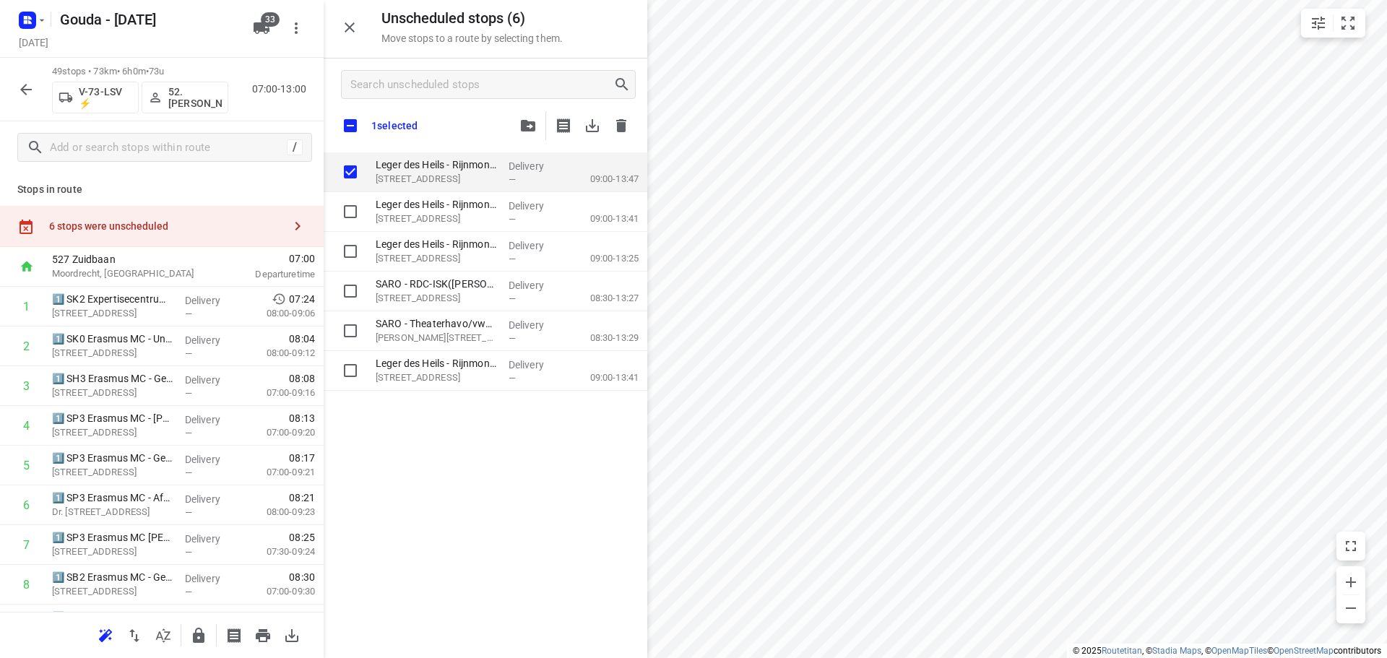
click at [356, 126] on input "checkbox" at bounding box center [350, 125] width 30 height 30
checkbox input "true"
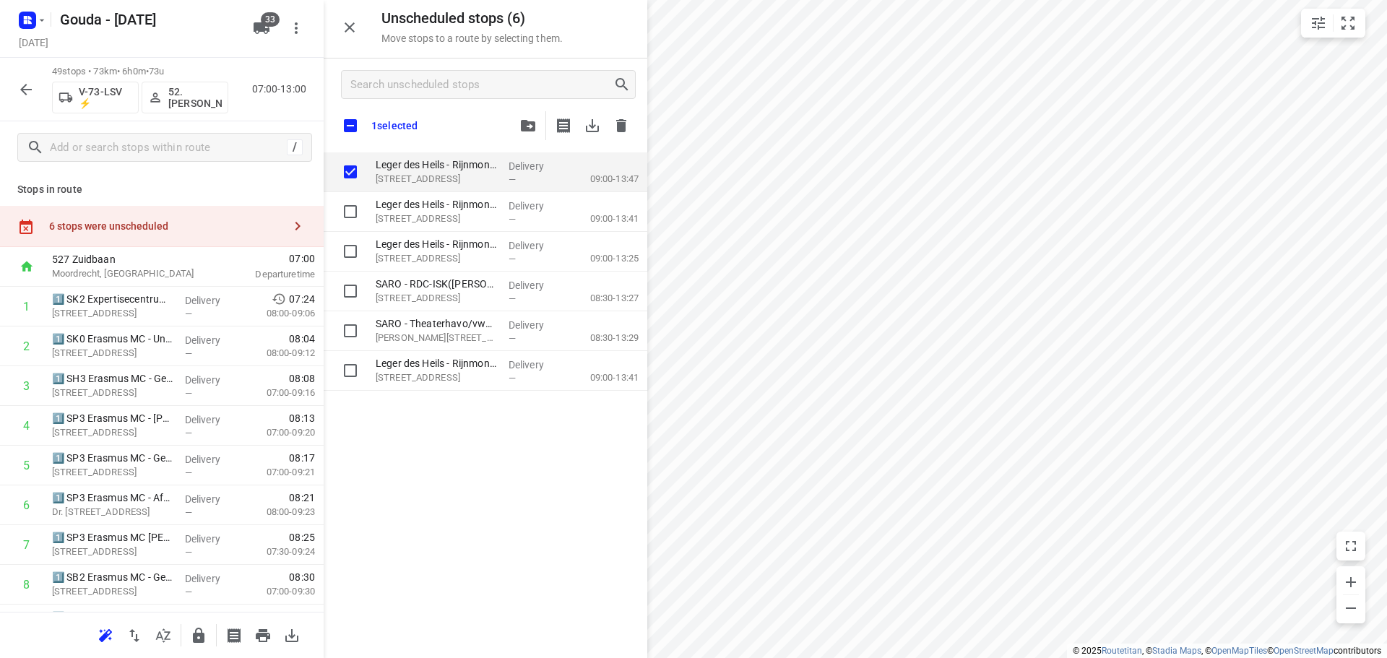
checkbox input "true"
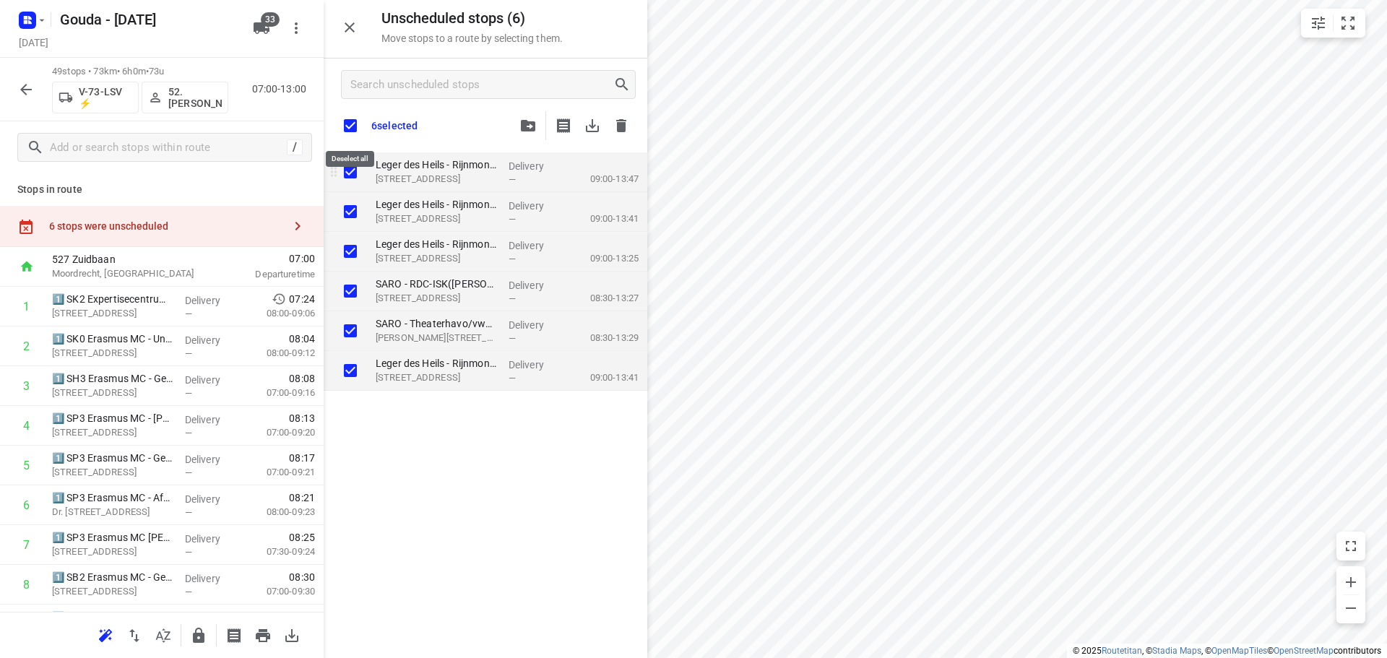
checkbox input "true"
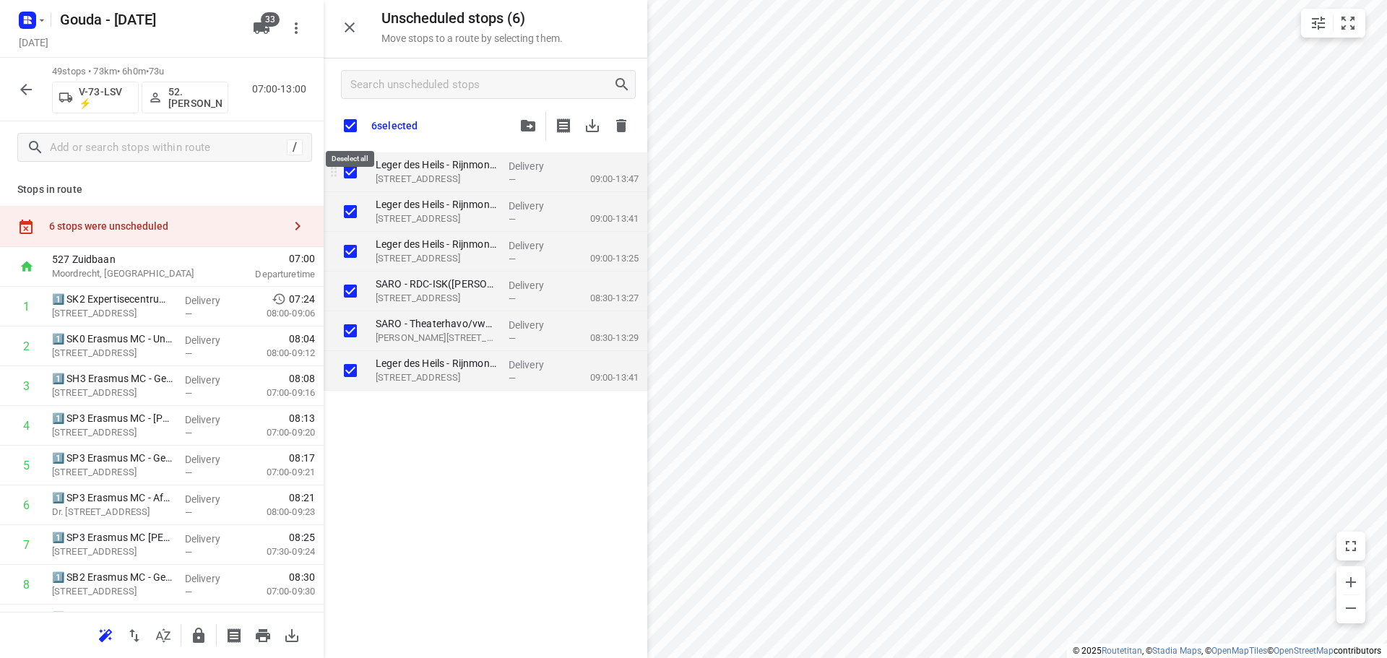
checkbox input "true"
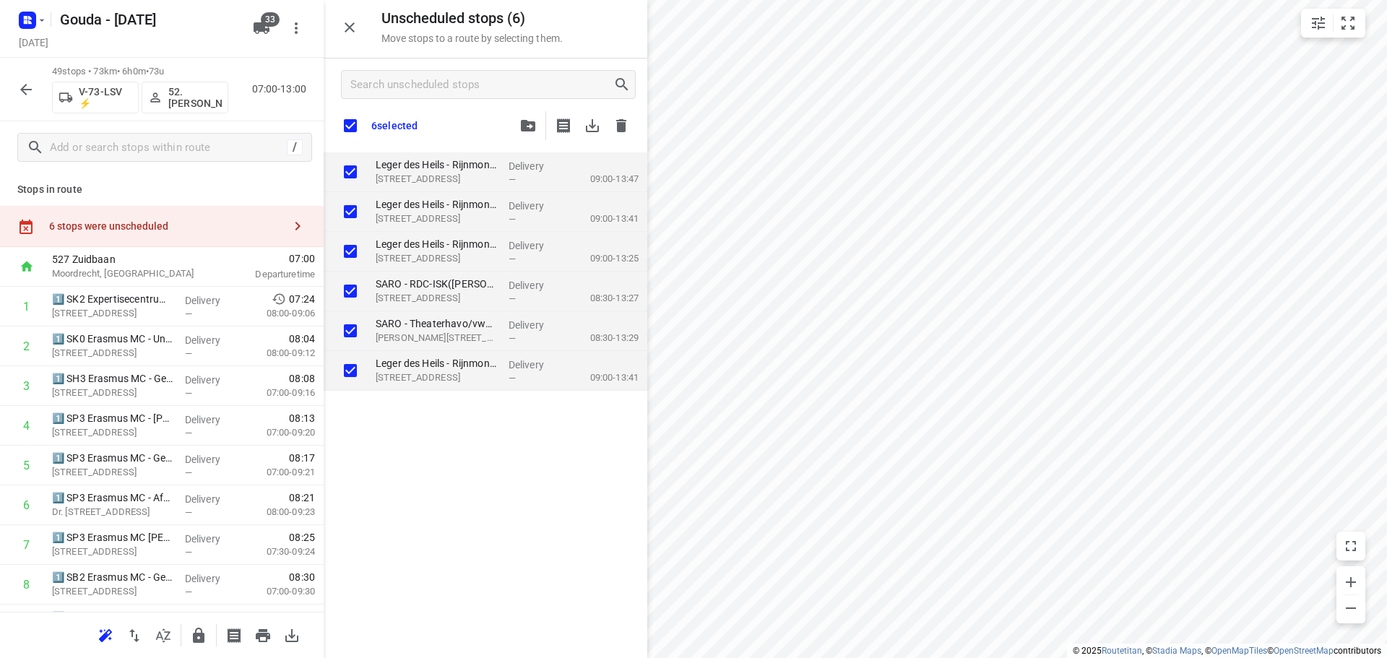
checkbox input "true"
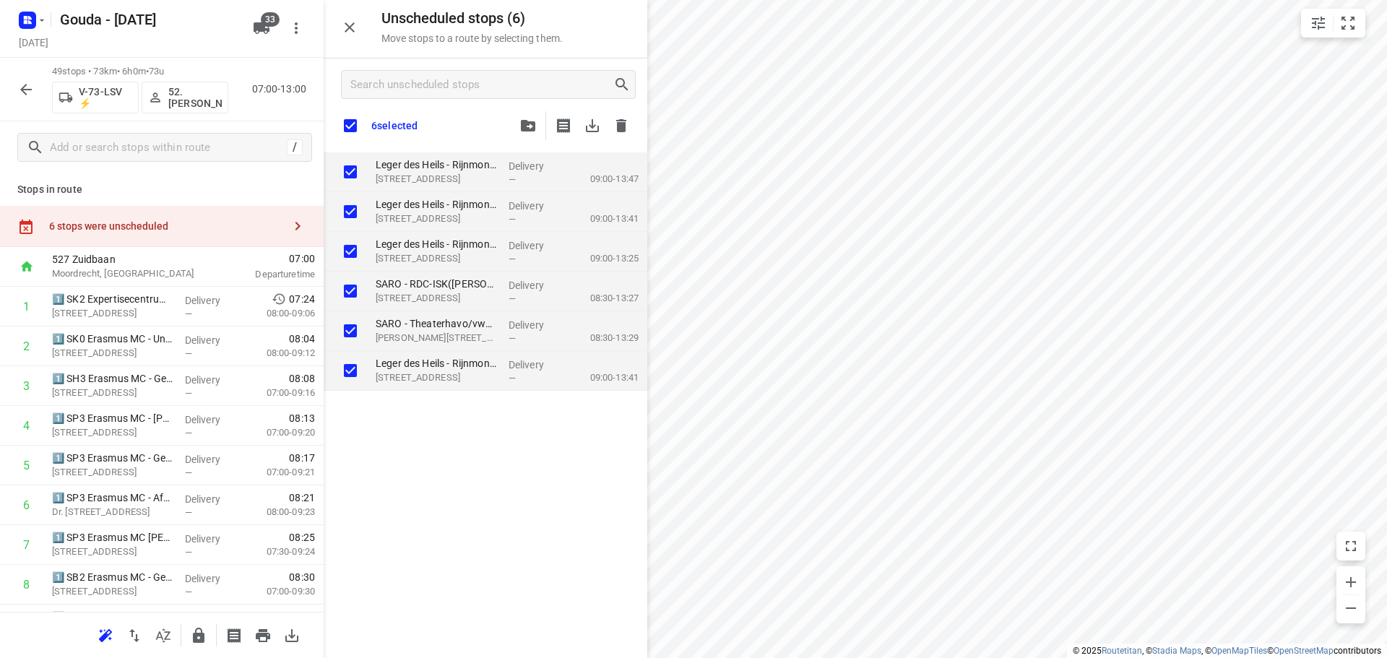
checkbox input "true"
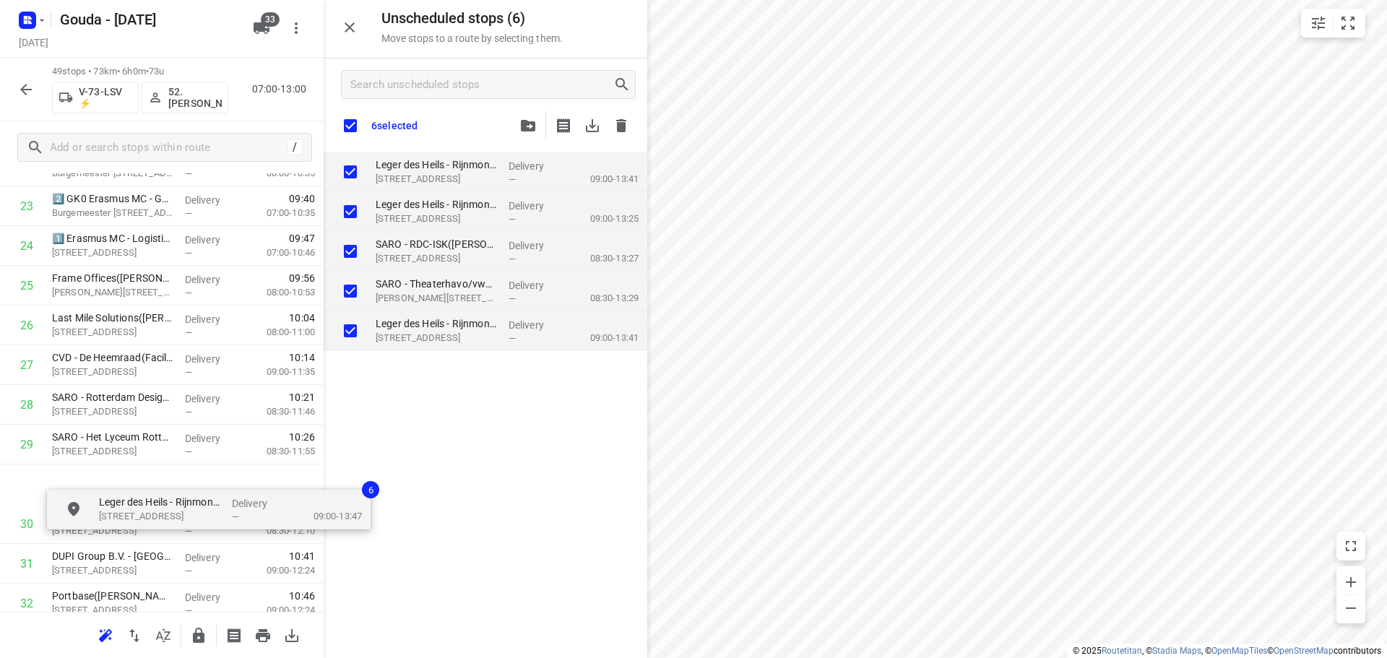
scroll to position [976, 0]
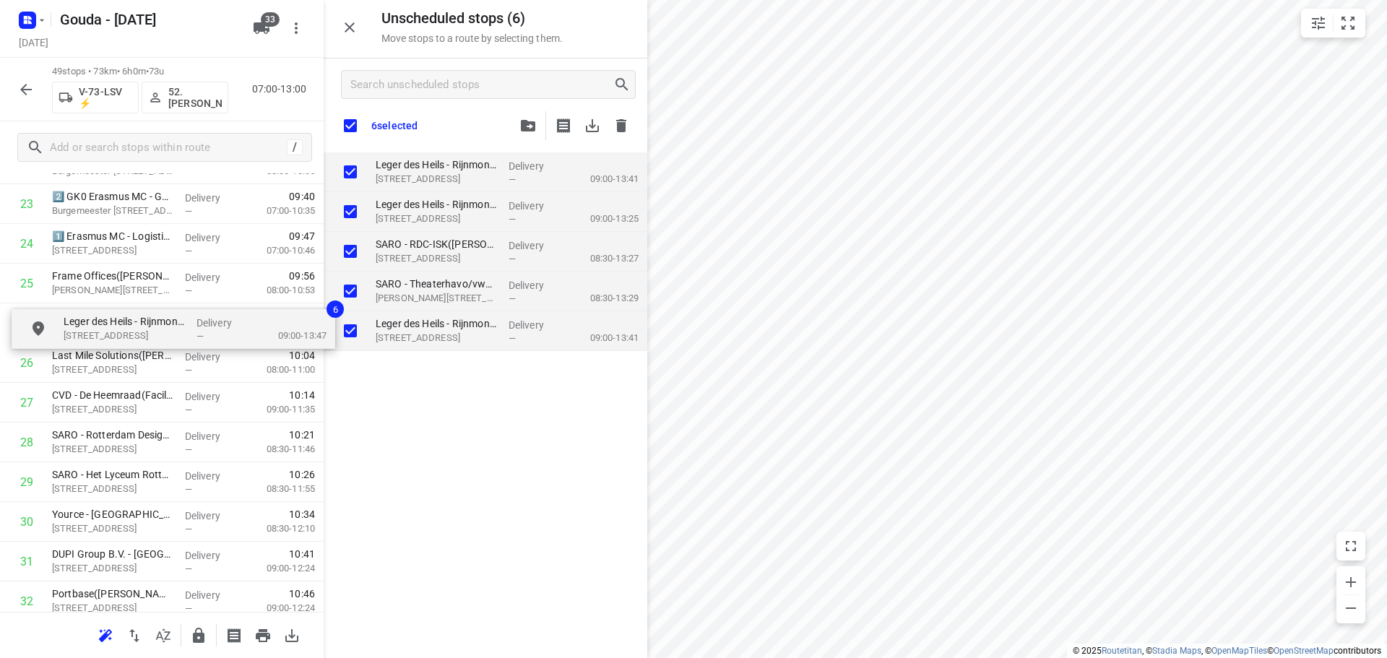
drag, startPoint x: 396, startPoint y: 238, endPoint x: 123, endPoint y: 342, distance: 292.8
checkbox input "true"
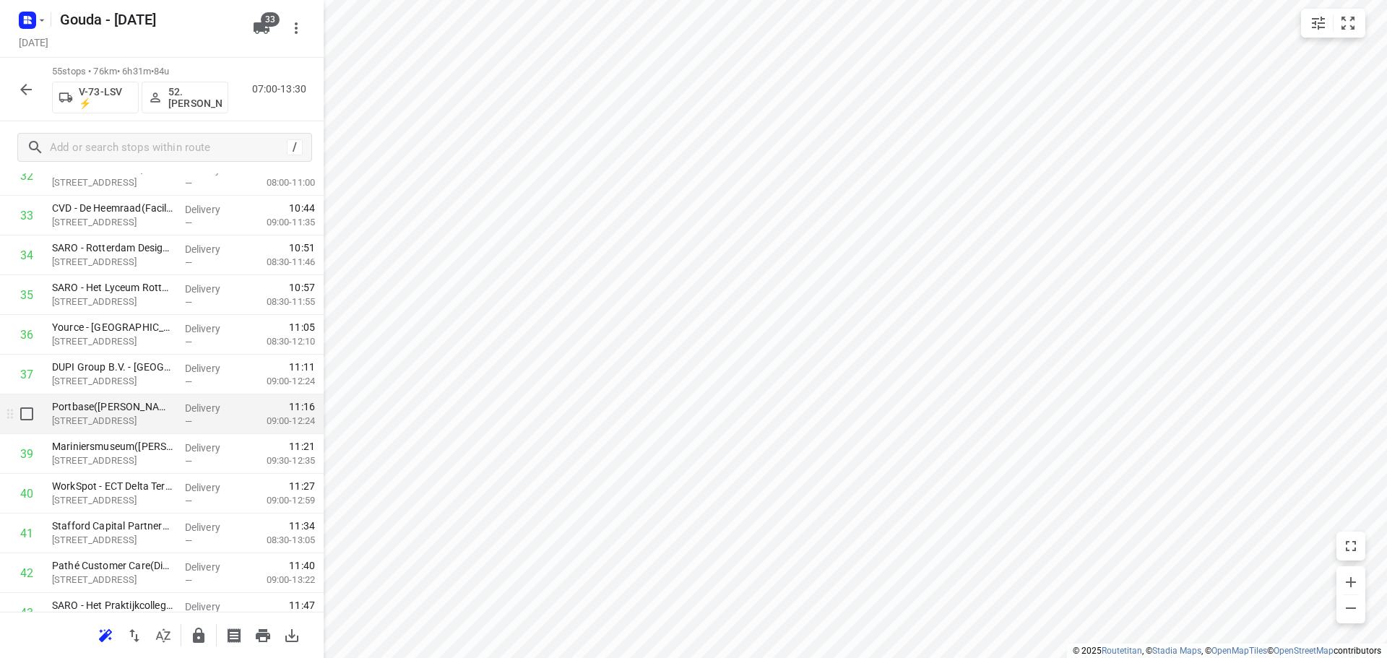
scroll to position [1338, 0]
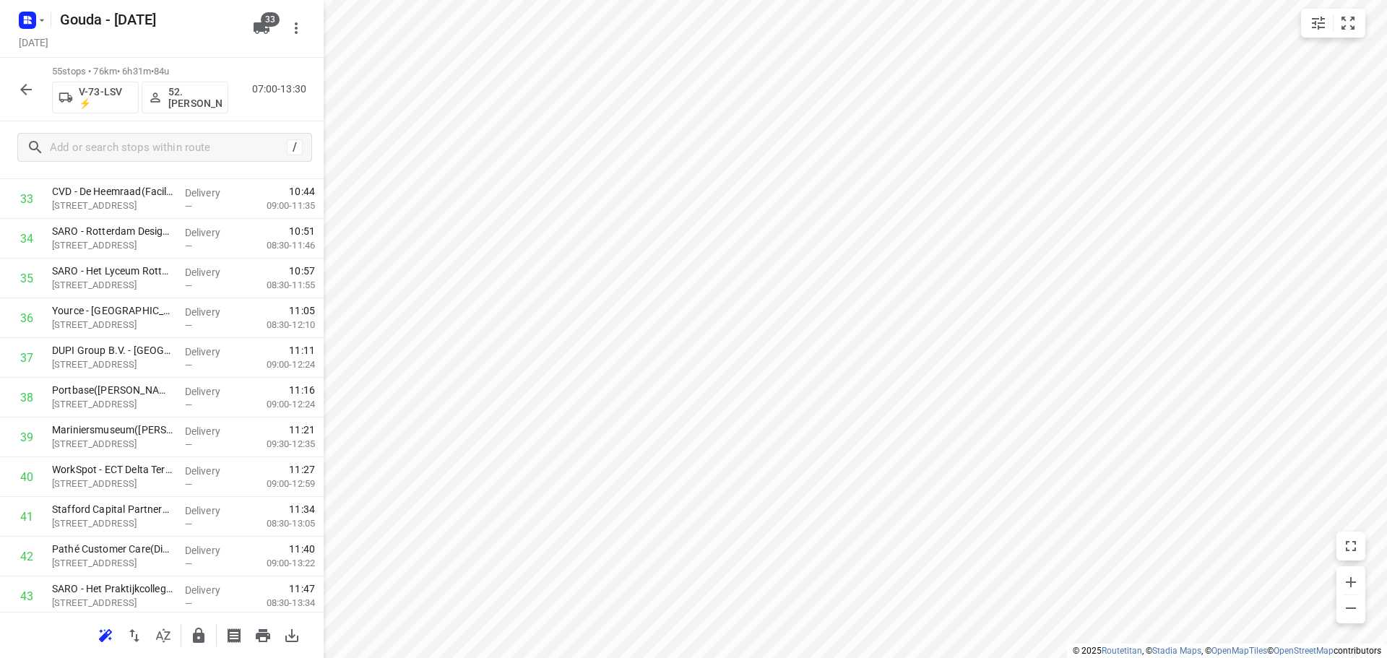
click at [29, 92] on icon "button" at bounding box center [25, 89] width 17 height 17
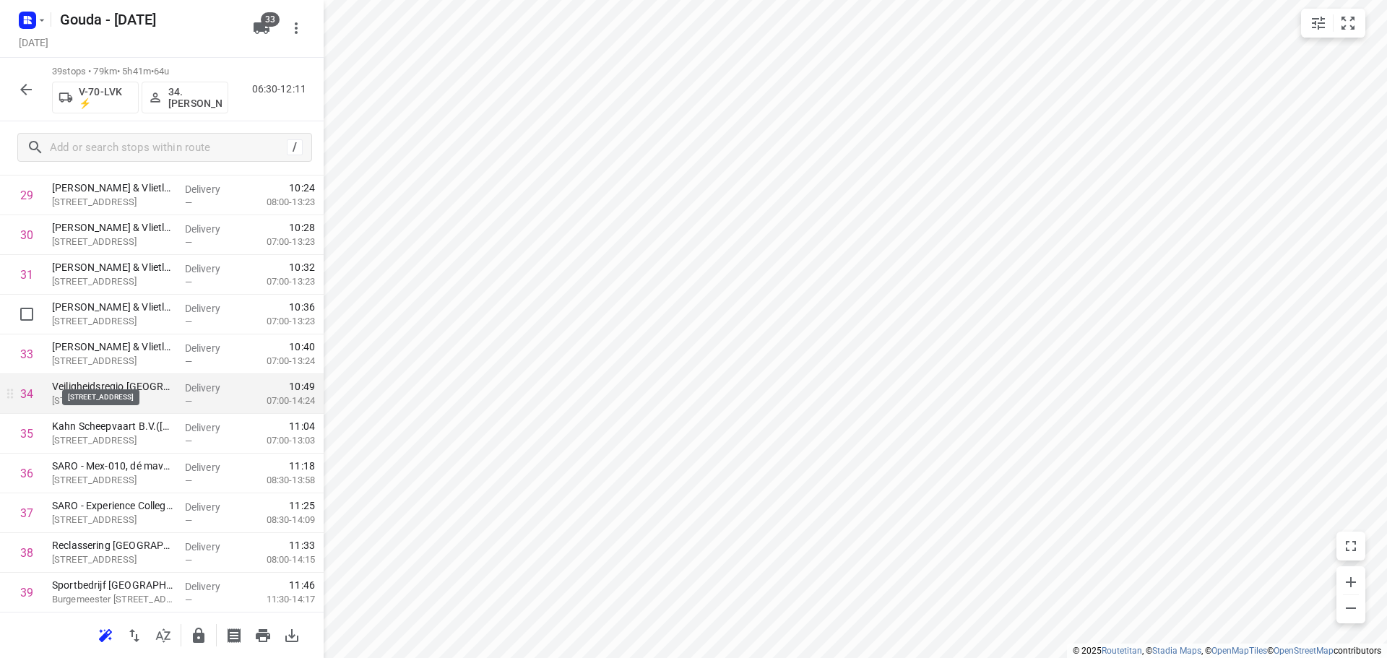
scroll to position [1223, 0]
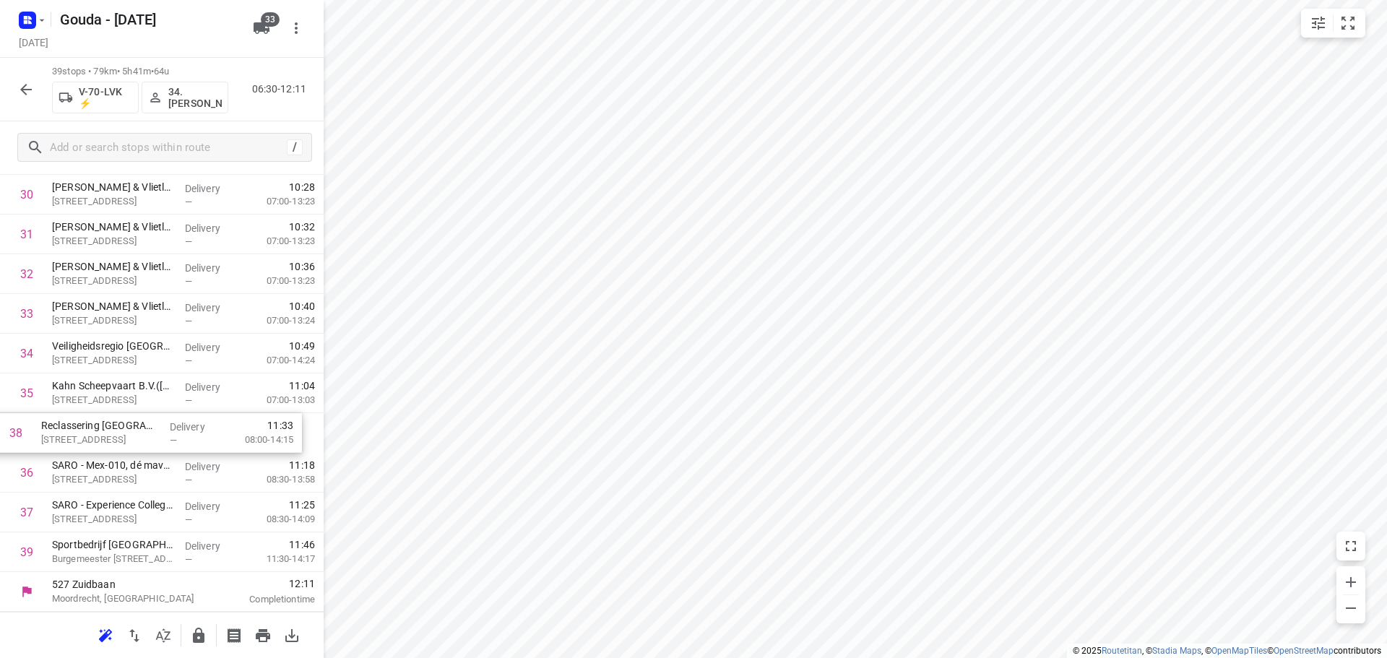
drag, startPoint x: 145, startPoint y: 516, endPoint x: 130, endPoint y: 428, distance: 90.1
click at [198, 642] on icon "button" at bounding box center [199, 635] width 12 height 15
click at [34, 84] on icon "button" at bounding box center [25, 89] width 17 height 17
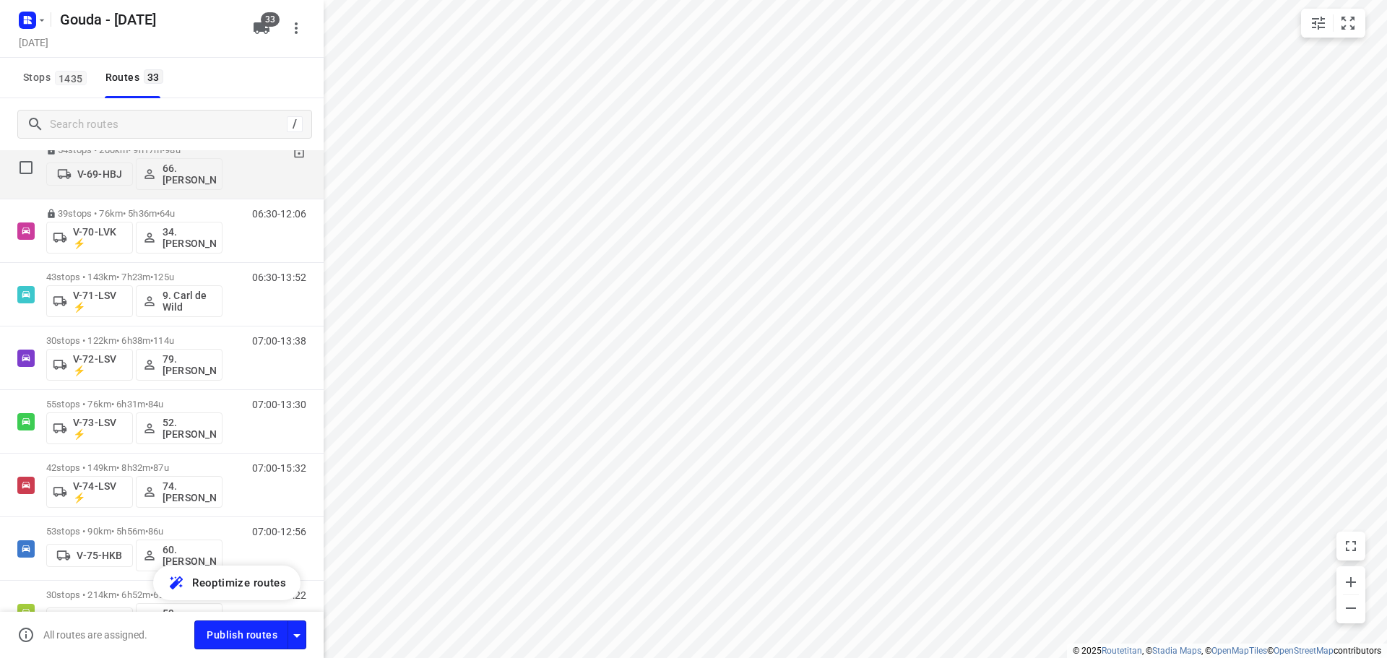
scroll to position [939, 0]
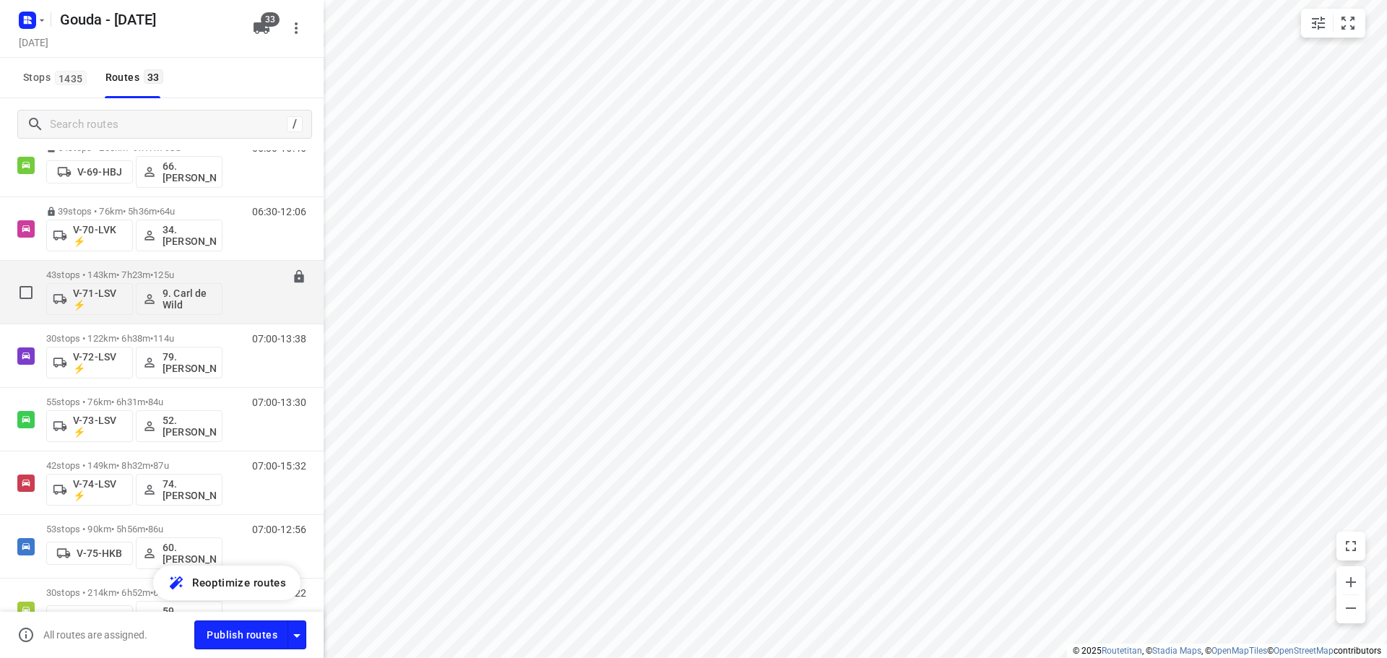
click at [196, 272] on p "43 stops • 143km • 7h23m • 125u" at bounding box center [134, 274] width 176 height 11
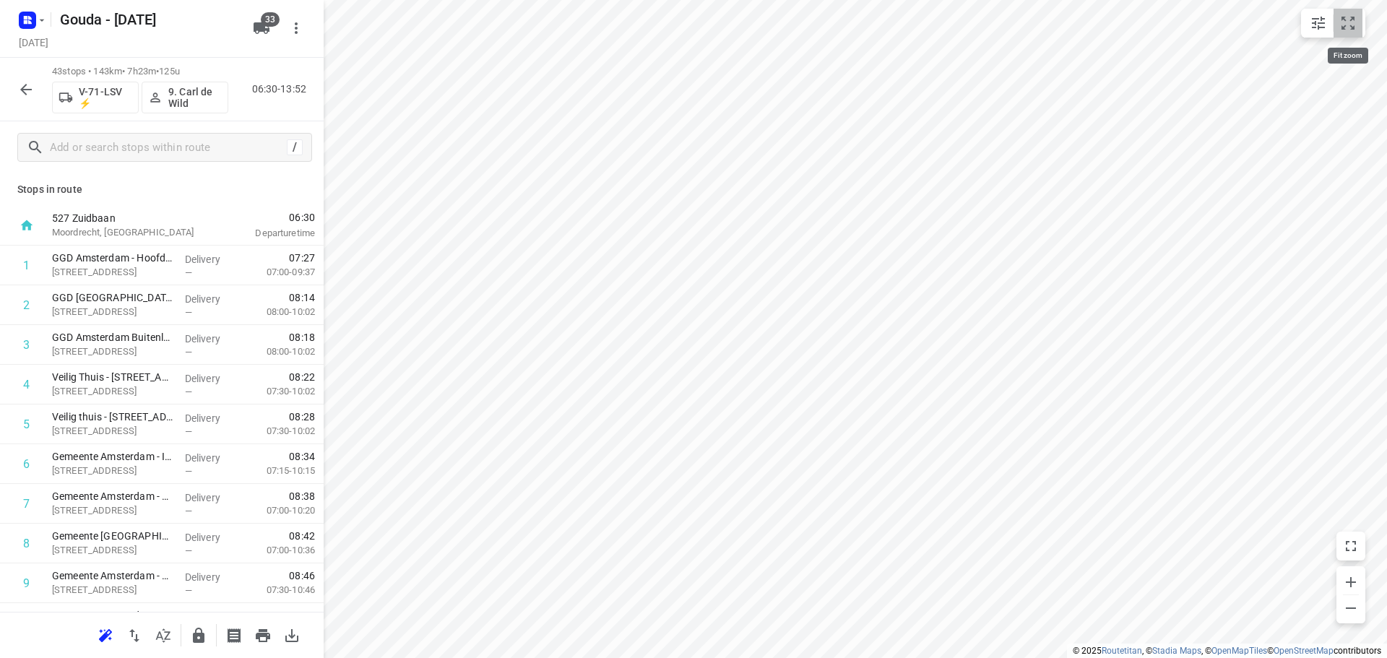
click at [1340, 19] on icon "small contained button group" at bounding box center [1347, 22] width 17 height 17
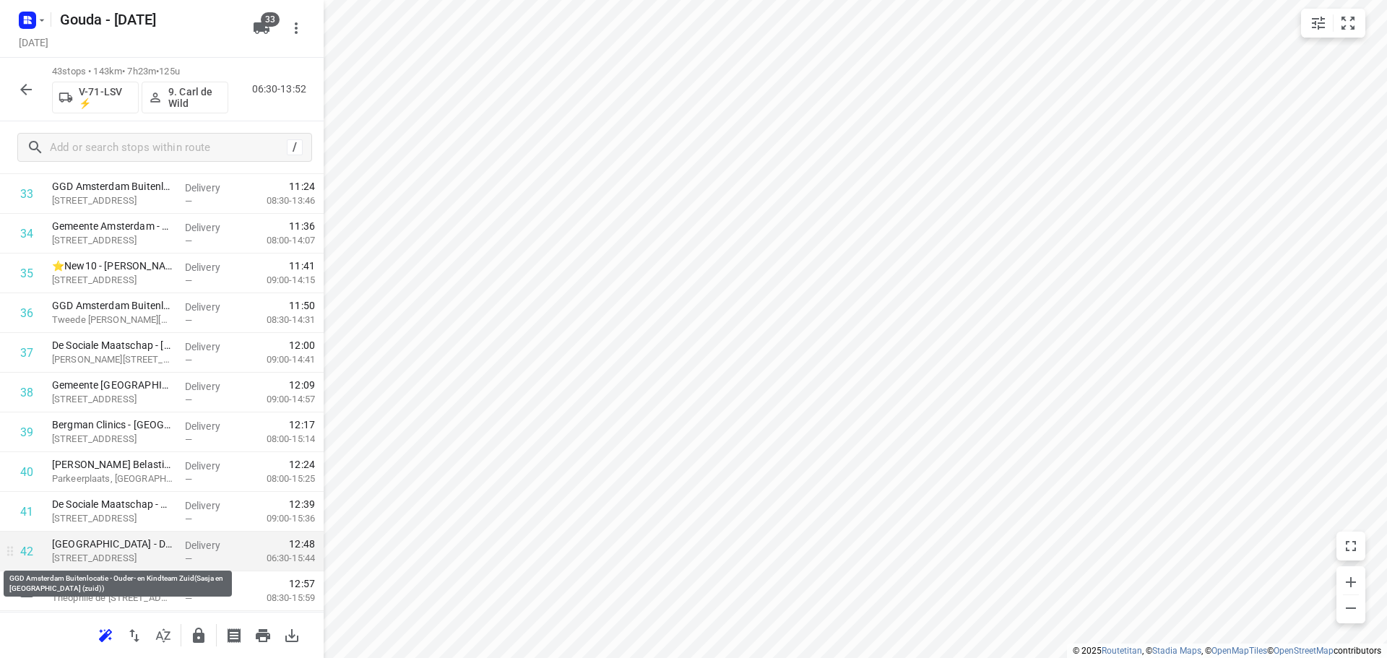
scroll to position [1382, 0]
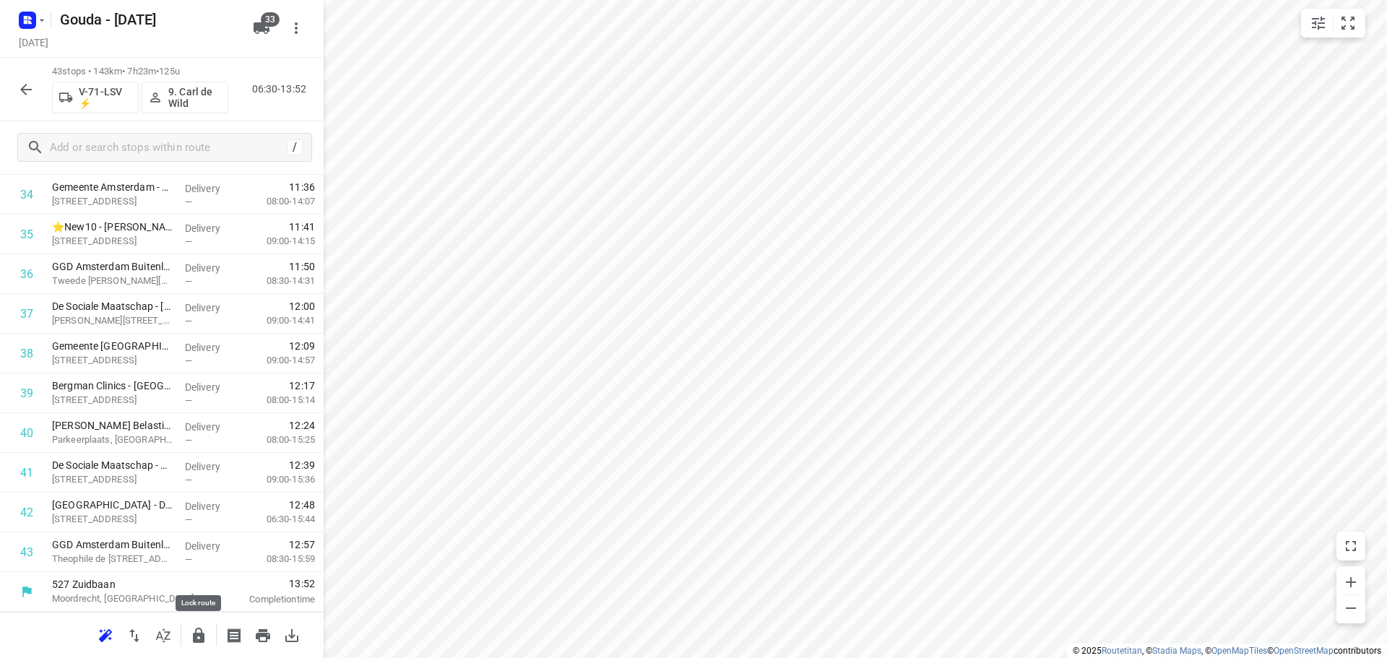
click at [187, 626] on button "button" at bounding box center [198, 635] width 29 height 29
click at [20, 90] on icon "button" at bounding box center [25, 89] width 17 height 17
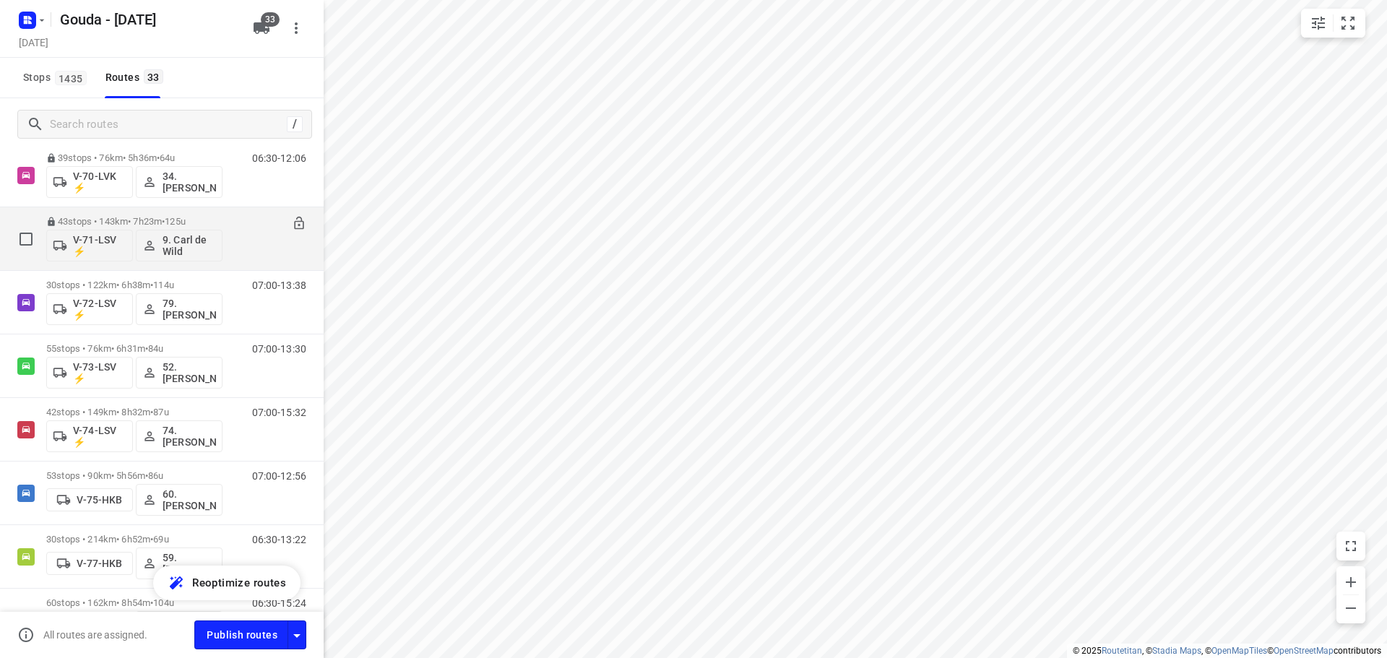
scroll to position [1011, 0]
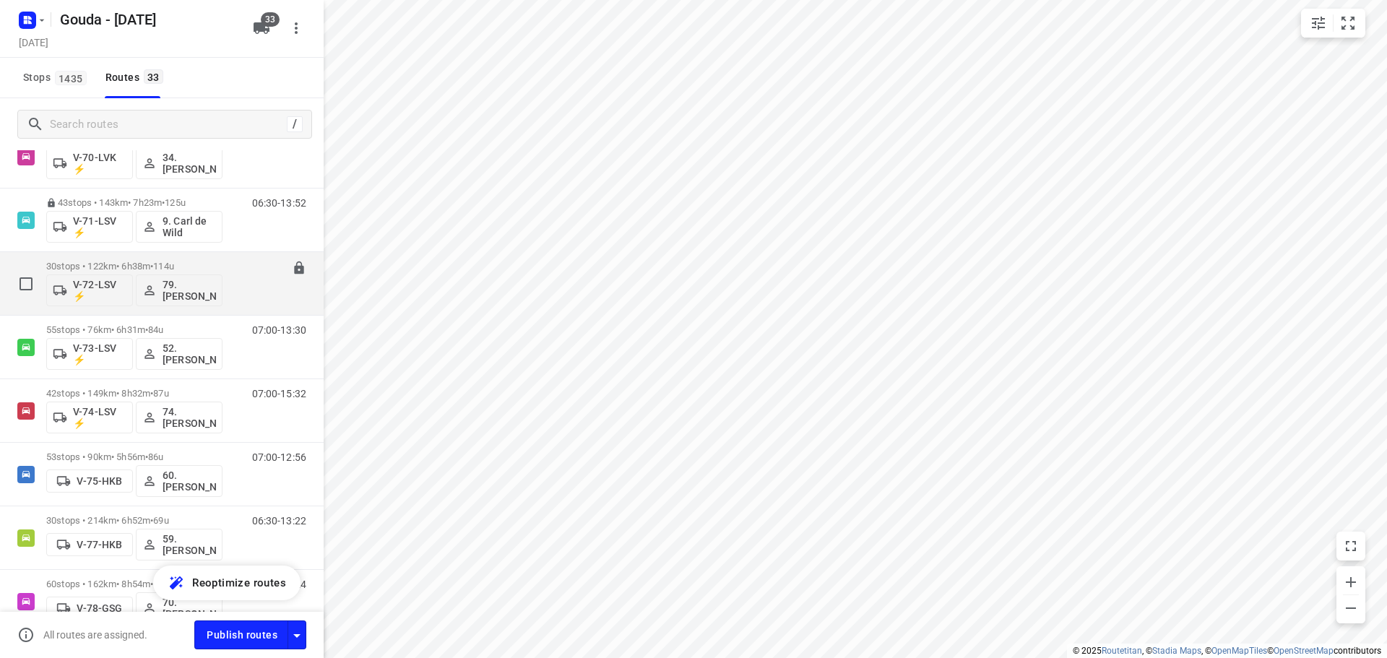
click at [146, 261] on p "30 stops • 122km • 6h38m • 114u" at bounding box center [134, 266] width 176 height 11
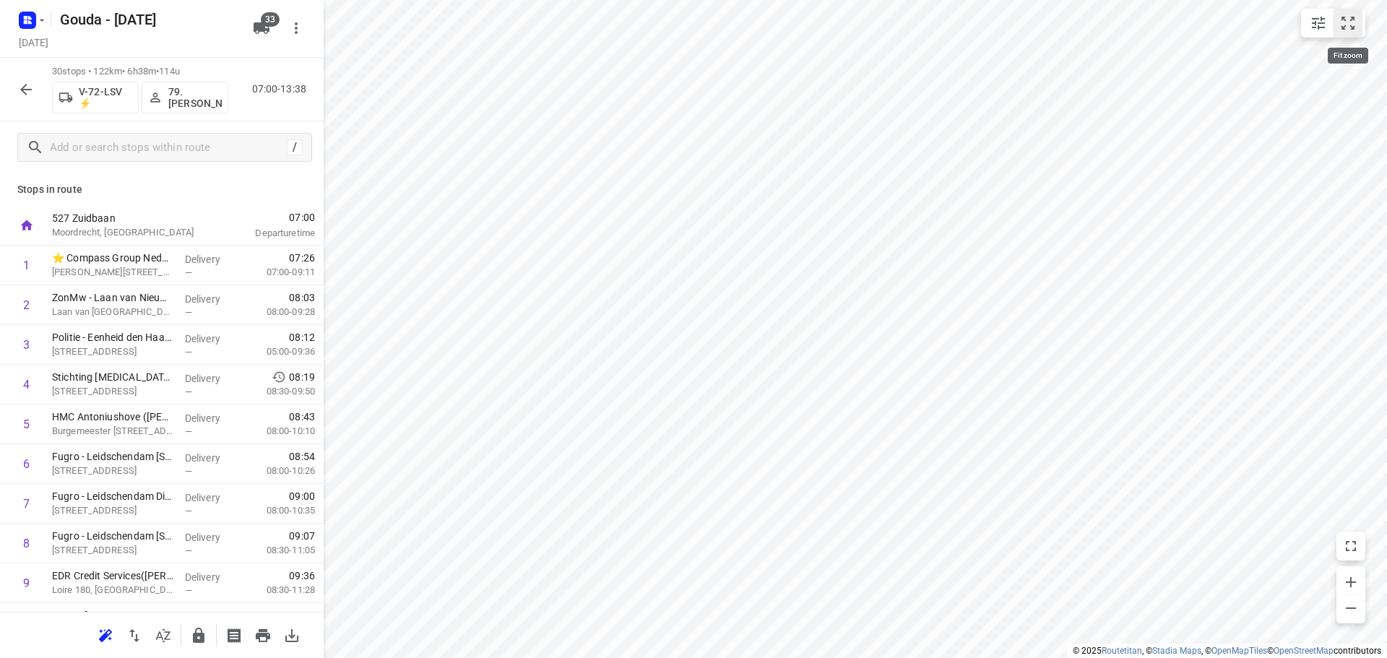
click at [1349, 31] on icon "small contained button group" at bounding box center [1347, 22] width 17 height 17
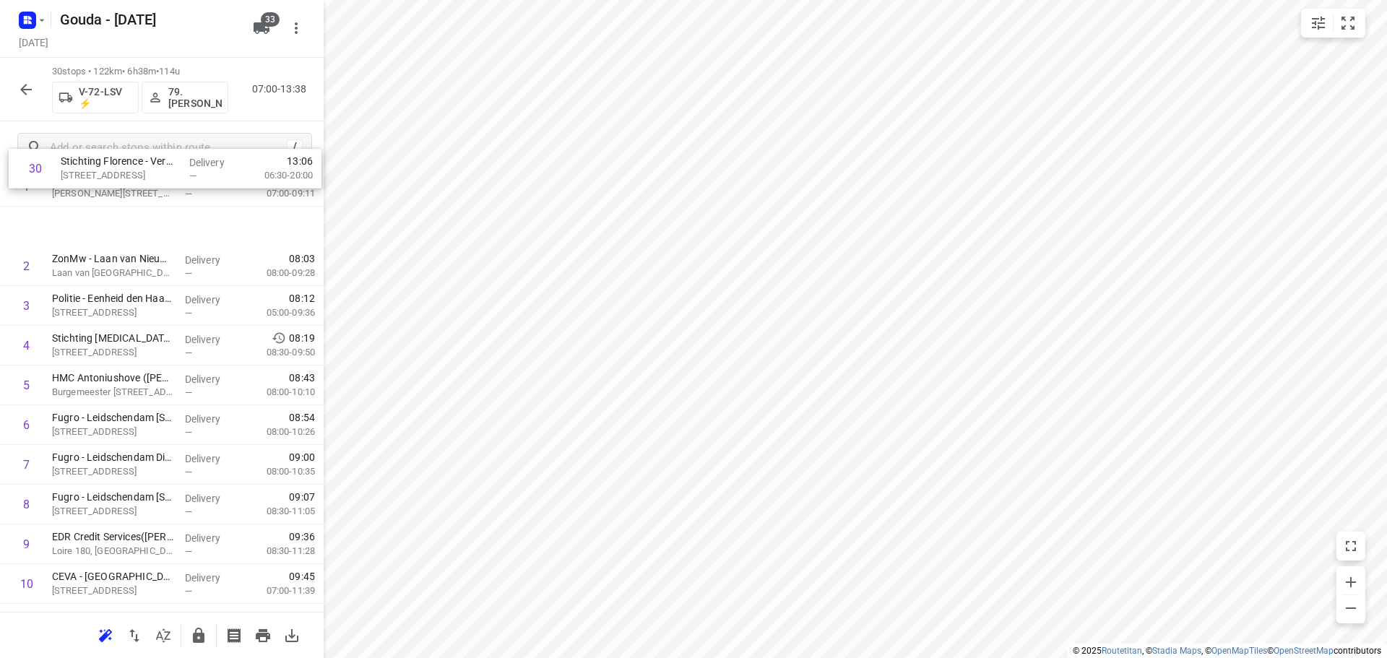
scroll to position [0, 0]
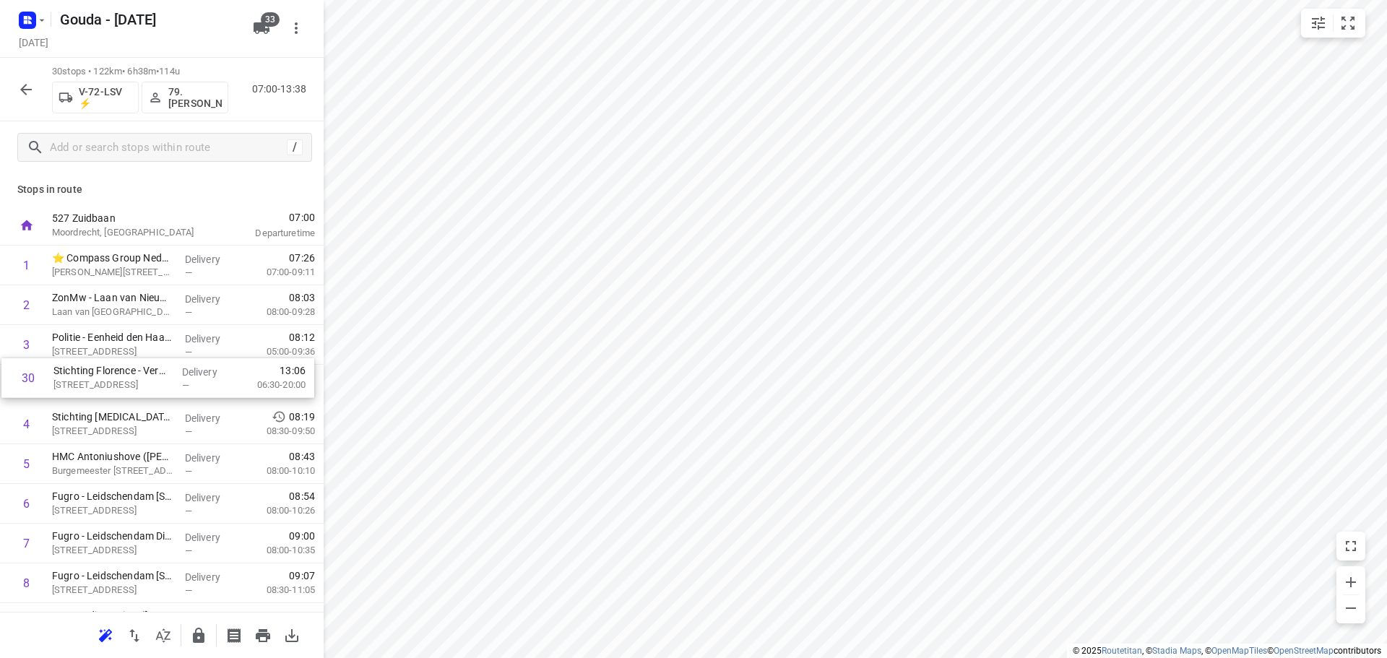
drag, startPoint x: 137, startPoint y: 545, endPoint x: 144, endPoint y: 355, distance: 190.1
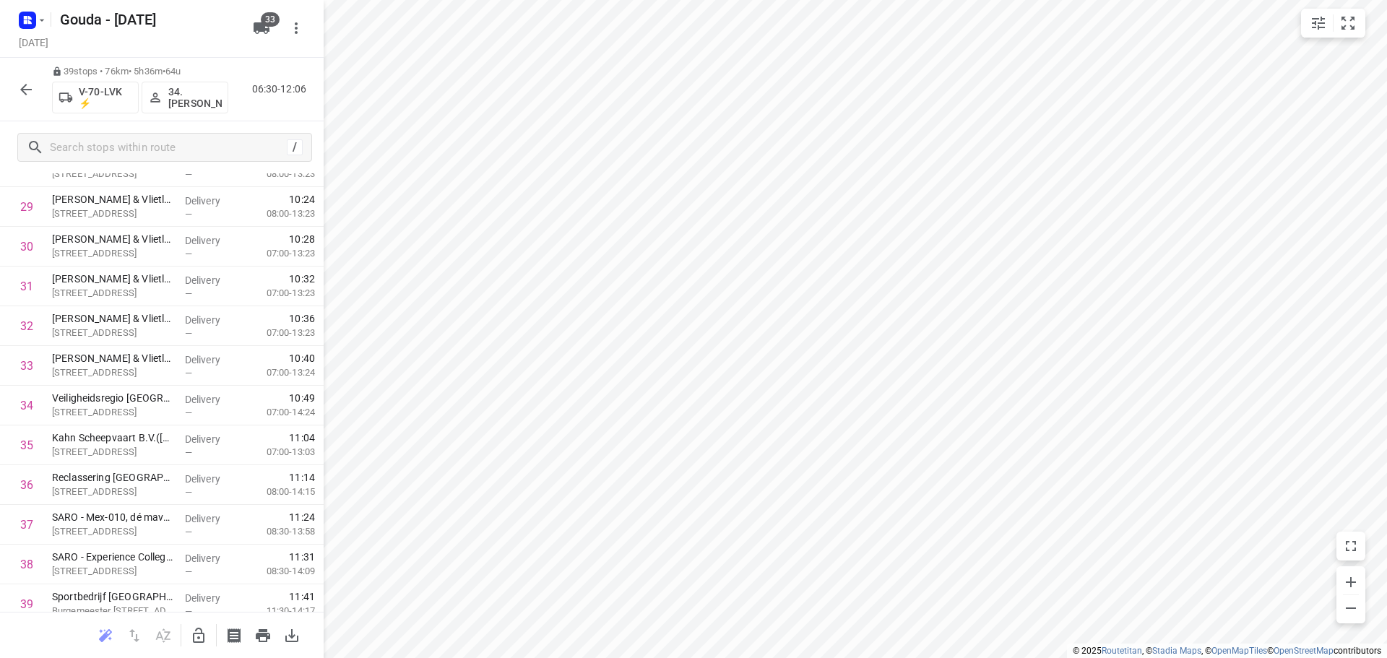
scroll to position [1223, 0]
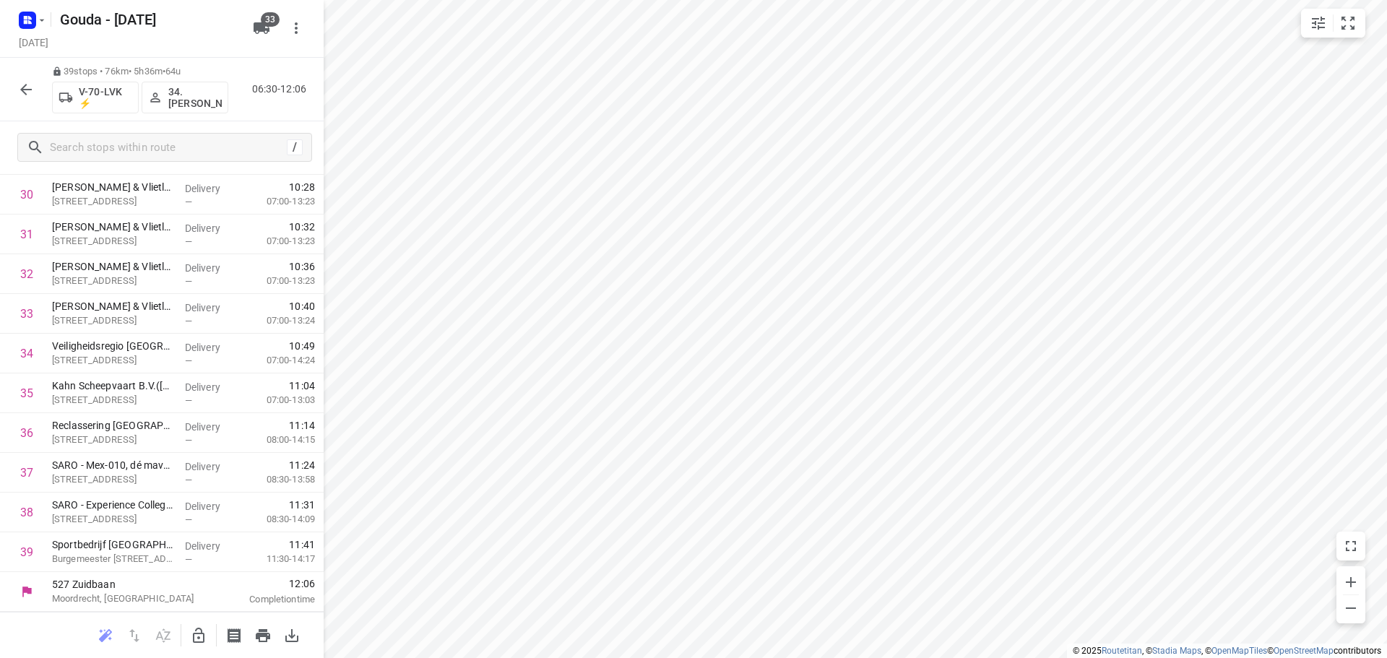
click at [32, 87] on icon "button" at bounding box center [25, 89] width 17 height 17
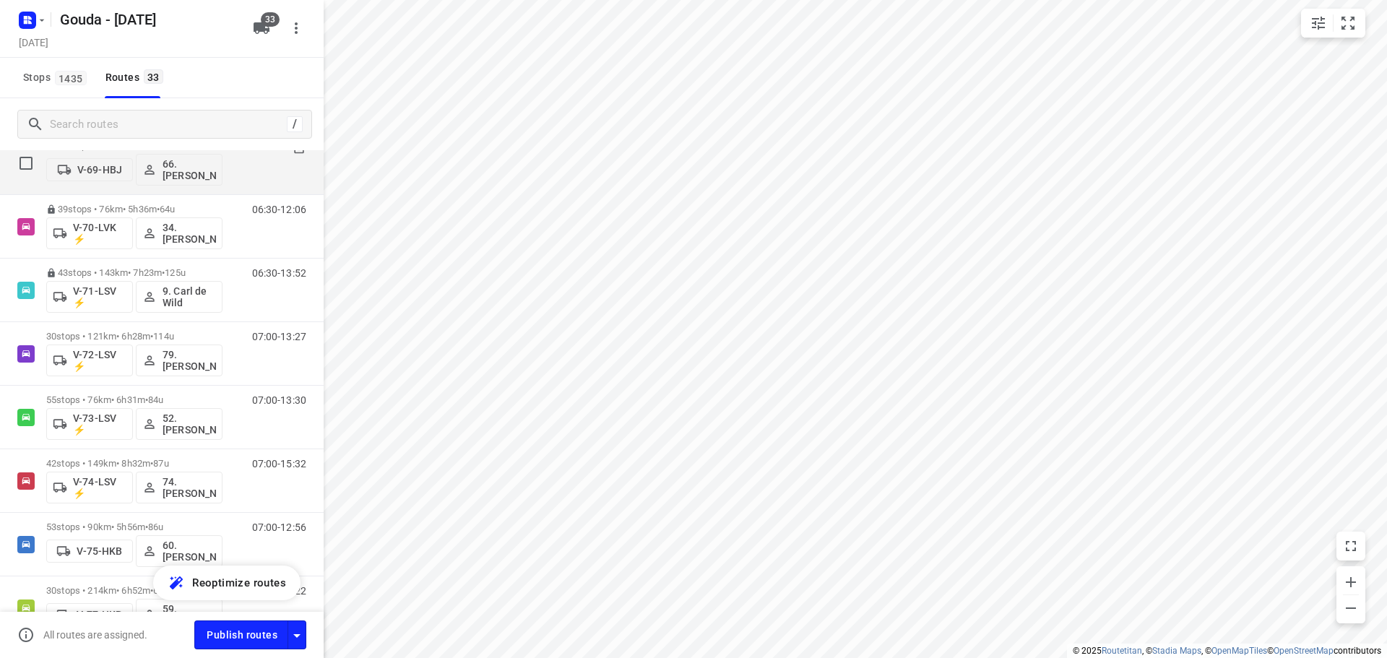
scroll to position [1011, 0]
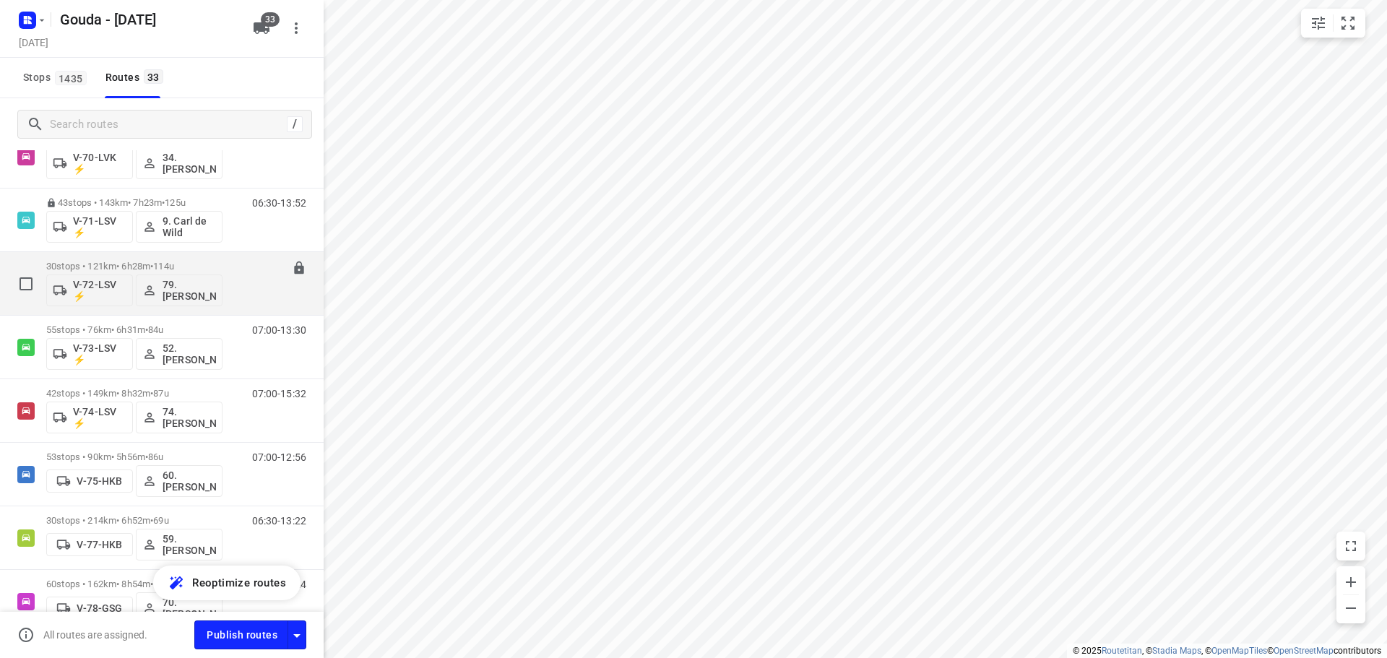
click at [157, 266] on p "30 stops • 121km • 6h28m • 114u" at bounding box center [134, 266] width 176 height 11
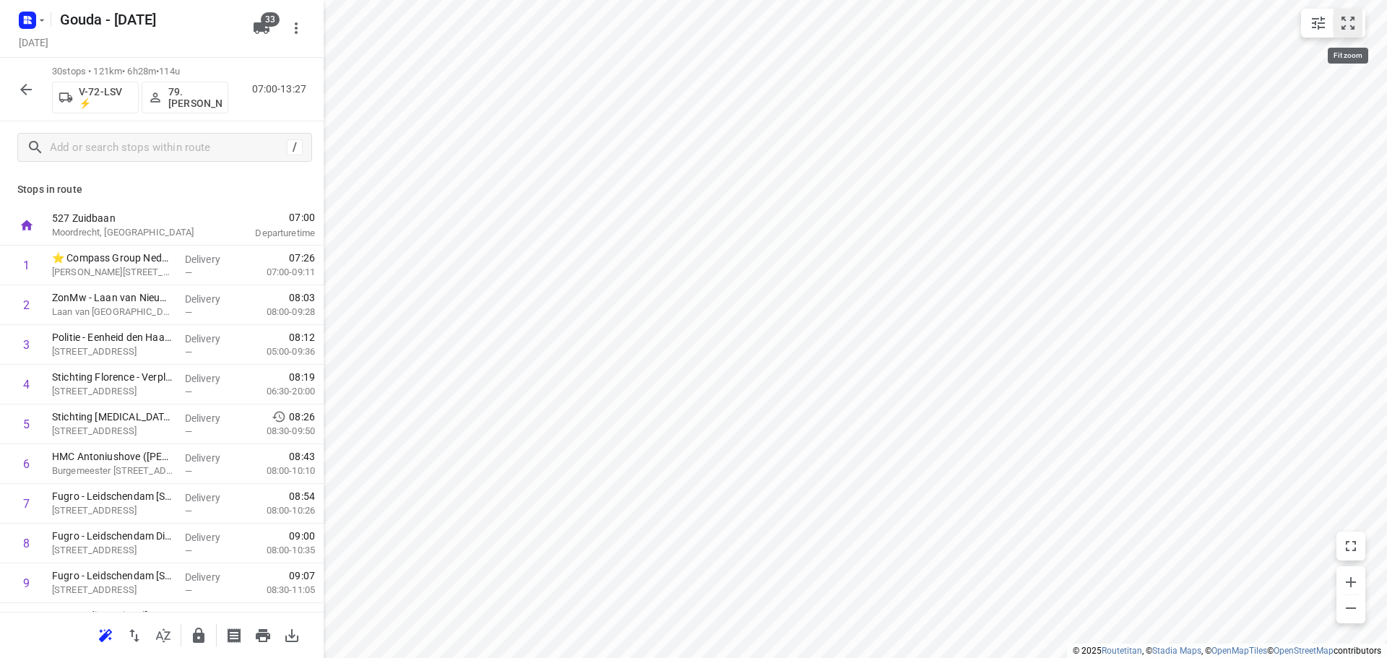
click at [1341, 23] on icon "small contained button group" at bounding box center [1347, 22] width 17 height 17
click at [1386, 327] on html "i © 2025 Routetitan , © Stadia Maps , © OpenMapTiles © OpenStreetMap contributo…" at bounding box center [693, 329] width 1387 height 658
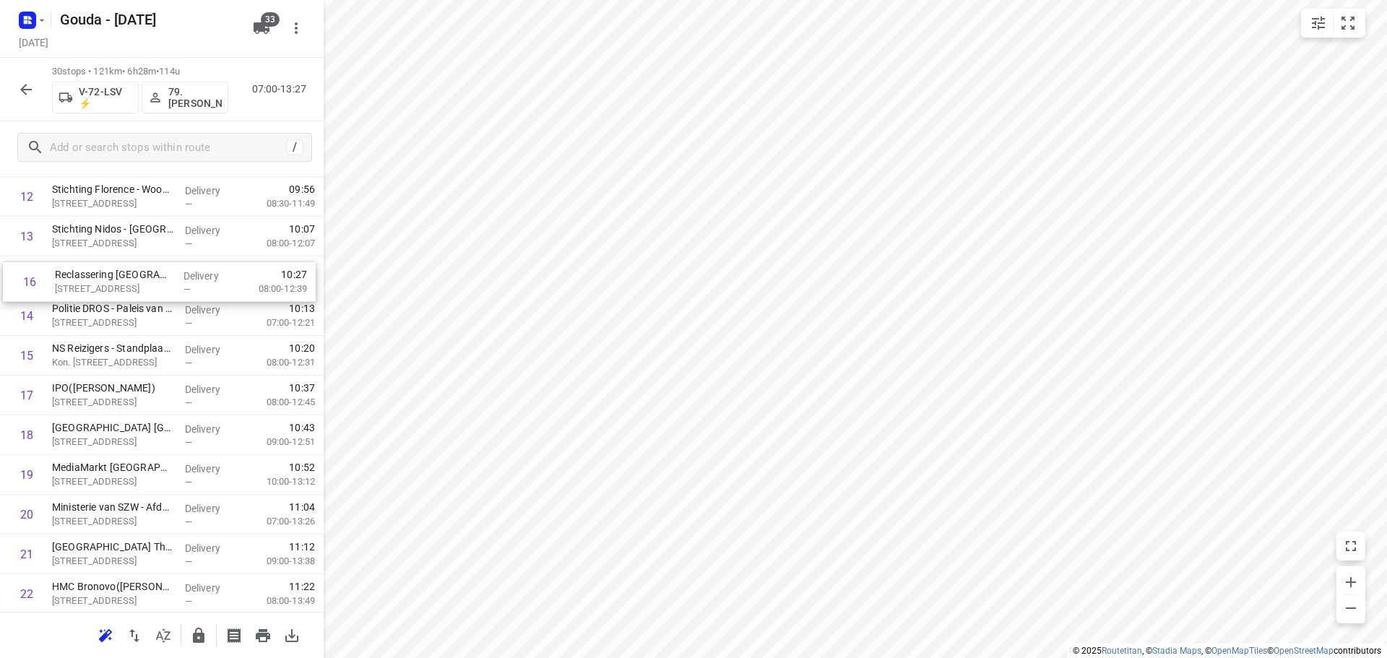
scroll to position [500, 0]
drag, startPoint x: 161, startPoint y: 365, endPoint x: 163, endPoint y: 287, distance: 77.3
click at [163, 287] on div "1 ⭐ Compass Group Nederland B.V. - Ministerie van Binnenlandse Zaken en Koninkr…" at bounding box center [162, 342] width 324 height 1192
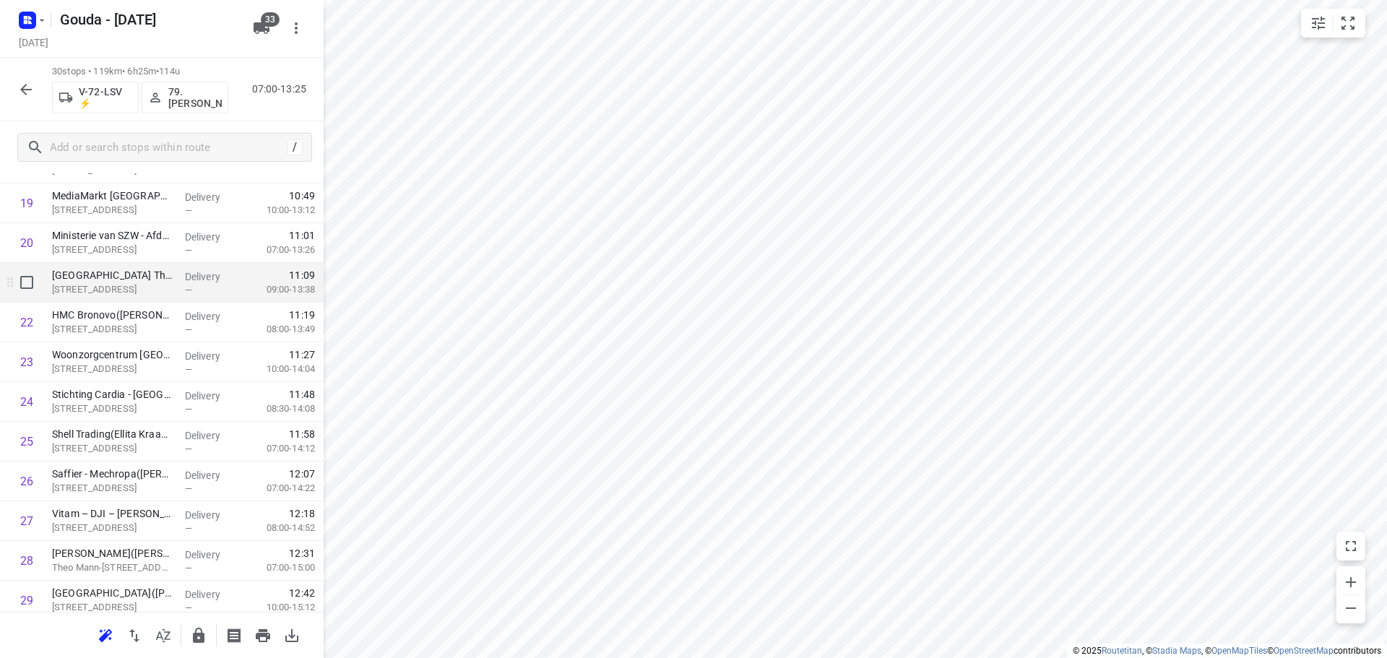
scroll to position [861, 0]
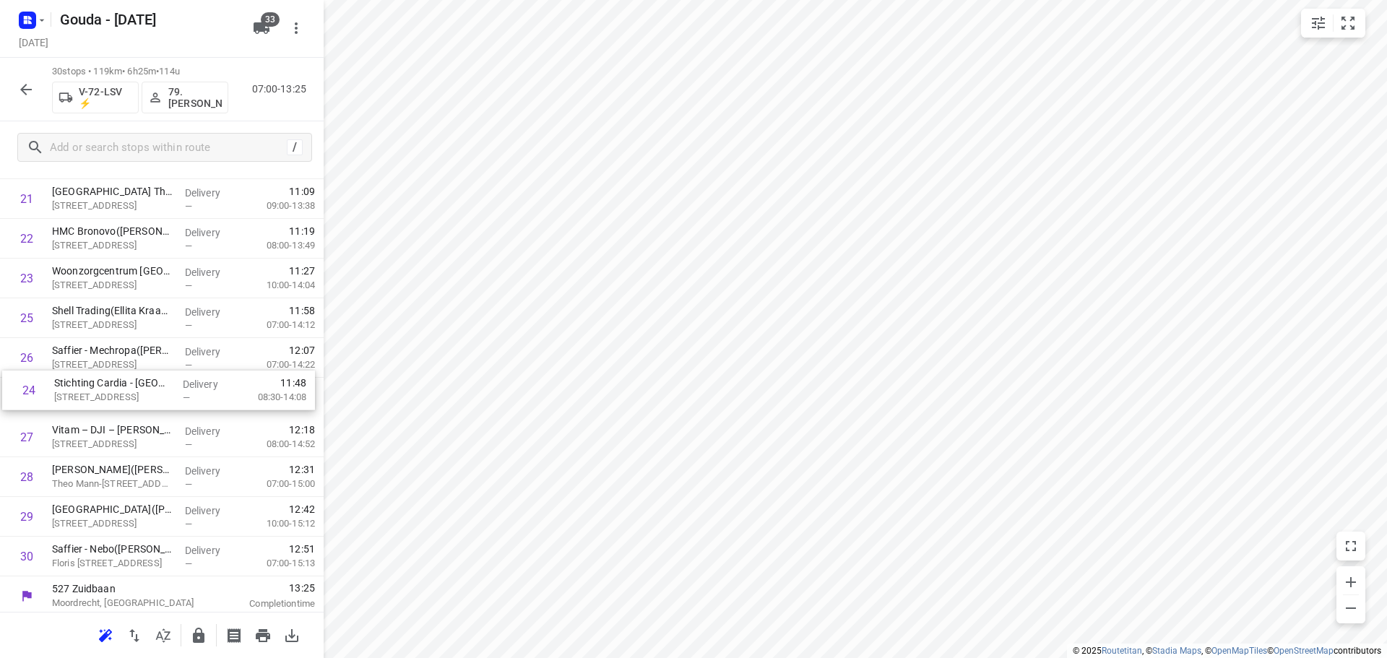
drag, startPoint x: 170, startPoint y: 321, endPoint x: 175, endPoint y: 407, distance: 85.4
click at [209, 634] on button "button" at bounding box center [198, 635] width 29 height 29
click at [20, 84] on icon "button" at bounding box center [25, 89] width 17 height 17
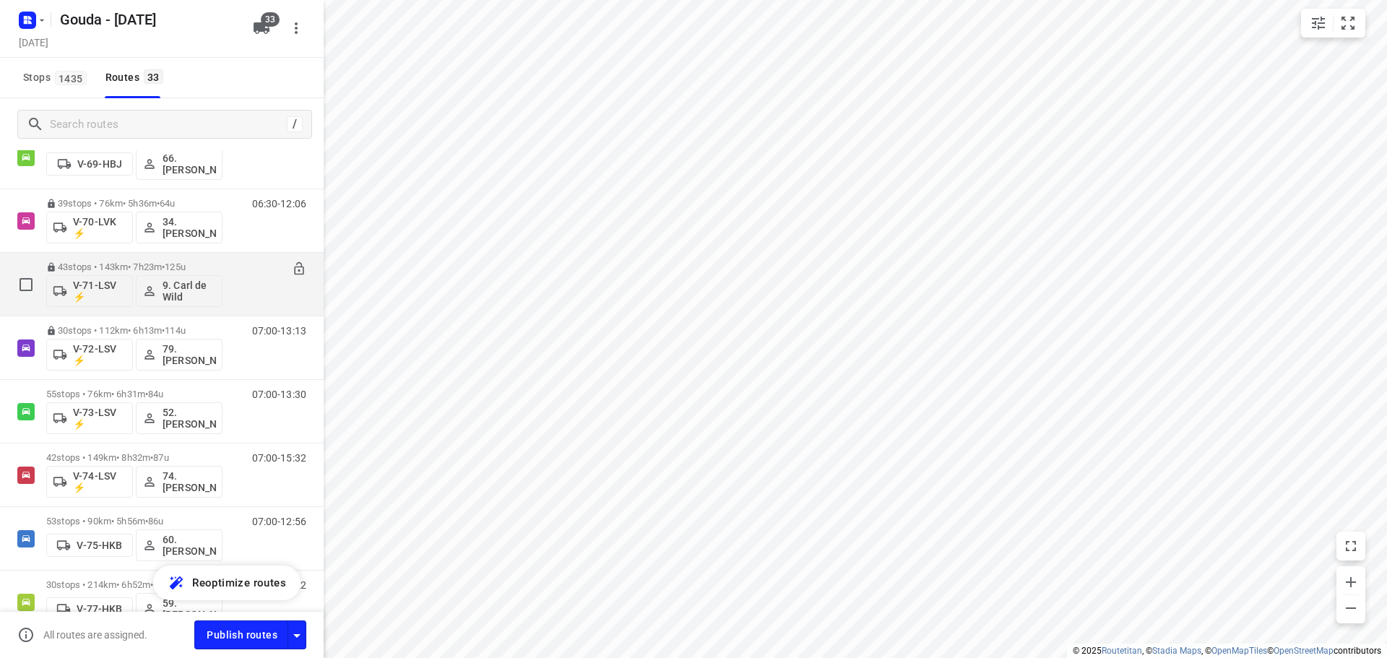
scroll to position [1011, 0]
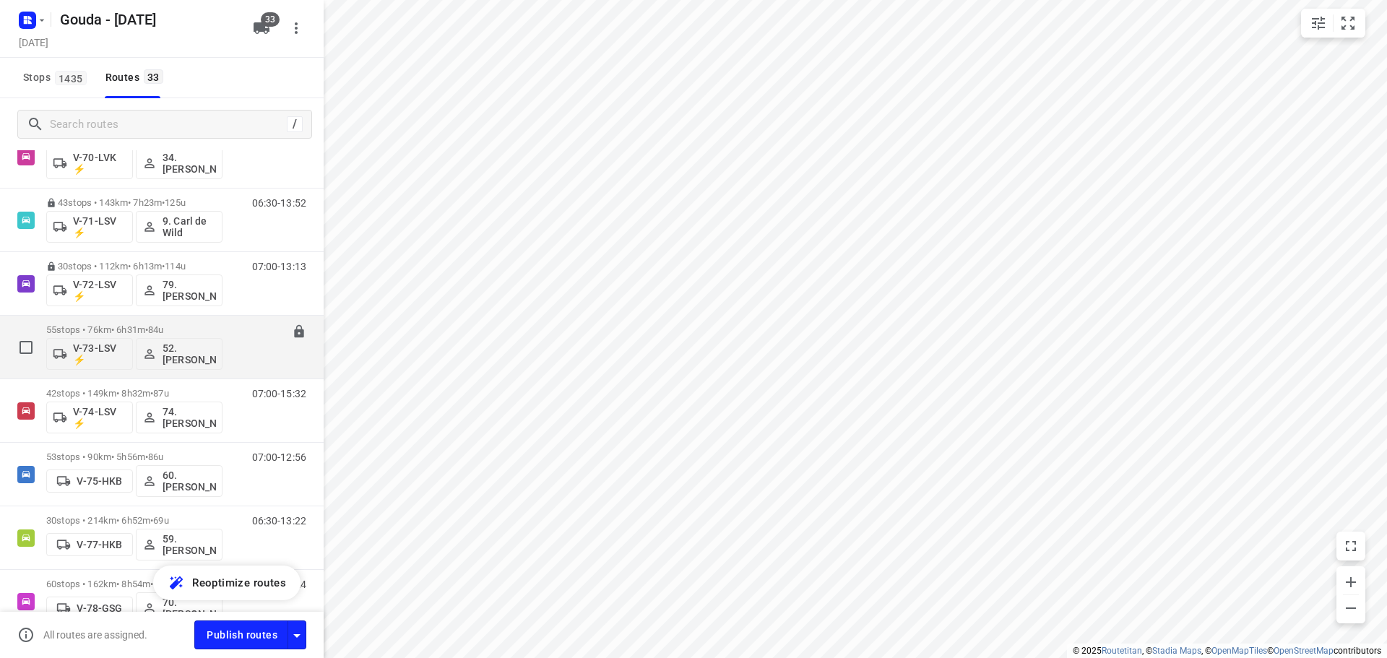
click at [185, 326] on p "55 stops • 76km • 6h31m • 84u" at bounding box center [134, 329] width 176 height 11
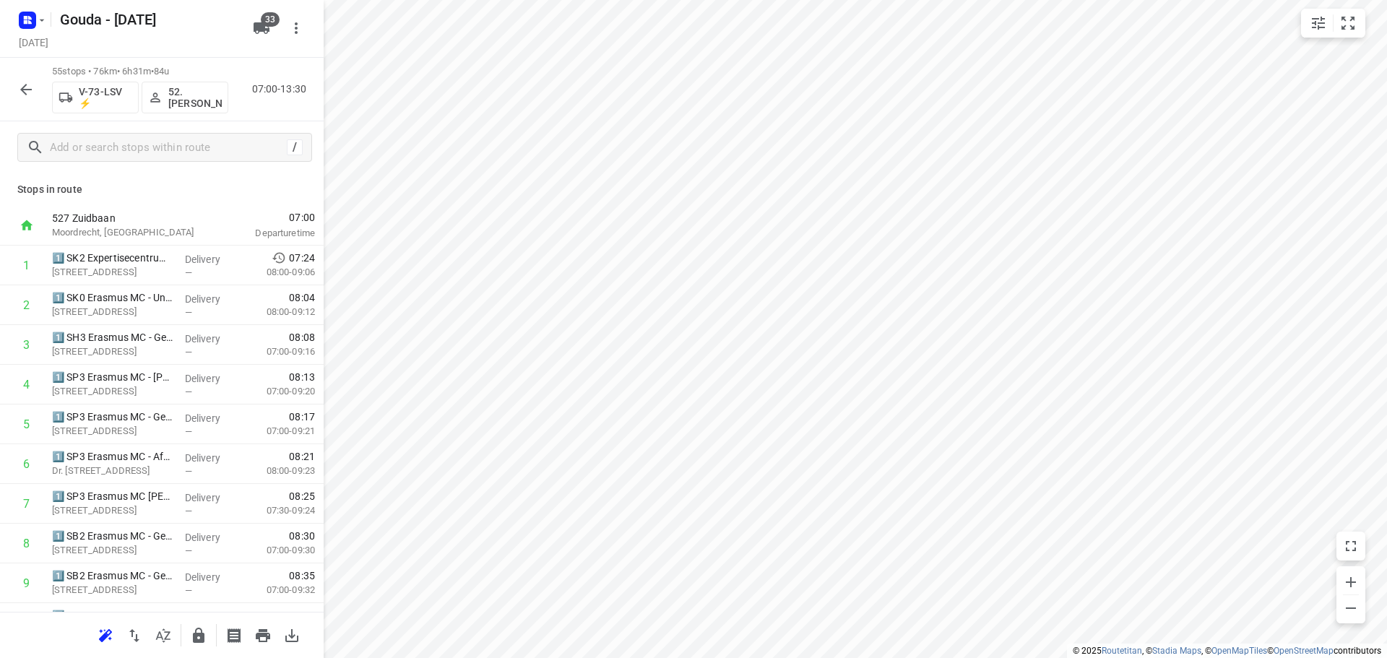
click at [1039, 0] on html "i © 2025 Routetitan , © Stadia Maps , © OpenMapTiles © OpenStreetMap contributo…" at bounding box center [693, 329] width 1387 height 658
click at [1352, 25] on icon "small contained button group" at bounding box center [1347, 22] width 17 height 17
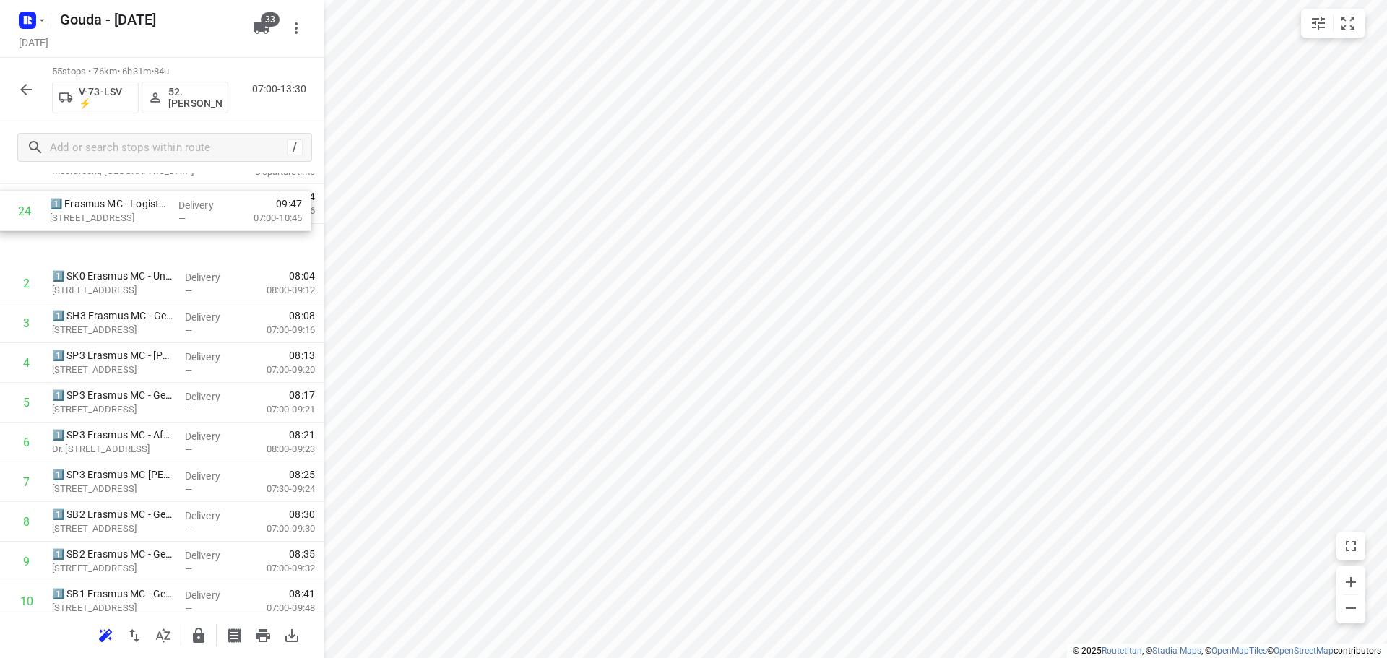
scroll to position [0, 0]
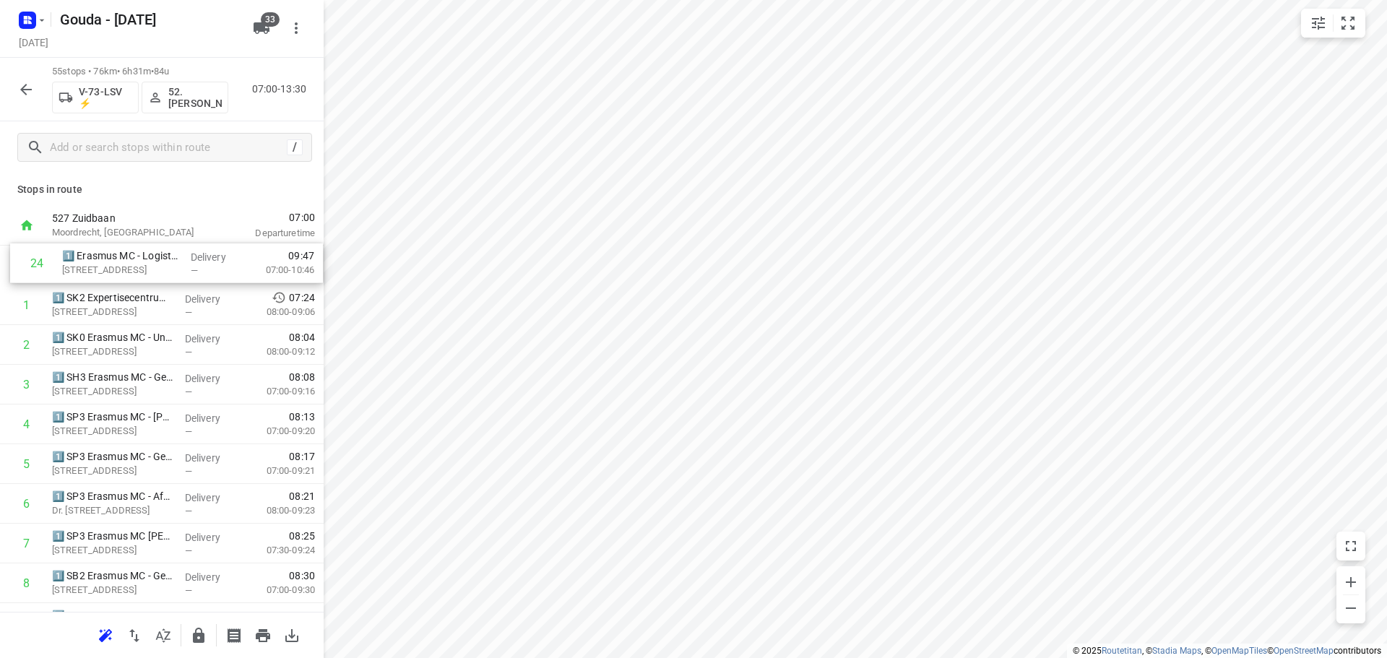
drag, startPoint x: 141, startPoint y: 381, endPoint x: 151, endPoint y: 248, distance: 133.3
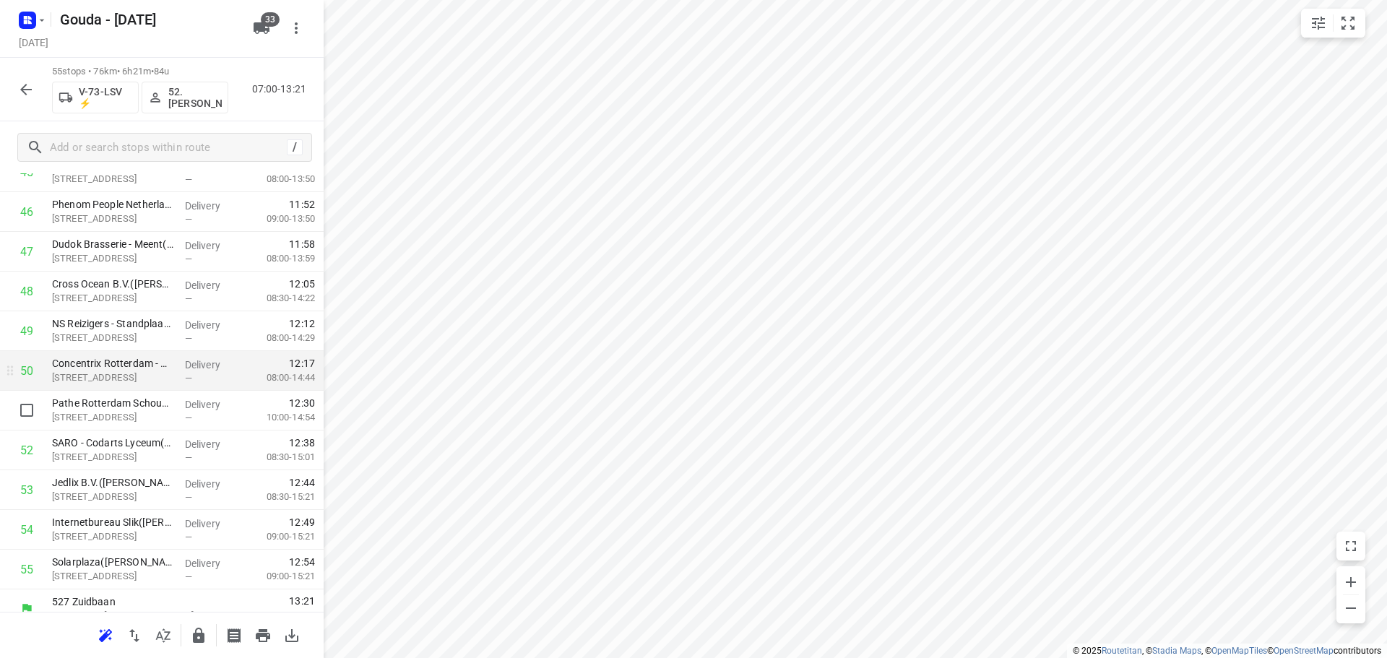
scroll to position [1858, 0]
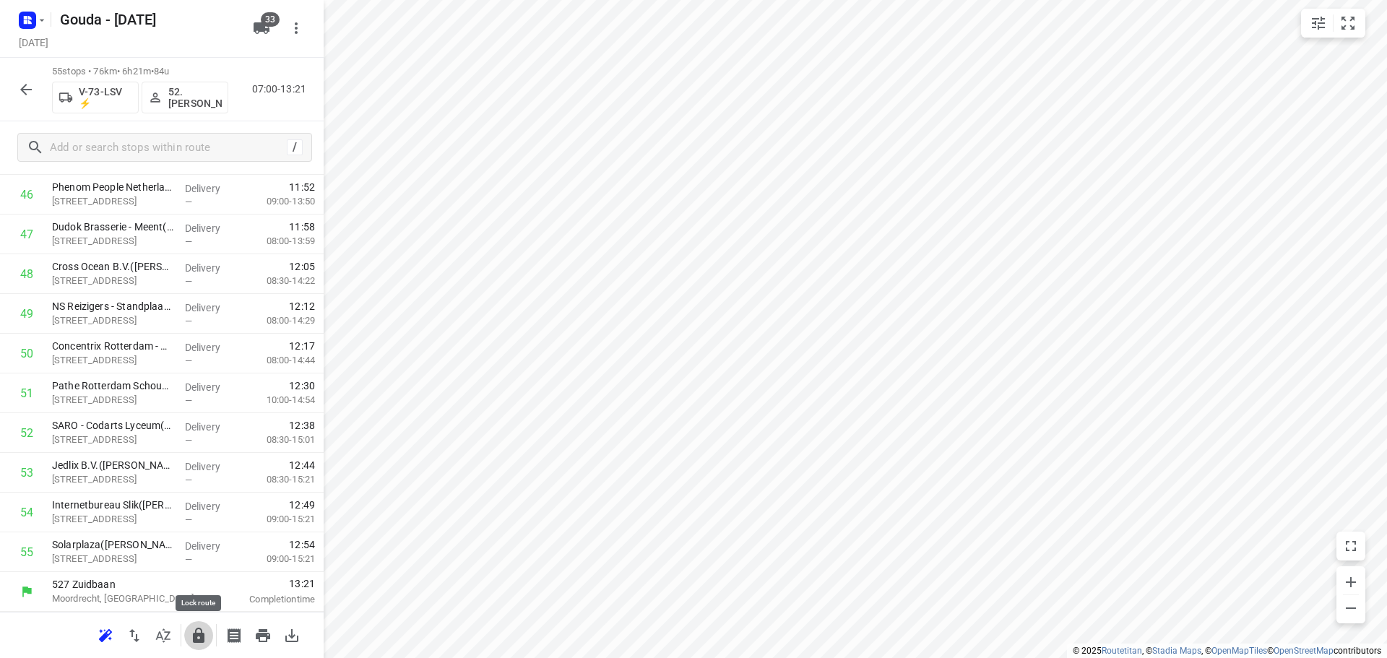
click at [196, 640] on icon "button" at bounding box center [199, 635] width 12 height 15
click at [26, 103] on button "button" at bounding box center [26, 89] width 29 height 29
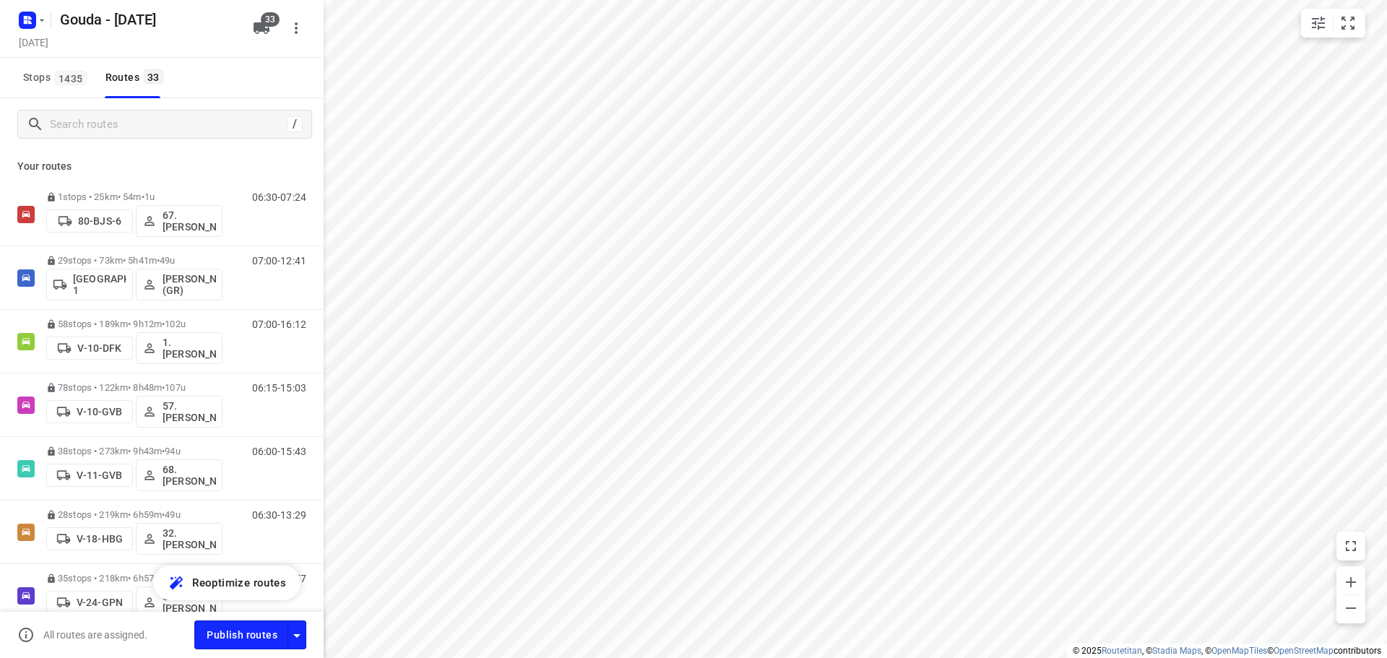
click at [51, 72] on span "Stops 1435" at bounding box center [57, 78] width 68 height 18
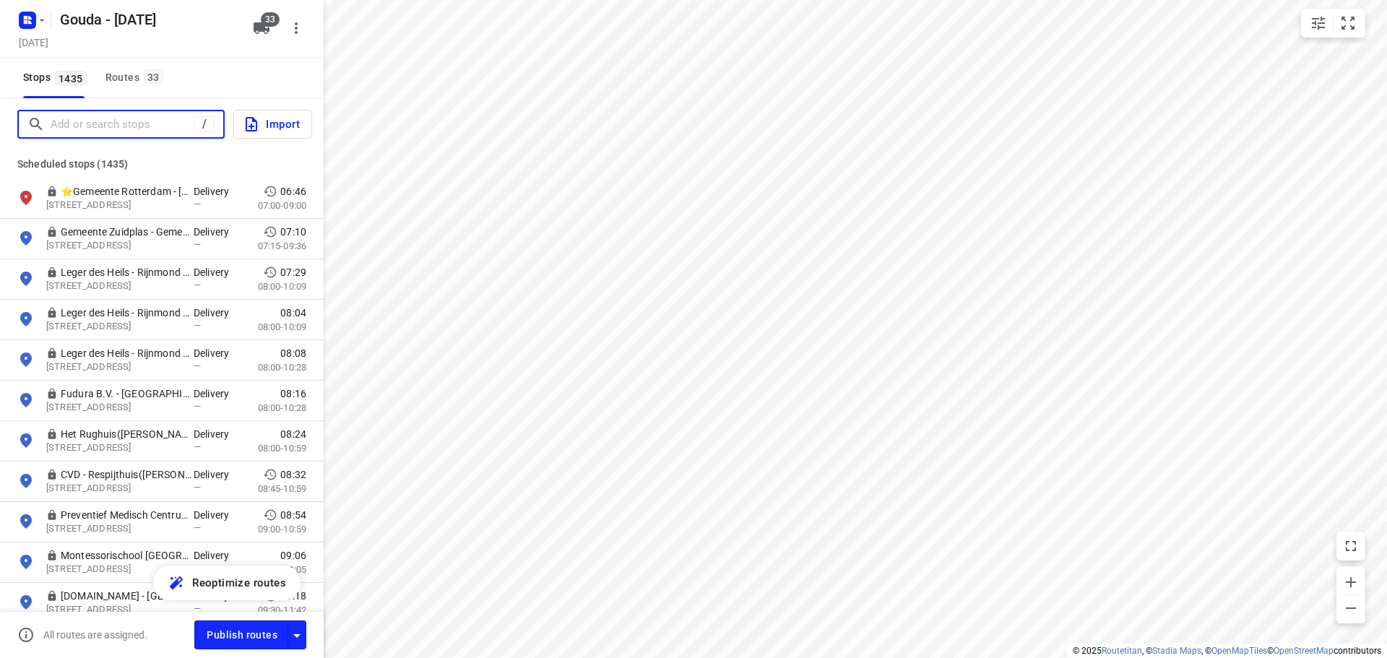
click at [110, 116] on input "Add or search stops" at bounding box center [123, 124] width 144 height 22
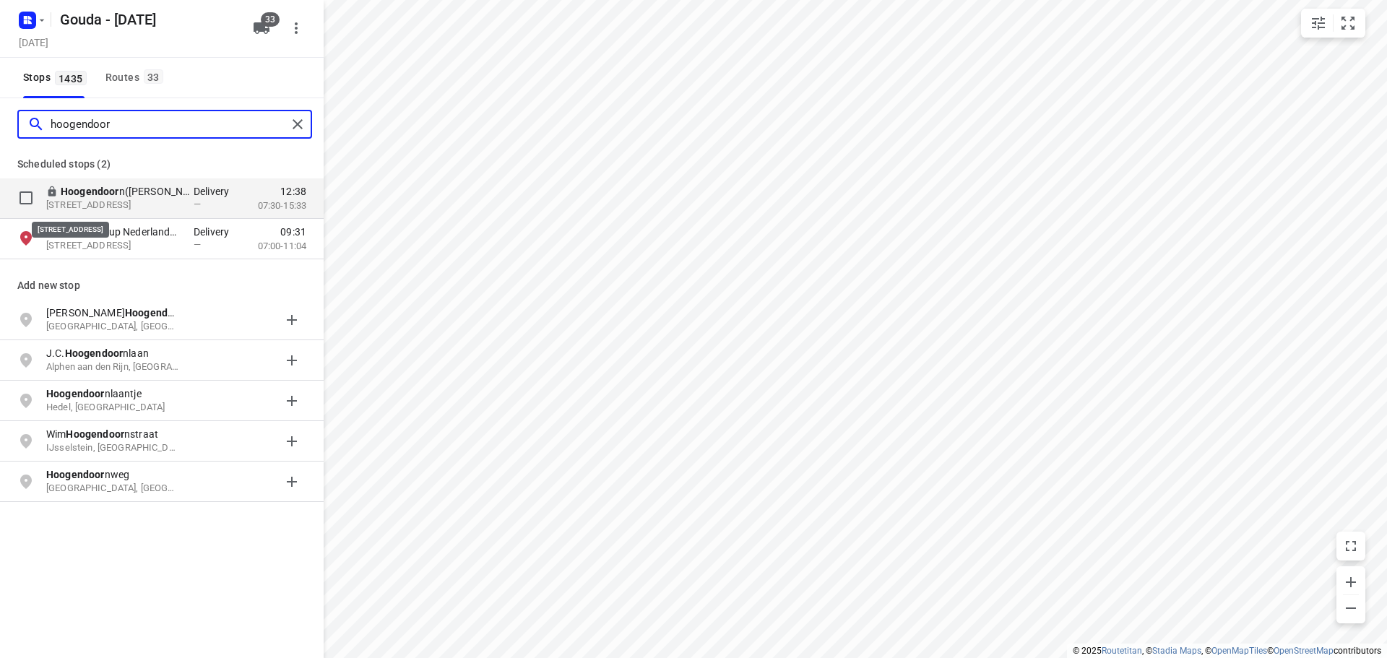
type input "hoogendoor"
click at [162, 207] on p "[STREET_ADDRESS]" at bounding box center [112, 206] width 133 height 14
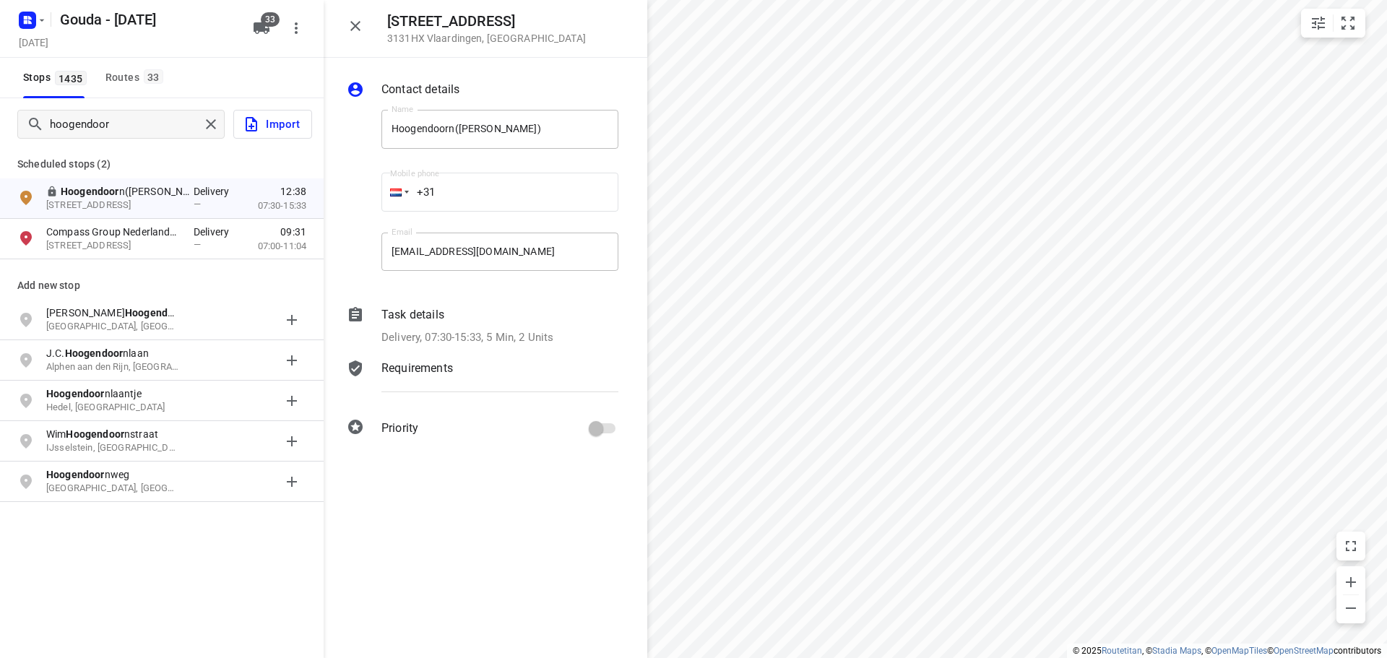
drag, startPoint x: 547, startPoint y: 360, endPoint x: 615, endPoint y: 360, distance: 67.2
click at [571, 360] on div "Contact details Name [PERSON_NAME]([PERSON_NAME]) Name Mobile phone +31 ​ Email…" at bounding box center [486, 261] width 324 height 407
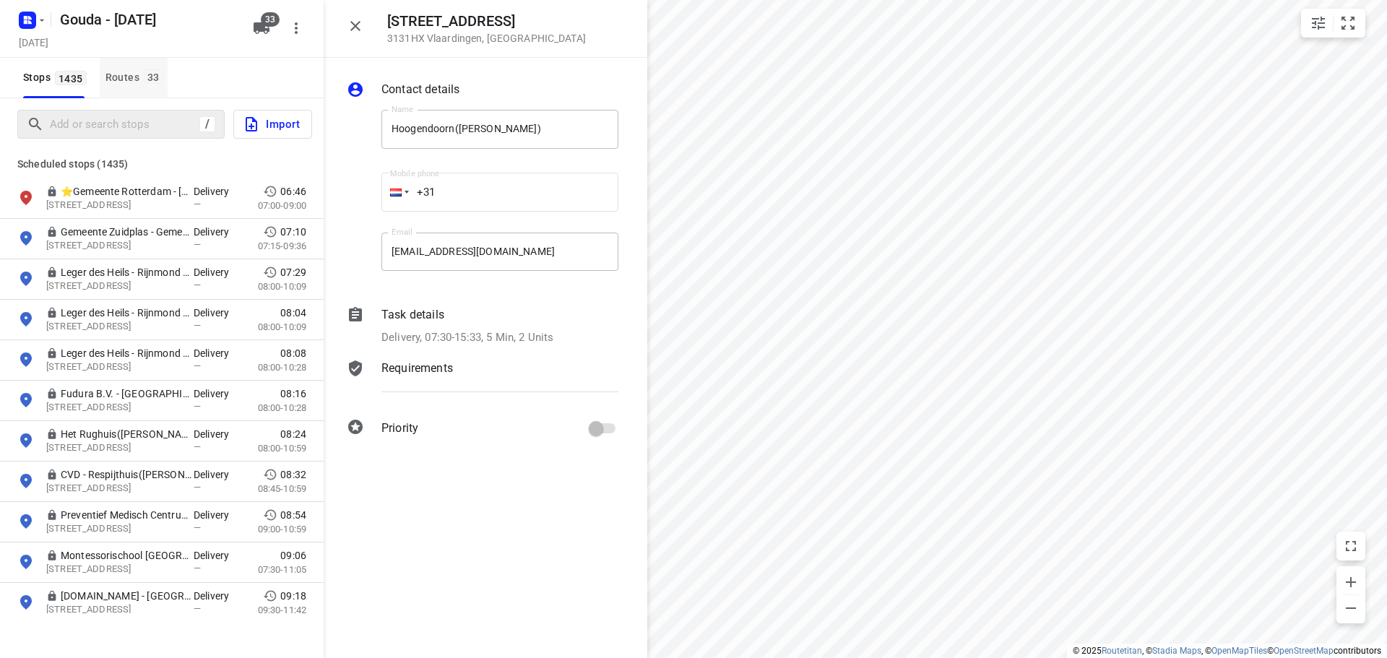
click at [119, 74] on div "Routes 33" at bounding box center [136, 78] width 62 height 18
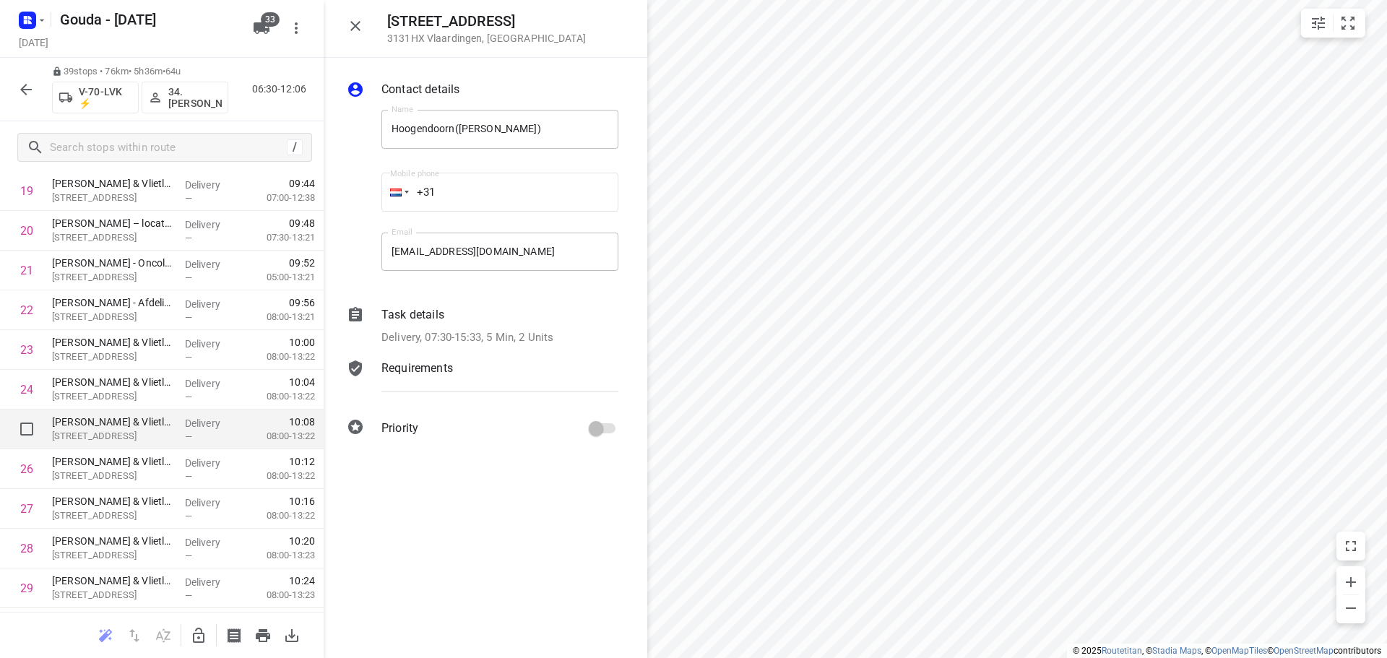
scroll to position [934, 0]
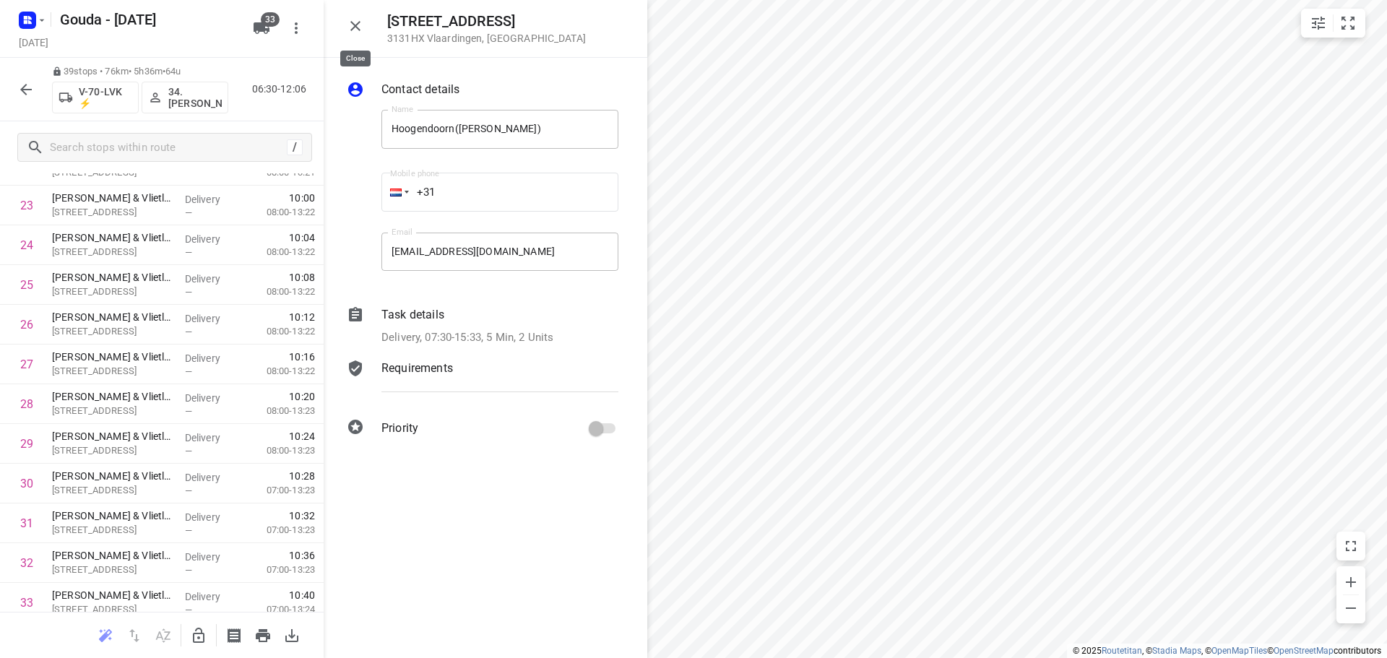
click at [366, 26] on button "button" at bounding box center [355, 26] width 29 height 29
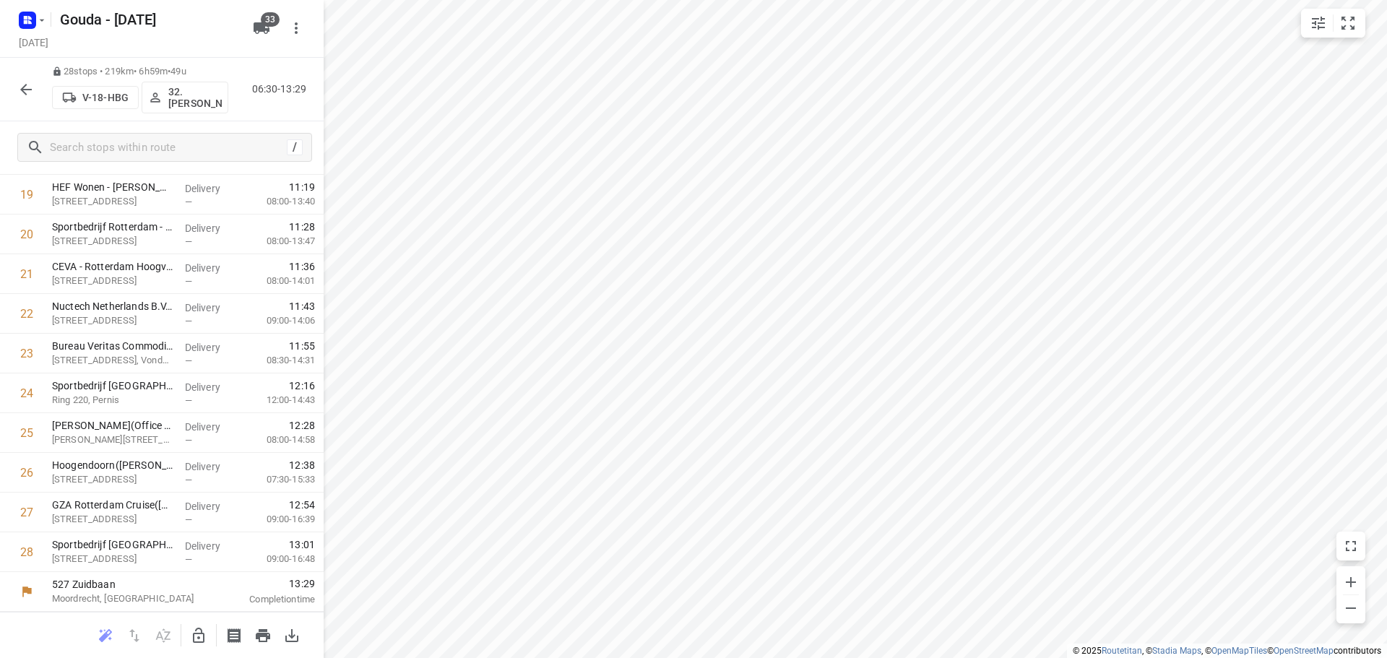
scroll to position [786, 0]
click at [22, 472] on input "checkbox" at bounding box center [26, 472] width 29 height 29
checkbox input "true"
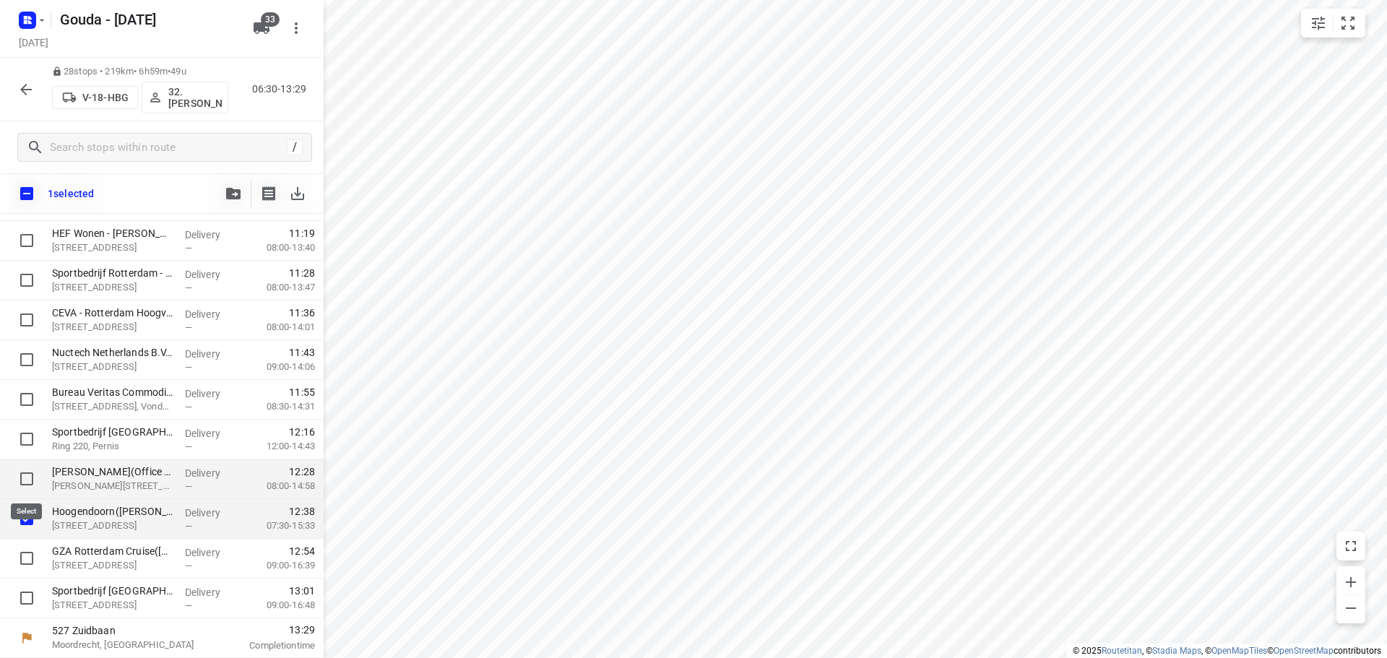
scroll to position [780, 0]
click at [230, 188] on icon "button" at bounding box center [233, 194] width 14 height 12
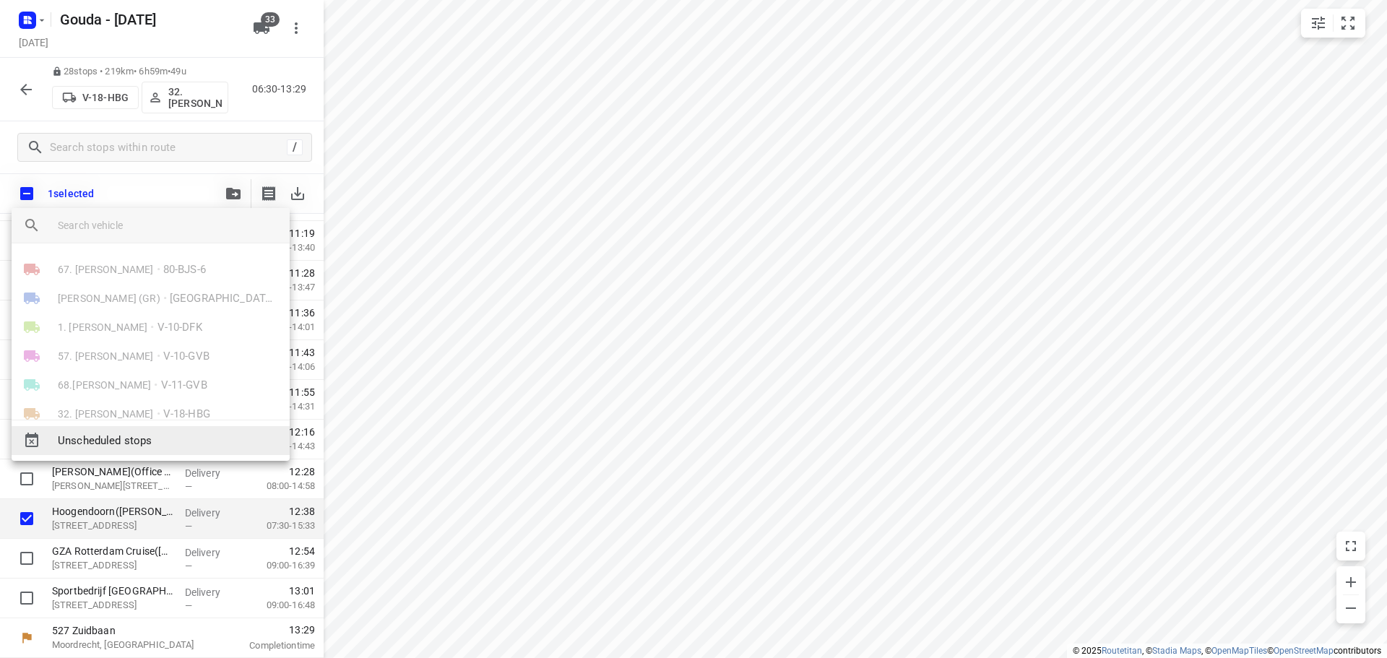
click at [194, 431] on div "Unscheduled stops" at bounding box center [151, 440] width 278 height 29
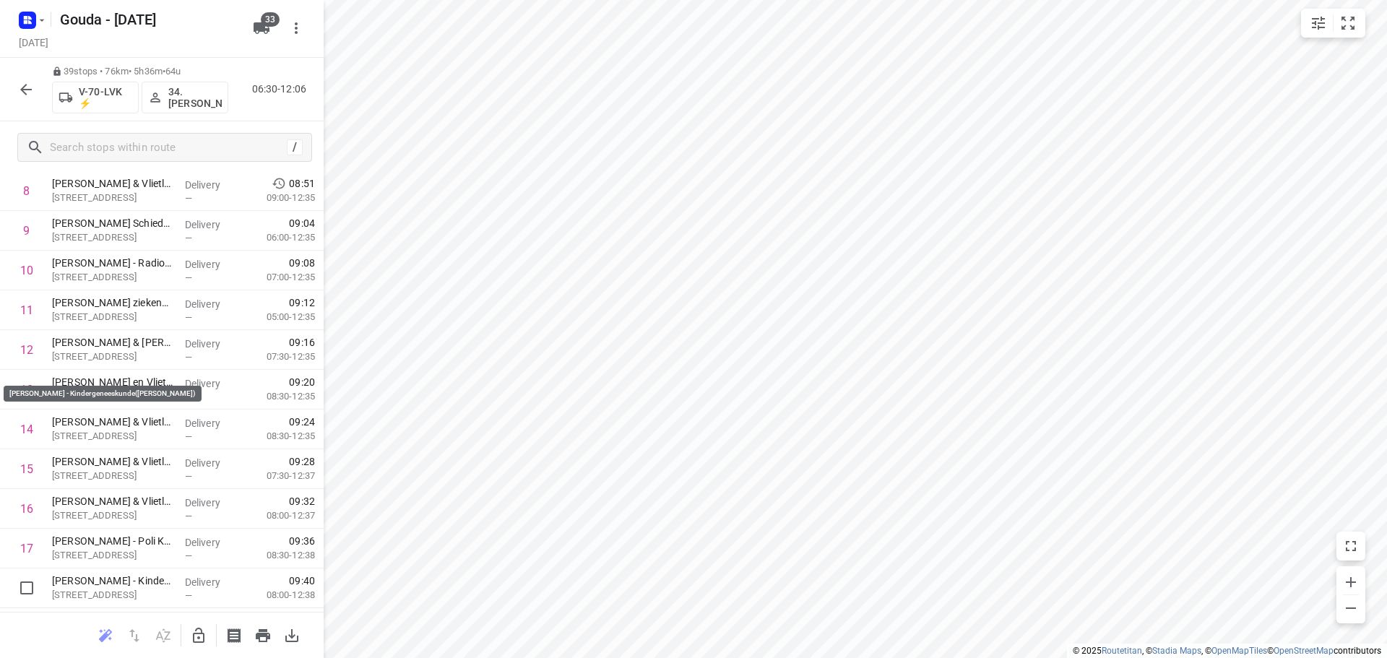
scroll to position [0, 0]
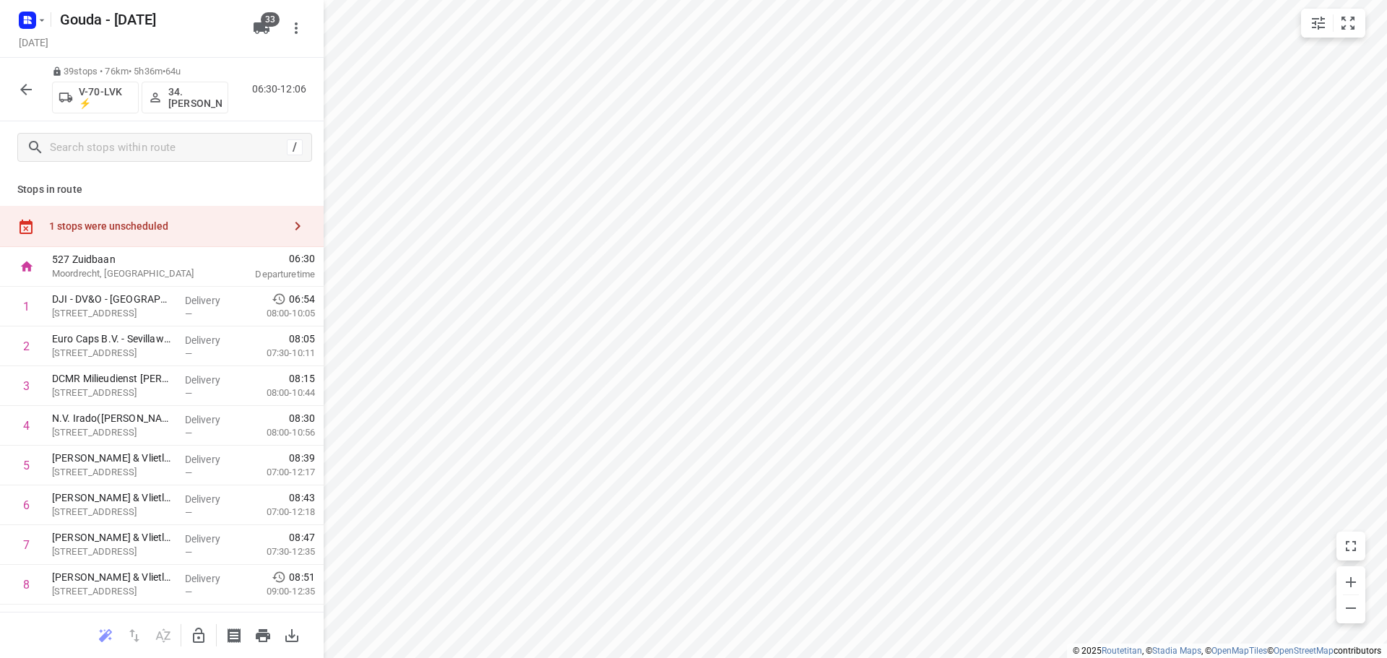
click at [143, 222] on div "1 stops were unscheduled" at bounding box center [166, 226] width 234 height 12
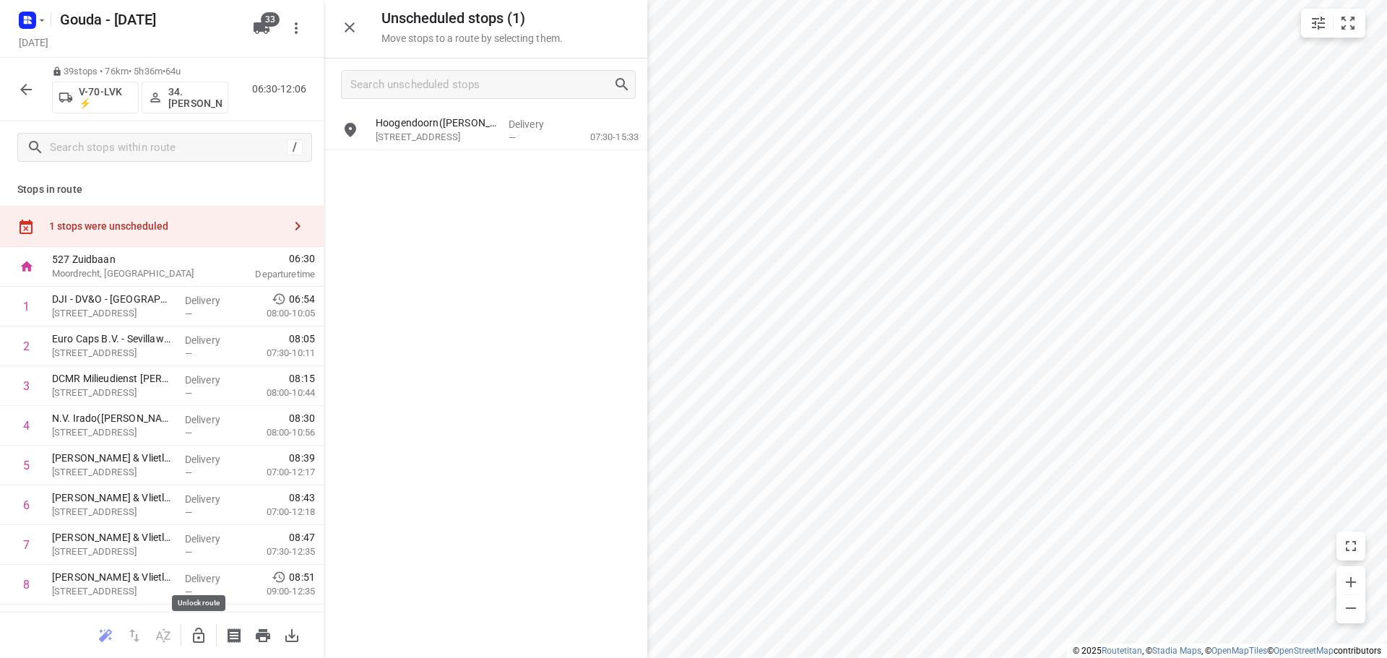
click at [205, 632] on icon "button" at bounding box center [198, 635] width 17 height 17
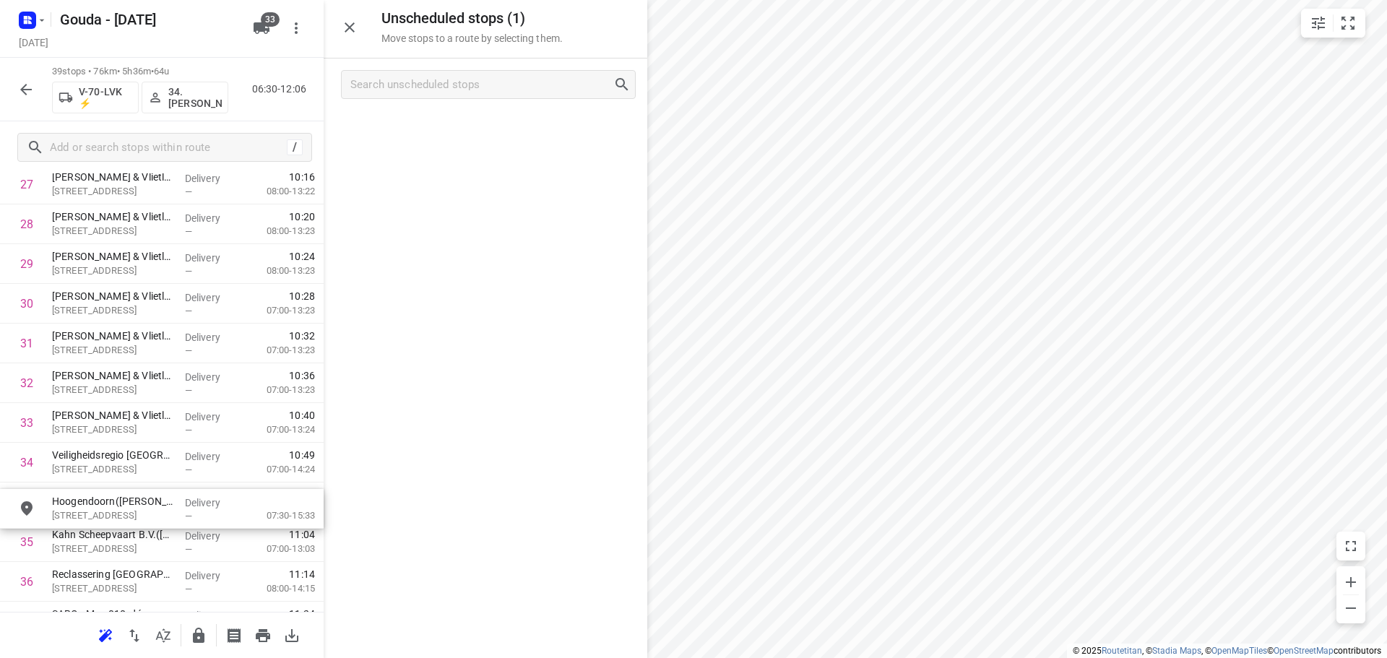
scroll to position [1158, 0]
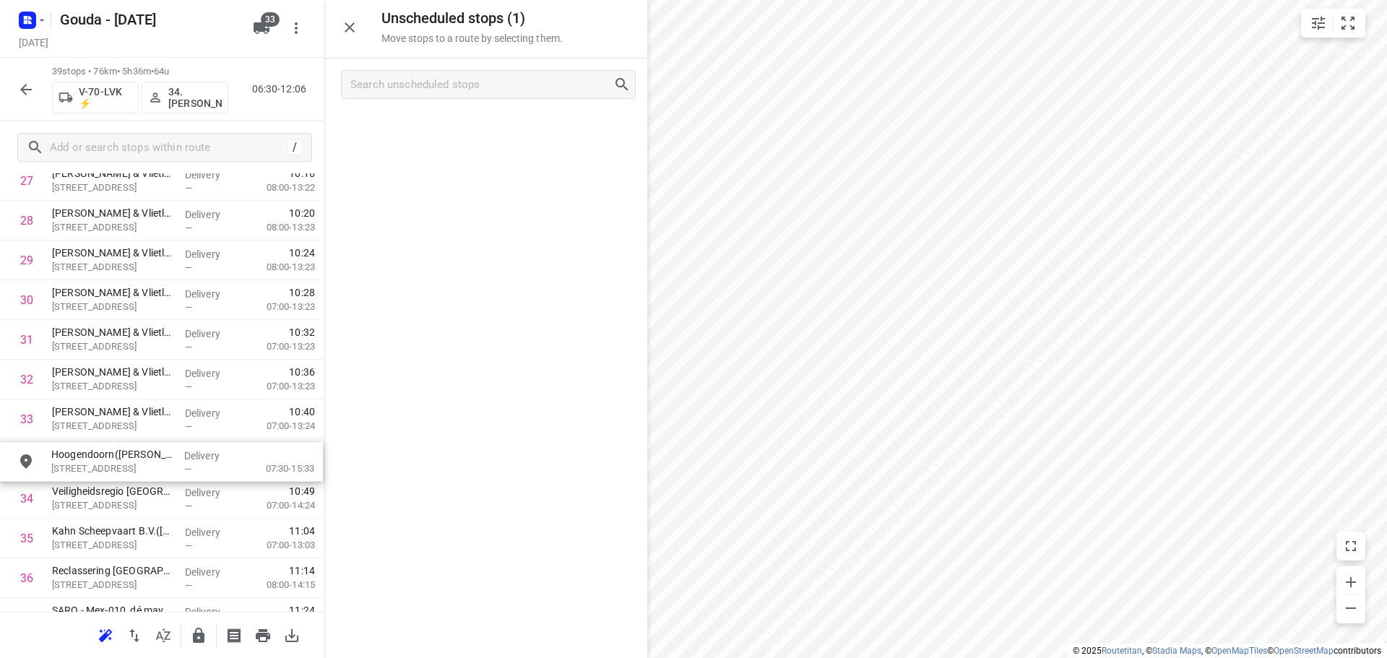
drag, startPoint x: 415, startPoint y: 132, endPoint x: 79, endPoint y: 473, distance: 478.5
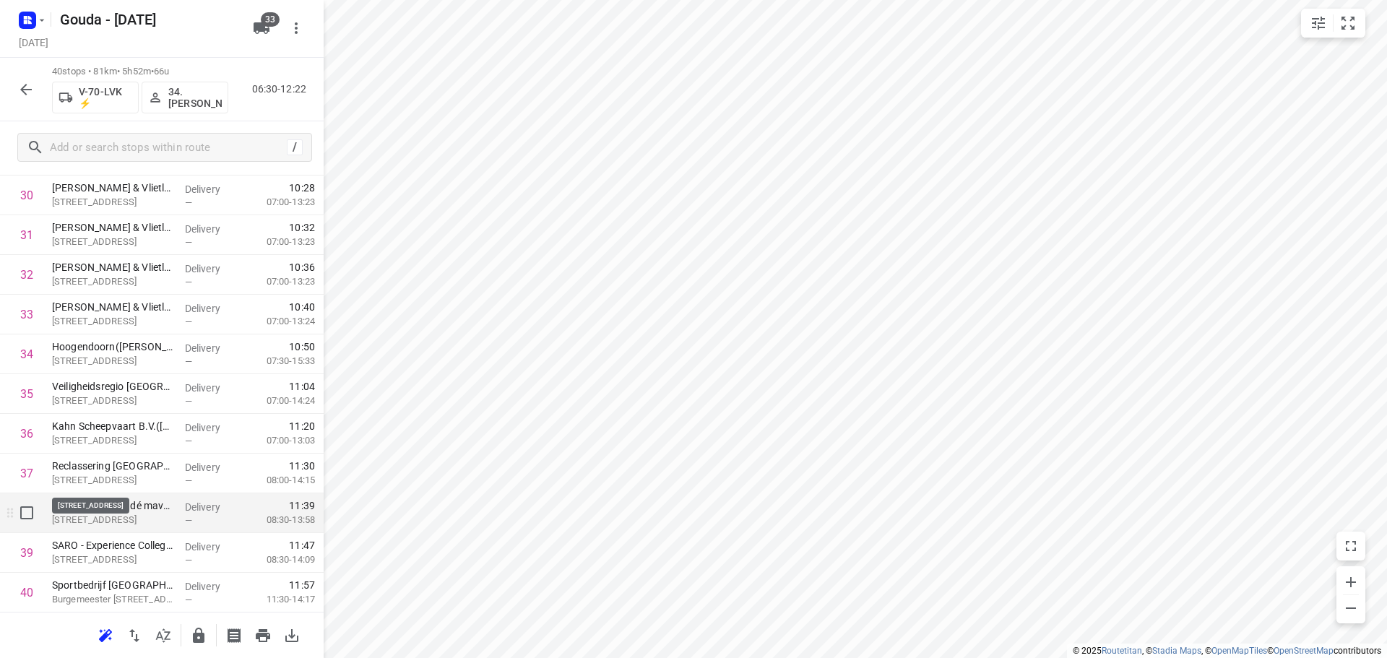
scroll to position [1262, 0]
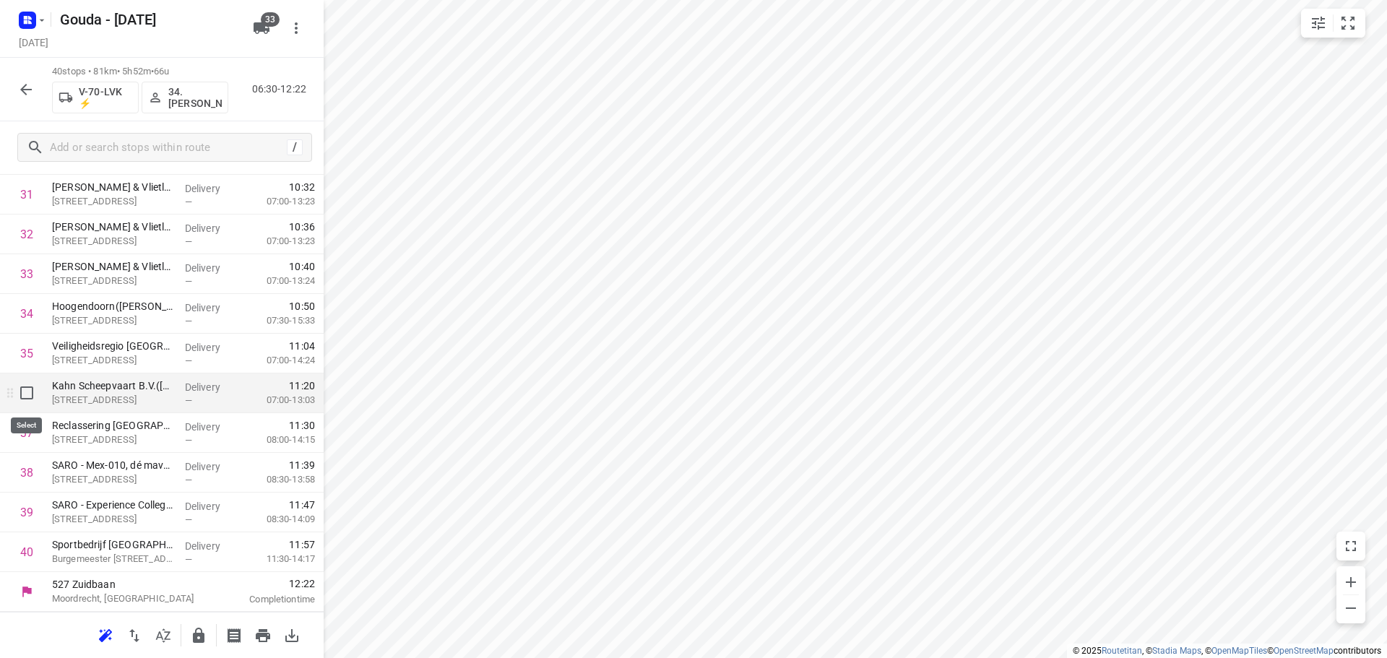
click at [30, 397] on input "checkbox" at bounding box center [26, 392] width 29 height 29
checkbox input "true"
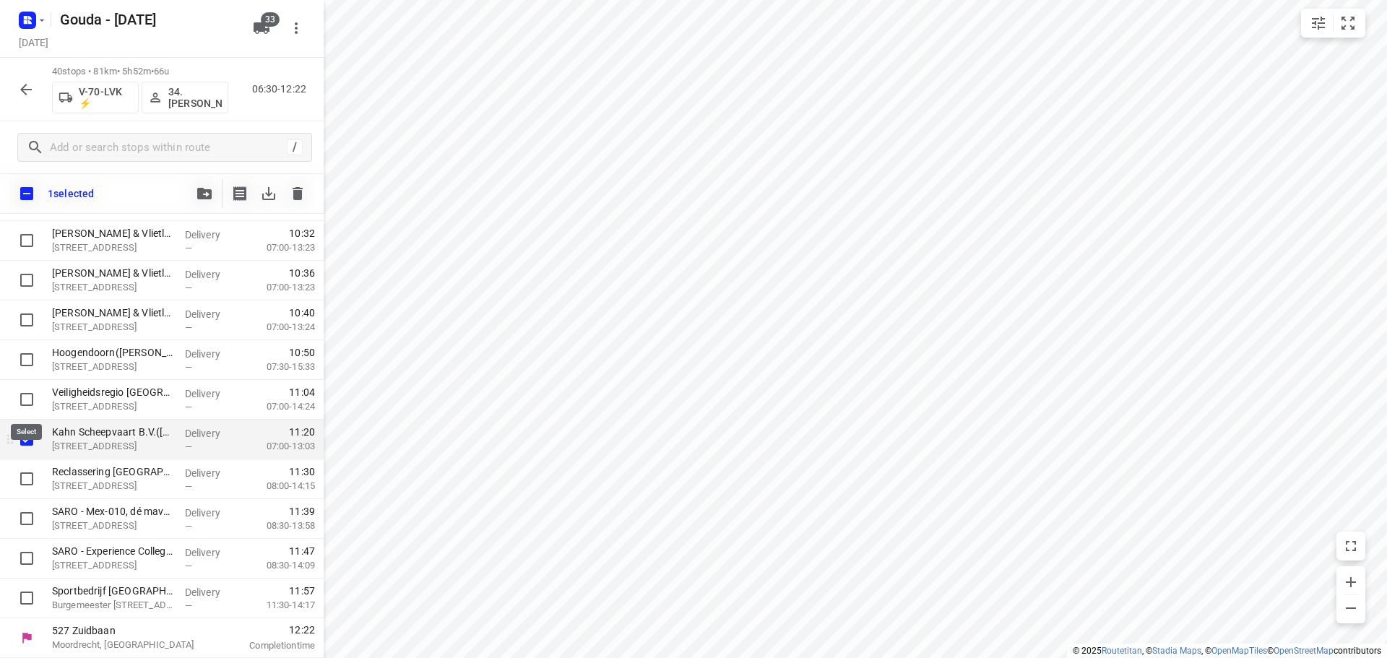
scroll to position [1257, 0]
drag, startPoint x: 31, startPoint y: 474, endPoint x: 180, endPoint y: 241, distance: 276.1
click at [32, 472] on input "checkbox" at bounding box center [26, 478] width 29 height 29
checkbox input "true"
click at [207, 197] on icon "button" at bounding box center [204, 194] width 14 height 12
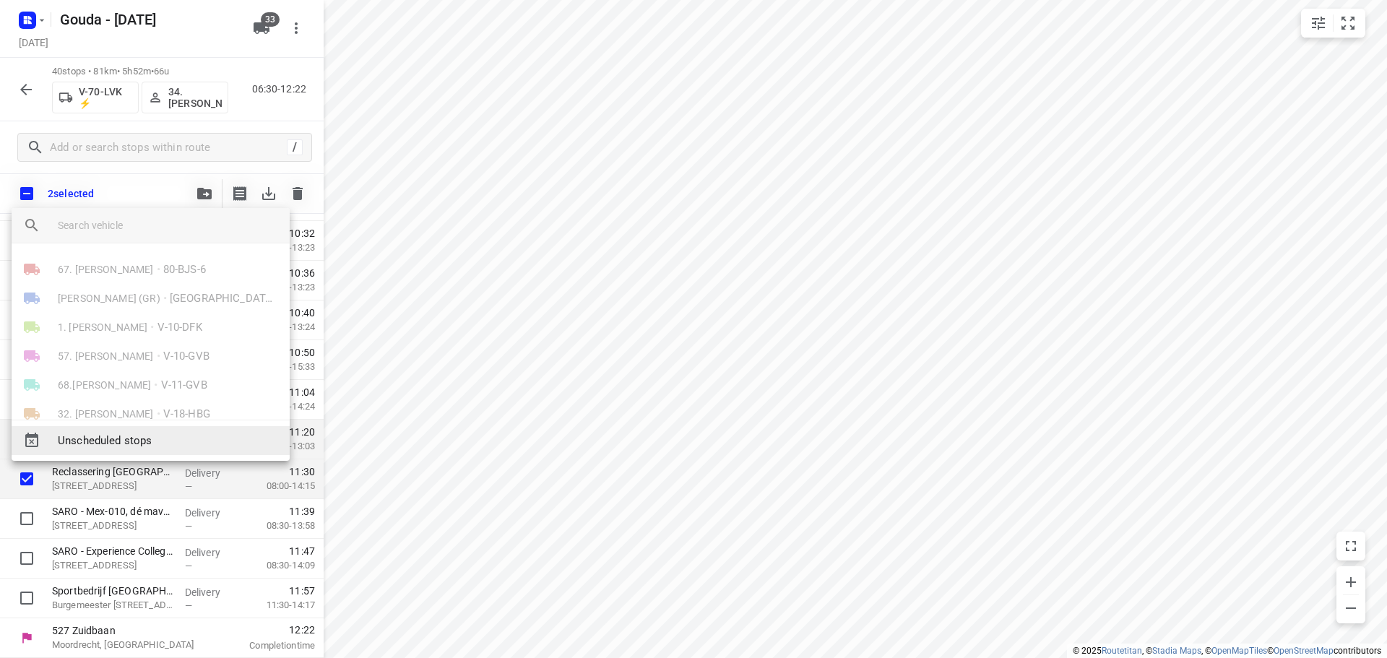
click at [161, 435] on span "Unscheduled stops" at bounding box center [168, 441] width 220 height 17
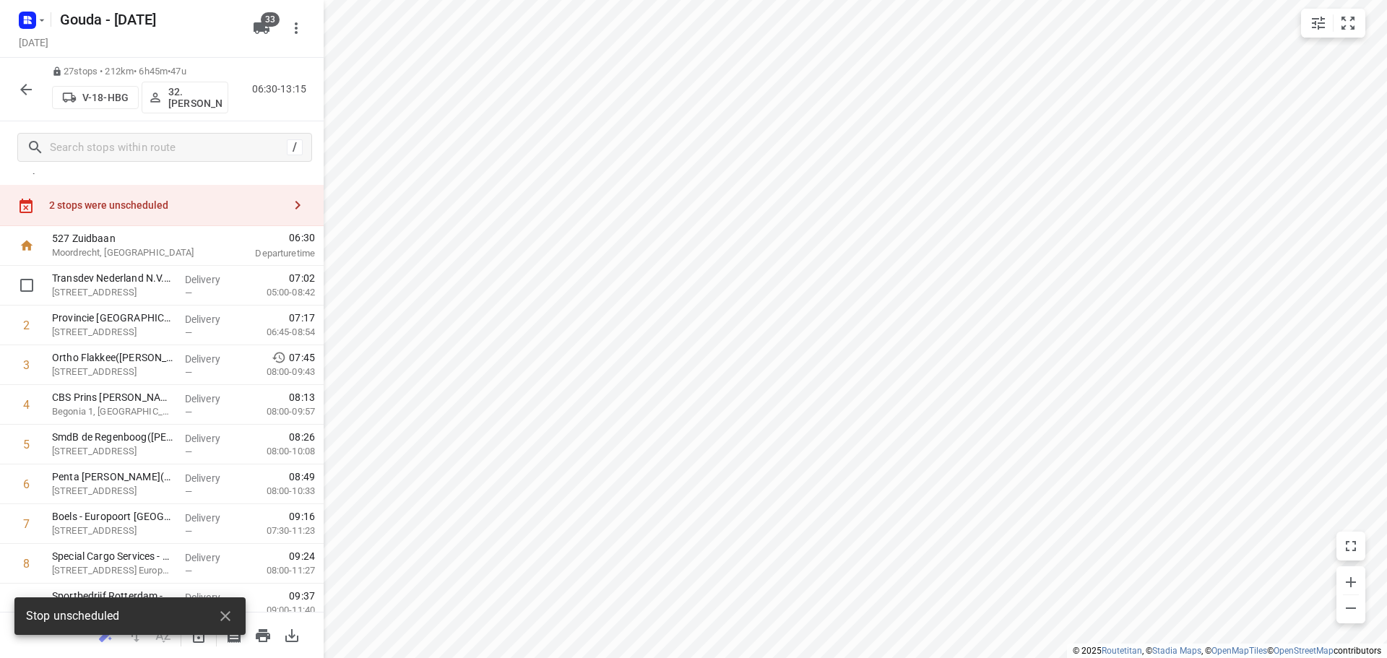
scroll to position [0, 0]
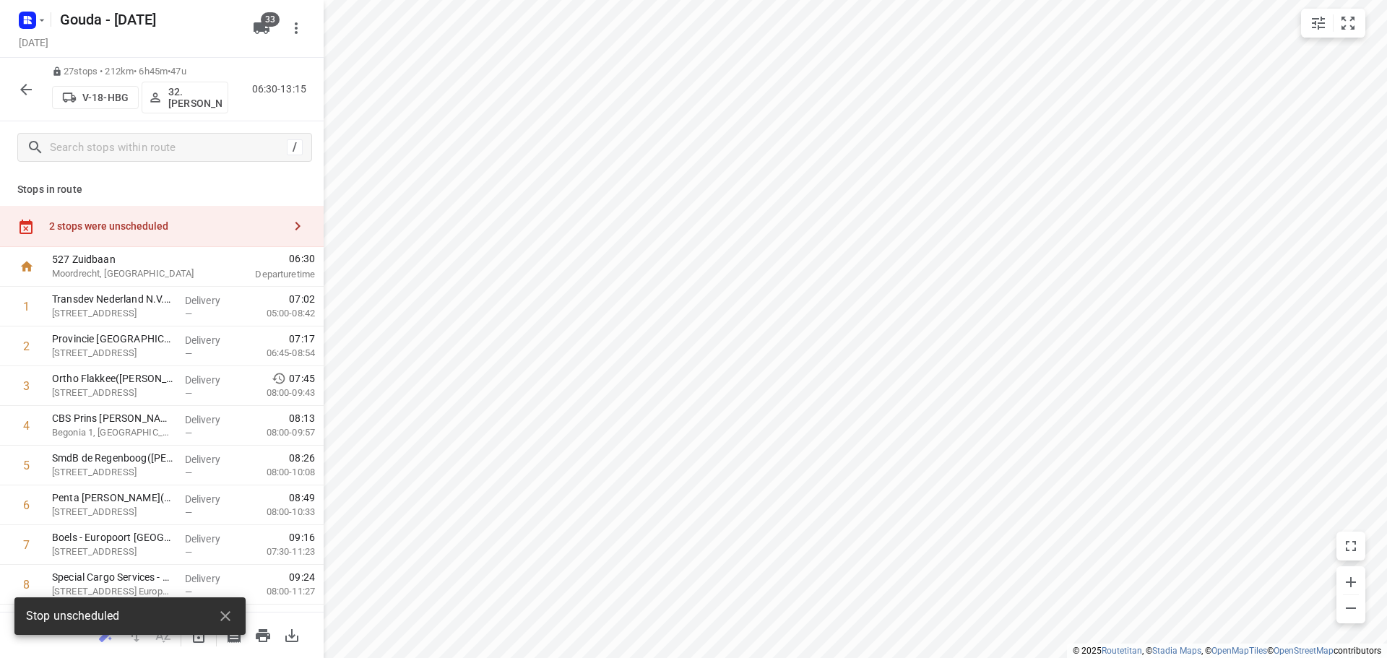
click at [191, 231] on div "2 stops were unscheduled" at bounding box center [166, 226] width 234 height 12
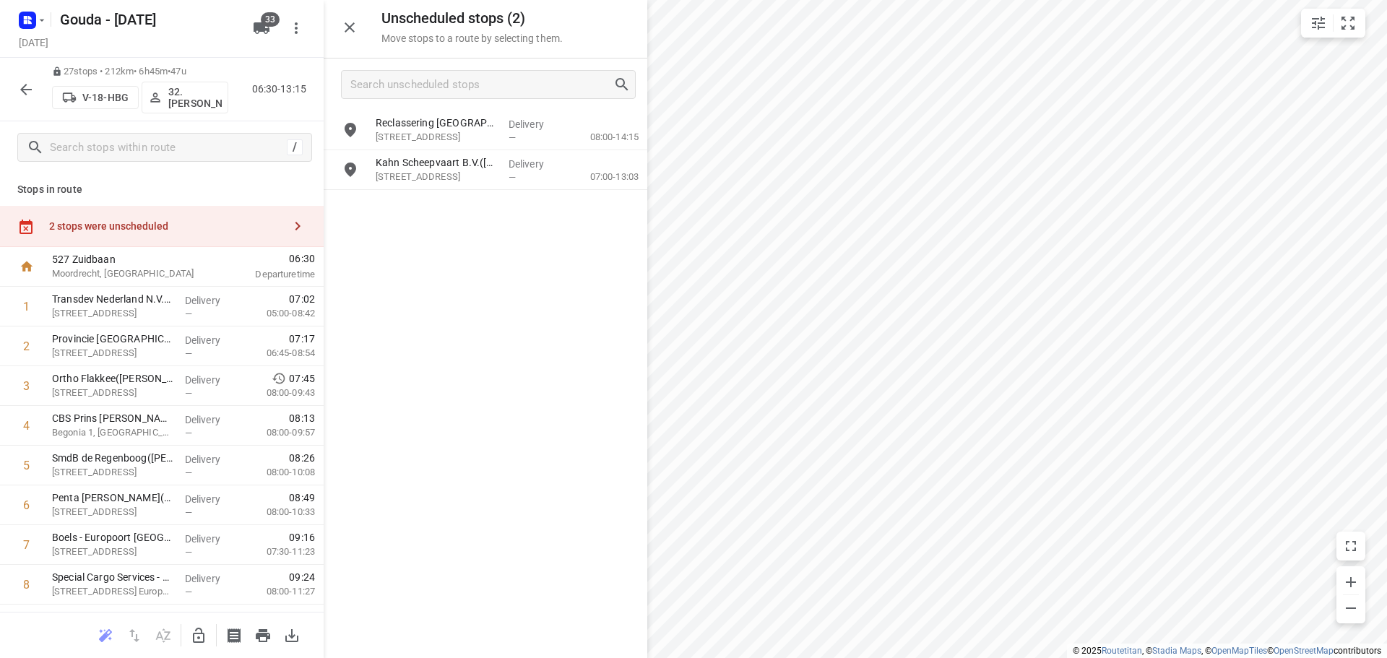
scroll to position [787, 0]
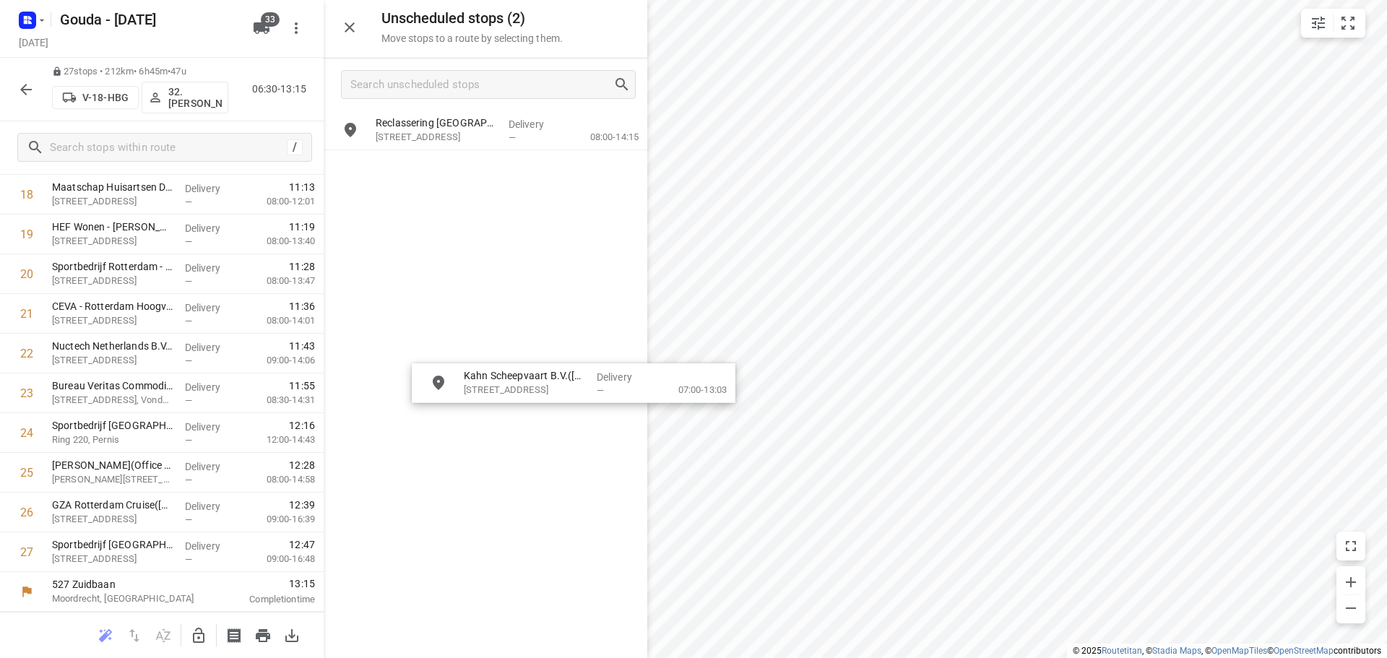
drag, startPoint x: 441, startPoint y: 177, endPoint x: 538, endPoint y: 396, distance: 239.3
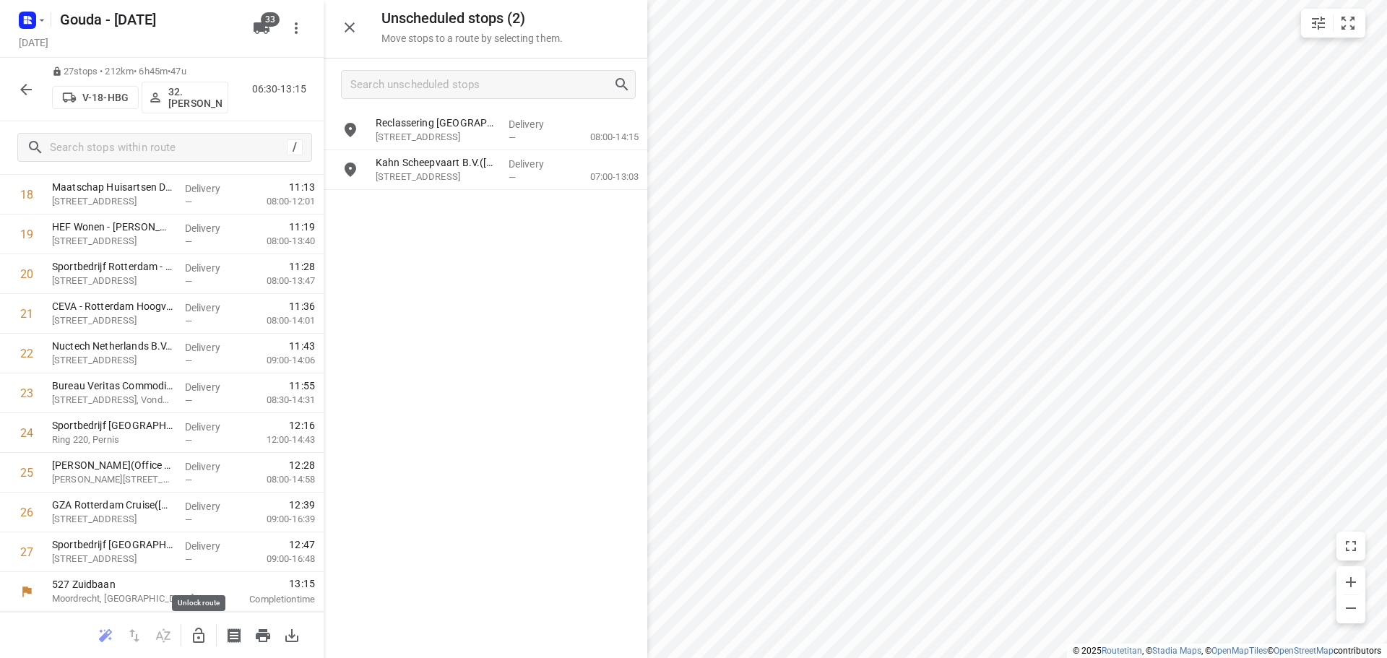
drag, startPoint x: 197, startPoint y: 633, endPoint x: 340, endPoint y: 402, distance: 271.8
click at [197, 632] on icon "button" at bounding box center [198, 635] width 17 height 17
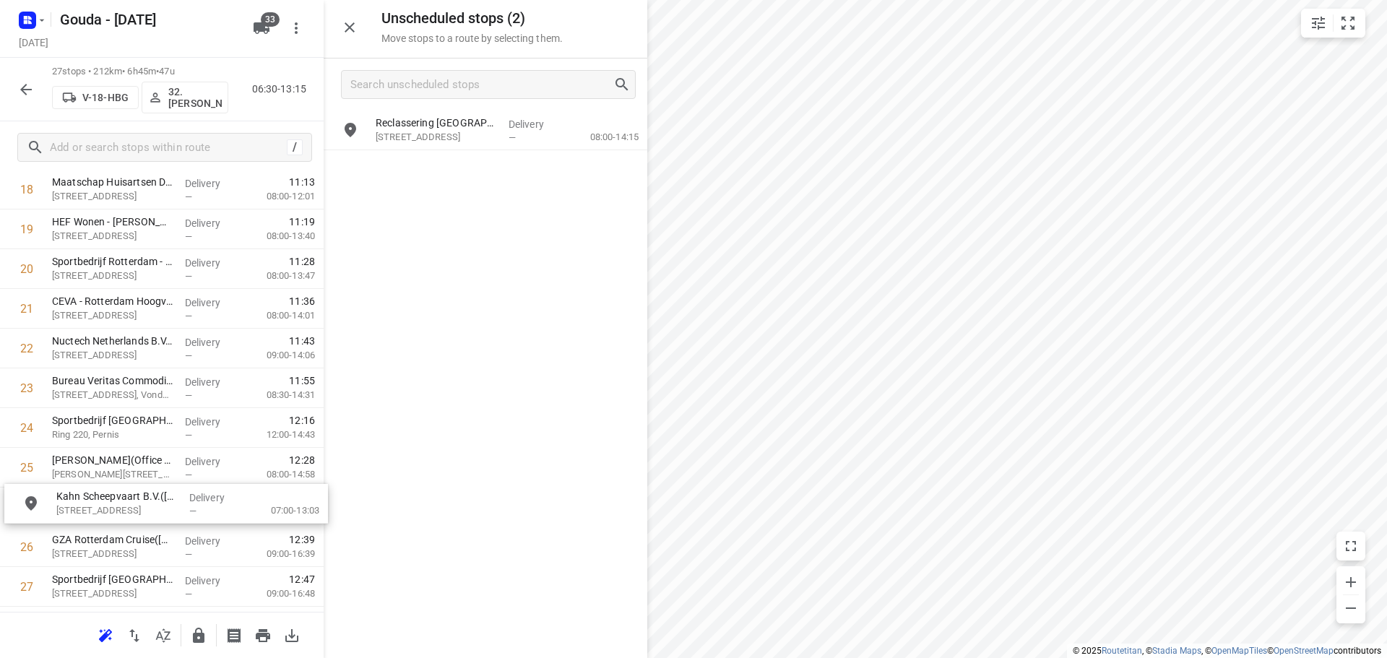
drag, startPoint x: 428, startPoint y: 173, endPoint x: 99, endPoint y: 519, distance: 477.6
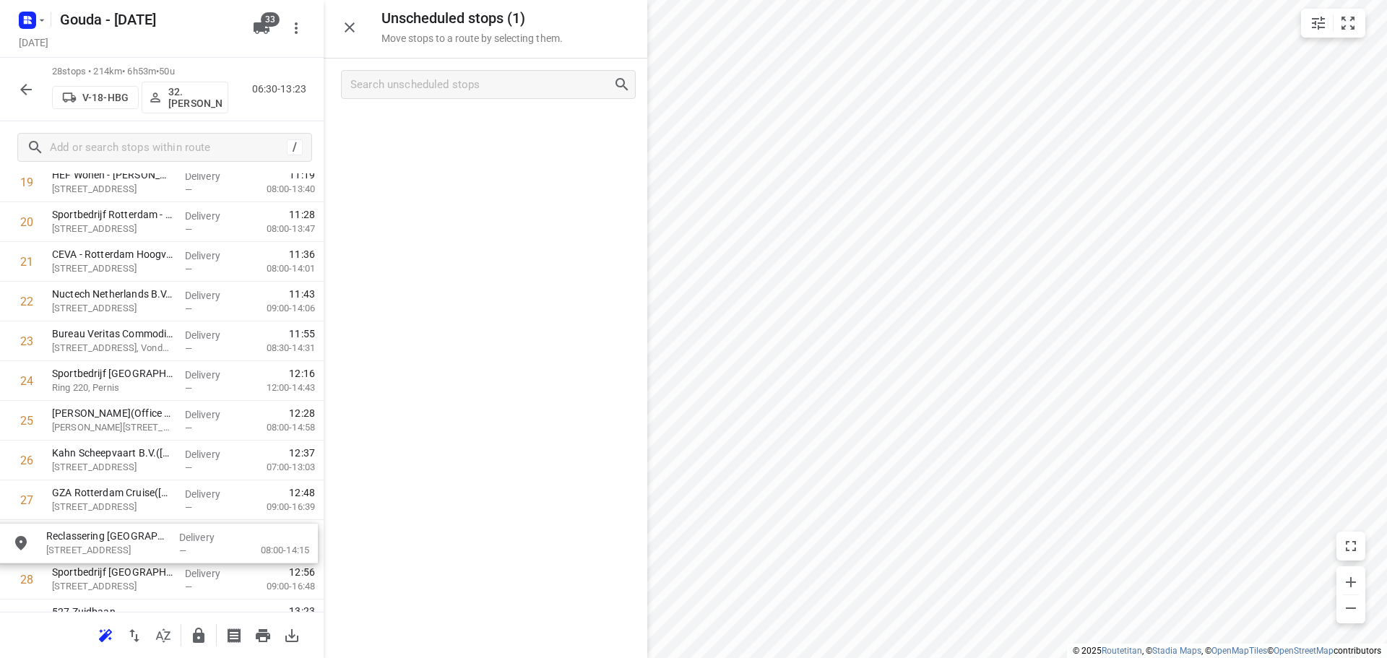
drag, startPoint x: 460, startPoint y: 123, endPoint x: 123, endPoint y: 550, distance: 543.5
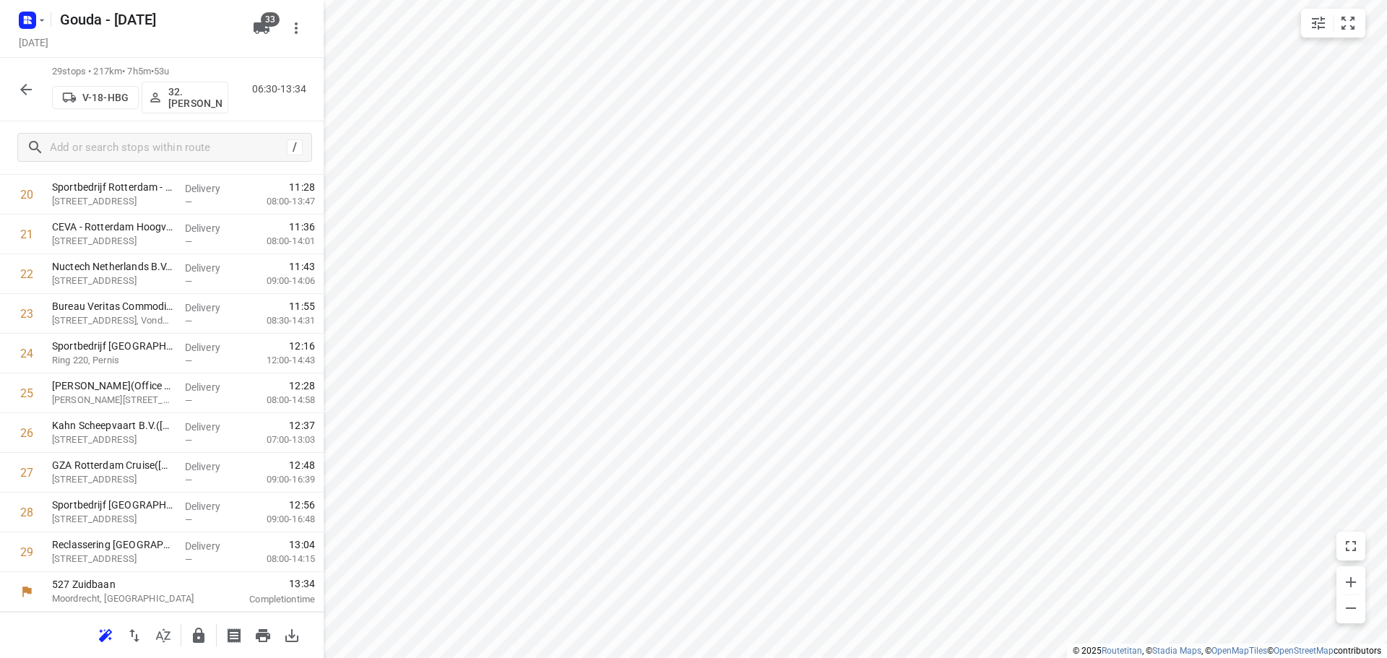
scroll to position [825, 0]
drag, startPoint x: 111, startPoint y: 548, endPoint x: 120, endPoint y: 470, distance: 78.5
click at [194, 637] on icon "button" at bounding box center [199, 635] width 12 height 15
click at [6, 79] on div "29 stops • 214km • 6h59m • 53u V-18-HBG 32. [PERSON_NAME] 06:30-13:29" at bounding box center [162, 90] width 324 height 64
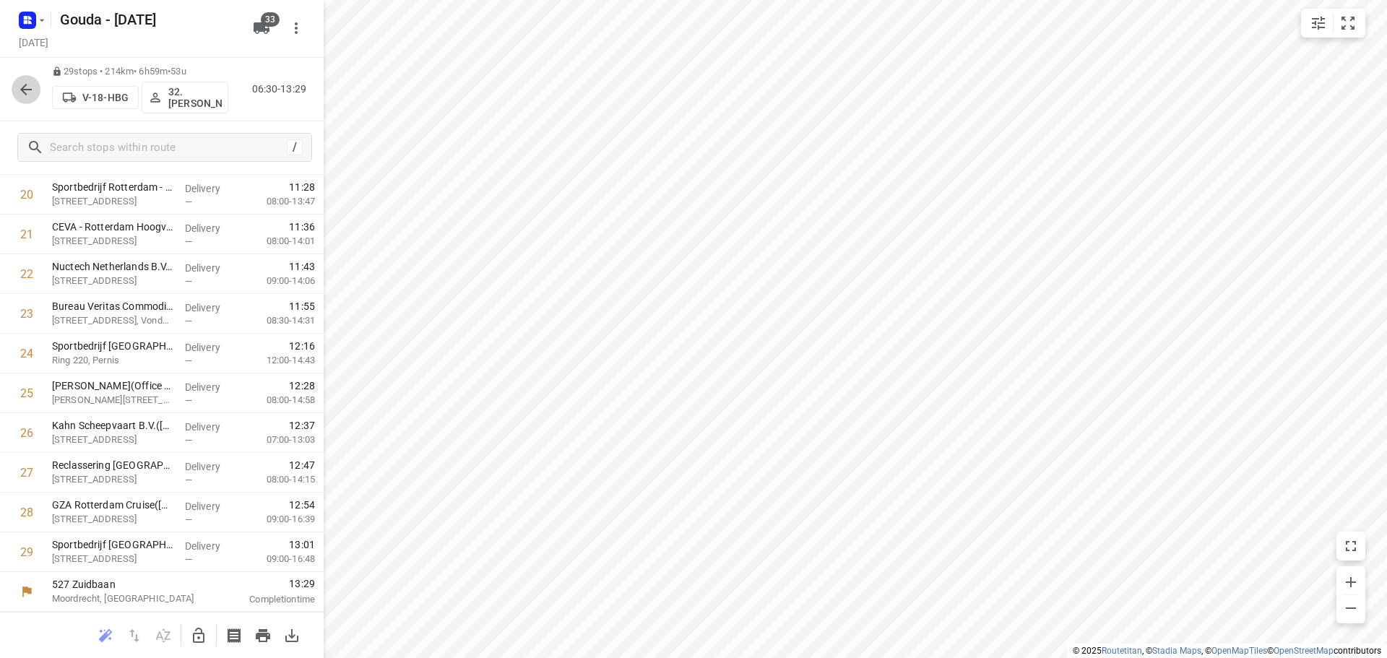
click at [19, 85] on icon "button" at bounding box center [25, 89] width 17 height 17
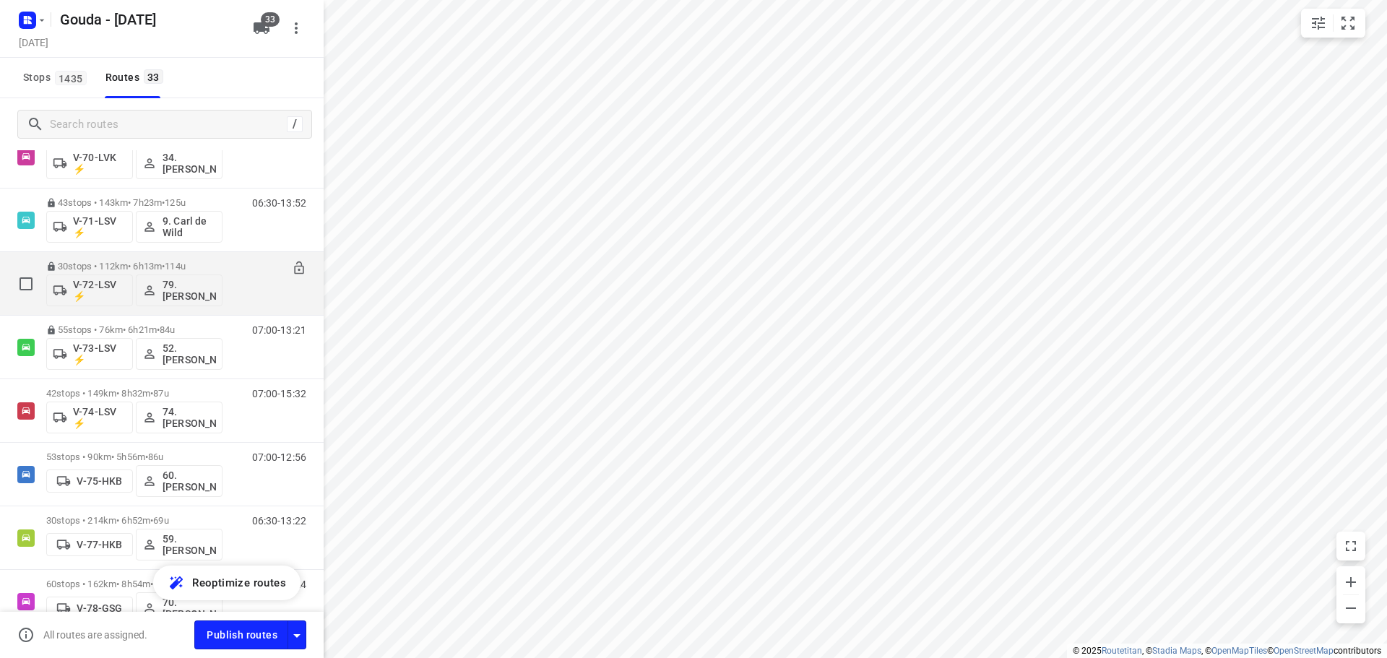
scroll to position [1156, 0]
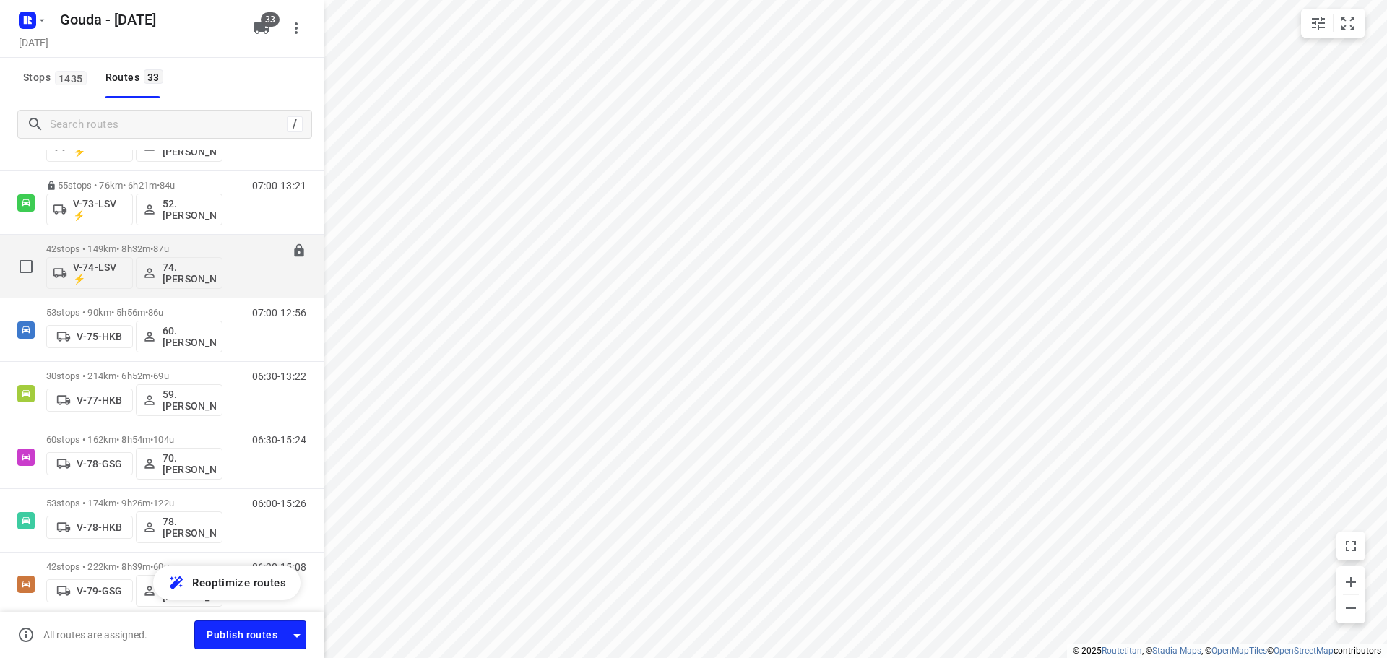
click at [159, 238] on div "42 stops • 149km • 8h32m • 87u V-74-LSV ⚡ 74.[PERSON_NAME]" at bounding box center [134, 266] width 176 height 60
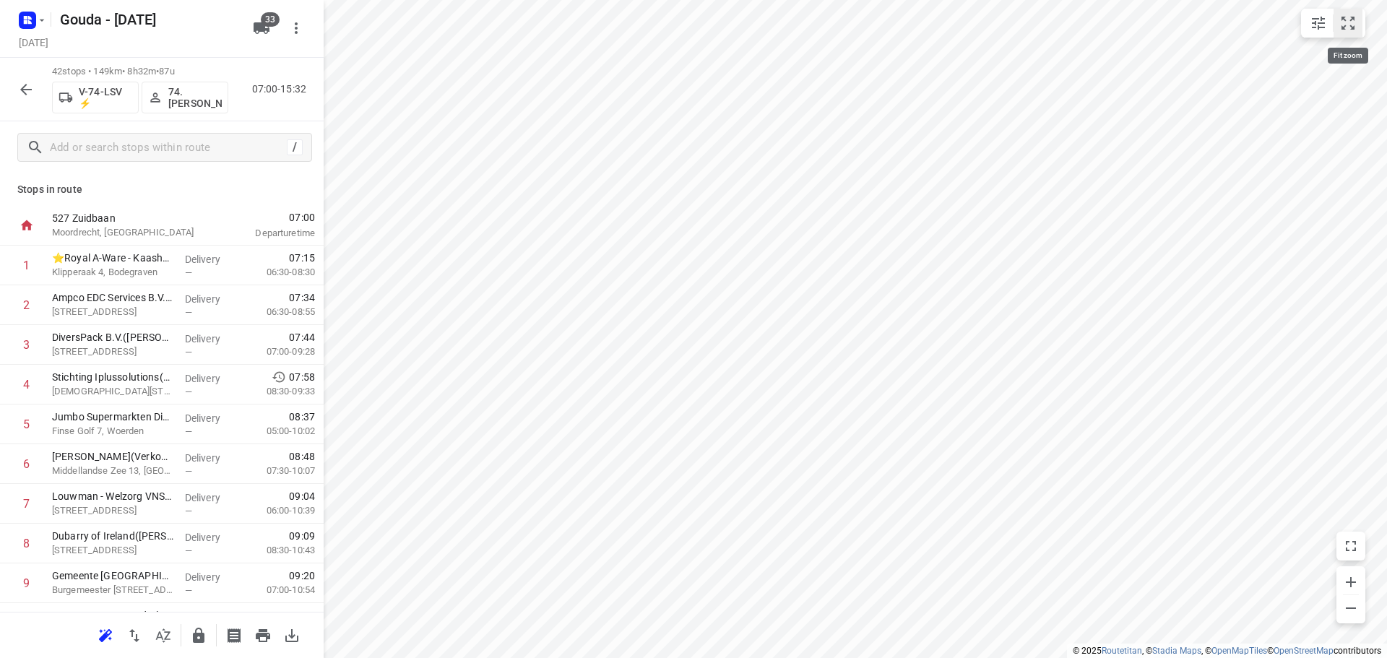
click at [1354, 22] on icon "small contained button group" at bounding box center [1347, 22] width 17 height 17
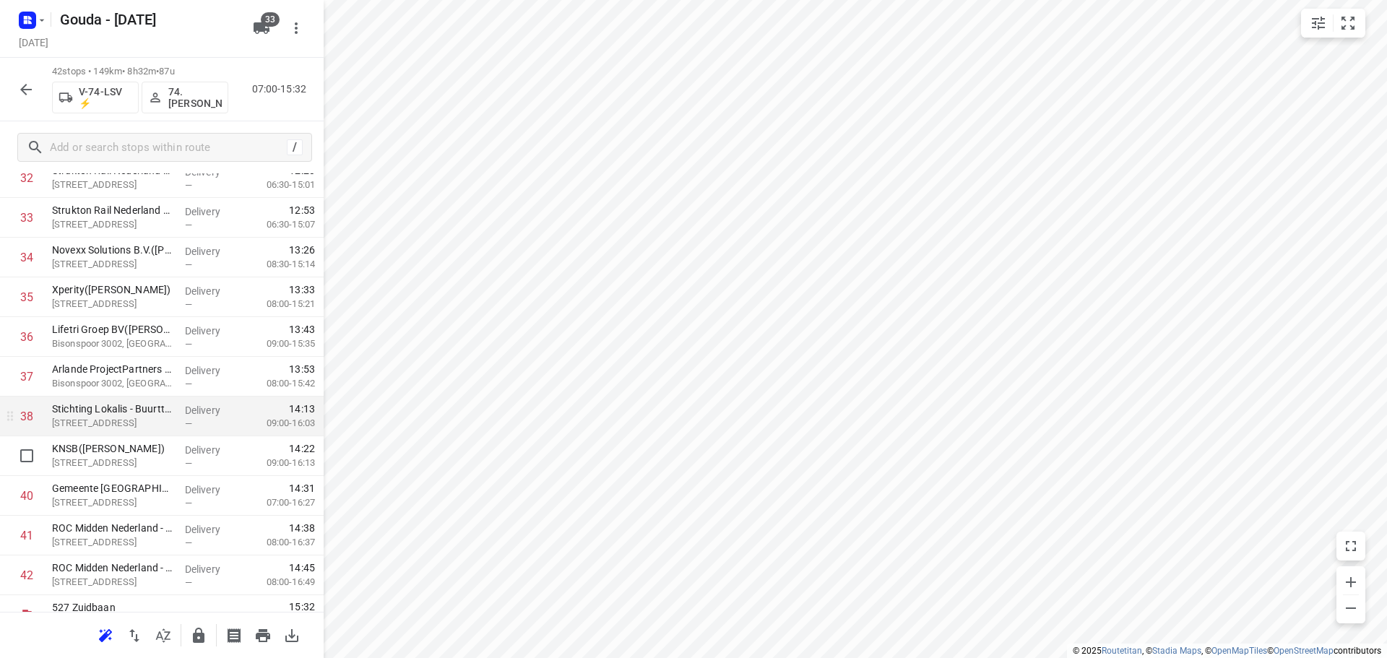
scroll to position [1342, 0]
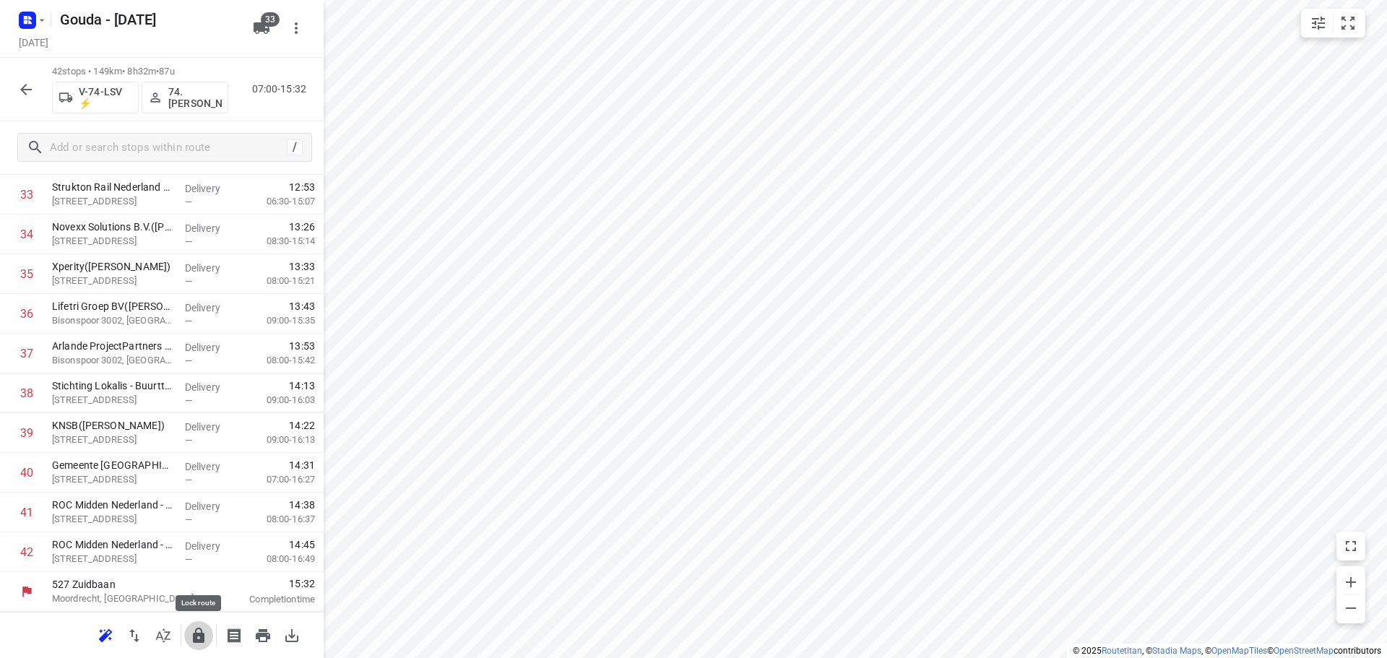
click at [211, 640] on button "button" at bounding box center [198, 635] width 29 height 29
click at [25, 87] on icon "button" at bounding box center [25, 89] width 17 height 17
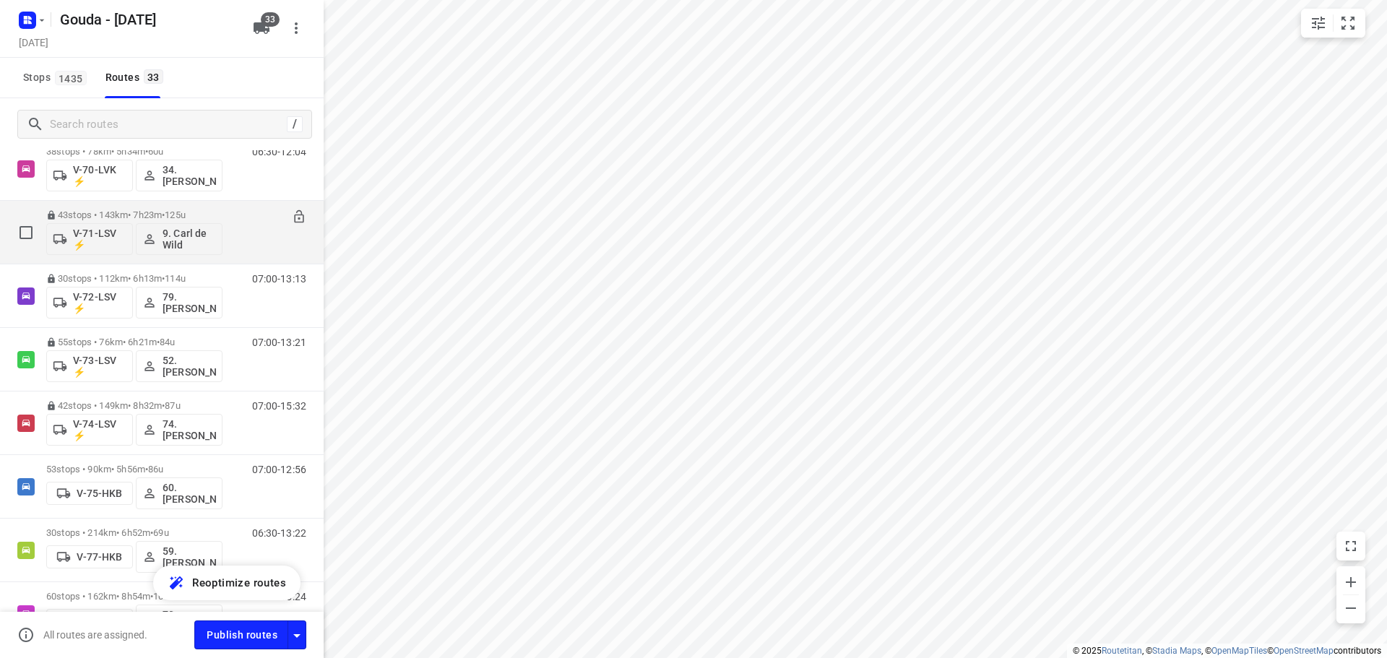
scroll to position [1011, 0]
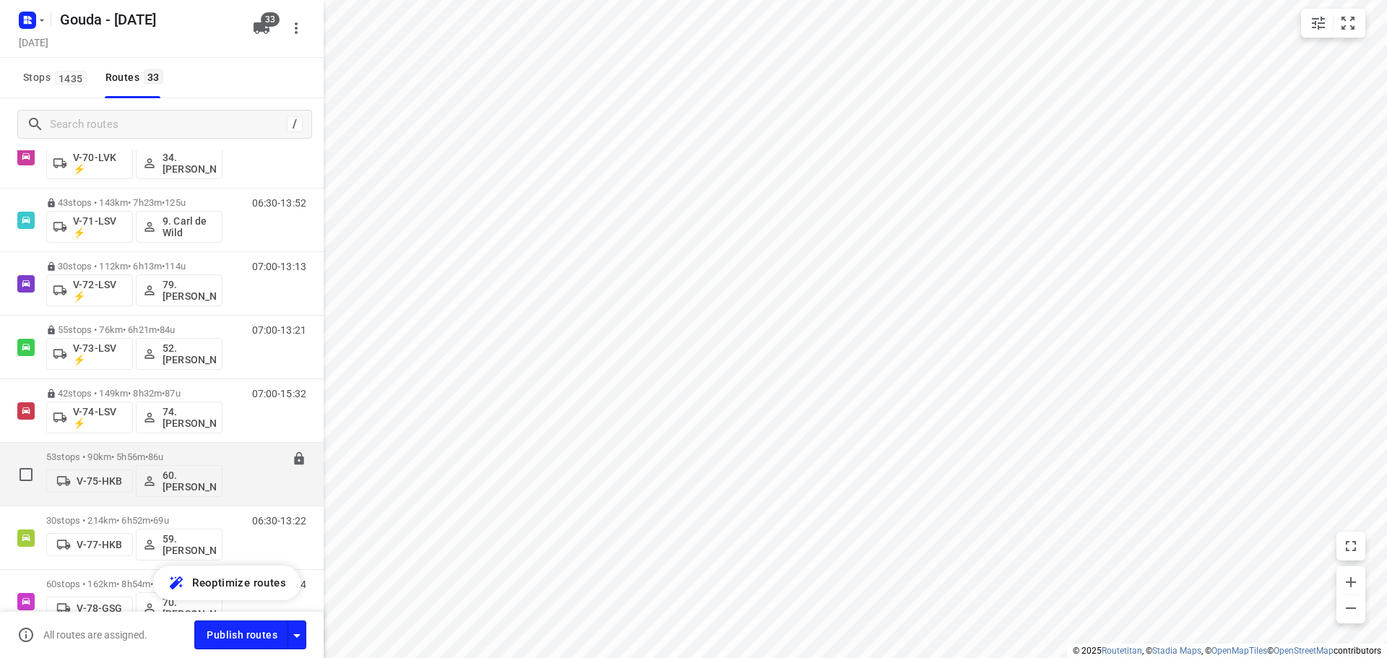
click at [175, 451] on div "53 stops • 90km • 5h56m • 86u V-75-HKB 60. [PERSON_NAME]" at bounding box center [134, 474] width 176 height 60
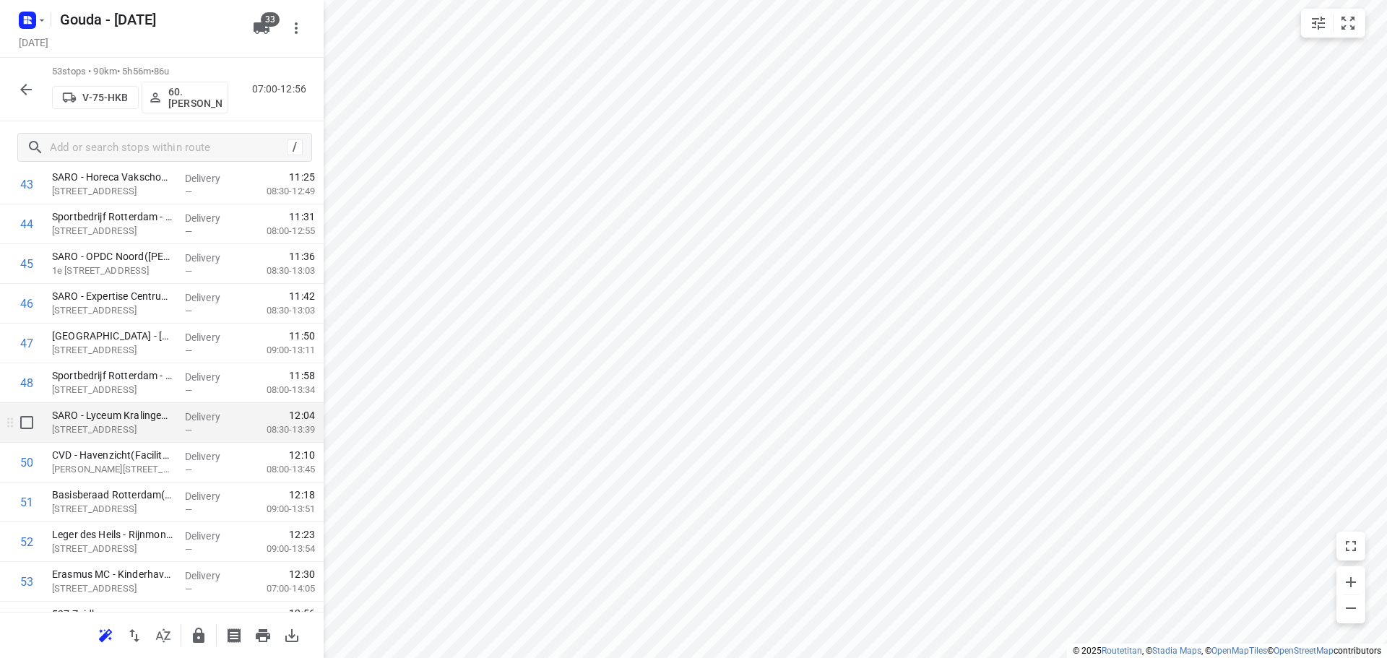
scroll to position [1779, 0]
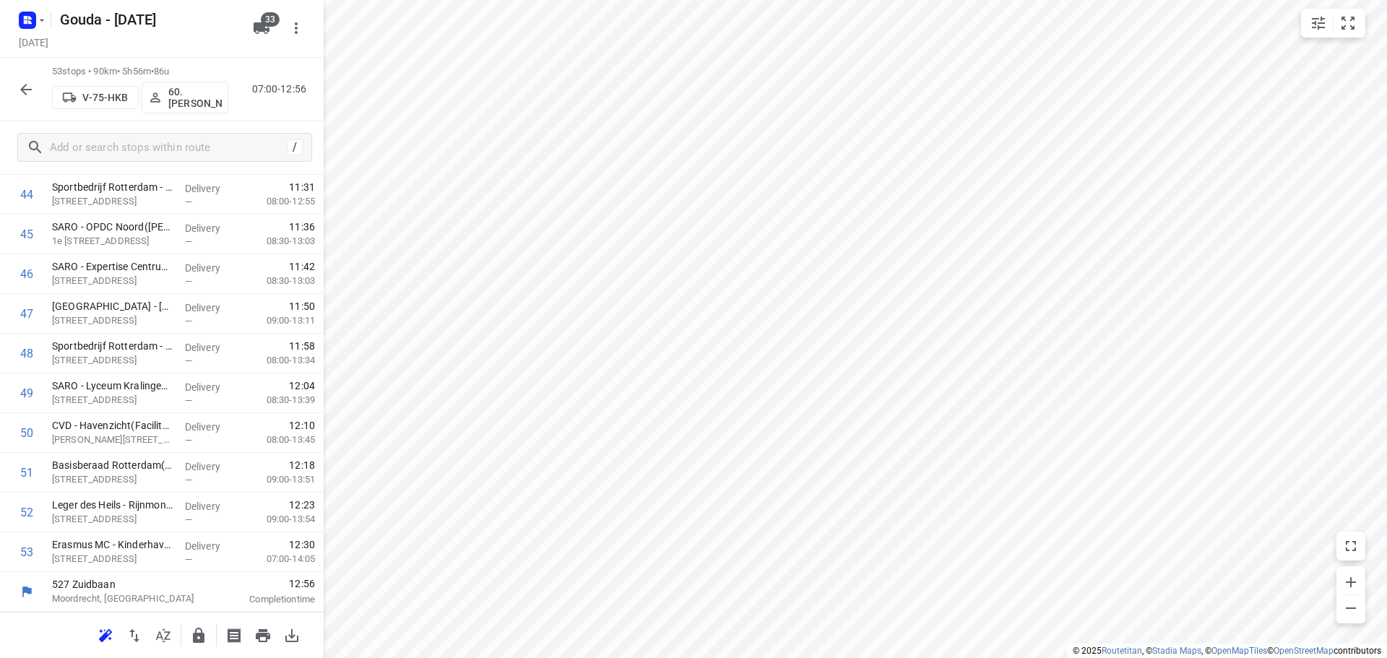
click at [196, 630] on icon "button" at bounding box center [199, 635] width 12 height 15
click at [35, 96] on button "button" at bounding box center [26, 89] width 29 height 29
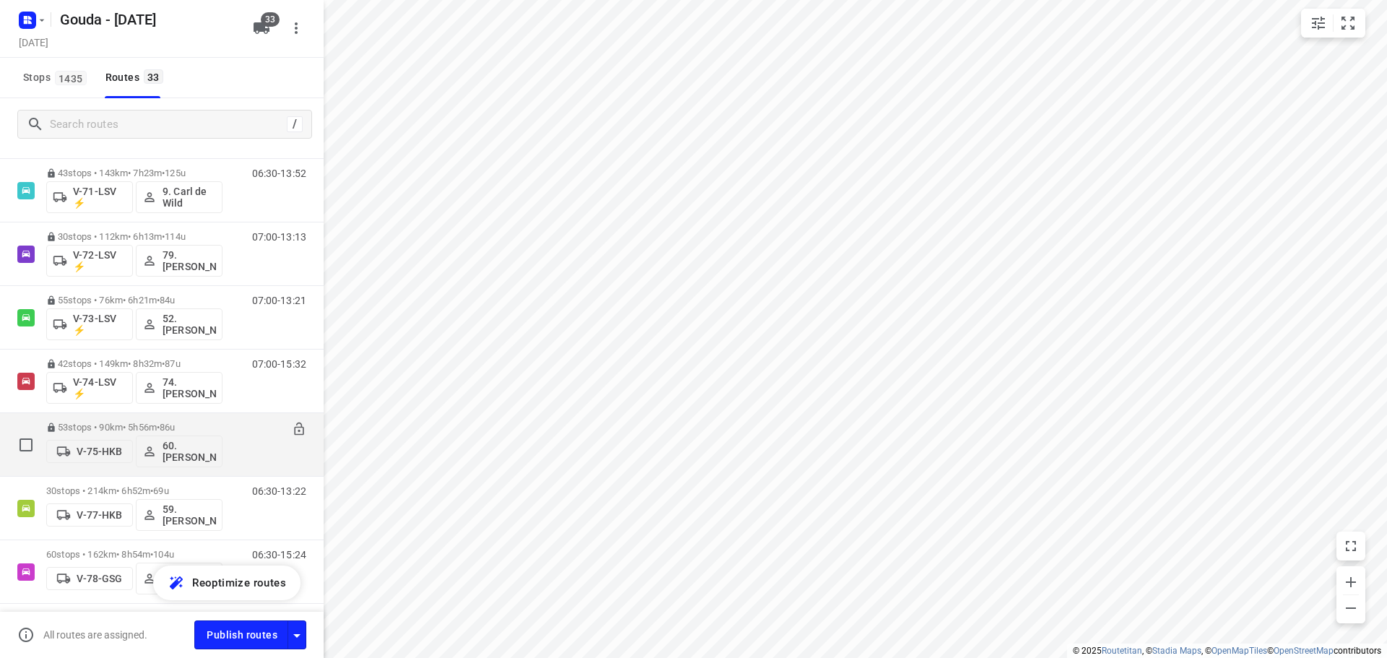
scroll to position [1083, 0]
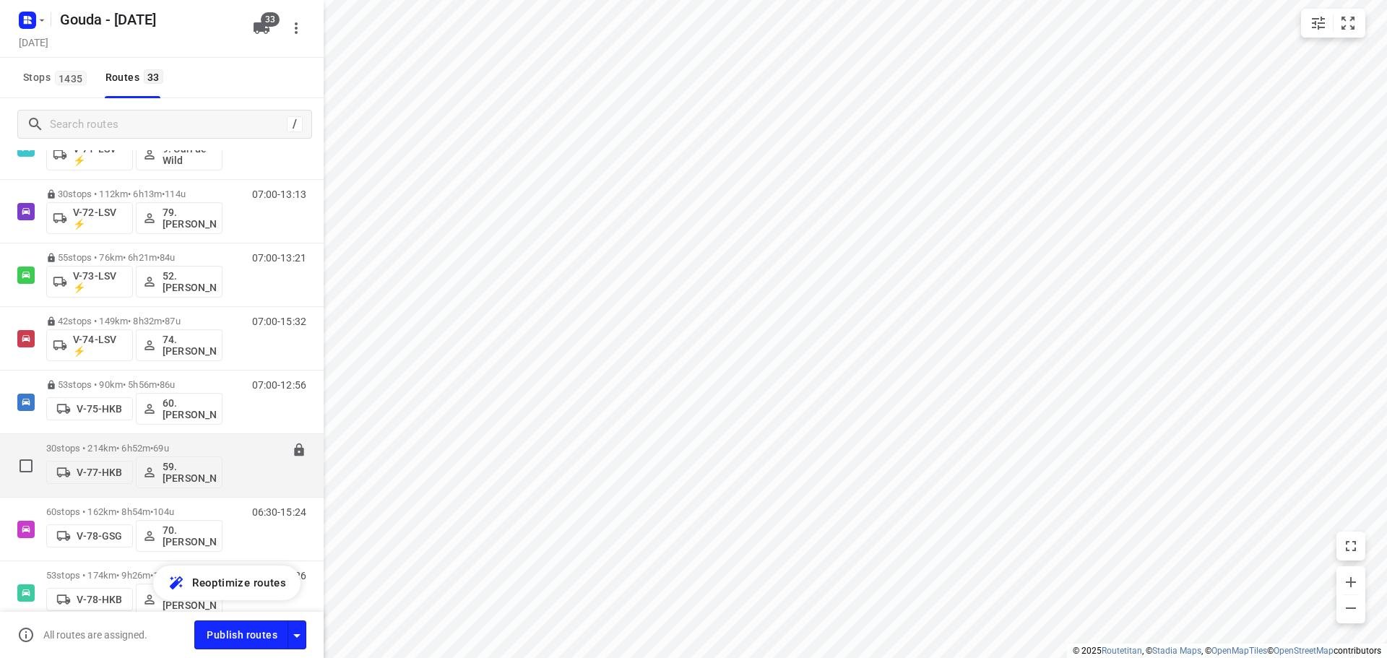
click at [153, 443] on span "•" at bounding box center [151, 448] width 3 height 11
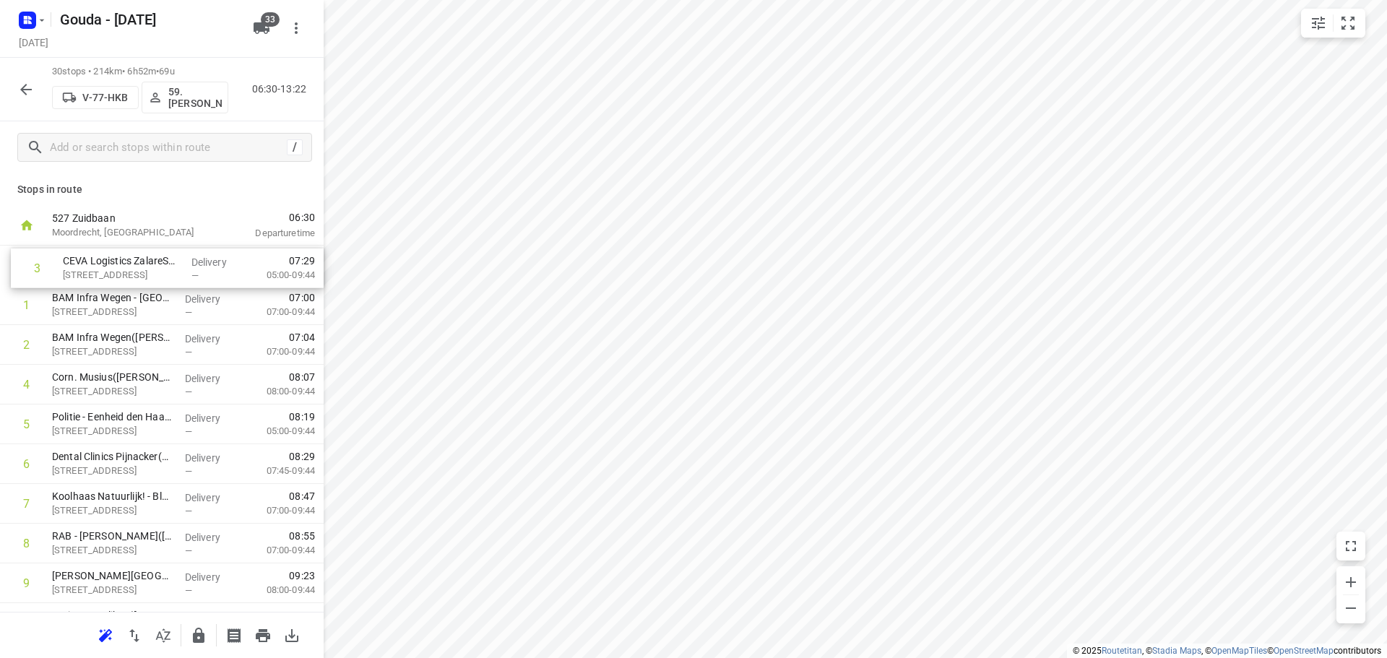
drag, startPoint x: 77, startPoint y: 350, endPoint x: 88, endPoint y: 243, distance: 107.5
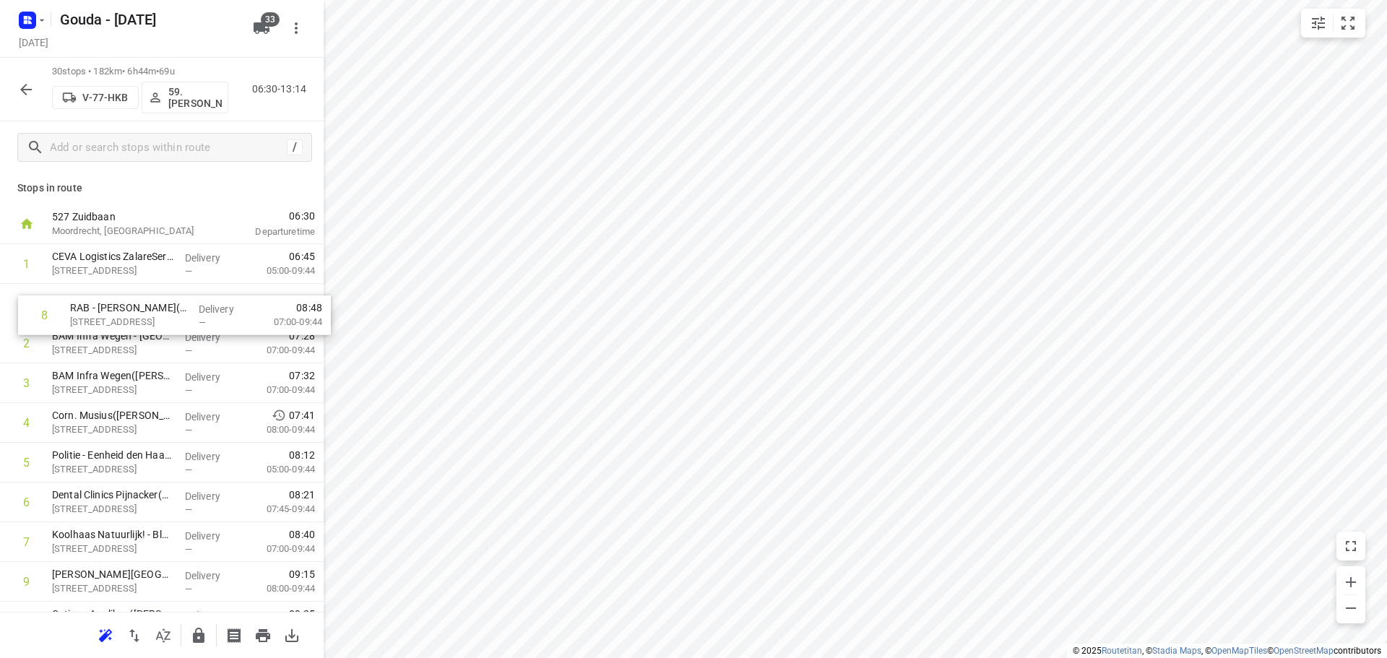
drag, startPoint x: 123, startPoint y: 545, endPoint x: 144, endPoint y: 303, distance: 242.8
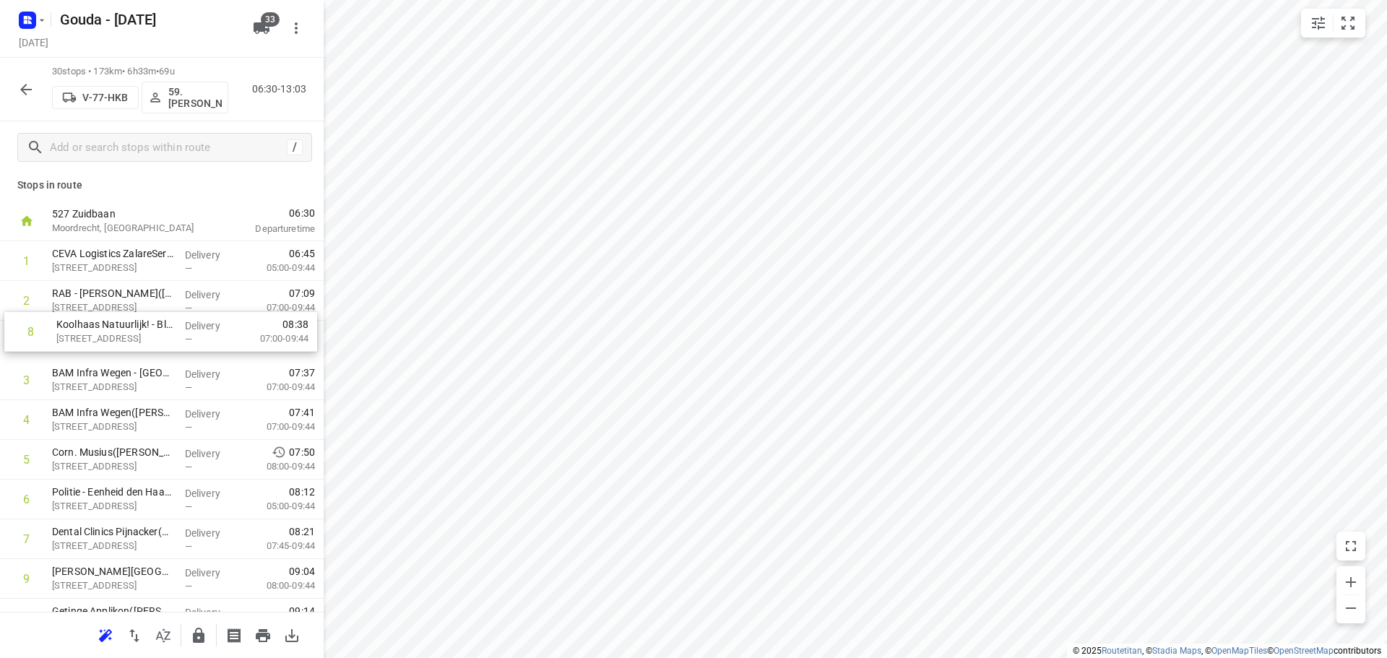
drag, startPoint x: 158, startPoint y: 553, endPoint x: 162, endPoint y: 339, distance: 214.5
drag, startPoint x: 105, startPoint y: 534, endPoint x: 110, endPoint y: 363, distance: 172.0
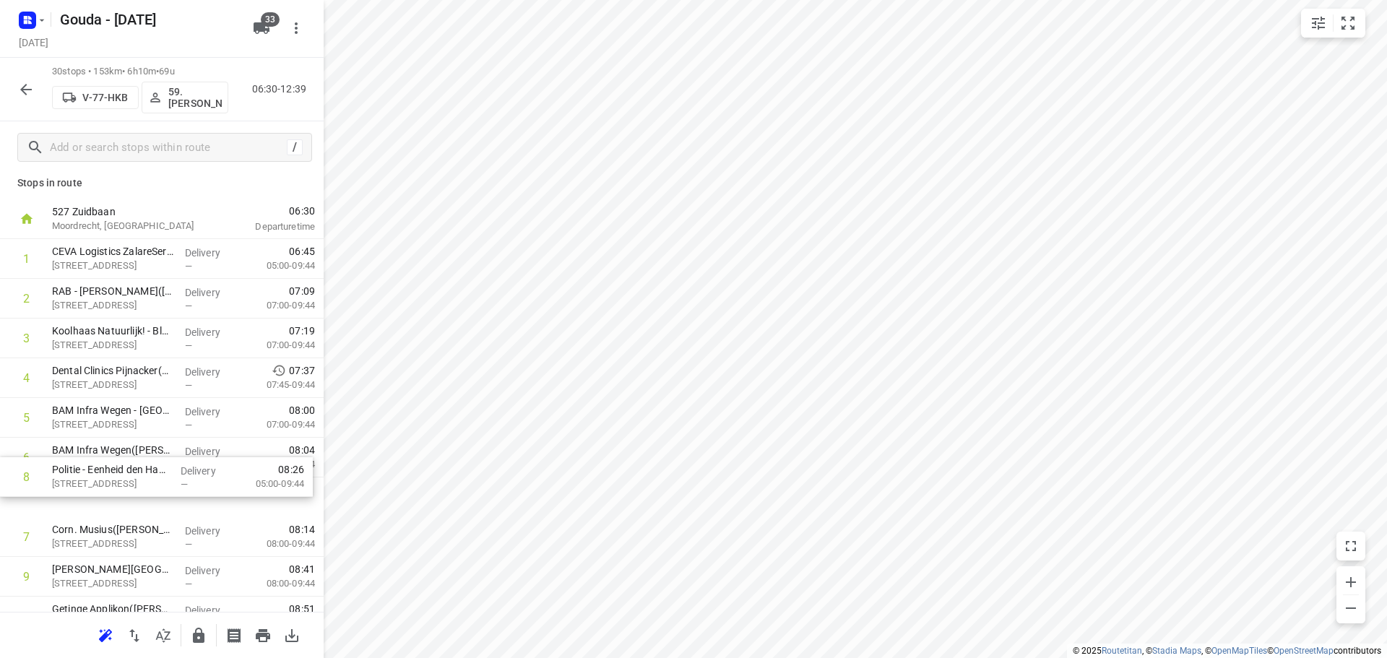
scroll to position [9, 0]
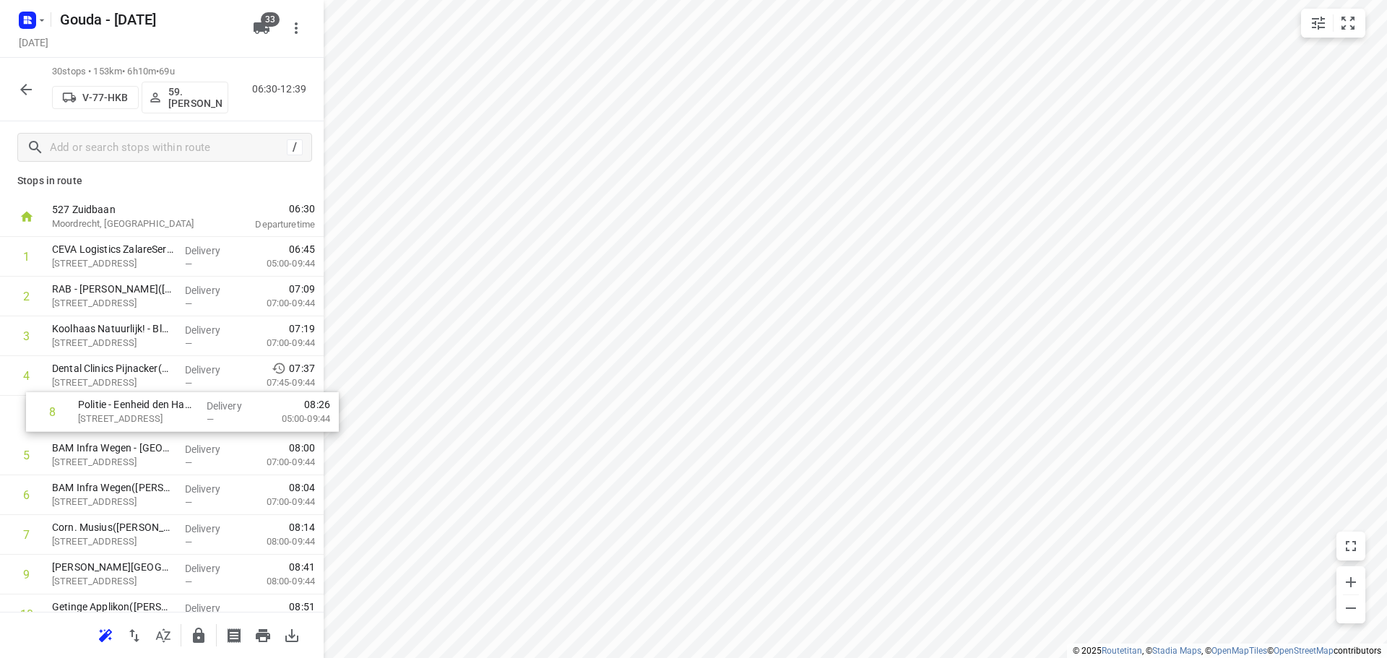
drag, startPoint x: 104, startPoint y: 547, endPoint x: 205, endPoint y: 414, distance: 167.6
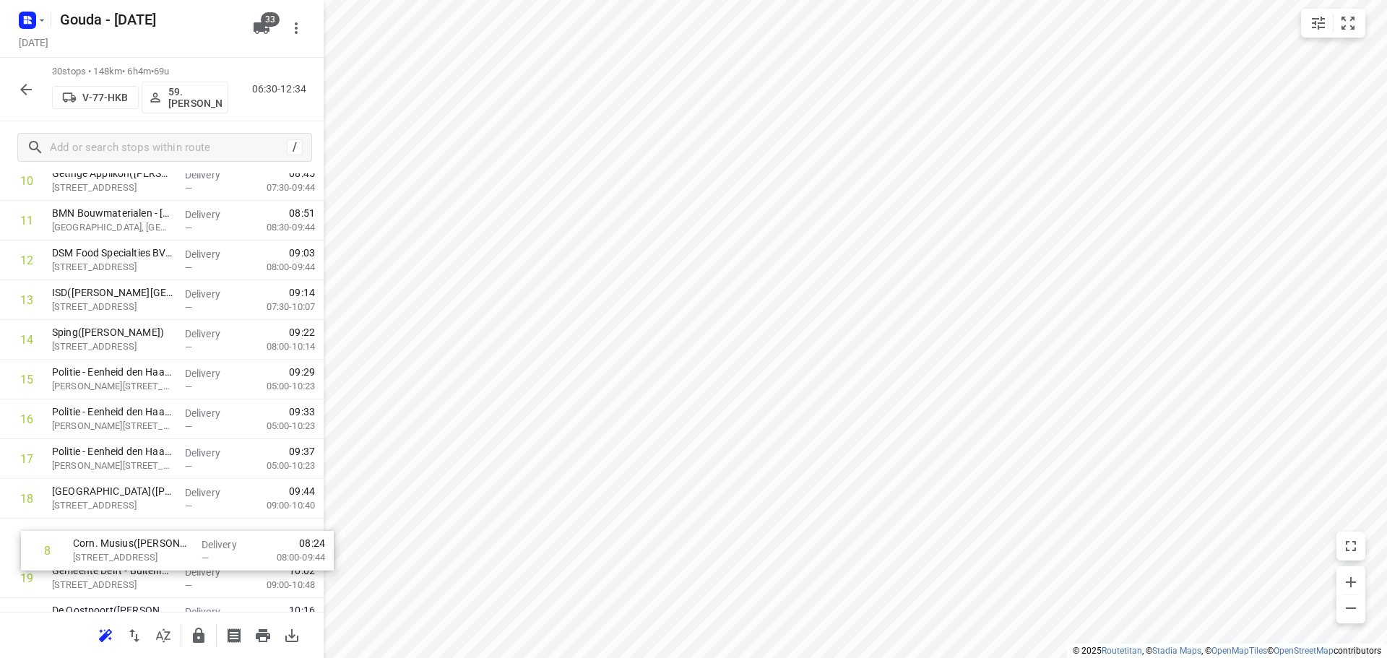
scroll to position [404, 0]
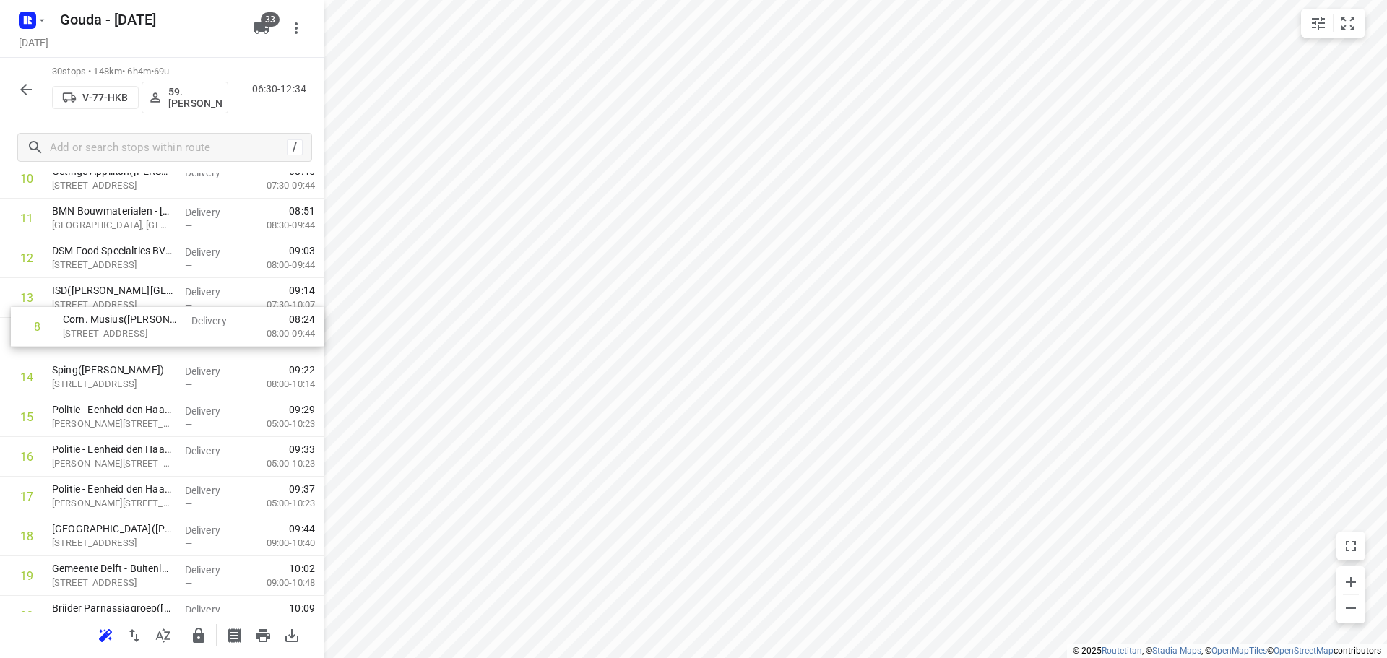
drag, startPoint x: 147, startPoint y: 545, endPoint x: 158, endPoint y: 342, distance: 203.3
click at [158, 342] on div "1 CEVA Logistics ZalareServices [PERSON_NAME]([PERSON_NAME]) [STREET_ADDRESS], …" at bounding box center [162, 437] width 324 height 1192
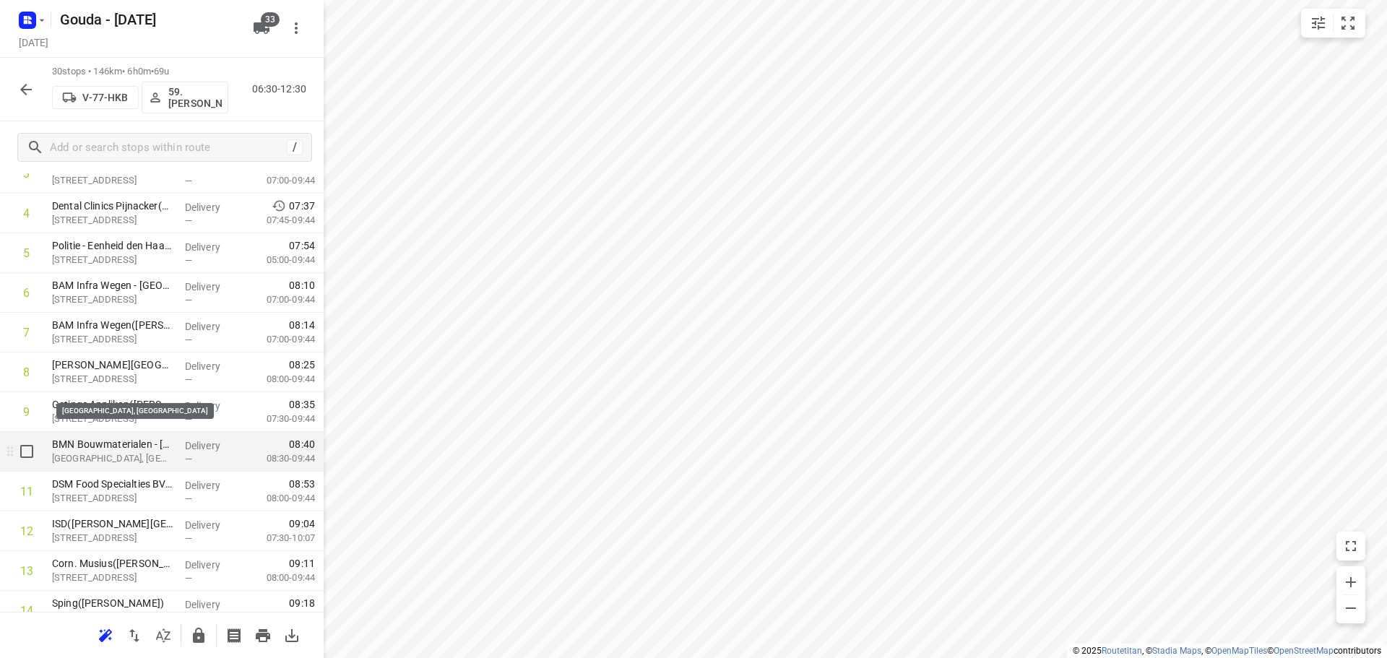
scroll to position [260, 0]
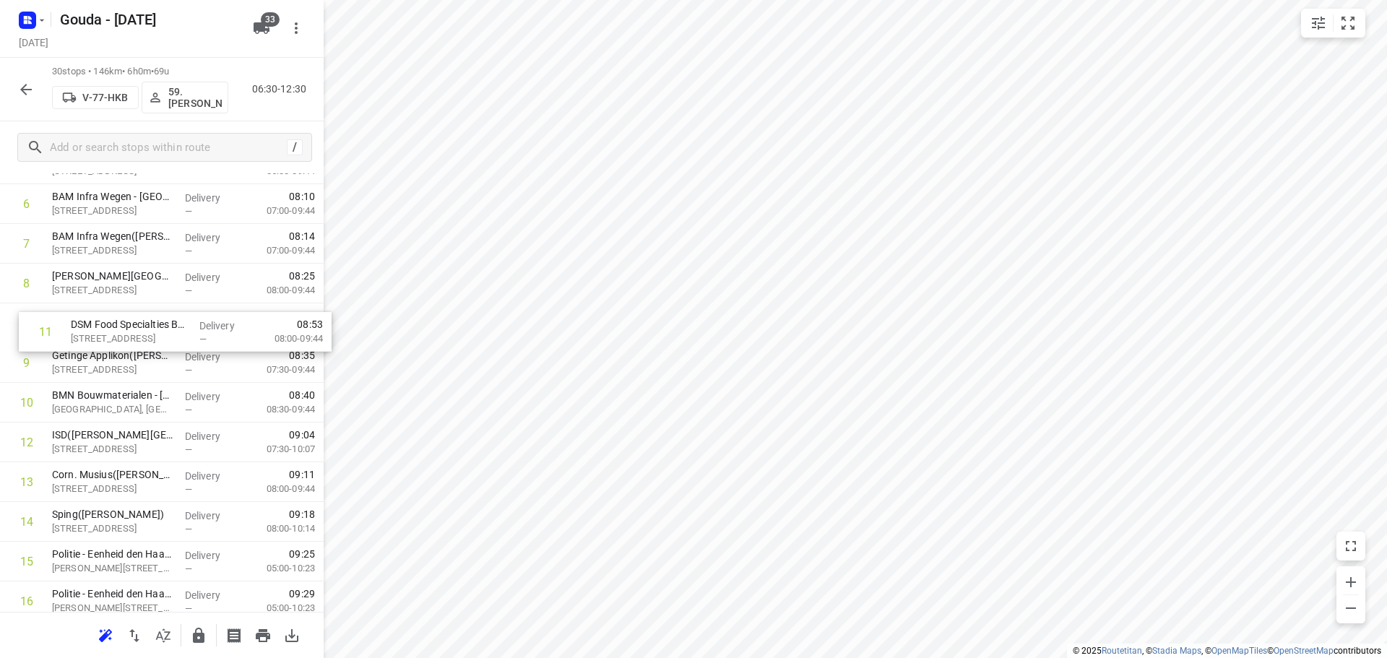
drag, startPoint x: 126, startPoint y: 409, endPoint x: 145, endPoint y: 331, distance: 81.1
click at [145, 331] on div "1 CEVA Logistics ZalareServices [PERSON_NAME]([PERSON_NAME]) [STREET_ADDRESS], …" at bounding box center [162, 582] width 324 height 1192
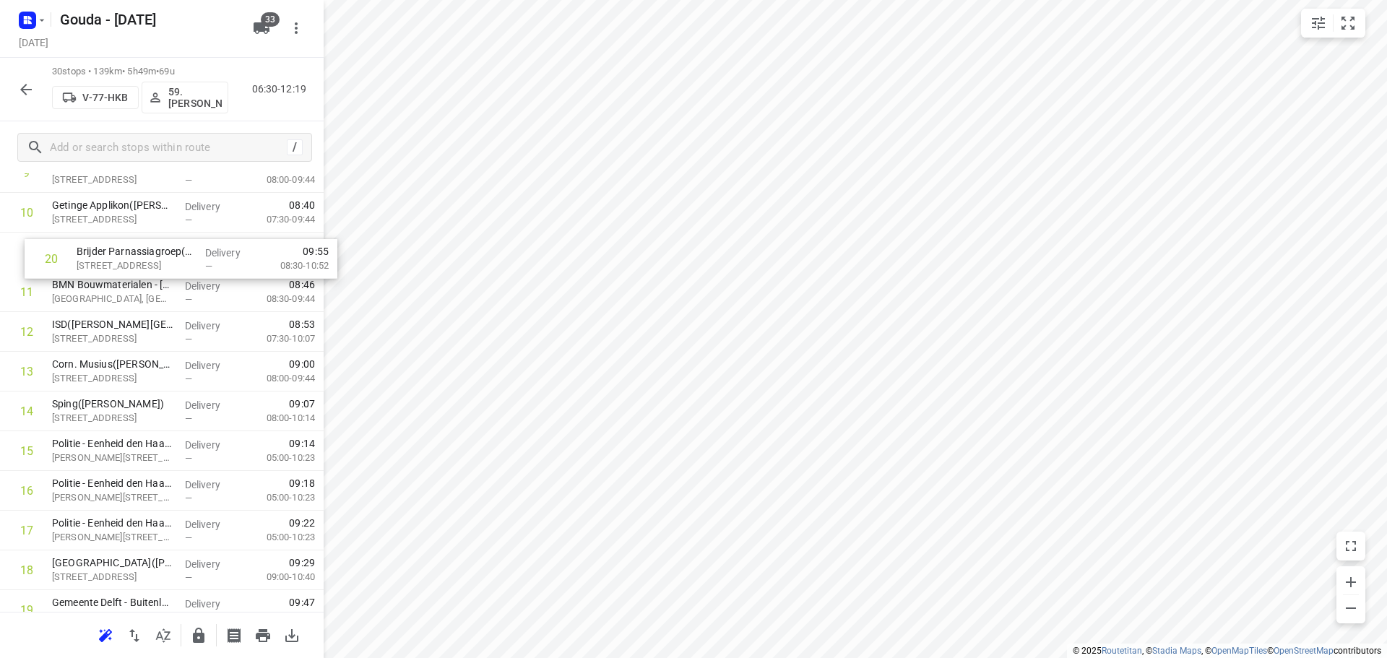
scroll to position [404, 0]
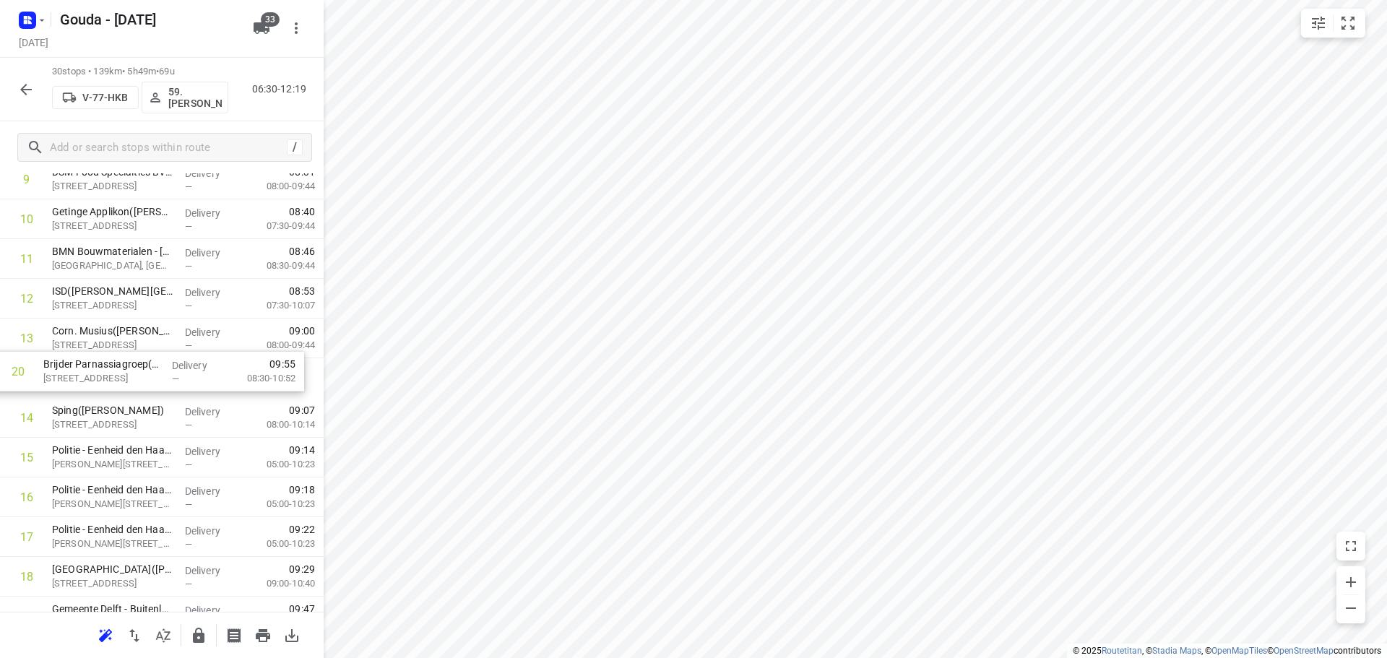
drag, startPoint x: 147, startPoint y: 399, endPoint x: 146, endPoint y: 364, distance: 35.4
click at [146, 364] on div "1 CEVA Logistics ZalareServices [PERSON_NAME]([PERSON_NAME]) [STREET_ADDRESS], …" at bounding box center [162, 438] width 324 height 1192
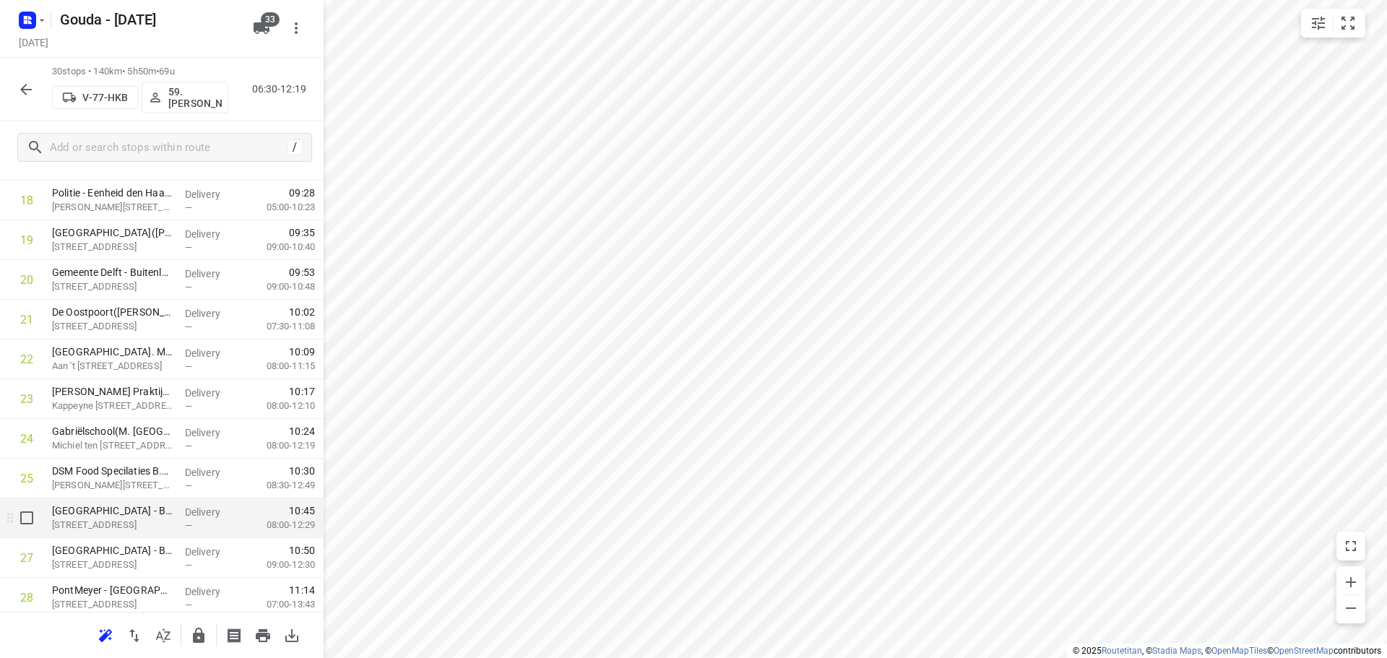
scroll to position [765, 0]
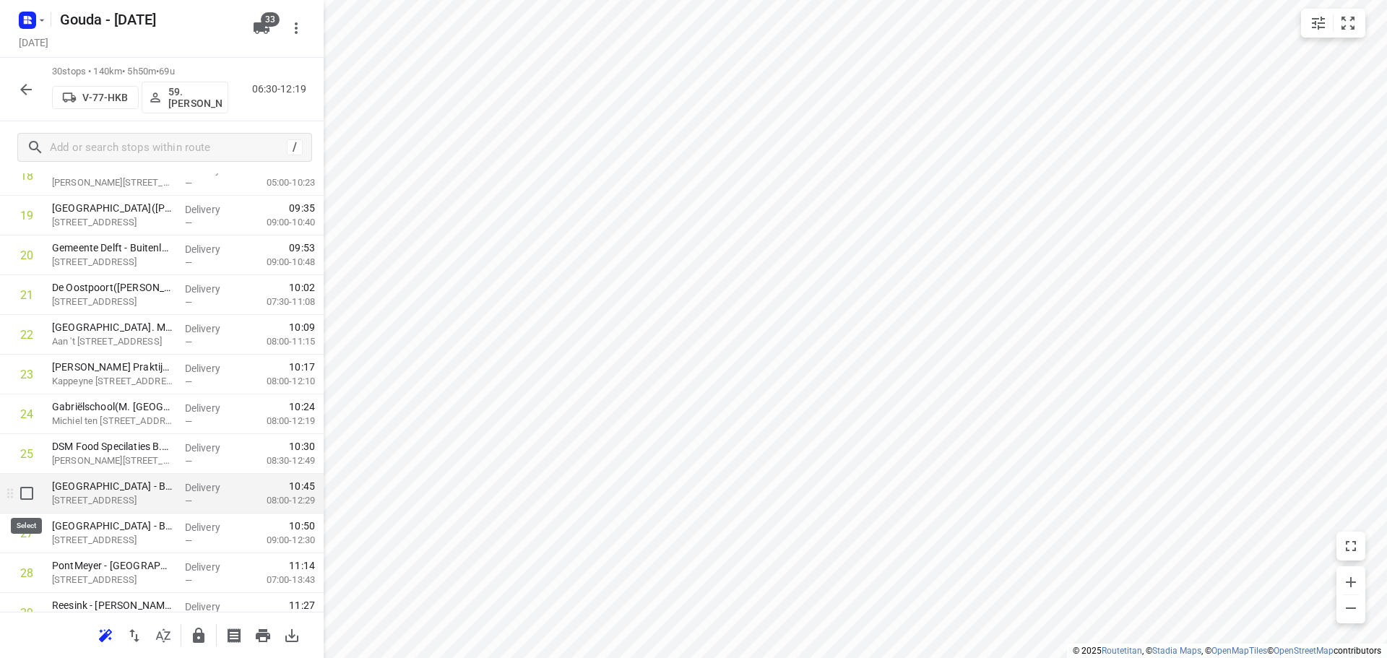
click at [27, 490] on input "checkbox" at bounding box center [26, 493] width 29 height 29
checkbox input "true"
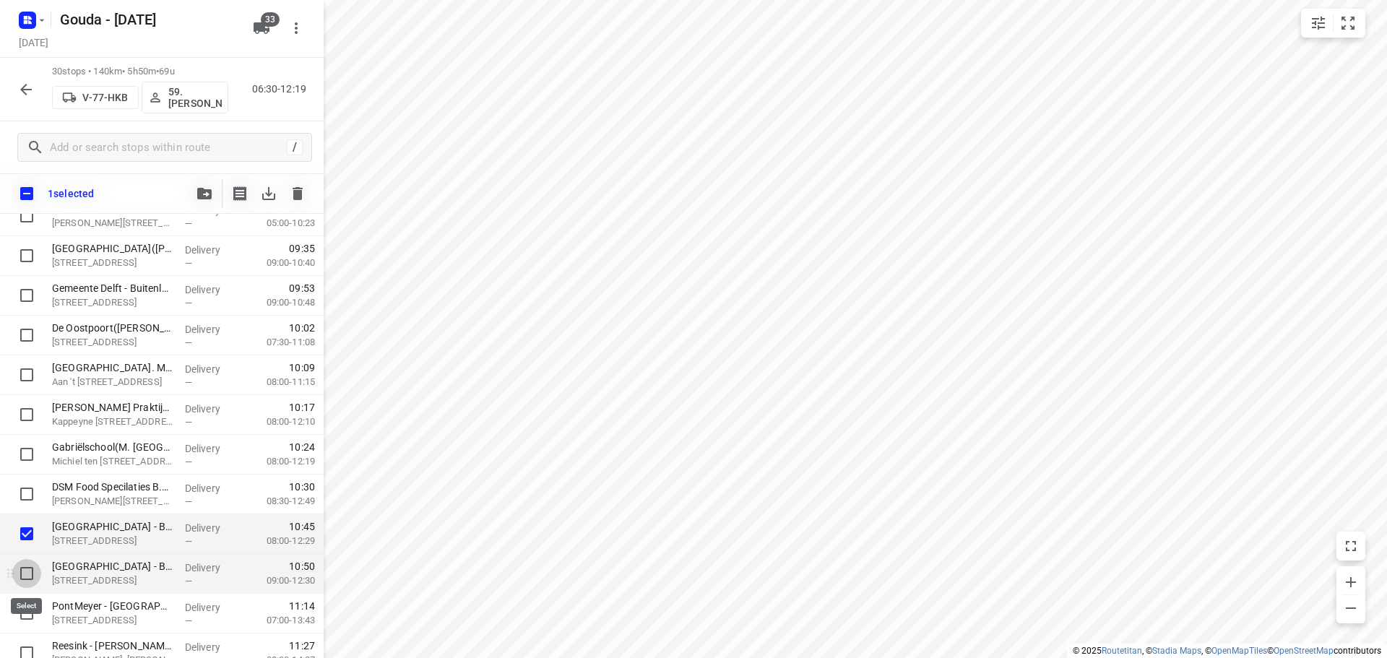
click at [25, 579] on input "checkbox" at bounding box center [26, 573] width 29 height 29
checkbox input "true"
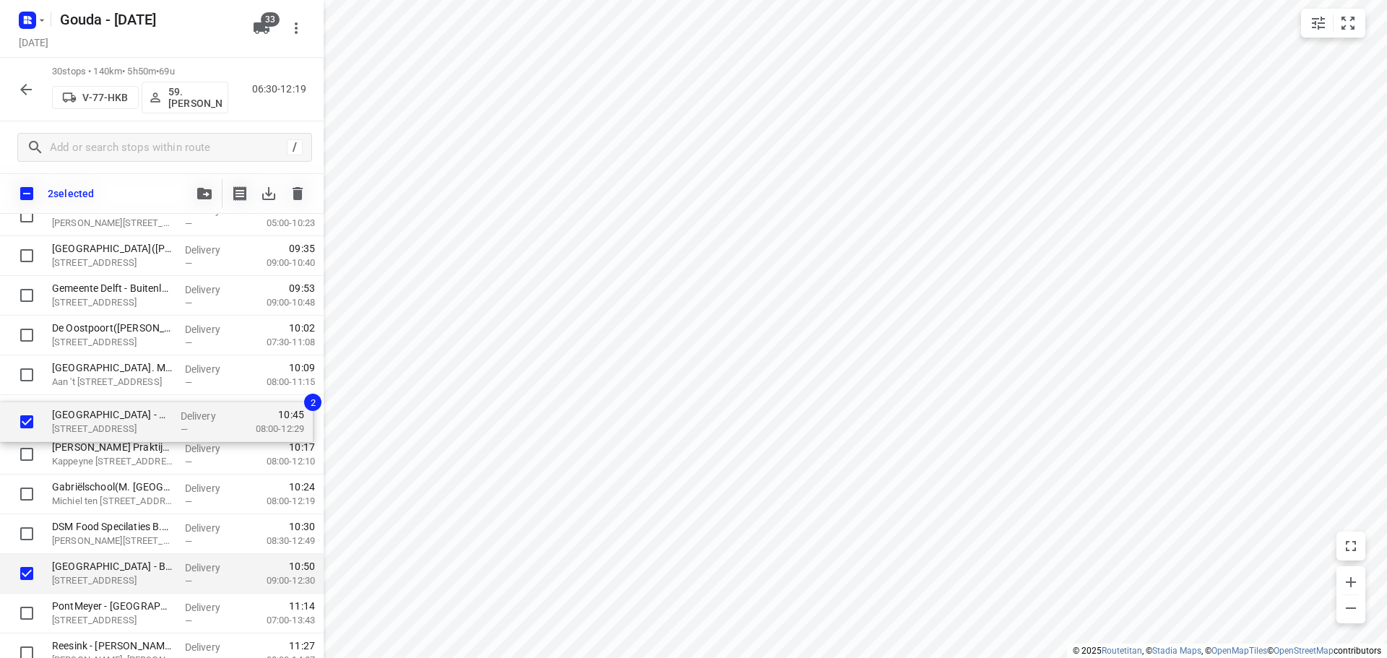
drag, startPoint x: 114, startPoint y: 534, endPoint x: 116, endPoint y: 405, distance: 129.3
click at [116, 405] on div "CEVA Logistics ZalareServices B.V. - [PERSON_NAME]([PERSON_NAME]) Klappolder 13…" at bounding box center [162, 117] width 324 height 1192
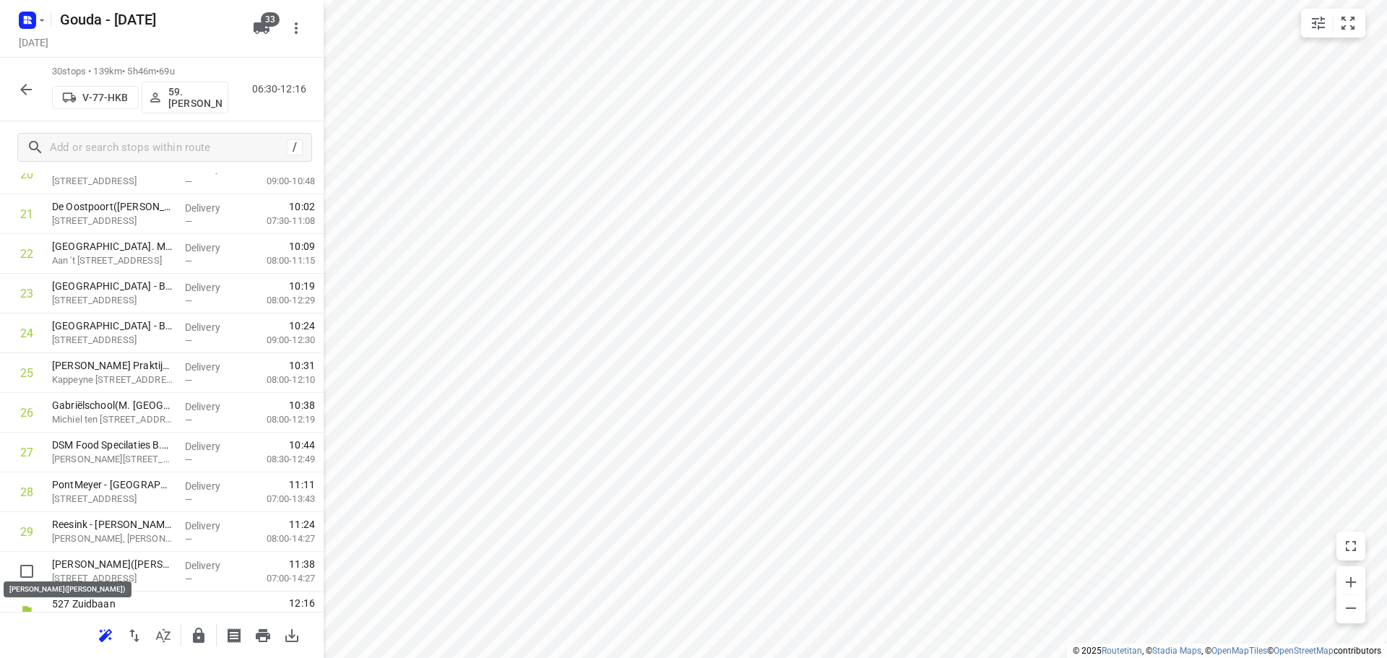
scroll to position [865, 0]
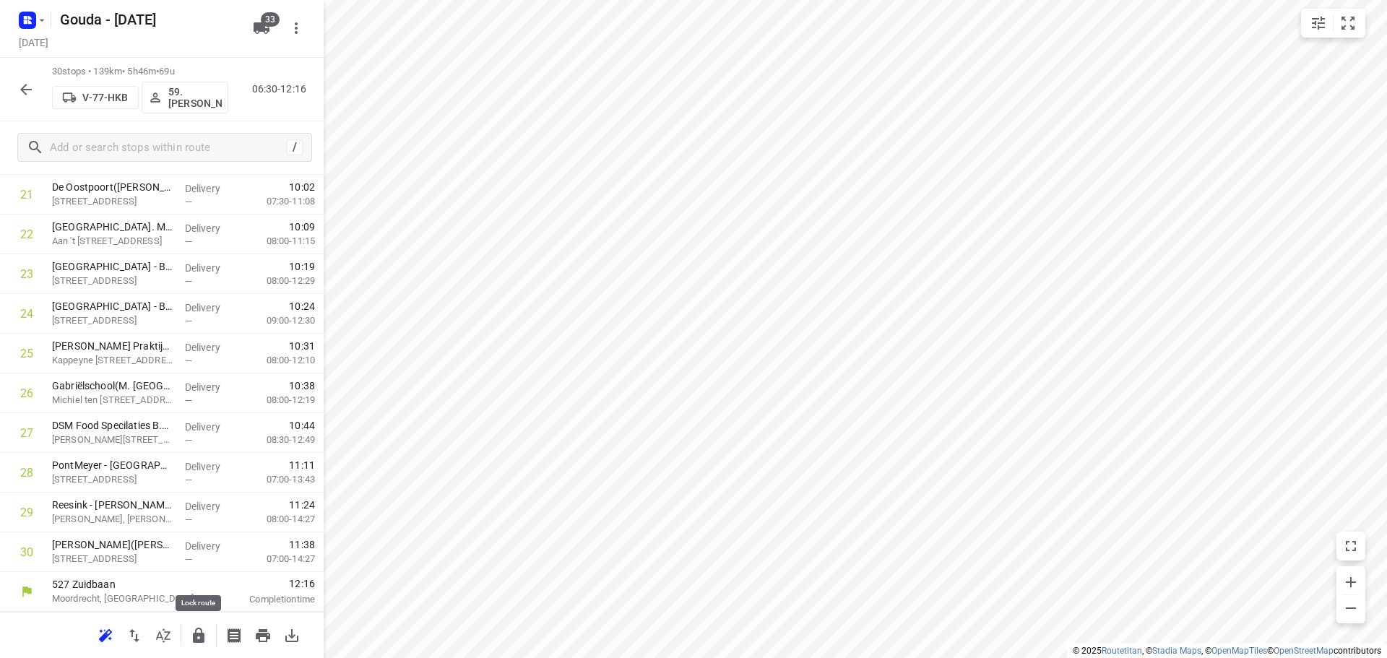
click at [190, 628] on icon "button" at bounding box center [198, 635] width 17 height 17
click at [31, 86] on icon "button" at bounding box center [25, 89] width 17 height 17
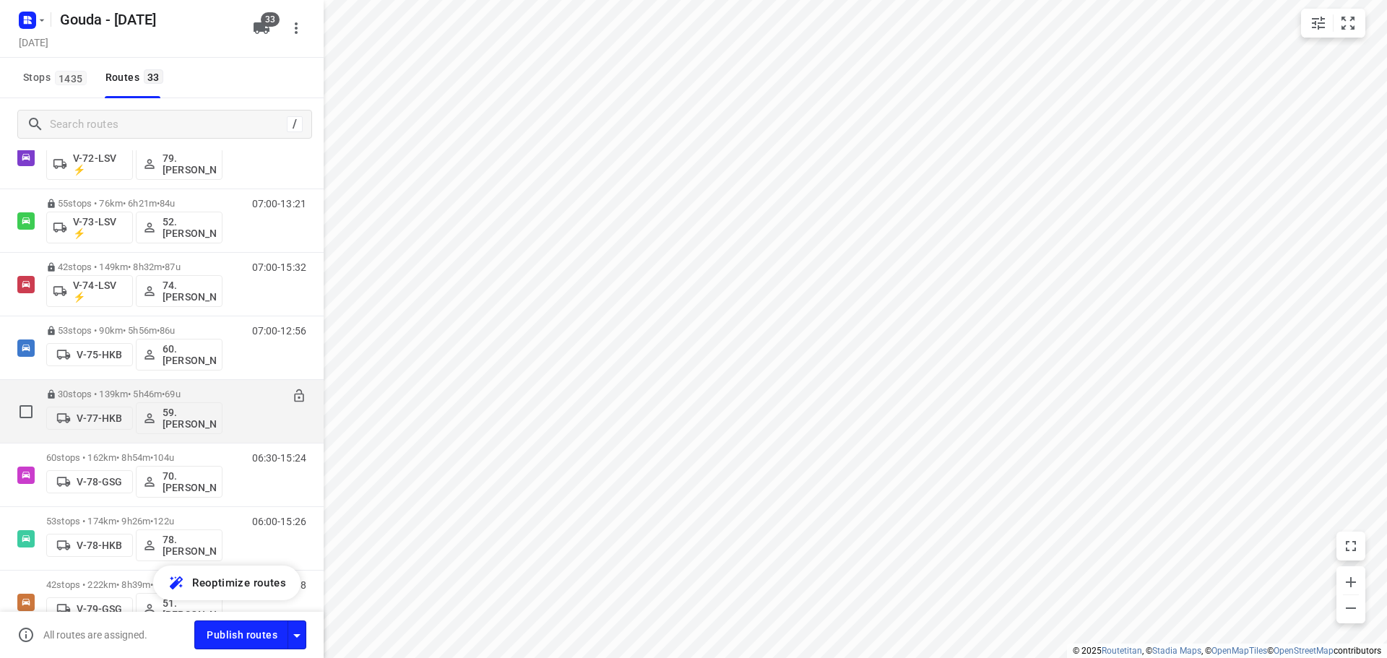
scroll to position [1156, 0]
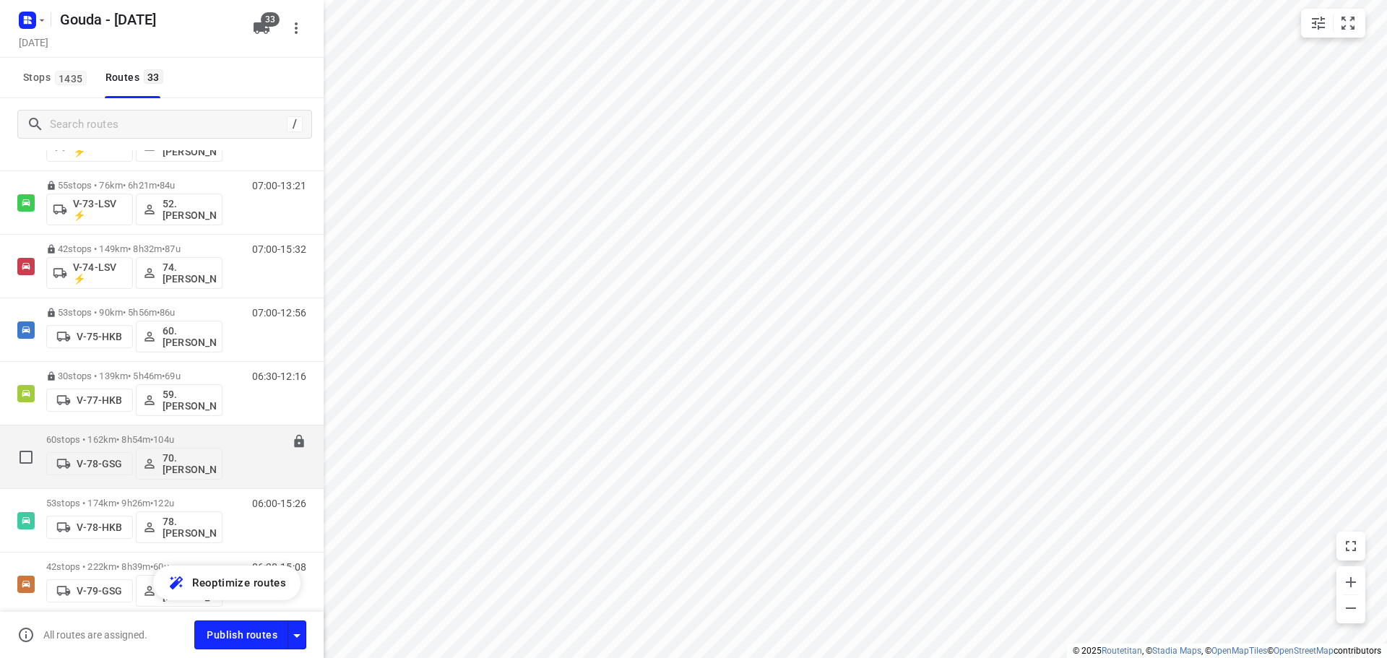
click at [170, 436] on span "104u" at bounding box center [163, 439] width 21 height 11
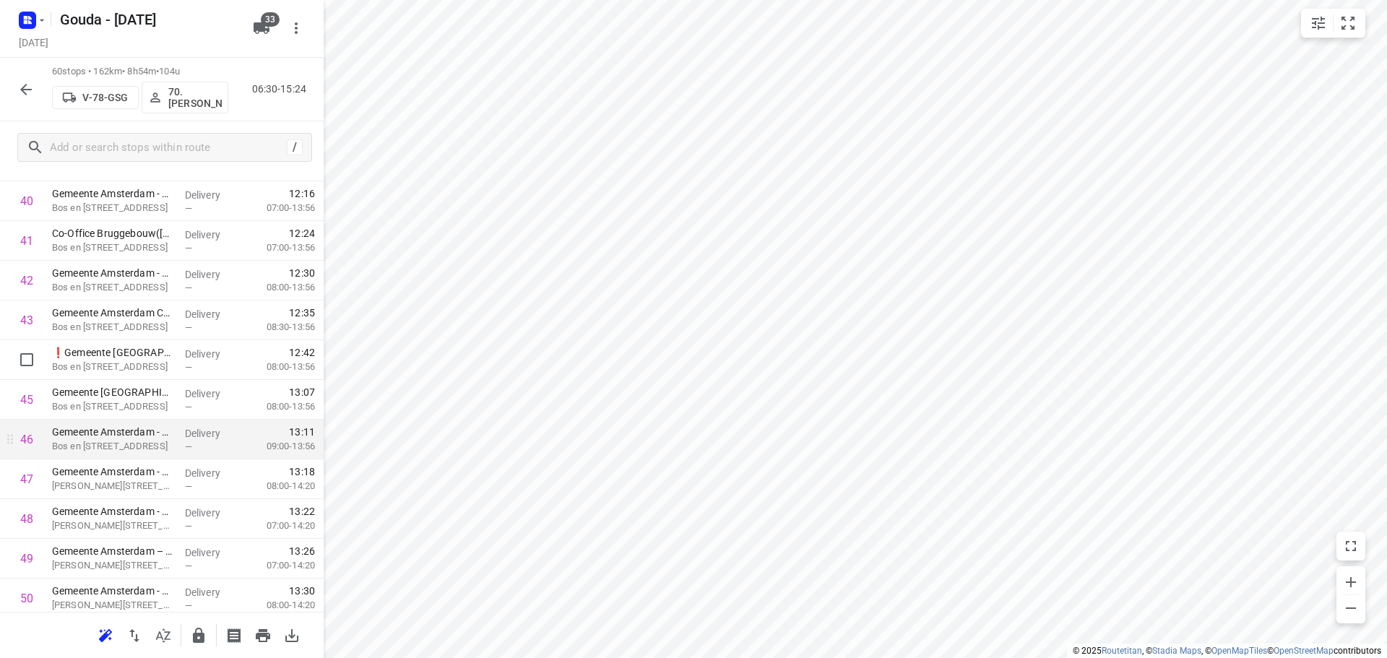
scroll to position [1517, 0]
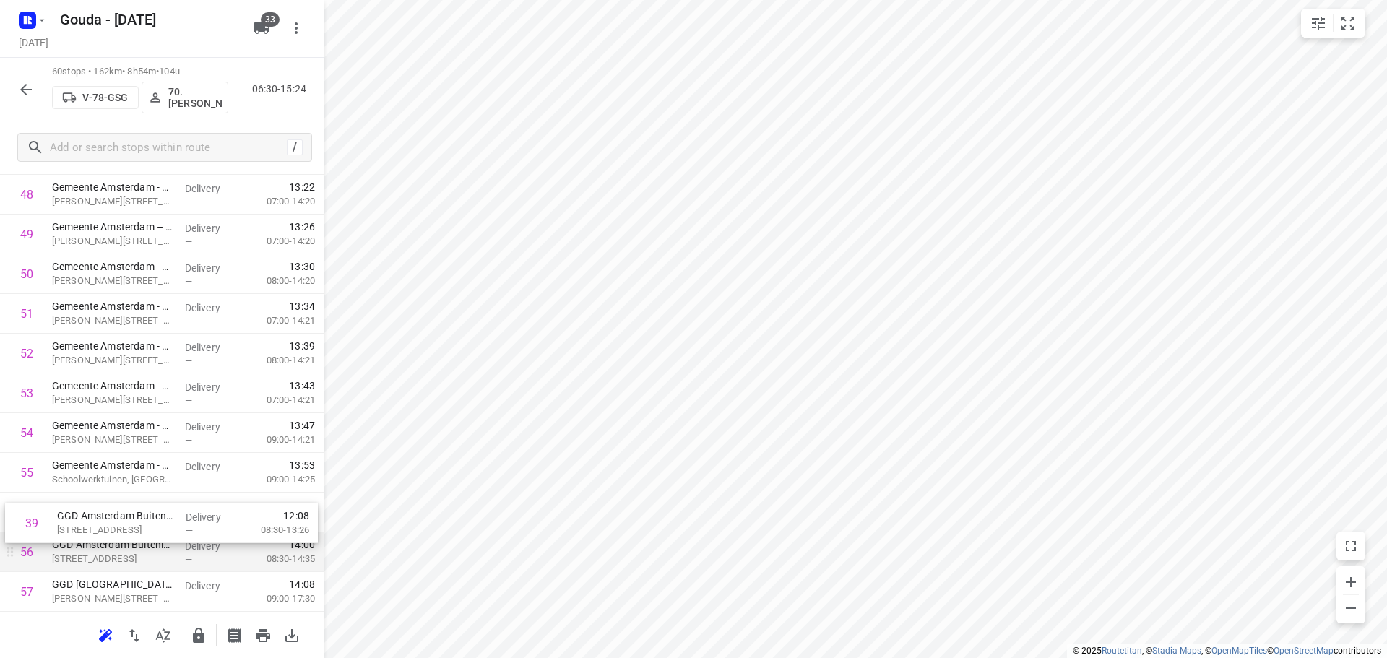
drag, startPoint x: 146, startPoint y: 263, endPoint x: 153, endPoint y: 533, distance: 270.2
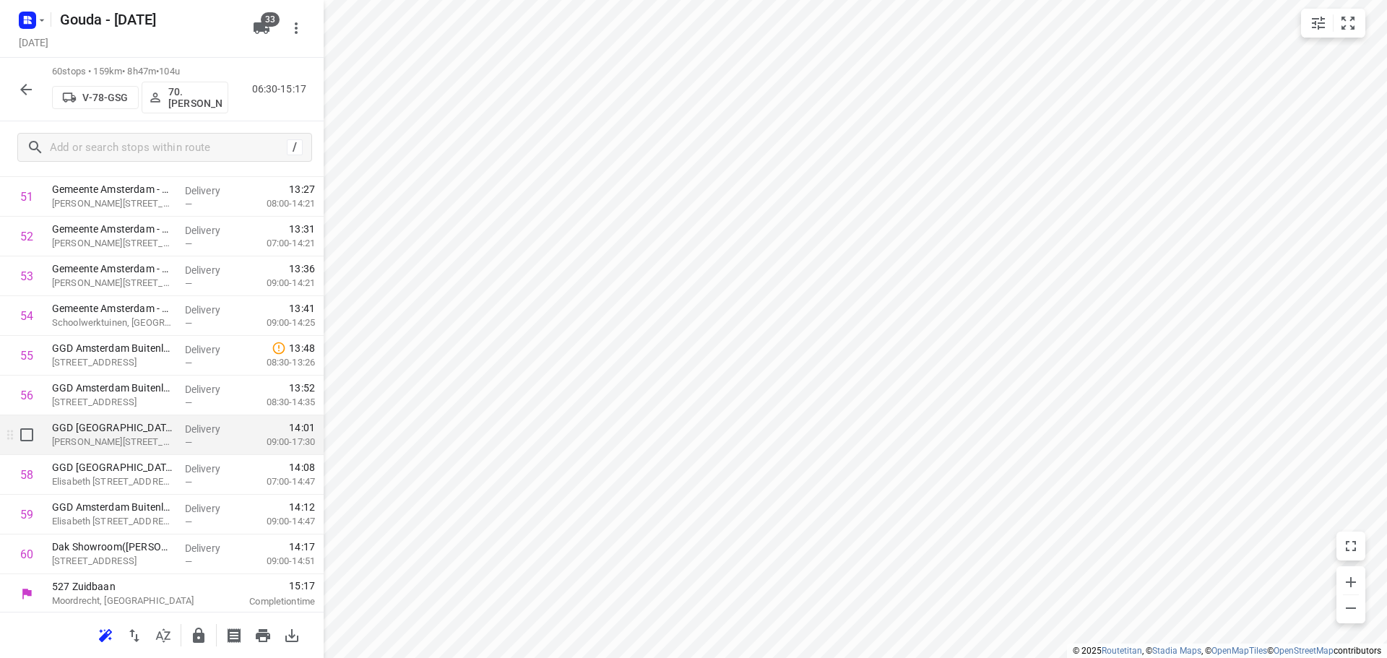
scroll to position [2057, 0]
click at [188, 628] on button "button" at bounding box center [198, 635] width 29 height 29
click at [23, 88] on icon "button" at bounding box center [26, 90] width 12 height 12
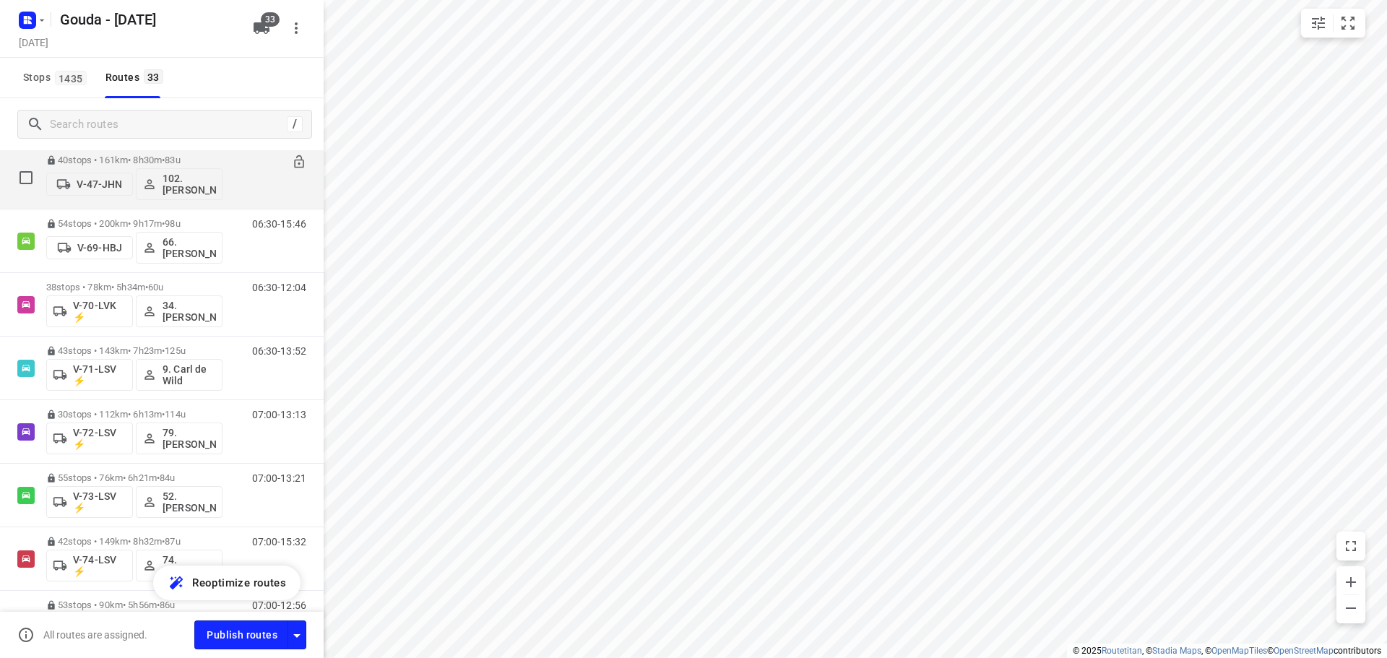
scroll to position [867, 0]
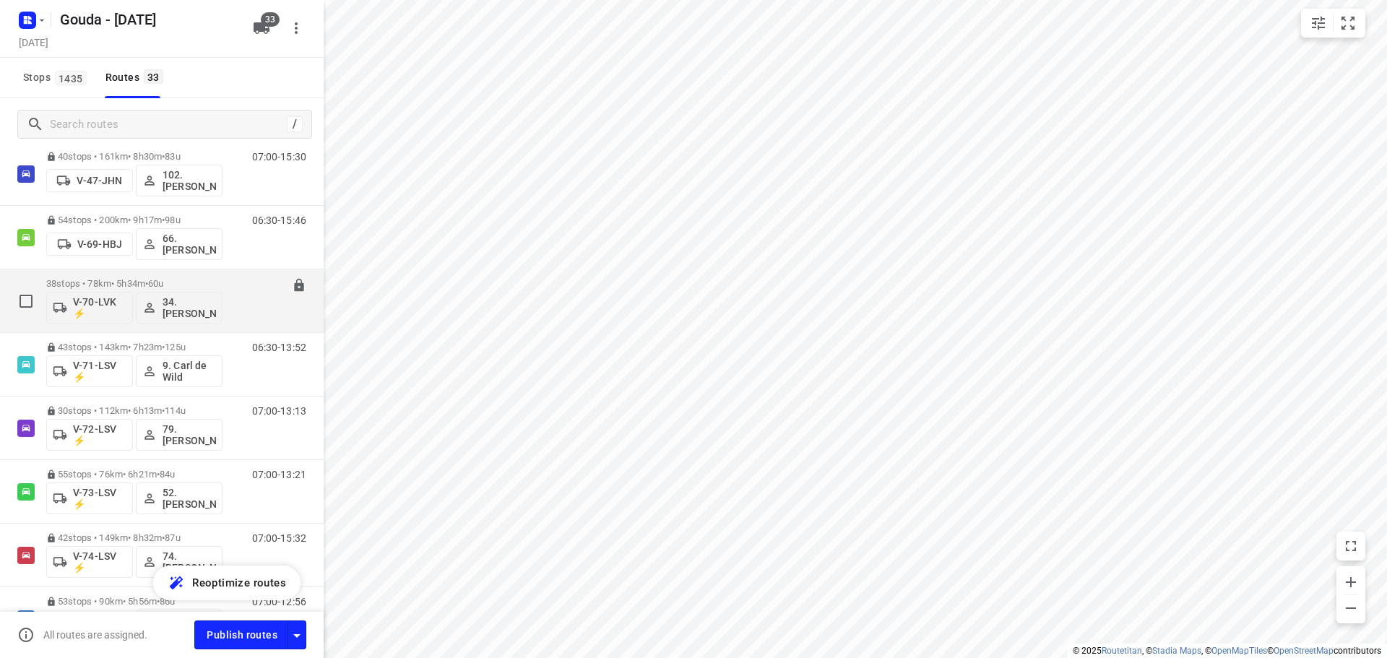
click at [200, 278] on div "38 stops • 78km • 5h34m • 60u V-70-LVK ⚡ 34.[PERSON_NAME]" at bounding box center [134, 301] width 176 height 60
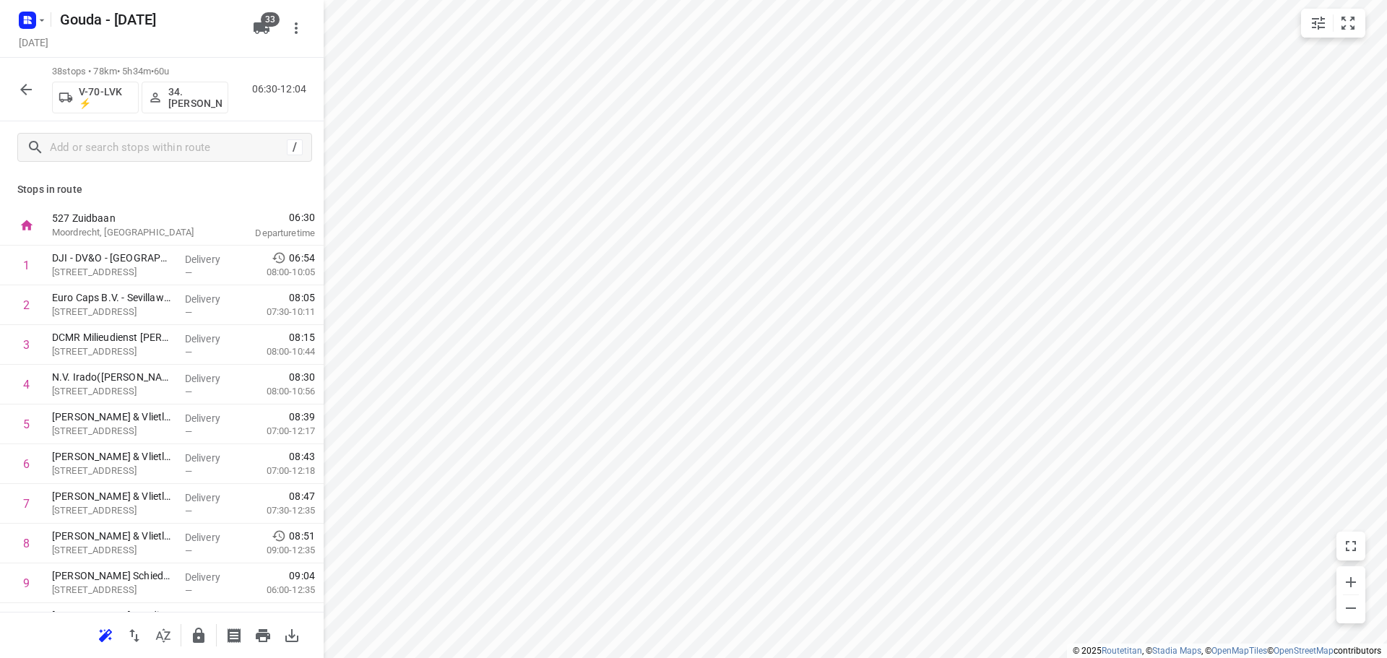
click at [203, 632] on icon "button" at bounding box center [198, 635] width 17 height 17
click at [21, 97] on icon "button" at bounding box center [25, 89] width 17 height 17
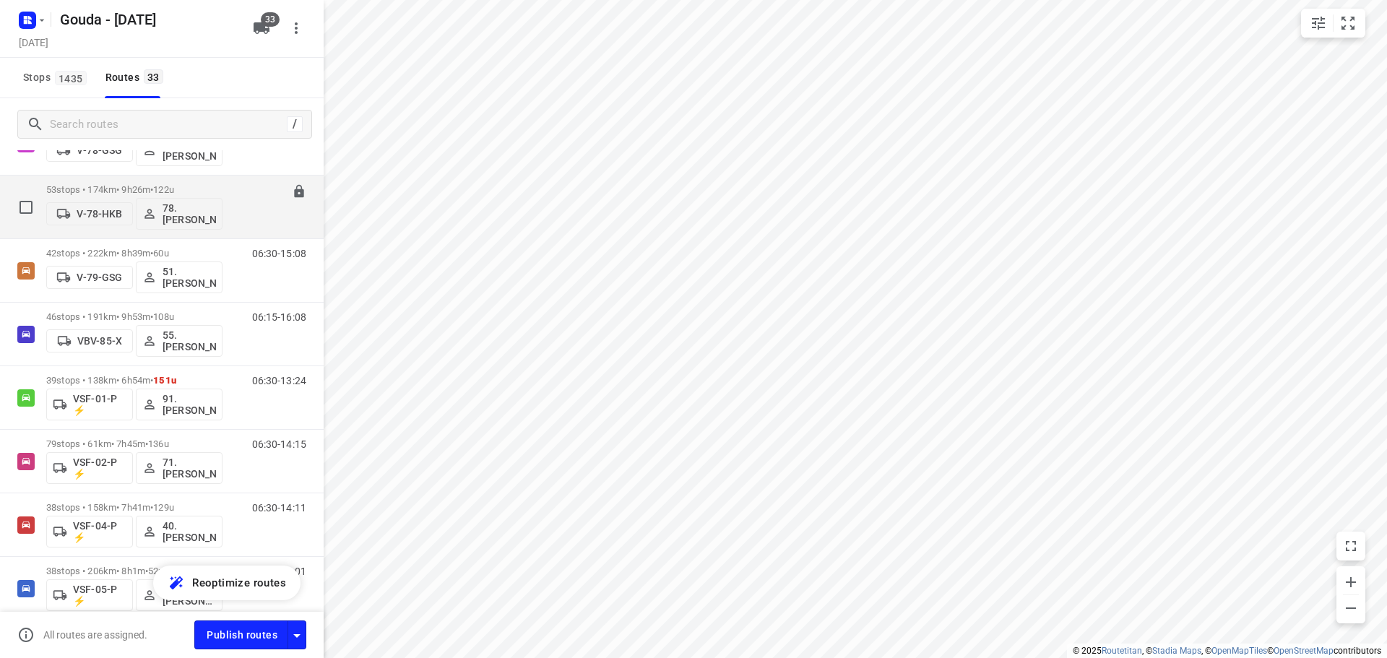
scroll to position [1444, 0]
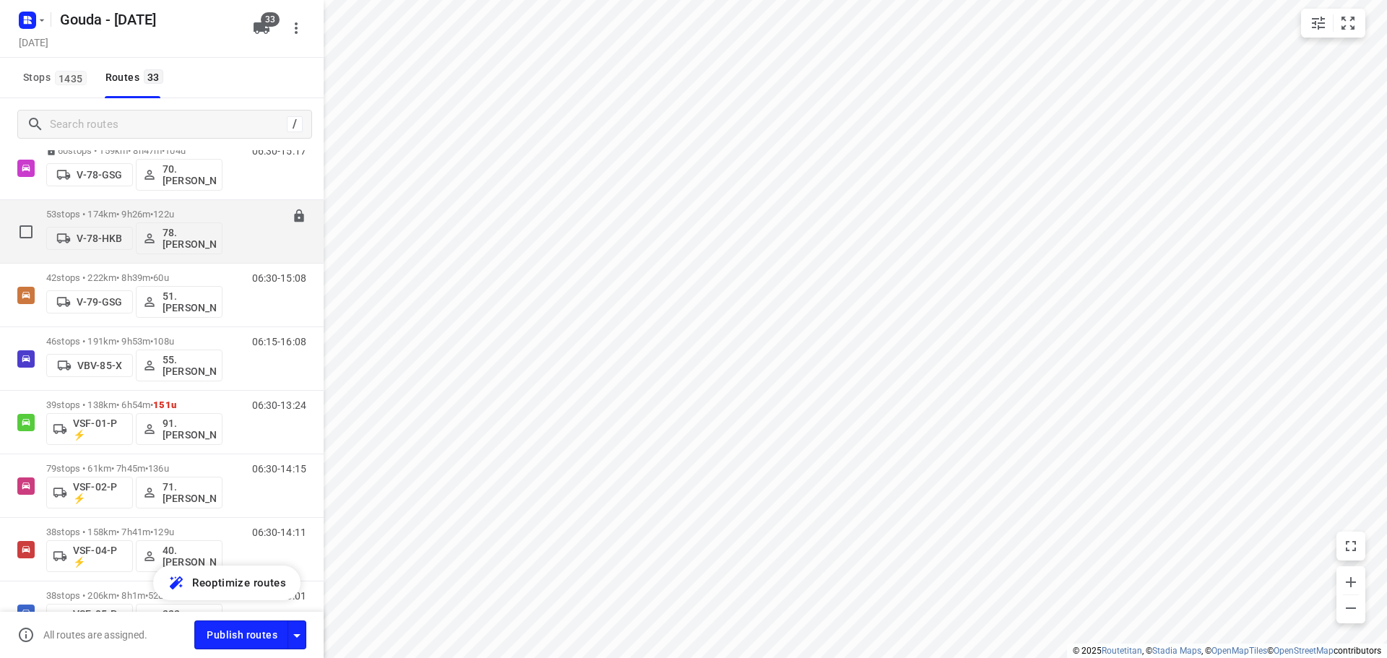
click at [199, 206] on div "53 stops • 174km • 9h26m • 122u V-78-HKB 78.[PERSON_NAME]" at bounding box center [134, 231] width 176 height 60
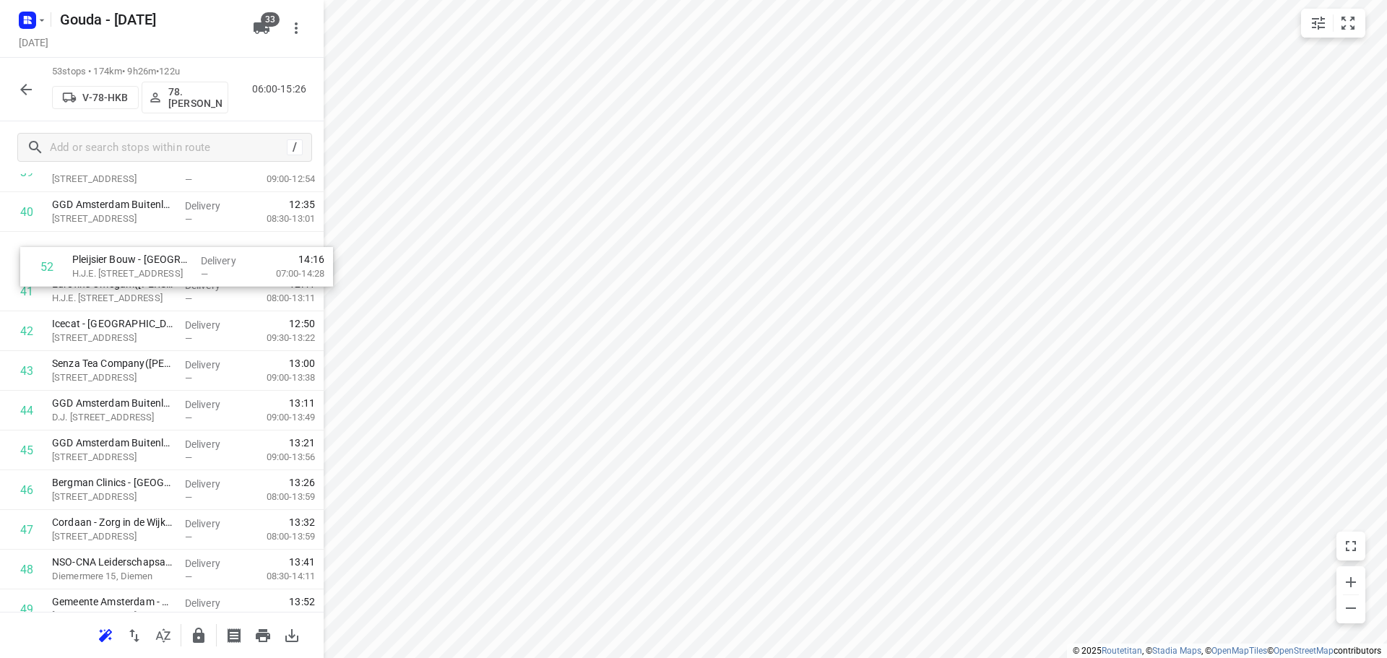
scroll to position [1601, 0]
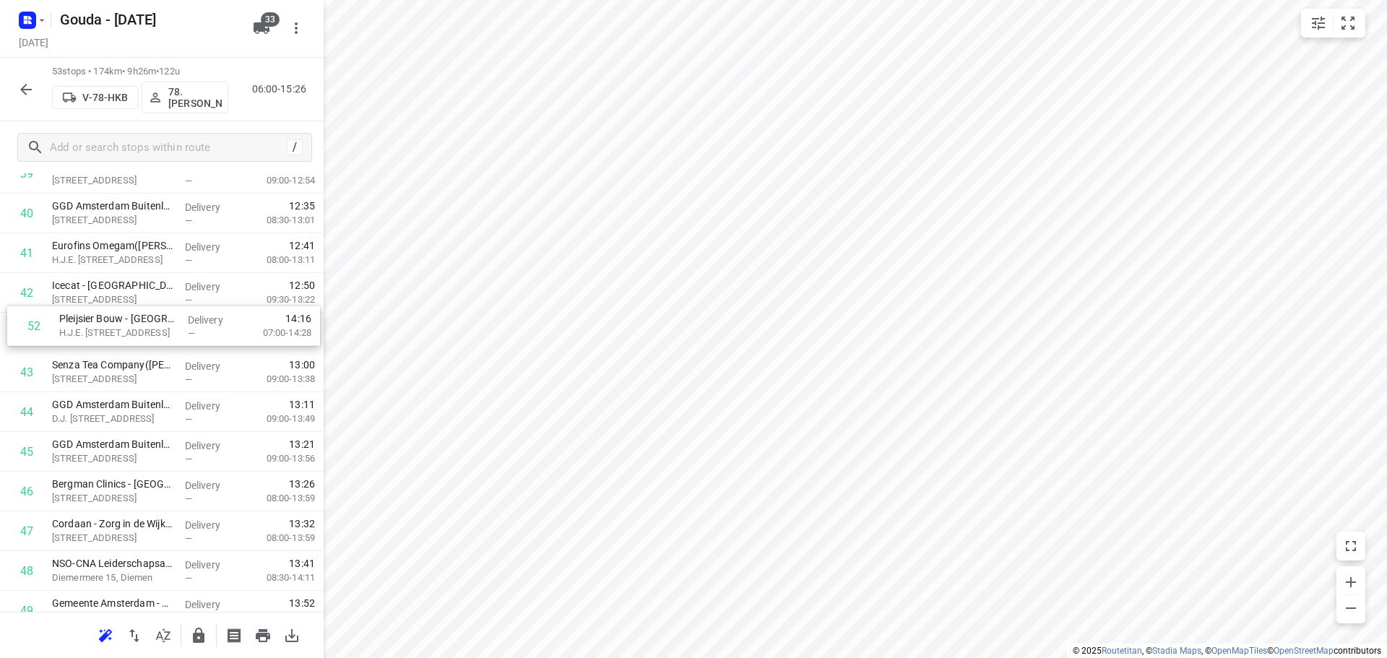
drag, startPoint x: 147, startPoint y: 519, endPoint x: 160, endPoint y: 330, distance: 189.7
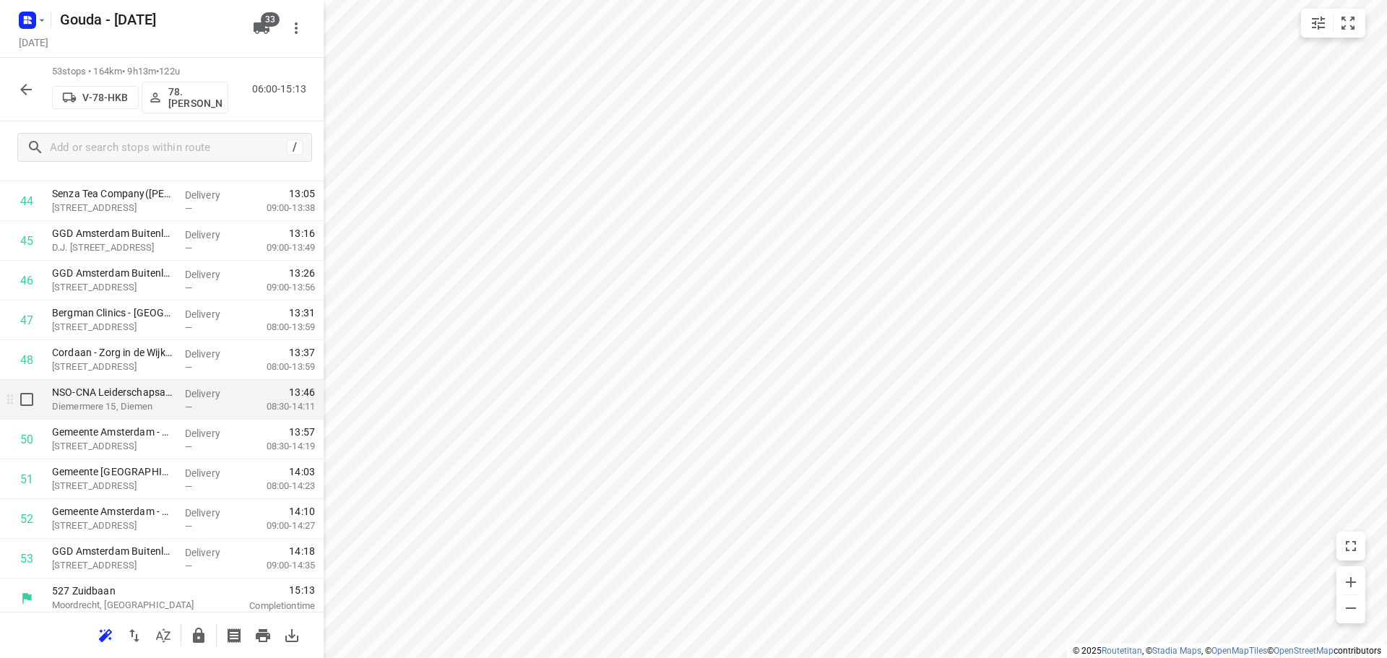
scroll to position [1779, 0]
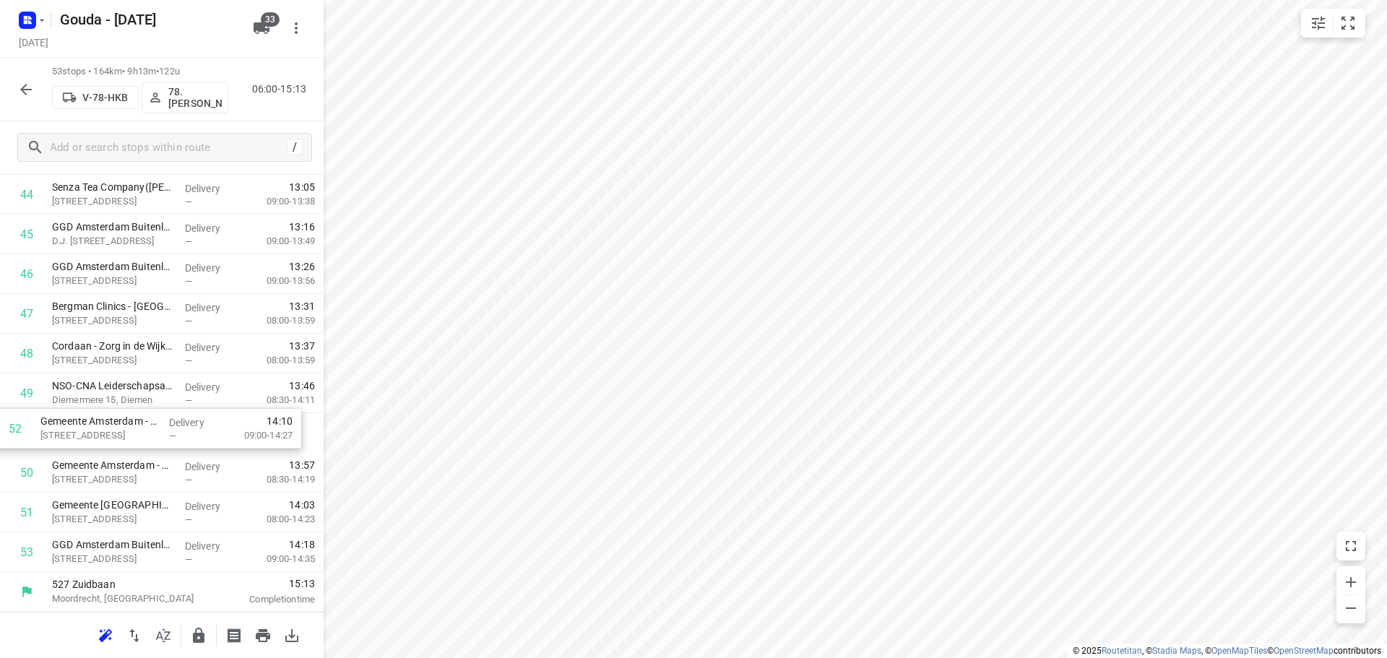
drag, startPoint x: 165, startPoint y: 511, endPoint x: 209, endPoint y: 437, distance: 86.5
click at [198, 641] on icon "button" at bounding box center [199, 635] width 12 height 15
click at [20, 99] on button "button" at bounding box center [26, 89] width 29 height 29
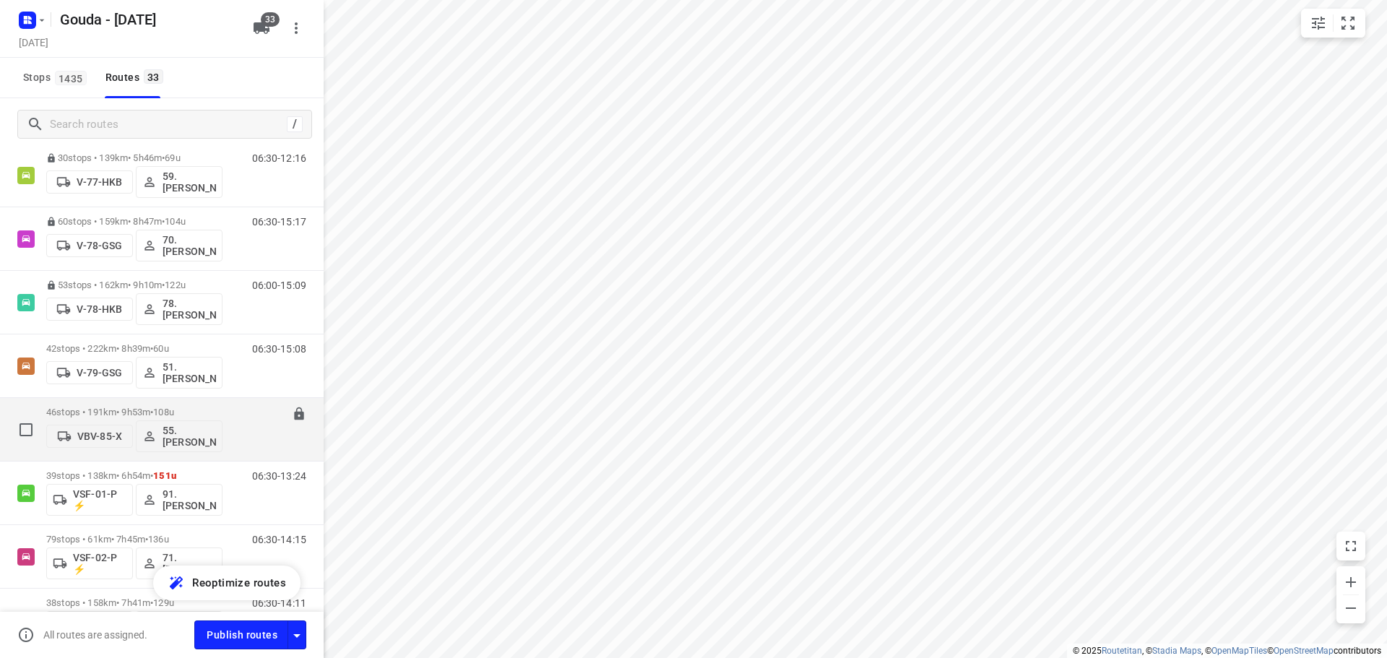
scroll to position [1444, 0]
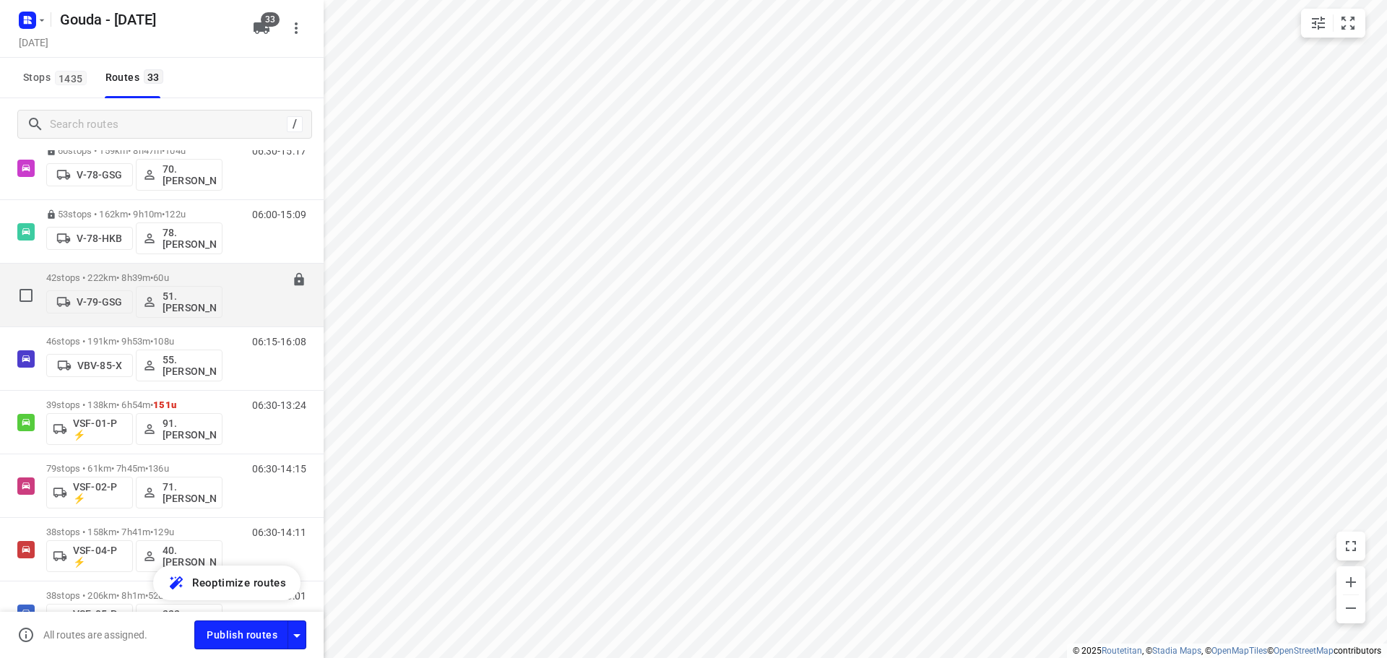
click at [212, 274] on p "42 stops • 222km • 8h39m • 60u" at bounding box center [134, 277] width 176 height 11
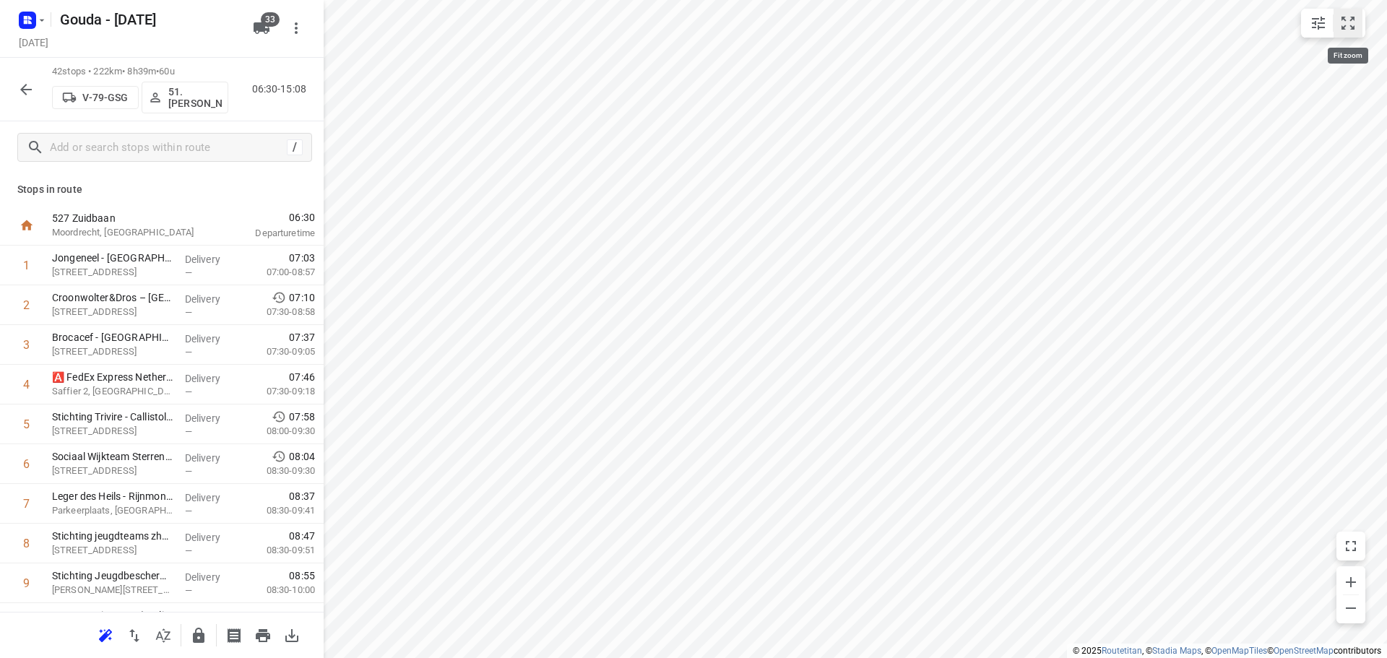
click at [1343, 22] on icon "small contained button group" at bounding box center [1347, 22] width 17 height 17
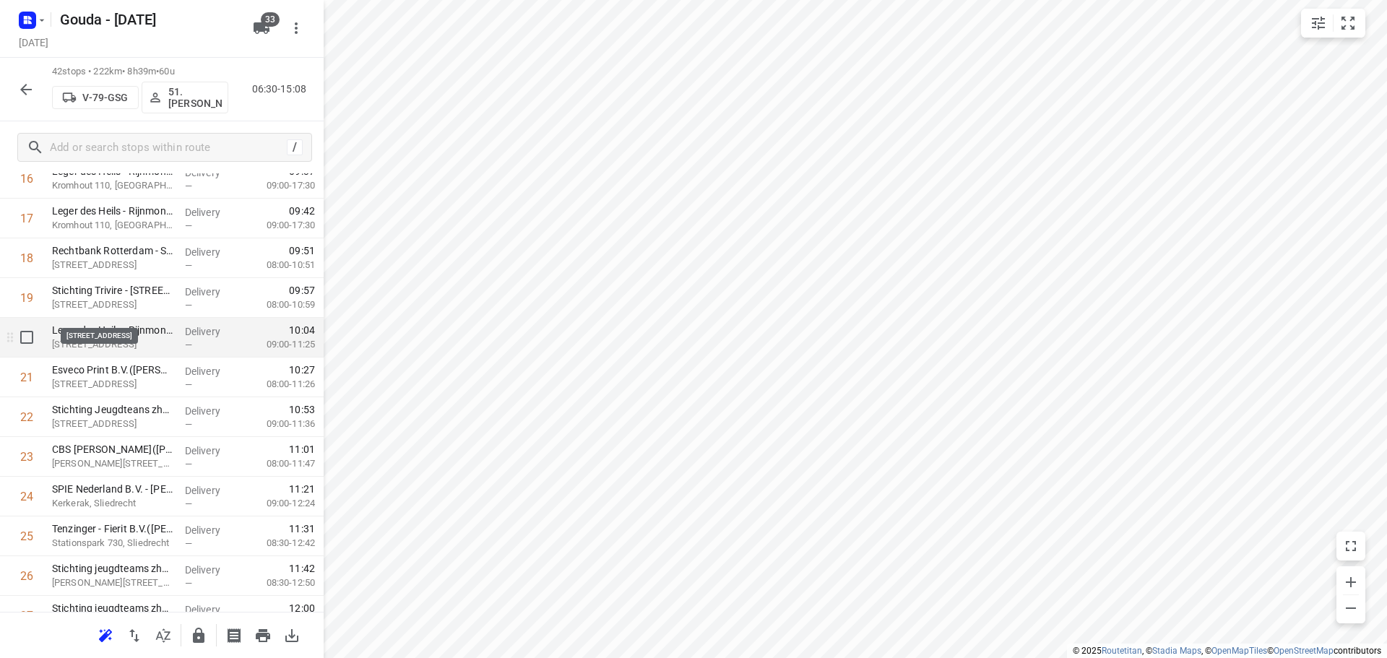
scroll to position [722, 0]
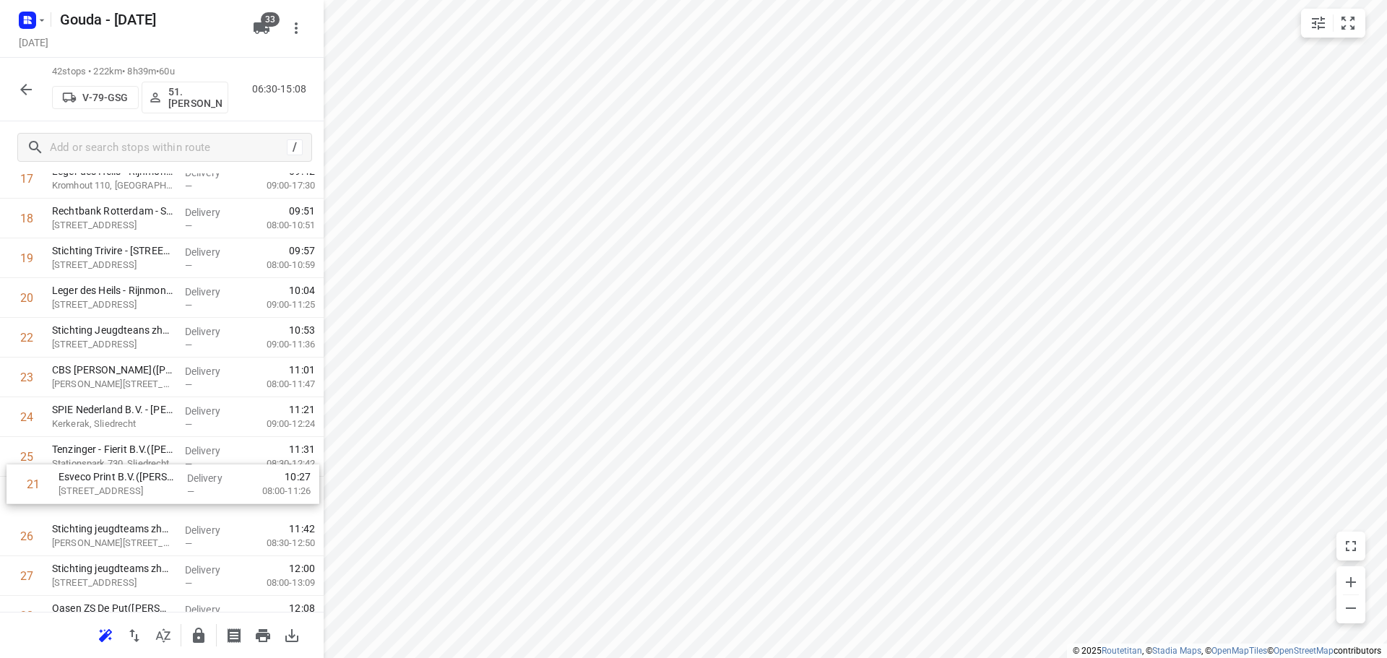
drag, startPoint x: 165, startPoint y: 347, endPoint x: 170, endPoint y: 501, distance: 153.9
click at [170, 501] on div "1 Jongeneel - [GEOGRAPHIC_DATA](Carol de Jong) [STREET_ADDRESS] Delivery — 07:0…" at bounding box center [162, 357] width 324 height 1668
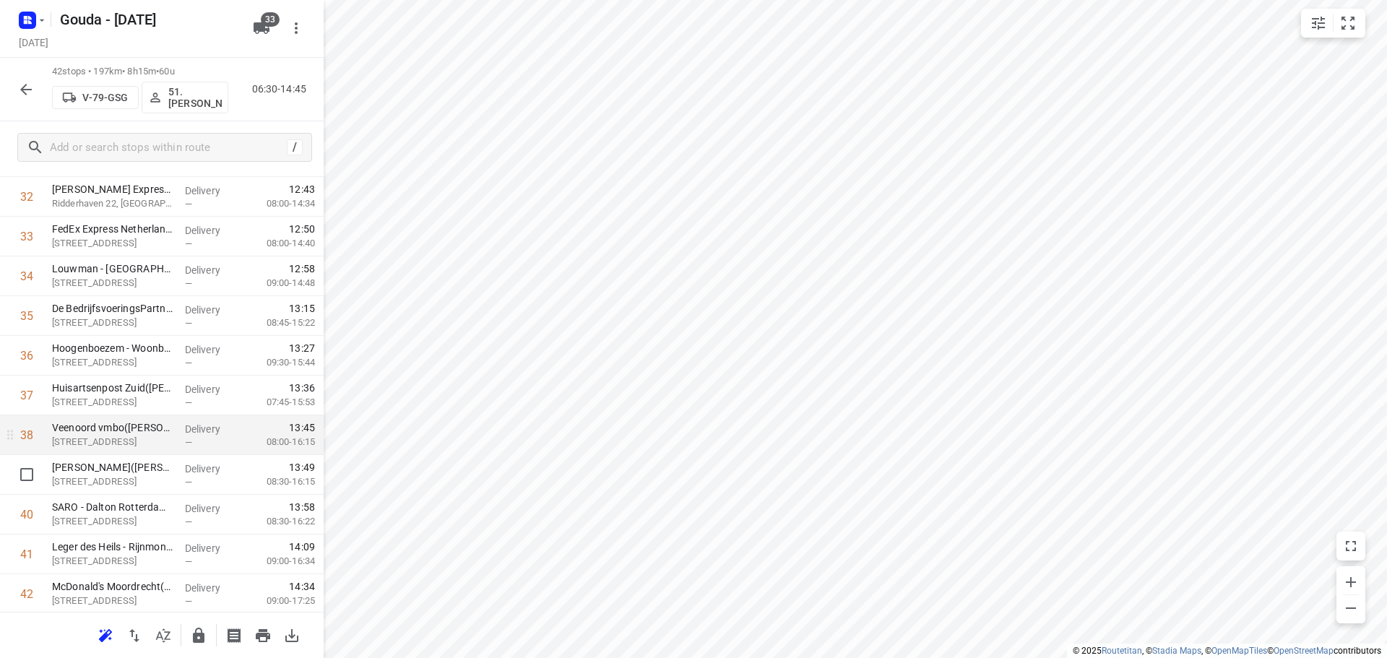
scroll to position [1342, 0]
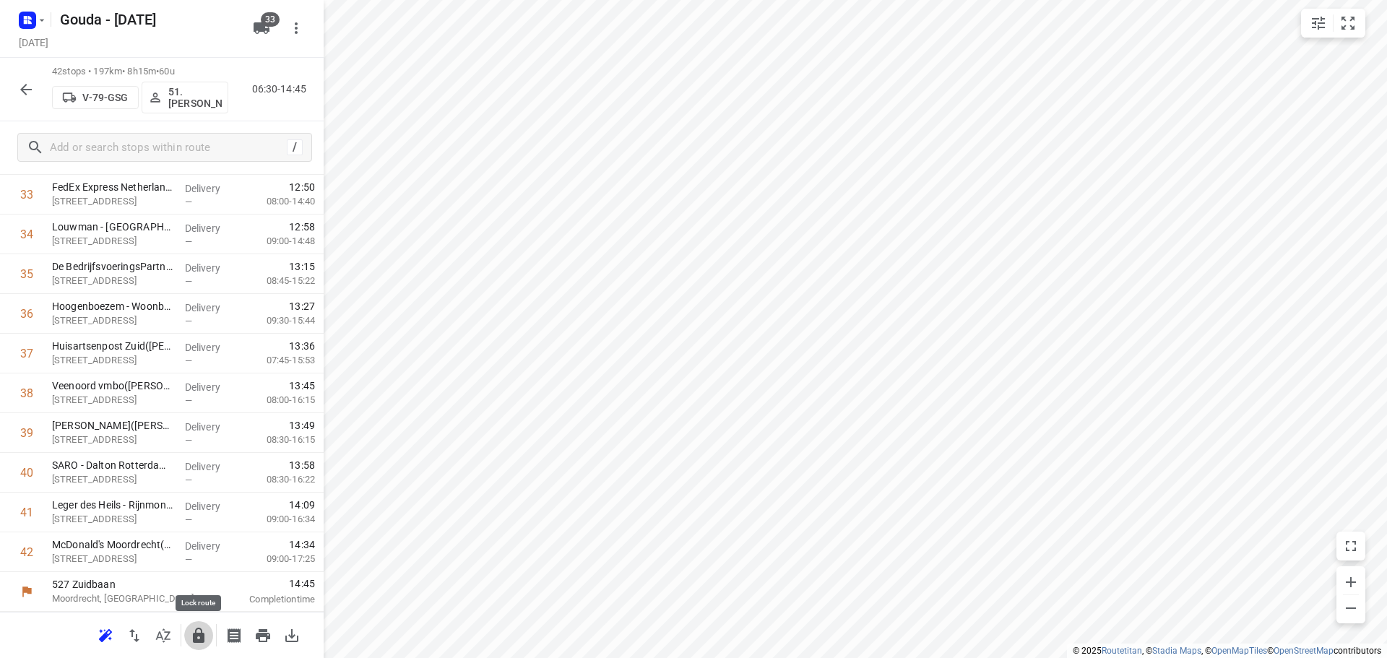
click at [199, 636] on icon "button" at bounding box center [199, 635] width 12 height 15
click at [26, 91] on icon "button" at bounding box center [25, 89] width 17 height 17
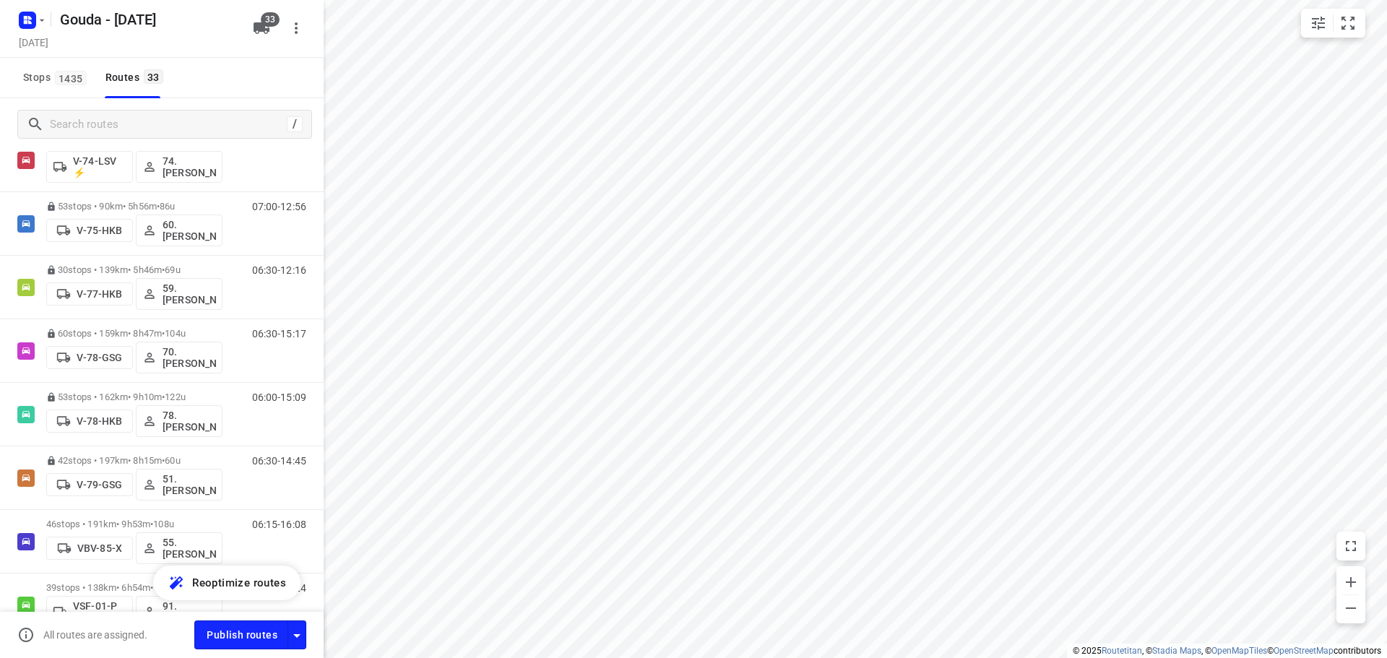
scroll to position [1372, 0]
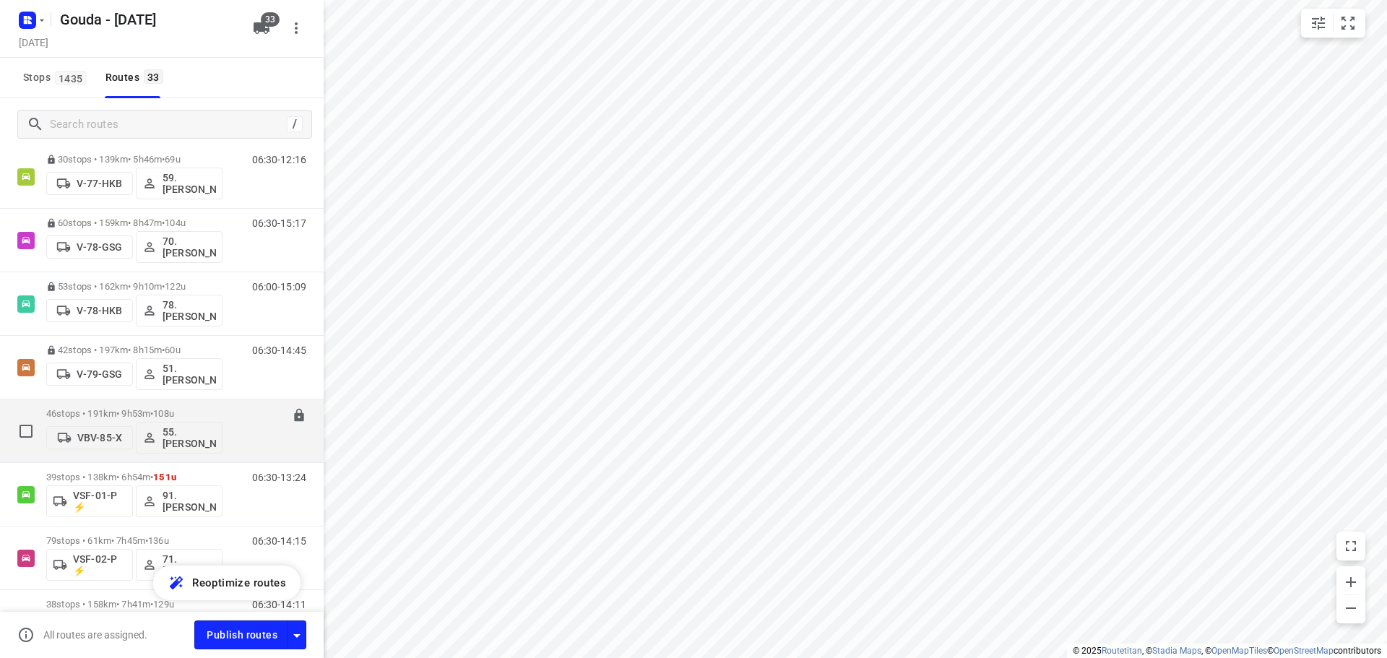
click at [196, 412] on p "46 stops • 191km • 9h53m • 108u" at bounding box center [134, 413] width 176 height 11
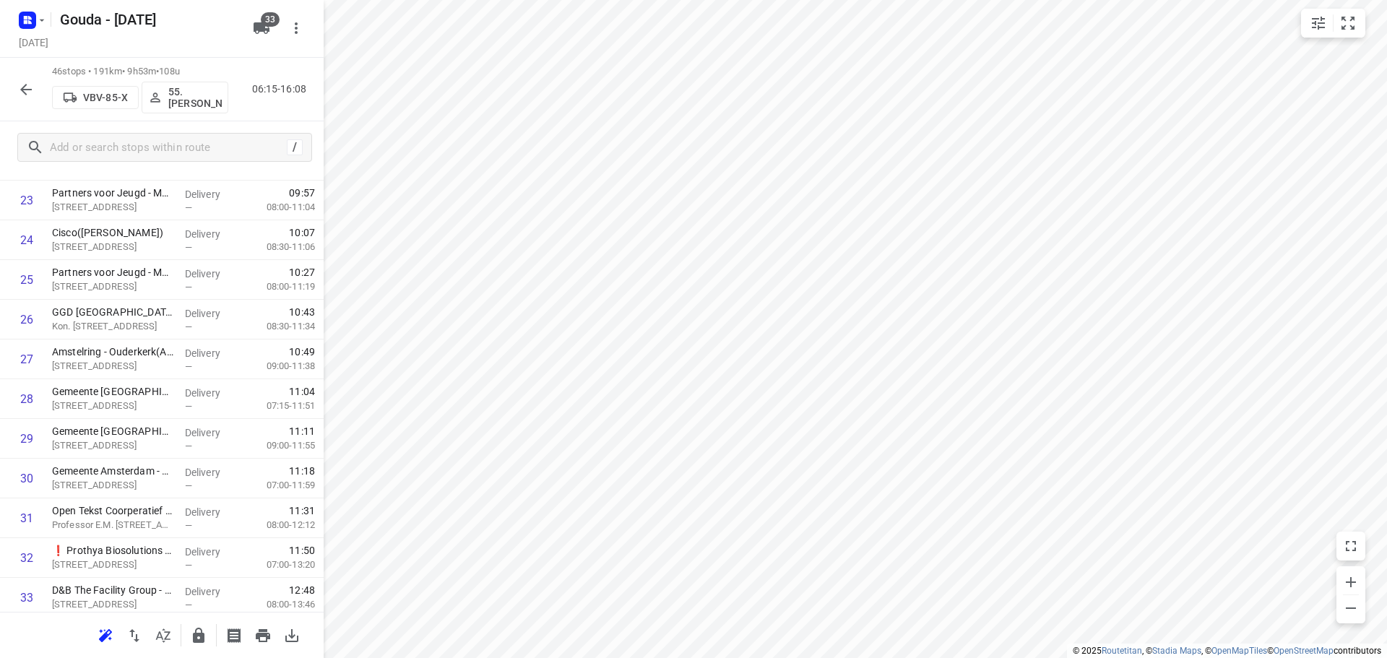
scroll to position [867, 0]
drag, startPoint x: 150, startPoint y: 316, endPoint x: 150, endPoint y: 278, distance: 37.6
click at [150, 278] on div "1 Gemeente [GEOGRAPHIC_DATA] - Directie Afval en Grondstoffen - Schepenbergweg(…" at bounding box center [162, 298] width 324 height 1827
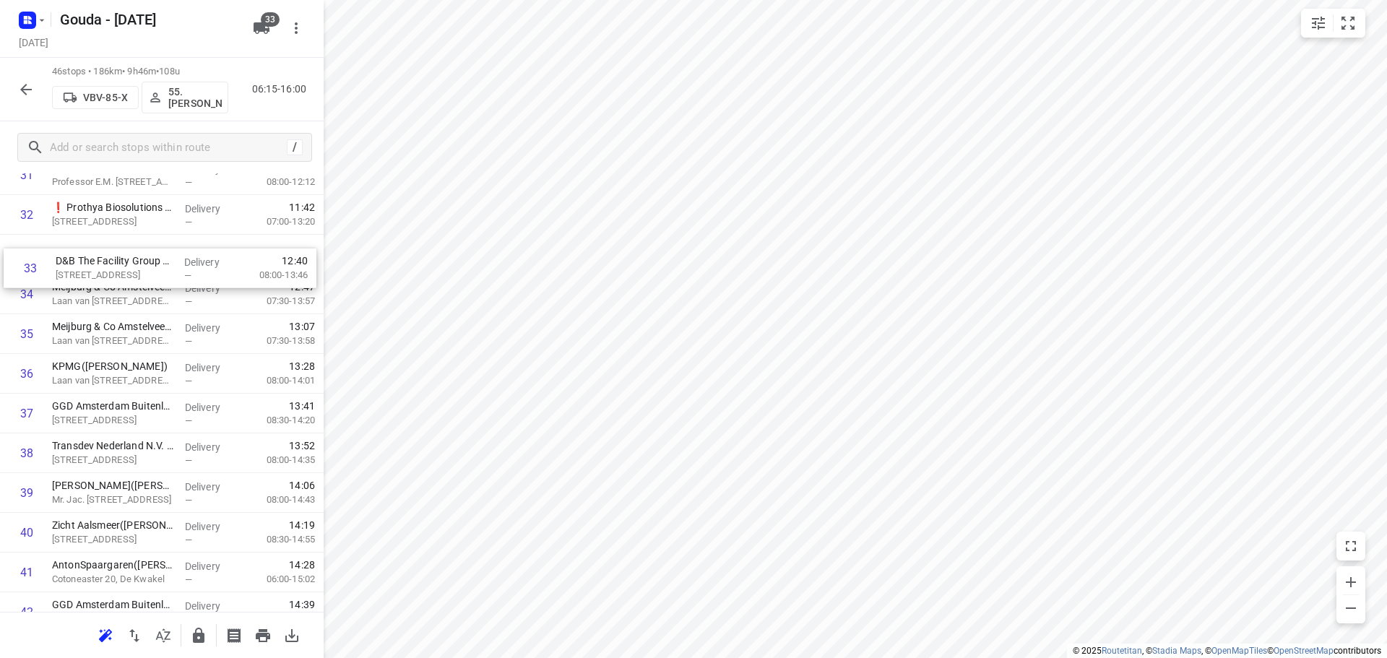
scroll to position [1280, 0]
drag, startPoint x: 110, startPoint y: 248, endPoint x: 114, endPoint y: 346, distance: 98.3
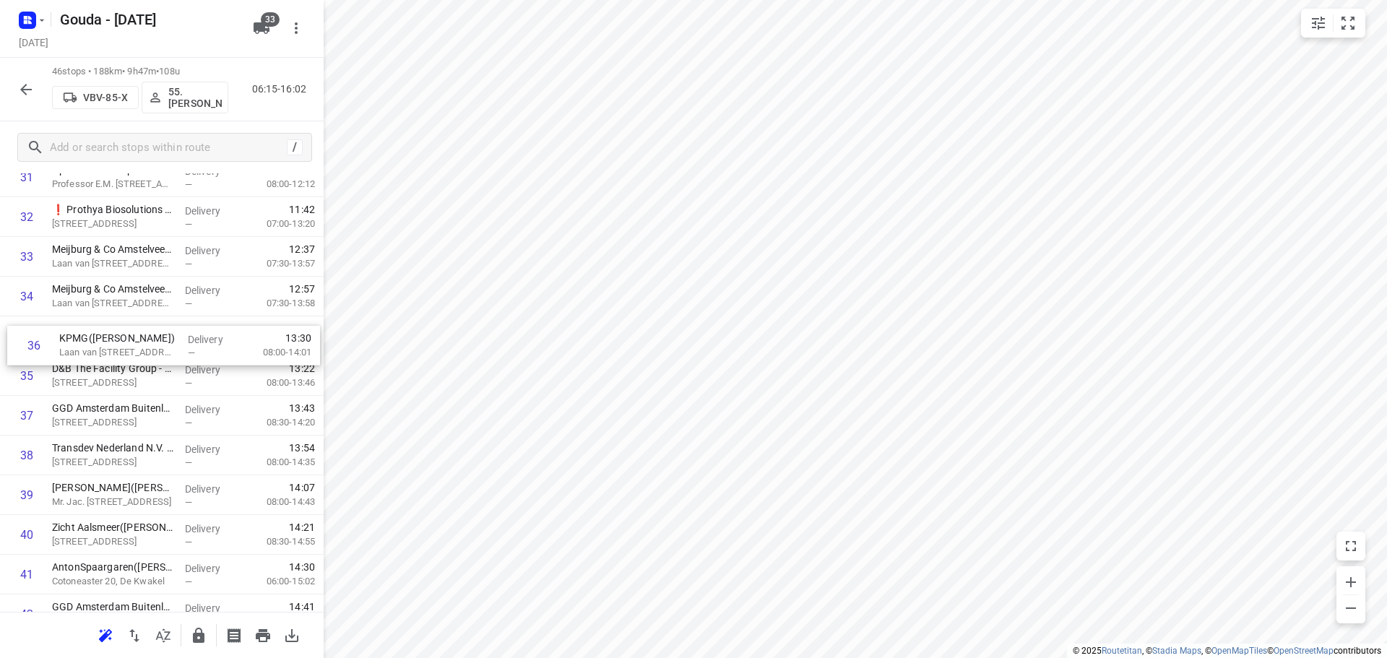
drag, startPoint x: 131, startPoint y: 391, endPoint x: 138, endPoint y: 357, distance: 35.4
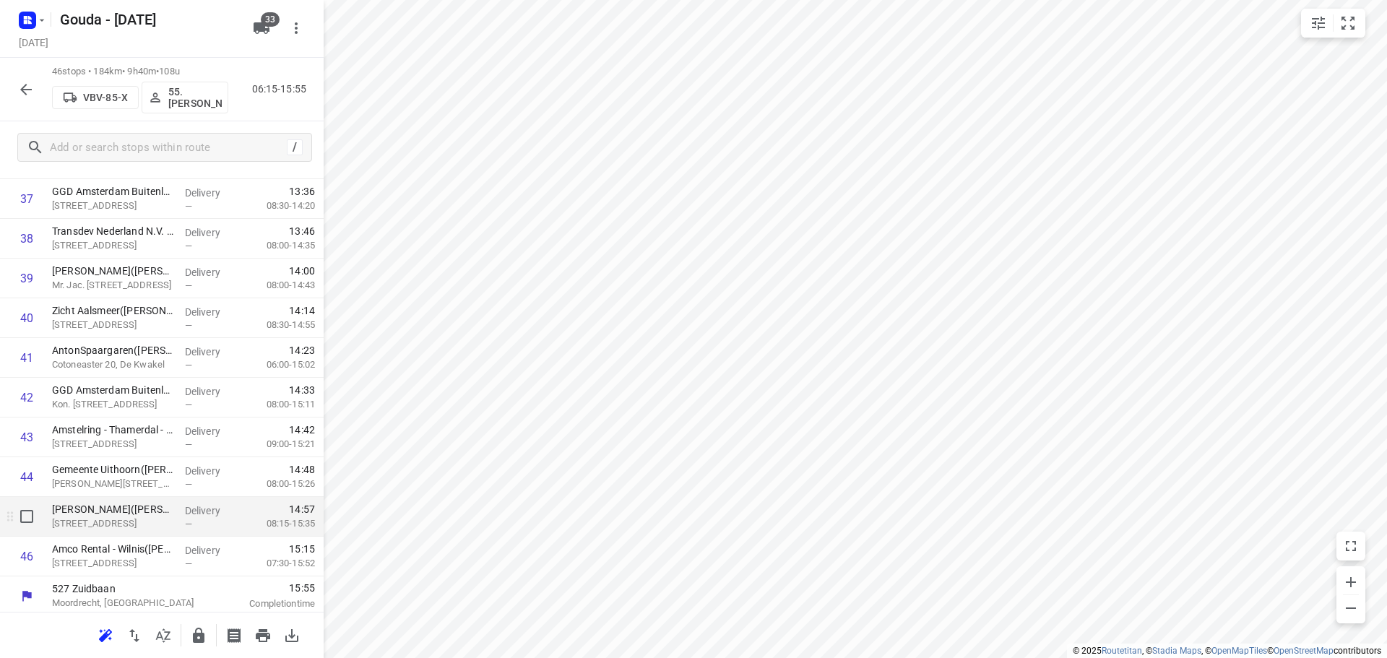
scroll to position [1501, 0]
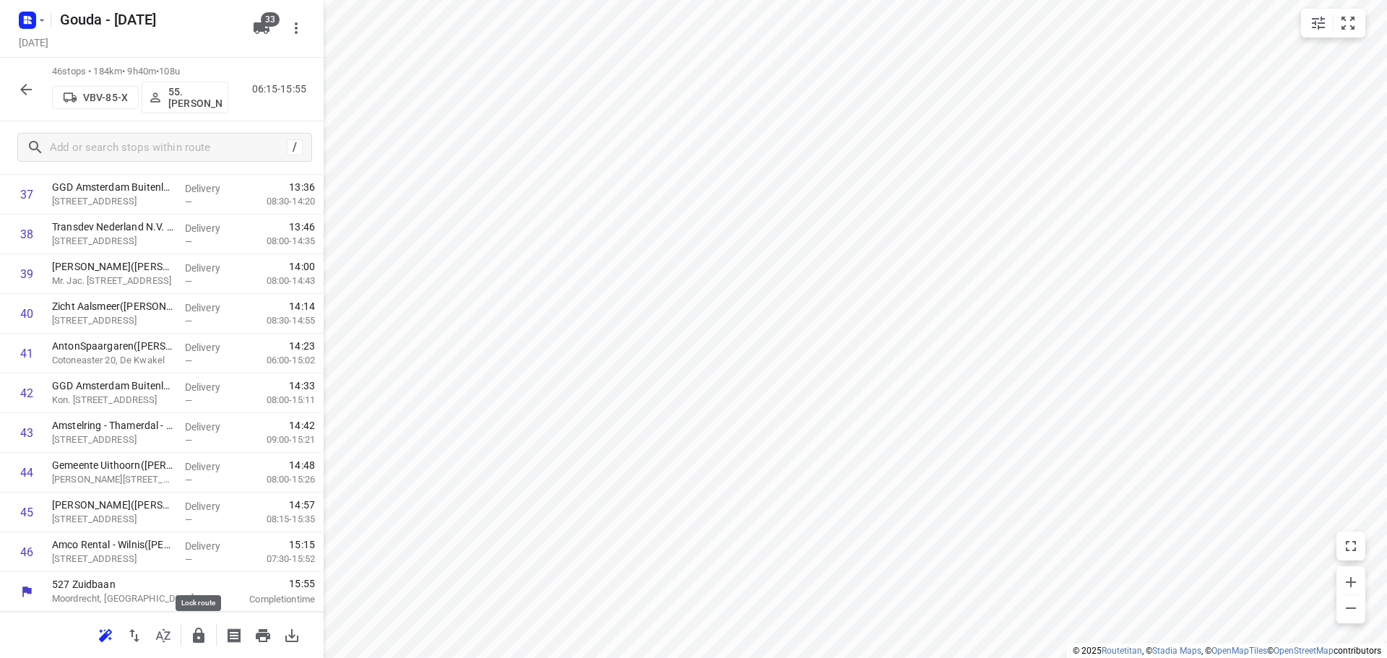
click at [193, 635] on icon "button" at bounding box center [199, 635] width 12 height 15
click at [27, 92] on icon "button" at bounding box center [25, 89] width 17 height 17
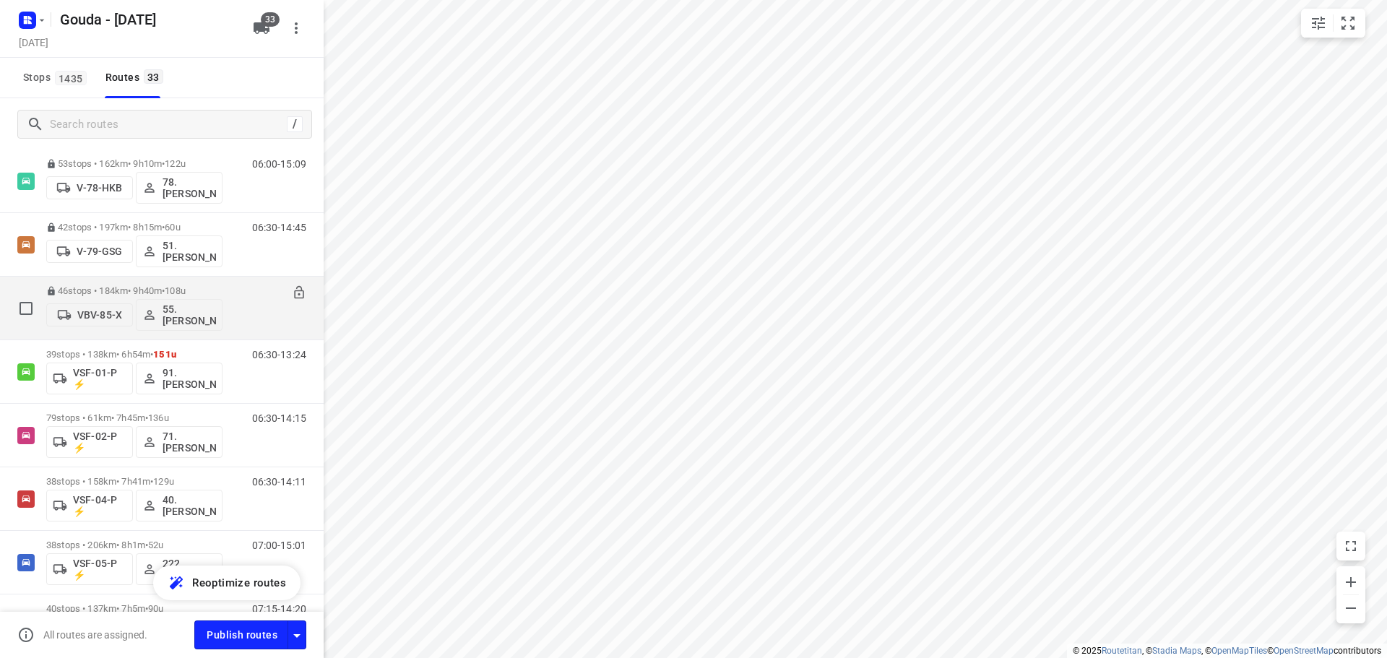
scroll to position [1517, 0]
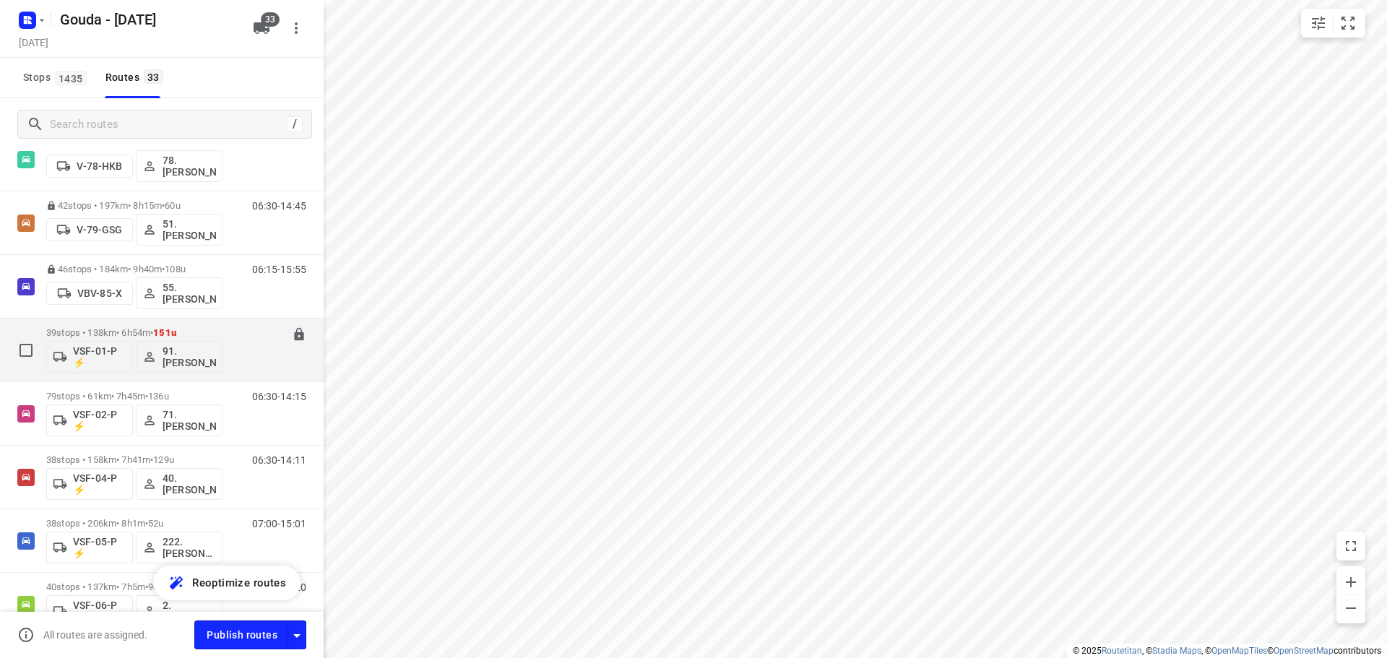
click at [190, 324] on div "39 stops • 138km • 6h54m • 151u VSF-01-P ⚡ 91.Pierre Dikstra" at bounding box center [134, 350] width 176 height 60
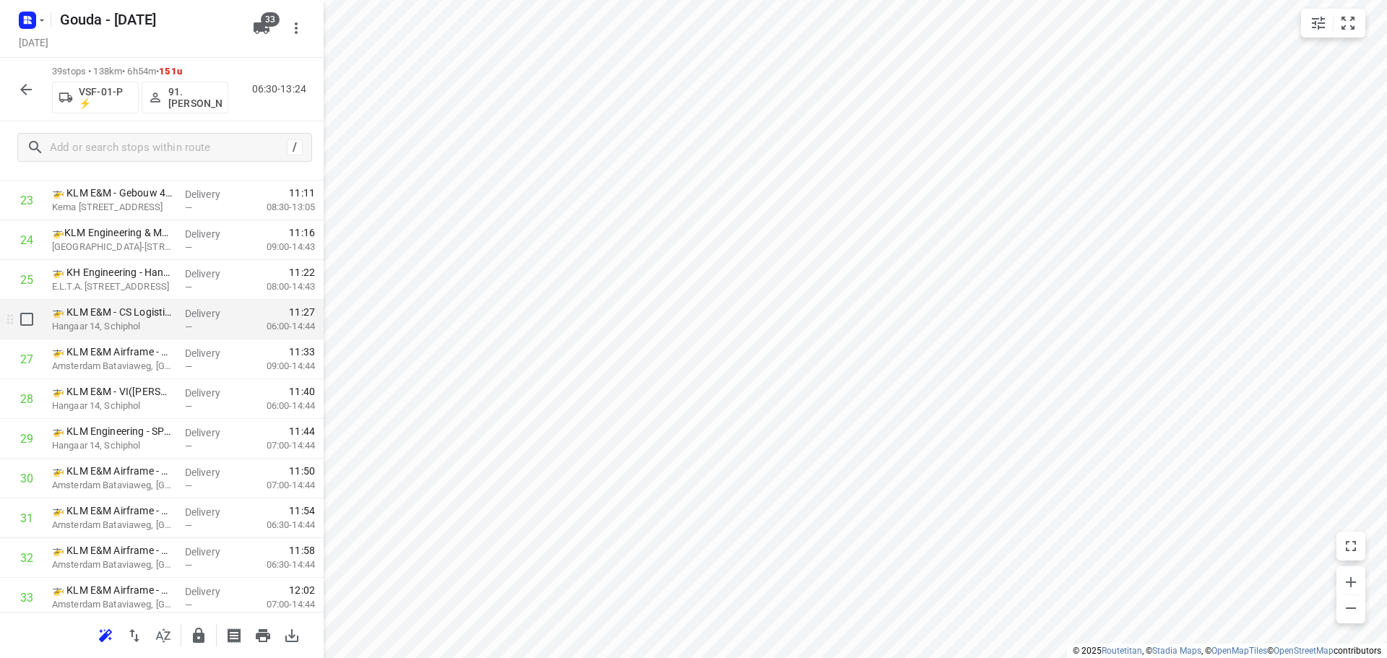
scroll to position [1223, 0]
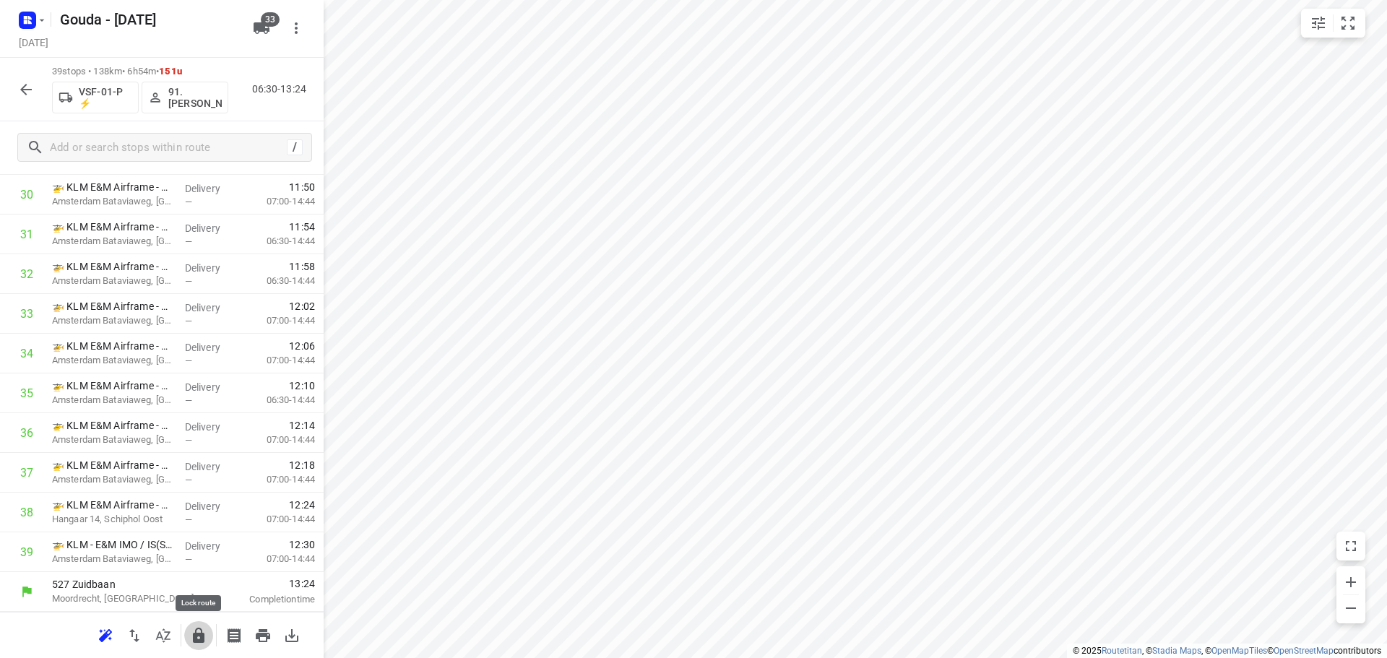
click at [199, 633] on icon "button" at bounding box center [199, 635] width 12 height 15
click at [30, 90] on icon "button" at bounding box center [26, 90] width 12 height 12
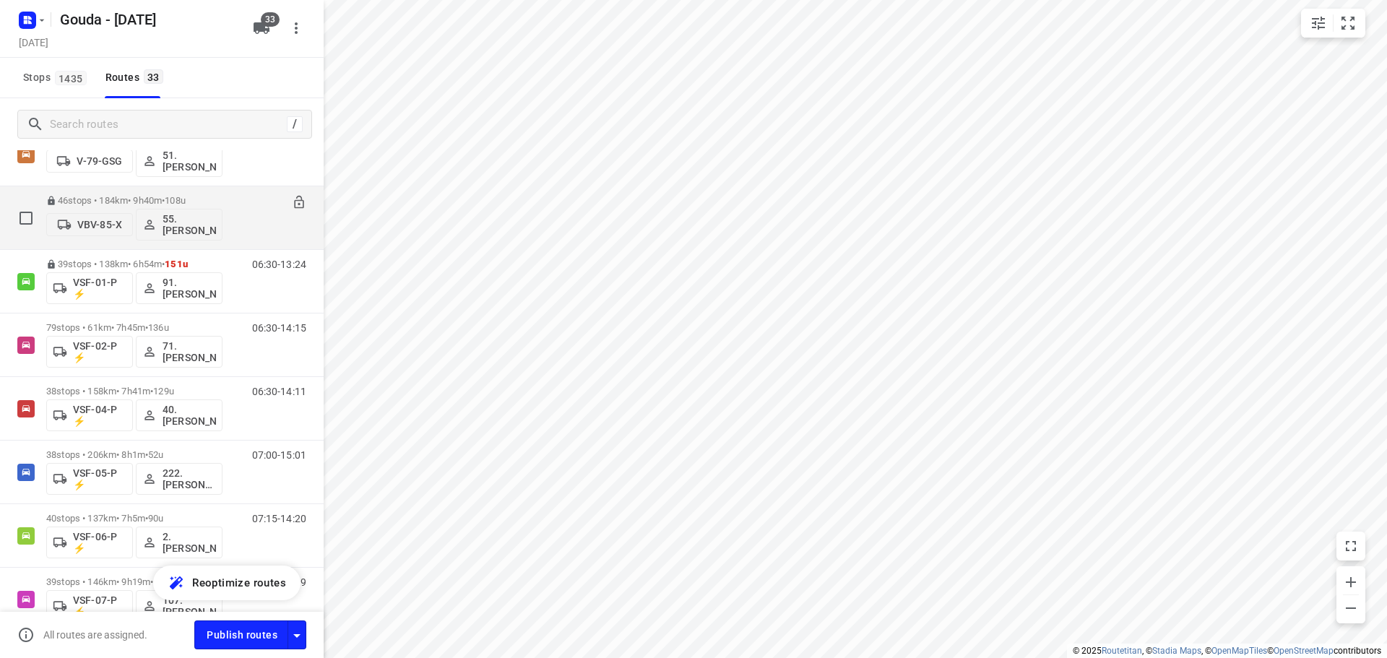
scroll to position [1582, 0]
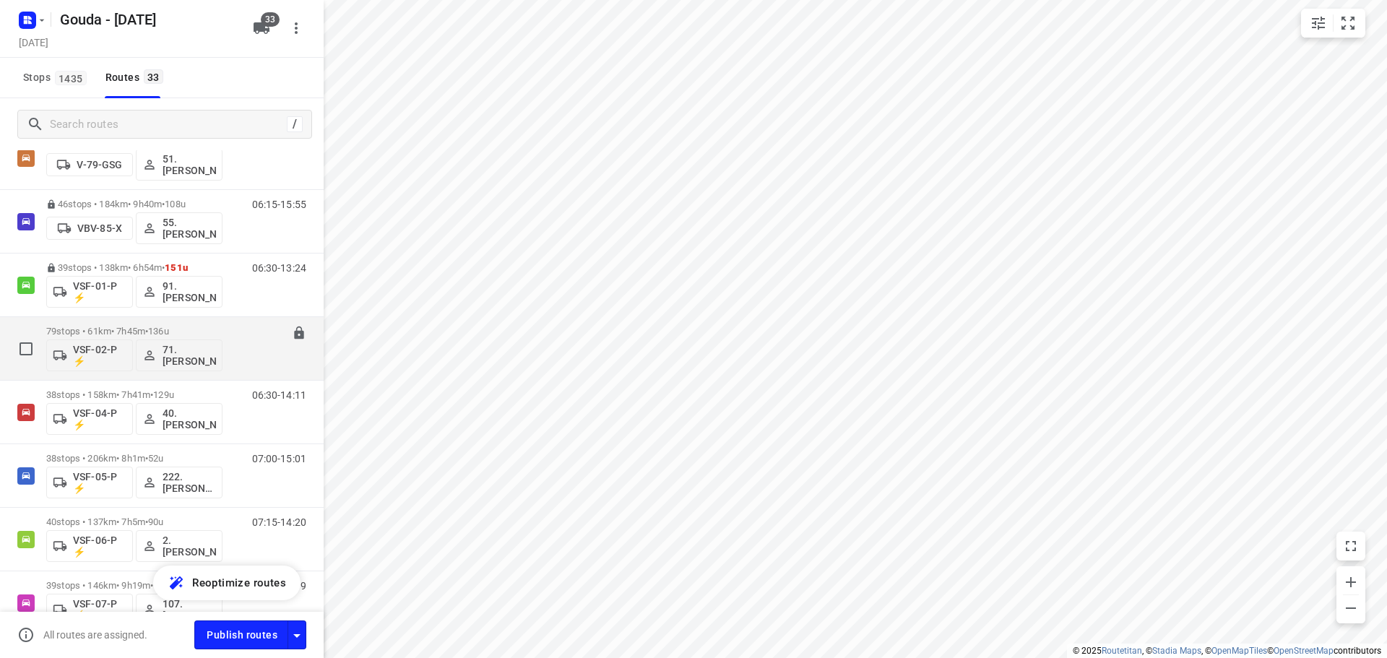
click at [183, 334] on p "79 stops • 61km • 7h45m • 136u" at bounding box center [134, 331] width 176 height 11
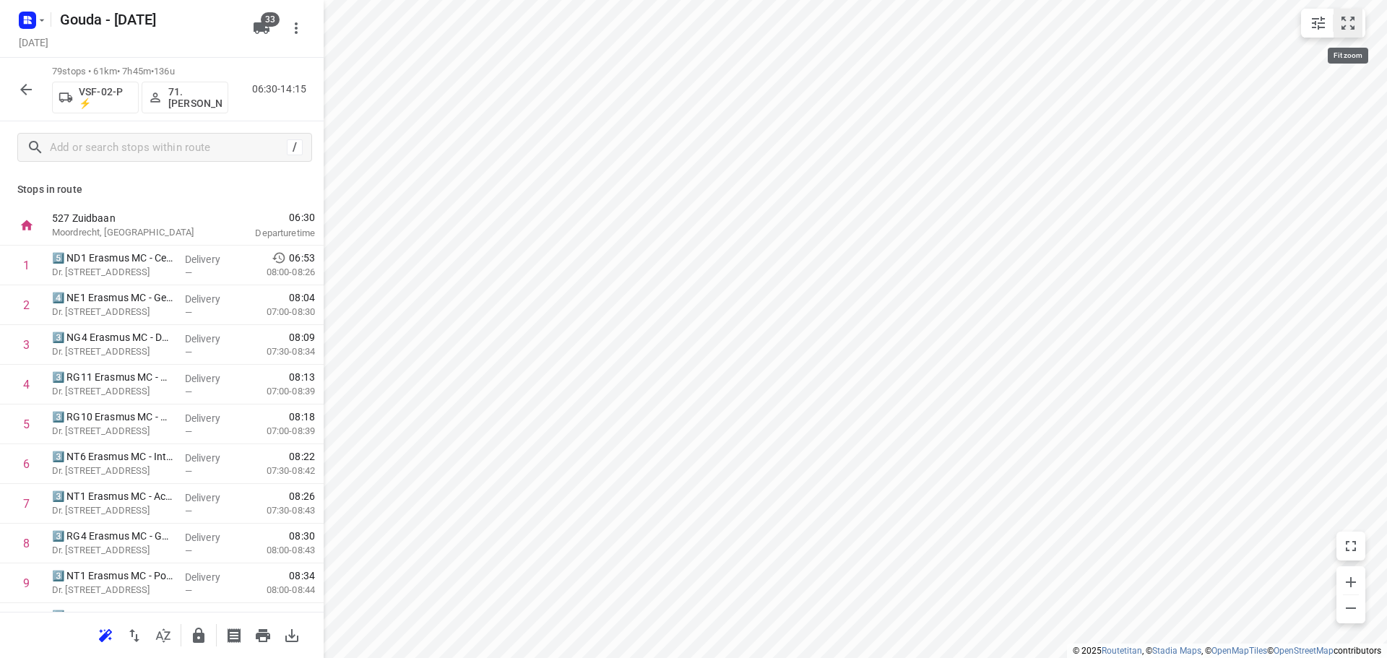
click at [1342, 19] on icon "small contained button group" at bounding box center [1347, 23] width 13 height 13
click at [19, 344] on input "checkbox" at bounding box center [26, 344] width 29 height 29
checkbox input "true"
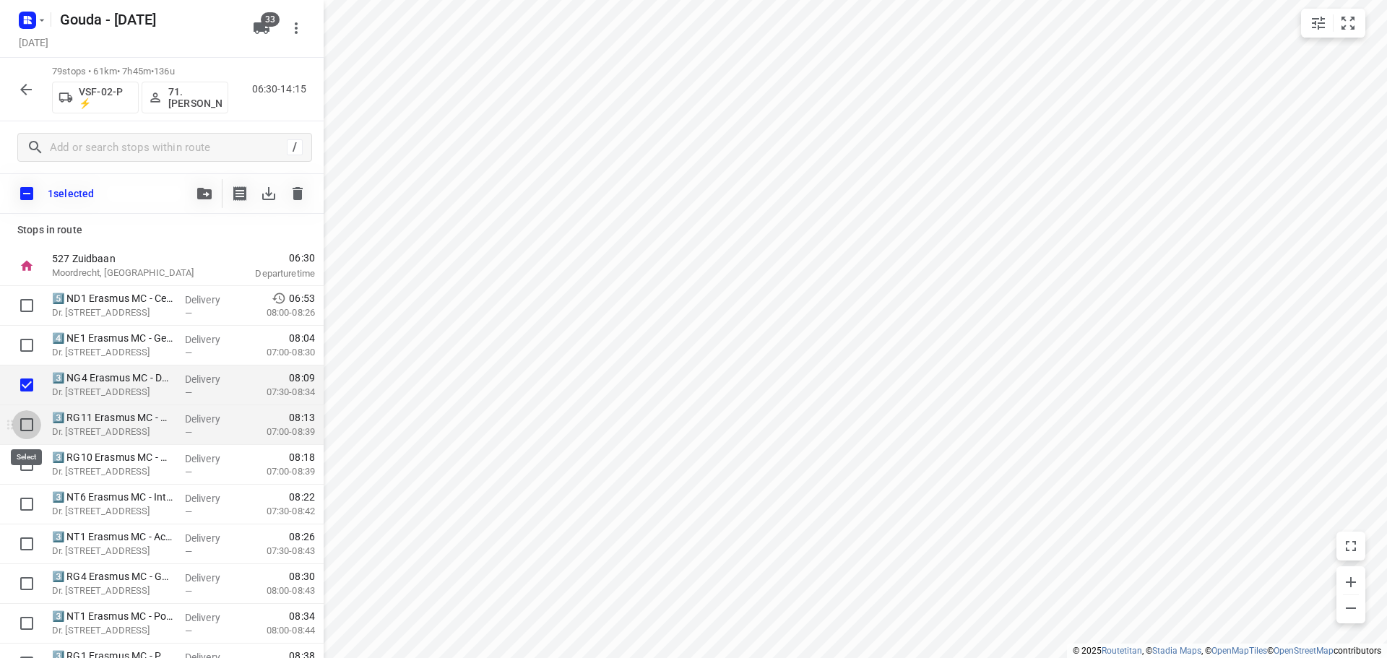
click at [24, 428] on input "checkbox" at bounding box center [26, 424] width 29 height 29
checkbox input "true"
click at [20, 457] on input "checkbox" at bounding box center [26, 464] width 29 height 29
checkbox input "true"
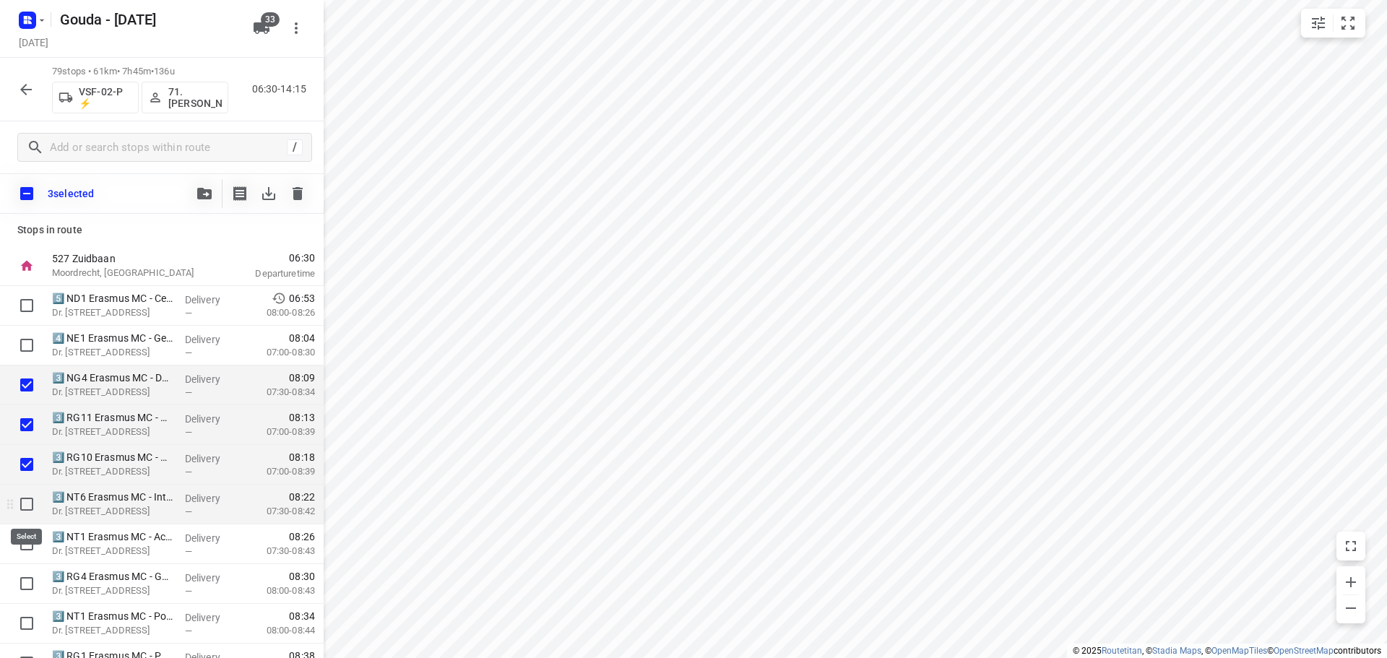
click at [27, 503] on input "checkbox" at bounding box center [26, 504] width 29 height 29
checkbox input "true"
click at [22, 539] on input "checkbox" at bounding box center [26, 543] width 29 height 29
checkbox input "true"
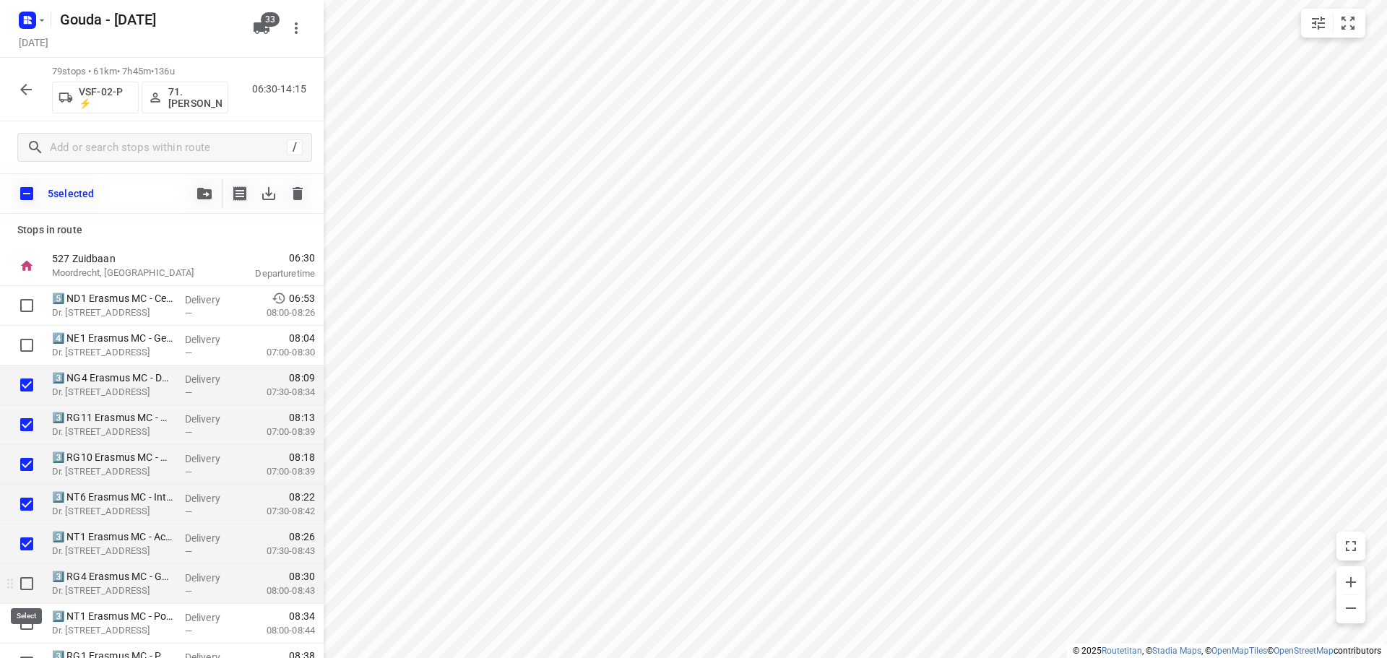
click at [22, 585] on input "checkbox" at bounding box center [26, 583] width 29 height 29
checkbox input "true"
click at [20, 621] on input "checkbox" at bounding box center [26, 623] width 29 height 29
checkbox input "true"
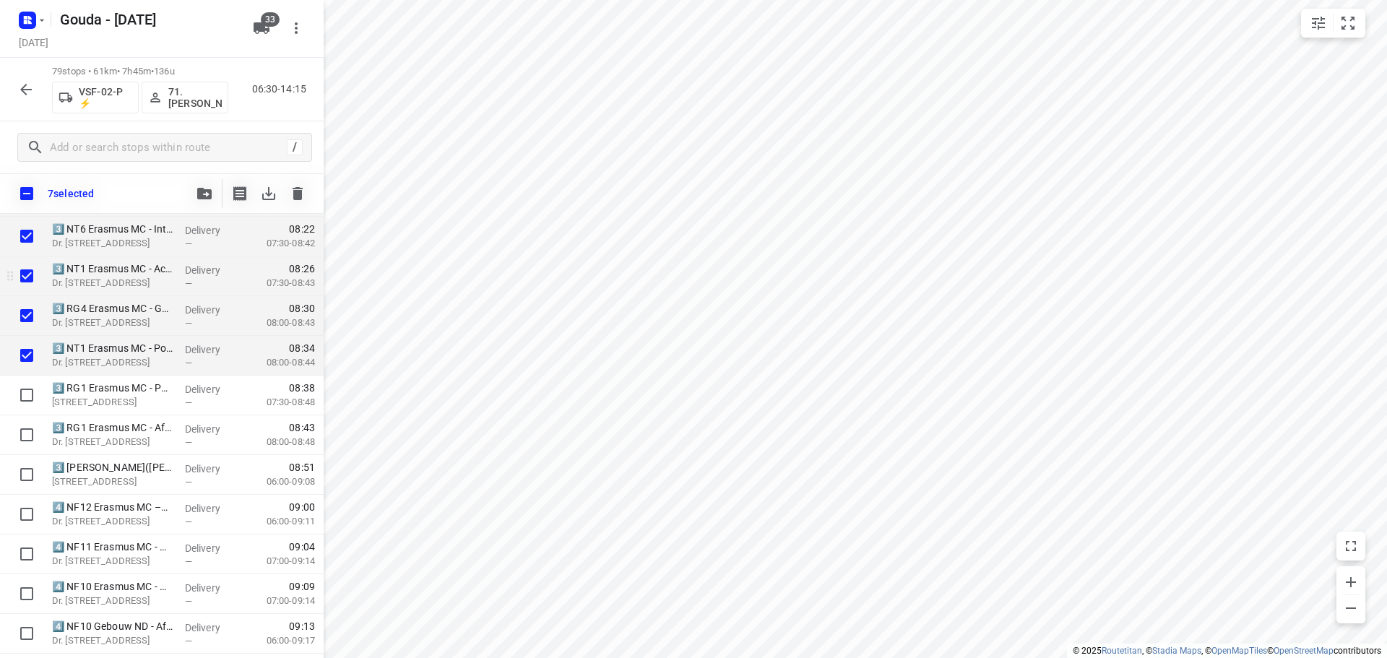
scroll to position [289, 0]
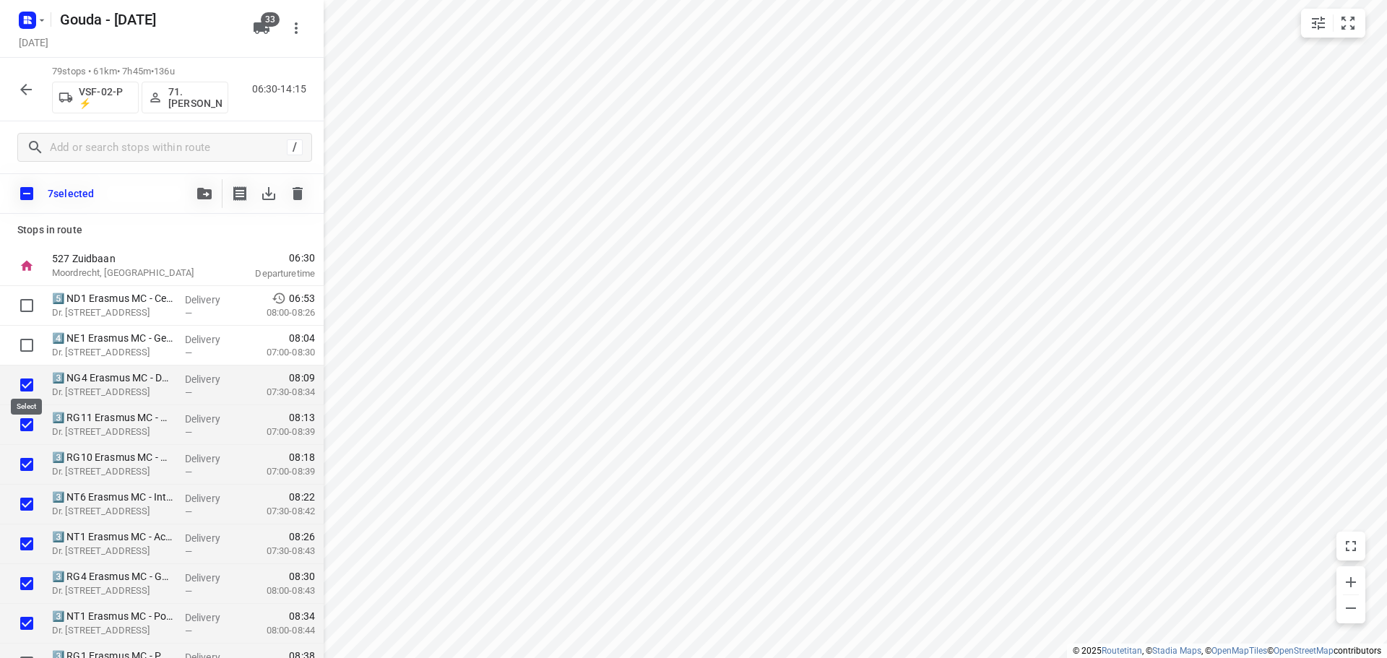
scroll to position [289, 0]
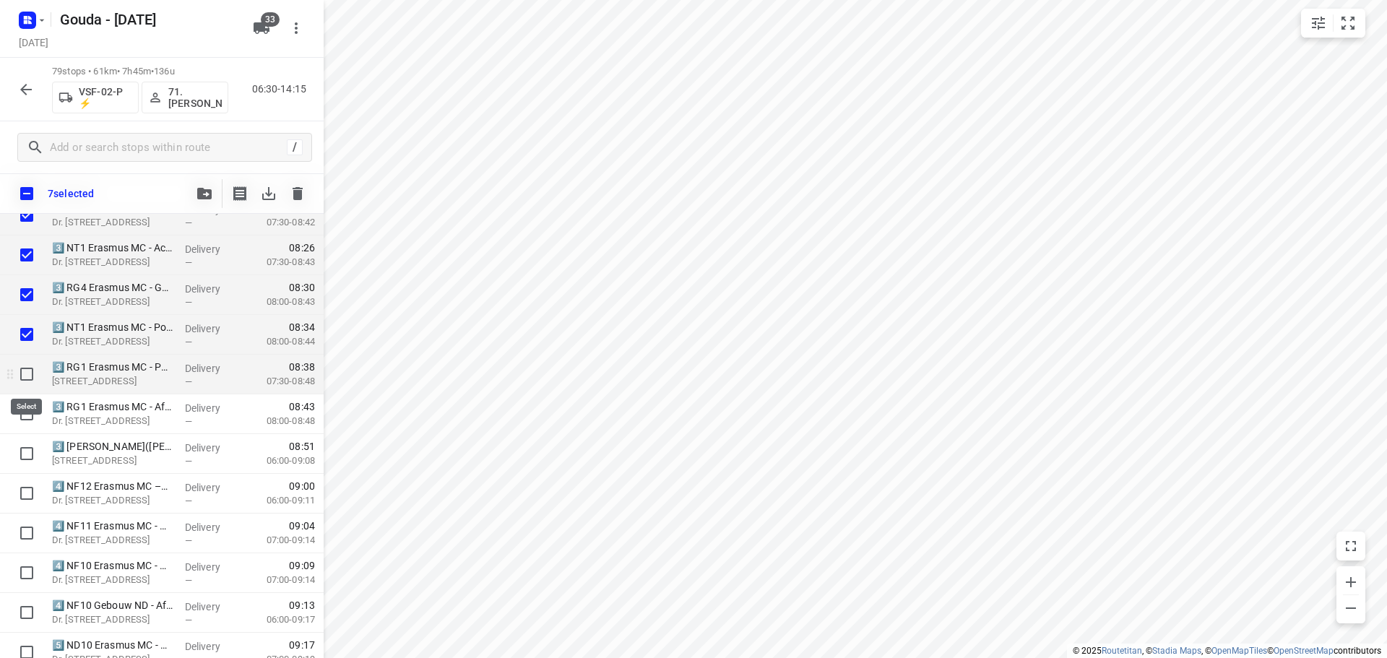
click at [20, 360] on input "checkbox" at bounding box center [26, 374] width 29 height 29
checkbox input "true"
click at [14, 407] on input "checkbox" at bounding box center [26, 413] width 29 height 29
checkbox input "true"
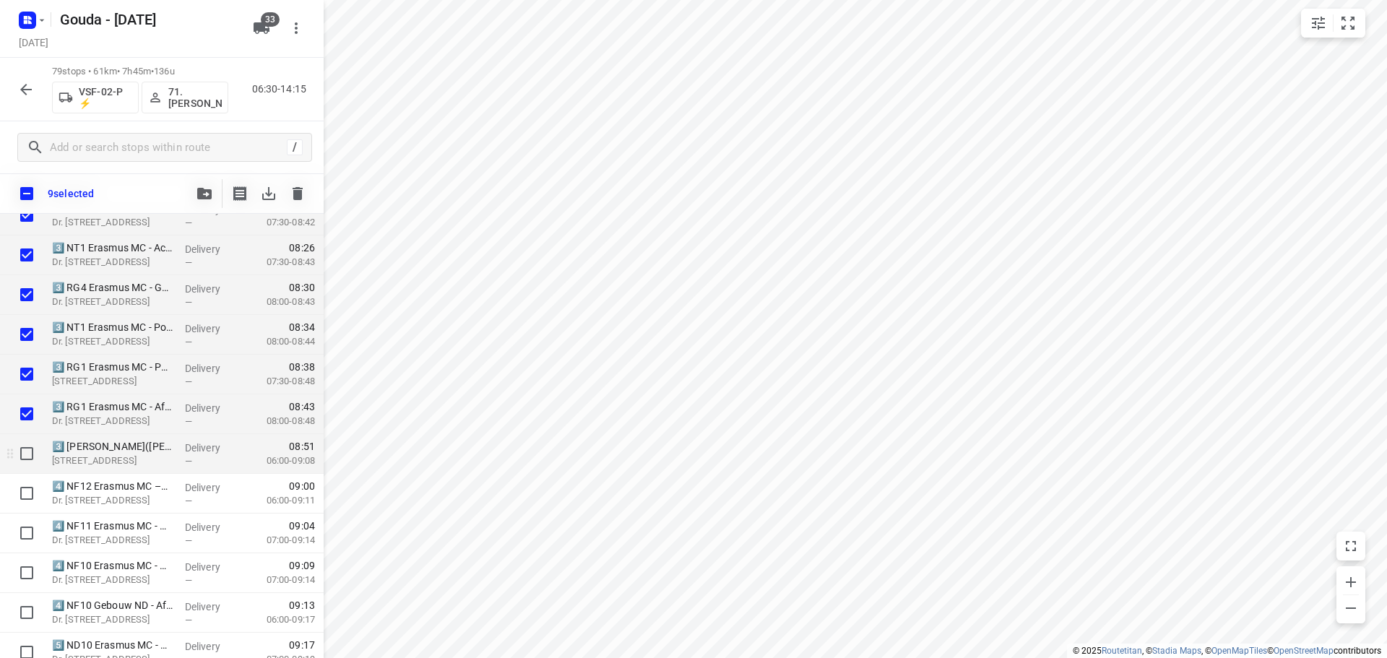
click at [20, 468] on div at bounding box center [23, 454] width 46 height 40
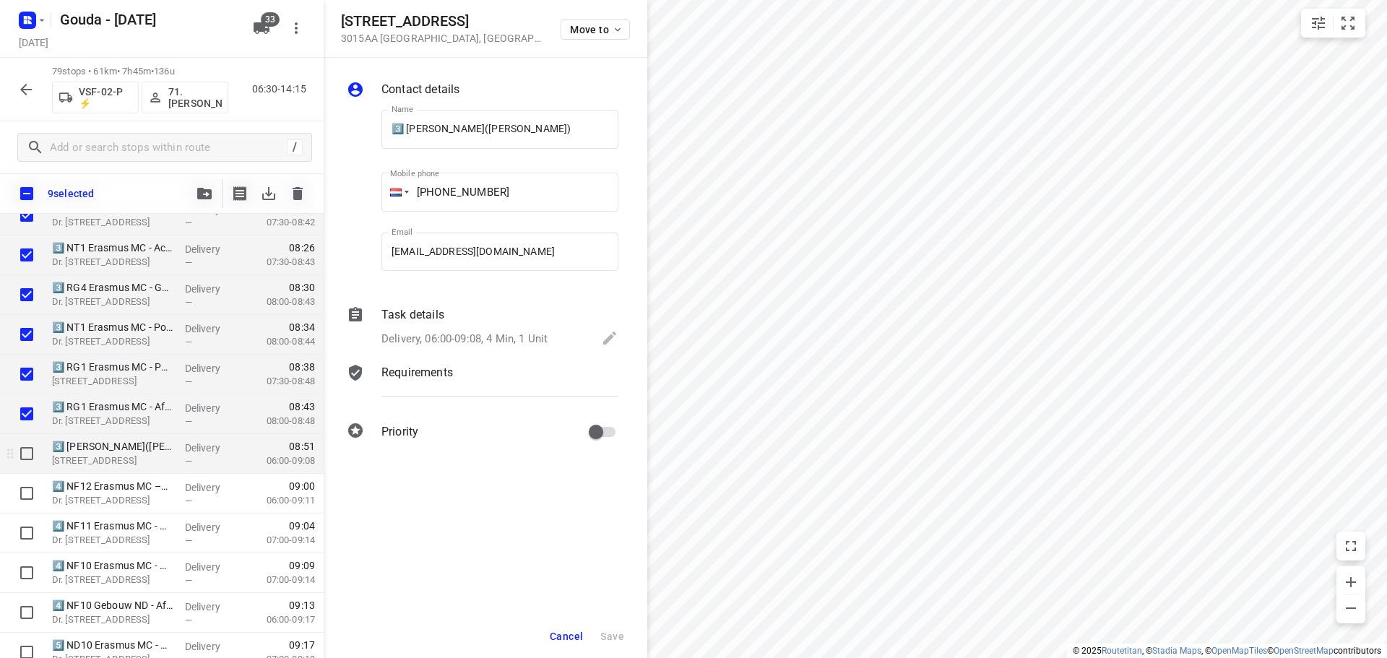
scroll to position [0, 42]
click at [35, 446] on input "checkbox" at bounding box center [26, 453] width 29 height 29
checkbox input "true"
click at [562, 641] on span "Cancel" at bounding box center [566, 636] width 33 height 12
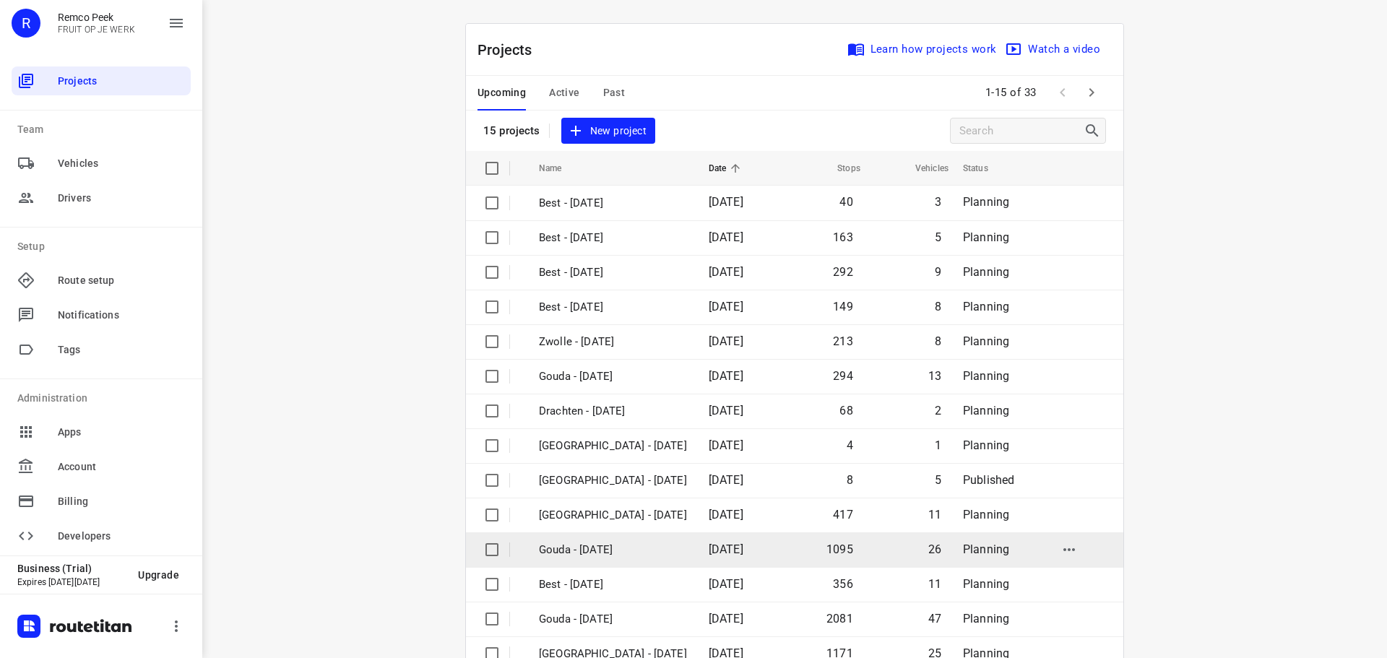
click at [644, 560] on td "Gouda - [DATE]" at bounding box center [610, 549] width 173 height 35
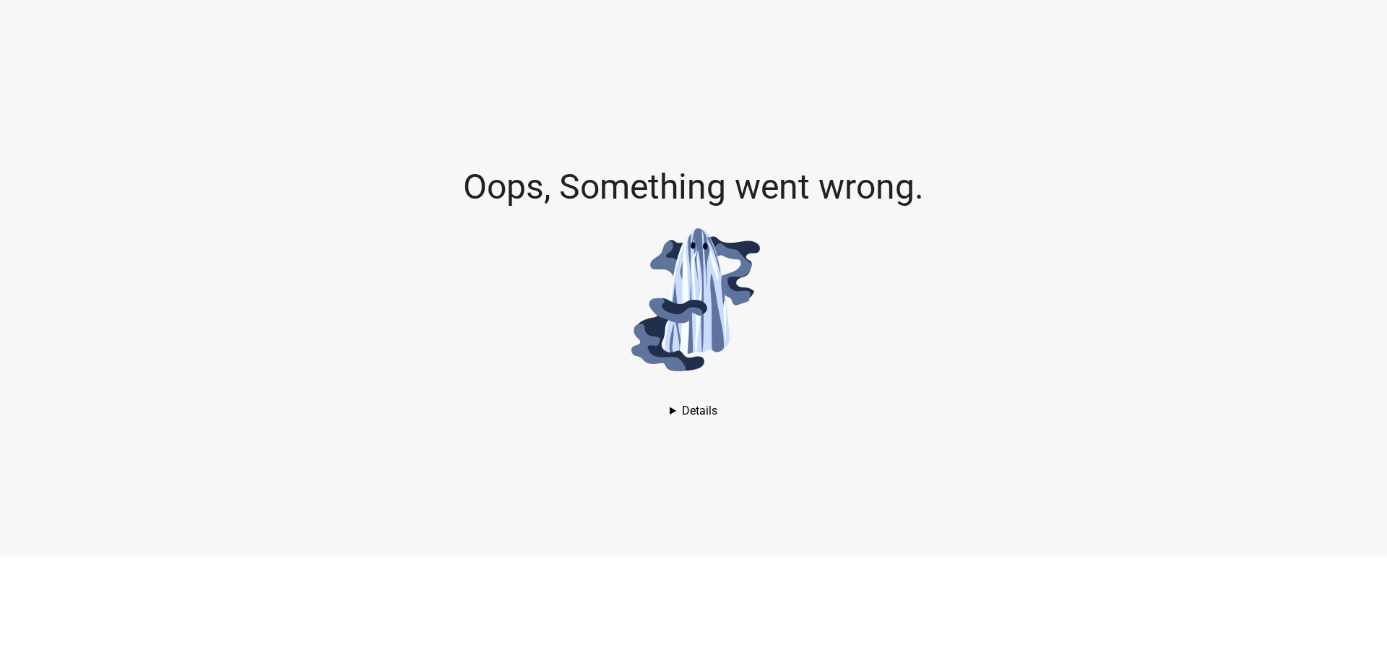
click at [700, 414] on details "AssertionError: Assertion failed. See [URL][DOMAIN_NAME] for details. in Unknow…" at bounding box center [693, 411] width 48 height 14
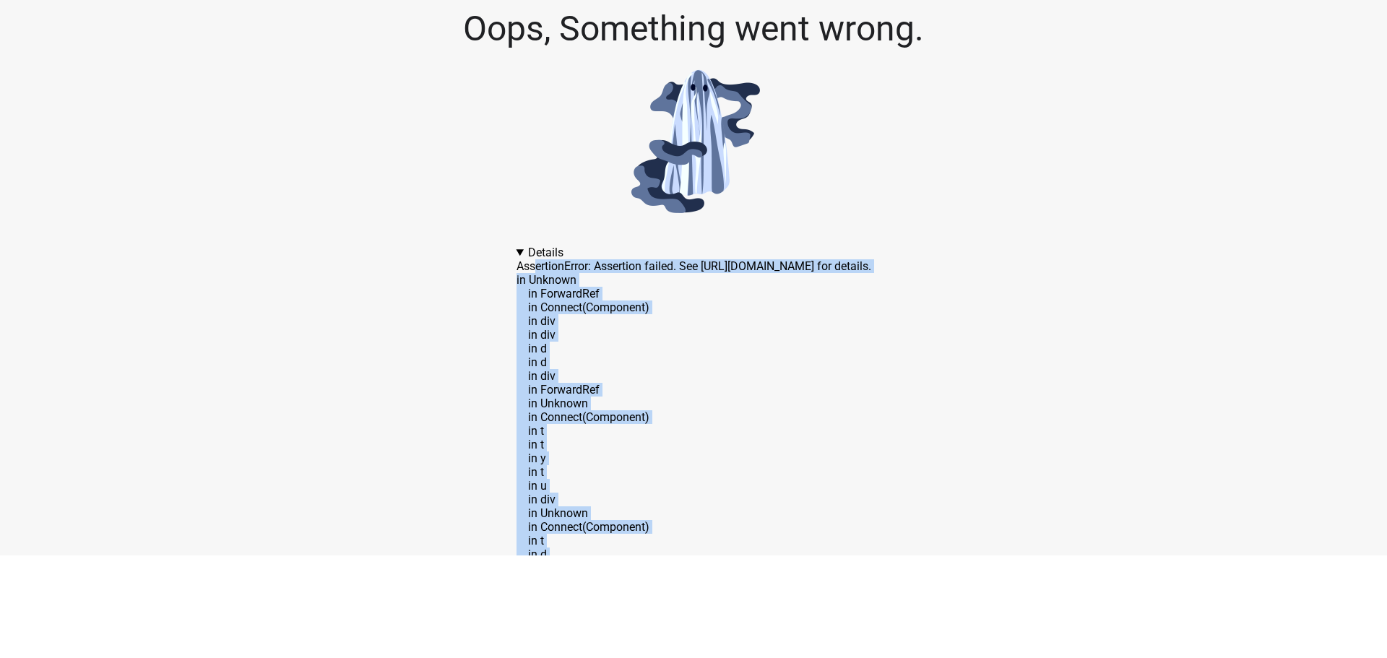
drag, startPoint x: 518, startPoint y: 274, endPoint x: 656, endPoint y: 555, distance: 313.9
click at [656, 555] on html "Oops, Something went wrong. AssertionError: Assertion failed. See [URL][DOMAIN_…" at bounding box center [693, 277] width 1387 height 555
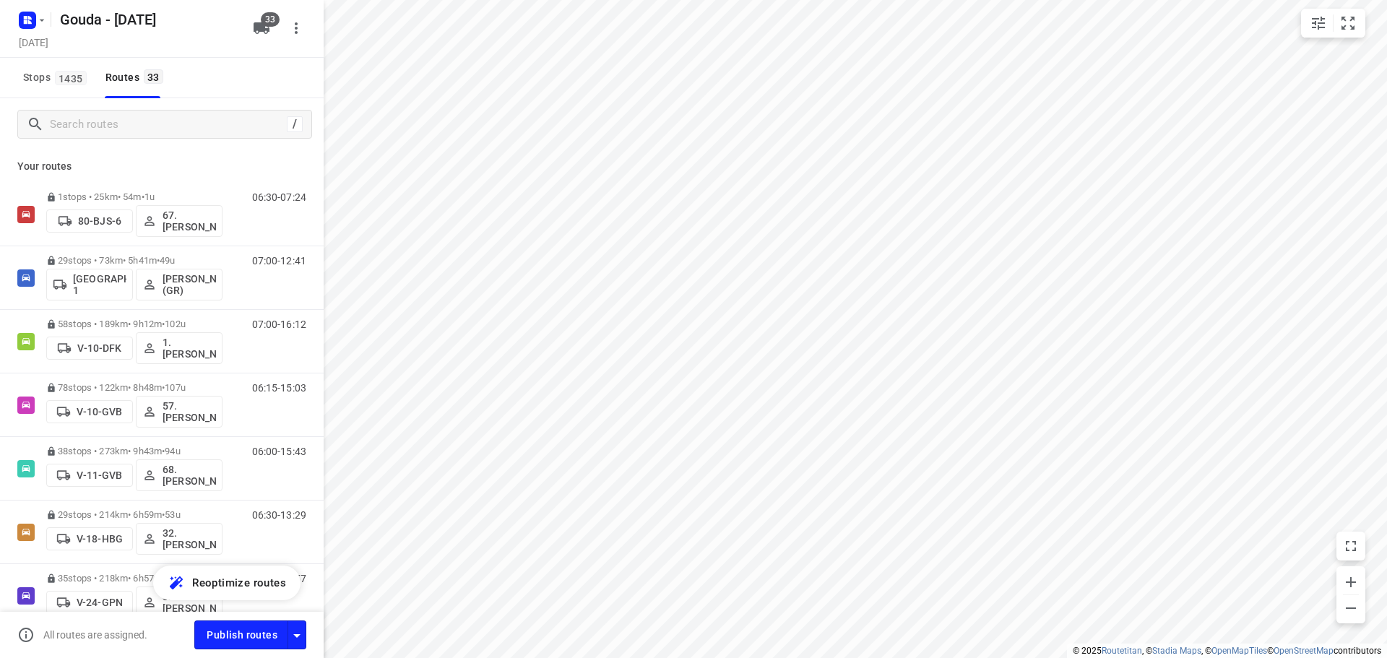
checkbox input "true"
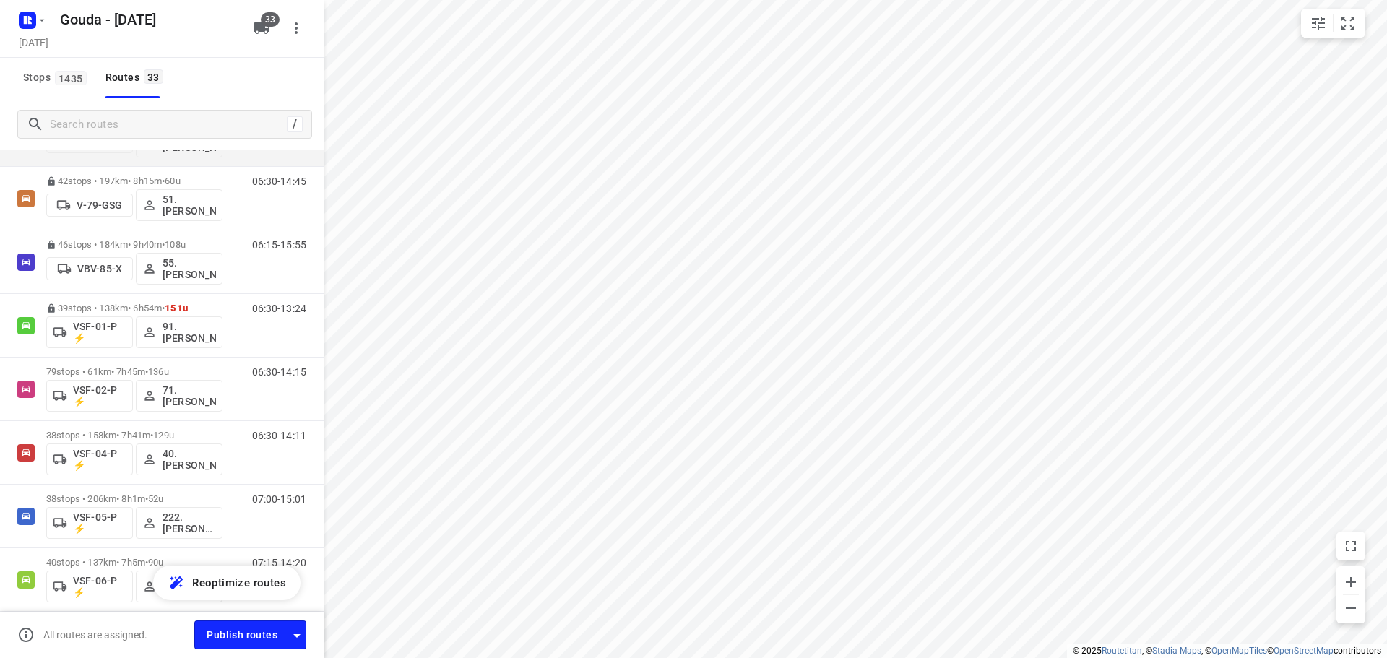
scroll to position [1517, 0]
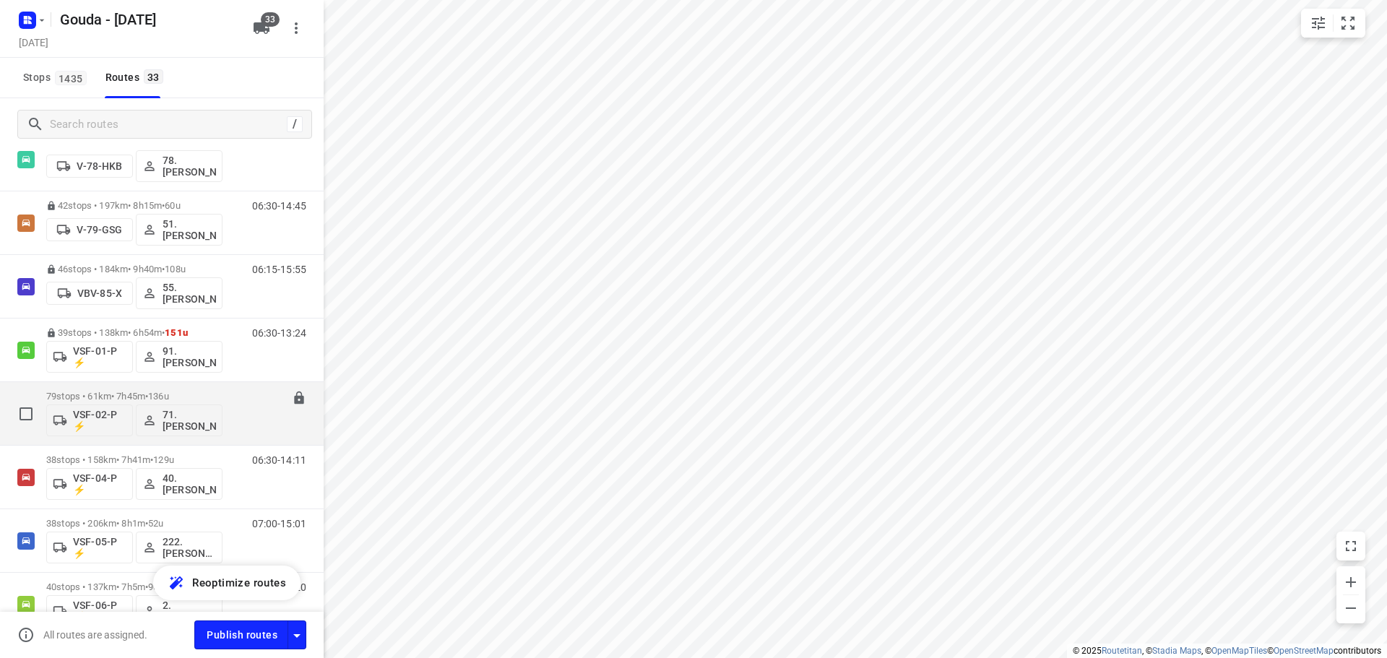
click at [169, 396] on span "136u" at bounding box center [158, 396] width 21 height 11
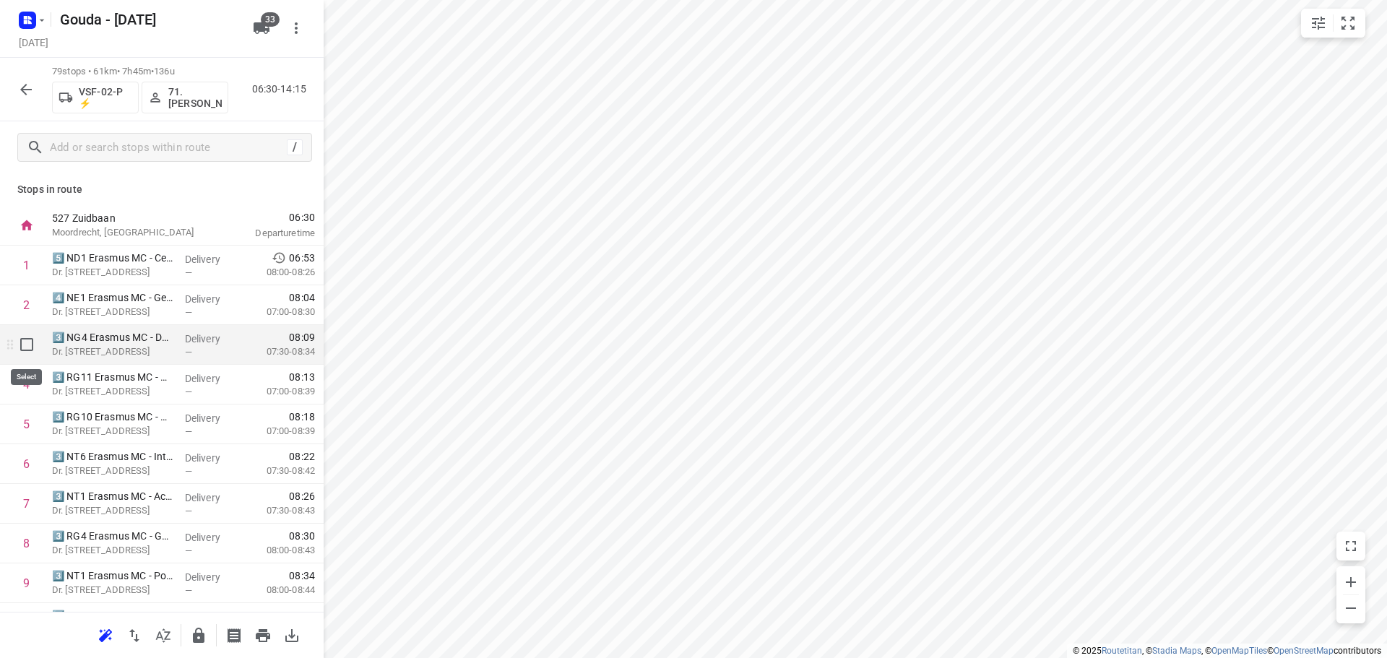
click at [25, 343] on input "checkbox" at bounding box center [26, 344] width 29 height 29
checkbox input "true"
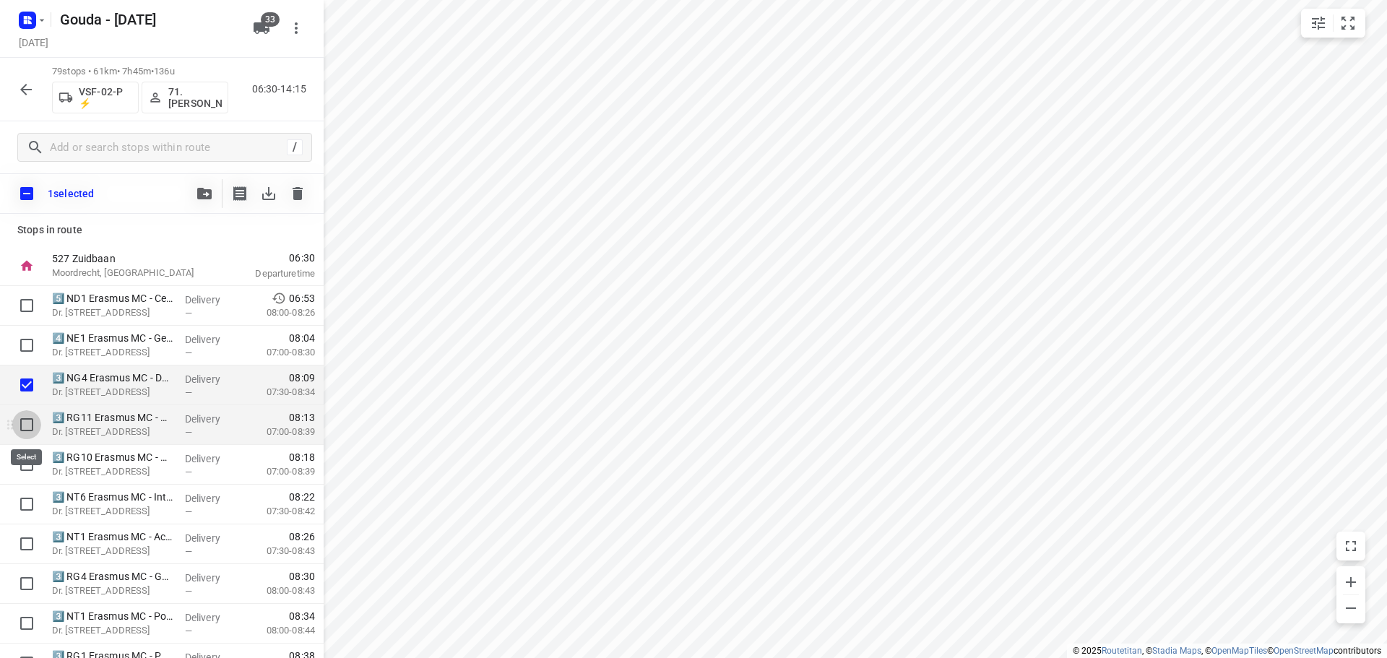
click at [24, 423] on input "checkbox" at bounding box center [26, 424] width 29 height 29
checkbox input "true"
click at [25, 471] on input "checkbox" at bounding box center [26, 464] width 29 height 29
checkbox input "true"
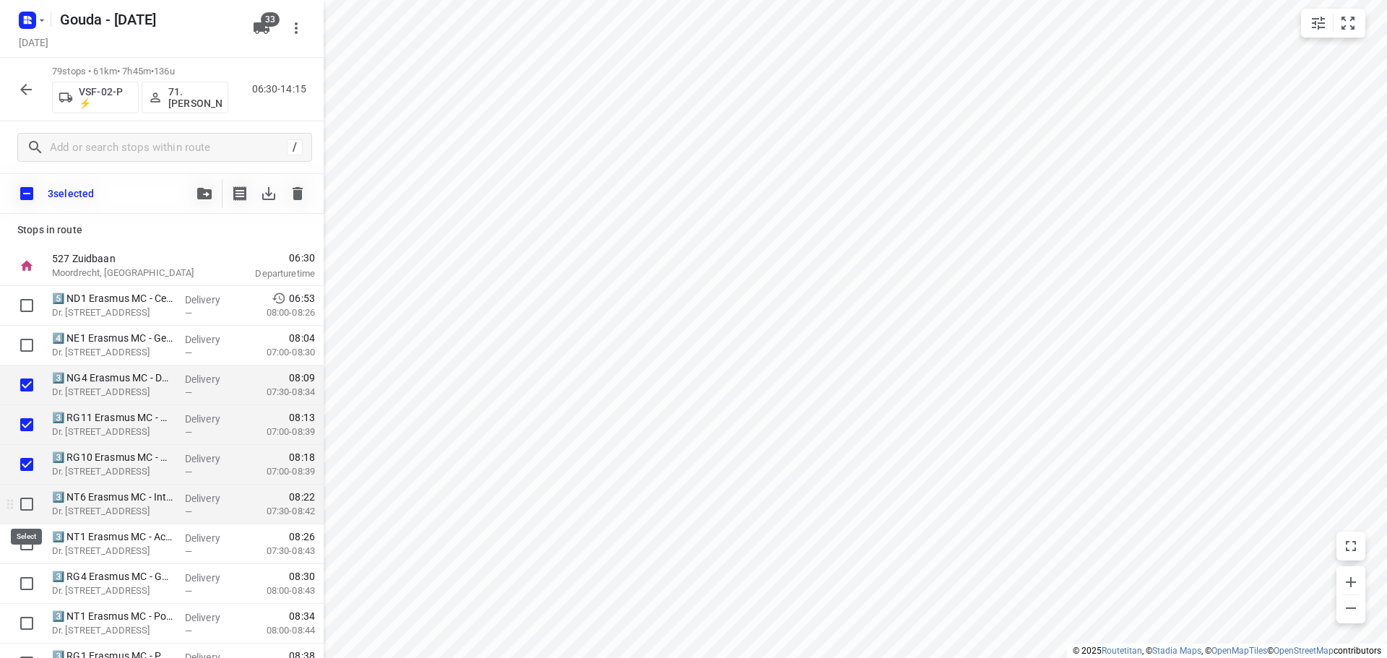
click at [23, 513] on input "checkbox" at bounding box center [26, 504] width 29 height 29
checkbox input "true"
click at [17, 547] on input "checkbox" at bounding box center [26, 543] width 29 height 29
checkbox input "true"
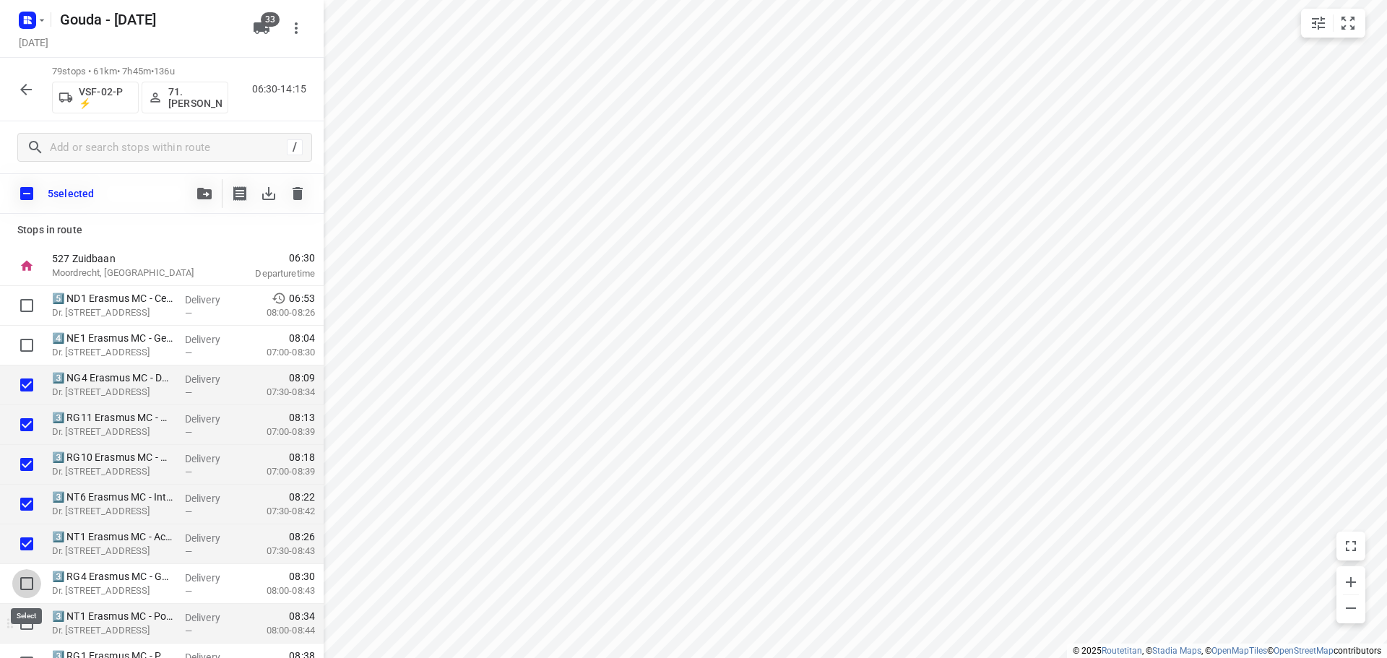
drag, startPoint x: 17, startPoint y: 586, endPoint x: 20, endPoint y: 606, distance: 20.4
click at [17, 586] on input "checkbox" at bounding box center [26, 583] width 29 height 29
checkbox input "true"
click at [21, 620] on input "checkbox" at bounding box center [26, 623] width 29 height 29
checkbox input "true"
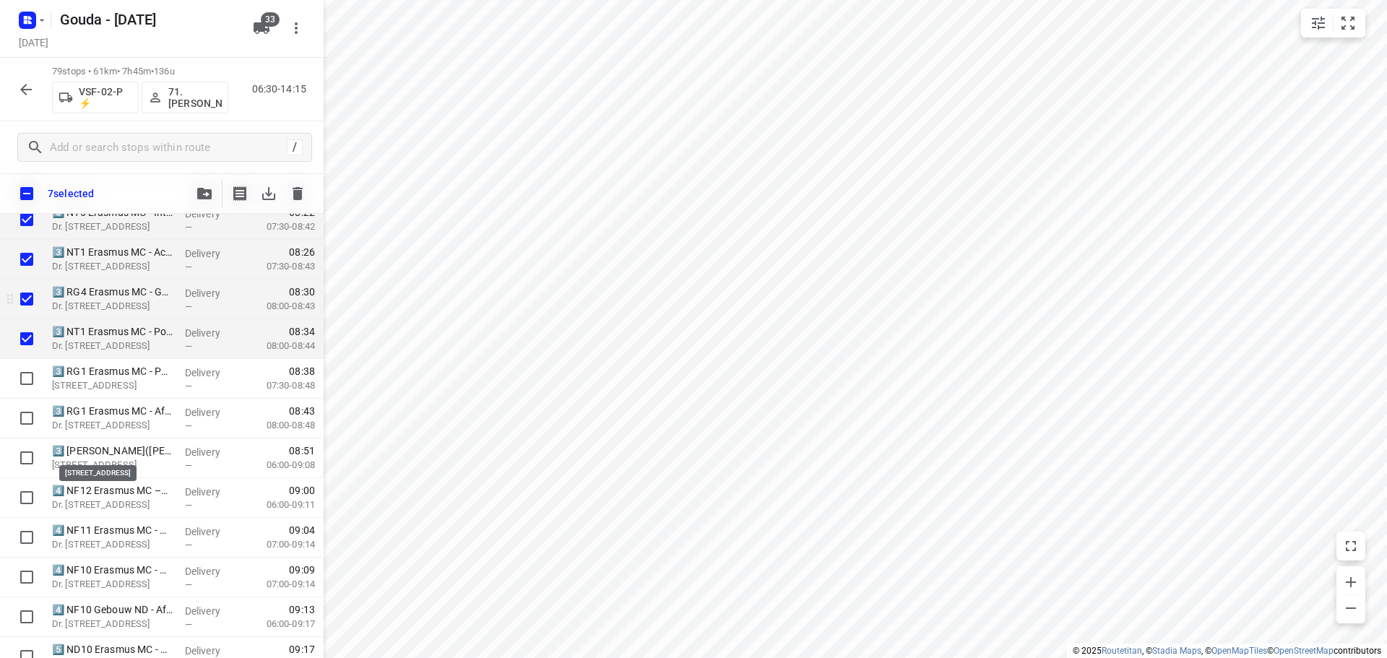
scroll to position [361, 0]
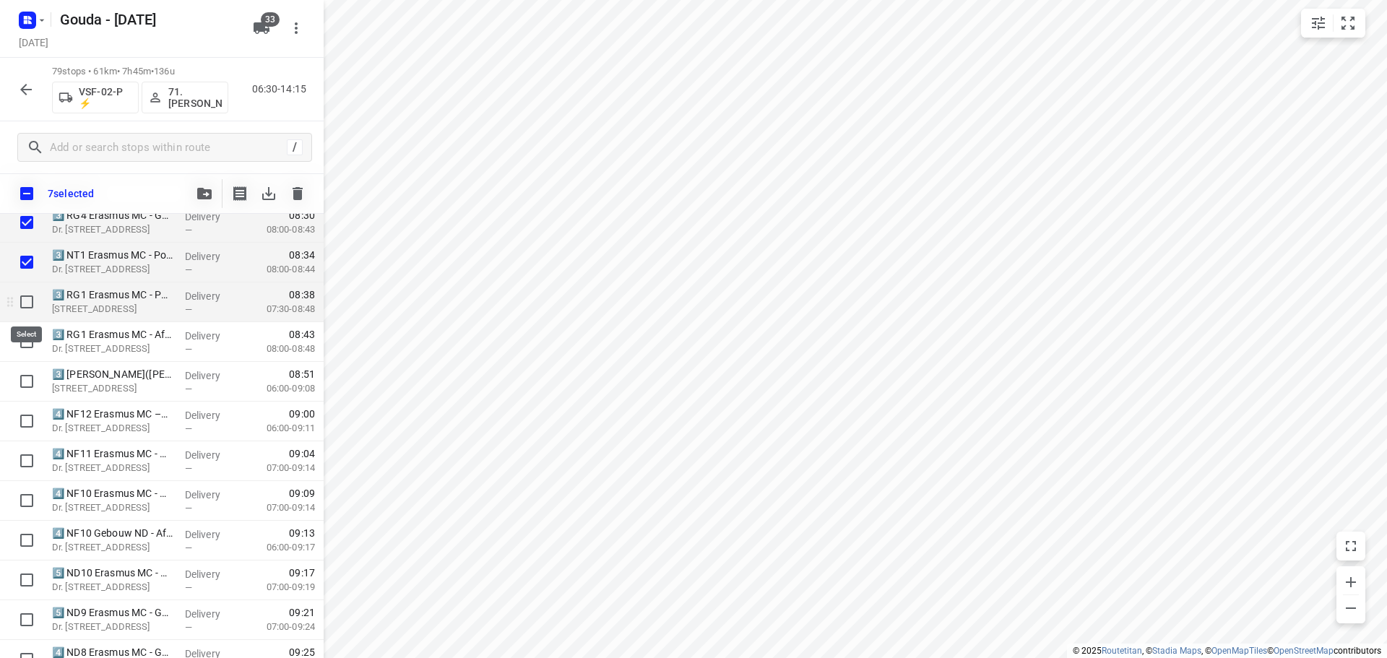
click at [19, 300] on input "checkbox" at bounding box center [26, 301] width 29 height 29
checkbox input "true"
click at [27, 340] on input "checkbox" at bounding box center [26, 341] width 29 height 29
checkbox input "true"
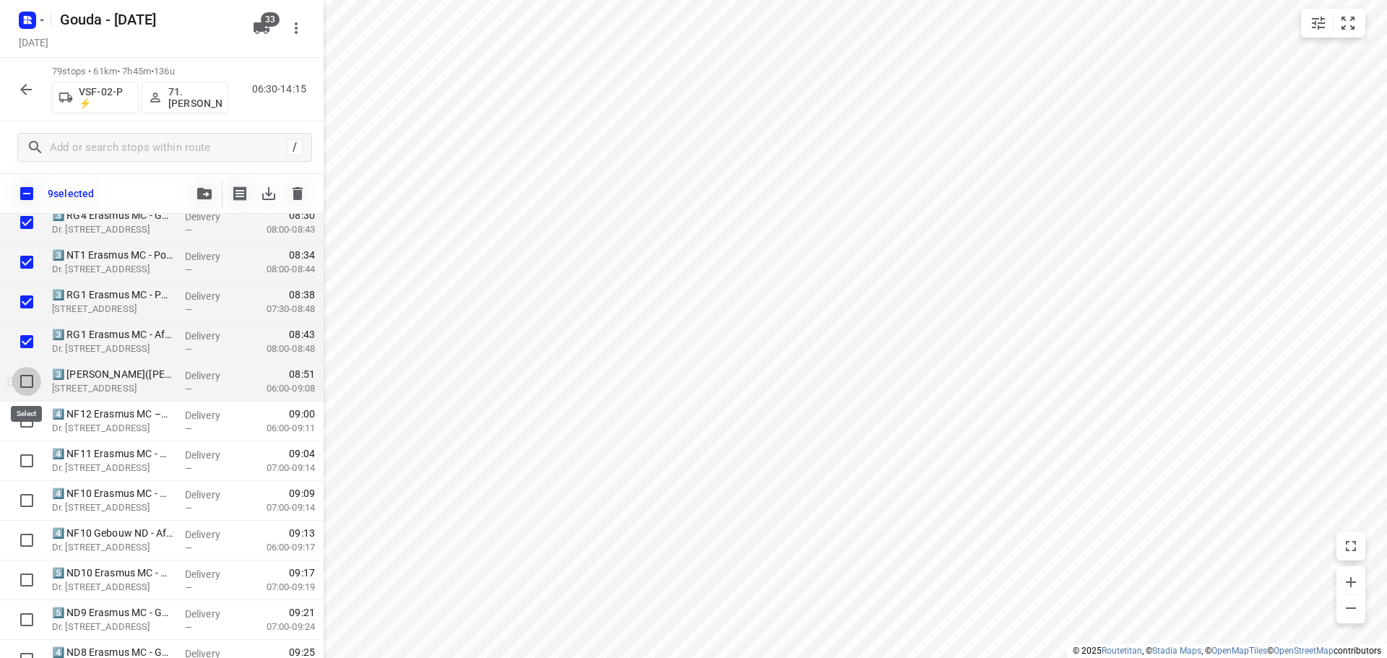
click at [22, 376] on input "checkbox" at bounding box center [26, 381] width 29 height 29
checkbox input "true"
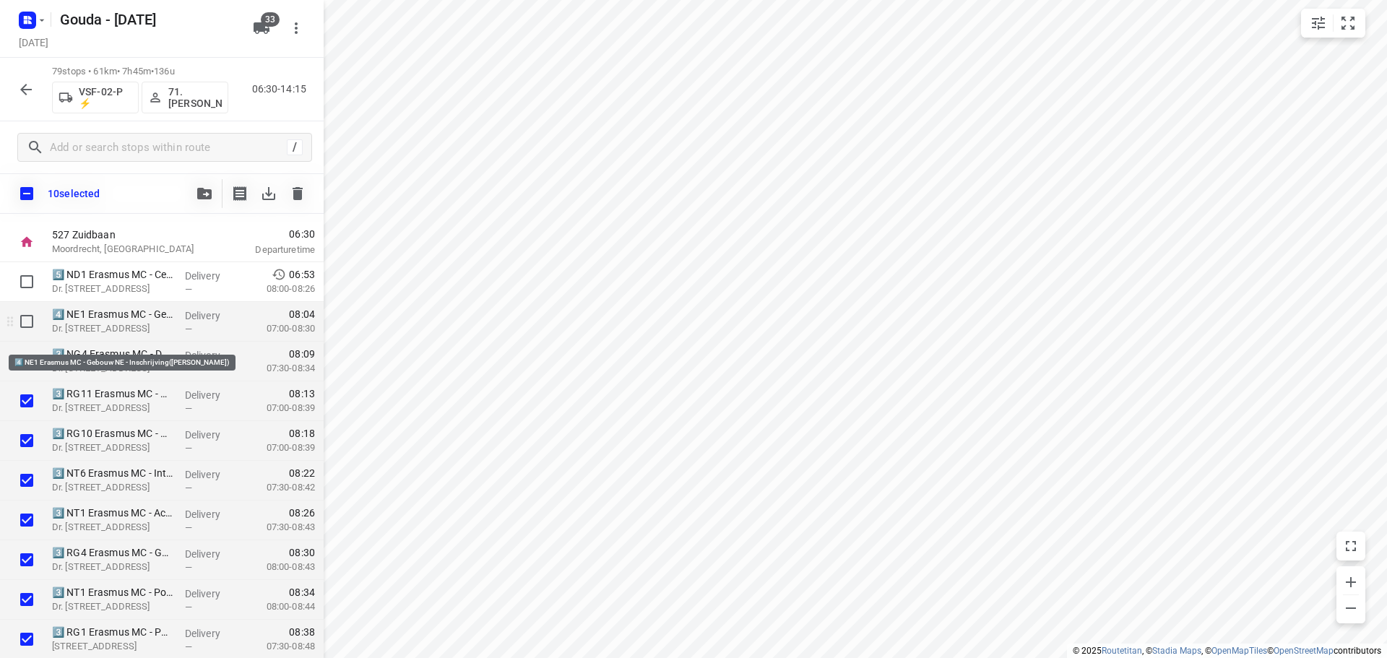
scroll to position [0, 0]
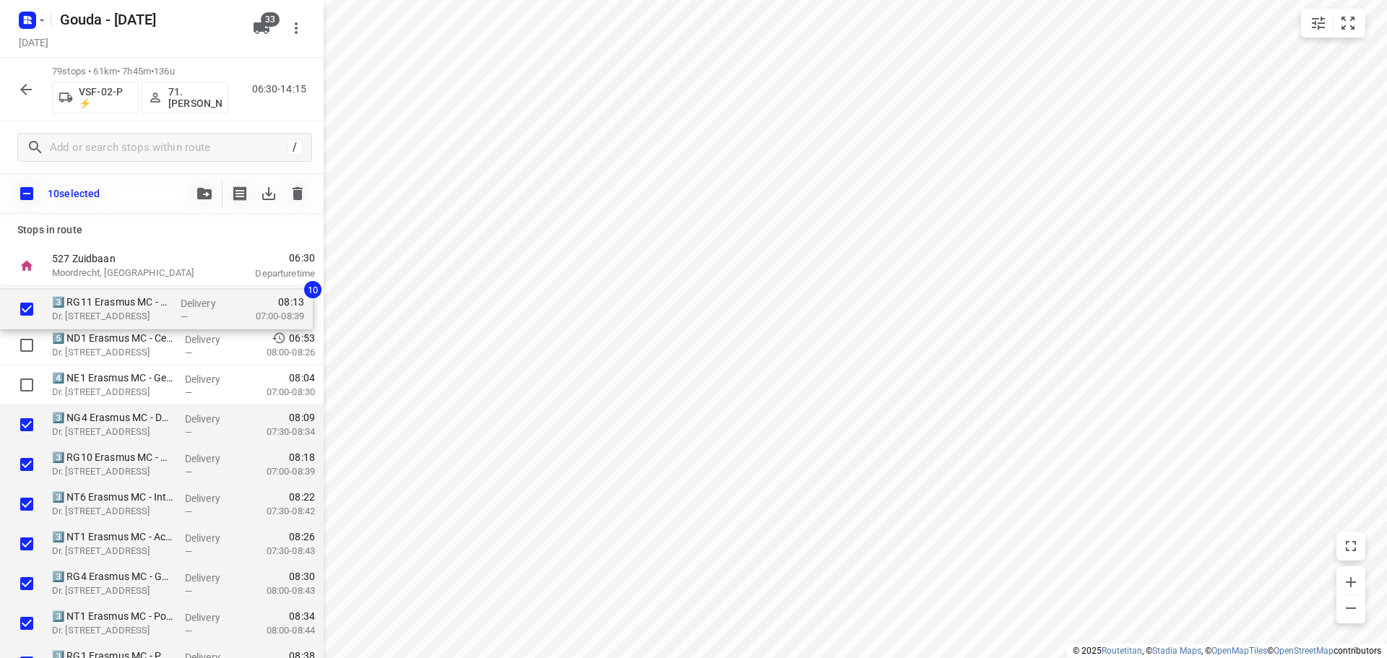
drag, startPoint x: 128, startPoint y: 433, endPoint x: 127, endPoint y: 313, distance: 120.6
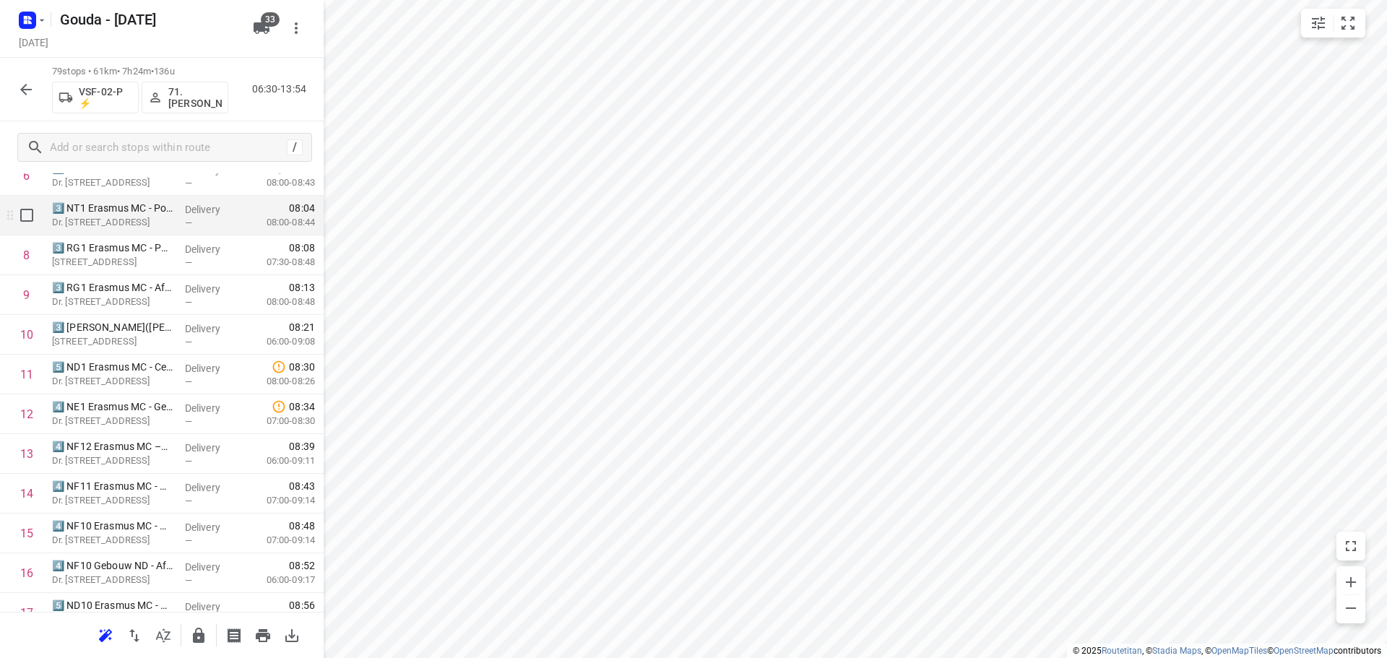
scroll to position [289, 0]
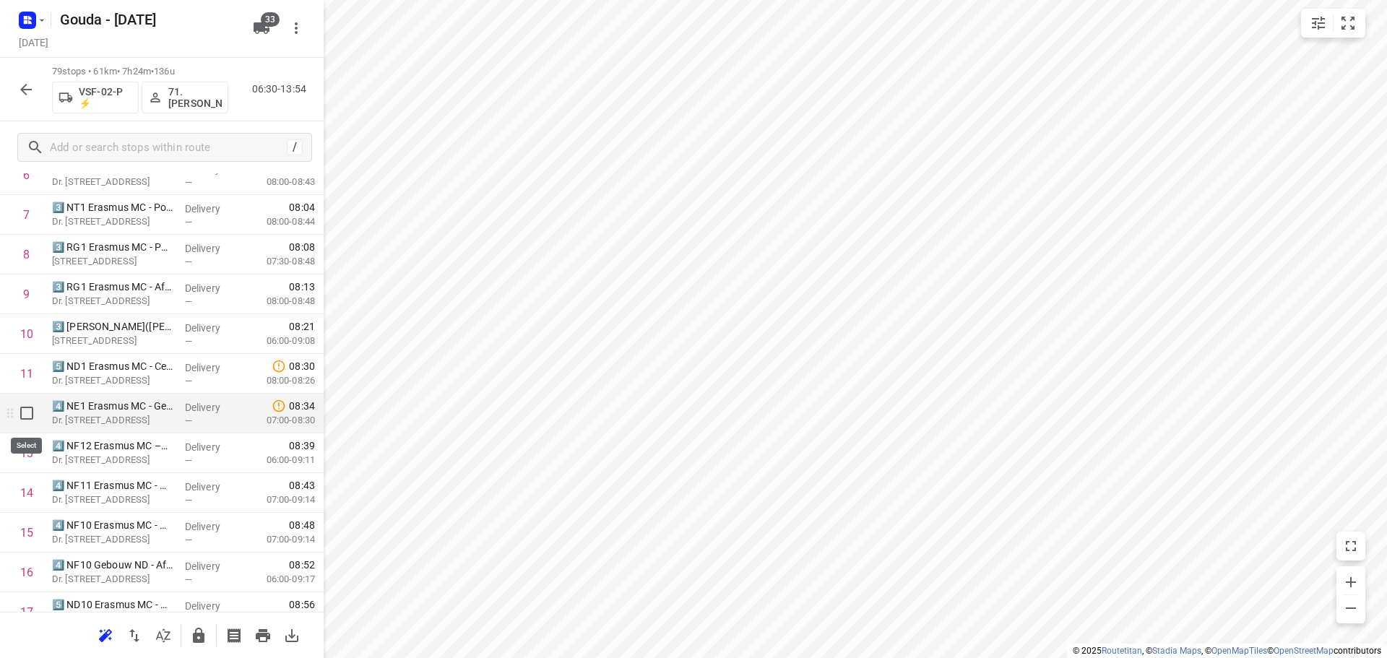
click at [18, 408] on input "checkbox" at bounding box center [26, 413] width 29 height 29
checkbox input "true"
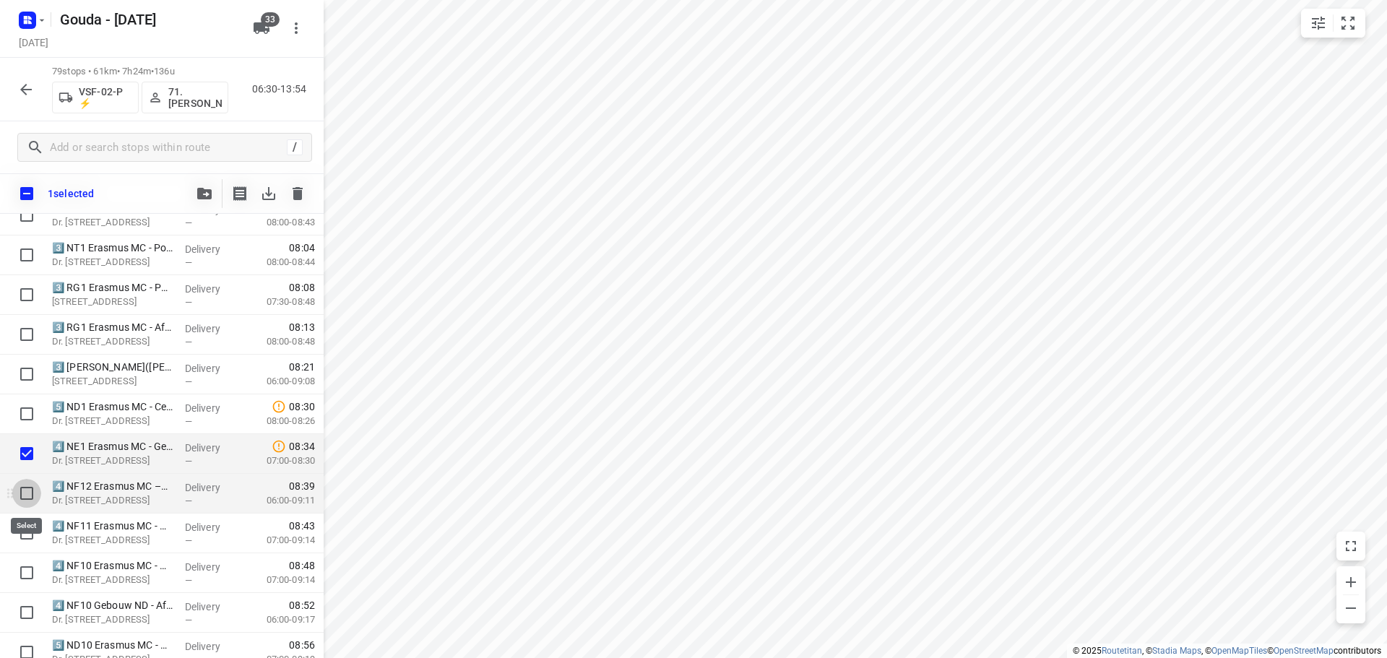
click at [22, 488] on input "checkbox" at bounding box center [26, 493] width 29 height 29
checkbox input "true"
click at [20, 537] on input "checkbox" at bounding box center [26, 533] width 29 height 29
checkbox input "true"
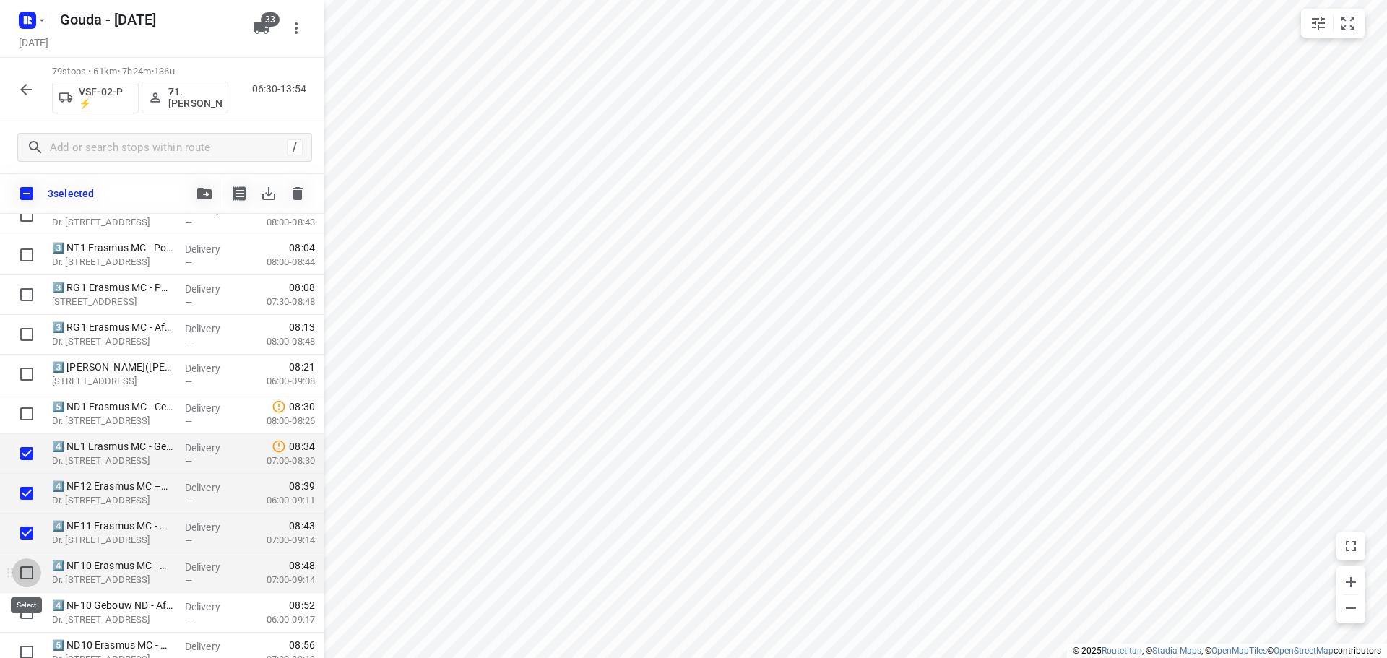
click at [24, 571] on input "checkbox" at bounding box center [26, 572] width 29 height 29
checkbox input "true"
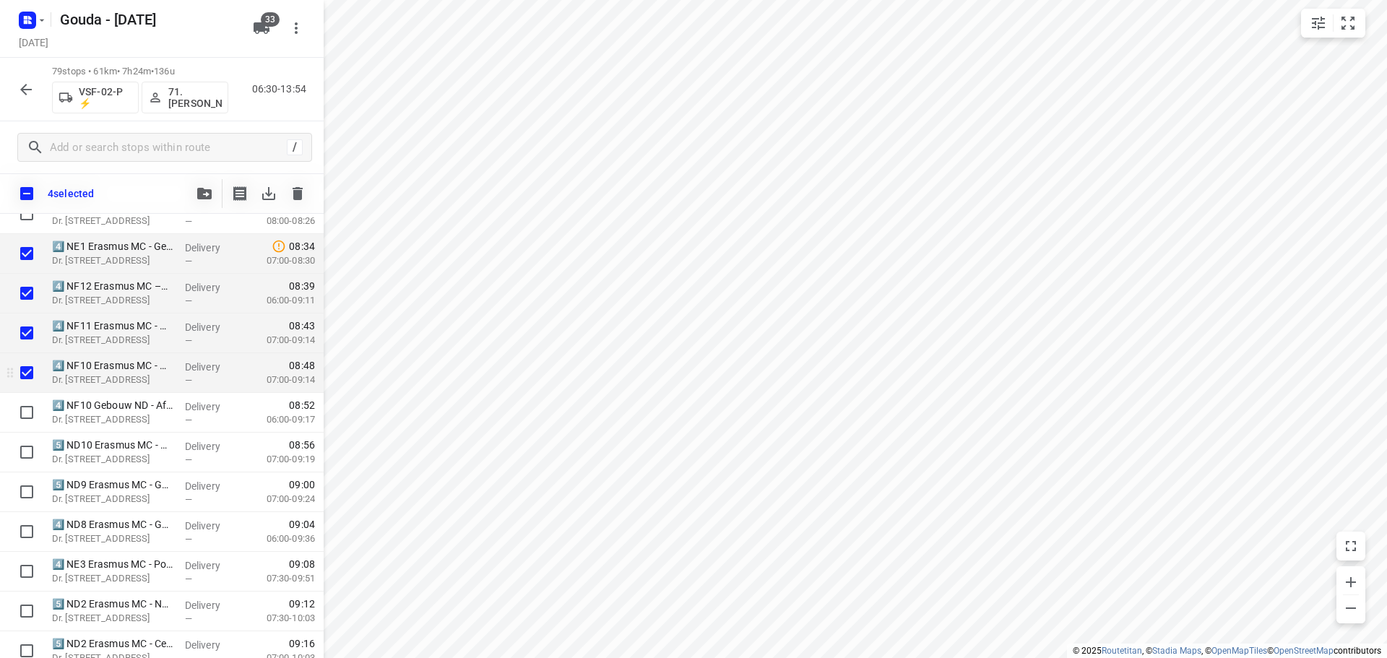
scroll to position [506, 0]
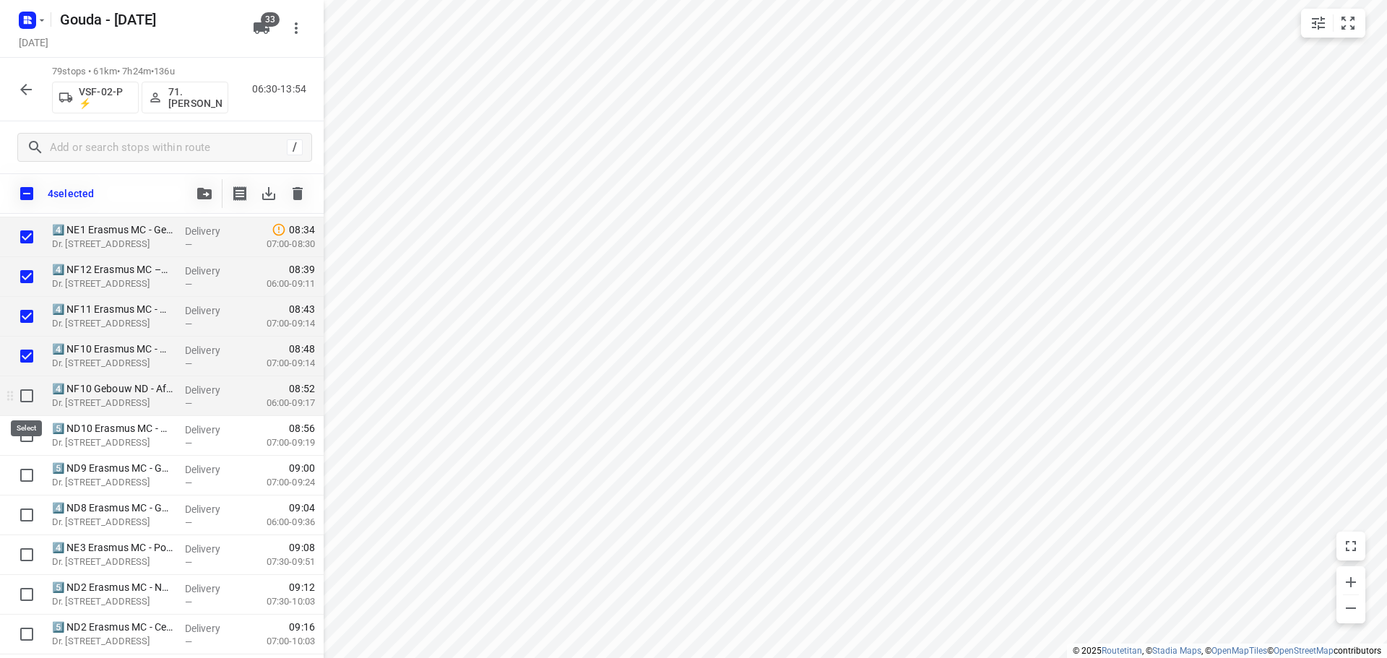
click at [26, 398] on input "checkbox" at bounding box center [26, 395] width 29 height 29
checkbox input "true"
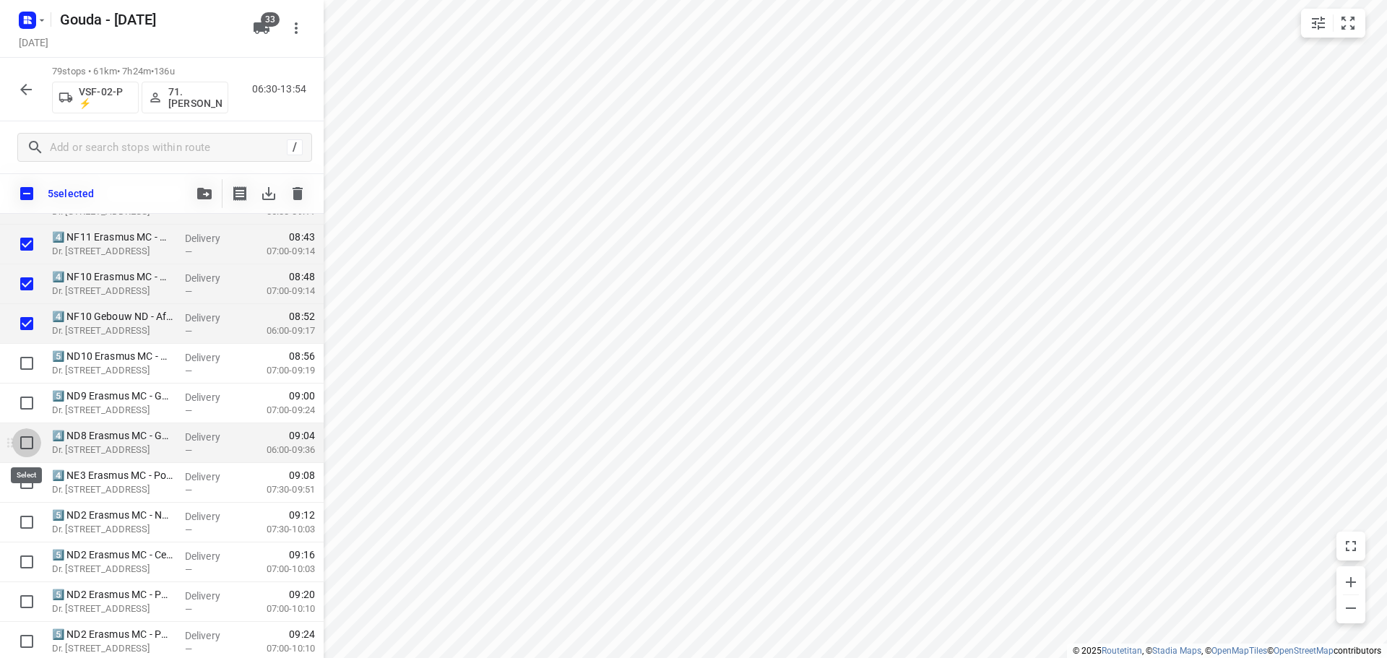
click at [22, 446] on input "checkbox" at bounding box center [26, 442] width 29 height 29
checkbox input "true"
click at [22, 485] on input "checkbox" at bounding box center [26, 482] width 29 height 29
checkbox input "true"
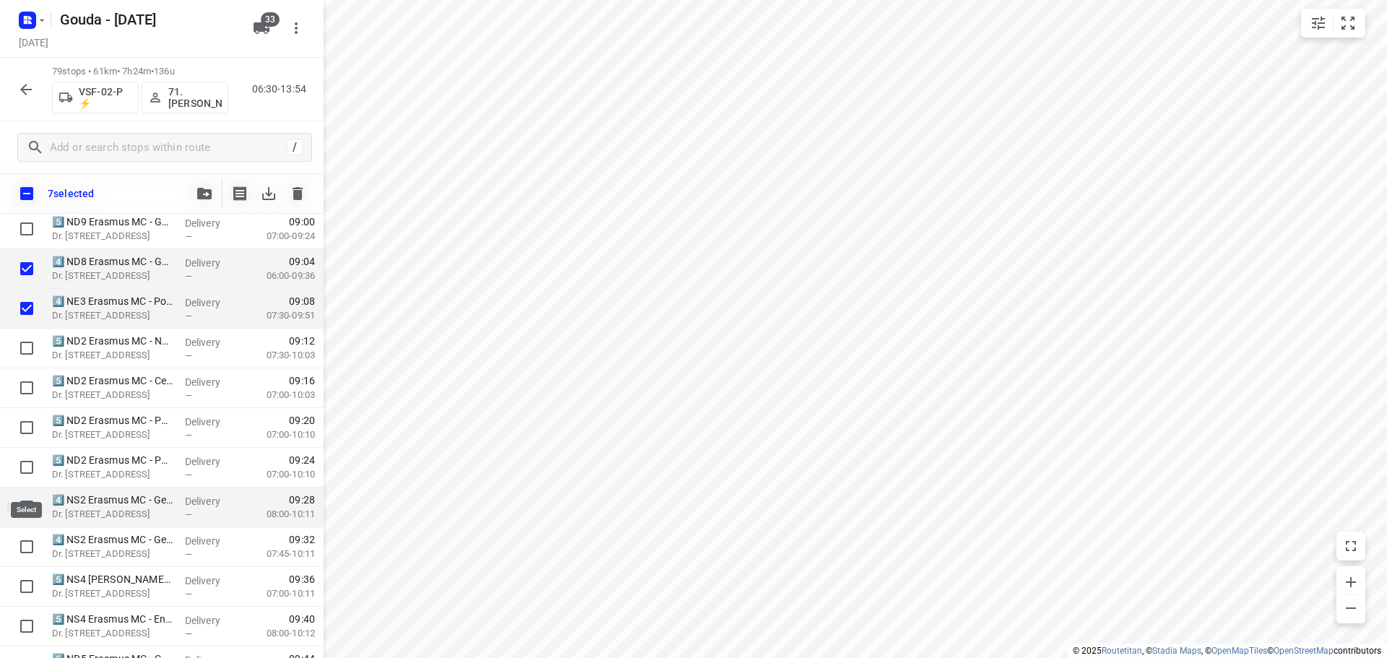
scroll to position [794, 0]
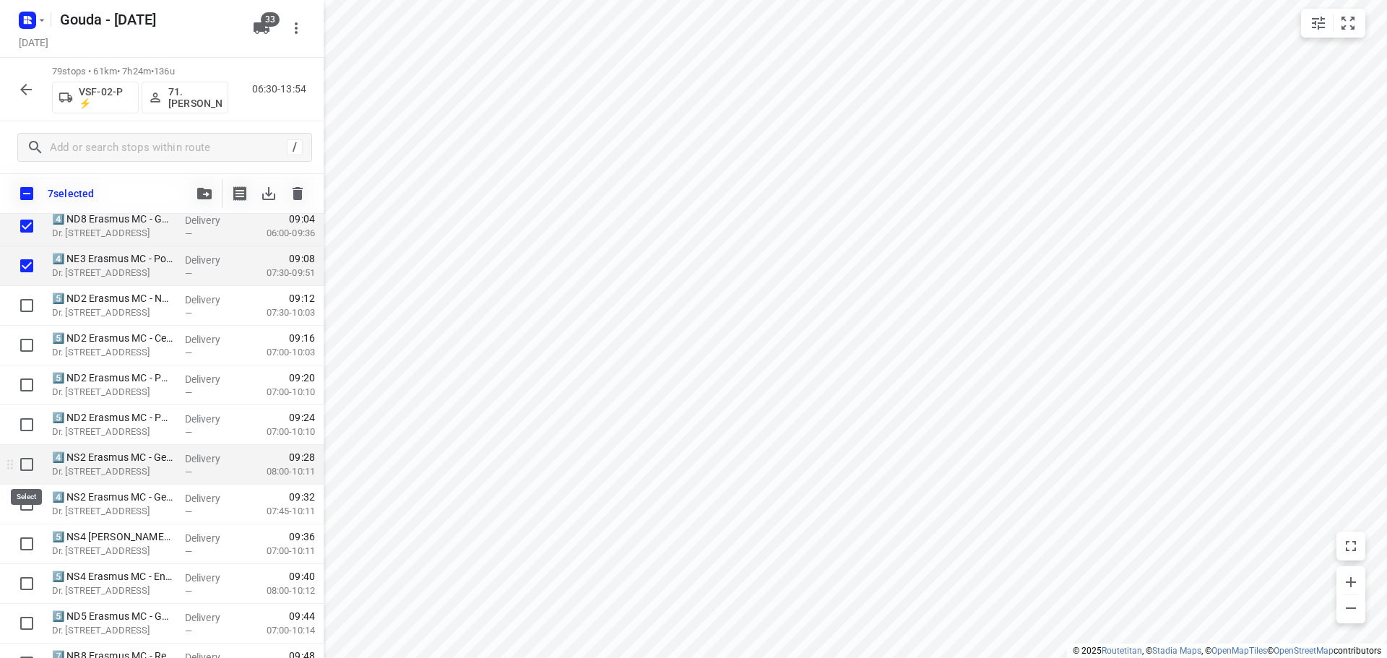
click at [20, 464] on input "checkbox" at bounding box center [26, 464] width 29 height 29
checkbox input "true"
click at [16, 506] on input "checkbox" at bounding box center [26, 504] width 29 height 29
checkbox input "true"
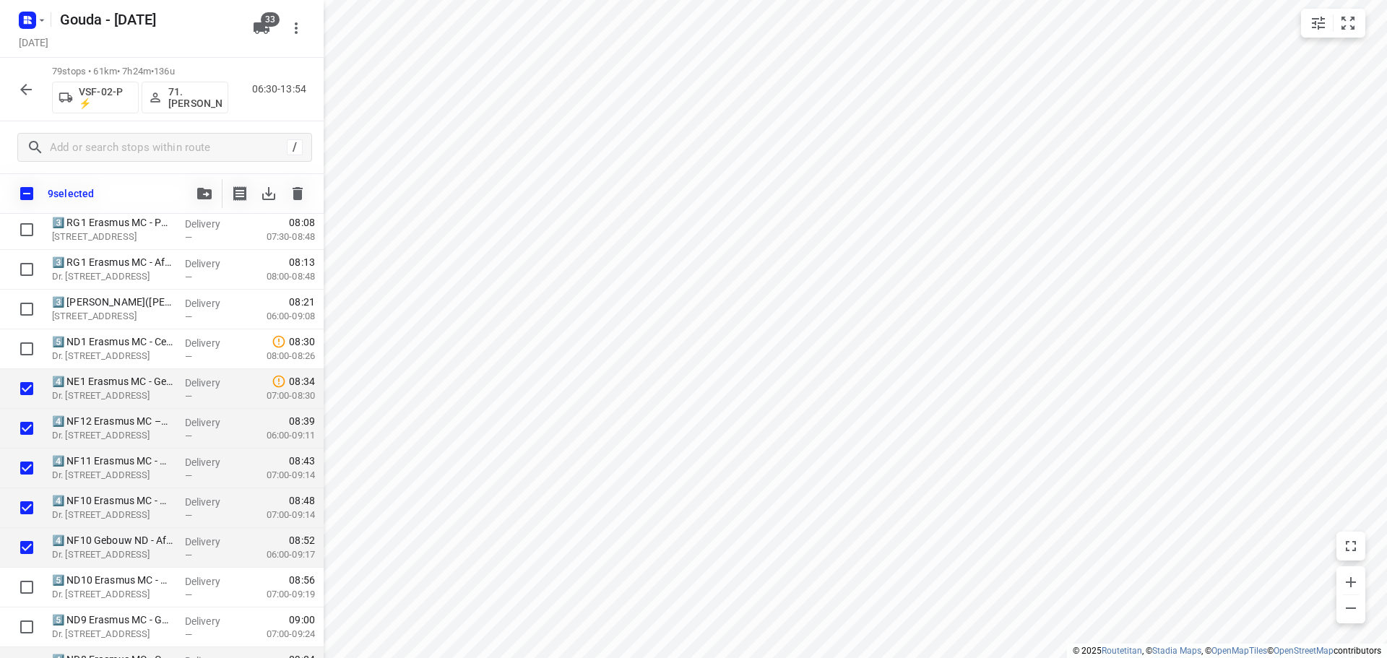
scroll to position [286, 0]
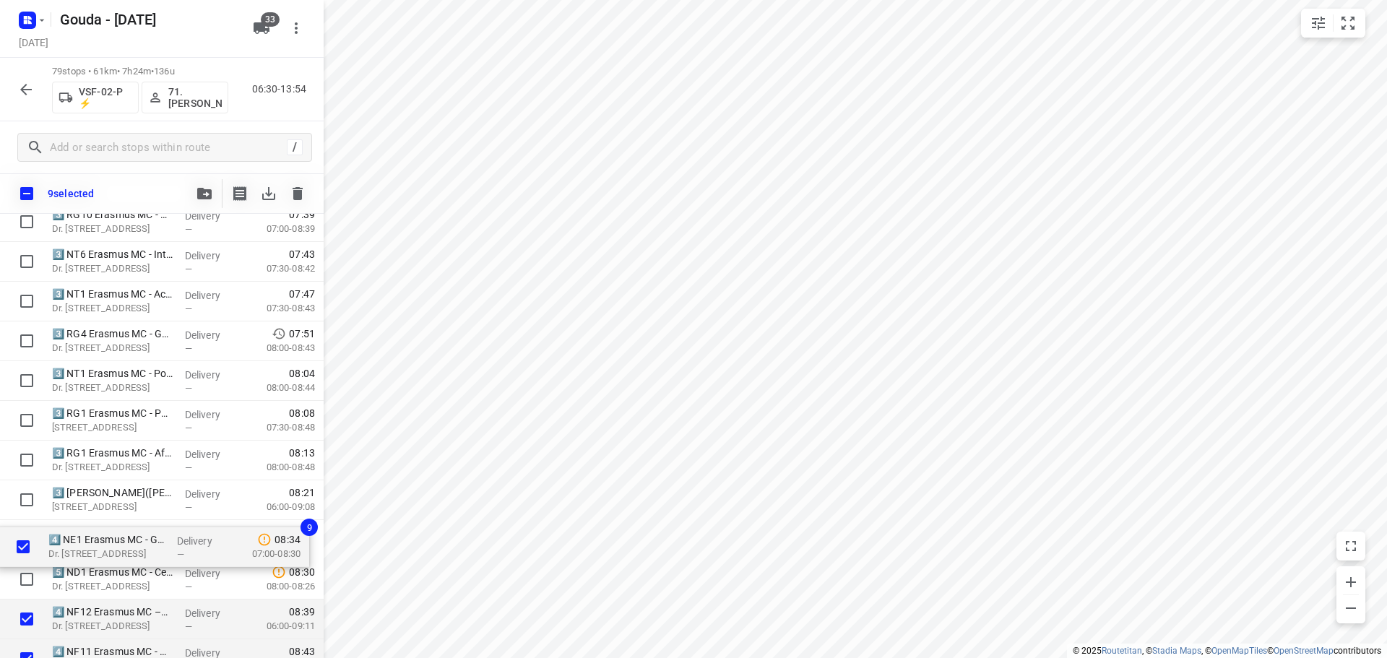
drag, startPoint x: 122, startPoint y: 464, endPoint x: 118, endPoint y: 536, distance: 72.3
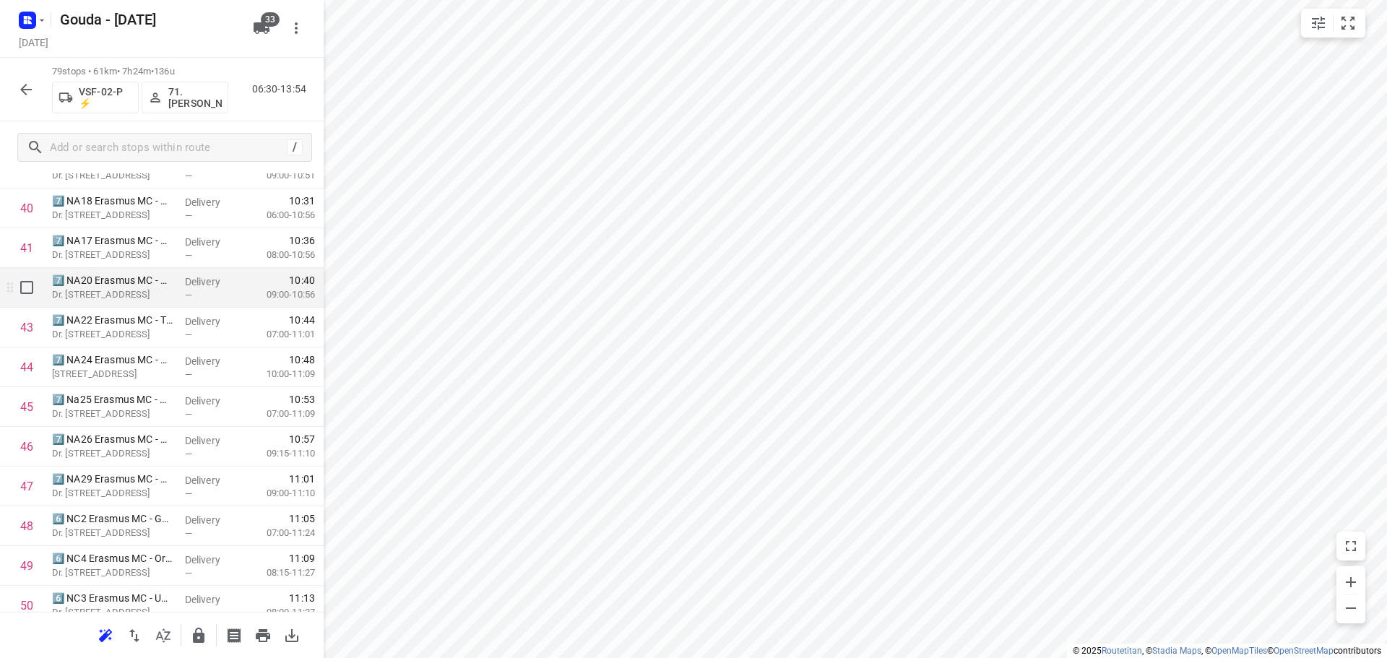
scroll to position [1608, 0]
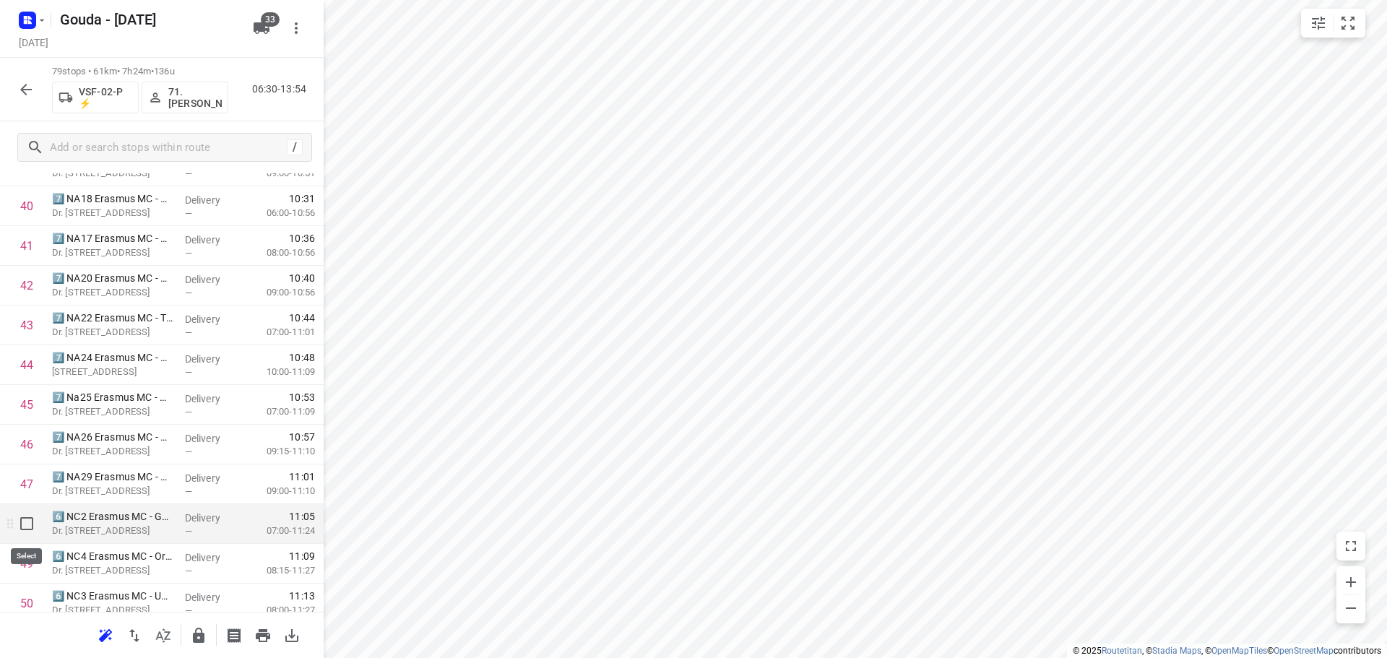
click at [27, 529] on input "checkbox" at bounding box center [26, 523] width 29 height 29
checkbox input "true"
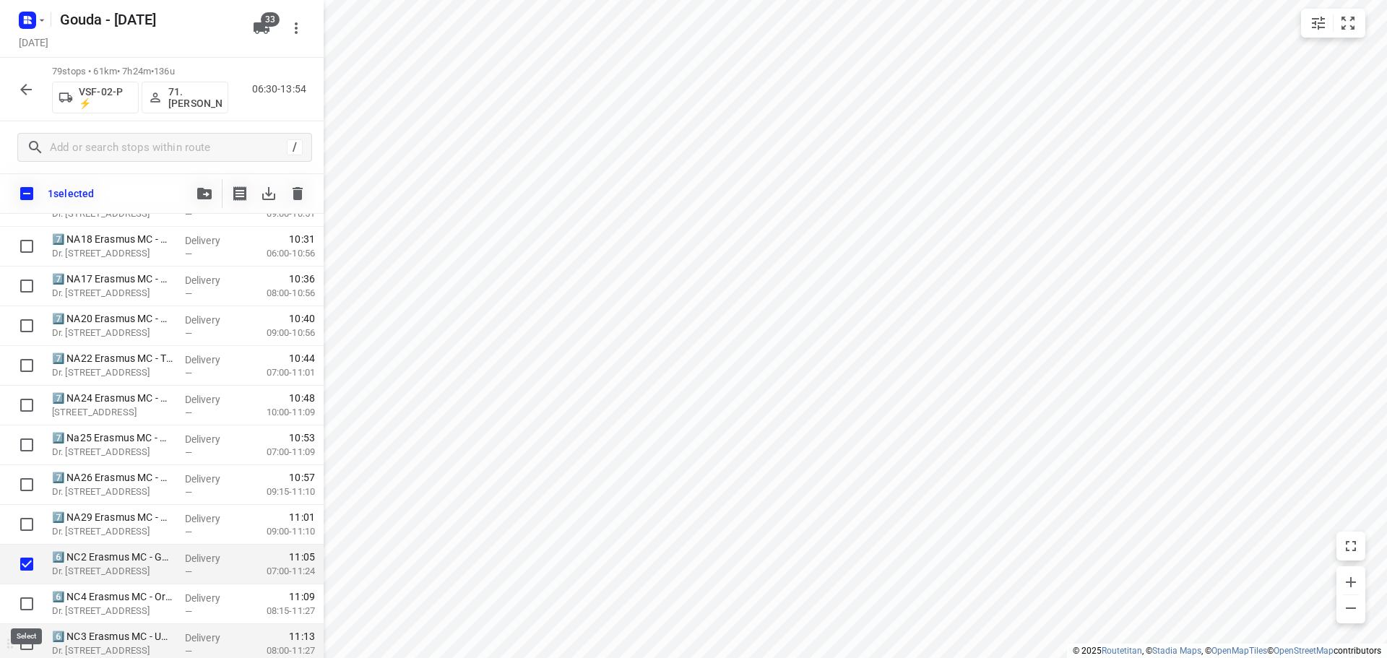
drag, startPoint x: 24, startPoint y: 590, endPoint x: 29, endPoint y: 631, distance: 41.5
click at [24, 591] on input "checkbox" at bounding box center [26, 603] width 29 height 29
checkbox input "true"
click at [28, 640] on input "checkbox" at bounding box center [26, 643] width 29 height 29
checkbox input "true"
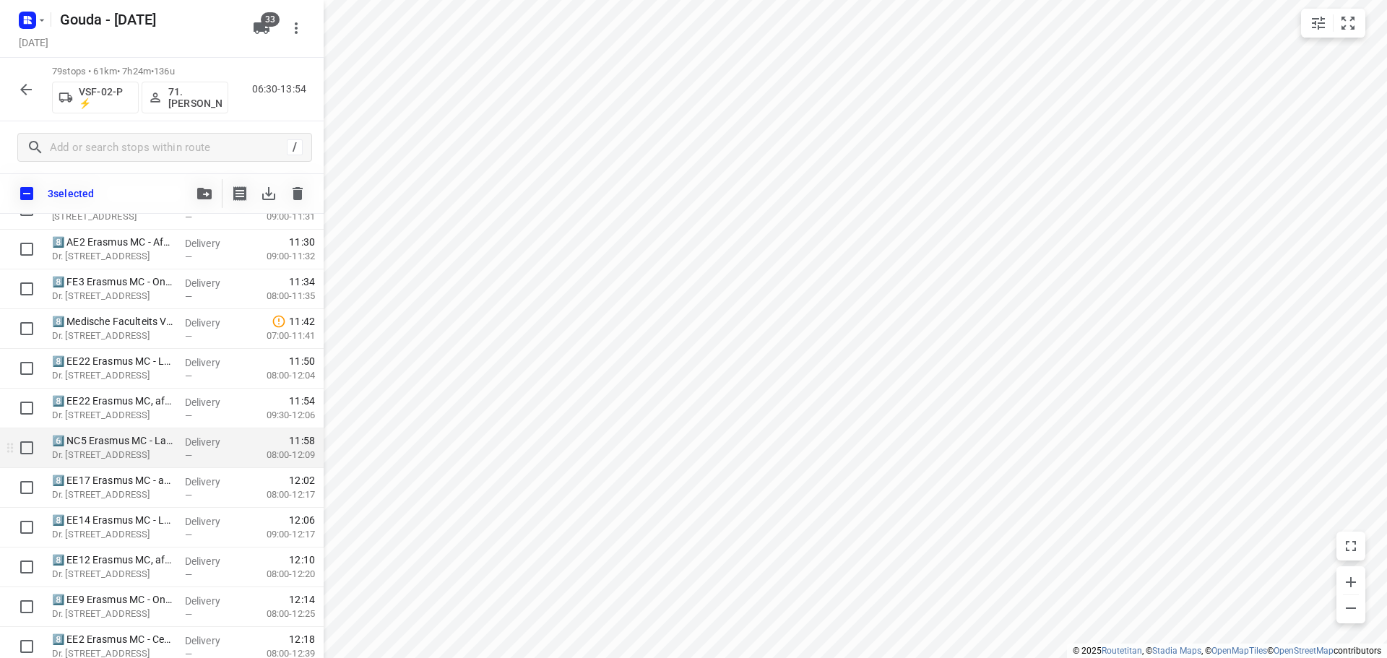
scroll to position [2084, 0]
click at [23, 445] on input "checkbox" at bounding box center [26, 446] width 29 height 29
checkbox input "true"
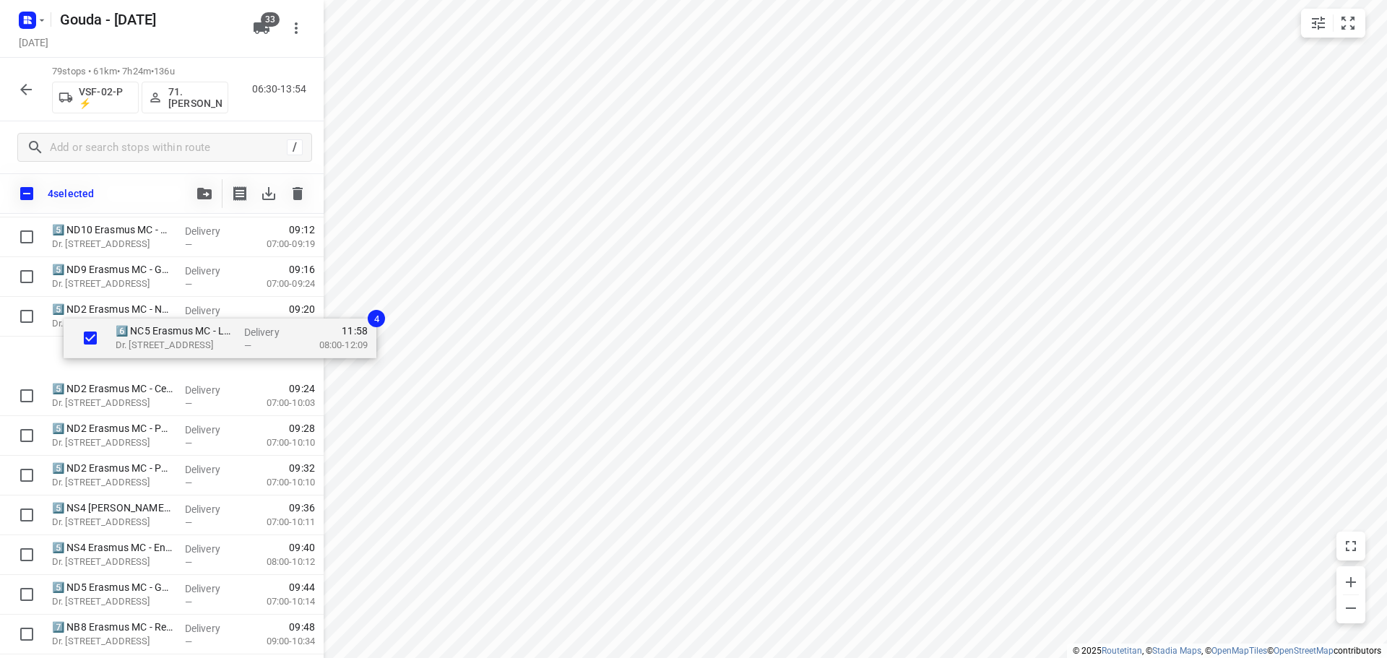
scroll to position [862, 0]
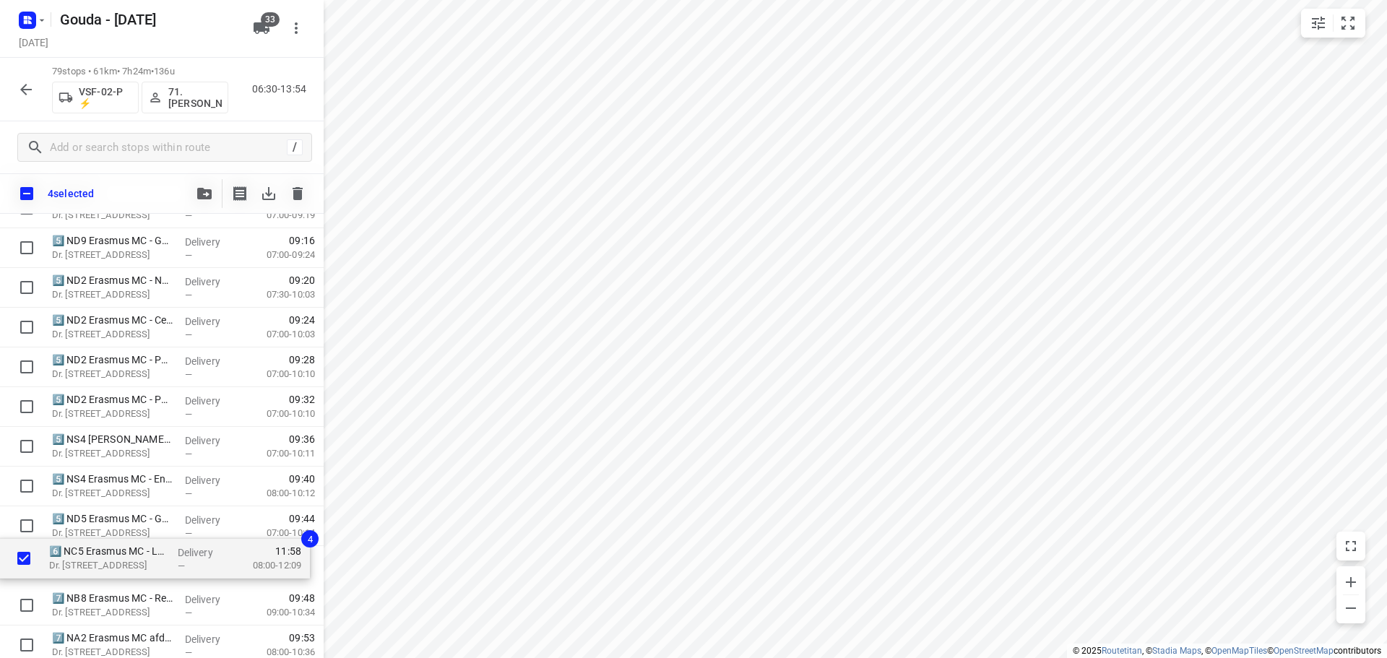
drag, startPoint x: 136, startPoint y: 313, endPoint x: 121, endPoint y: 545, distance: 232.3
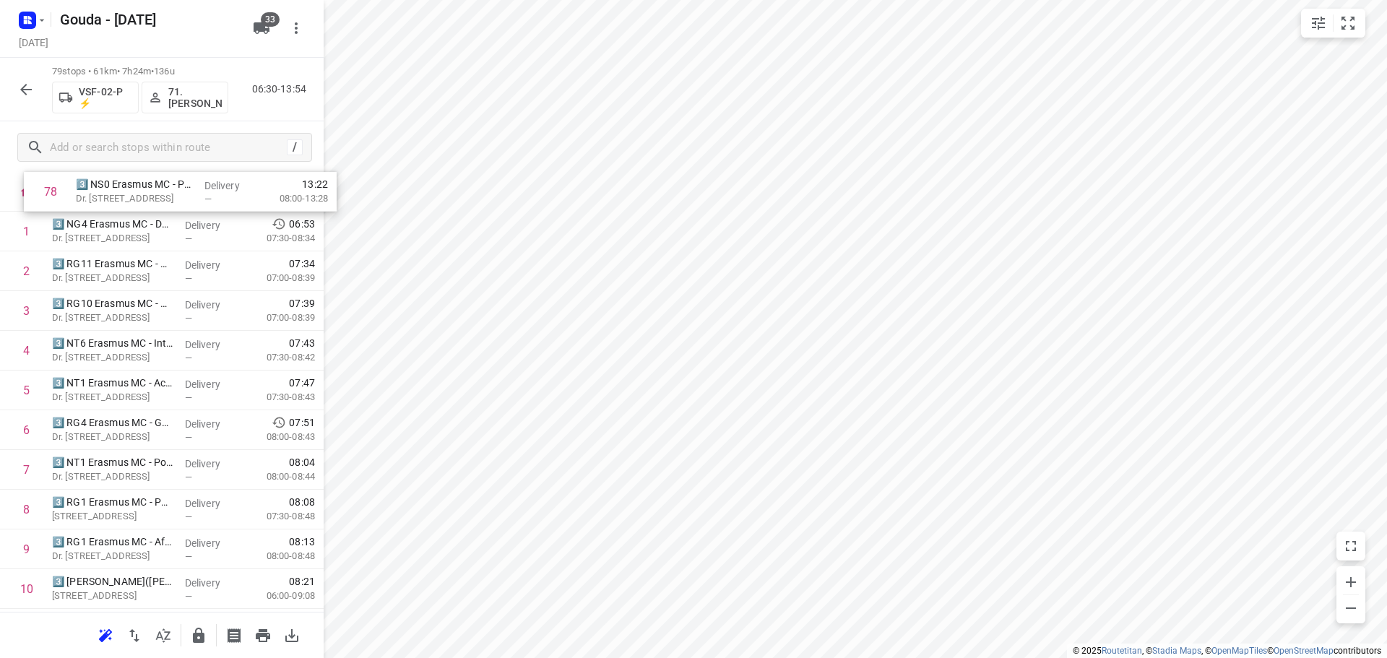
scroll to position [0, 0]
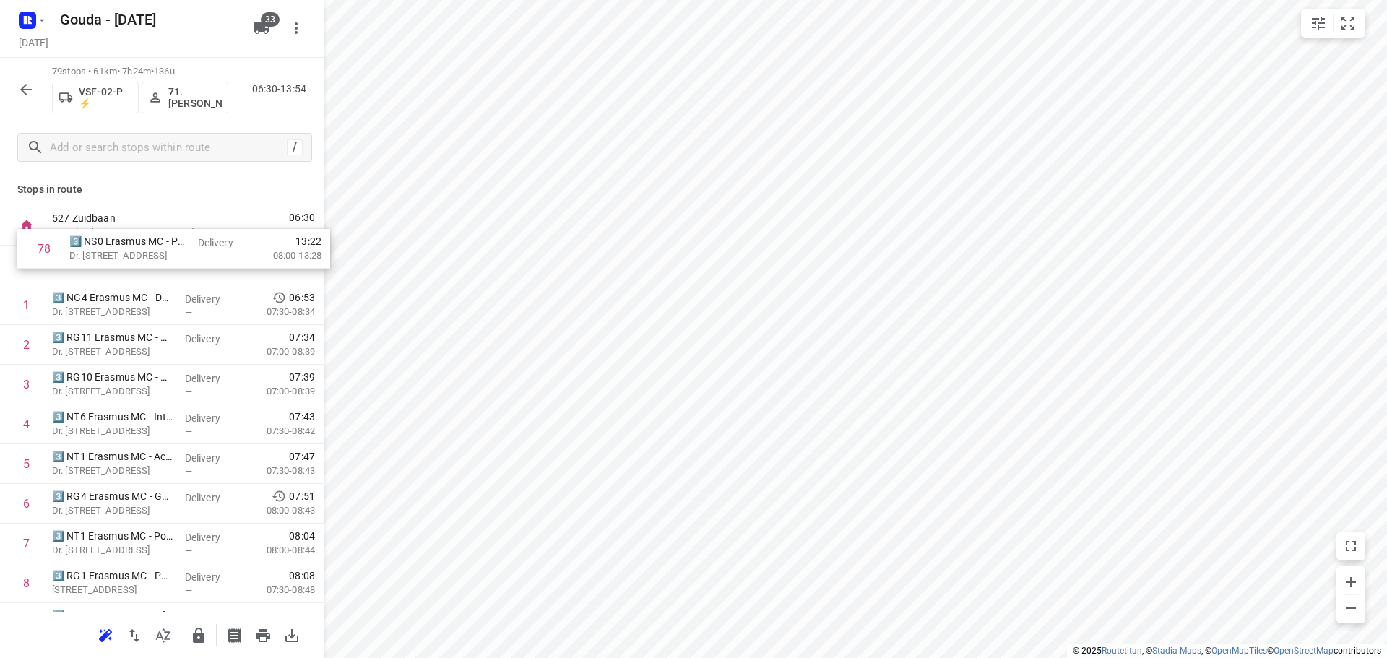
drag, startPoint x: 144, startPoint y: 513, endPoint x: 162, endPoint y: 228, distance: 285.8
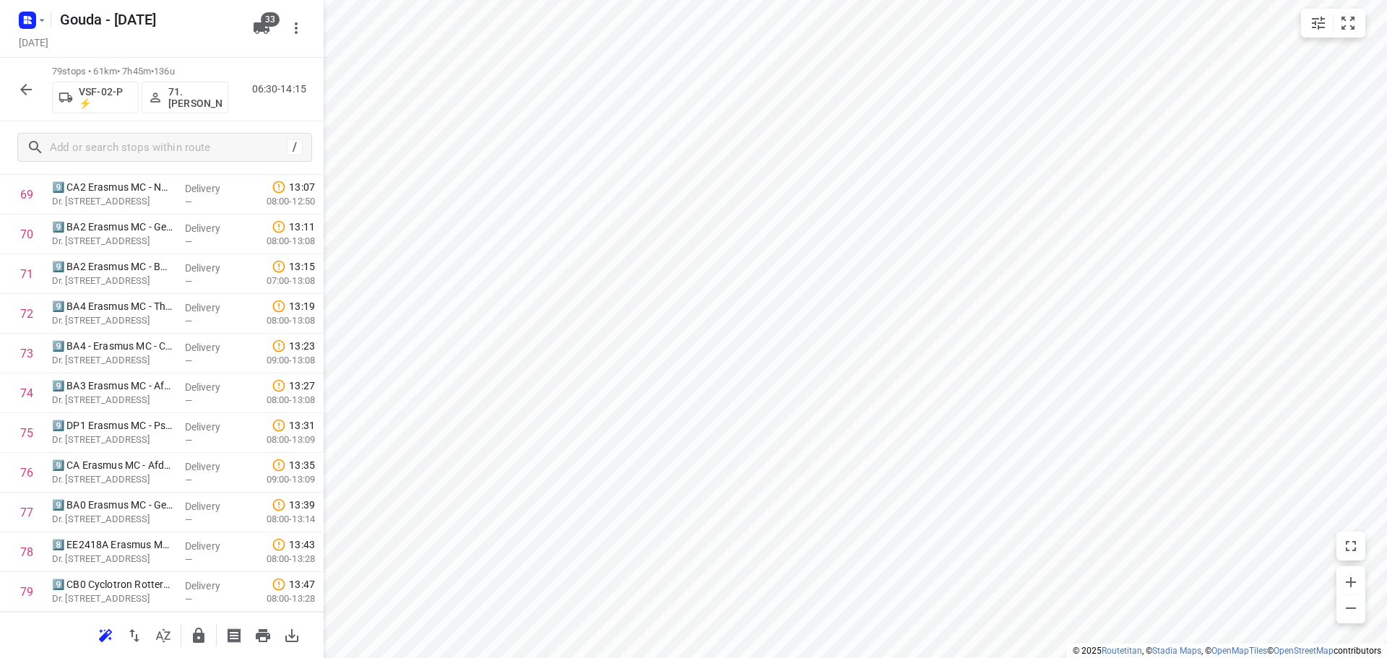
scroll to position [2812, 0]
click at [192, 637] on icon "button" at bounding box center [198, 635] width 17 height 17
click at [17, 86] on button "button" at bounding box center [26, 89] width 29 height 29
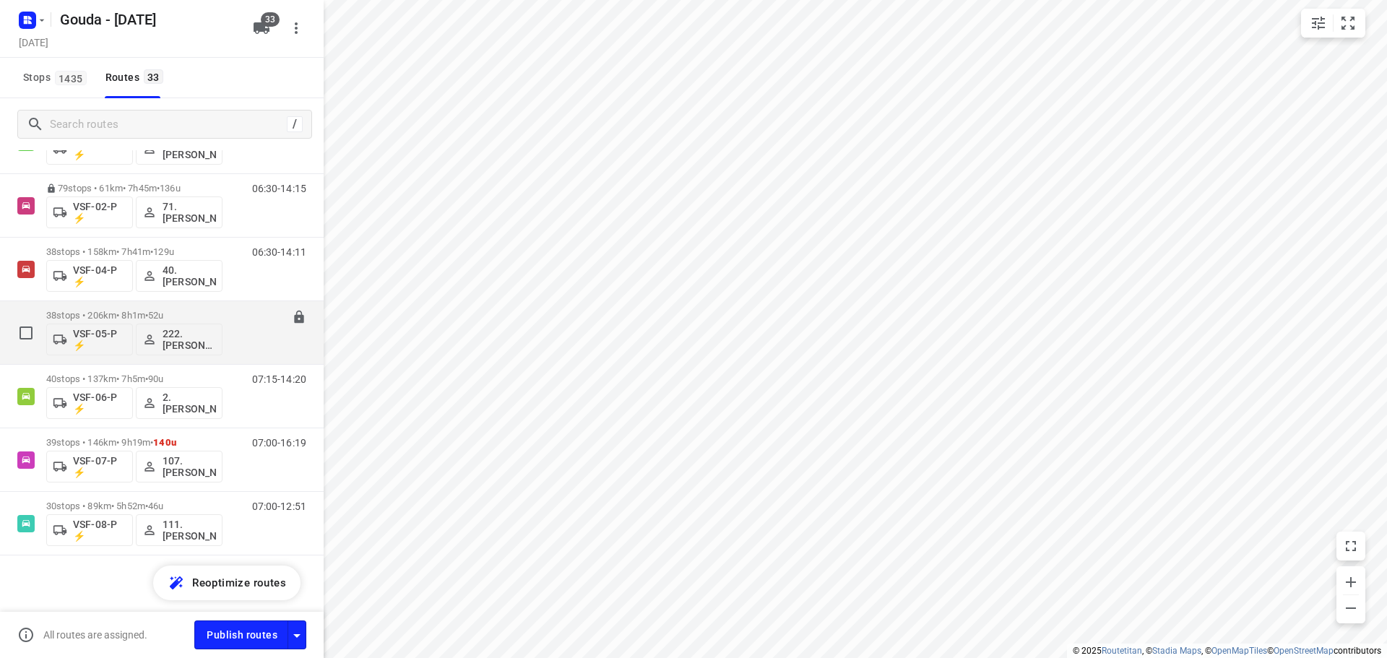
scroll to position [1726, 0]
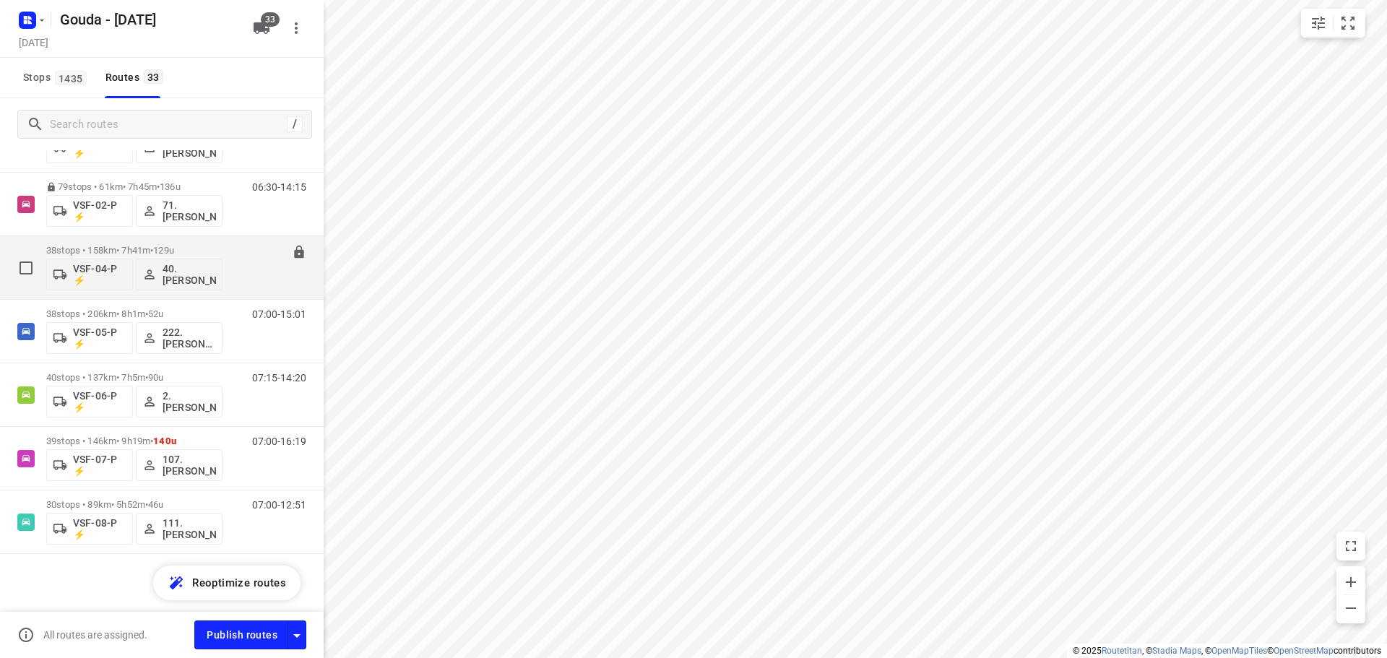
click at [174, 246] on span "129u" at bounding box center [163, 250] width 21 height 11
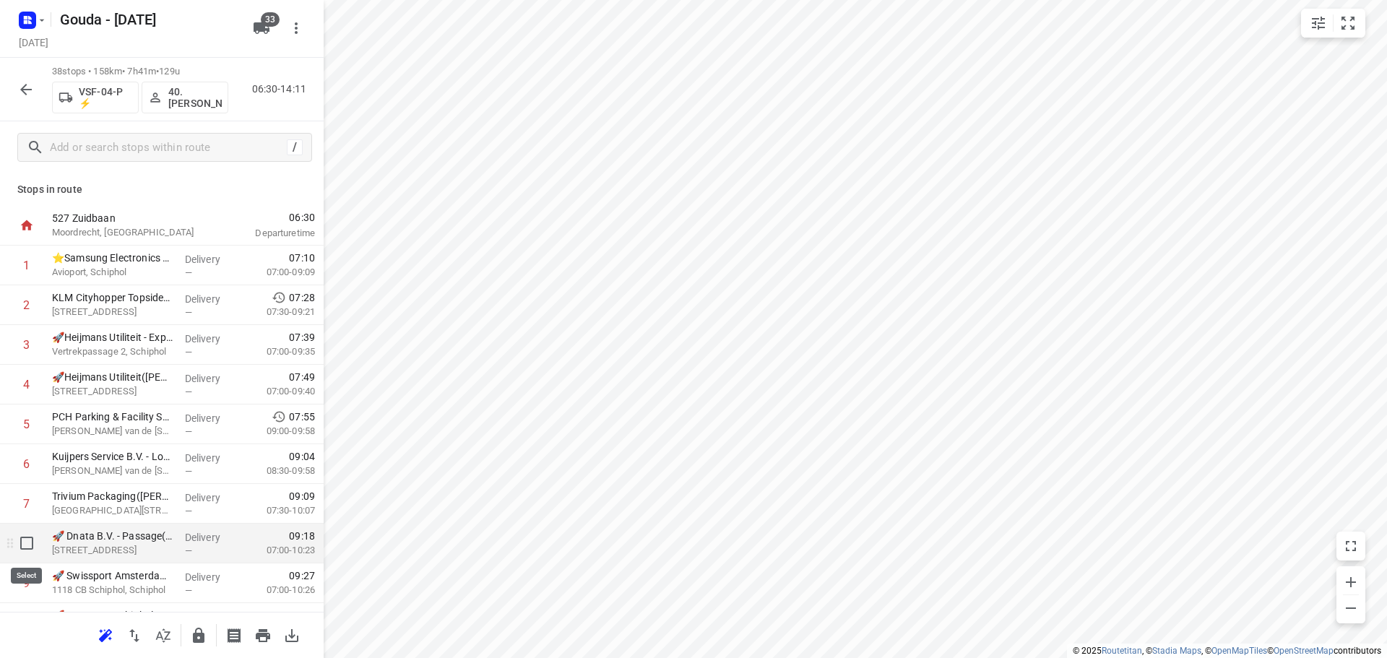
click at [19, 544] on input "checkbox" at bounding box center [26, 543] width 29 height 29
checkbox input "true"
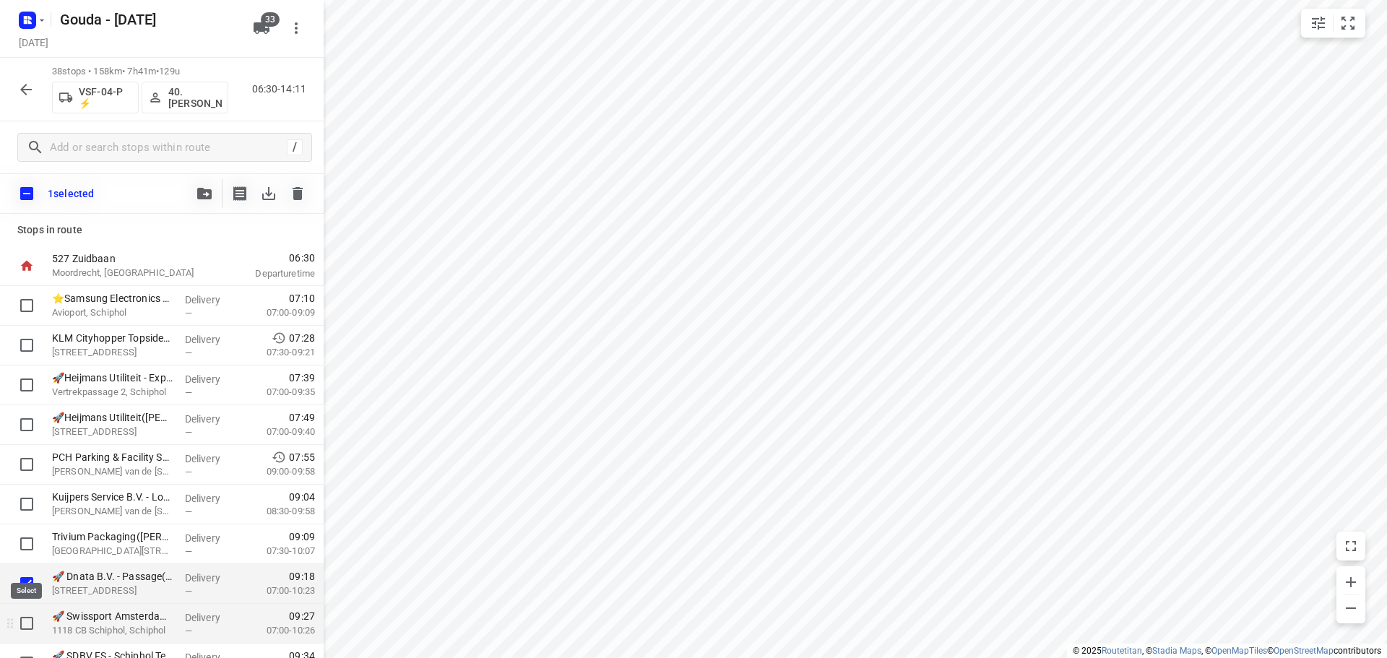
click at [21, 630] on input "checkbox" at bounding box center [26, 623] width 29 height 29
checkbox input "true"
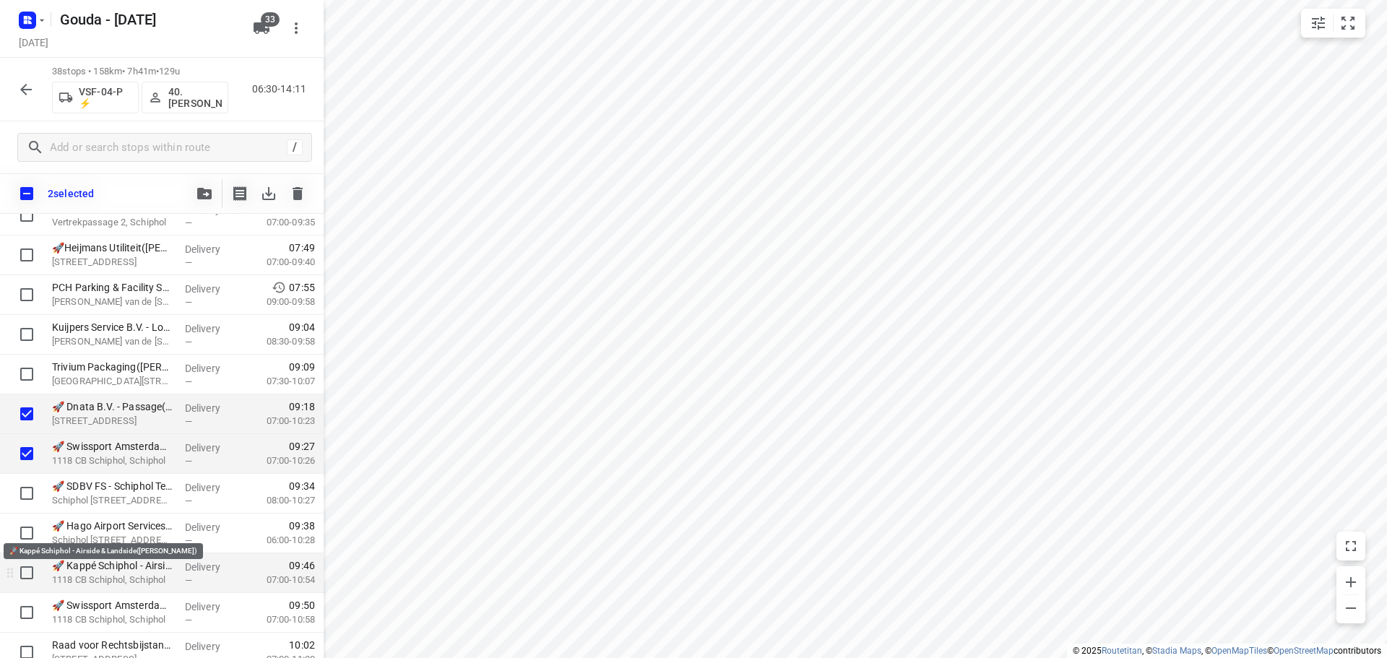
scroll to position [217, 0]
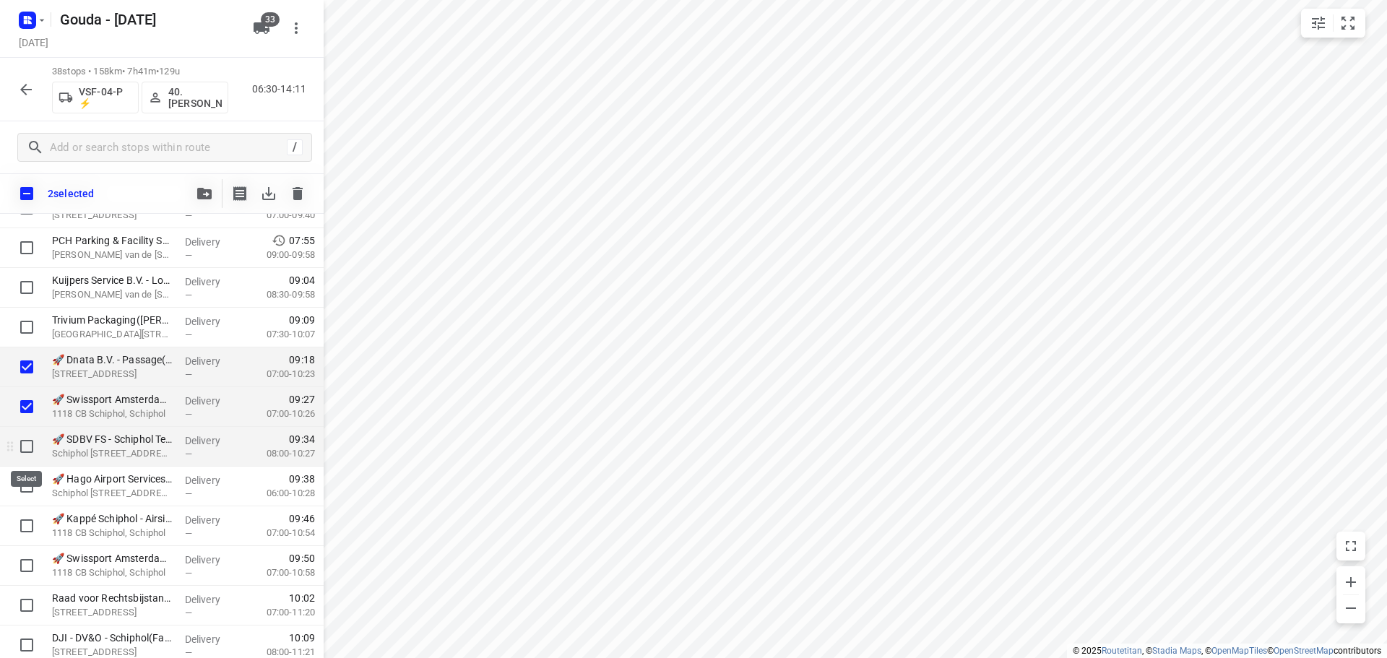
click at [28, 456] on input "checkbox" at bounding box center [26, 446] width 29 height 29
checkbox input "true"
click at [32, 498] on input "checkbox" at bounding box center [26, 486] width 29 height 29
checkbox input "true"
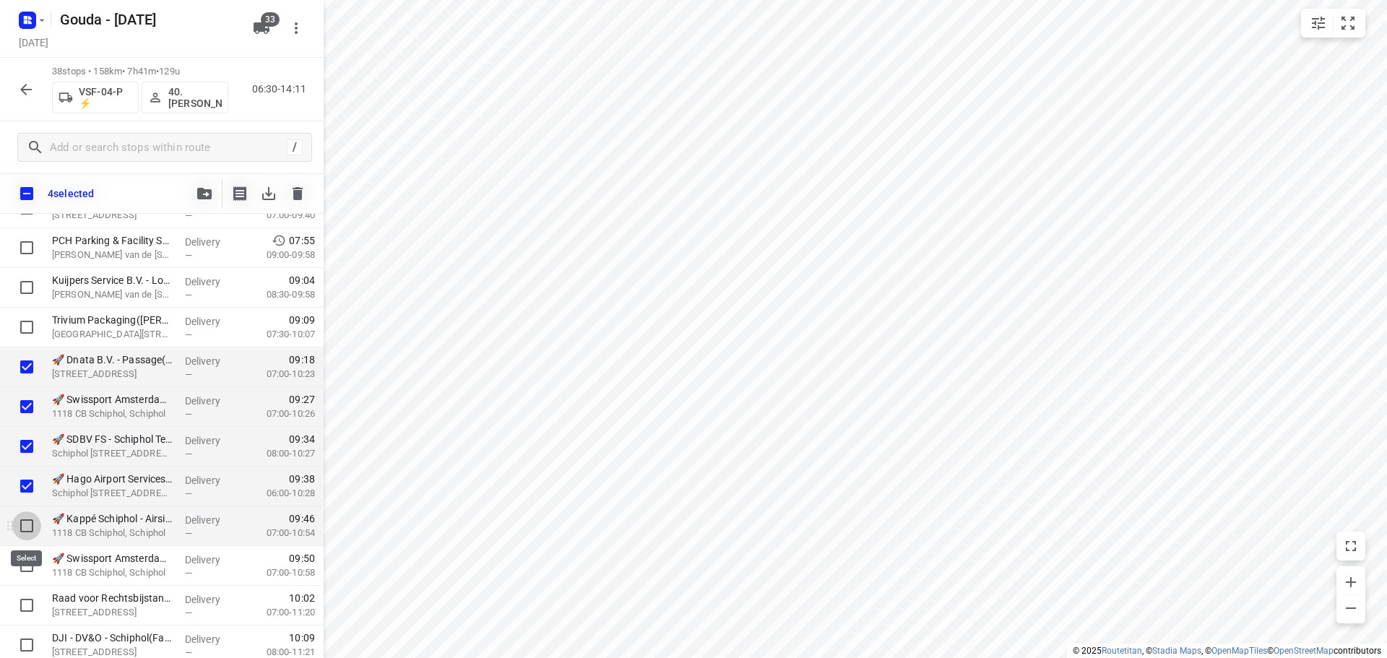
drag, startPoint x: 23, startPoint y: 524, endPoint x: 25, endPoint y: 562, distance: 38.3
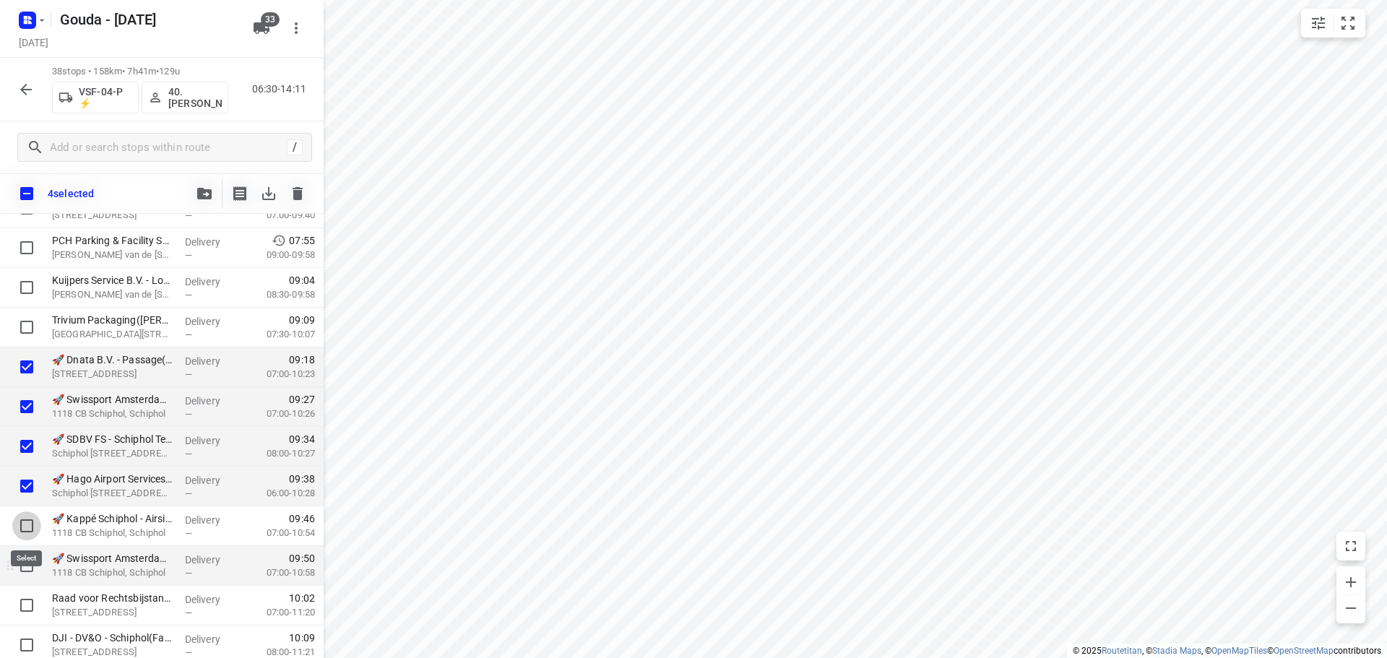
click at [23, 525] on input "checkbox" at bounding box center [26, 525] width 29 height 29
checkbox input "true"
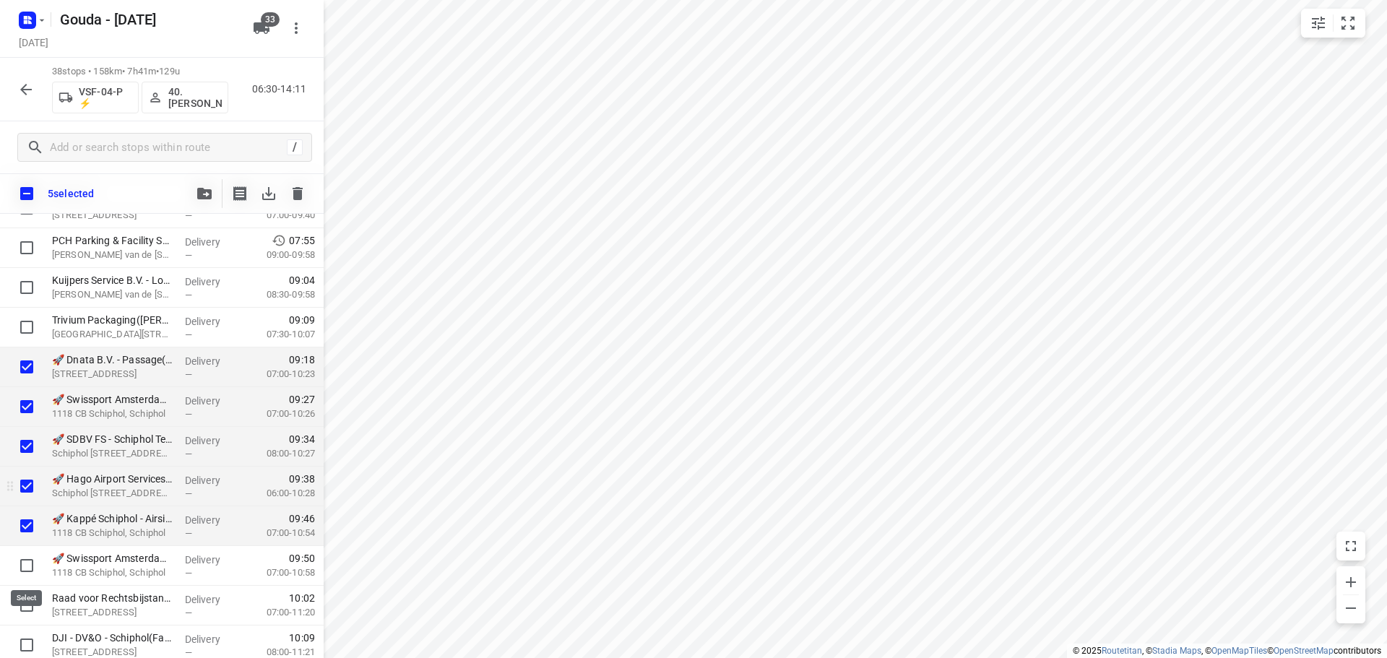
click at [25, 565] on input "checkbox" at bounding box center [26, 565] width 29 height 29
checkbox input "true"
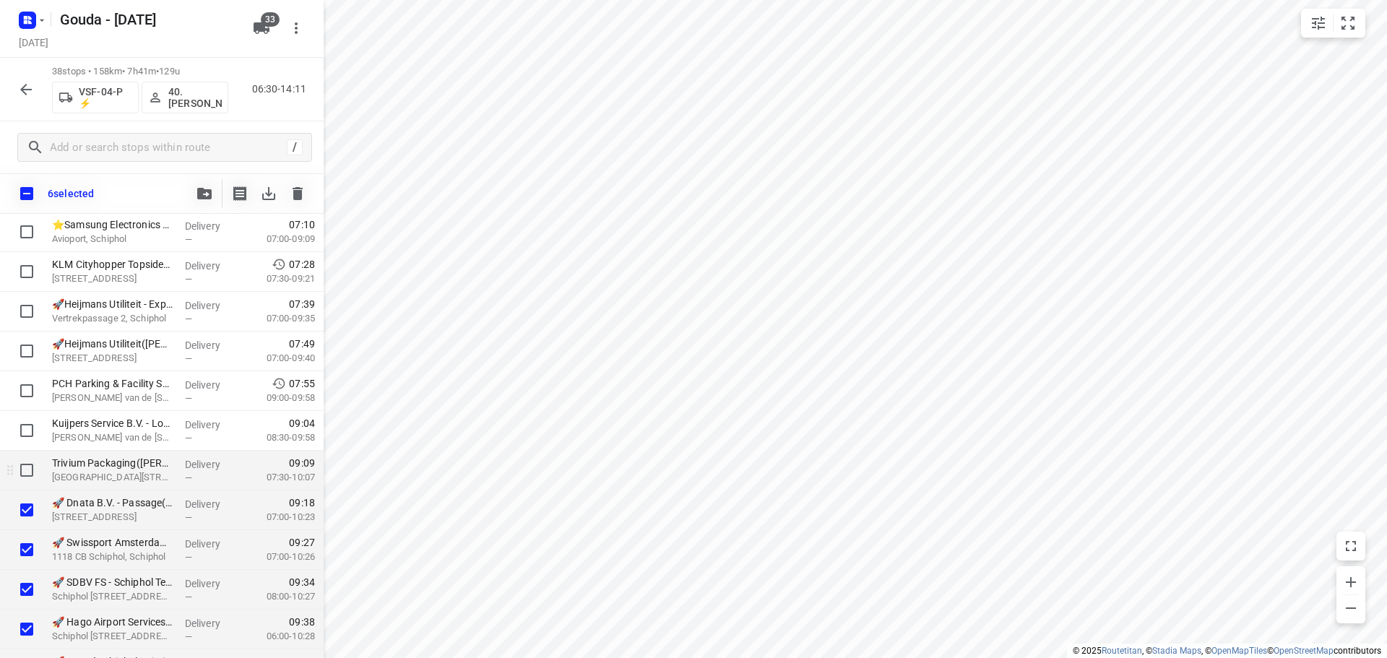
scroll to position [72, 0]
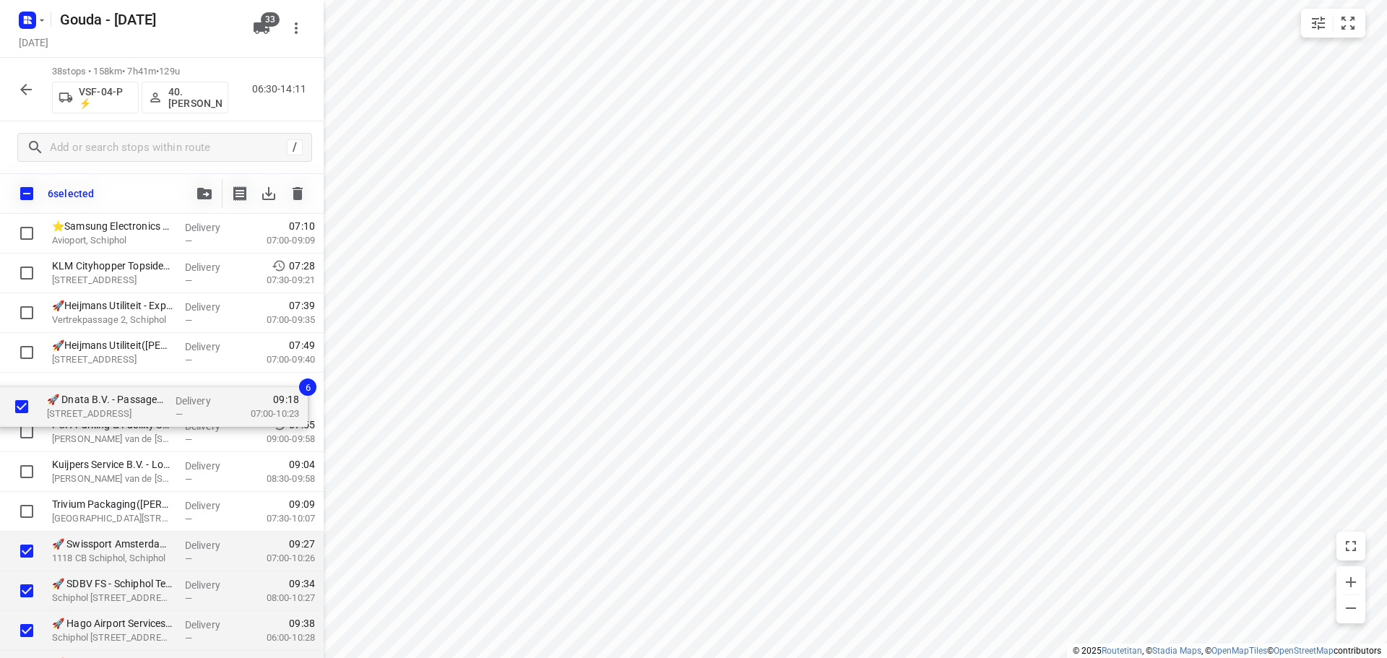
drag, startPoint x: 131, startPoint y: 525, endPoint x: 125, endPoint y: 396, distance: 128.7
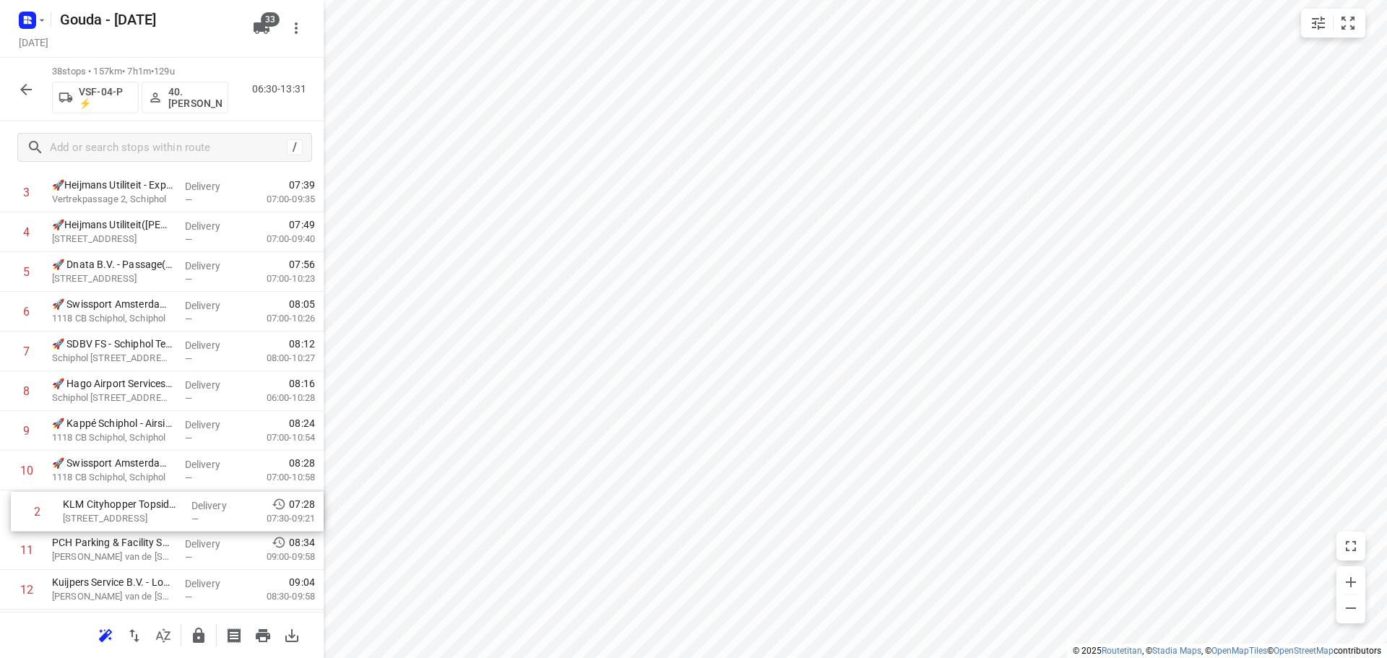
drag, startPoint x: 107, startPoint y: 229, endPoint x: 119, endPoint y: 522, distance: 293.5
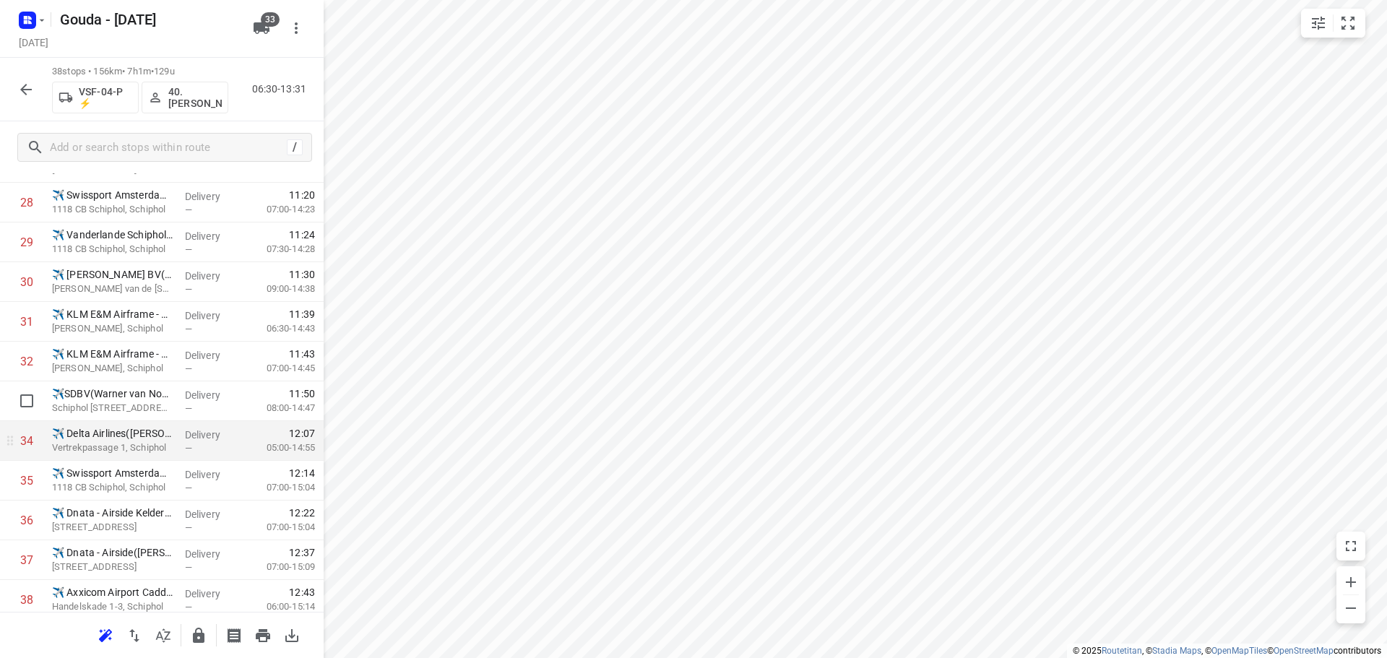
scroll to position [1183, 0]
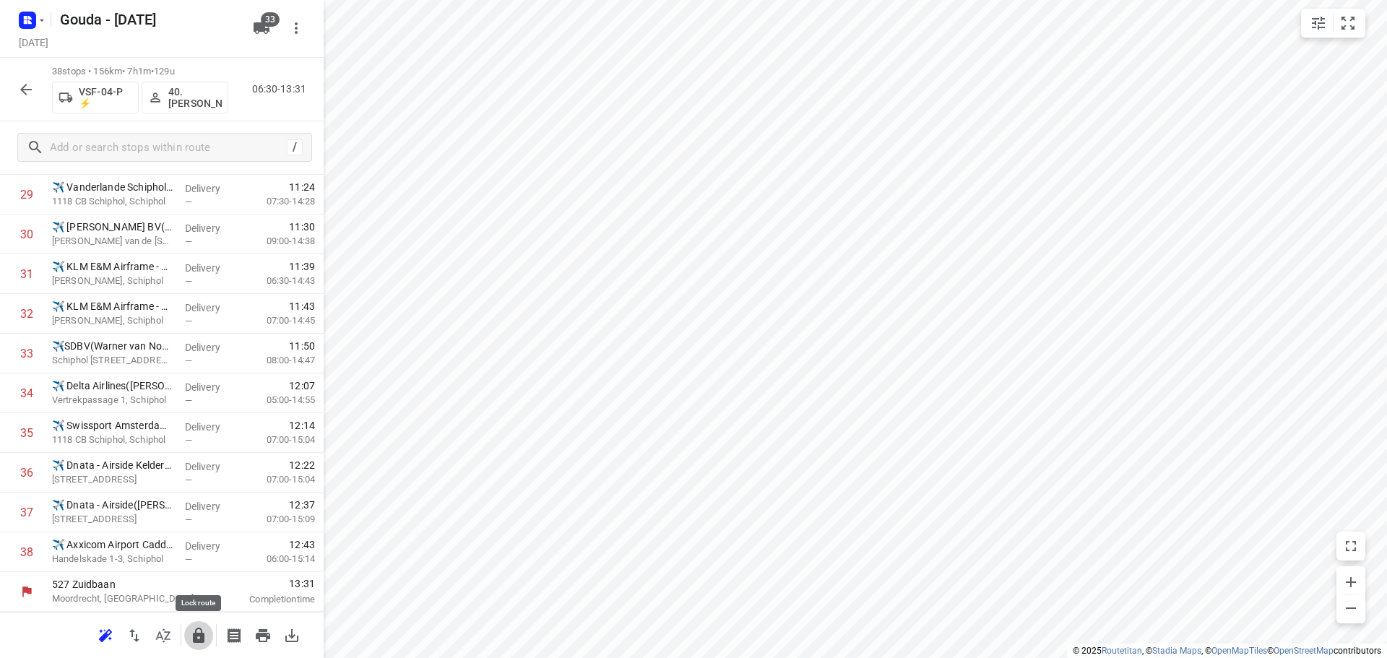
click at [194, 649] on button "button" at bounding box center [198, 635] width 29 height 29
click at [26, 87] on icon "button" at bounding box center [25, 89] width 17 height 17
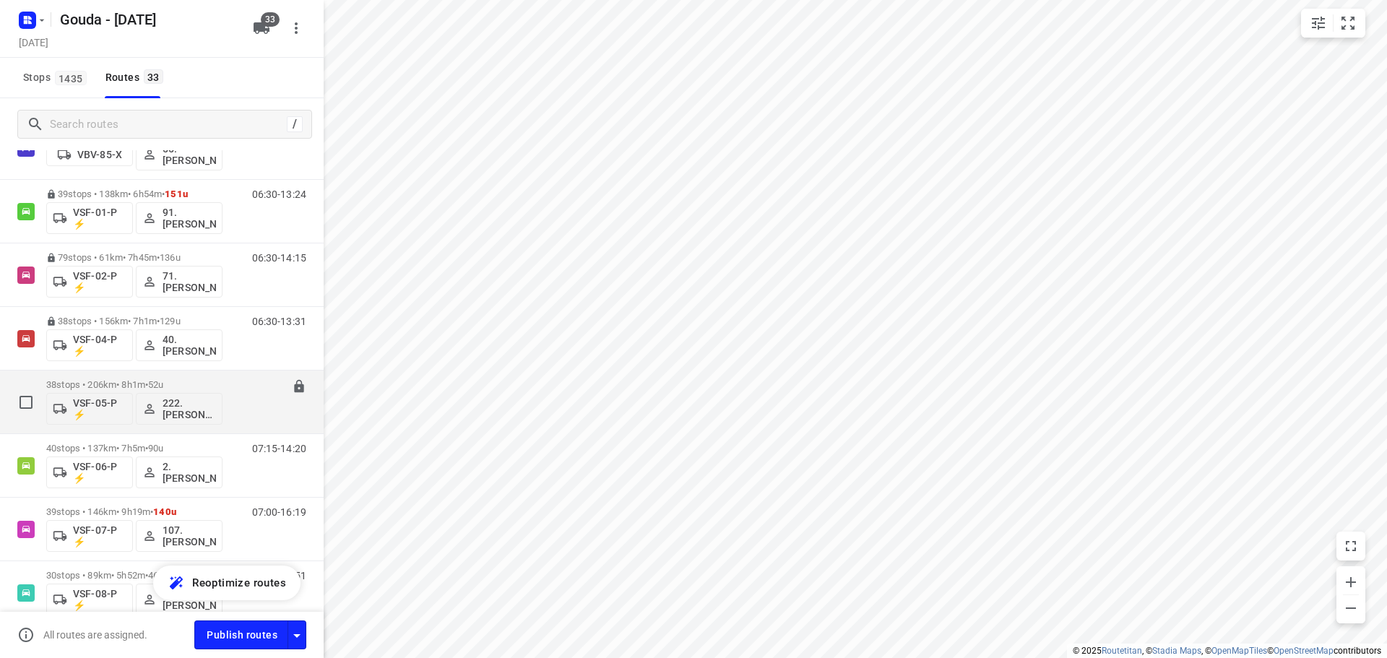
scroll to position [1726, 0]
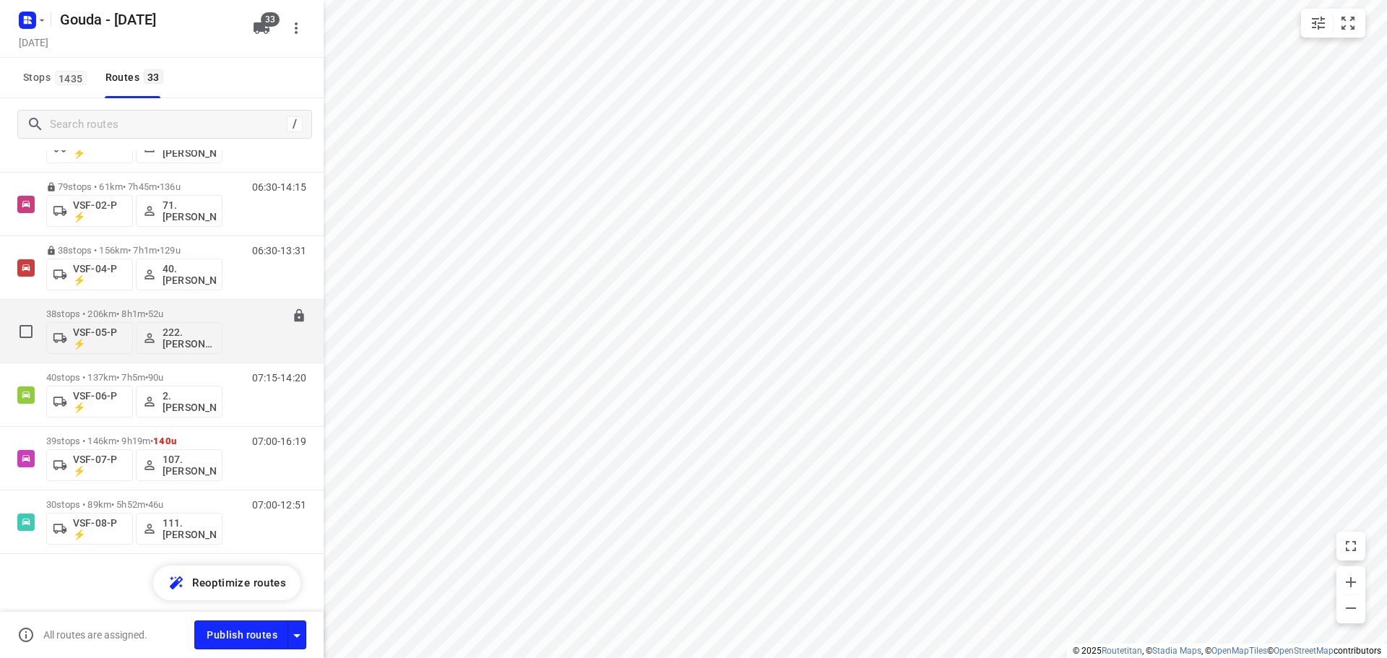
click at [191, 303] on div "38 stops • 206km • 8h1m • 52u VSF-05-P ⚡ 222.Abdelhamid Quilhiche (ZZP)" at bounding box center [134, 331] width 176 height 60
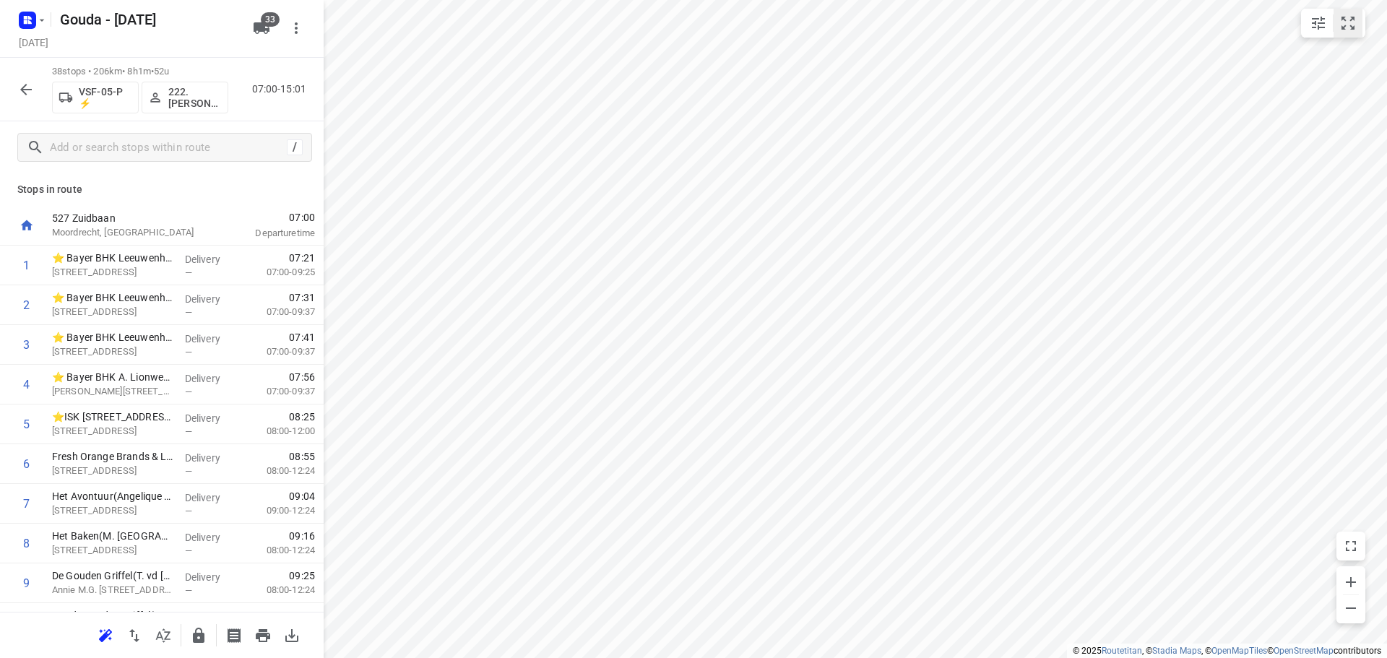
click at [1352, 24] on icon "small contained button group" at bounding box center [1347, 22] width 17 height 17
click at [24, 92] on icon "button" at bounding box center [26, 90] width 12 height 12
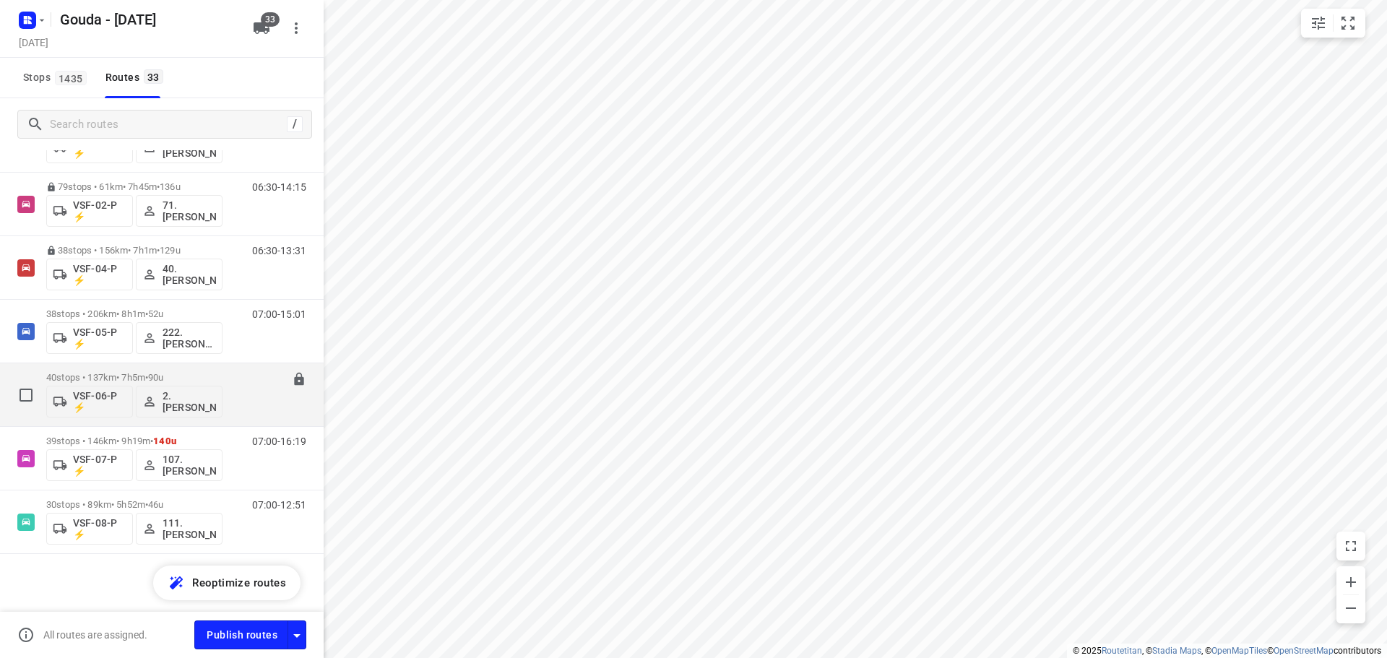
click at [148, 377] on span "•" at bounding box center [146, 377] width 3 height 11
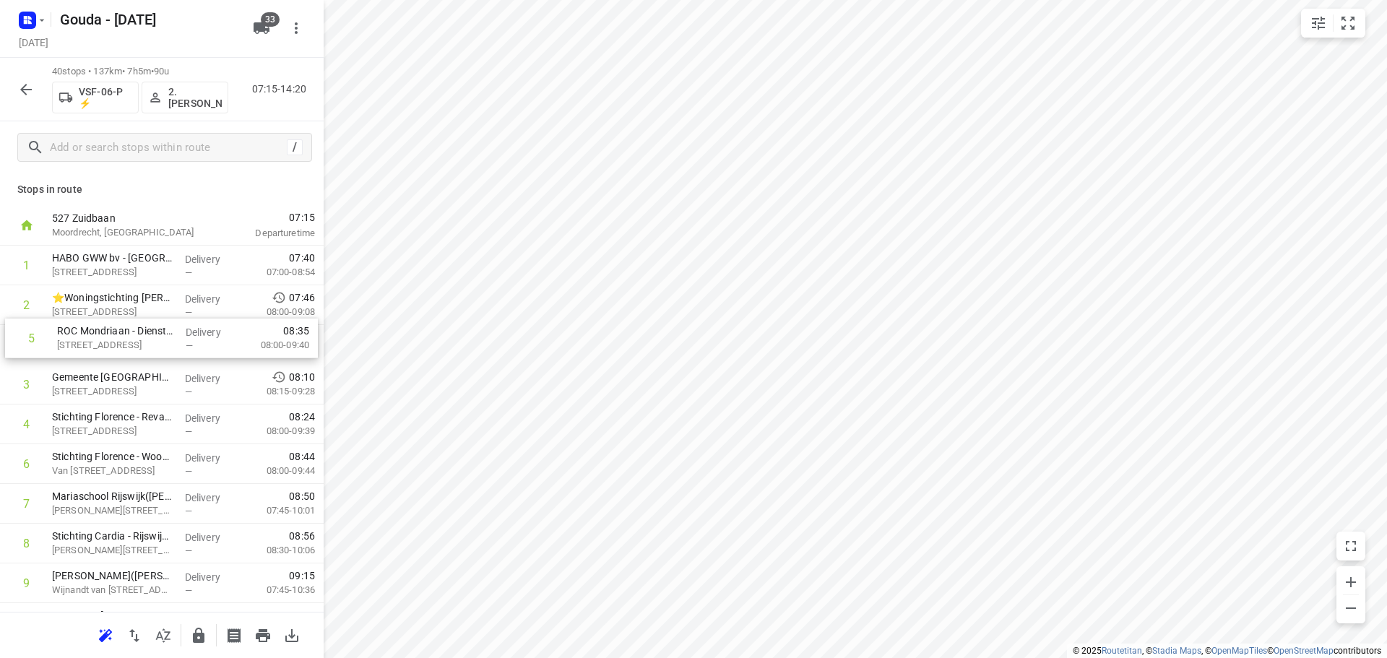
drag, startPoint x: 102, startPoint y: 435, endPoint x: 107, endPoint y: 340, distance: 95.5
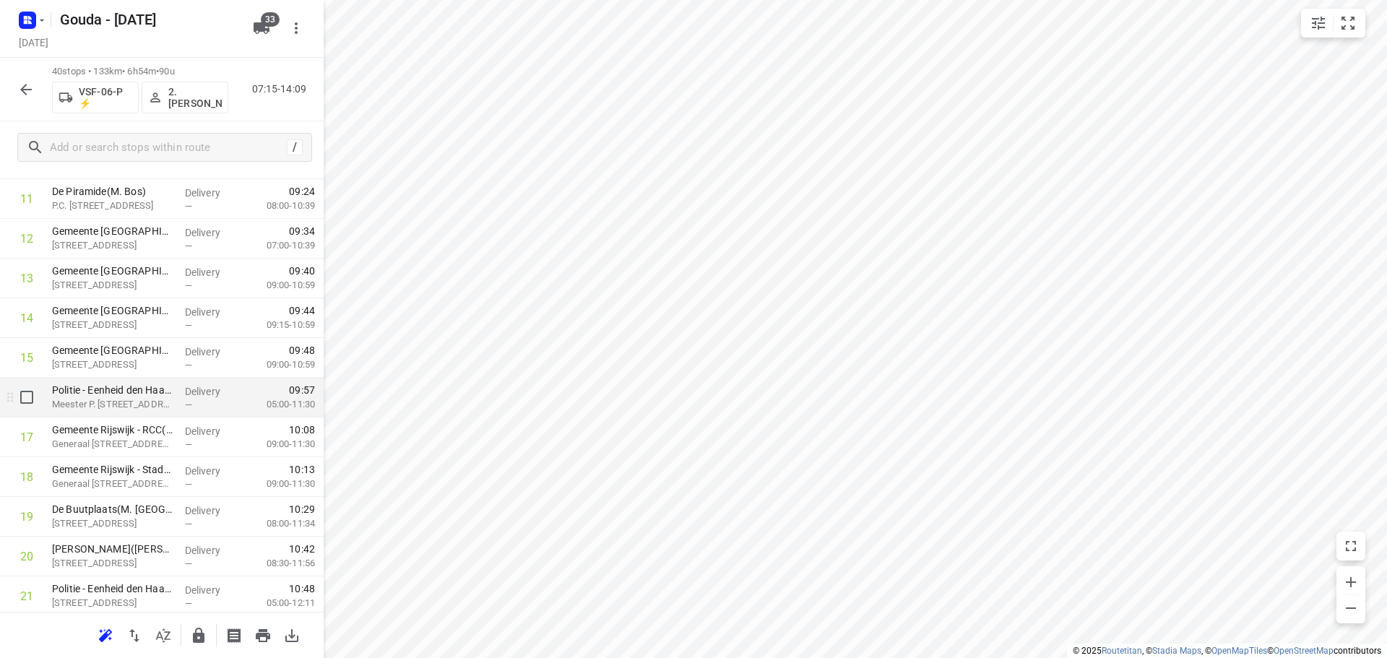
scroll to position [506, 0]
click at [20, 389] on input "checkbox" at bounding box center [26, 395] width 29 height 29
checkbox input "true"
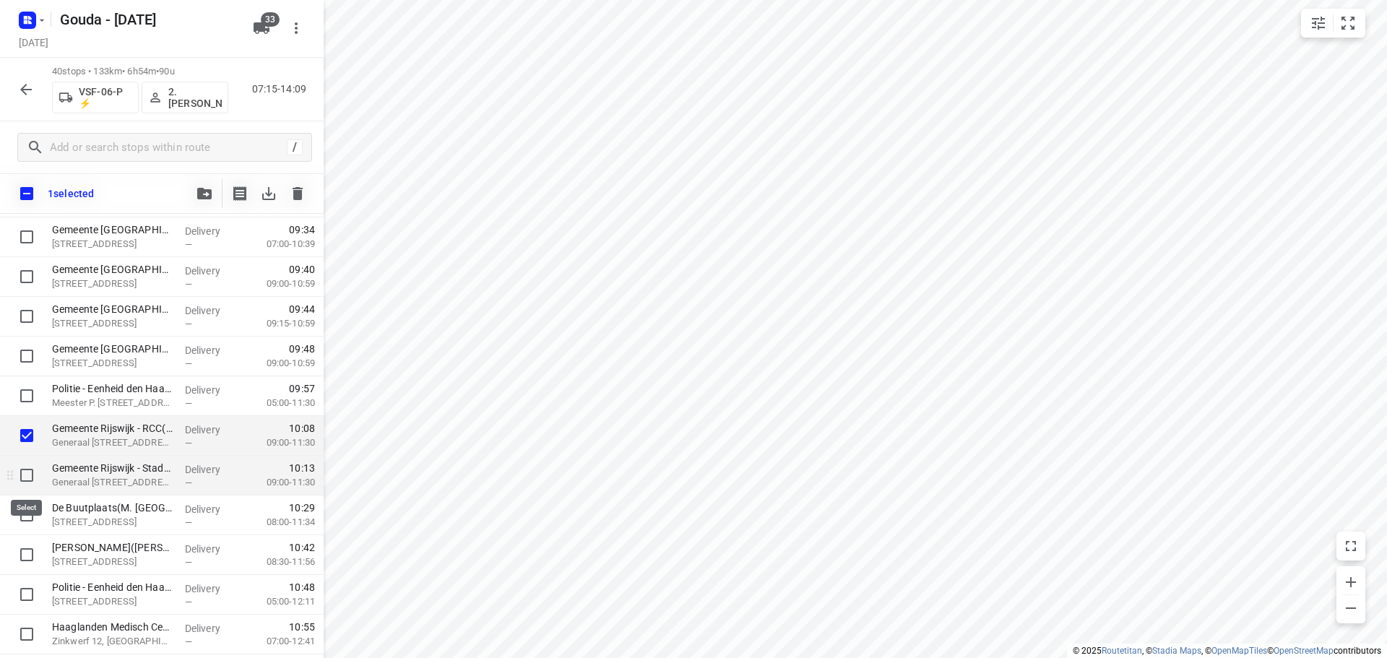
click at [23, 472] on input "checkbox" at bounding box center [26, 475] width 29 height 29
checkbox input "true"
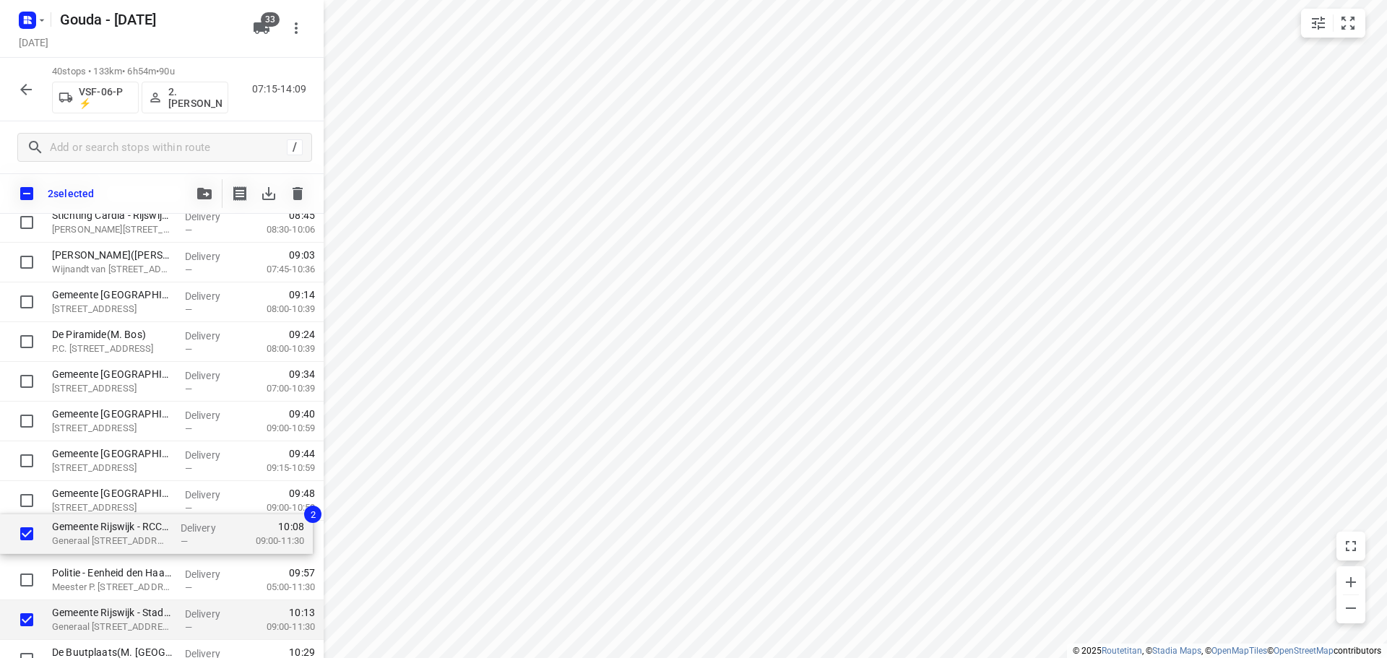
scroll to position [362, 0]
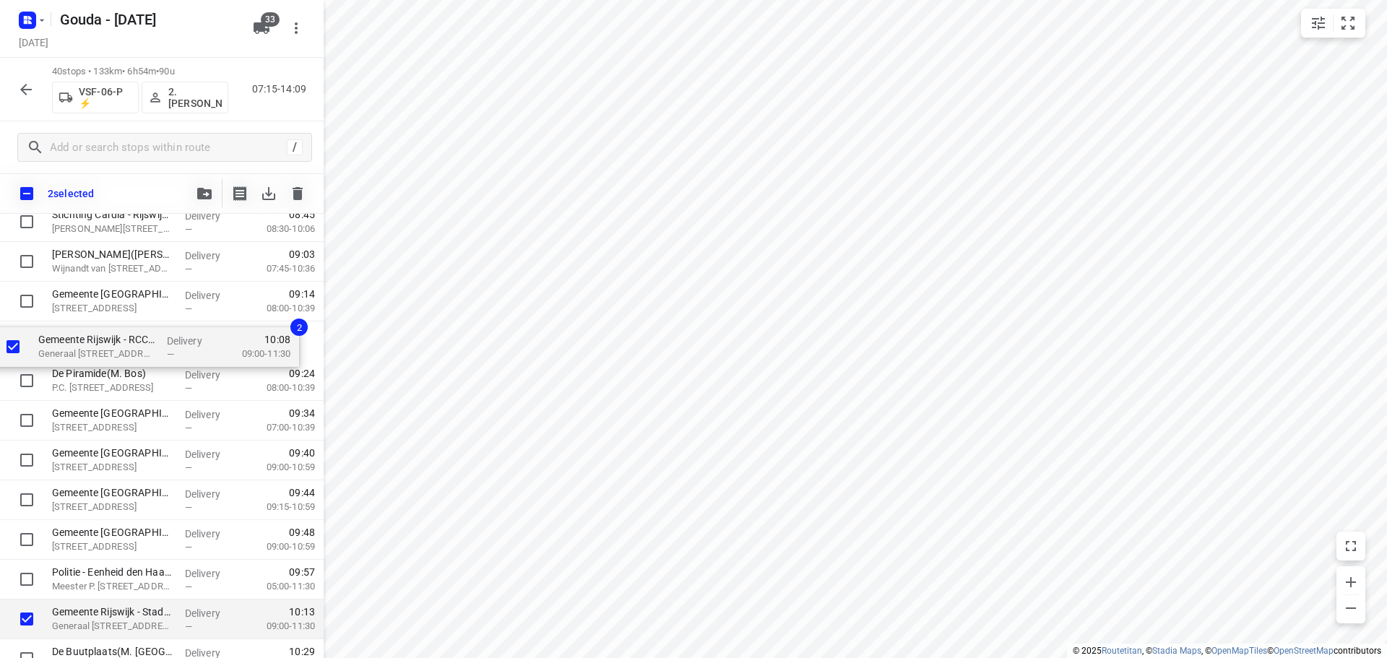
drag, startPoint x: 121, startPoint y: 579, endPoint x: 108, endPoint y: 332, distance: 247.4
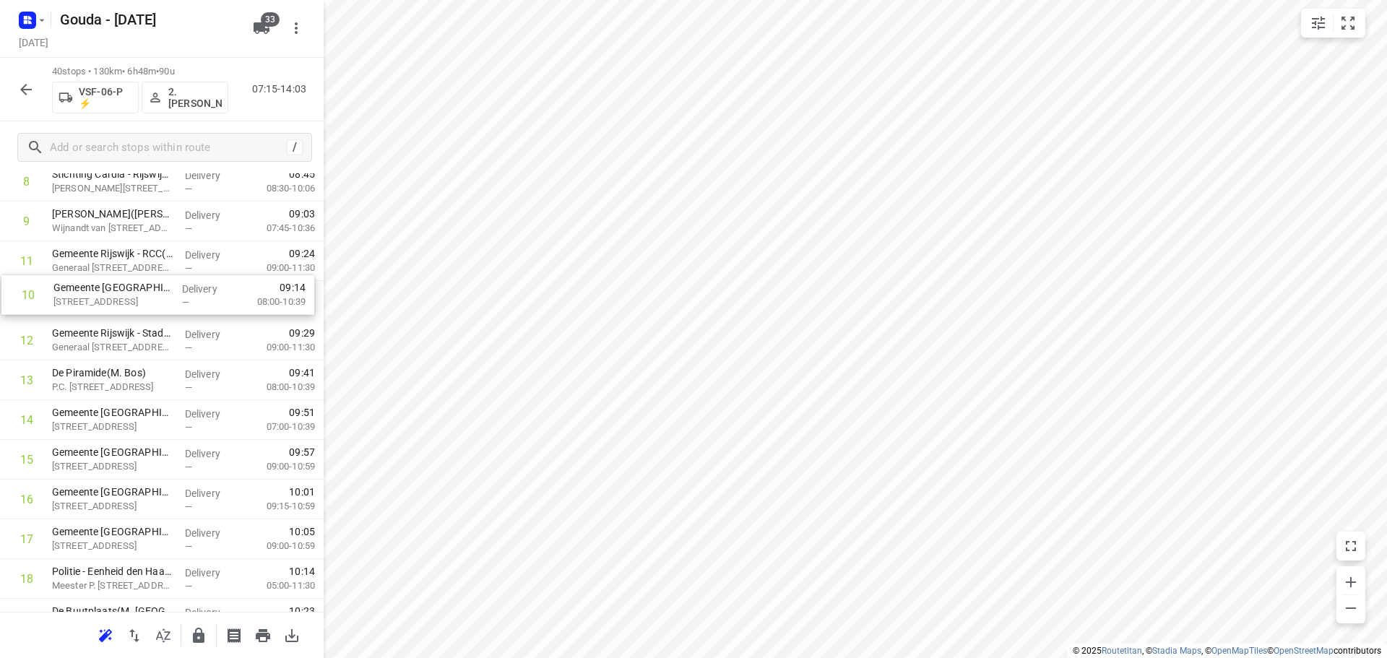
scroll to position [360, 0]
drag, startPoint x: 144, startPoint y: 264, endPoint x: 148, endPoint y: 351, distance: 86.8
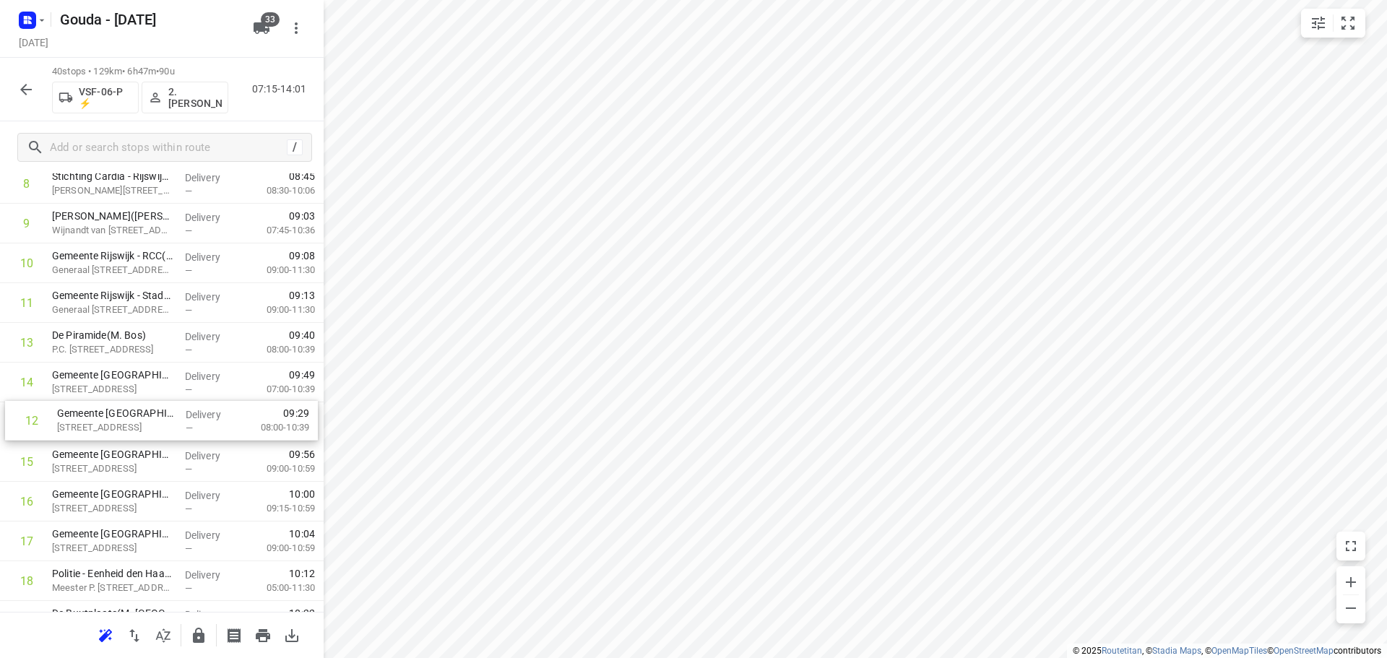
drag, startPoint x: 160, startPoint y: 344, endPoint x: 165, endPoint y: 428, distance: 84.6
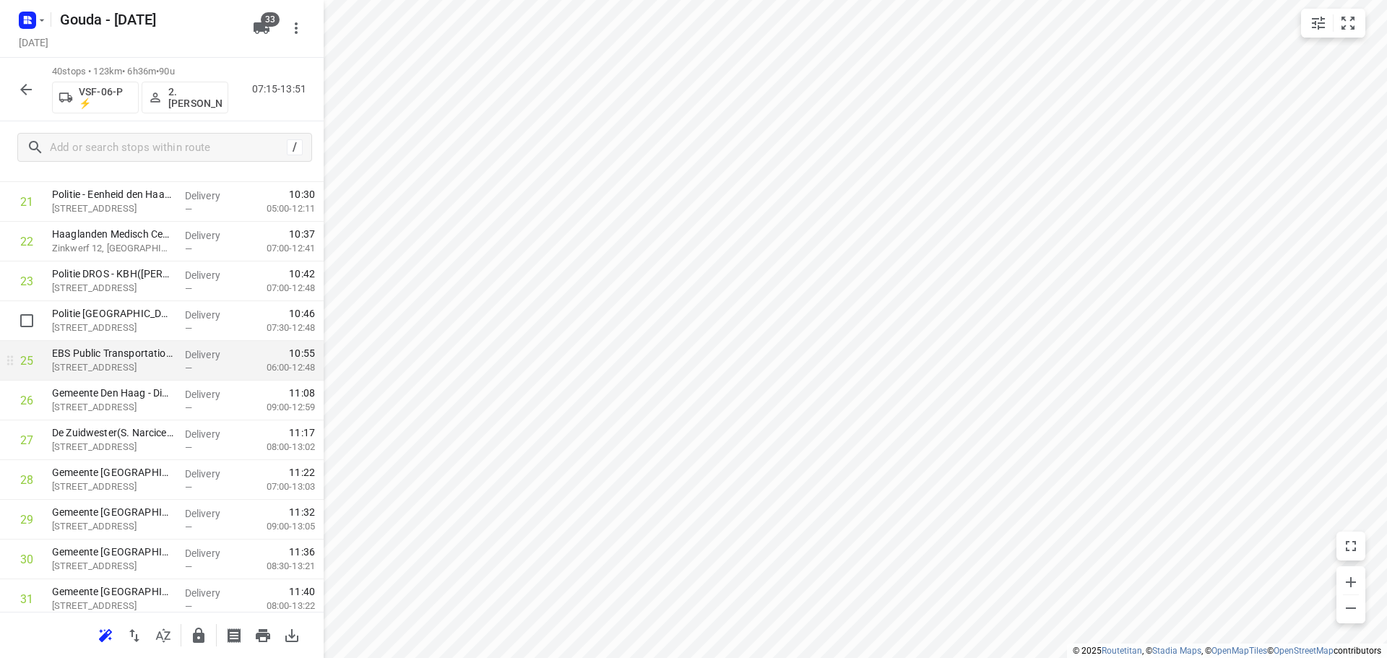
scroll to position [865, 0]
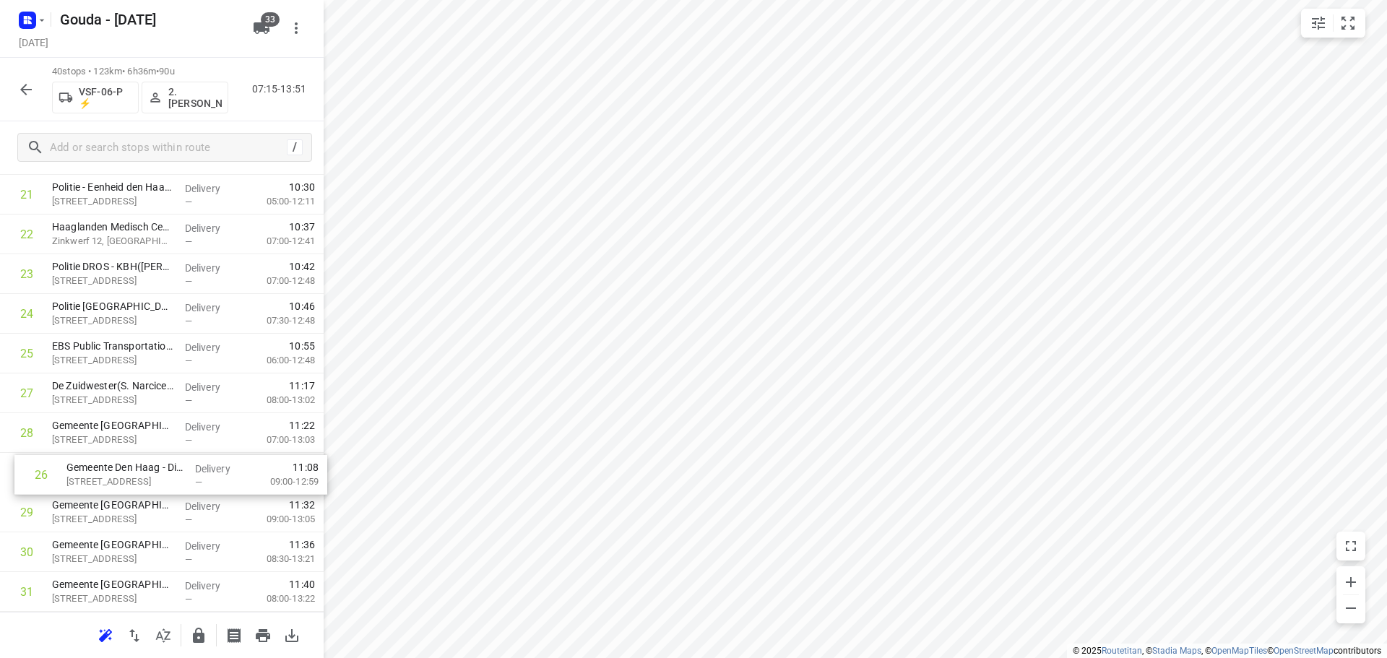
drag, startPoint x: 170, startPoint y: 391, endPoint x: 184, endPoint y: 476, distance: 86.4
click at [184, 476] on div "1 HABO GWW bv - Den Haag(Monique Siedenburg) Binckhorstlaan 46, Den Haag Delive…" at bounding box center [162, 174] width 324 height 1589
click at [14, 505] on input "checkbox" at bounding box center [26, 512] width 29 height 29
checkbox input "true"
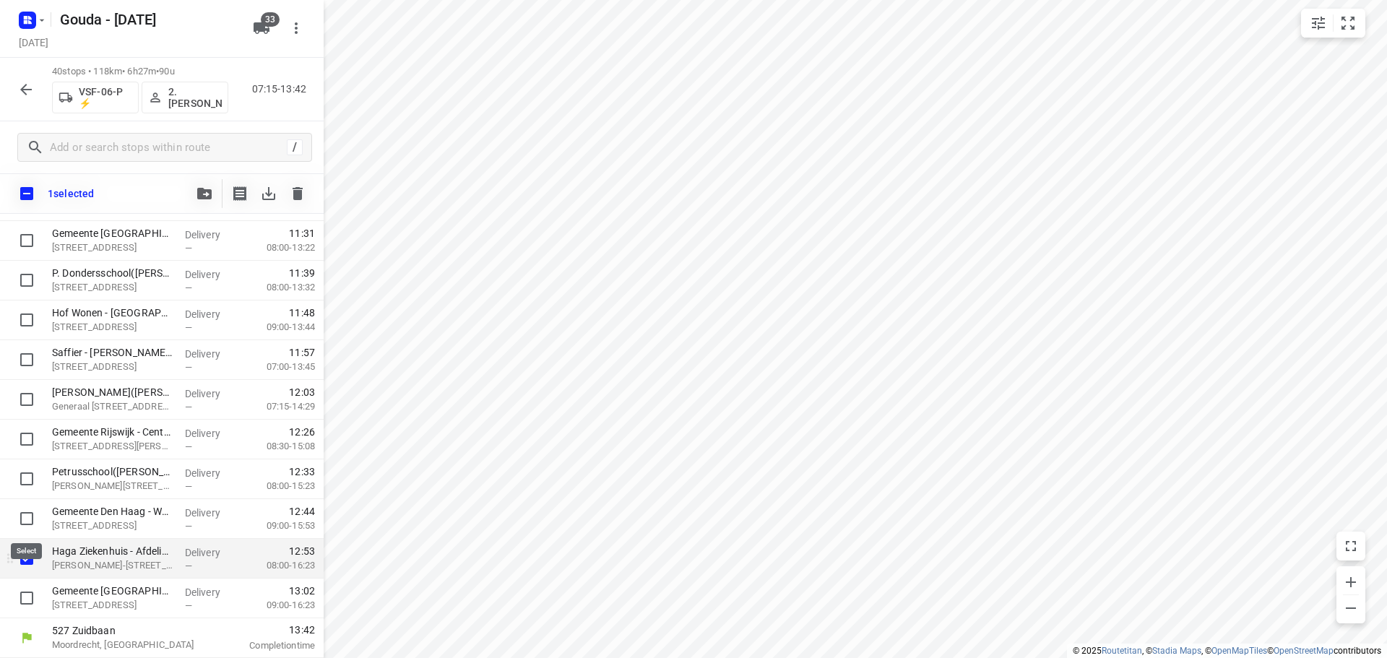
scroll to position [1257, 0]
click at [27, 565] on input "checkbox" at bounding box center [26, 558] width 29 height 29
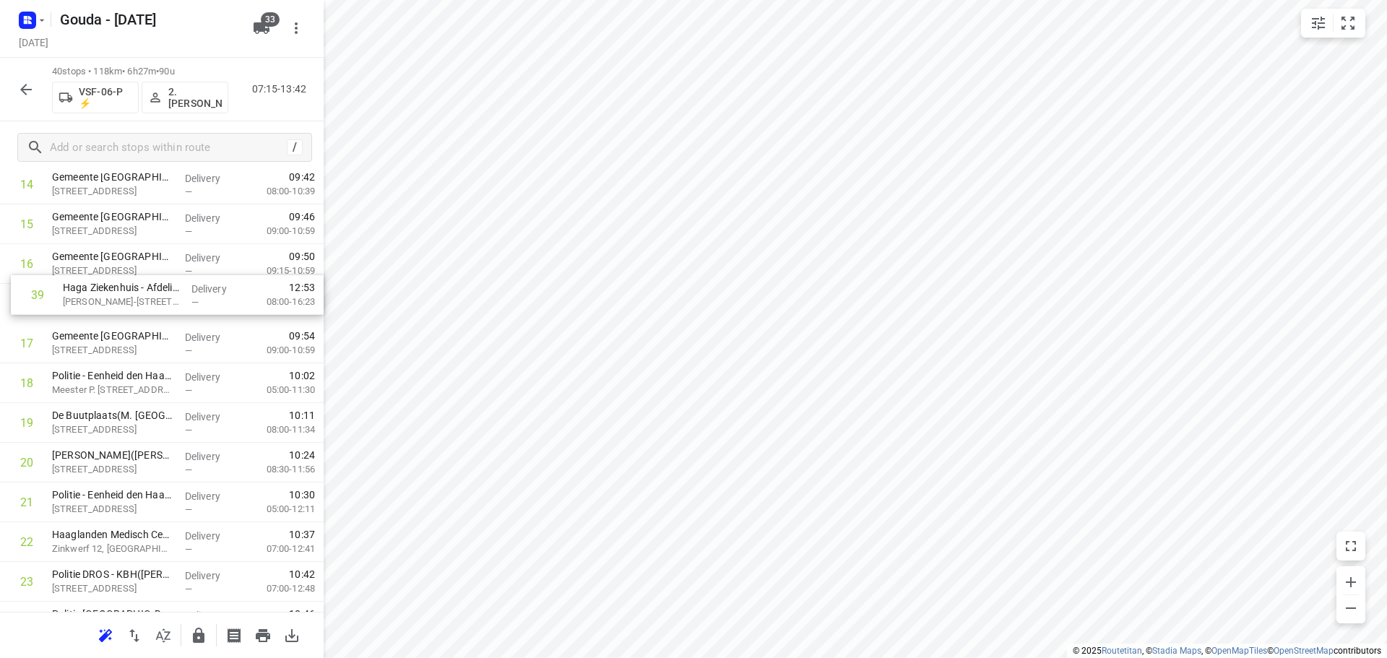
scroll to position [595, 0]
drag, startPoint x: 115, startPoint y: 521, endPoint x: 119, endPoint y: 409, distance: 112.7
click at [119, 409] on div "1 HABO GWW bv - Den Haag(Monique Siedenburg) Binckhorstlaan 46, Den Haag Delive…" at bounding box center [162, 444] width 324 height 1589
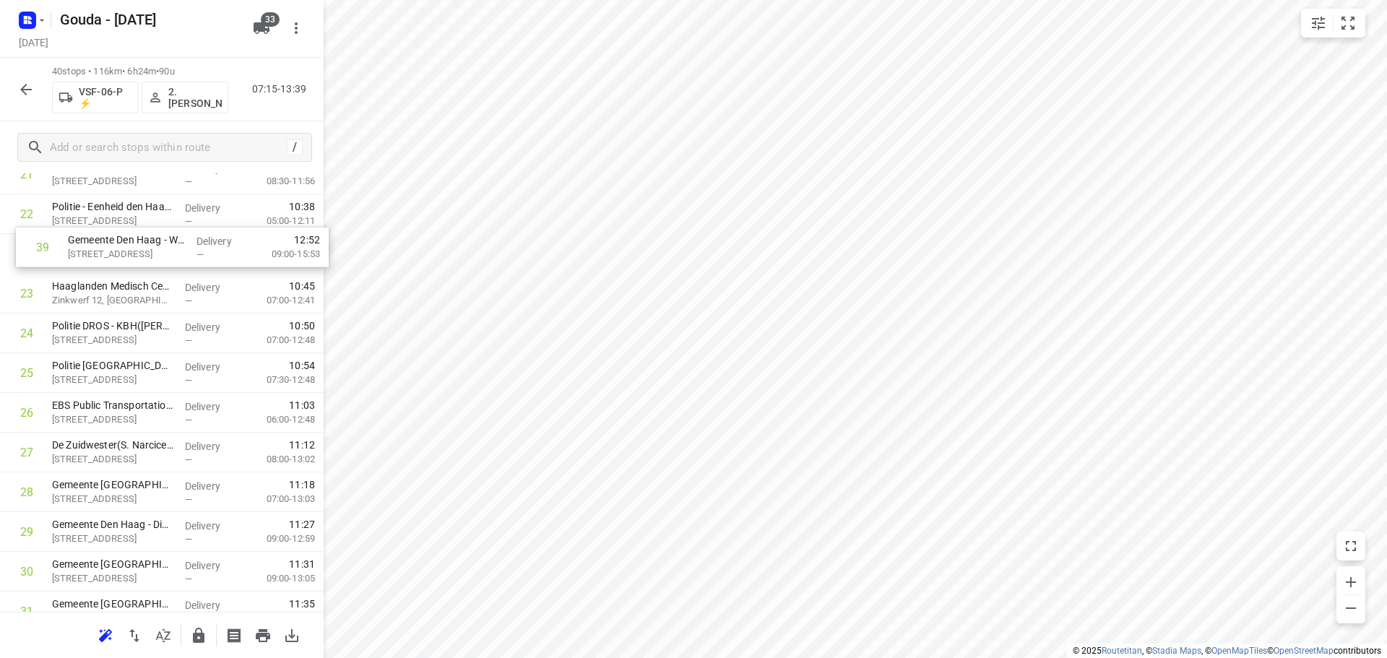
scroll to position [881, 0]
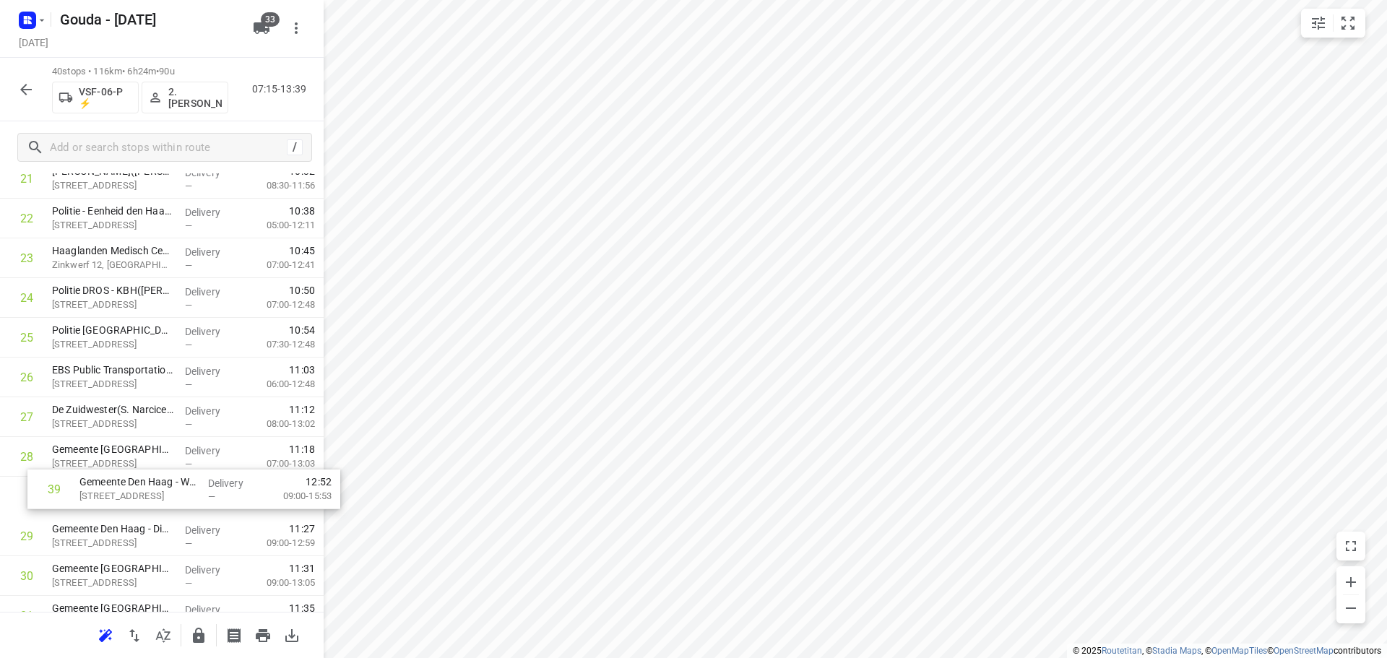
drag, startPoint x: 121, startPoint y: 519, endPoint x: 148, endPoint y: 491, distance: 38.8
click at [148, 491] on div "1 HABO GWW bv - Den Haag(Monique Siedenburg) Binckhorstlaan 46, Den Haag Delive…" at bounding box center [162, 158] width 324 height 1589
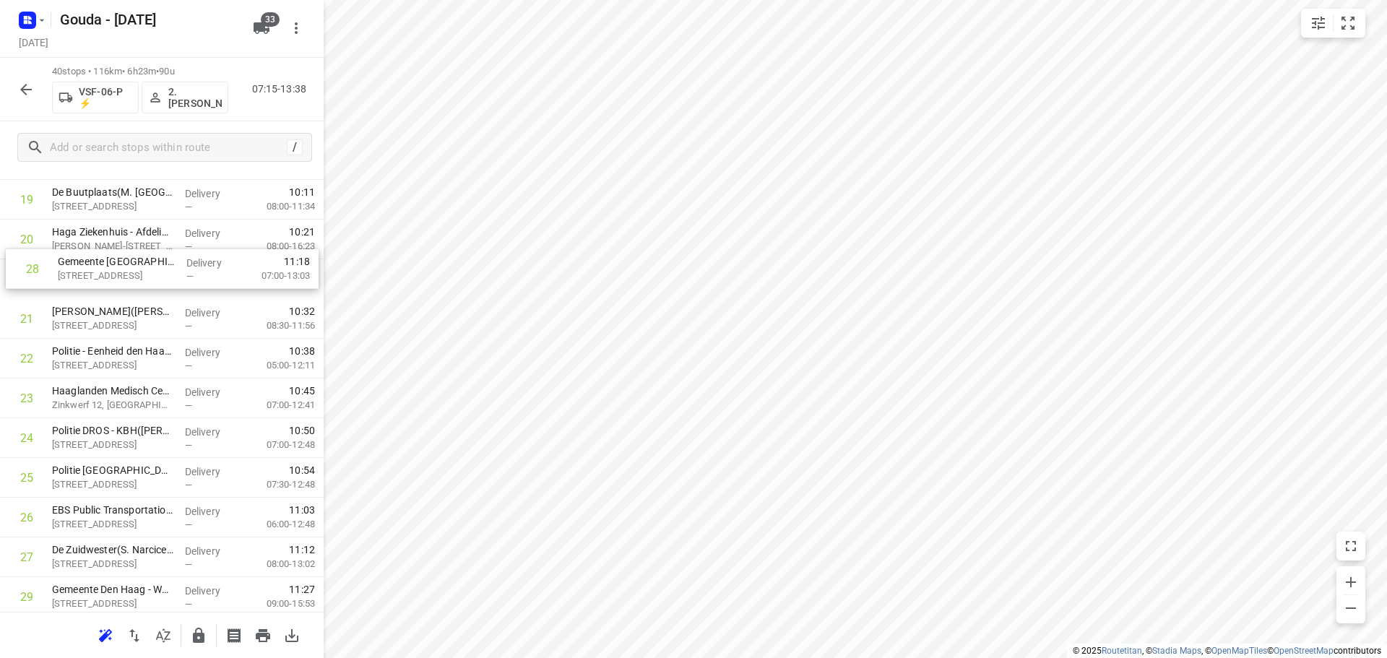
scroll to position [774, 0]
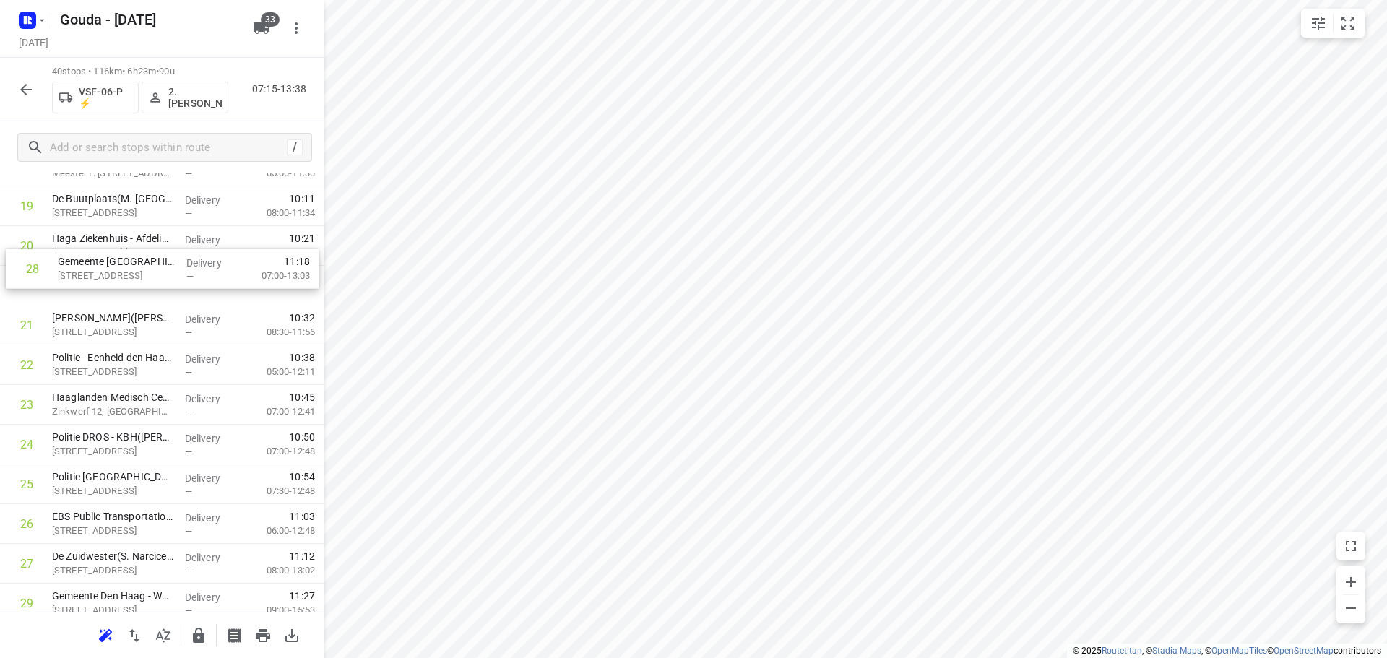
drag, startPoint x: 132, startPoint y: 461, endPoint x: 142, endPoint y: 279, distance: 181.5
click at [142, 279] on div "1 HABO GWW bv - Den Haag(Monique Siedenburg) Binckhorstlaan 46, Den Haag Delive…" at bounding box center [162, 265] width 324 height 1589
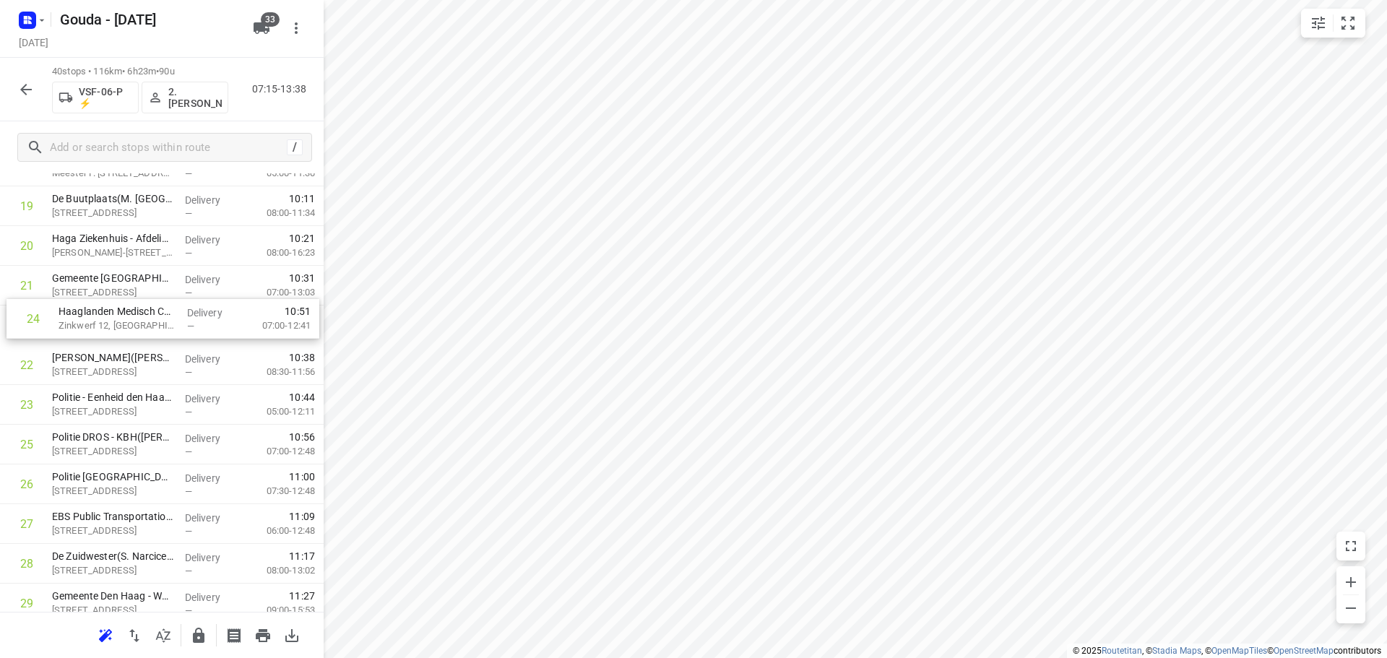
drag, startPoint x: 140, startPoint y: 401, endPoint x: 147, endPoint y: 310, distance: 91.2
click at [147, 310] on div "1 HABO GWW bv - Den Haag(Monique Siedenburg) Binckhorstlaan 46, Den Haag Delive…" at bounding box center [162, 265] width 324 height 1589
drag, startPoint x: 177, startPoint y: 526, endPoint x: 165, endPoint y: 354, distance: 173.0
click at [165, 354] on div "1 HABO GWW bv - Den Haag(Monique Siedenburg) Binckhorstlaan 46, Den Haag Delive…" at bounding box center [162, 264] width 324 height 1589
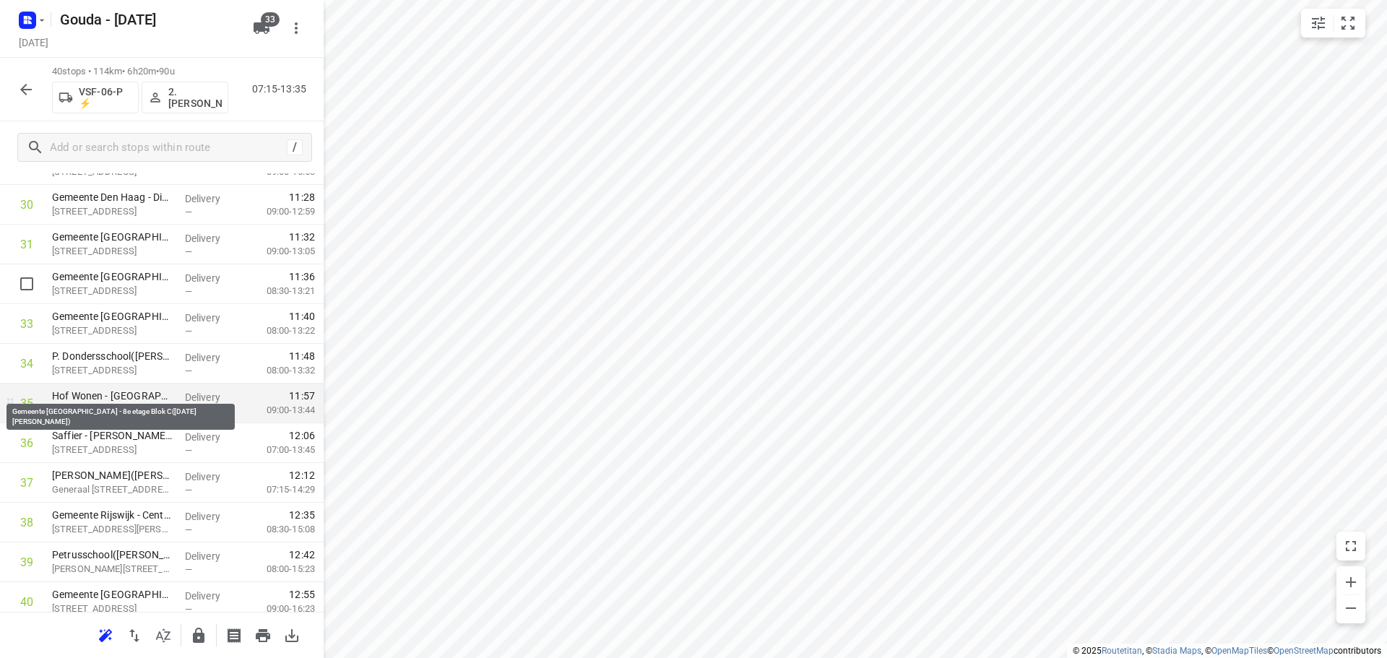
scroll to position [1262, 0]
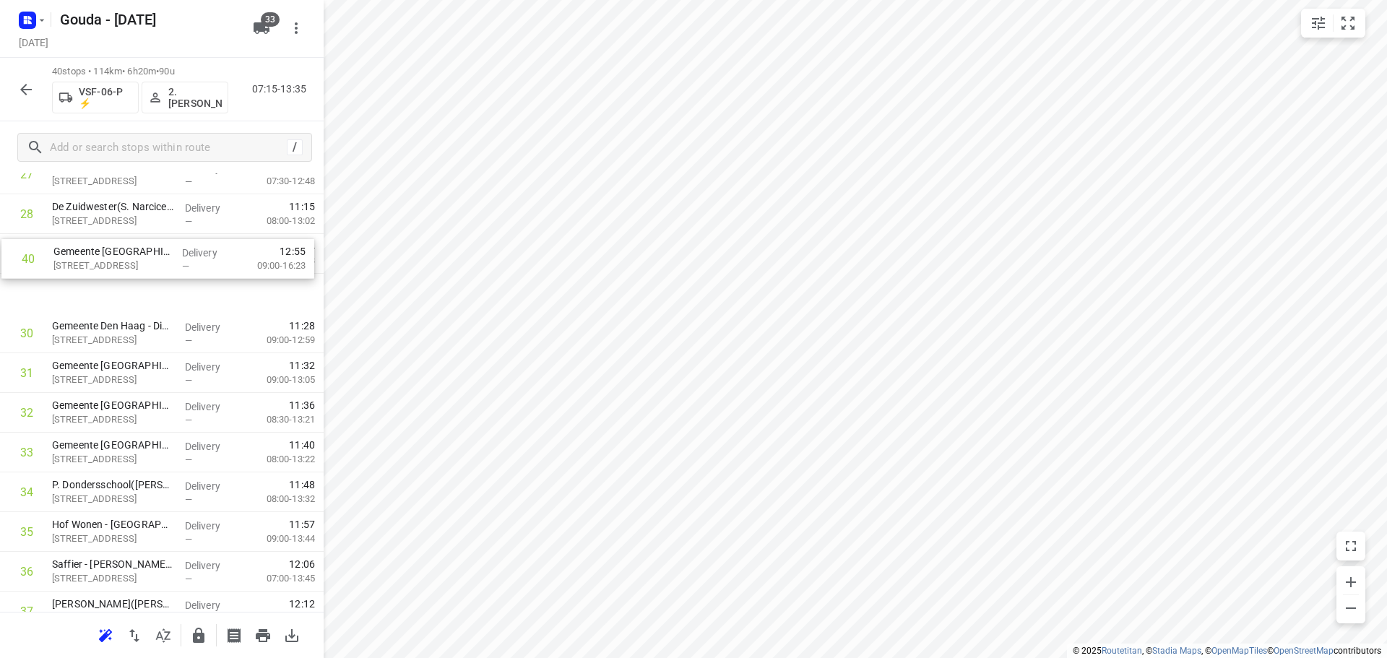
drag, startPoint x: 136, startPoint y: 559, endPoint x: 139, endPoint y: 255, distance: 304.1
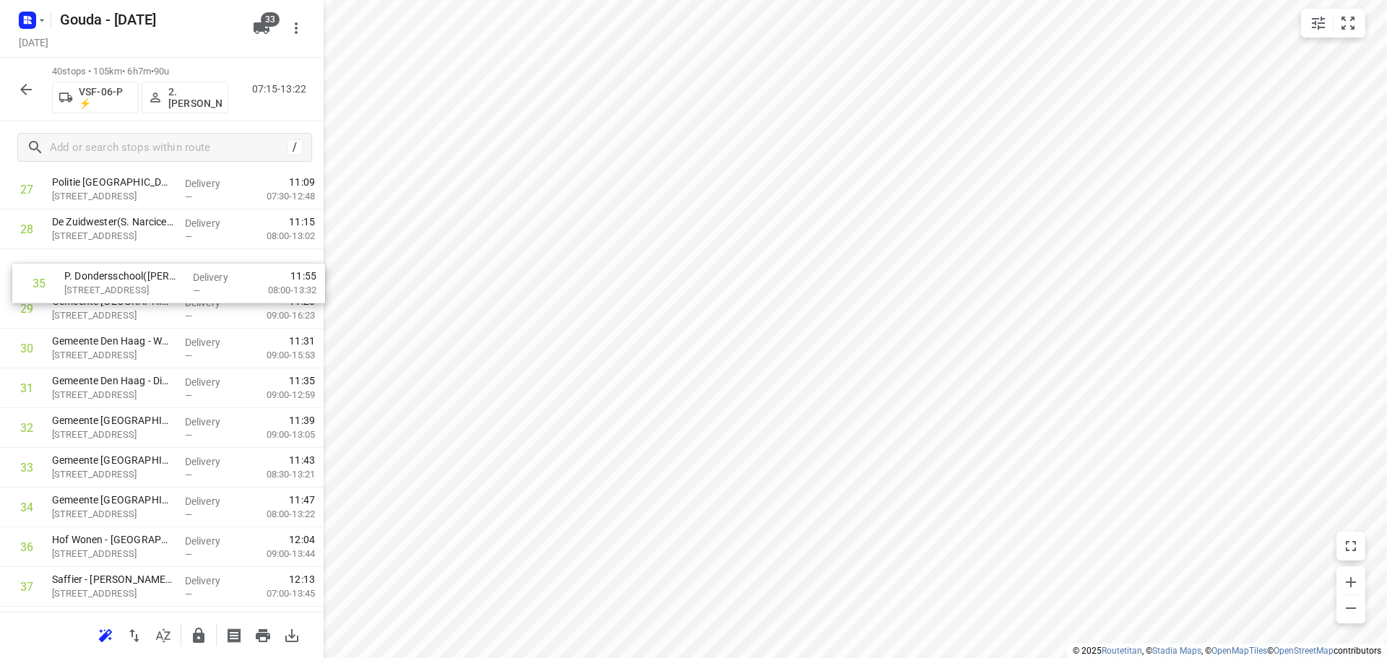
scroll to position [1108, 0]
drag, startPoint x: 121, startPoint y: 435, endPoint x: 131, endPoint y: 308, distance: 126.8
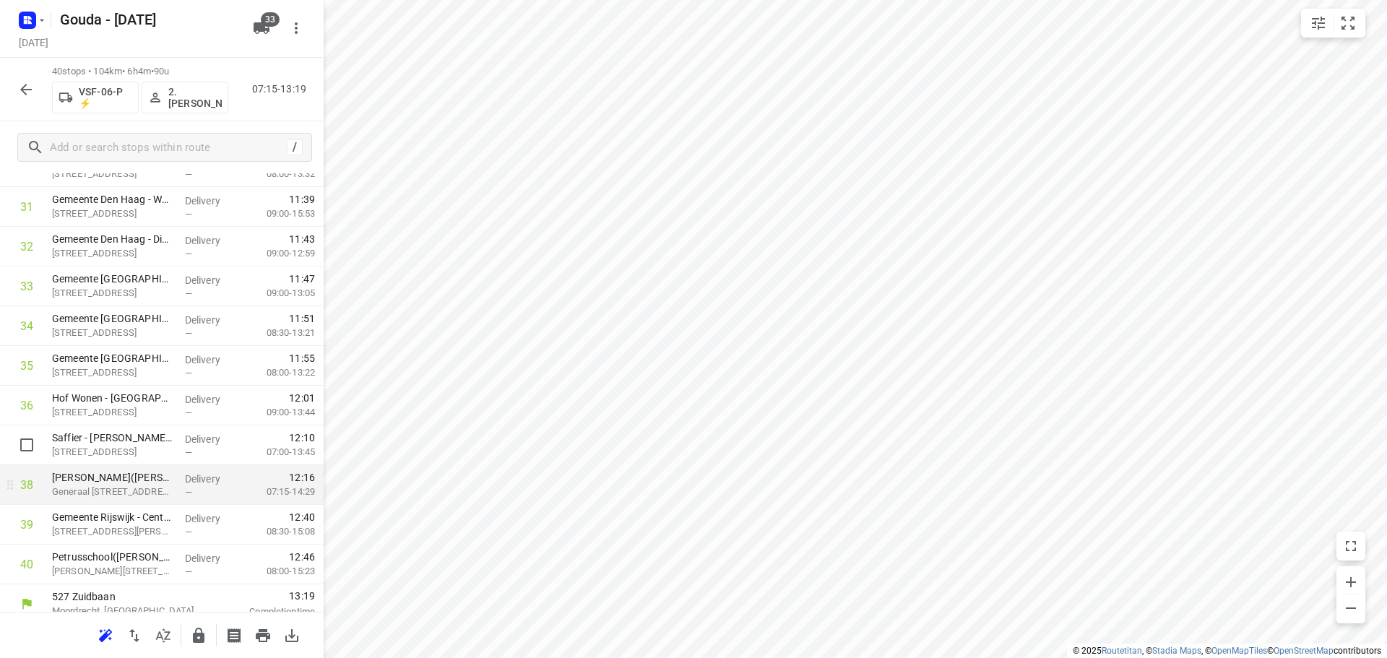
scroll to position [1262, 0]
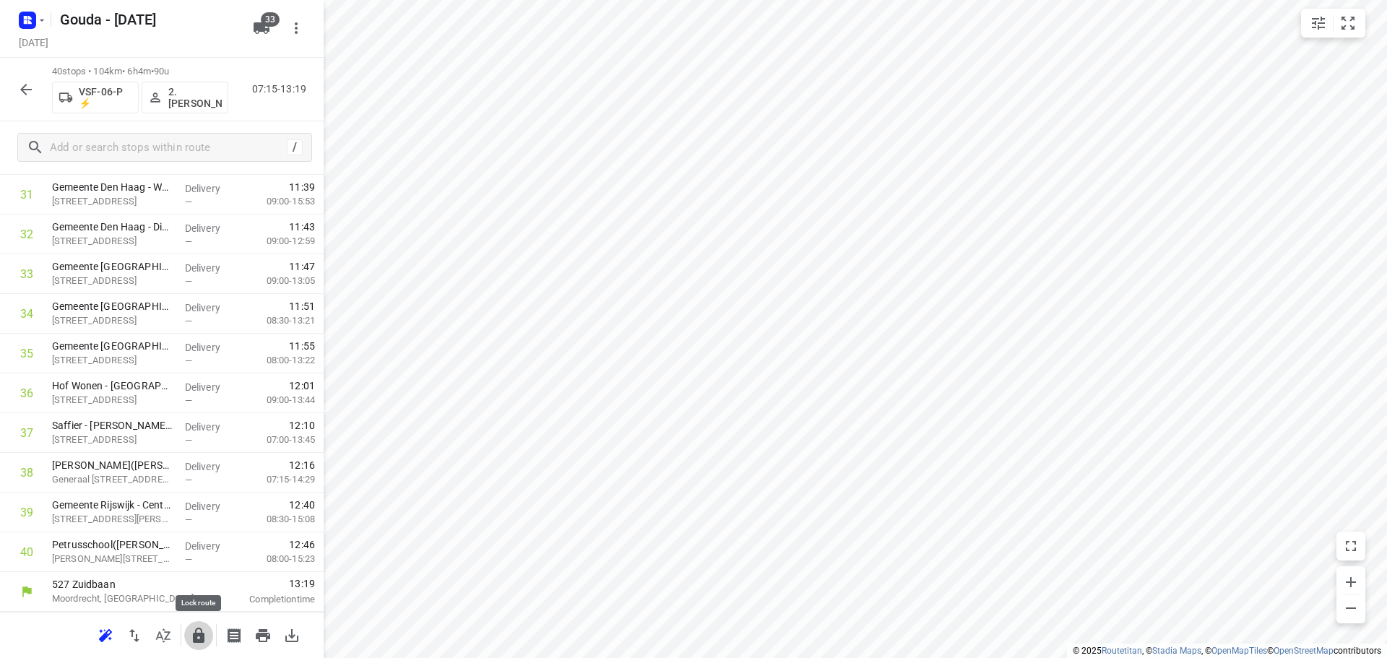
click at [192, 631] on icon "button" at bounding box center [198, 635] width 17 height 17
click at [25, 96] on icon "button" at bounding box center [25, 89] width 17 height 17
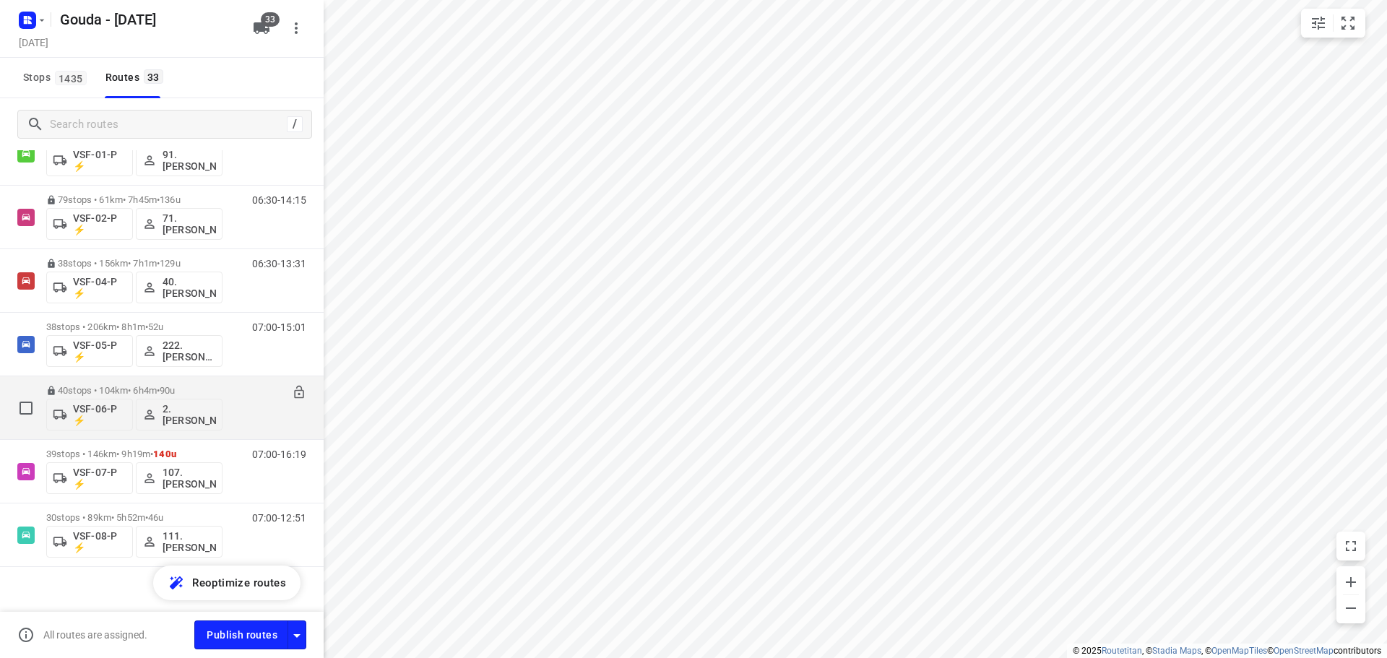
scroll to position [1726, 0]
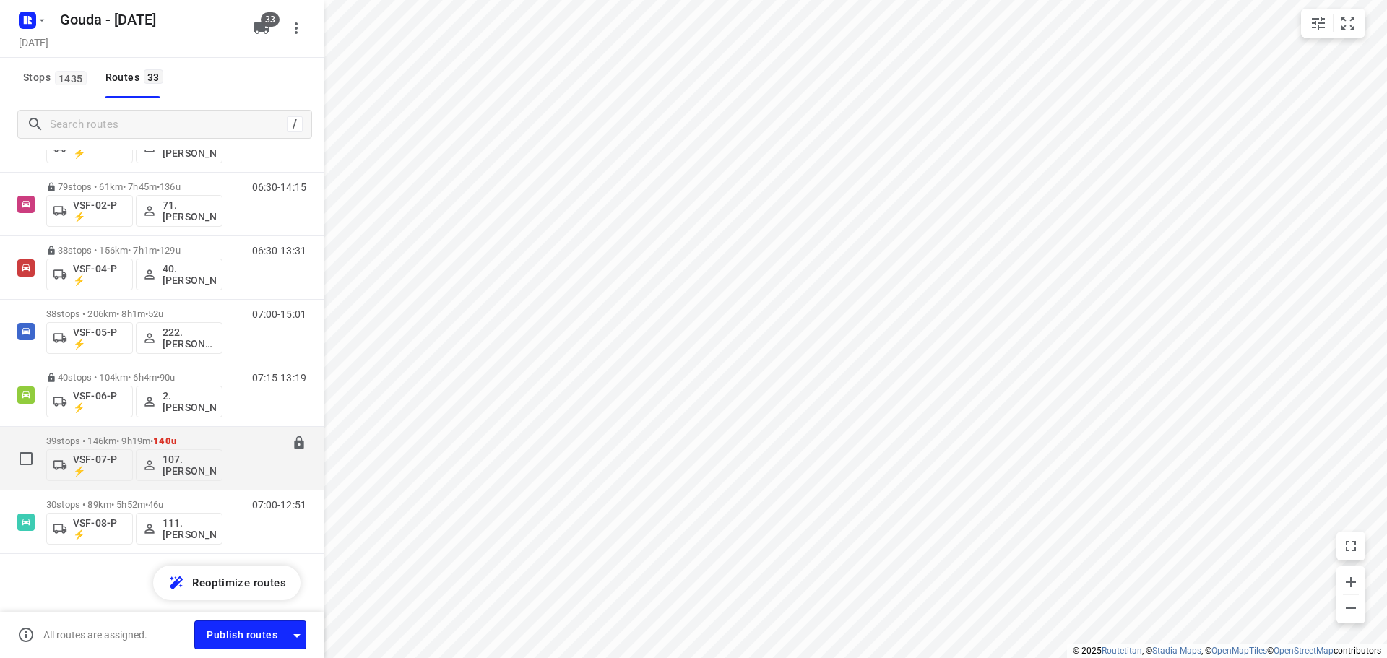
click at [197, 439] on p "39 stops • 146km • 9h19m • 140u" at bounding box center [134, 440] width 176 height 11
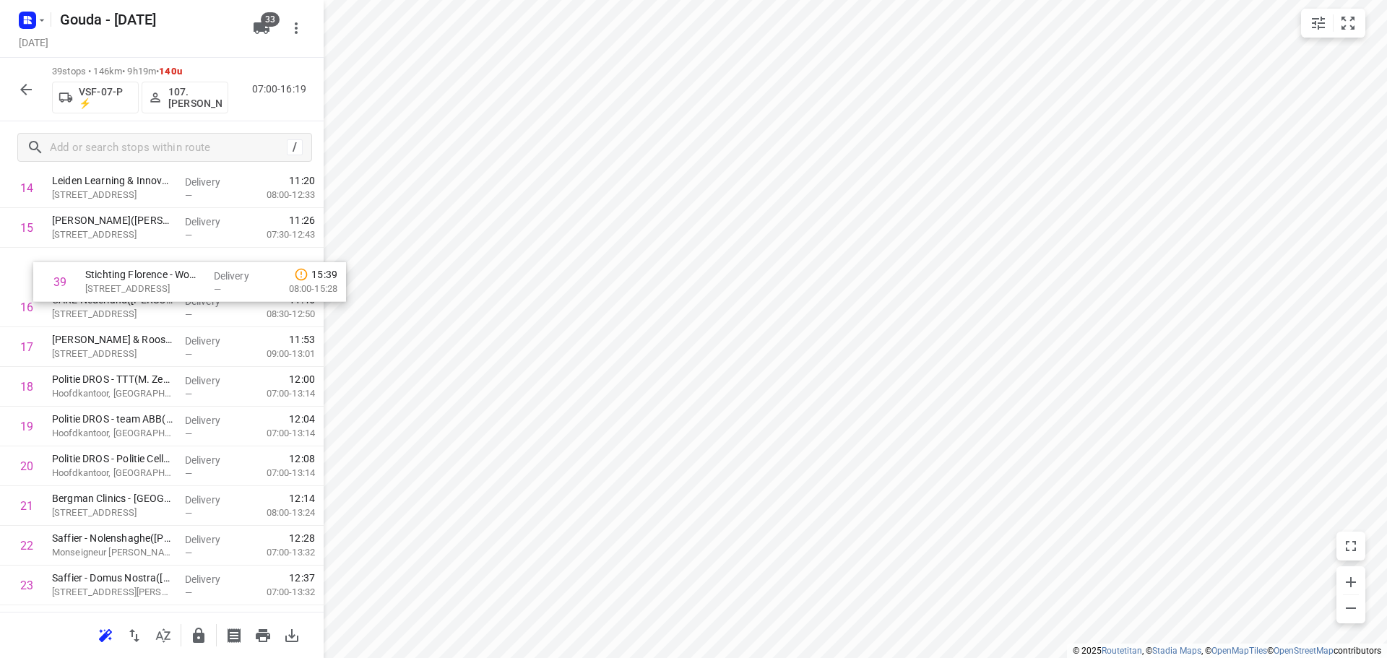
scroll to position [592, 0]
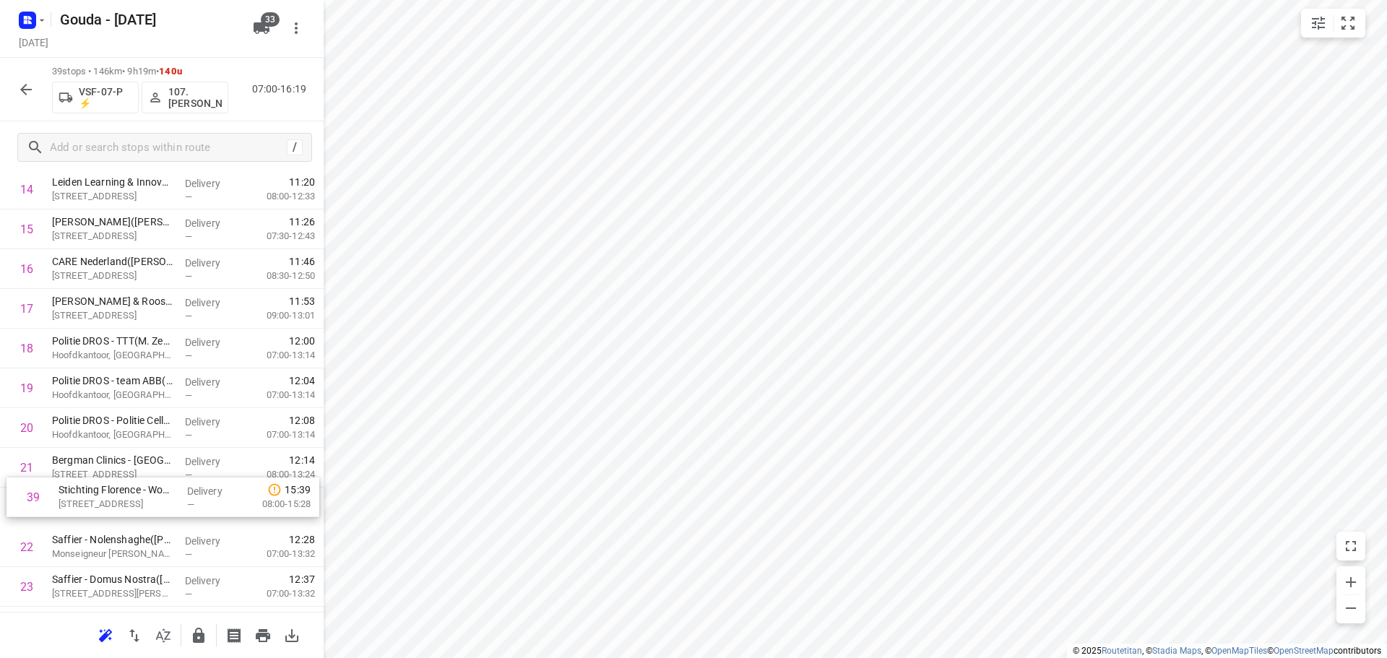
drag, startPoint x: 135, startPoint y: 551, endPoint x: 142, endPoint y: 483, distance: 68.2
click at [142, 483] on div "1 CIBG - afdeling Facilitaire Zaken(Sylvia kolk) Oranjebuitensingel 25, Den Haa…" at bounding box center [162, 427] width 324 height 1549
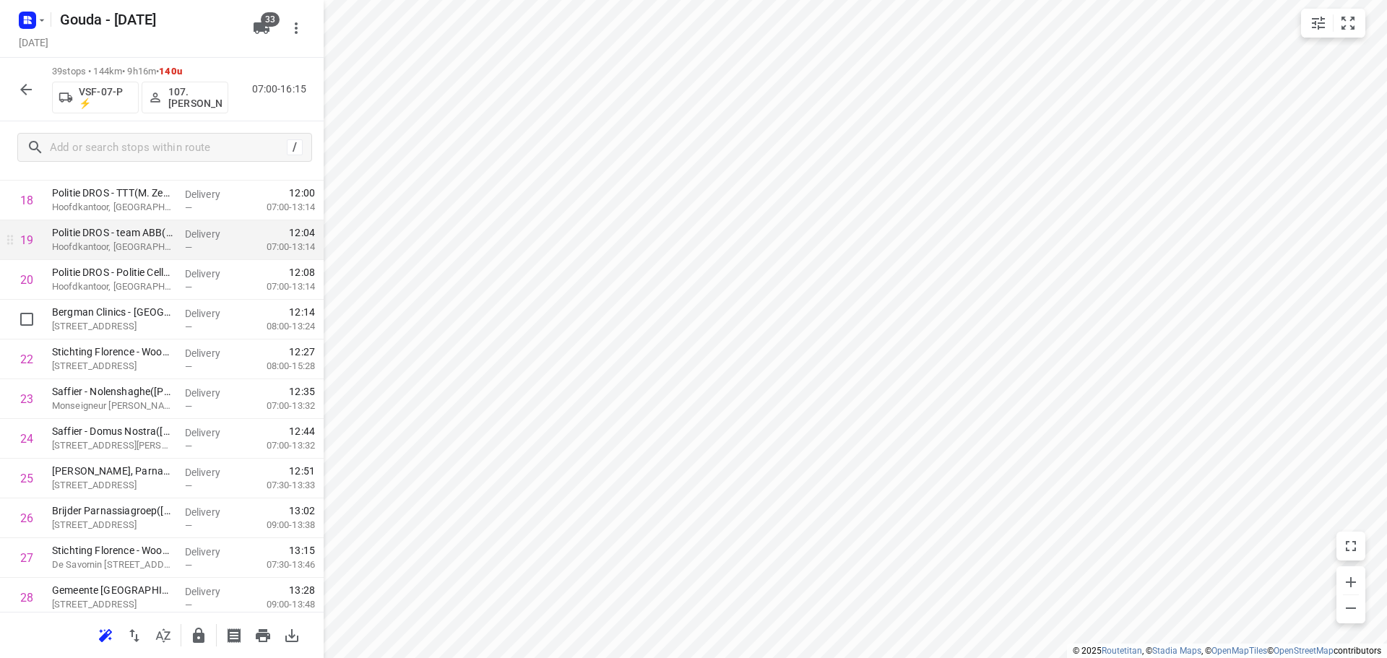
scroll to position [809, 0]
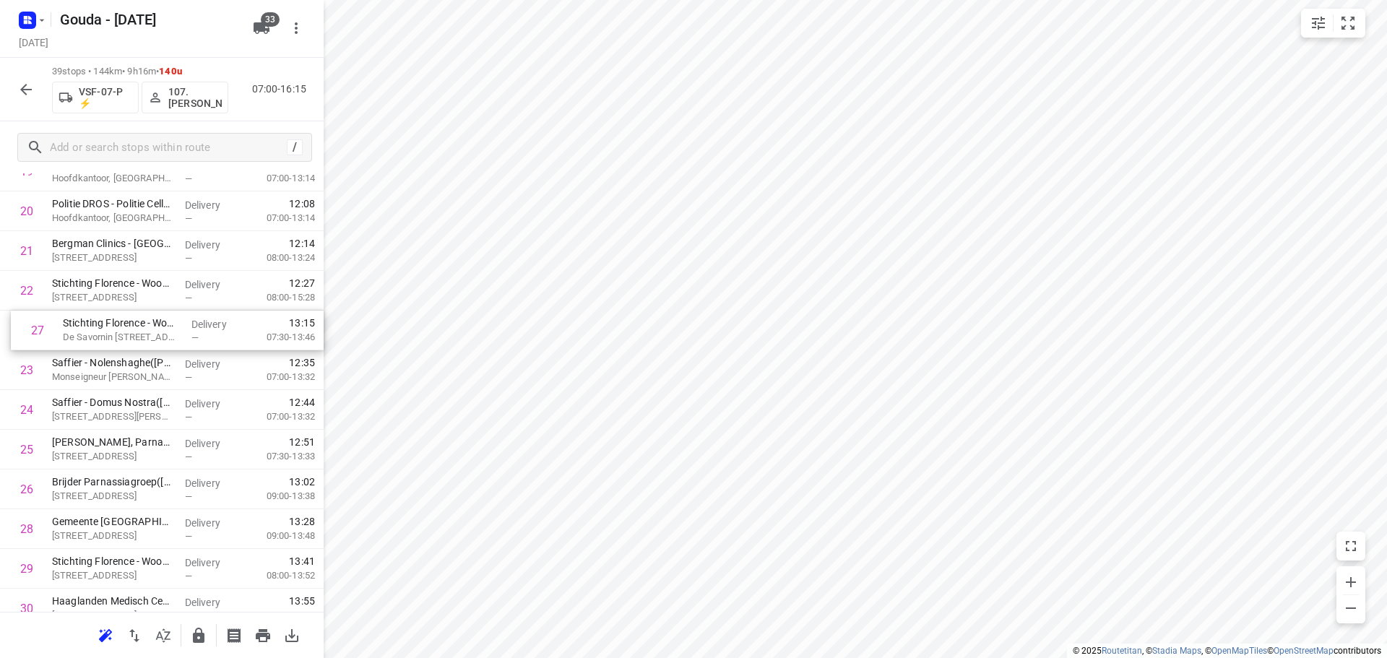
drag, startPoint x: 129, startPoint y: 488, endPoint x: 141, endPoint y: 319, distance: 169.4
click at [141, 319] on div "1 CIBG - afdeling Facilitaire Zaken(Sylvia kolk) Oranjebuitensingel 25, Den Haa…" at bounding box center [162, 211] width 324 height 1549
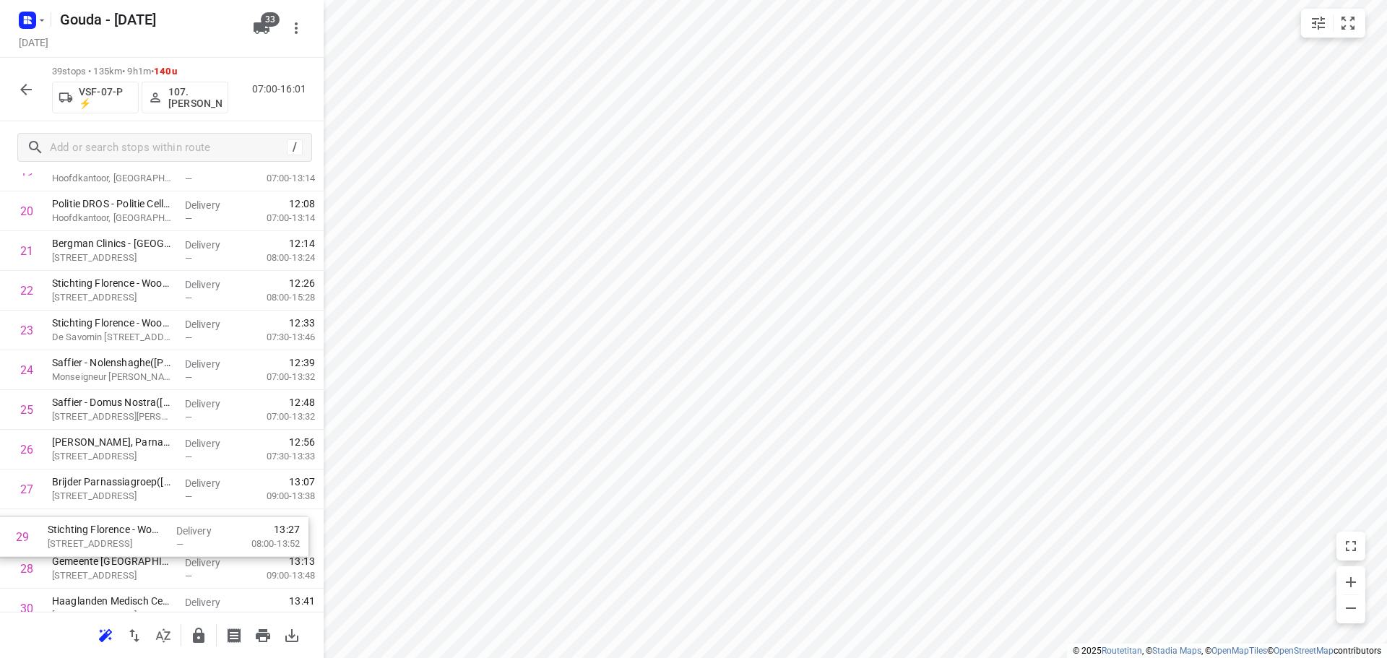
scroll to position [818, 0]
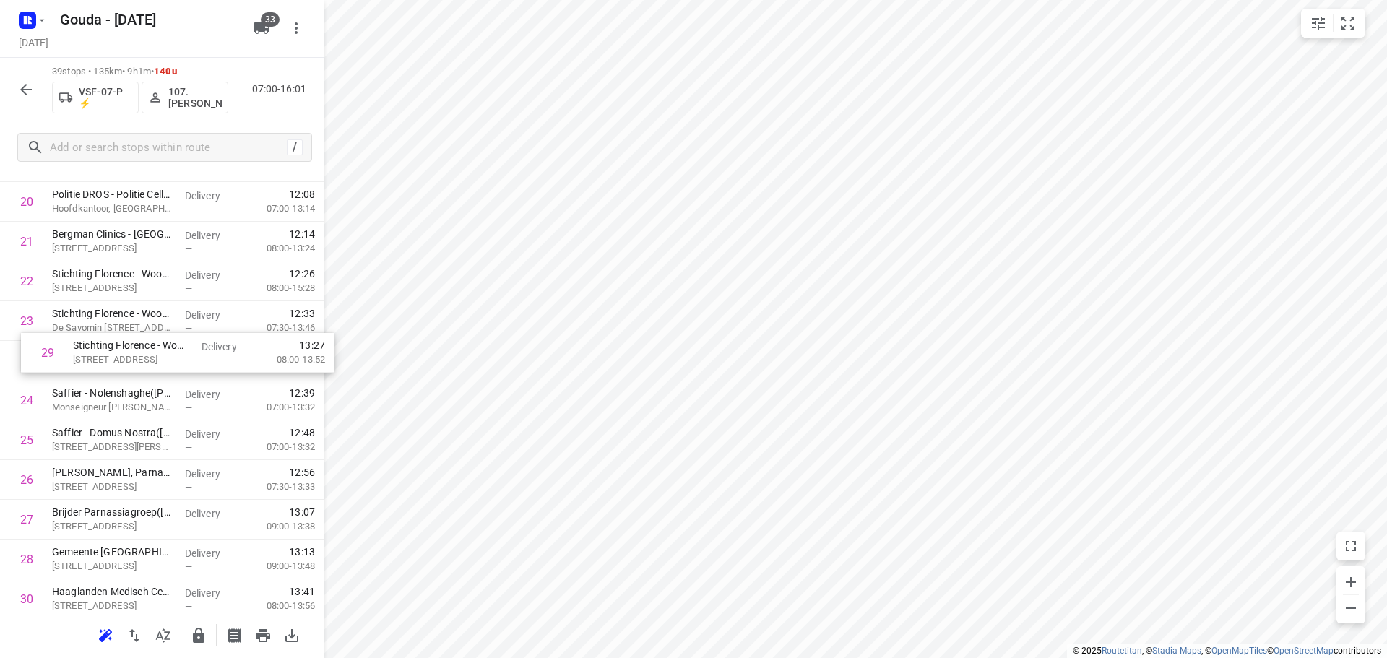
drag, startPoint x: 121, startPoint y: 565, endPoint x: 141, endPoint y: 338, distance: 227.7
click at [141, 338] on div "1 CIBG - afdeling Facilitaire Zaken(Sylvia kolk) Oranjebuitensingel 25, Den Haa…" at bounding box center [162, 201] width 324 height 1549
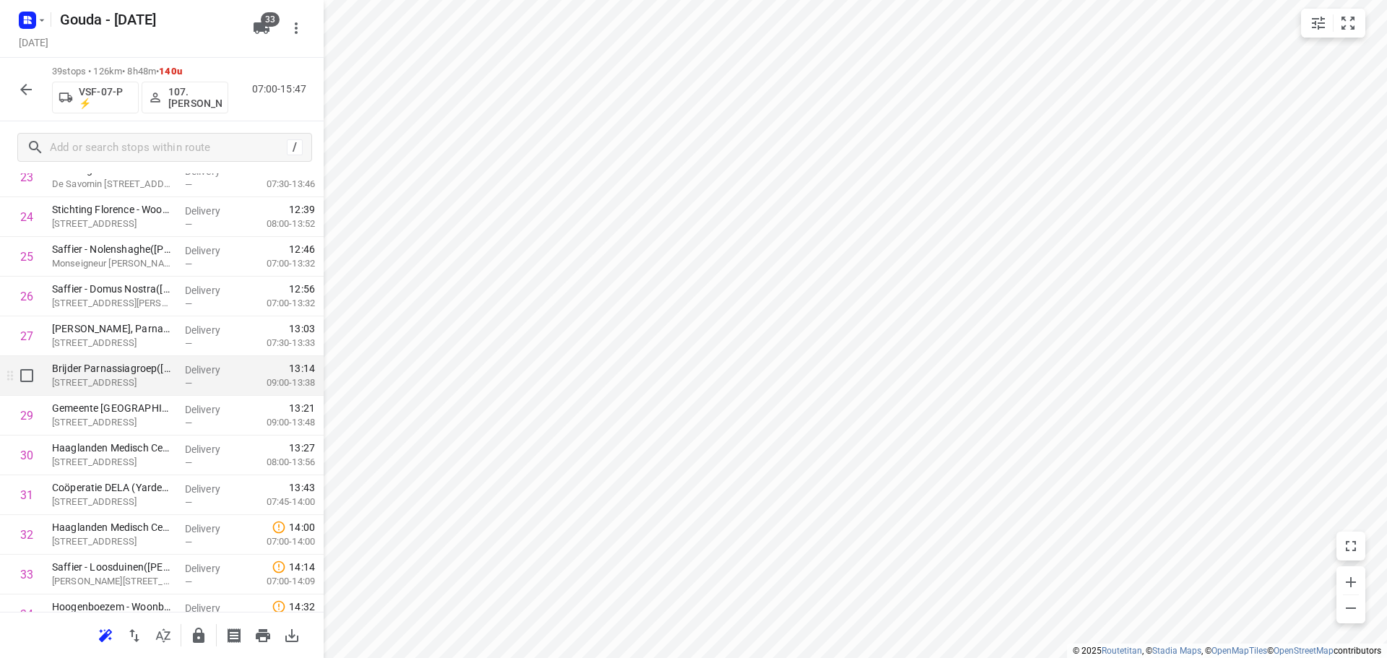
scroll to position [963, 0]
drag, startPoint x: 141, startPoint y: 490, endPoint x: 142, endPoint y: 368, distance: 122.1
click at [142, 368] on div "1 CIBG - afdeling Facilitaire Zaken(Sylvia kolk) Oranjebuitensingel 25, Den Haa…" at bounding box center [162, 57] width 324 height 1549
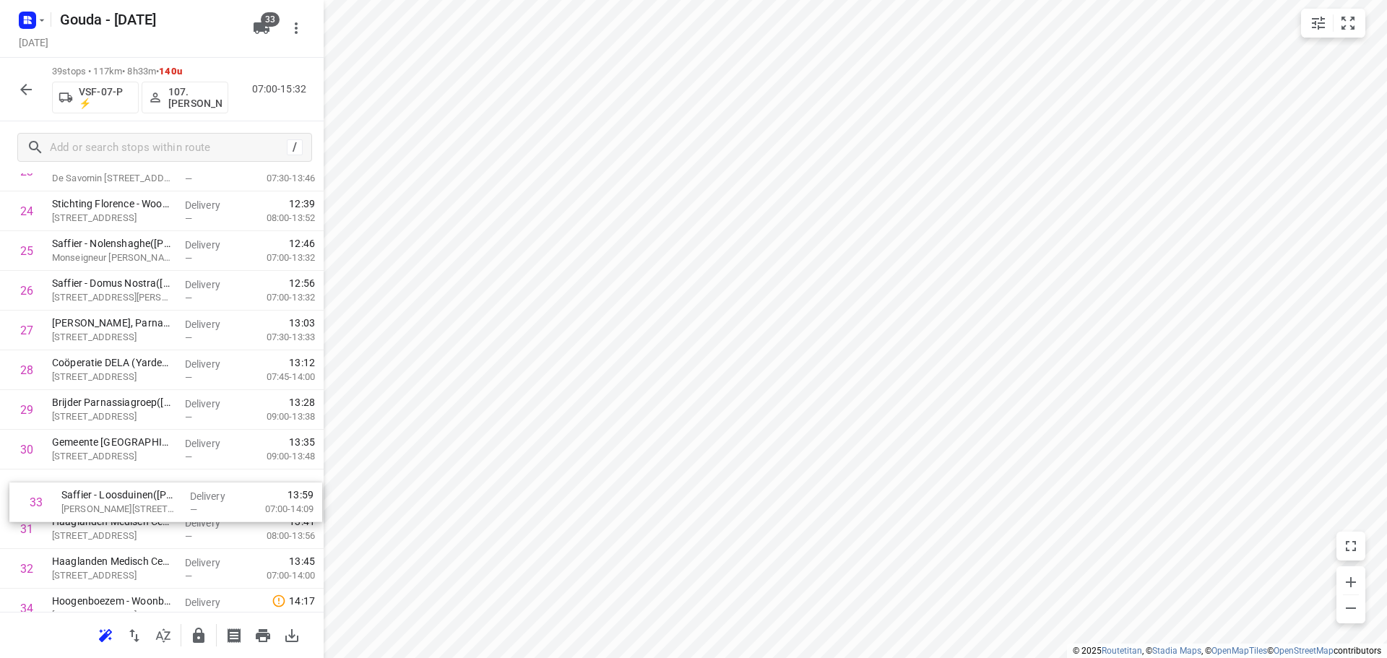
scroll to position [971, 0]
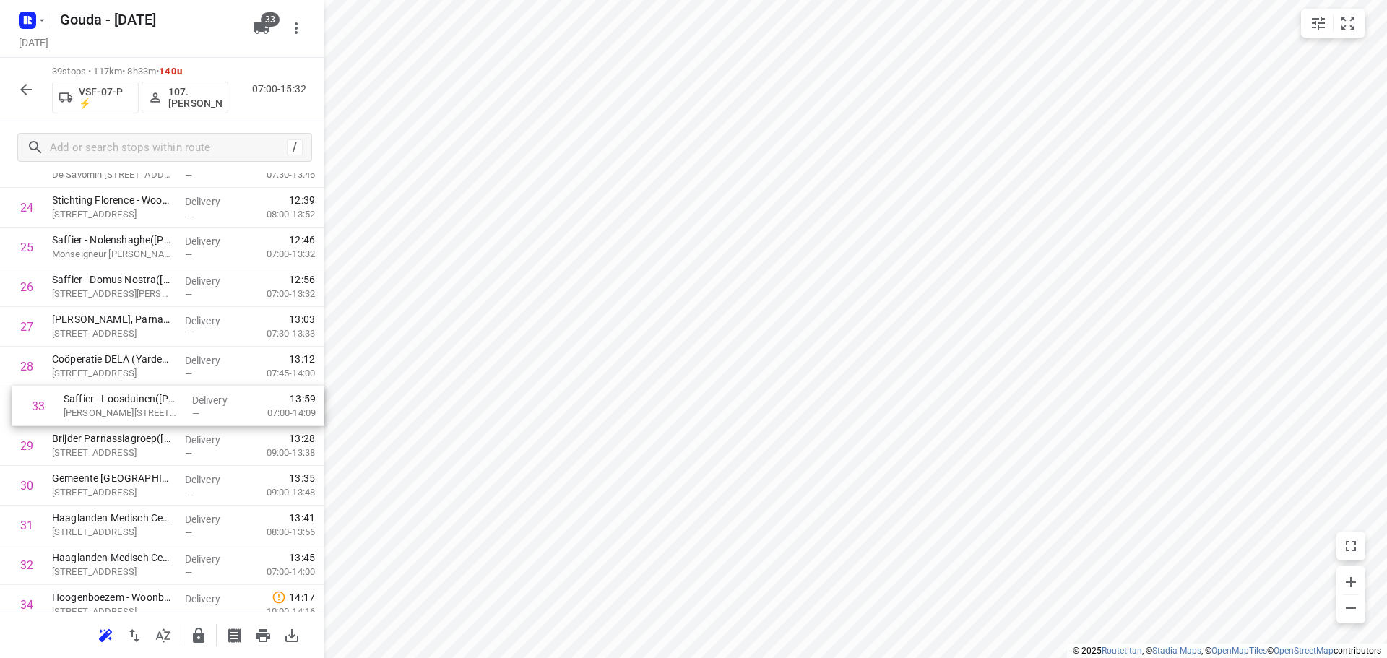
drag, startPoint x: 123, startPoint y: 568, endPoint x: 134, endPoint y: 393, distance: 175.2
click at [134, 393] on div "1 CIBG - afdeling Facilitaire Zaken(Sylvia kolk) Oranjebuitensingel 25, Den Haa…" at bounding box center [162, 48] width 324 height 1549
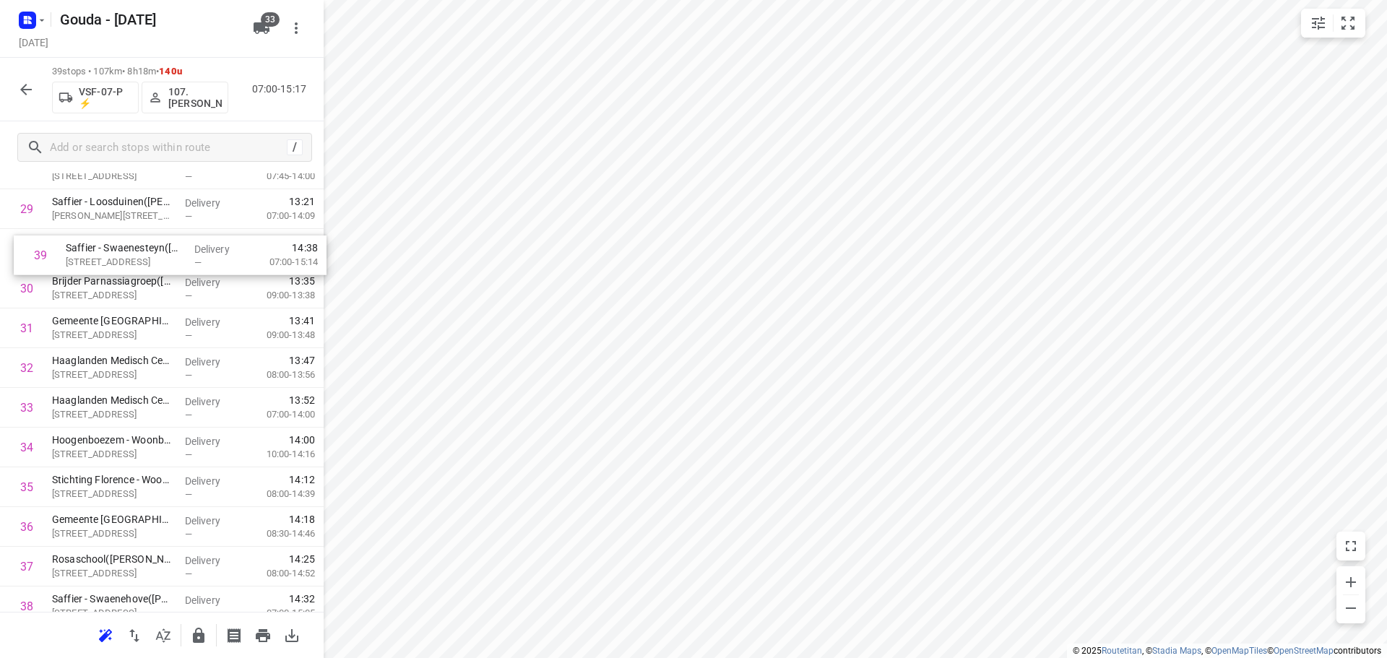
scroll to position [1148, 0]
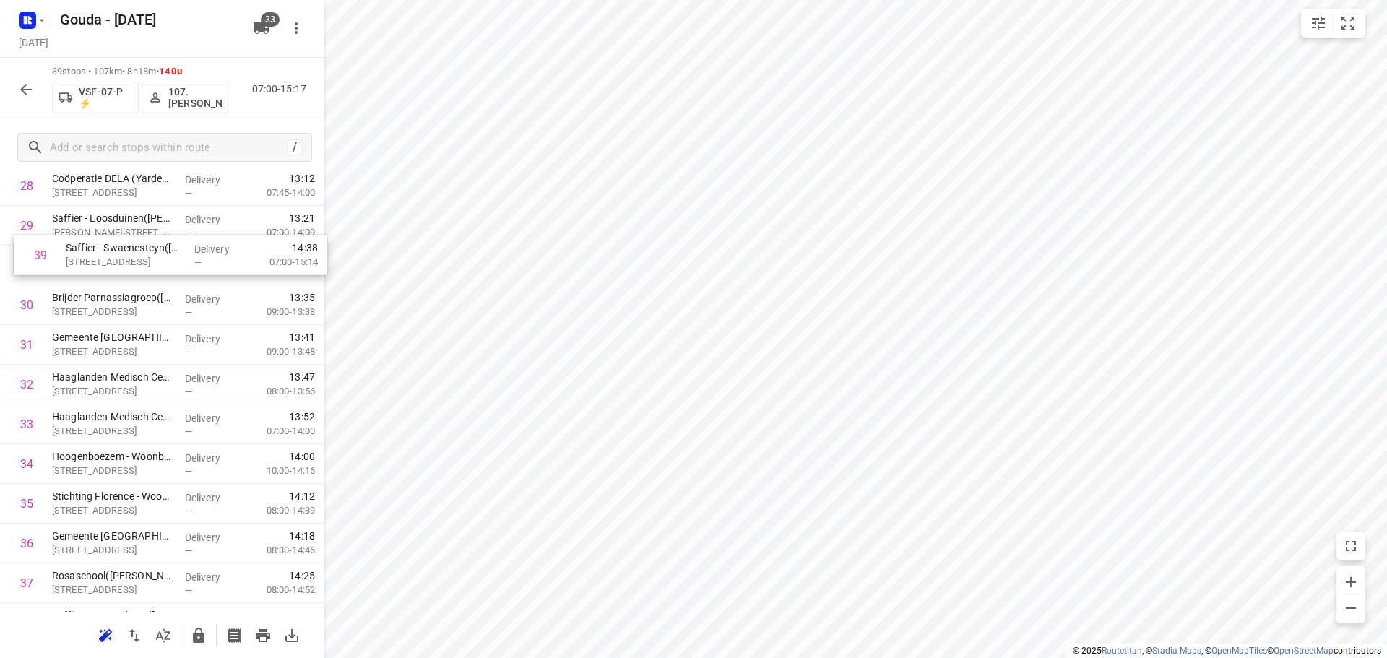
drag, startPoint x: 110, startPoint y: 584, endPoint x: 124, endPoint y: 248, distance: 336.1
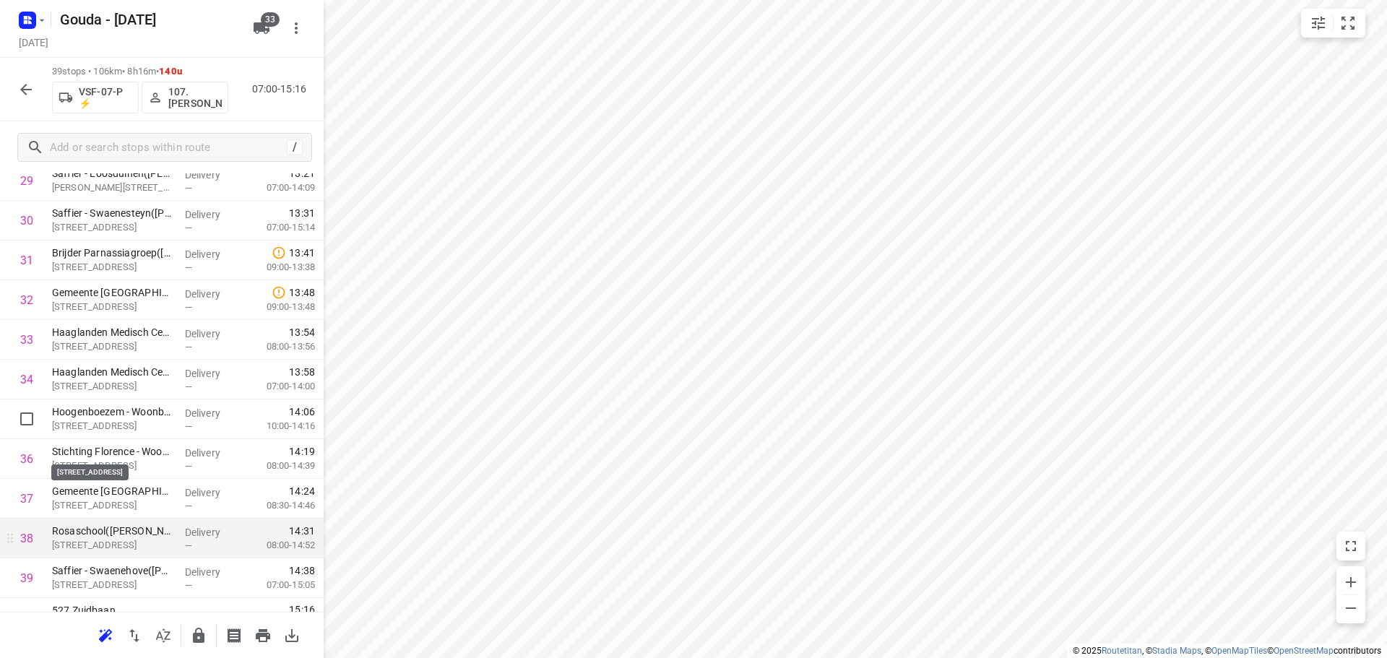
scroll to position [1221, 0]
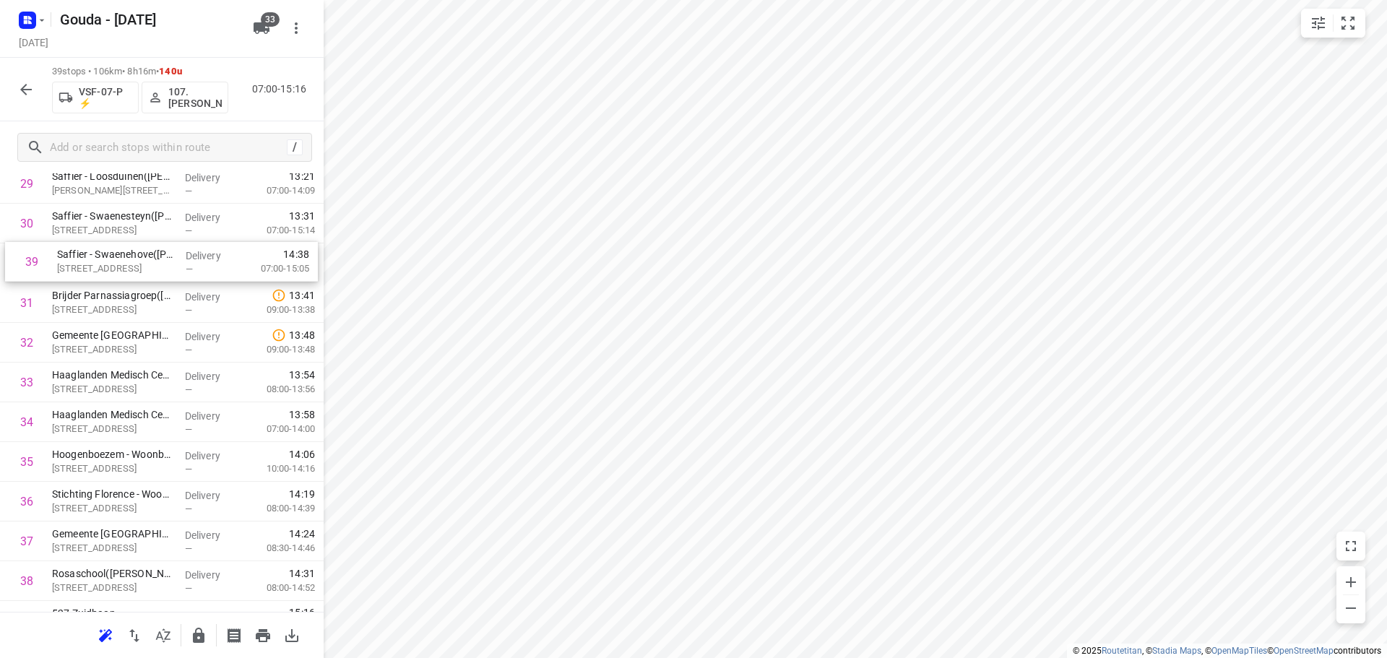
drag, startPoint x: 111, startPoint y: 555, endPoint x: 115, endPoint y: 260, distance: 295.4
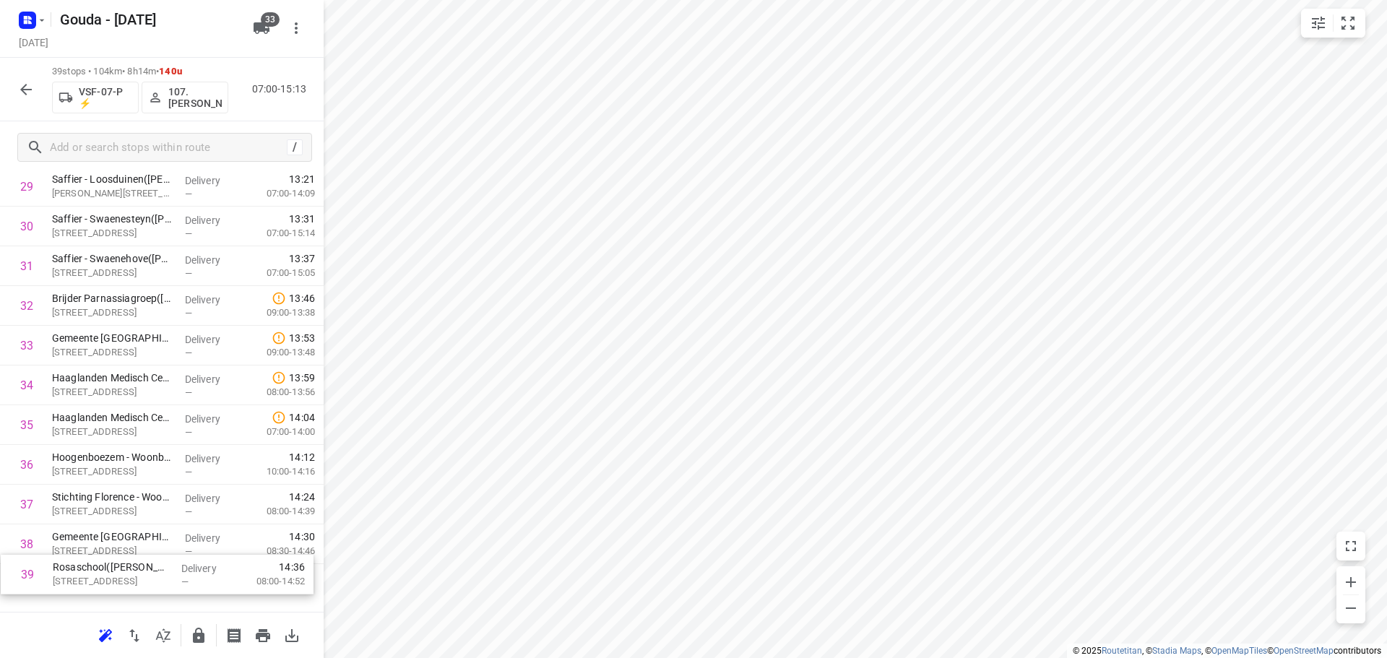
scroll to position [1195, 0]
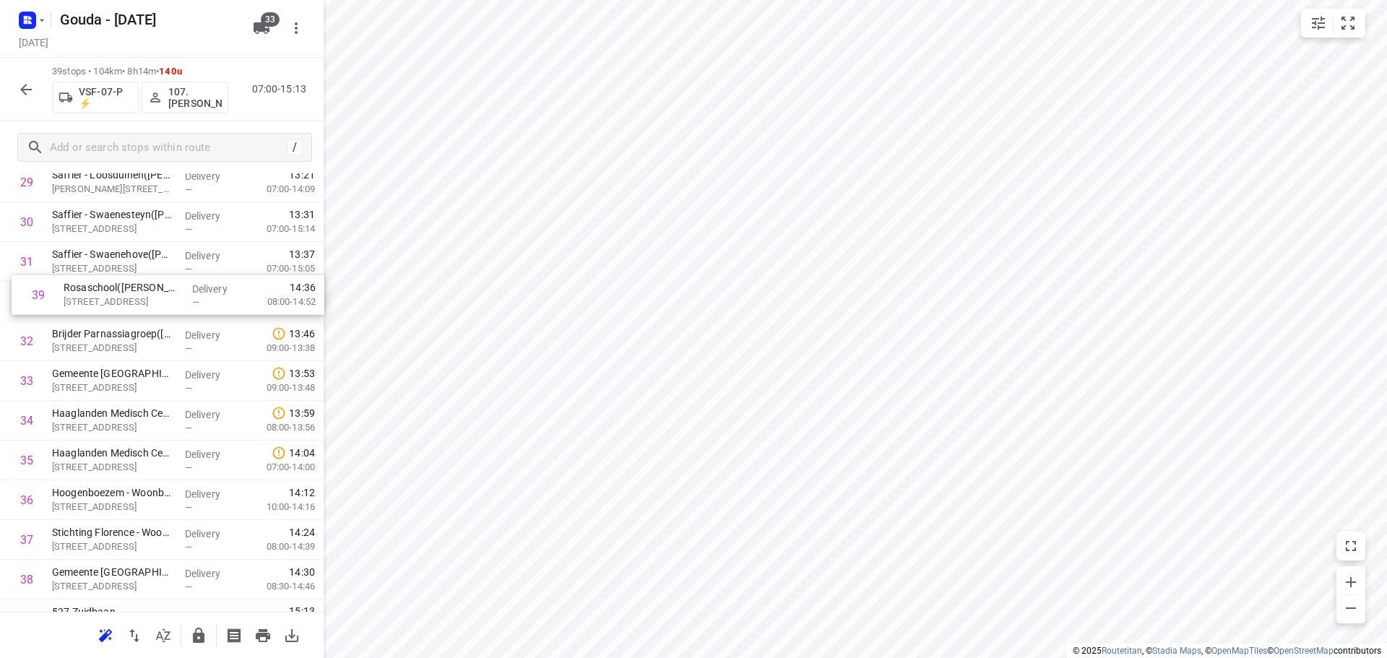
drag, startPoint x: 135, startPoint y: 585, endPoint x: 147, endPoint y: 288, distance: 297.0
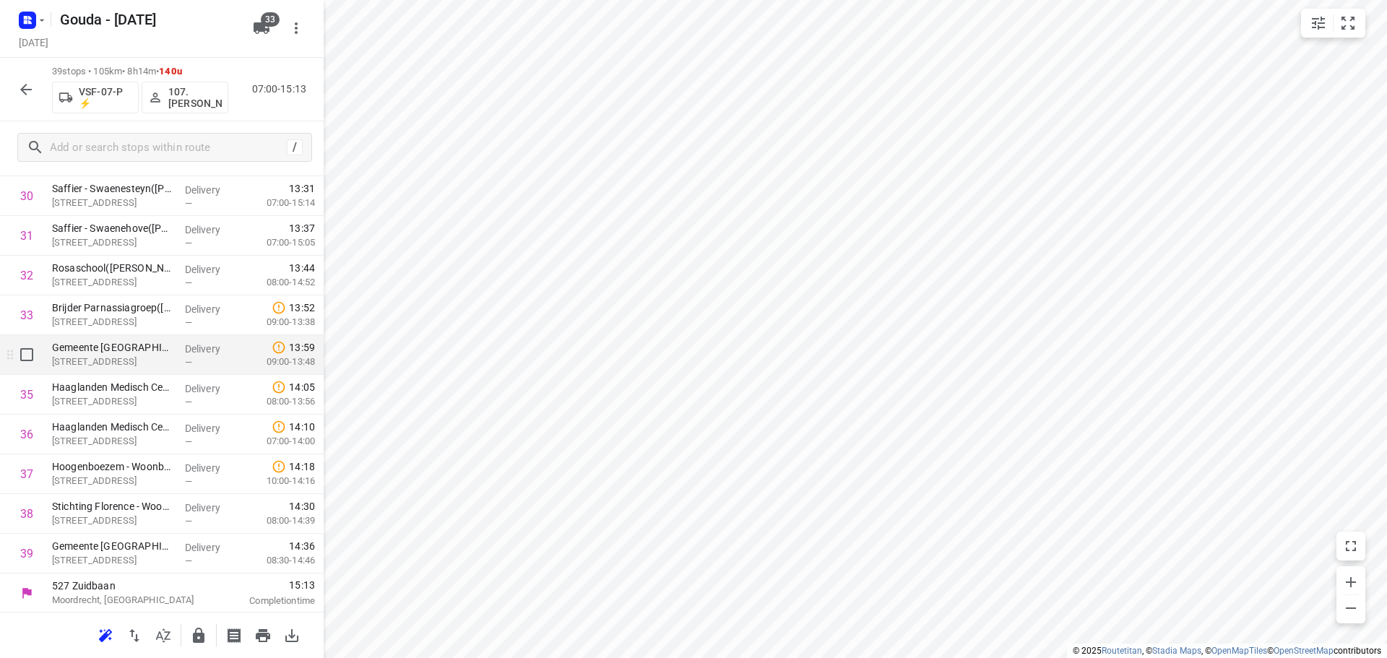
scroll to position [1223, 0]
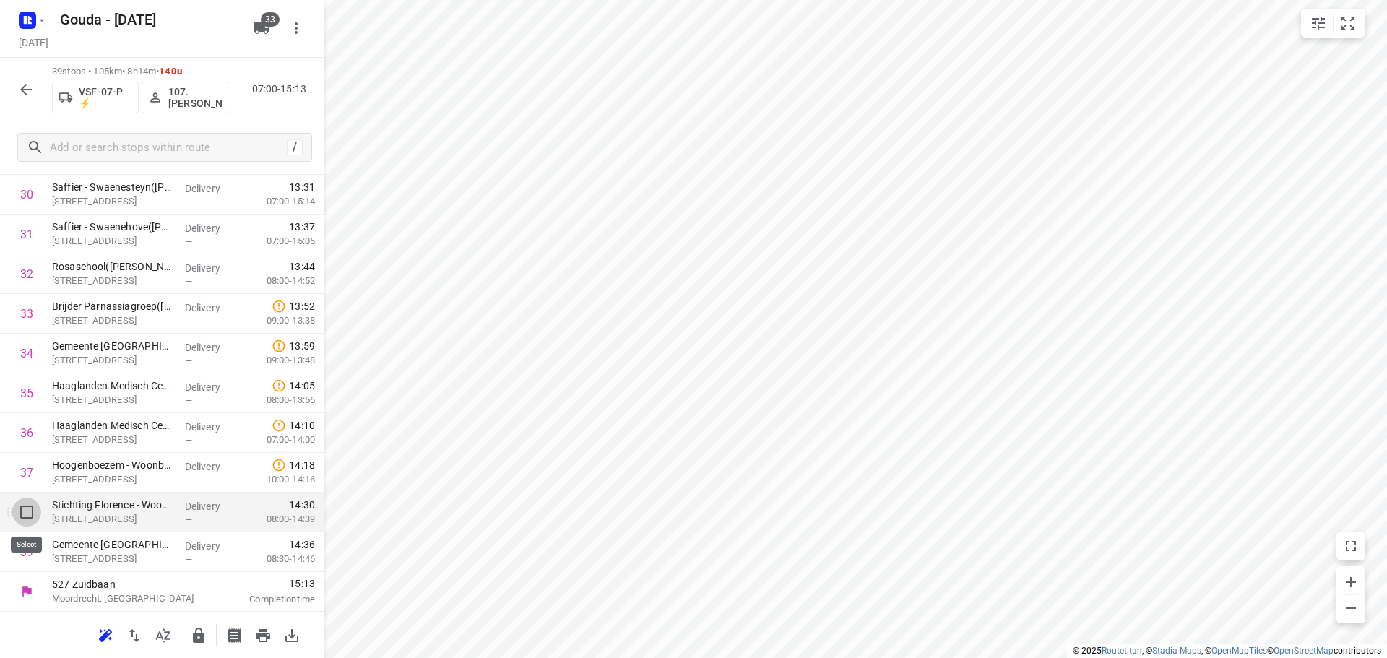
click at [29, 508] on input "checkbox" at bounding box center [26, 512] width 29 height 29
checkbox input "true"
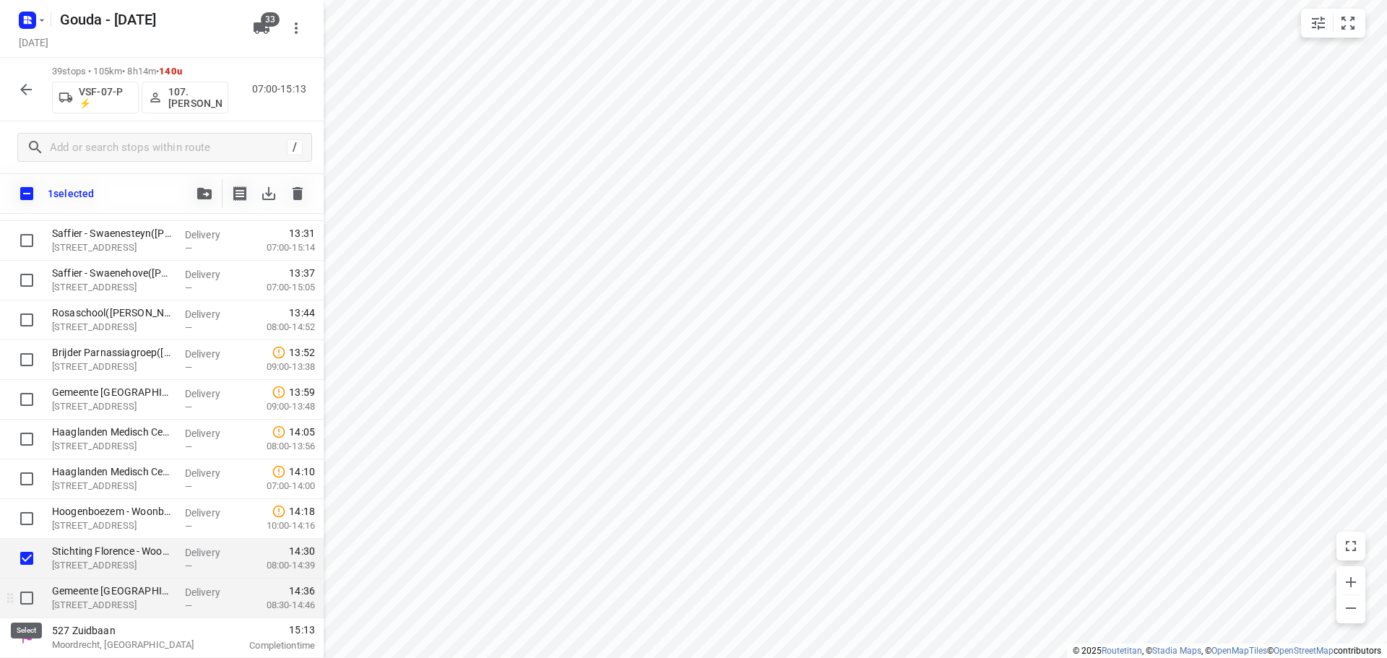
click at [17, 597] on input "checkbox" at bounding box center [26, 598] width 29 height 29
checkbox input "true"
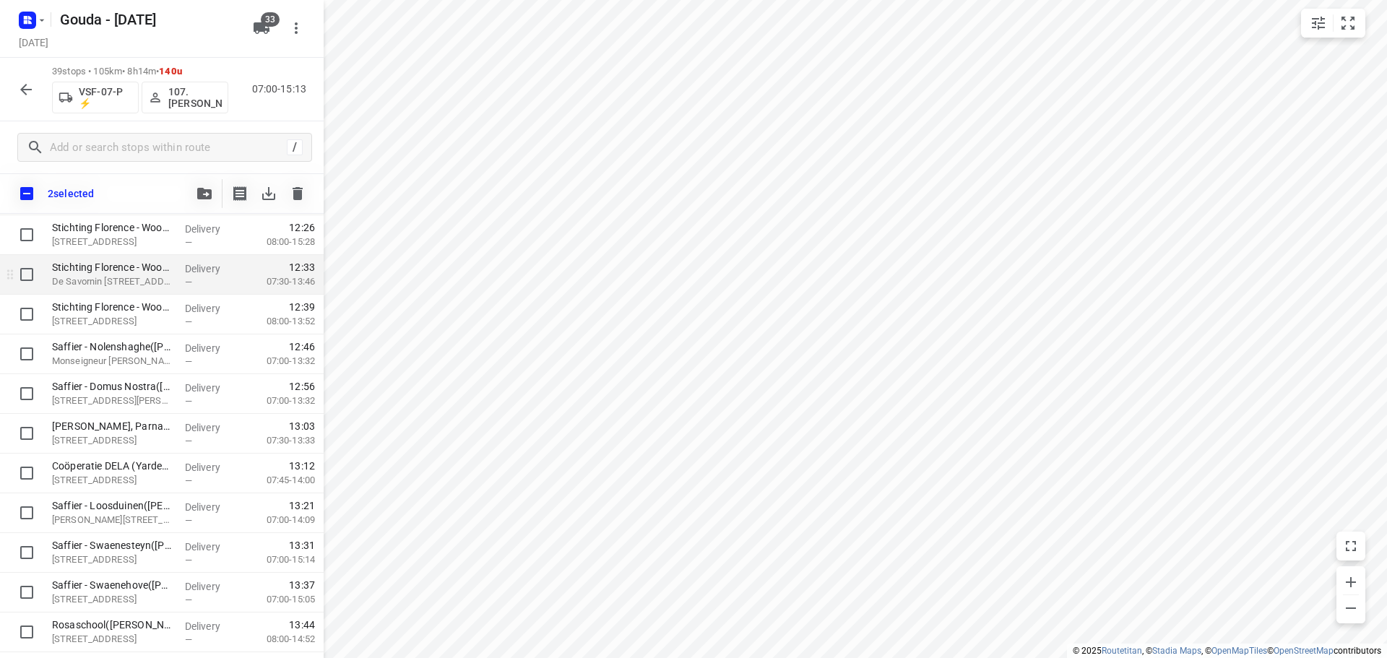
scroll to position [856, 0]
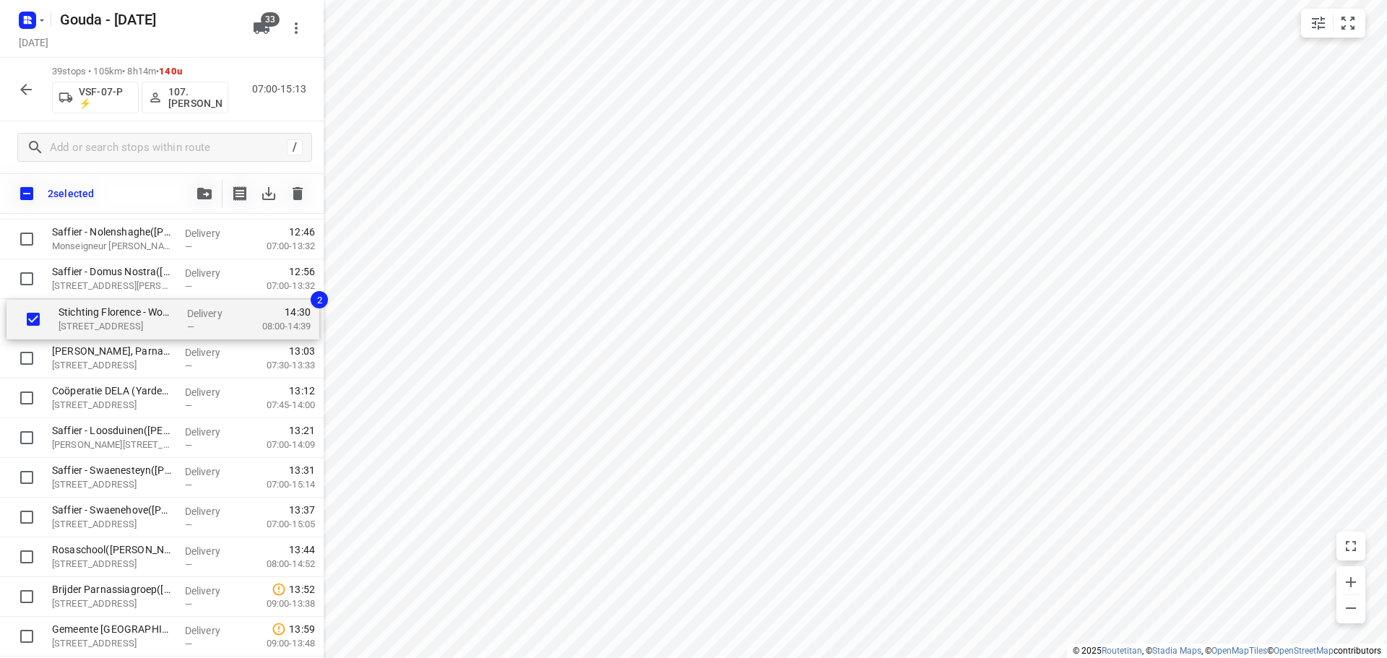
drag, startPoint x: 128, startPoint y: 555, endPoint x: 134, endPoint y: 283, distance: 272.3
click at [134, 283] on div "CIBG - afdeling Facilitaire Zaken(Sylvia kolk) Oranjebuitensingel 25, Den Haag …" at bounding box center [162, 40] width 324 height 1549
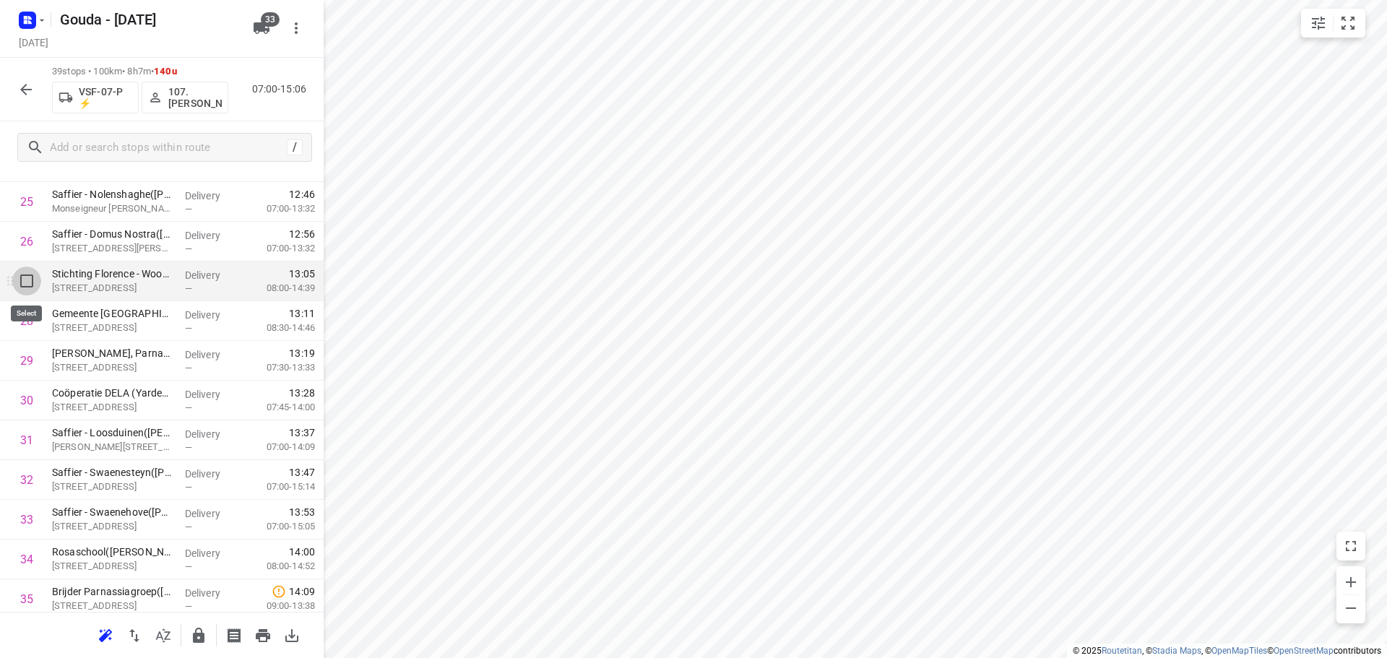
click at [22, 277] on input "checkbox" at bounding box center [26, 280] width 29 height 29
checkbox input "true"
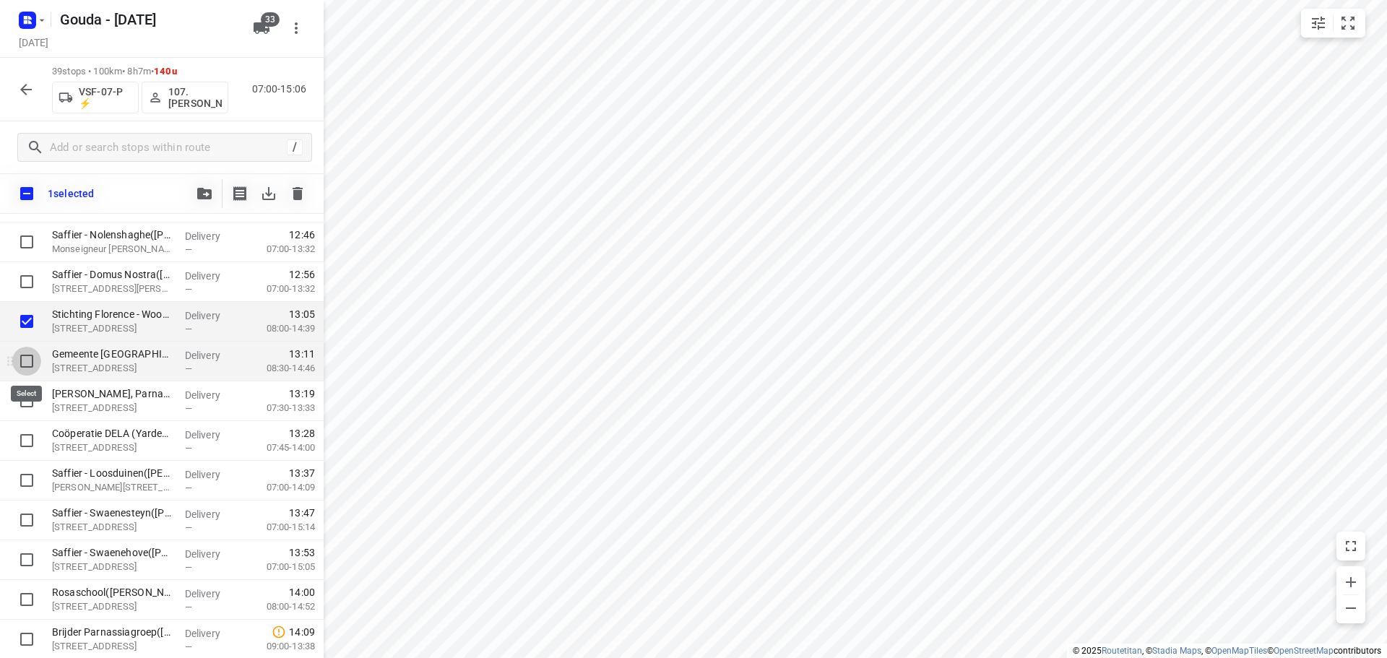
click at [30, 359] on input "checkbox" at bounding box center [26, 361] width 29 height 29
checkbox input "true"
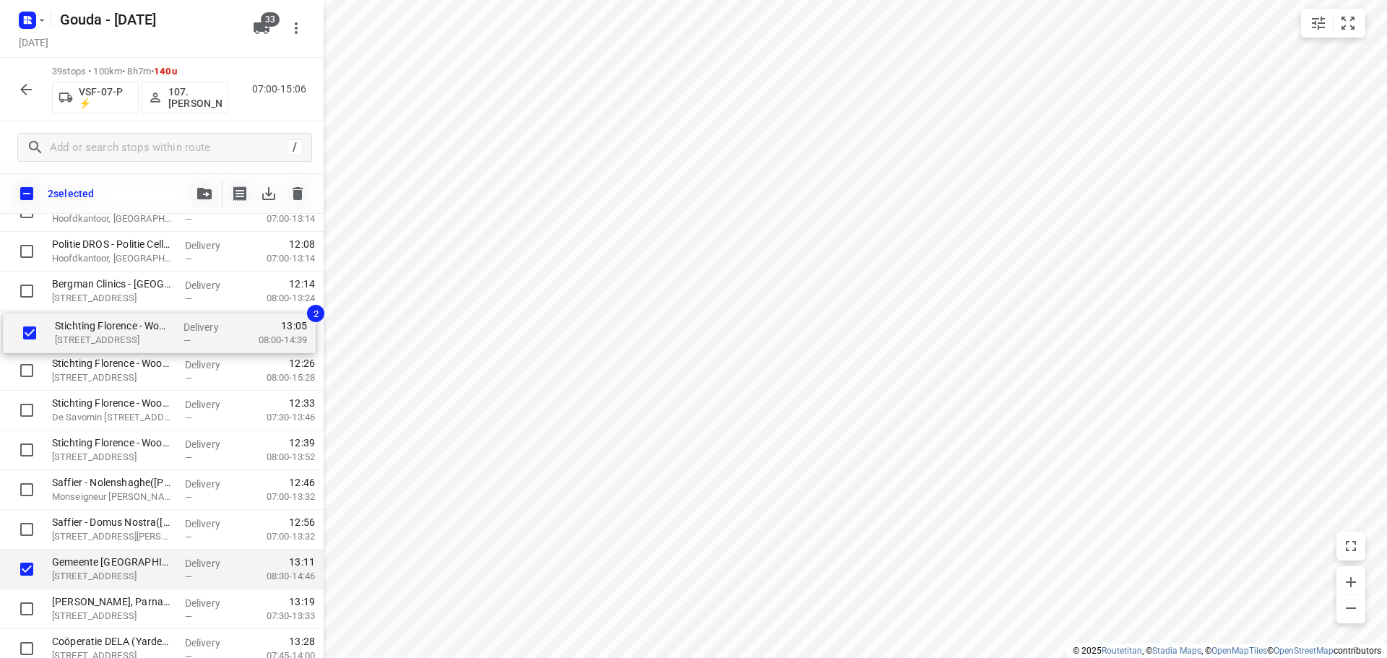
scroll to position [805, 0]
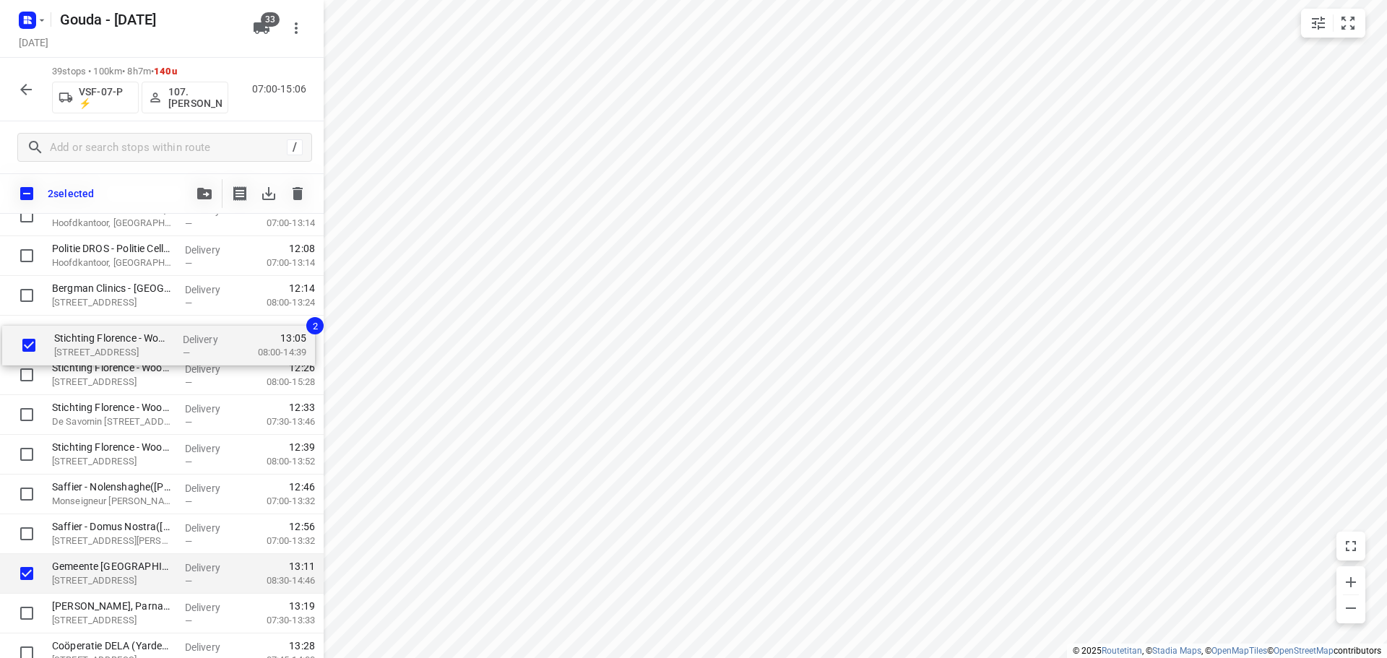
drag, startPoint x: 104, startPoint y: 466, endPoint x: 103, endPoint y: 331, distance: 134.3
click at [103, 331] on div "CIBG - afdeling Facilitaire Zaken(Sylvia kolk) Oranjebuitensingel 25, Den Haag …" at bounding box center [162, 255] width 324 height 1549
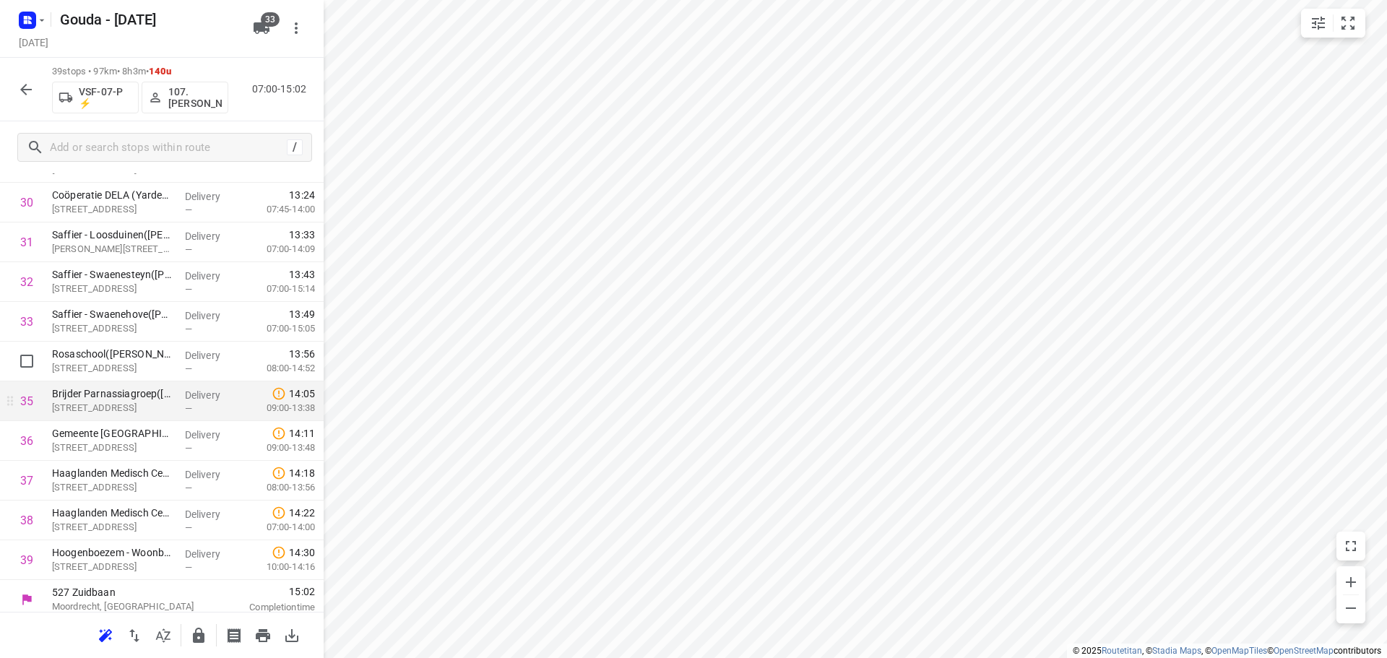
scroll to position [1223, 0]
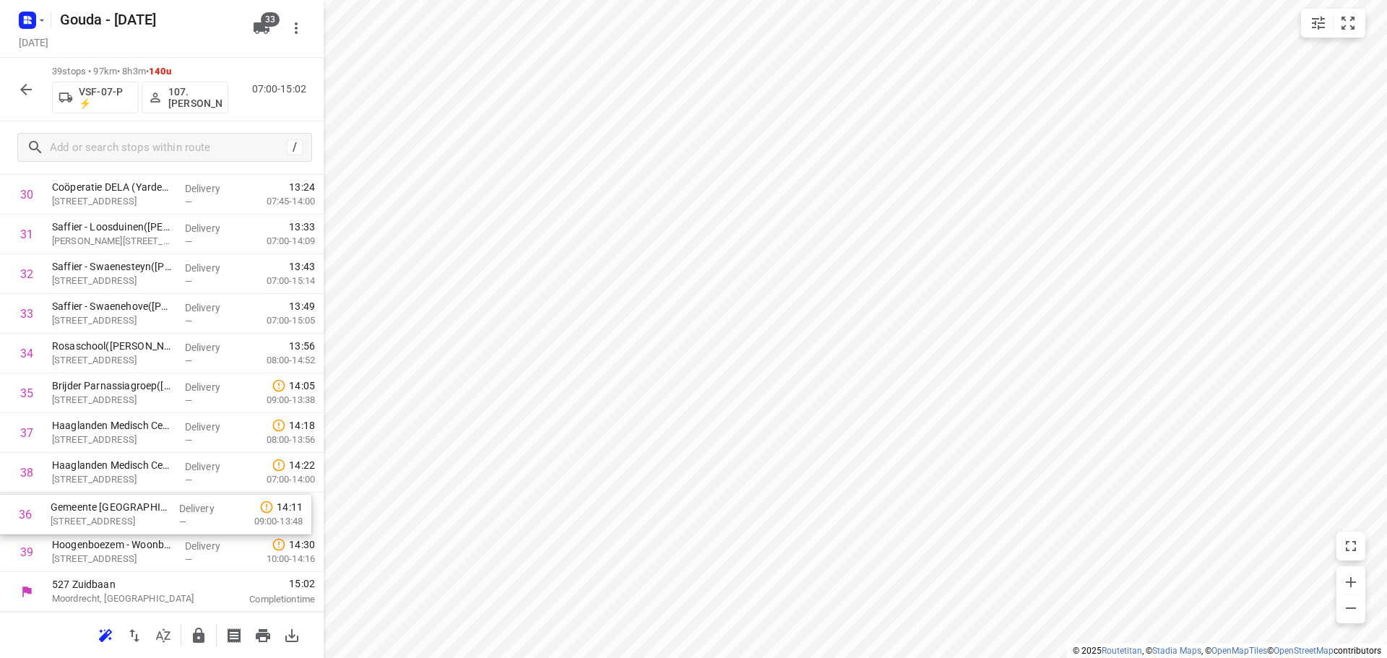
drag, startPoint x: 181, startPoint y: 434, endPoint x: 182, endPoint y: 521, distance: 86.7
click at [206, 636] on icon "button" at bounding box center [198, 635] width 17 height 17
click at [31, 88] on icon "button" at bounding box center [25, 89] width 17 height 17
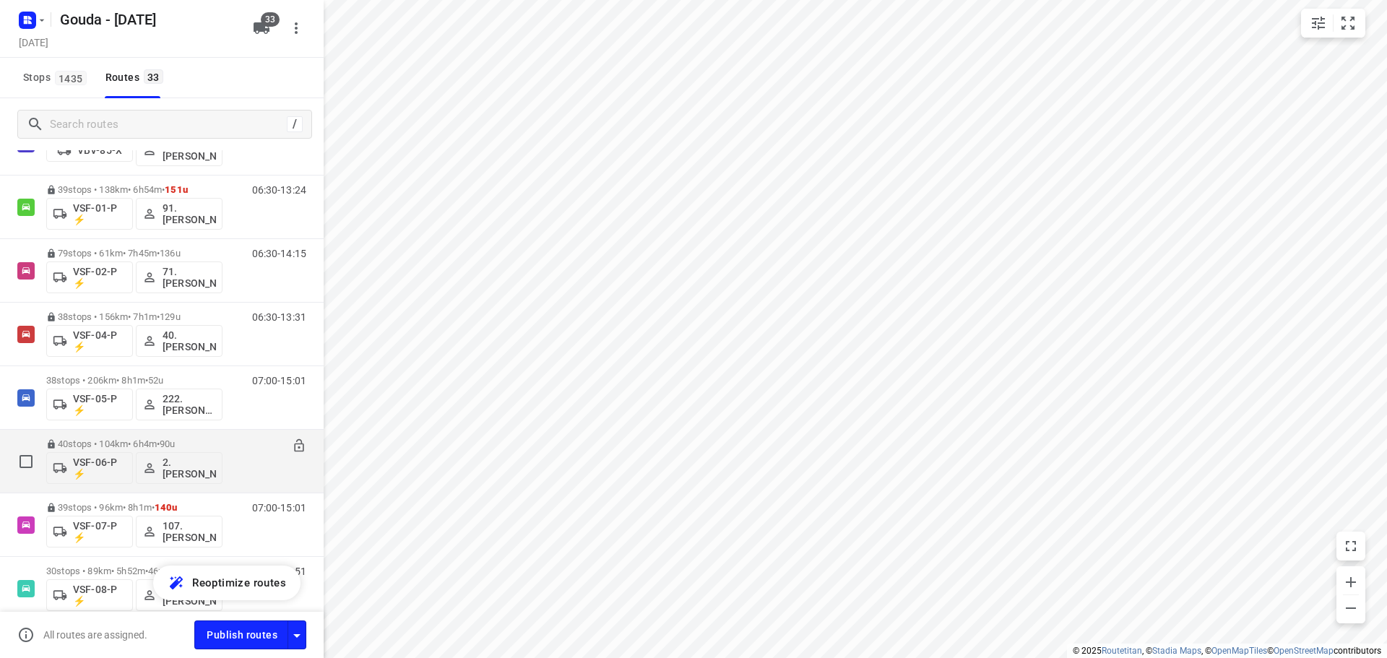
scroll to position [1726, 0]
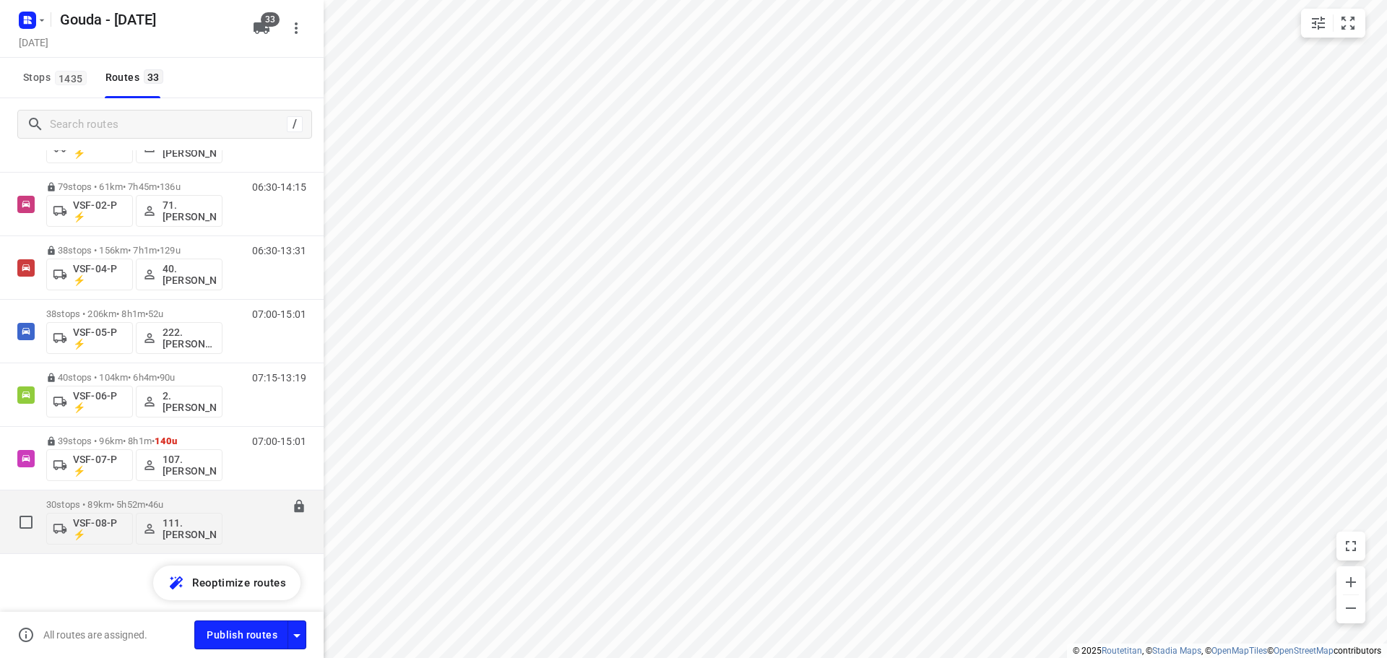
click at [209, 508] on p "30 stops • 89km • 5h52m • 46u" at bounding box center [134, 504] width 176 height 11
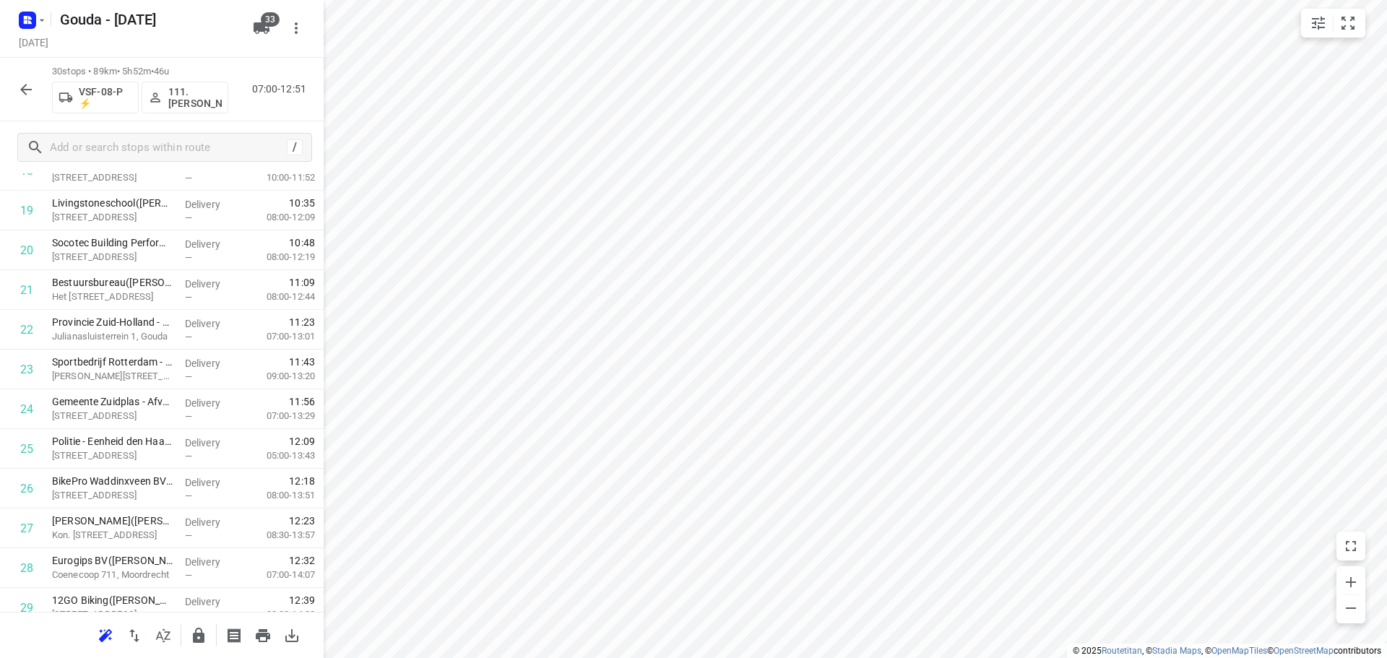
scroll to position [865, 0]
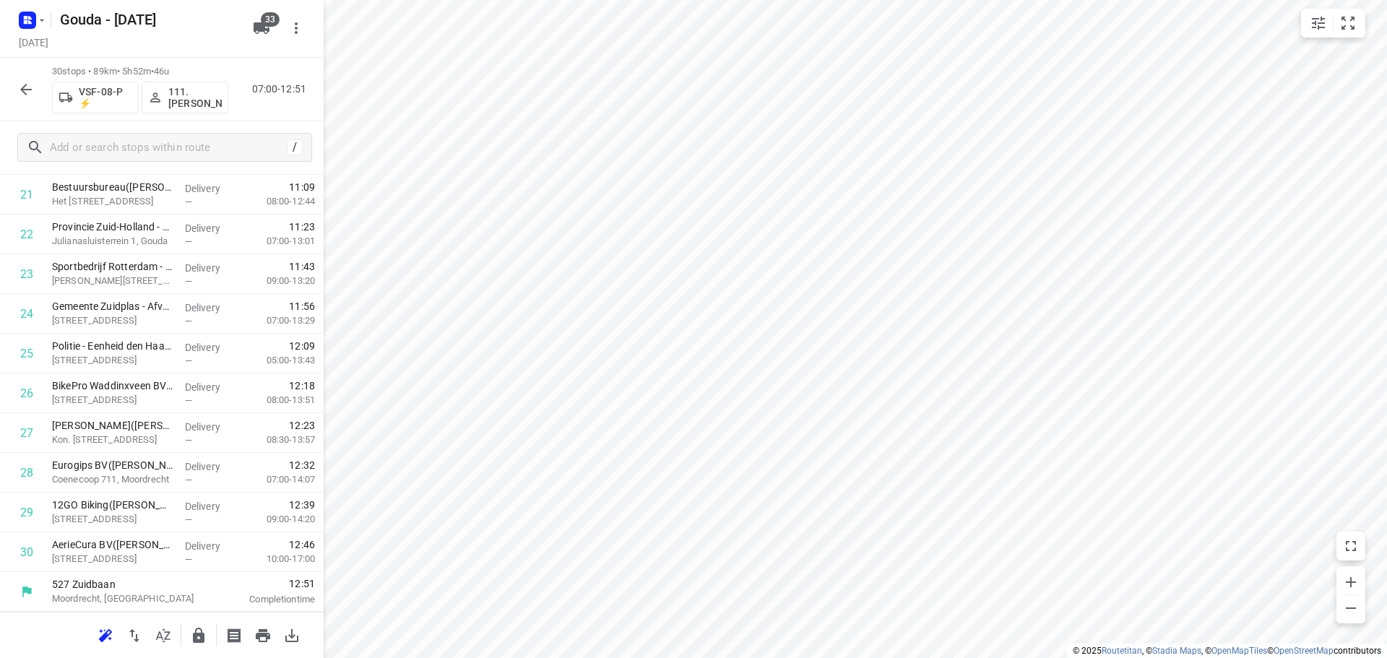
click at [198, 618] on div at bounding box center [162, 635] width 324 height 46
click at [199, 623] on button "button" at bounding box center [198, 635] width 29 height 29
click at [17, 92] on icon "button" at bounding box center [25, 89] width 17 height 17
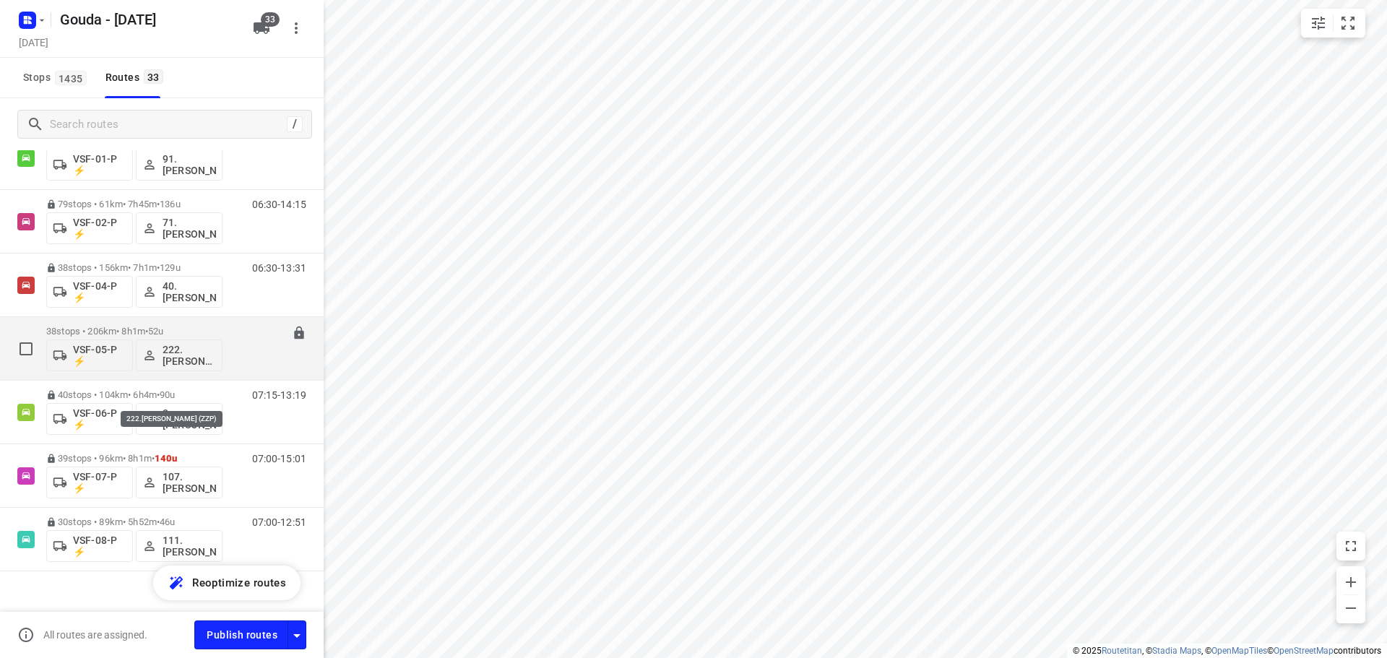
scroll to position [1726, 0]
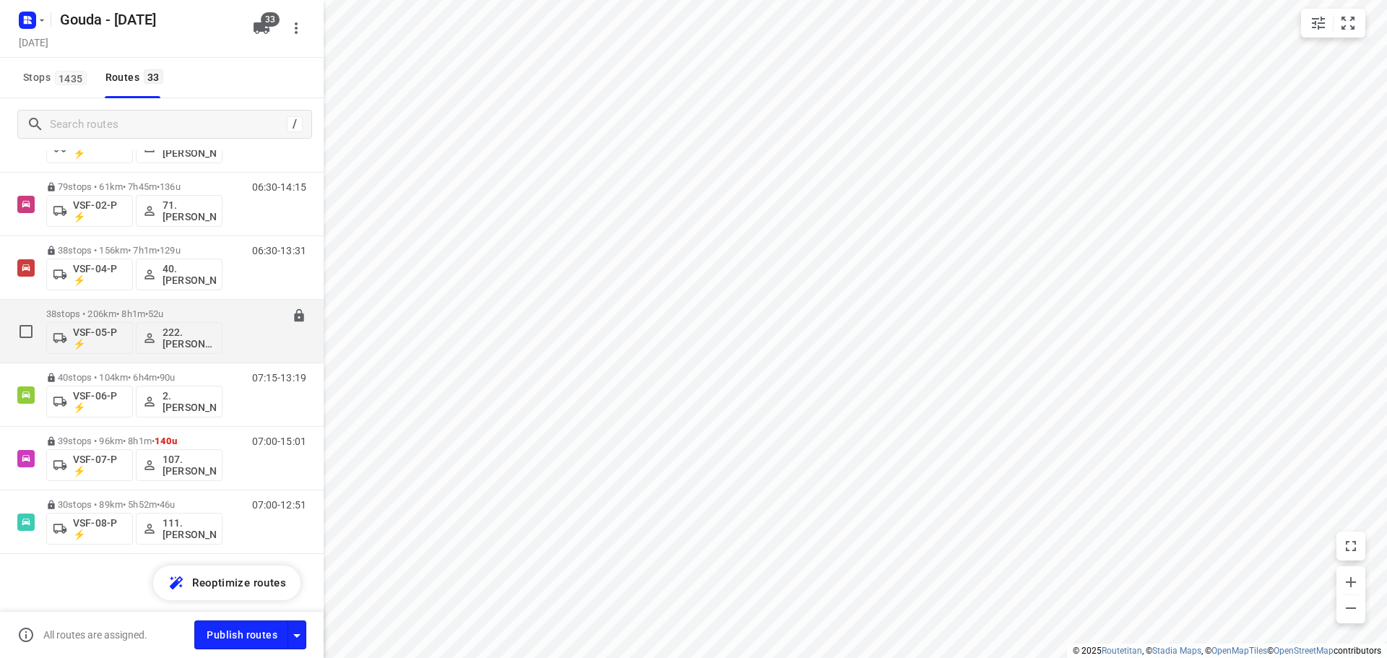
click at [197, 313] on p "38 stops • 206km • 8h1m • 52u" at bounding box center [134, 313] width 176 height 11
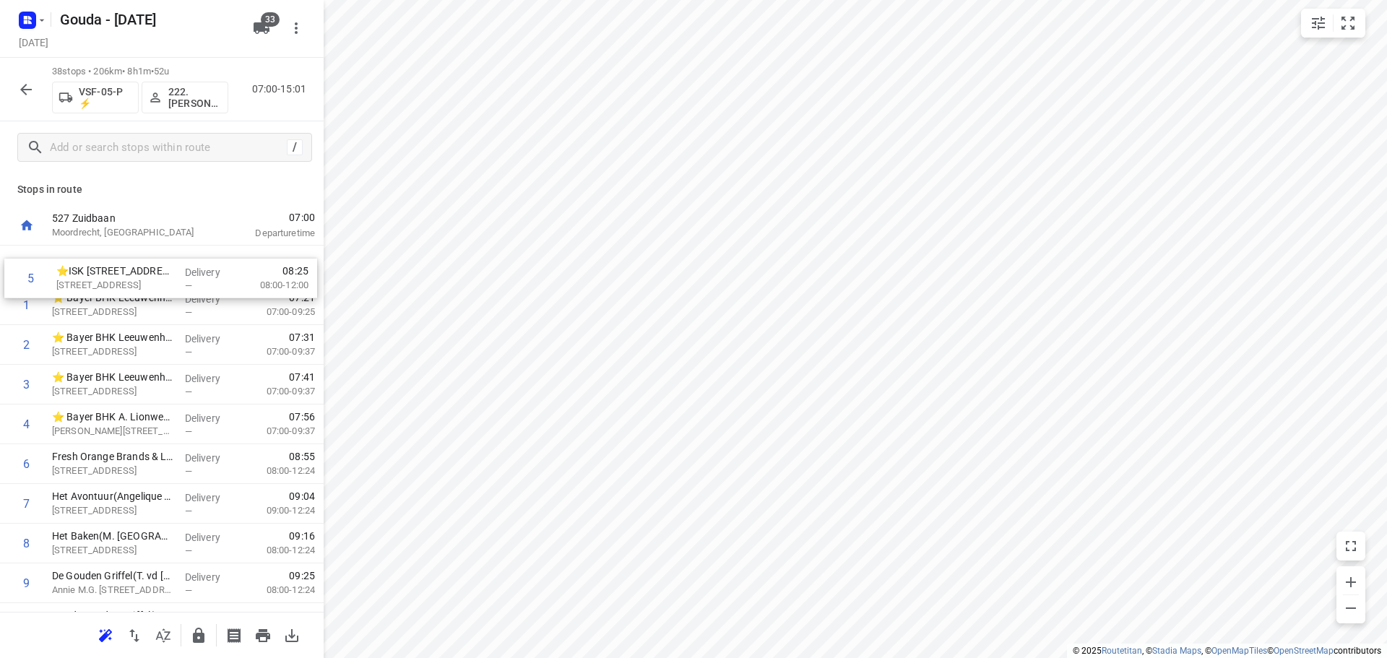
drag, startPoint x: 131, startPoint y: 432, endPoint x: 139, endPoint y: 260, distance: 172.0
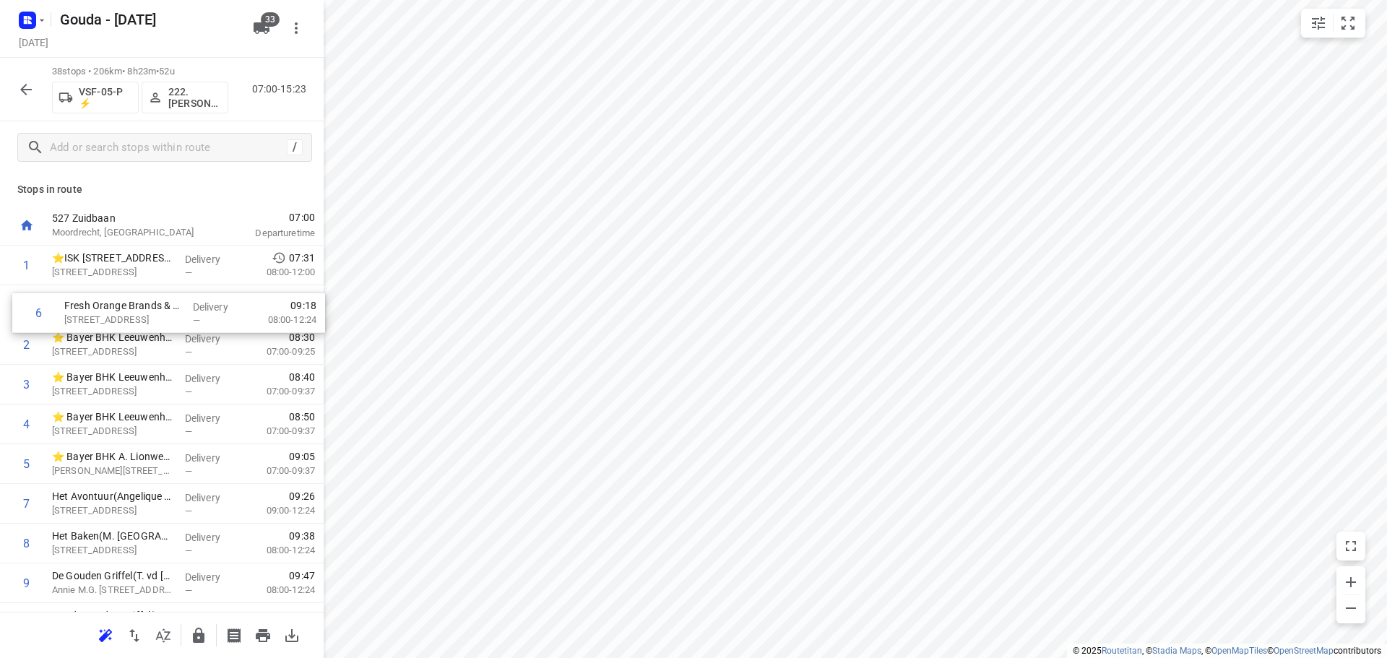
drag, startPoint x: 116, startPoint y: 446, endPoint x: 128, endPoint y: 290, distance: 156.5
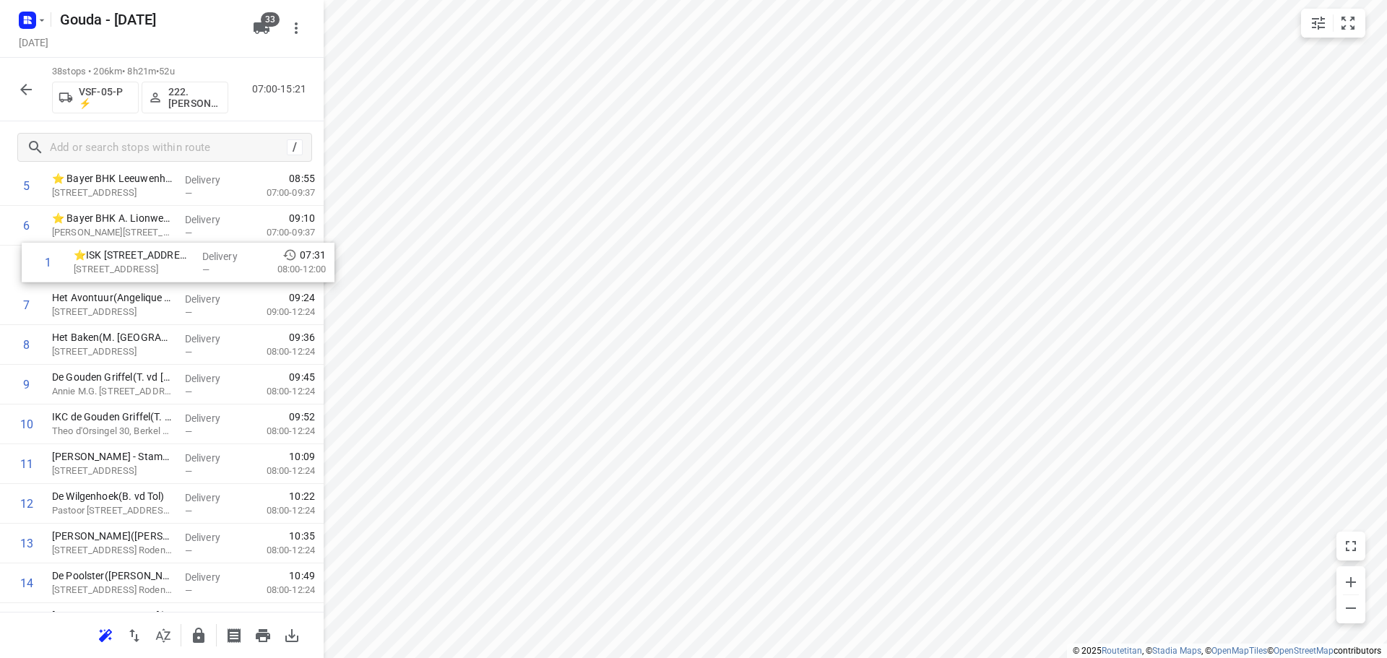
scroll to position [188, 0]
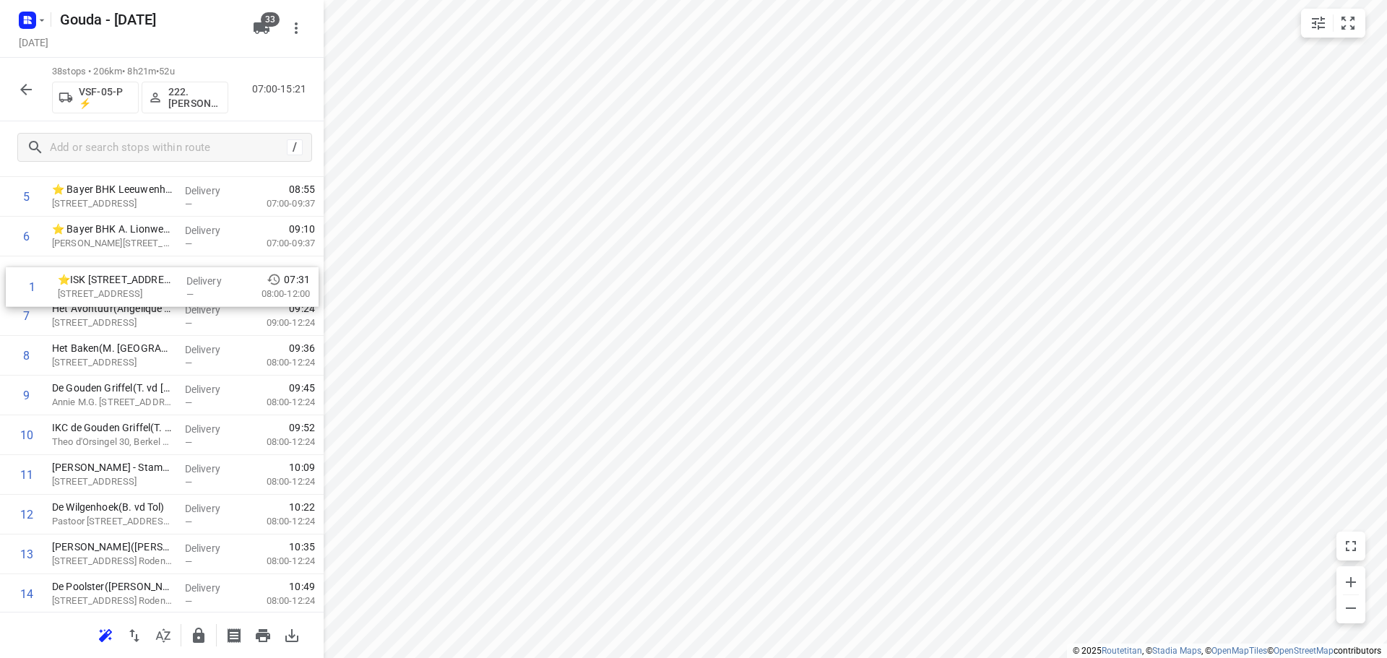
drag, startPoint x: 114, startPoint y: 266, endPoint x: 125, endPoint y: 295, distance: 30.9
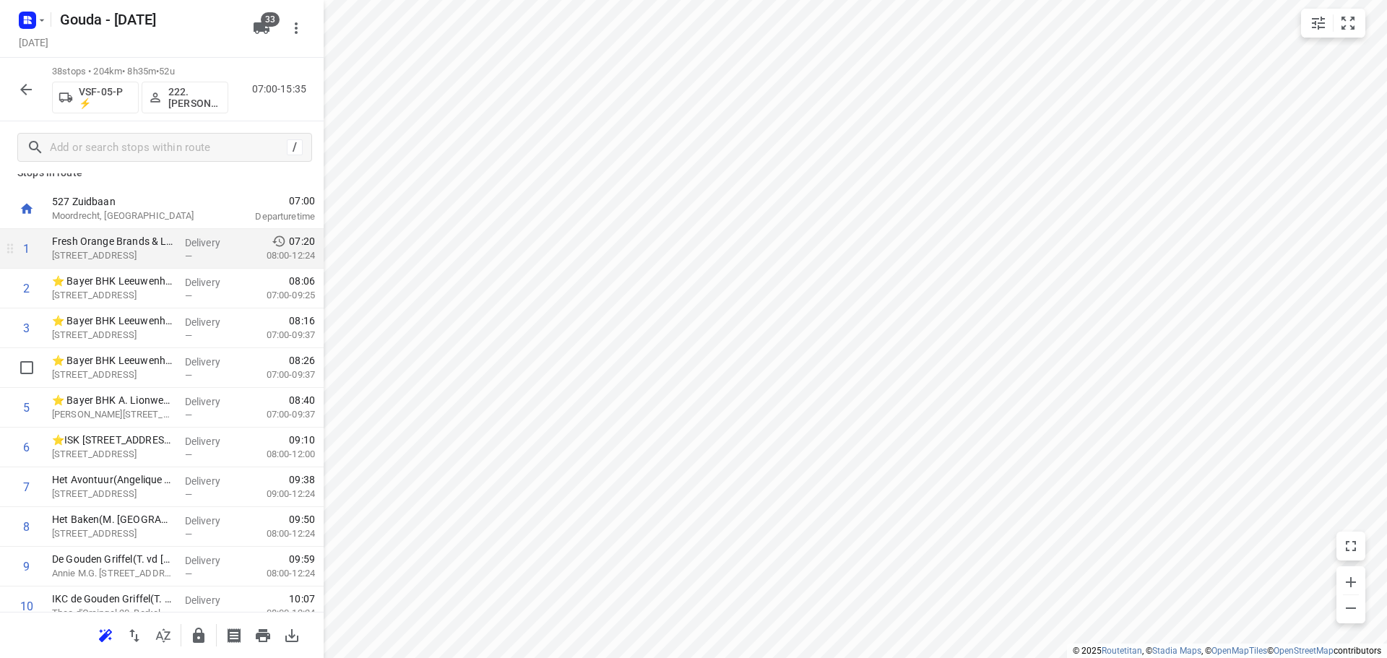
scroll to position [0, 0]
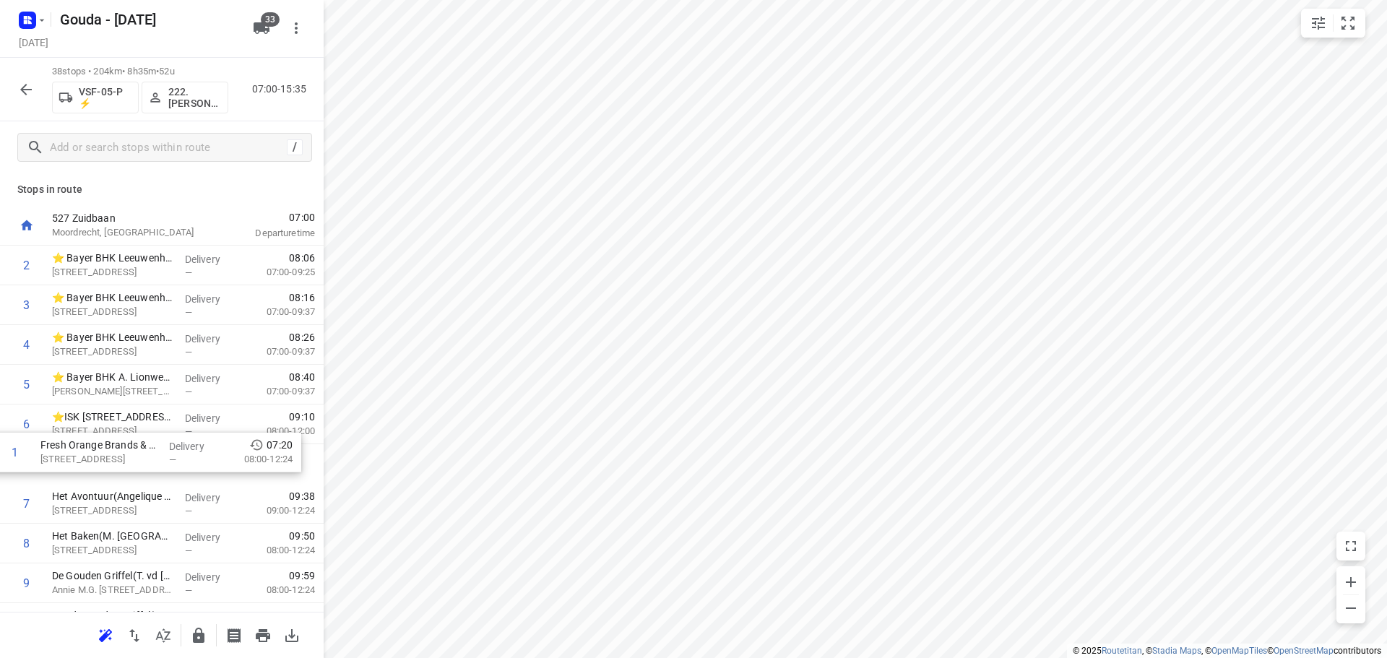
drag, startPoint x: 173, startPoint y: 264, endPoint x: 161, endPoint y: 456, distance: 192.5
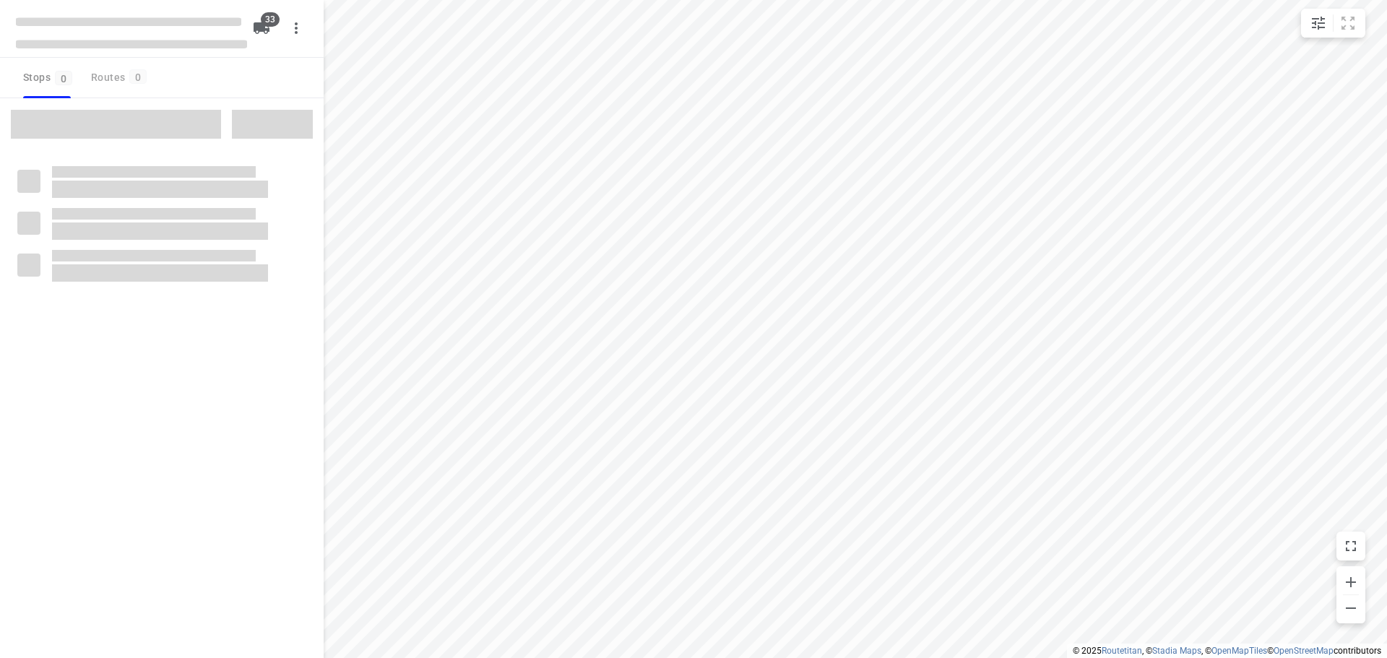
checkbox input "true"
